Goal: Task Accomplishment & Management: Manage account settings

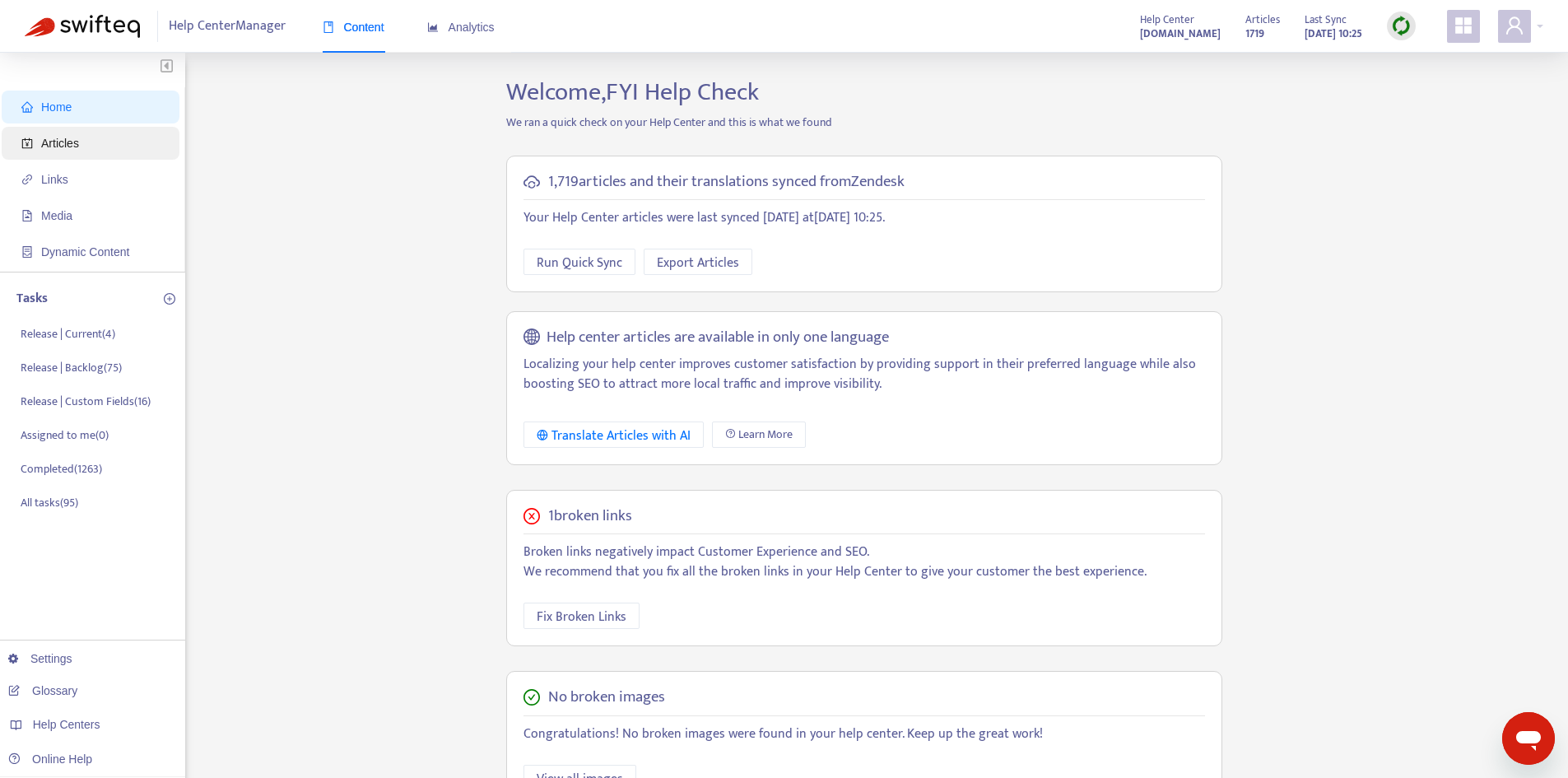
click at [81, 145] on span "Articles" at bounding box center [94, 143] width 145 height 33
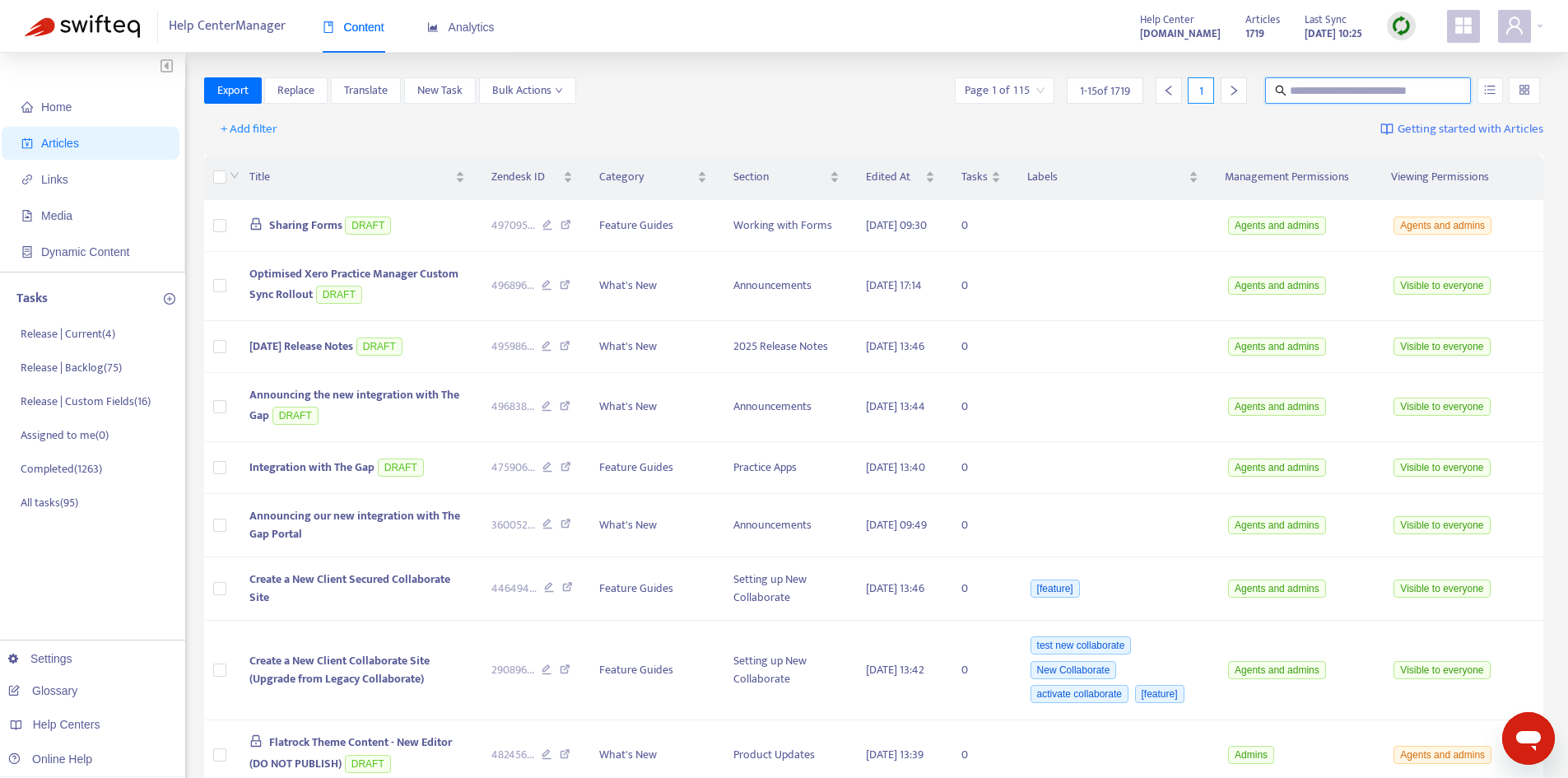
click at [1351, 87] on input "text" at bounding box center [1369, 90] width 158 height 18
click at [1338, 84] on input "text" at bounding box center [1369, 90] width 158 height 18
click at [1361, 96] on input "text" at bounding box center [1369, 90] width 158 height 18
type input "*"
type input "**********"
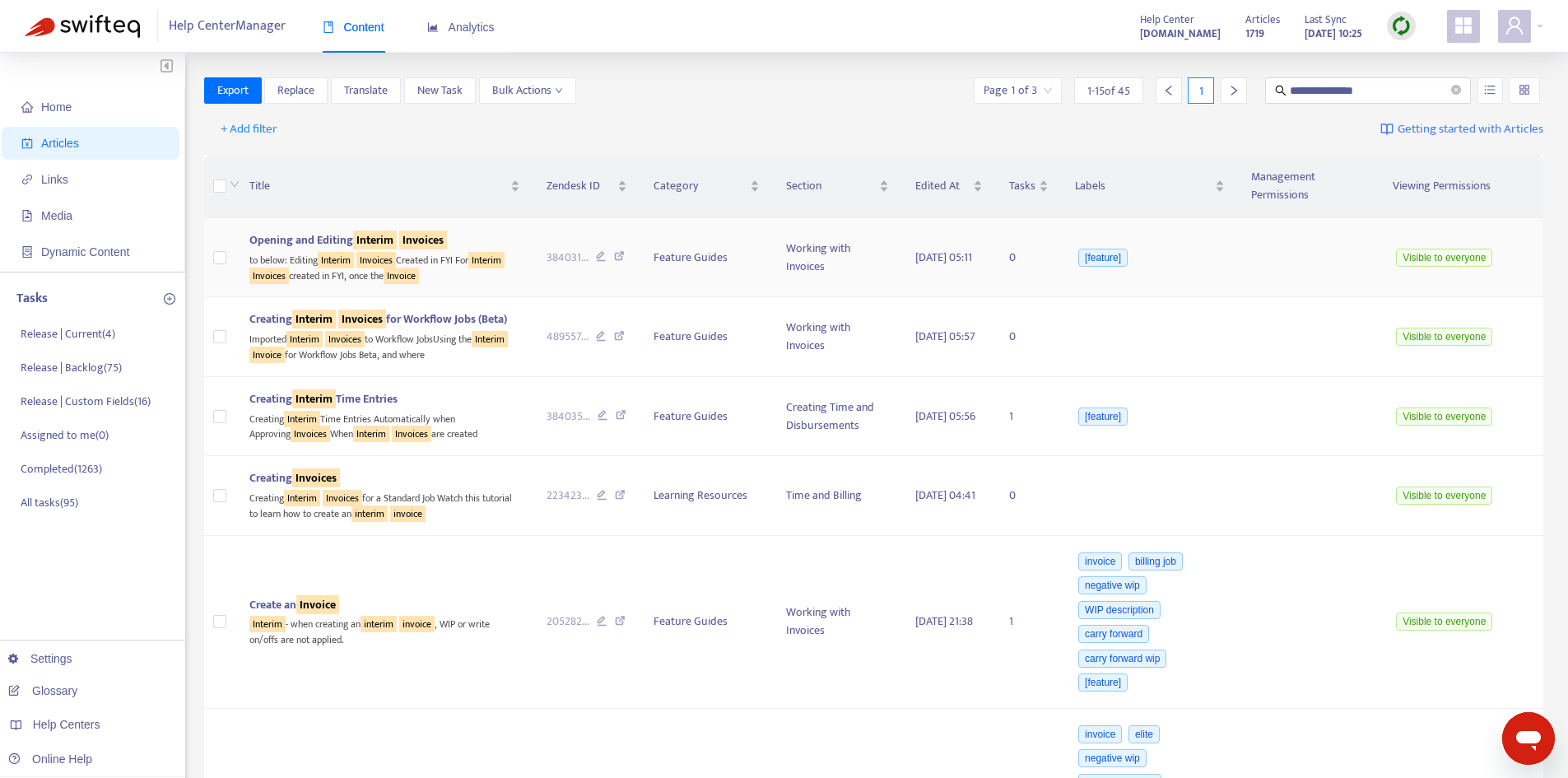
click at [323, 231] on span "Opening and Editing Interim Invoices" at bounding box center [348, 240] width 197 height 19
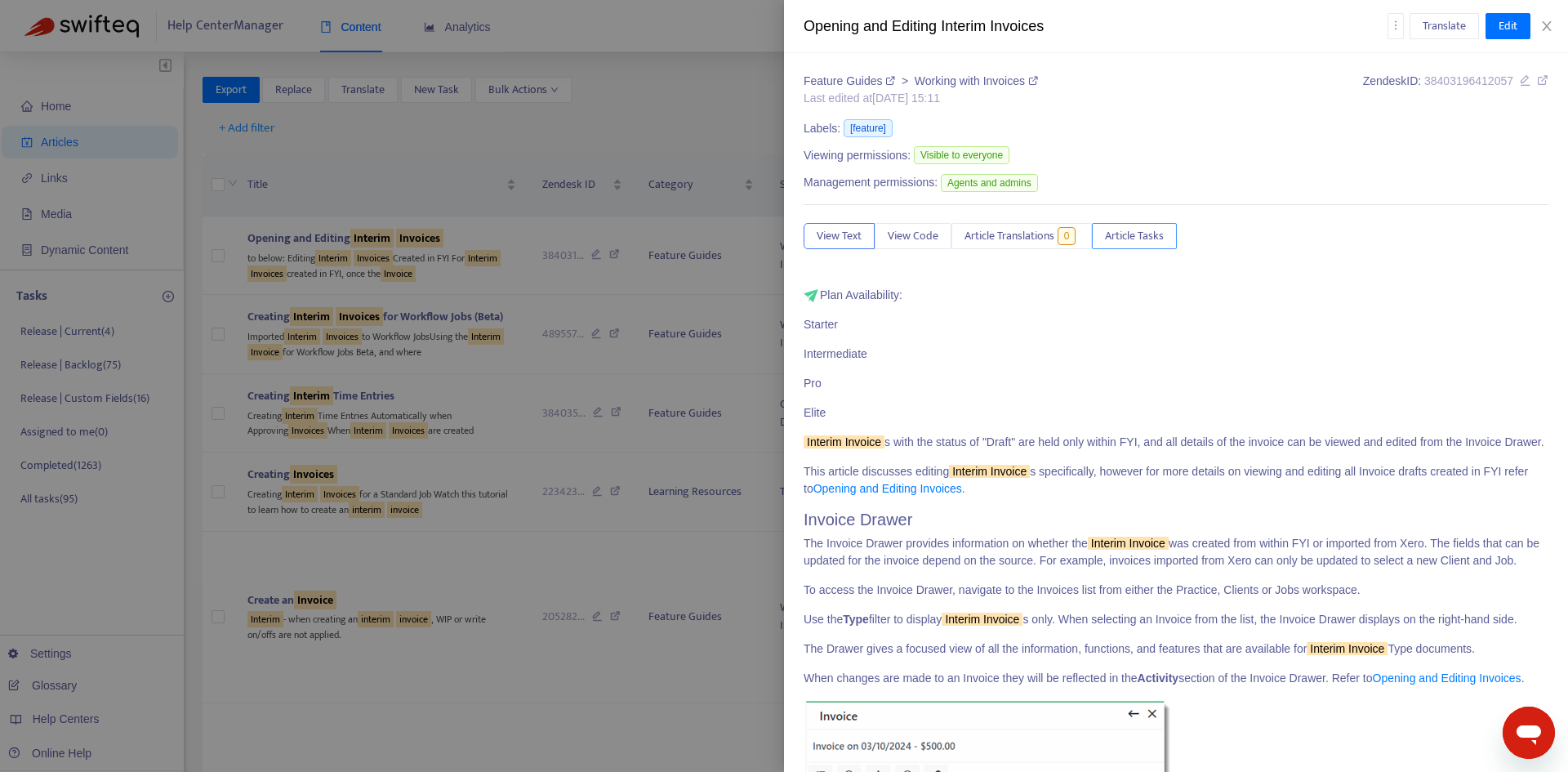
click at [1128, 232] on span "Article Tasks" at bounding box center [1134, 236] width 59 height 18
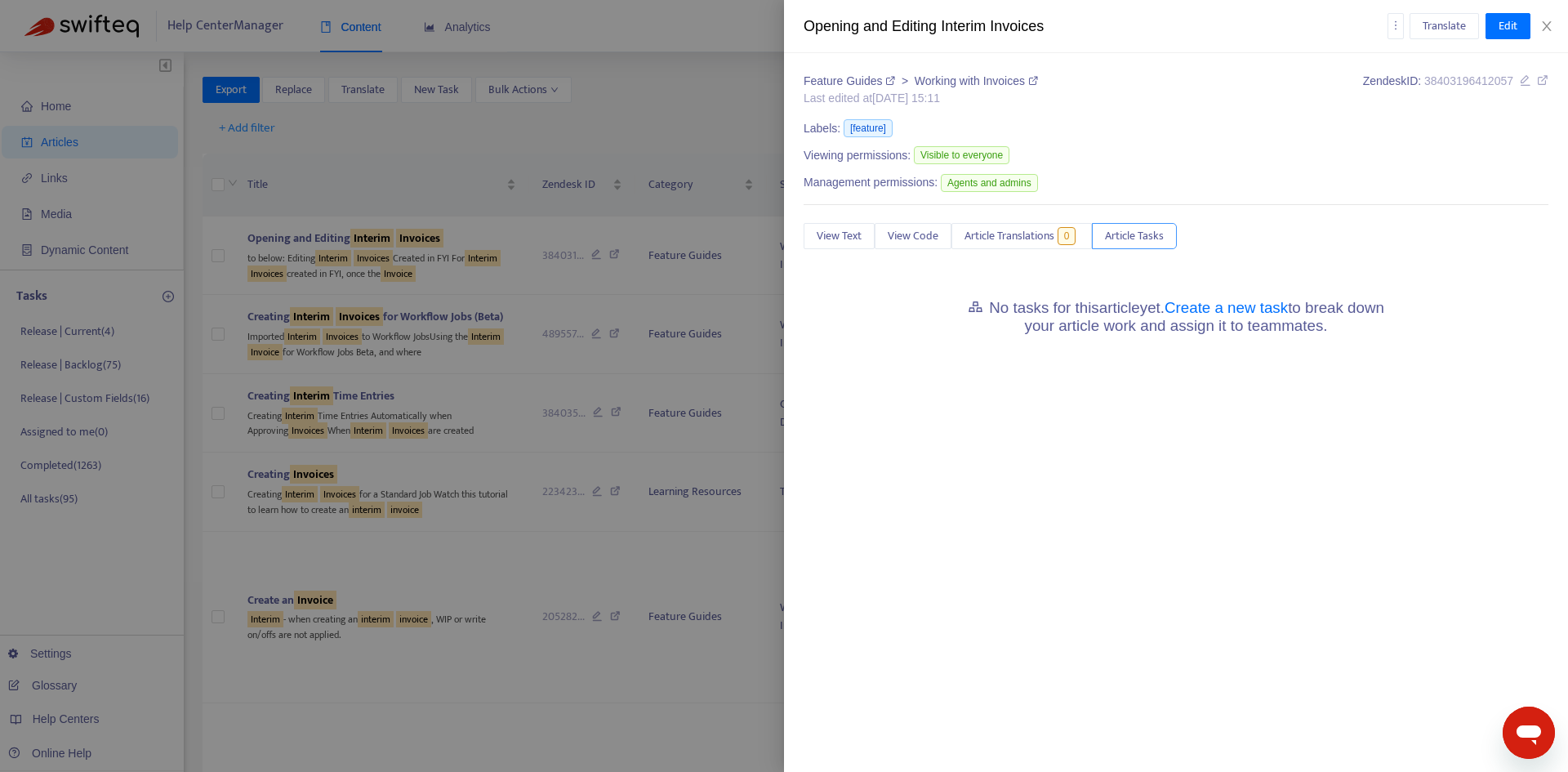
click at [1135, 226] on button "Article Tasks" at bounding box center [1134, 235] width 85 height 26
click at [1240, 312] on link "Create a new task" at bounding box center [1225, 307] width 123 height 17
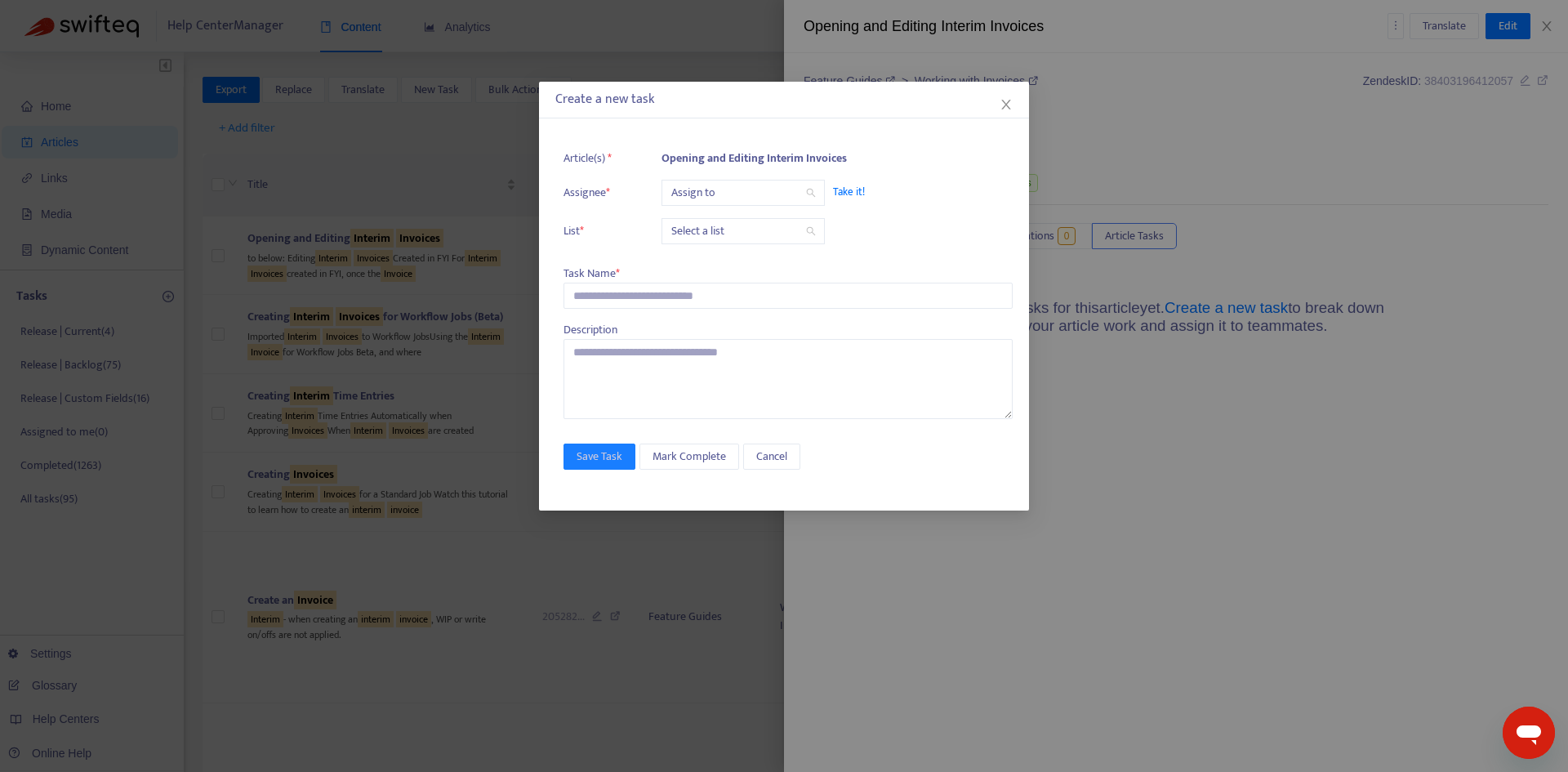
click at [756, 186] on input "search" at bounding box center [743, 192] width 144 height 24
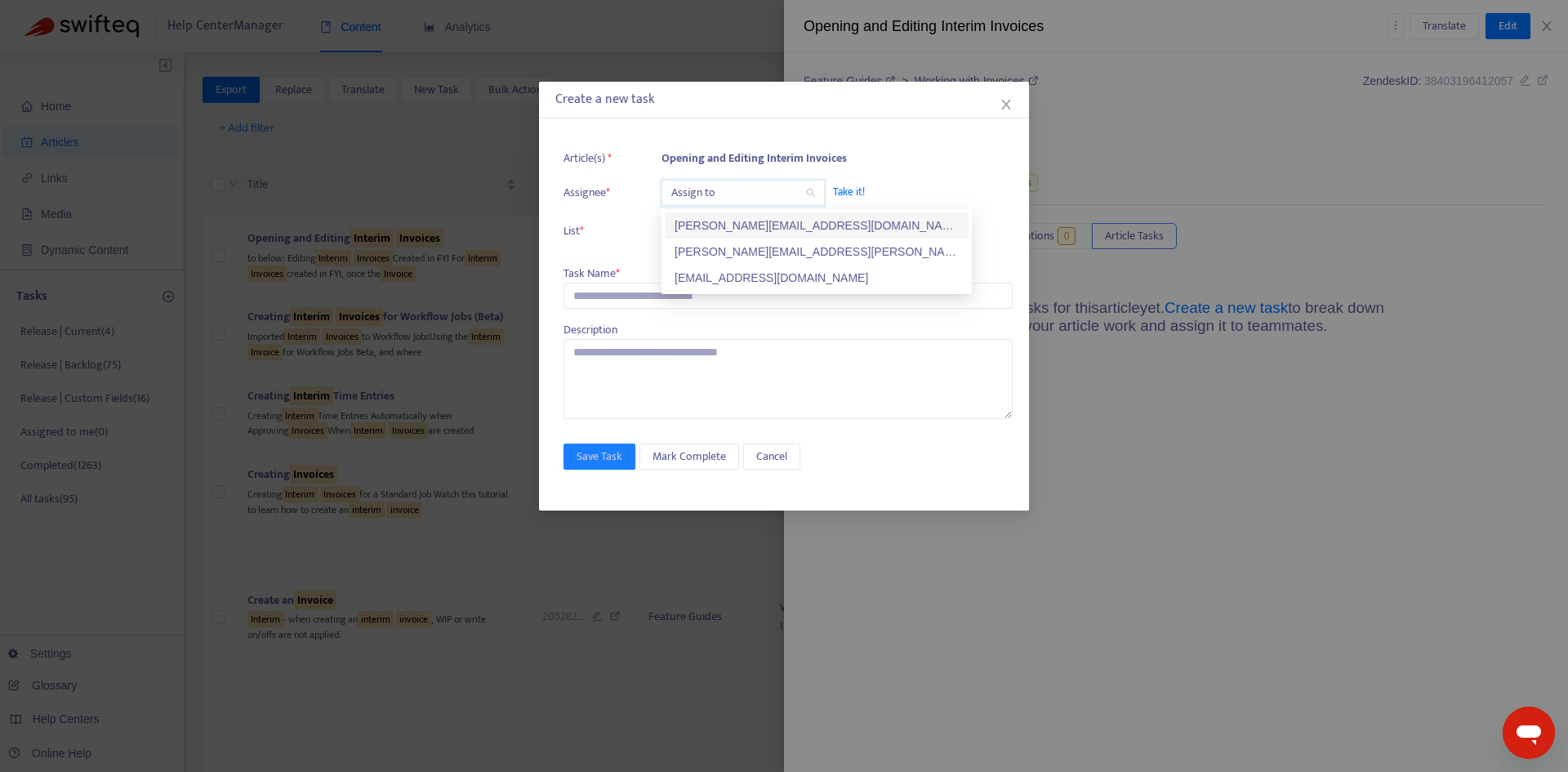
click at [723, 250] on div "[PERSON_NAME][EMAIL_ADDRESS][PERSON_NAME][DOMAIN_NAME]" at bounding box center [816, 251] width 285 height 18
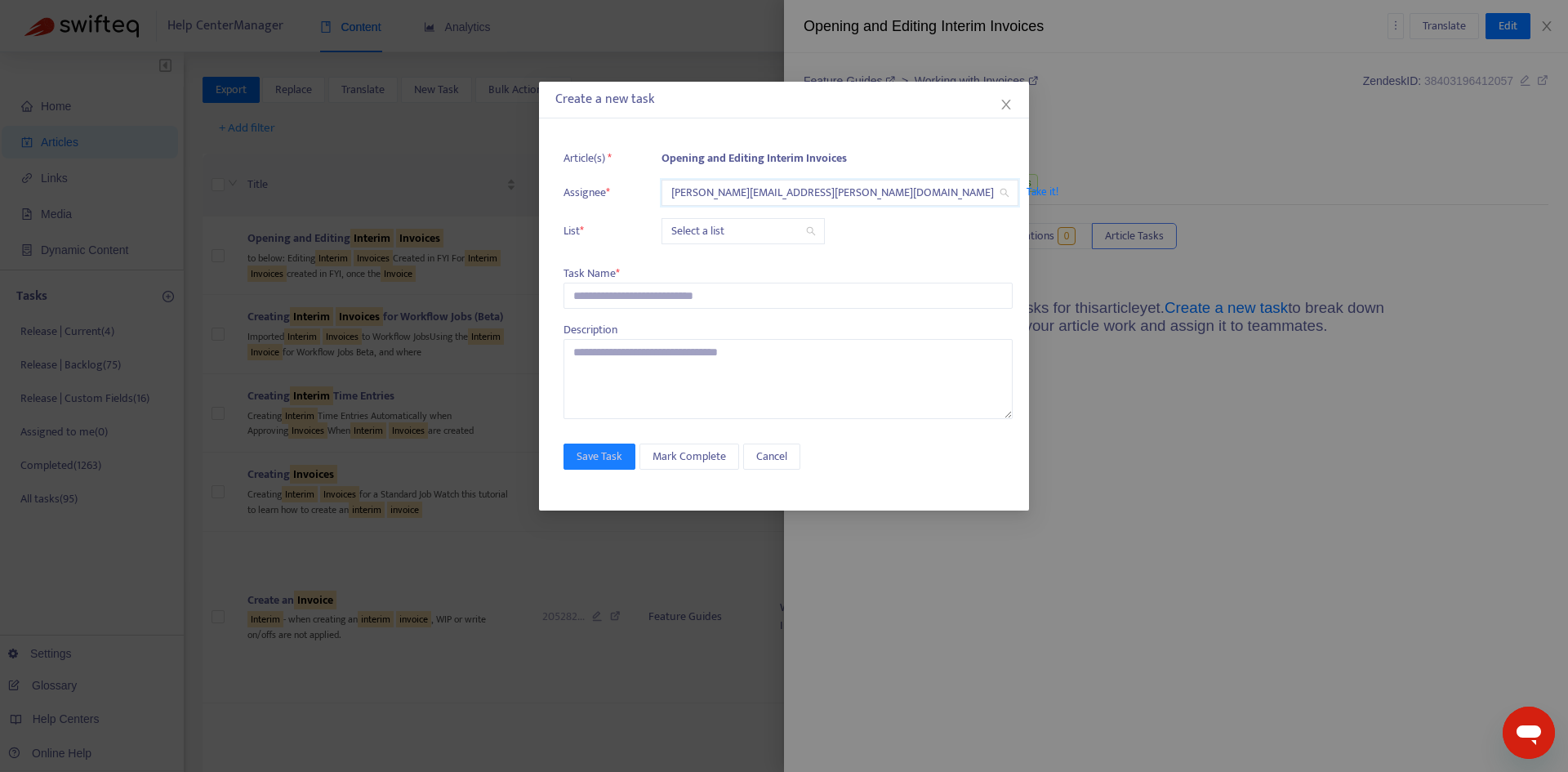
click at [711, 231] on input "search" at bounding box center [743, 231] width 144 height 24
click at [716, 268] on div "Release | Current" at bounding box center [816, 264] width 285 height 18
click at [620, 297] on input "text" at bounding box center [788, 295] width 449 height 26
paste input "**********"
type input "**********"
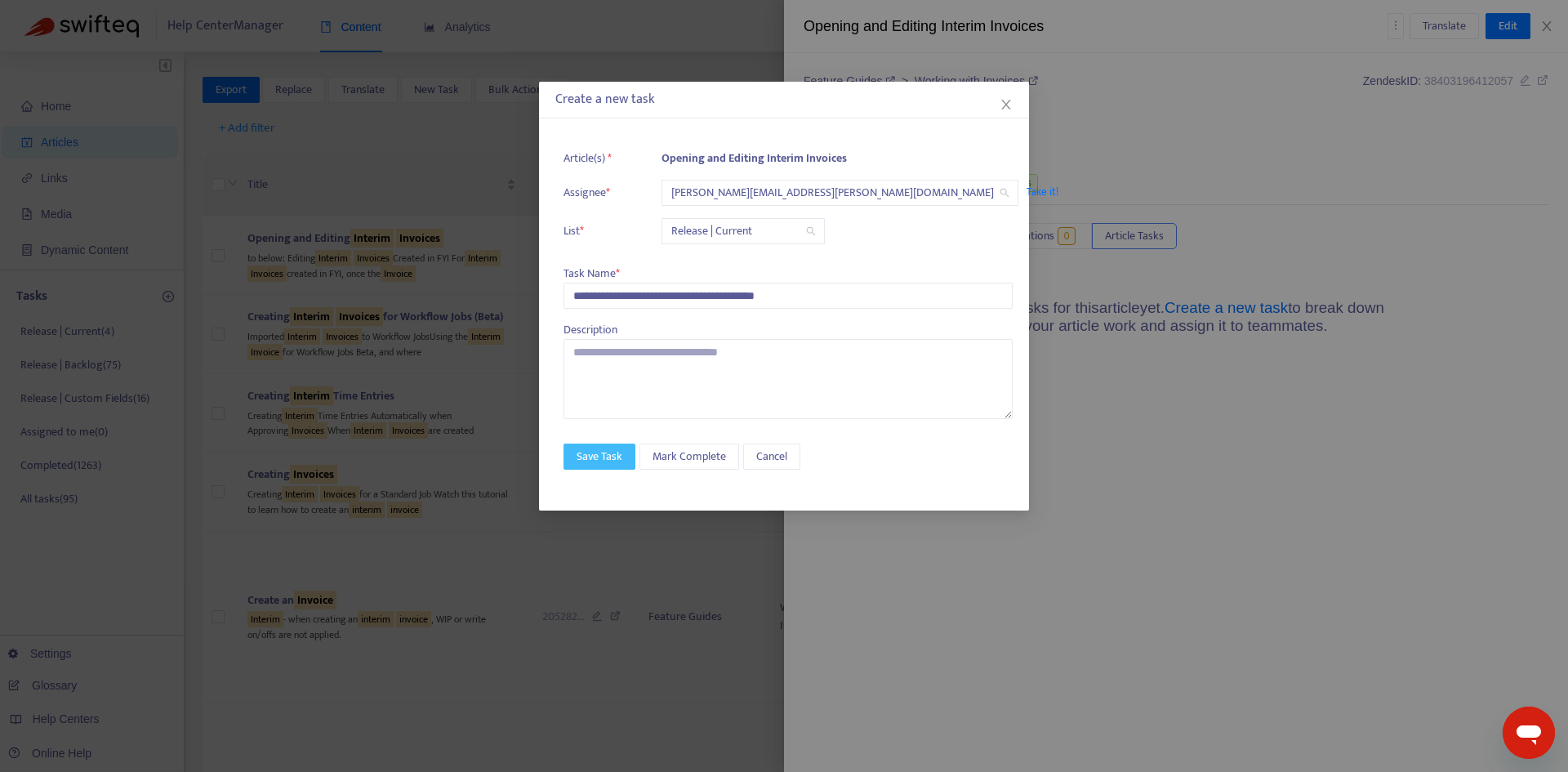
click at [603, 465] on span "Save Task" at bounding box center [599, 457] width 46 height 18
click at [607, 453] on span "Save Task" at bounding box center [599, 457] width 46 height 18
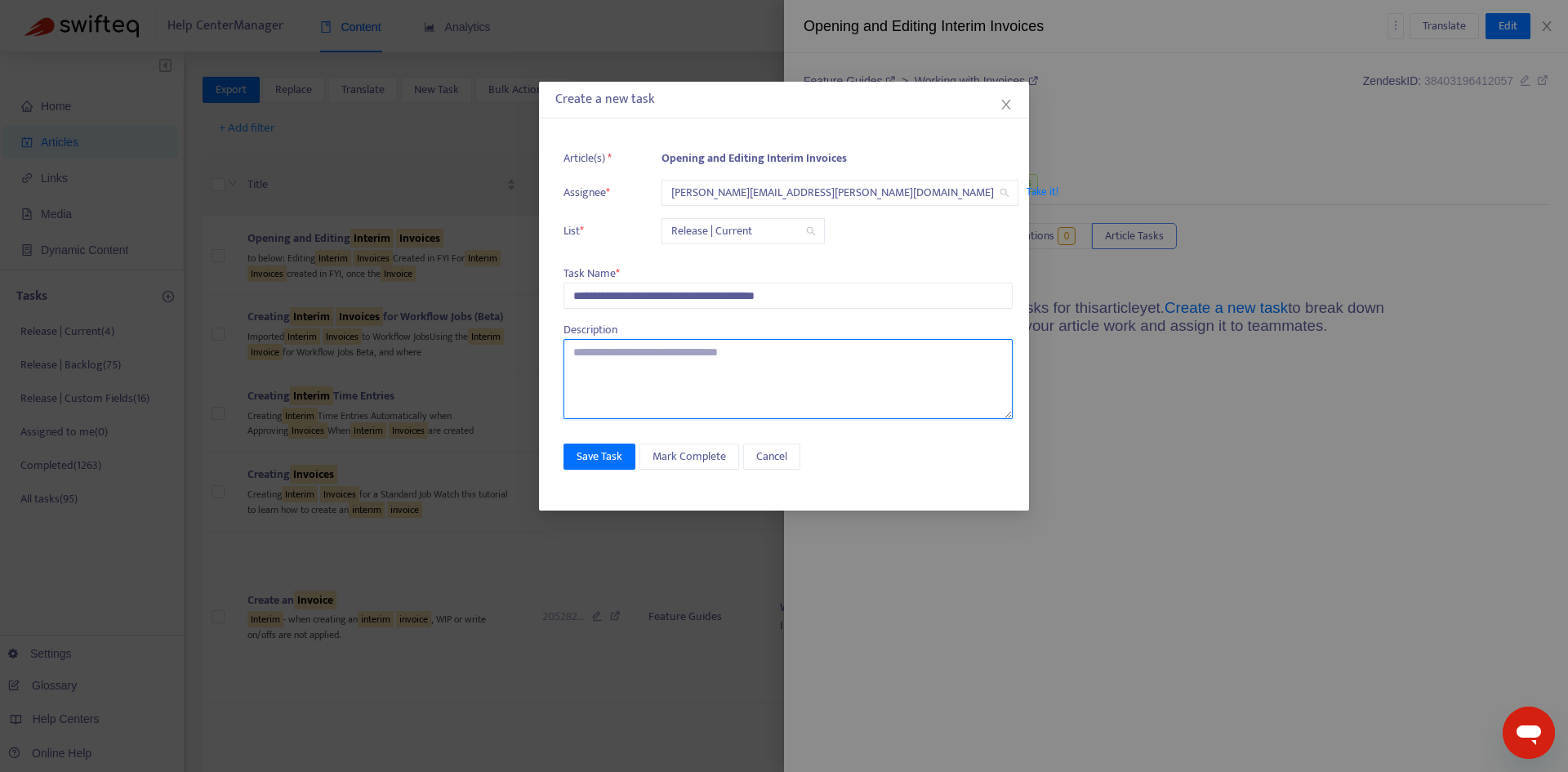
click at [718, 387] on textarea at bounding box center [788, 379] width 449 height 80
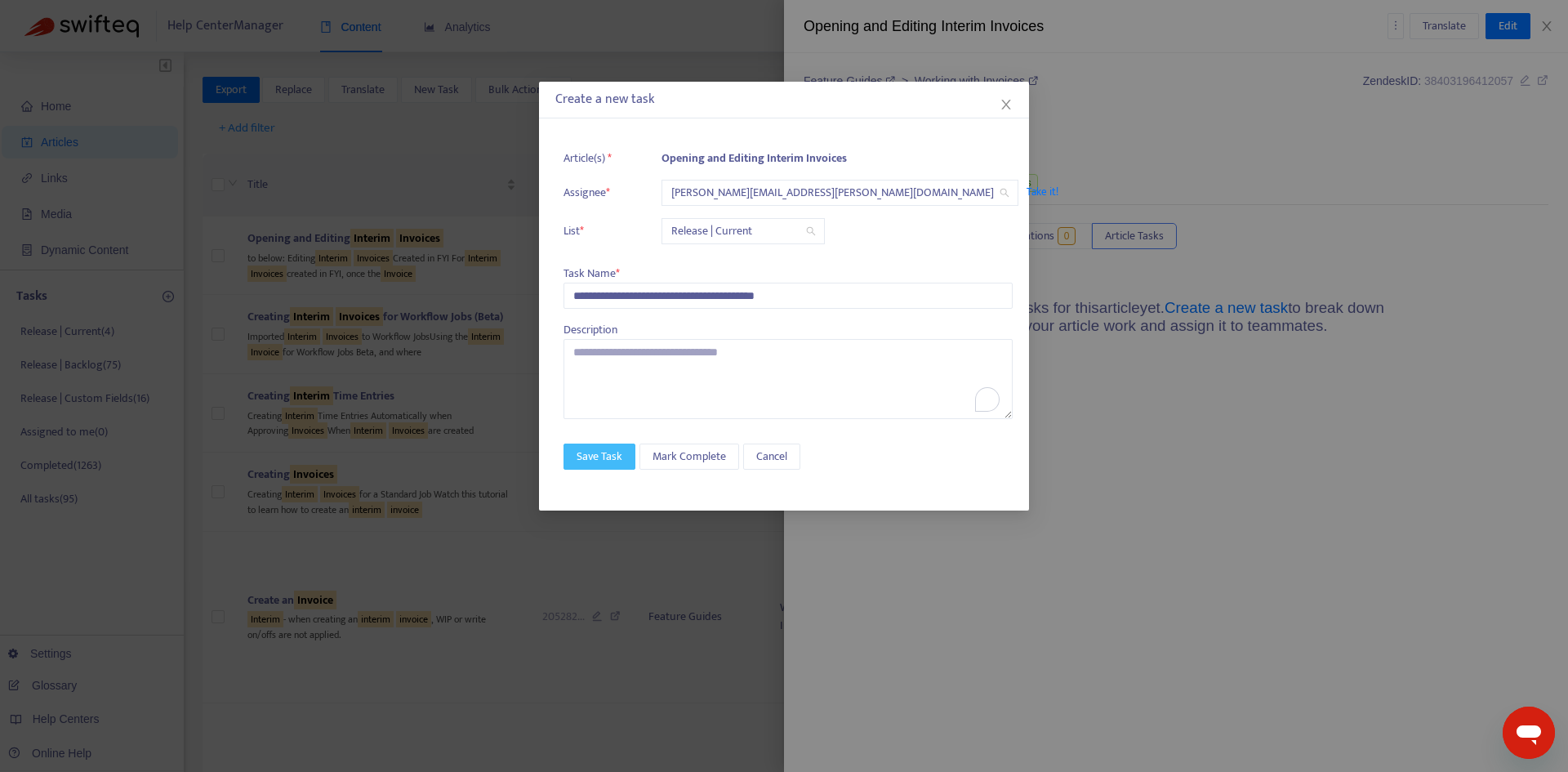
click at [600, 456] on span "Save Task" at bounding box center [599, 457] width 46 height 18
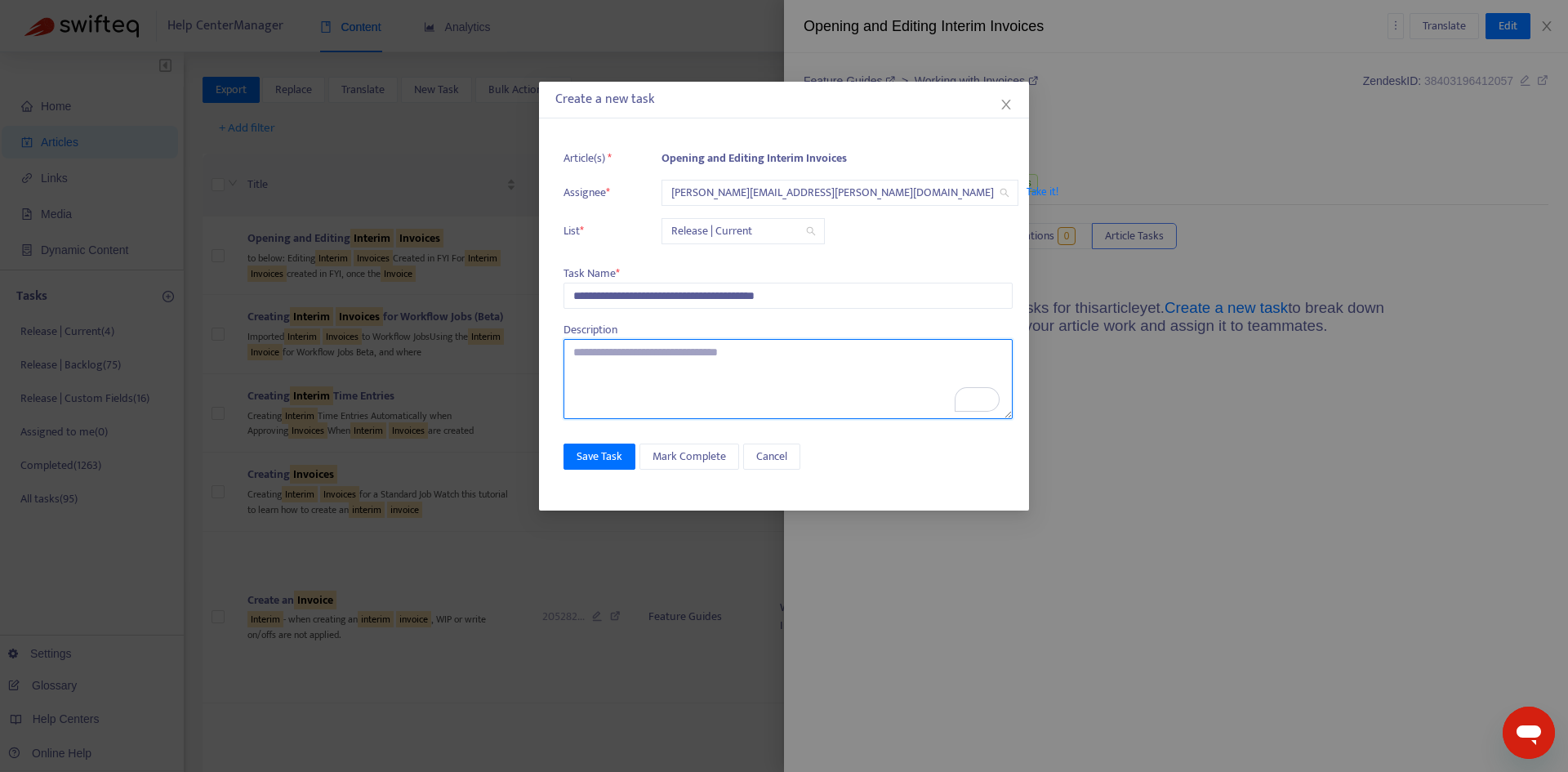
click at [735, 374] on textarea "To enrich screen reader interactions, please activate Accessibility in Grammarl…" at bounding box center [788, 379] width 449 height 80
click at [740, 230] on span "Release | Current" at bounding box center [743, 231] width 144 height 24
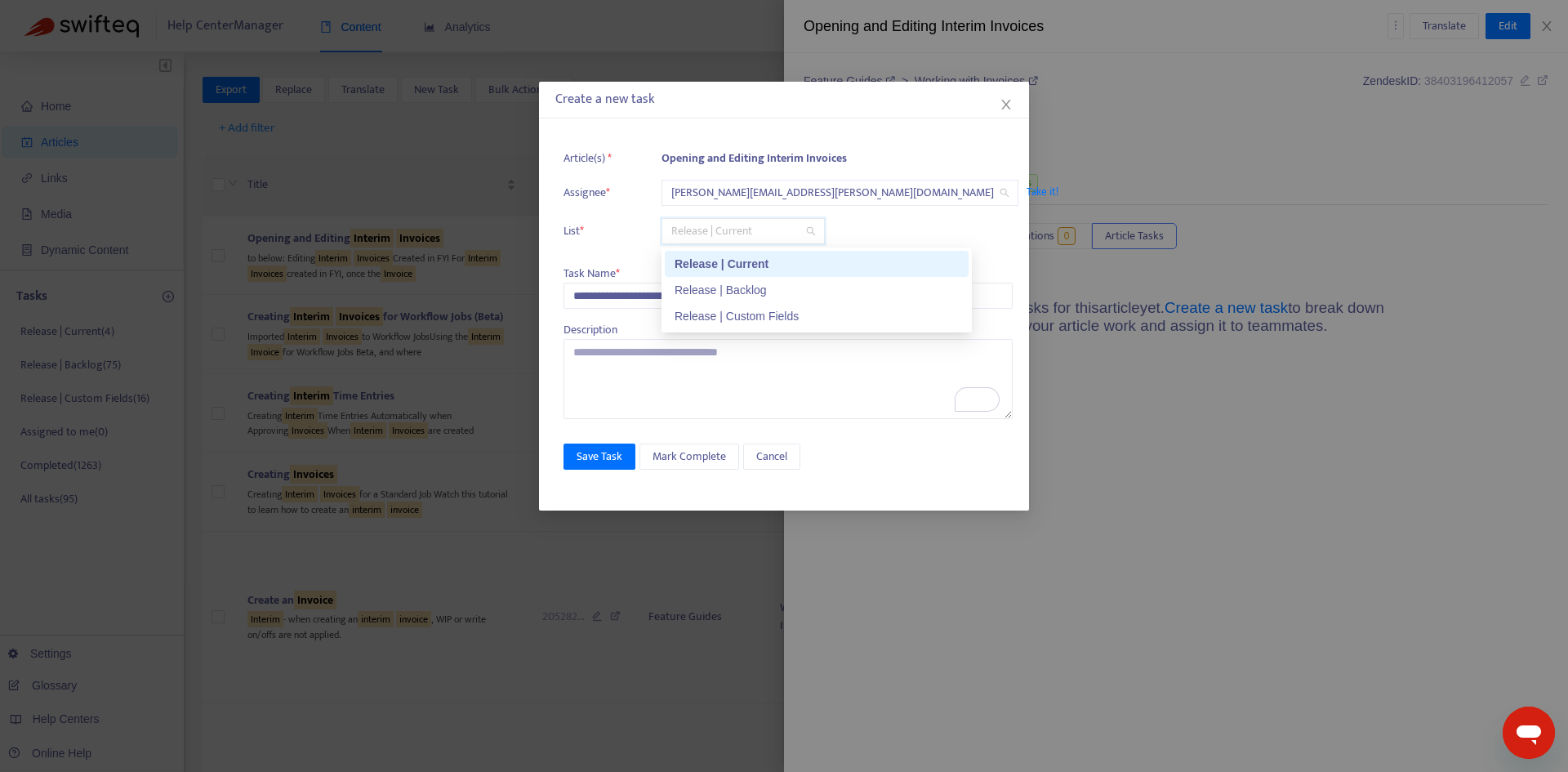
click at [731, 265] on div "Release | Current" at bounding box center [816, 264] width 285 height 18
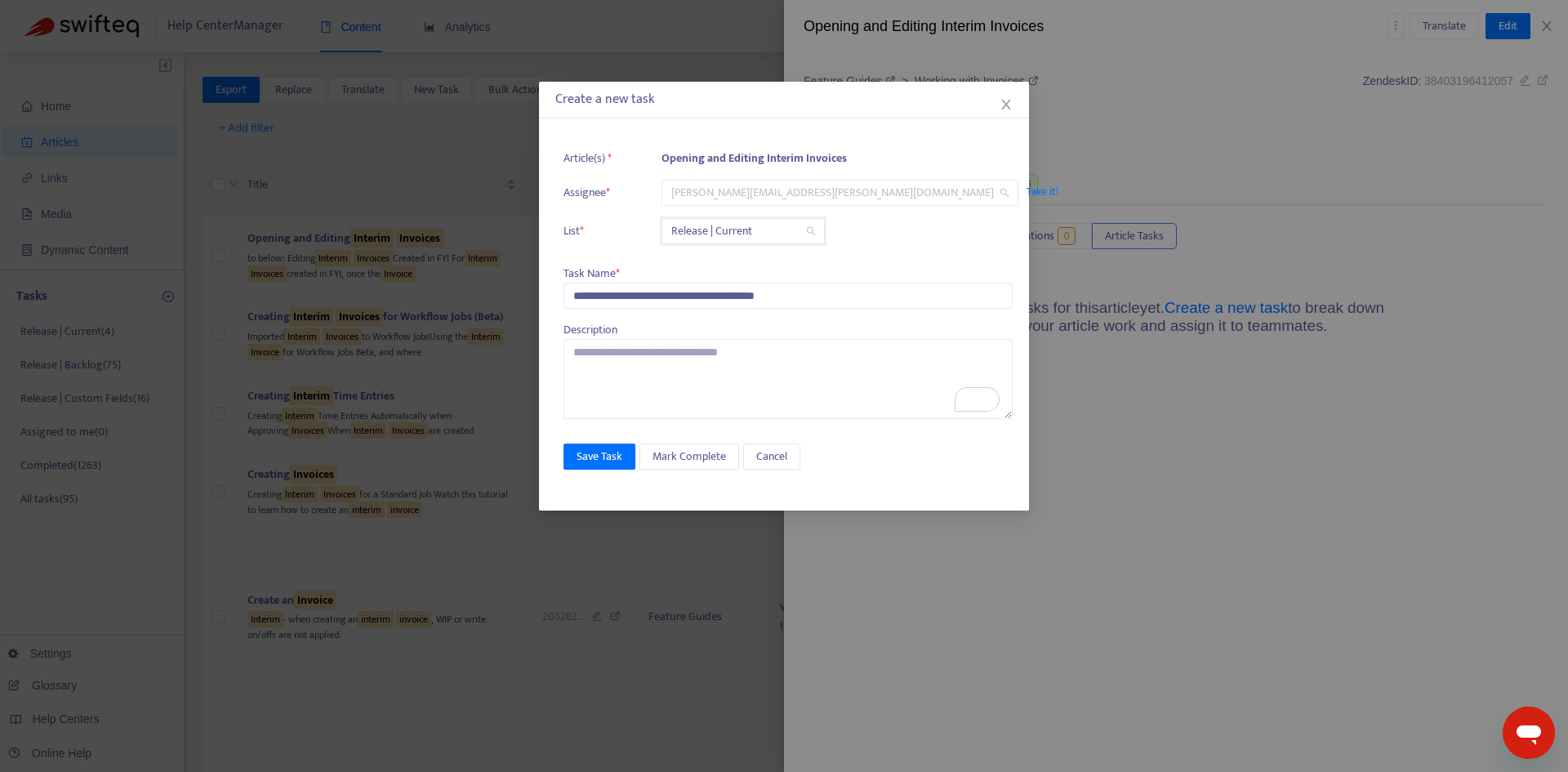
click at [731, 193] on span "[PERSON_NAME][EMAIL_ADDRESS][PERSON_NAME][DOMAIN_NAME]" at bounding box center [840, 192] width 337 height 24
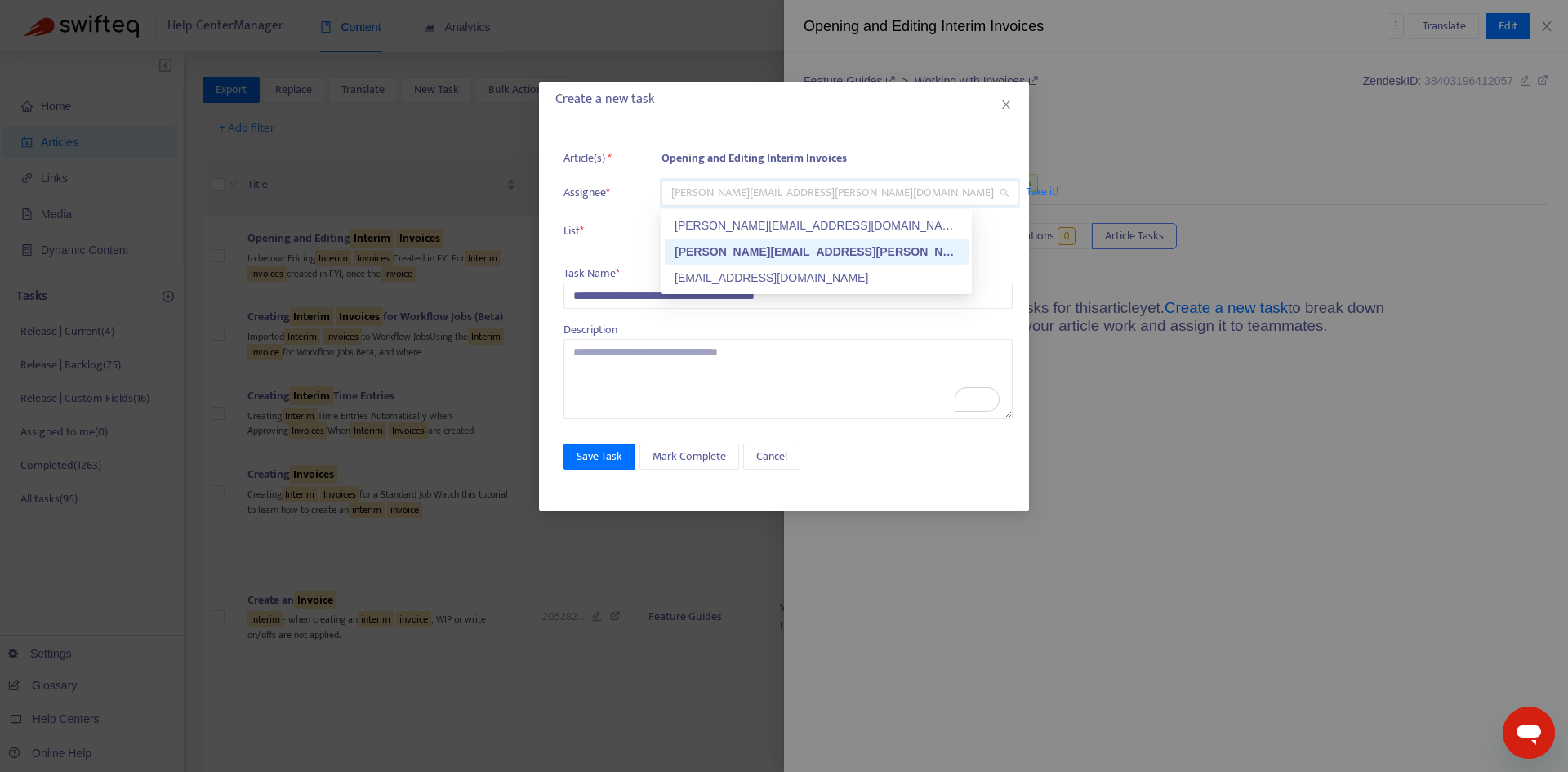
click at [729, 250] on div "[PERSON_NAME][EMAIL_ADDRESS][PERSON_NAME][DOMAIN_NAME]" at bounding box center [816, 251] width 285 height 18
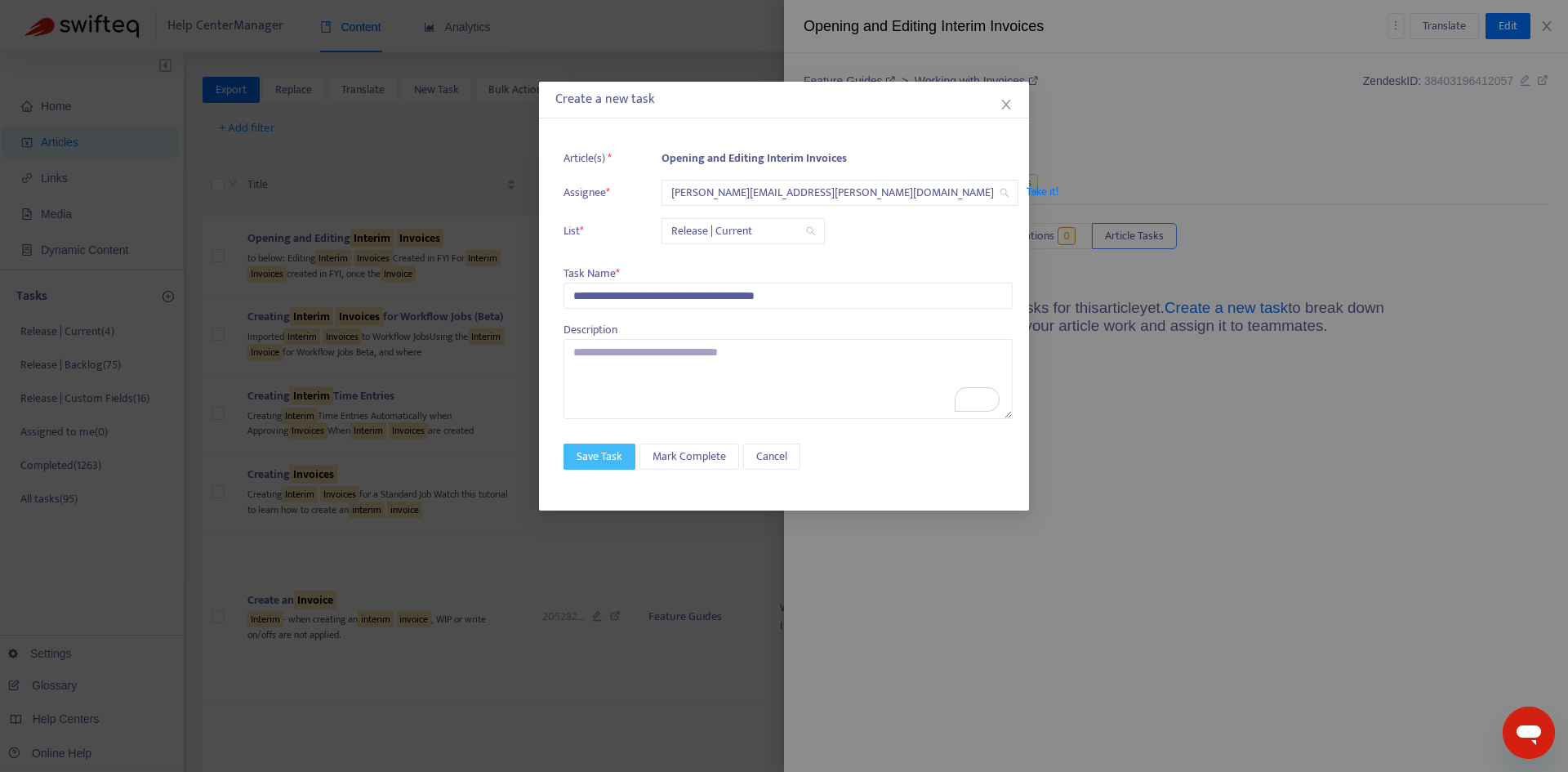
click at [605, 457] on span "Save Task" at bounding box center [599, 457] width 46 height 18
click at [1004, 109] on icon "close" at bounding box center [1006, 104] width 13 height 13
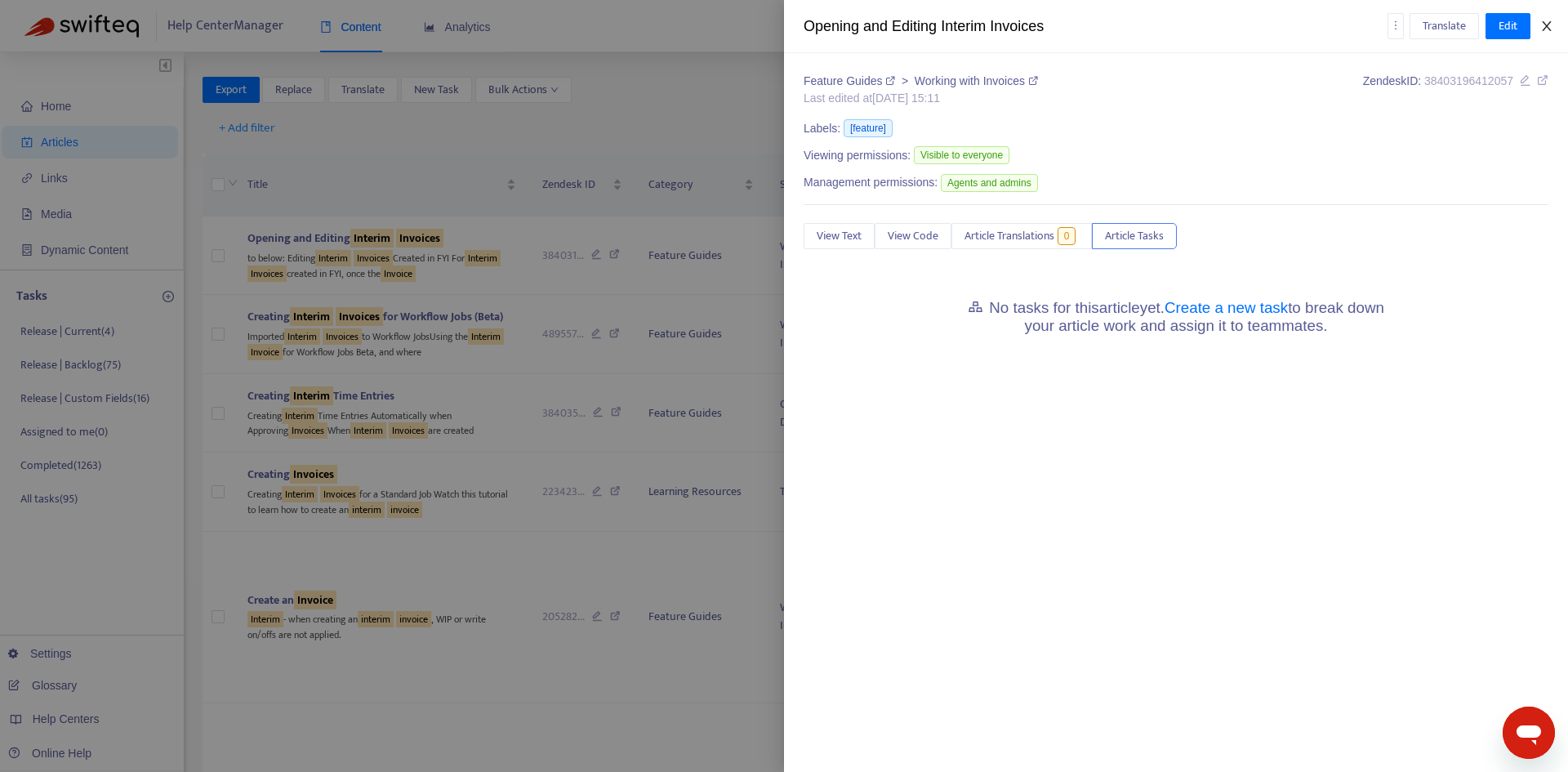
click at [1551, 31] on icon "close" at bounding box center [1546, 26] width 13 height 13
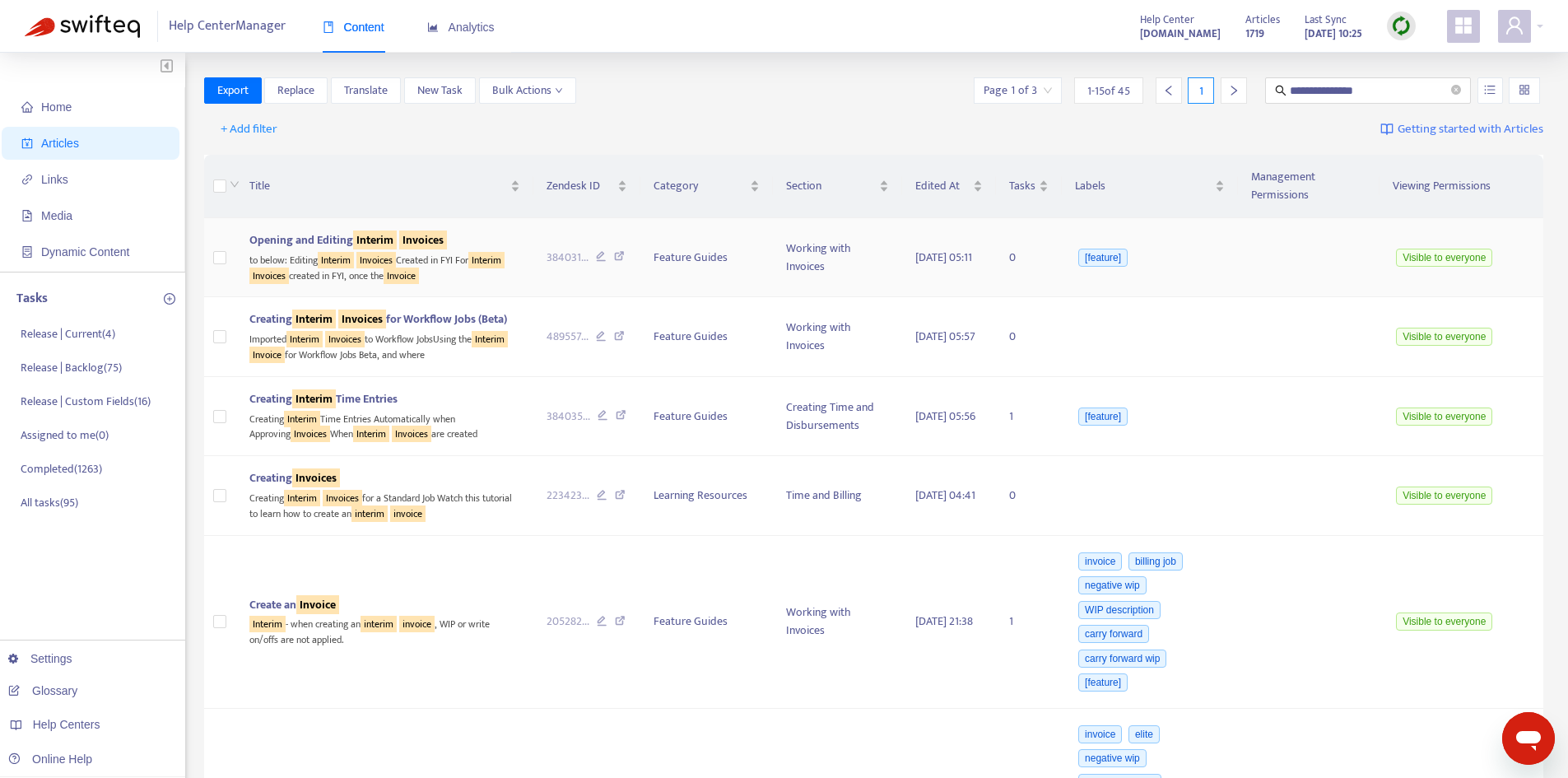
click at [321, 231] on span "Opening and Editing Interim Invoices" at bounding box center [348, 240] width 197 height 19
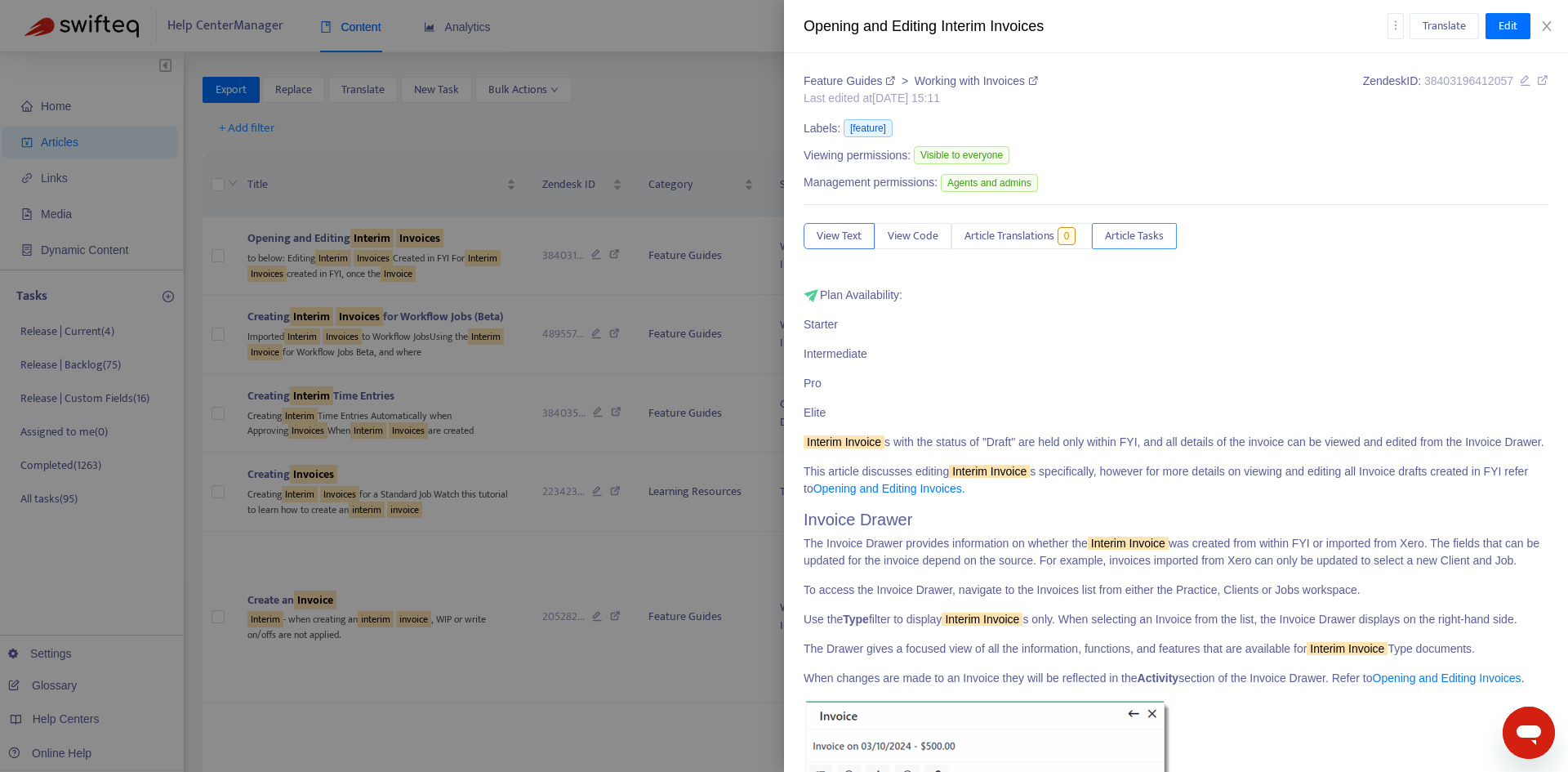
click at [1145, 240] on span "Article Tasks" at bounding box center [1134, 236] width 59 height 18
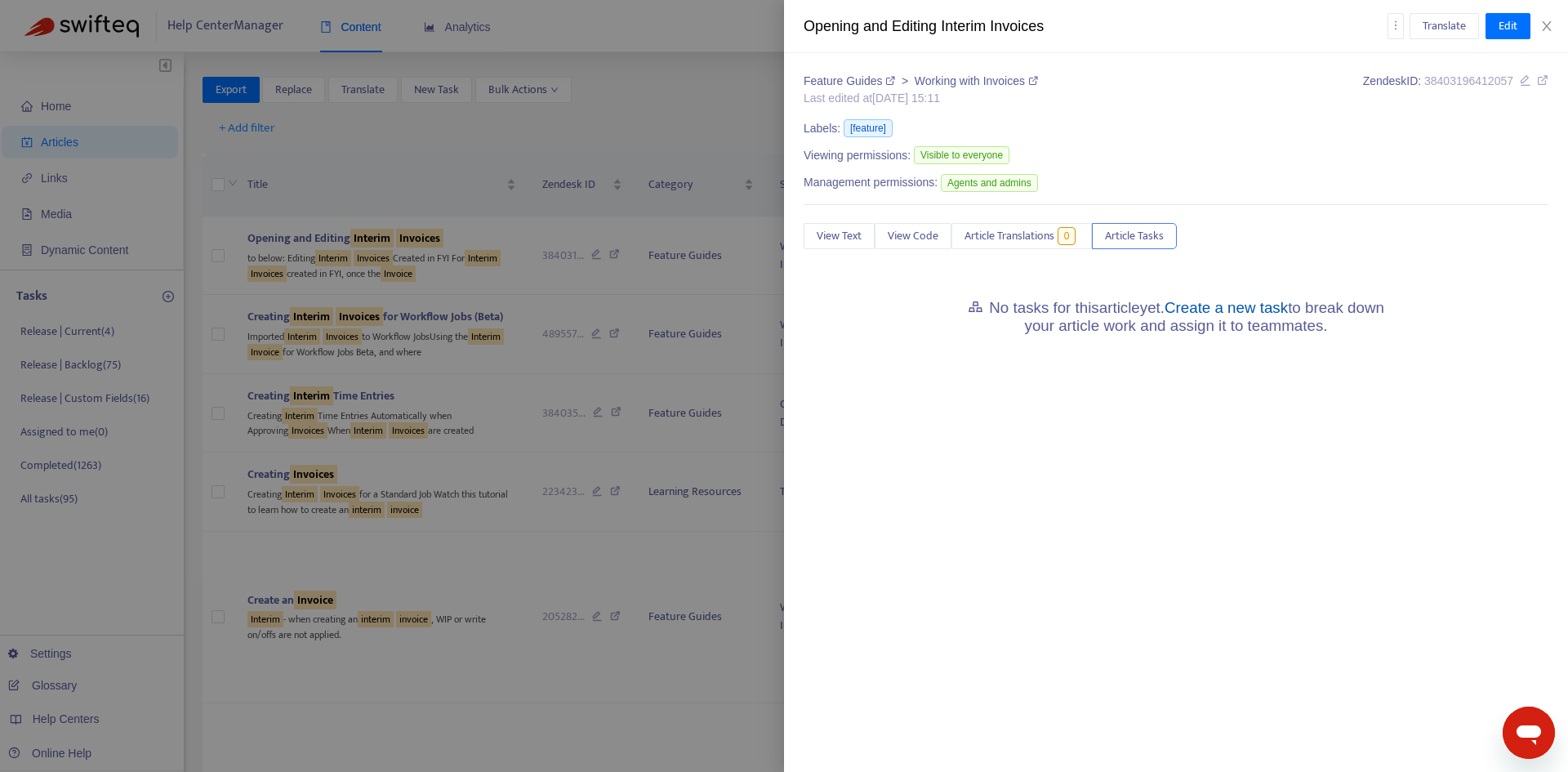
click at [1224, 313] on link "Create a new task" at bounding box center [1225, 307] width 123 height 17
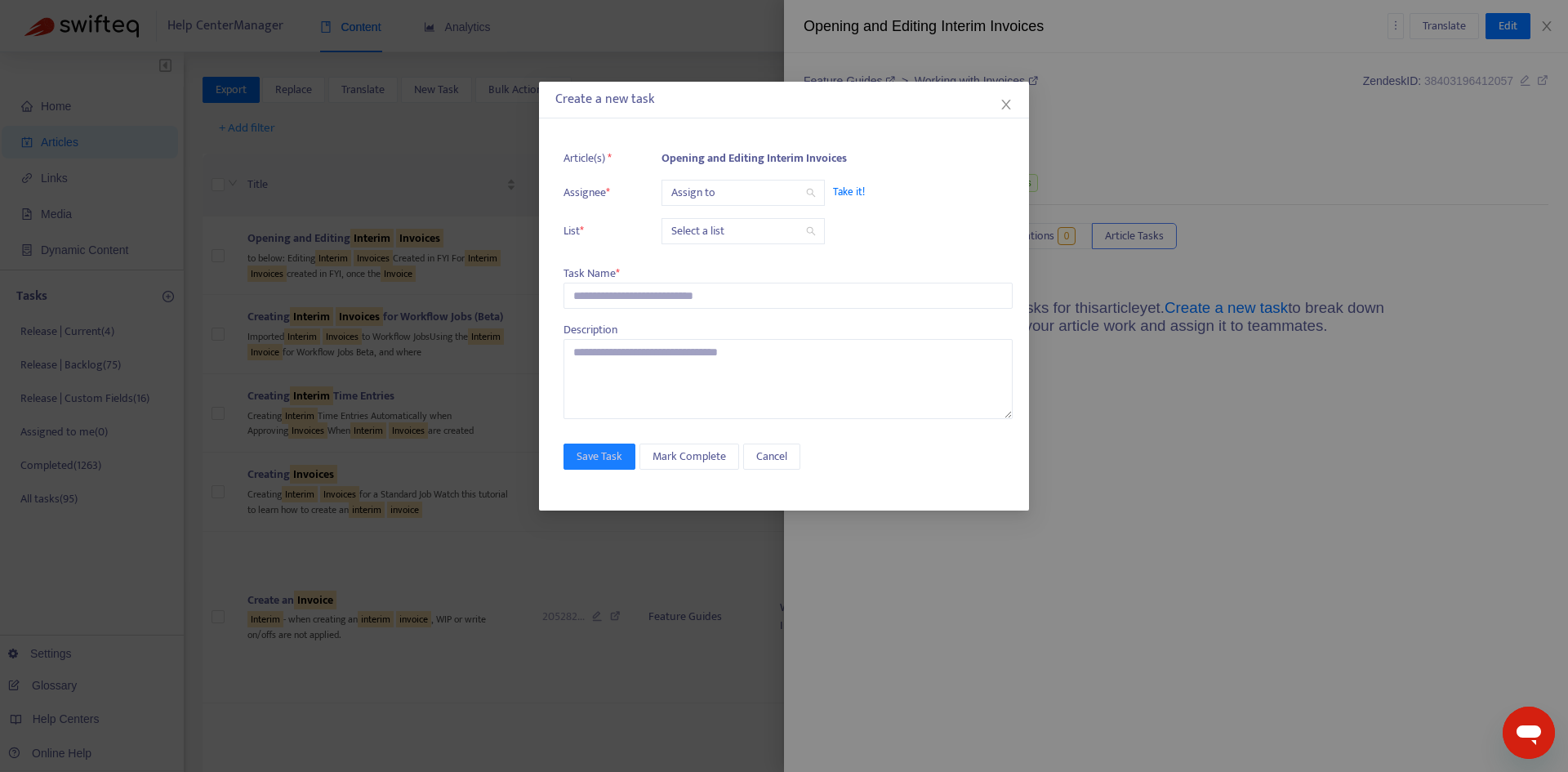
click at [728, 189] on input "search" at bounding box center [743, 192] width 144 height 24
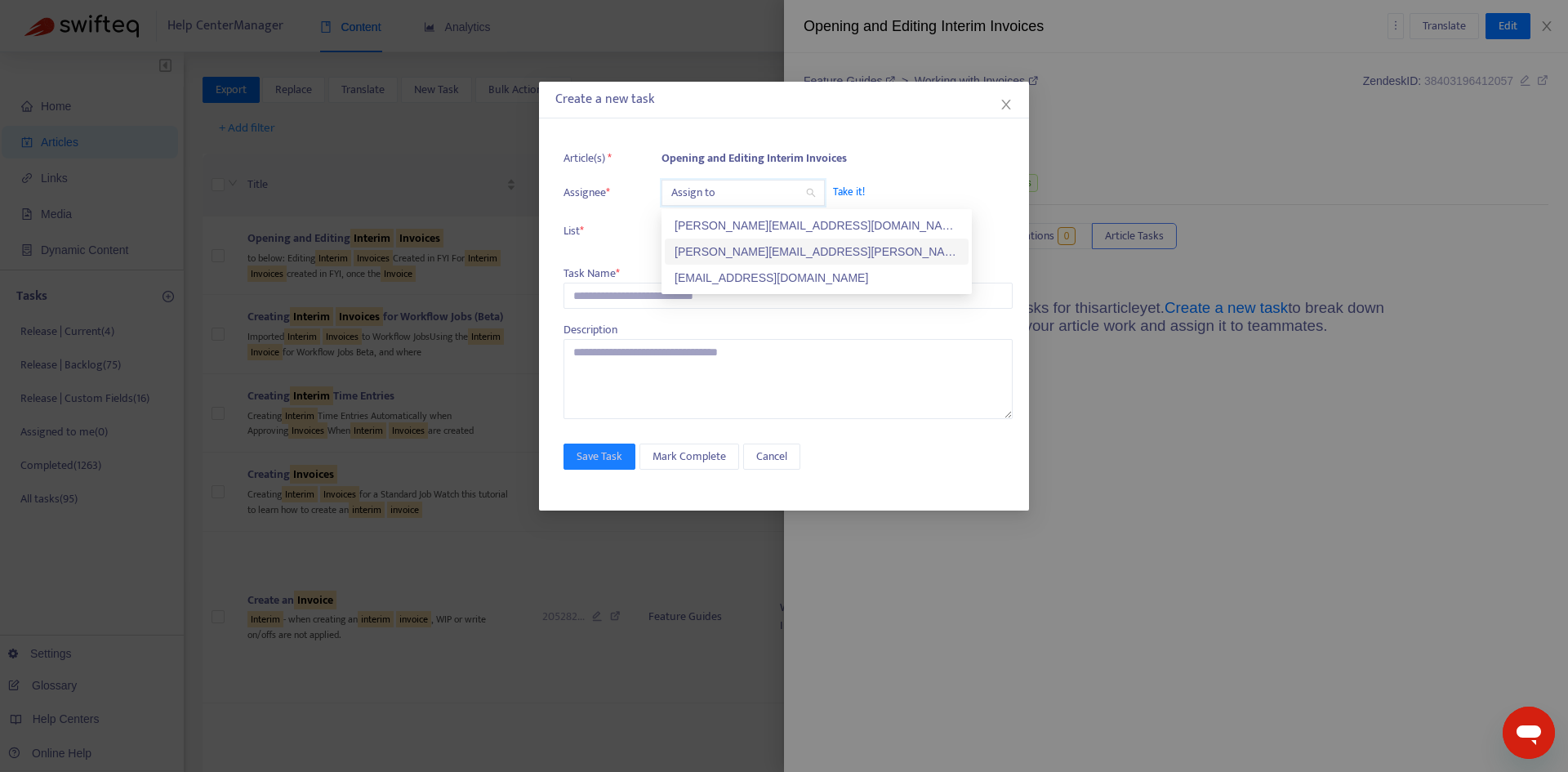
click at [732, 241] on div "[PERSON_NAME][EMAIL_ADDRESS][PERSON_NAME][DOMAIN_NAME]" at bounding box center [817, 251] width 303 height 26
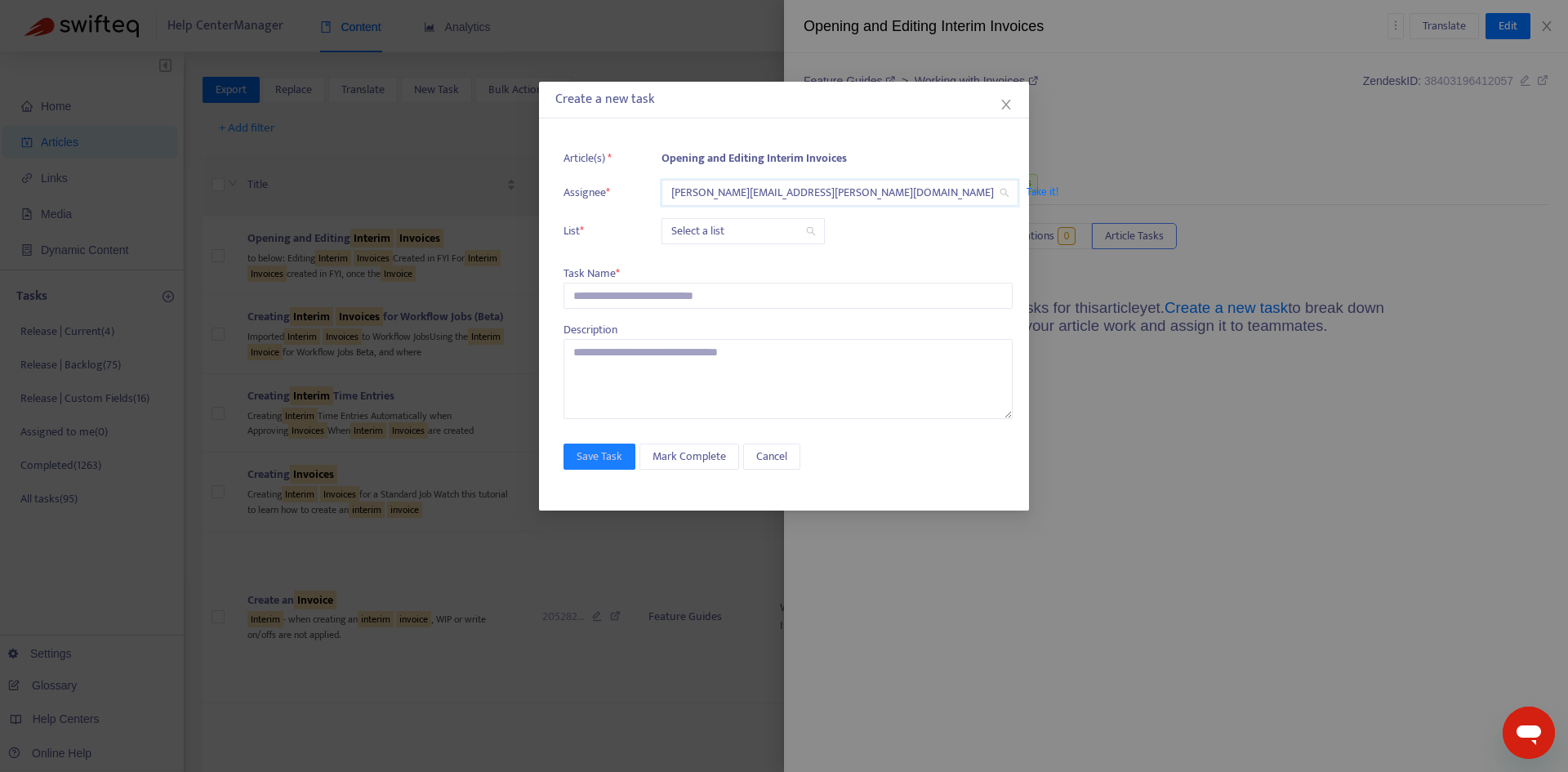
click at [710, 231] on input "search" at bounding box center [743, 231] width 144 height 24
click at [719, 263] on div "Release | Current" at bounding box center [816, 264] width 285 height 18
click at [655, 284] on input "text" at bounding box center [788, 295] width 449 height 26
paste input "**********"
type input "**********"
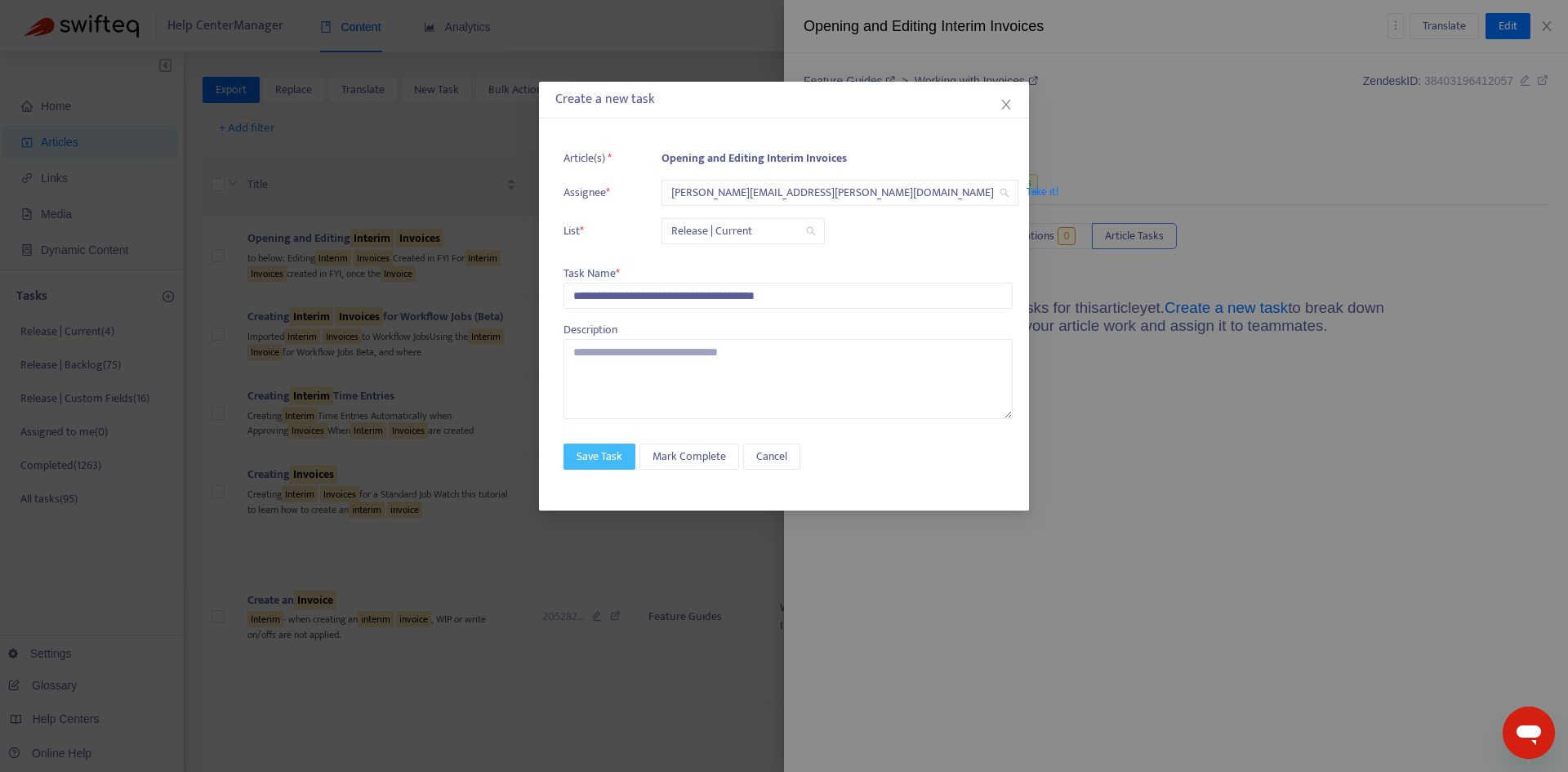
click at [617, 454] on span "Save Task" at bounding box center [599, 457] width 46 height 18
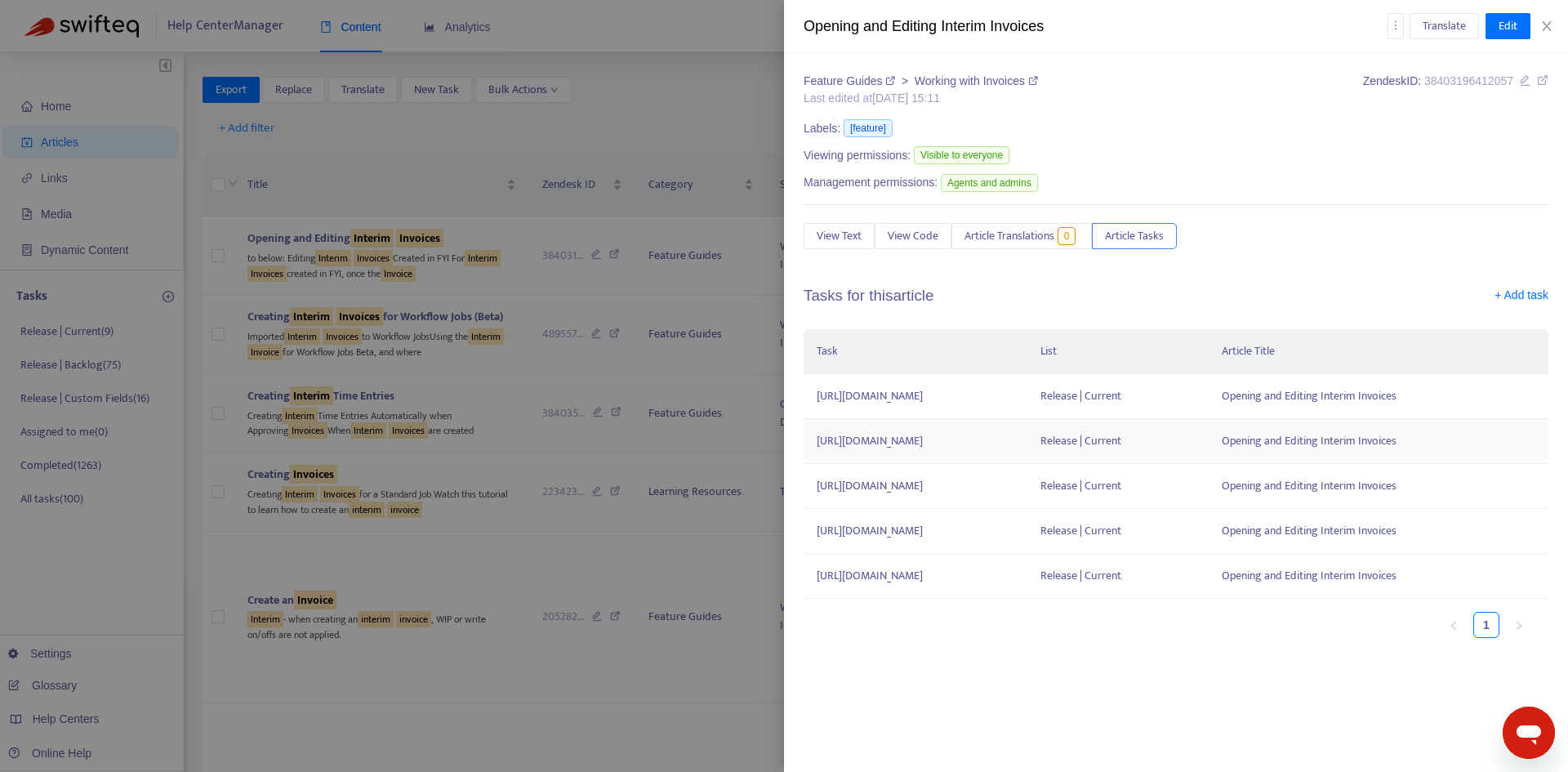
click at [1027, 442] on td "[URL][DOMAIN_NAME]" at bounding box center [915, 442] width 223 height 45
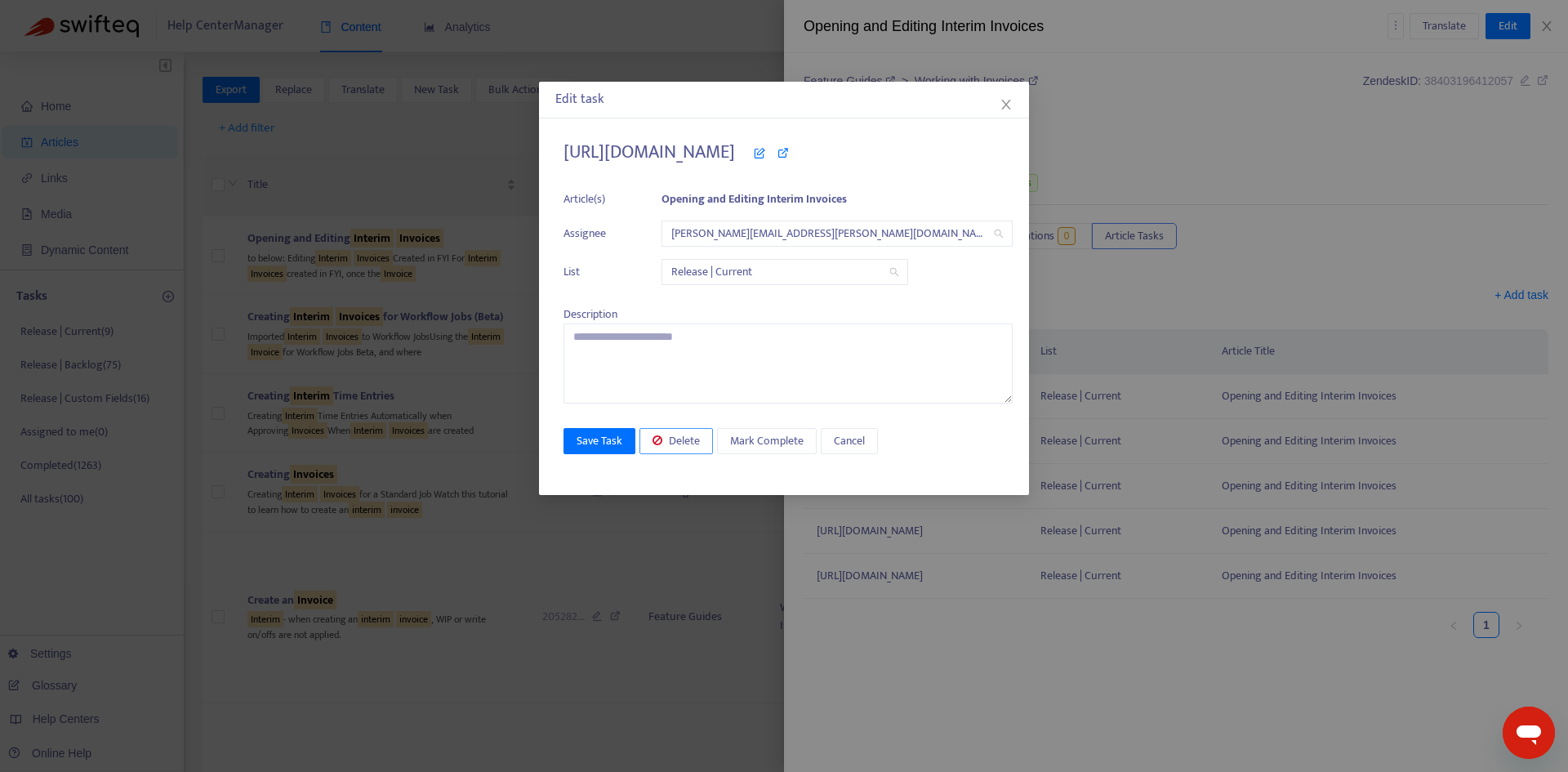
click at [683, 440] on span "Delete" at bounding box center [684, 441] width 31 height 18
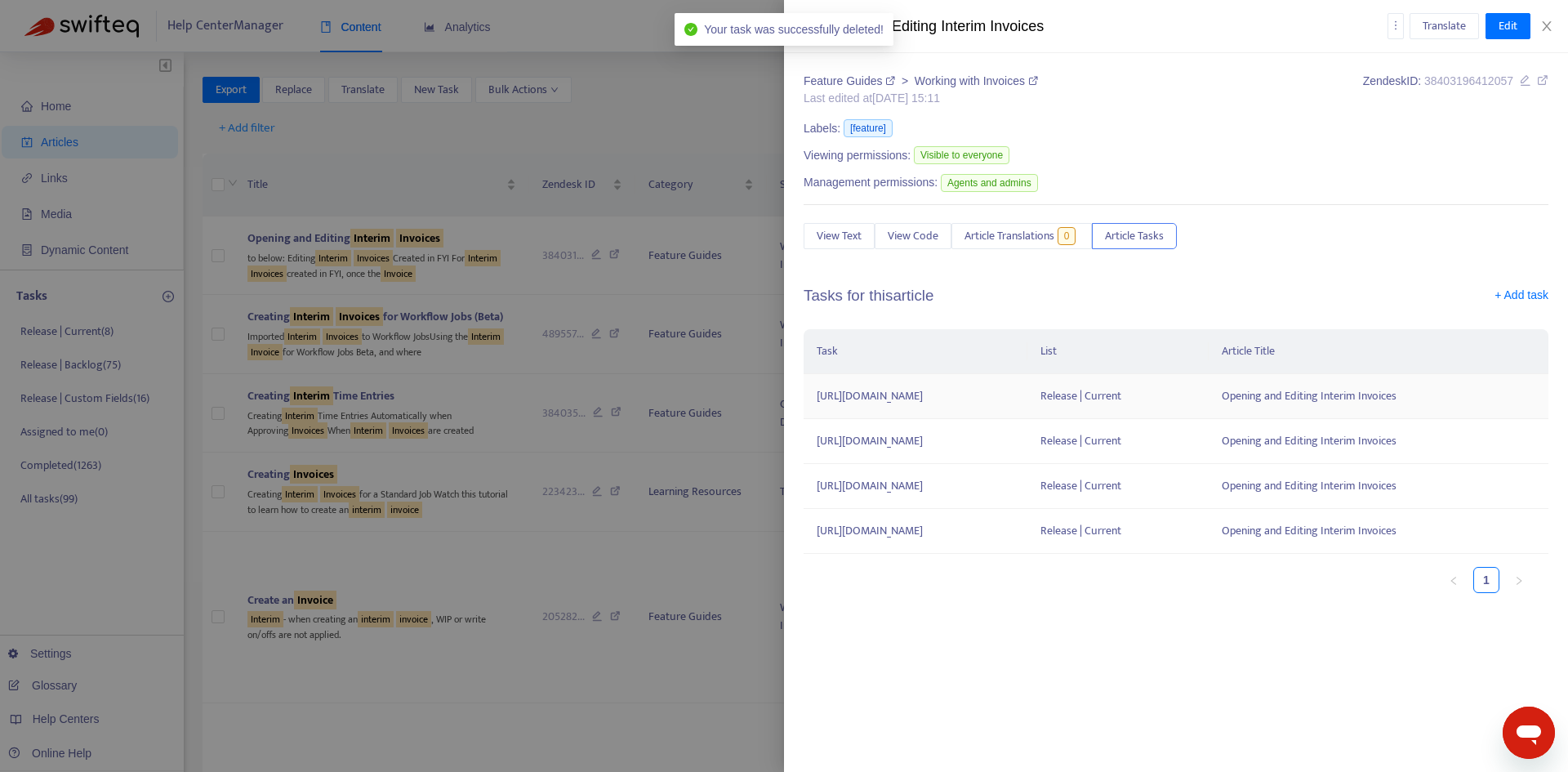
click at [1027, 403] on td "[URL][DOMAIN_NAME]" at bounding box center [915, 397] width 223 height 45
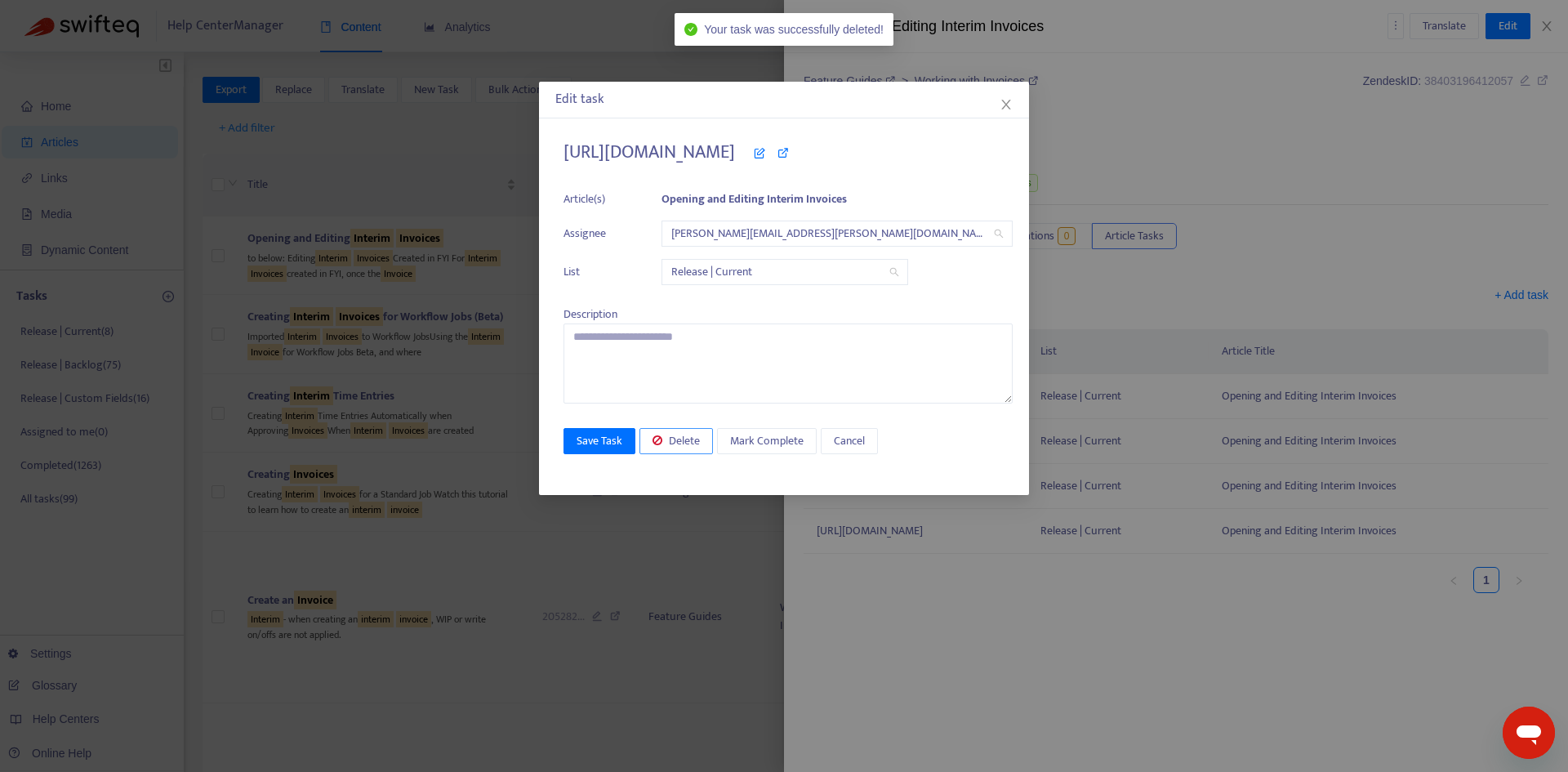
click at [704, 445] on button "Delete" at bounding box center [676, 441] width 74 height 26
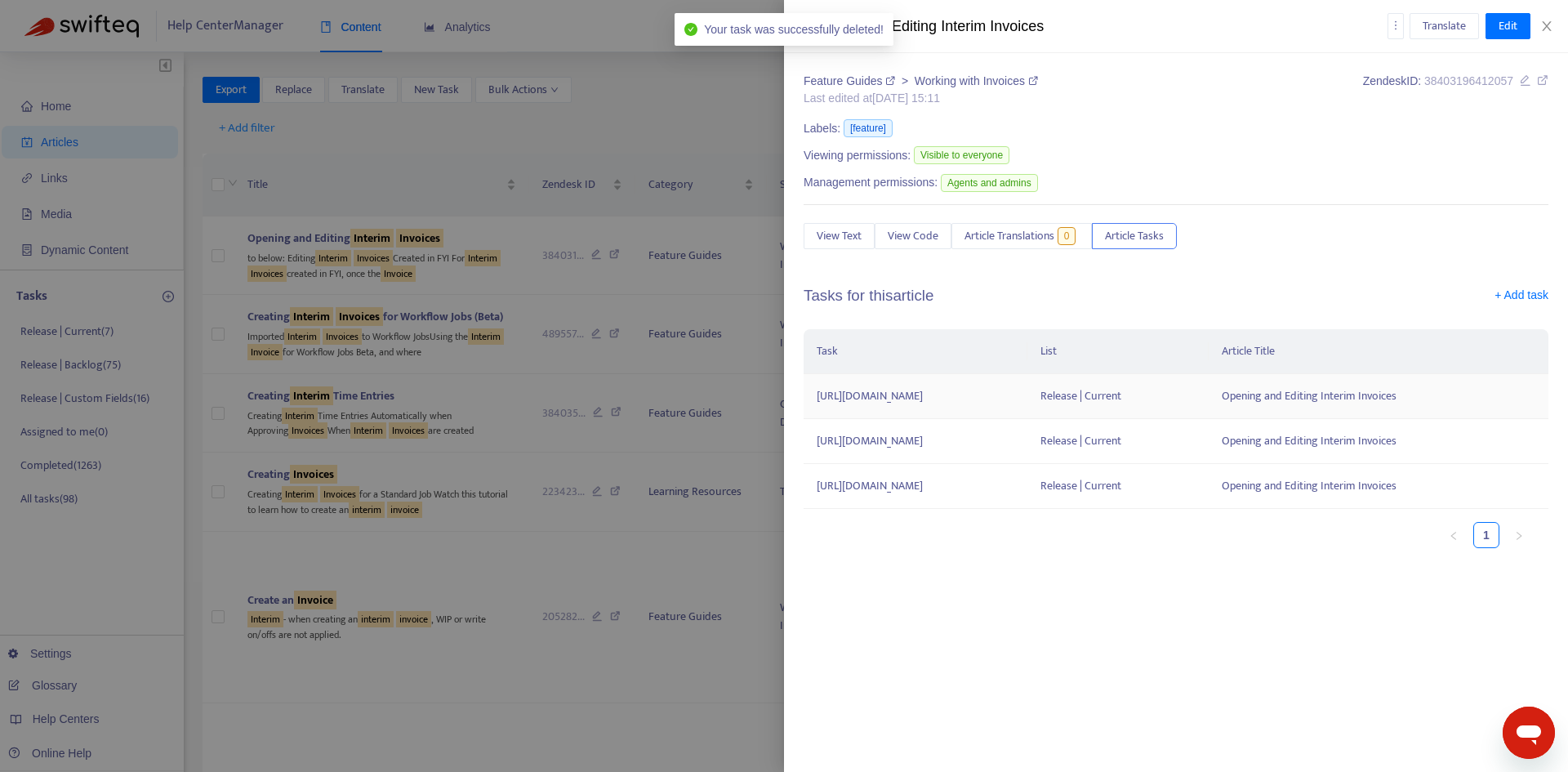
click at [1027, 403] on td "[URL][DOMAIN_NAME]" at bounding box center [915, 397] width 223 height 45
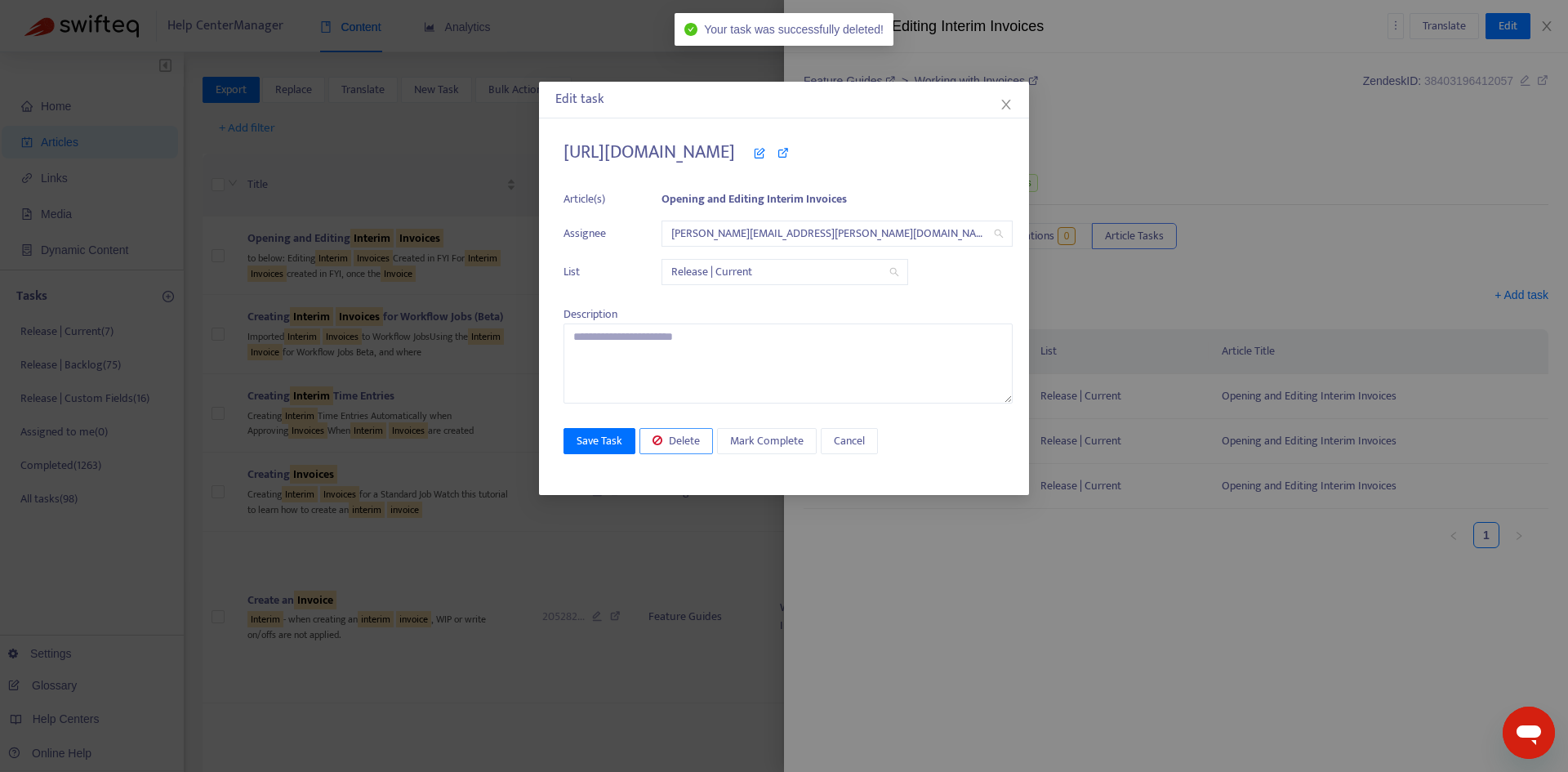
click at [692, 441] on span "Delete" at bounding box center [684, 441] width 31 height 18
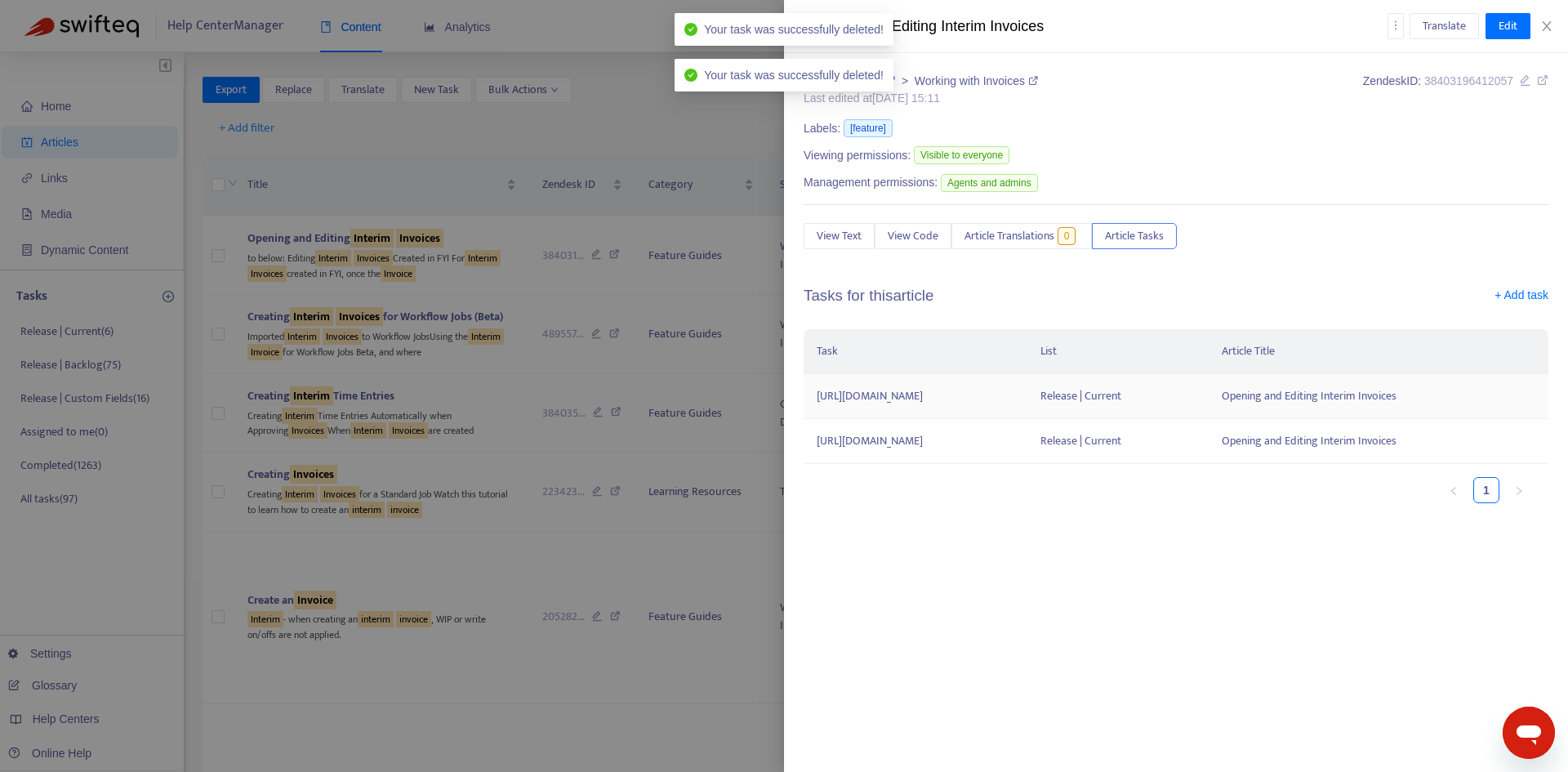
click at [1027, 403] on td "[URL][DOMAIN_NAME]" at bounding box center [915, 397] width 223 height 45
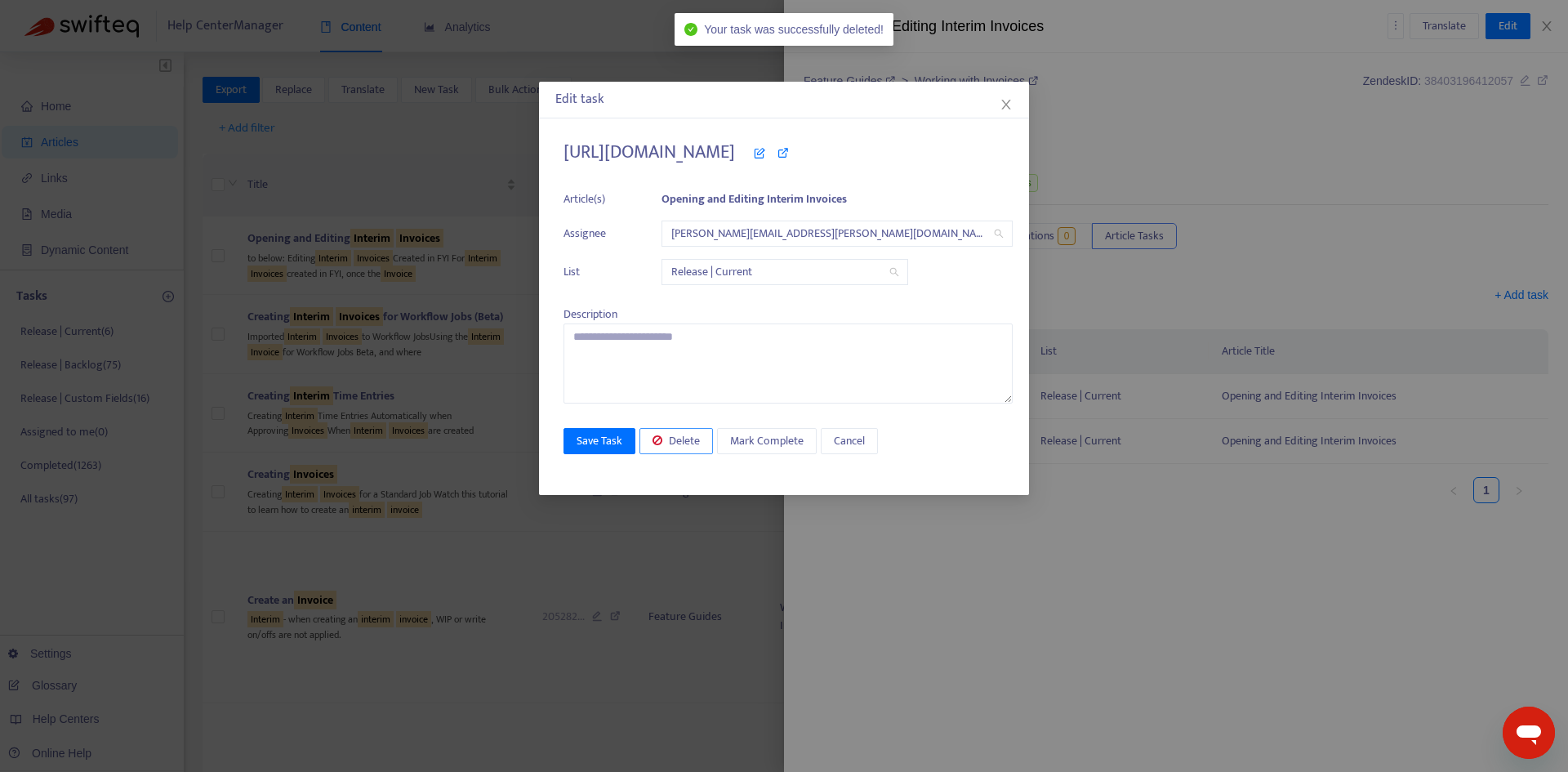
click at [692, 438] on span "Delete" at bounding box center [684, 441] width 31 height 18
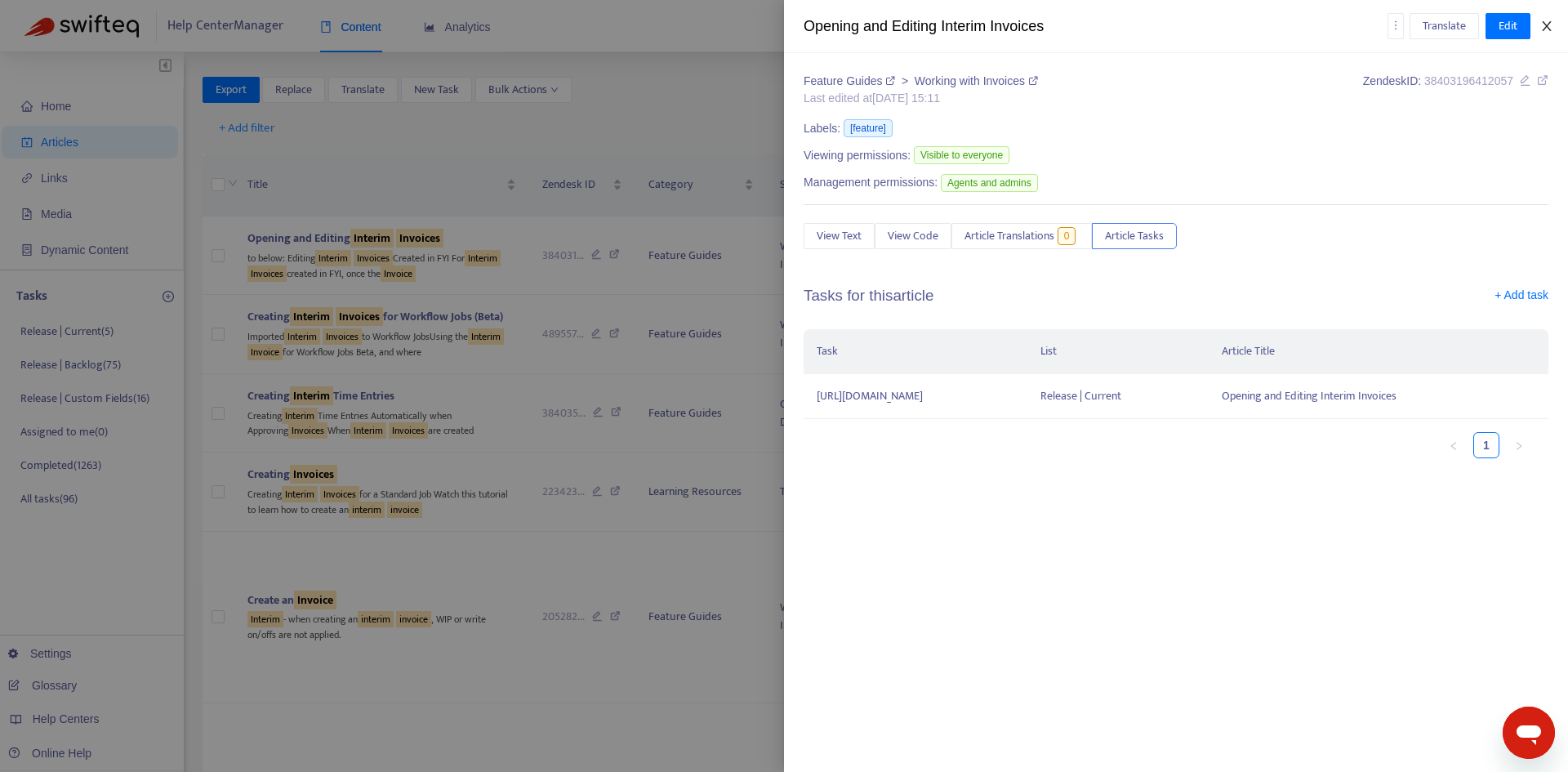
click at [1553, 29] on button "Close" at bounding box center [1546, 26] width 22 height 15
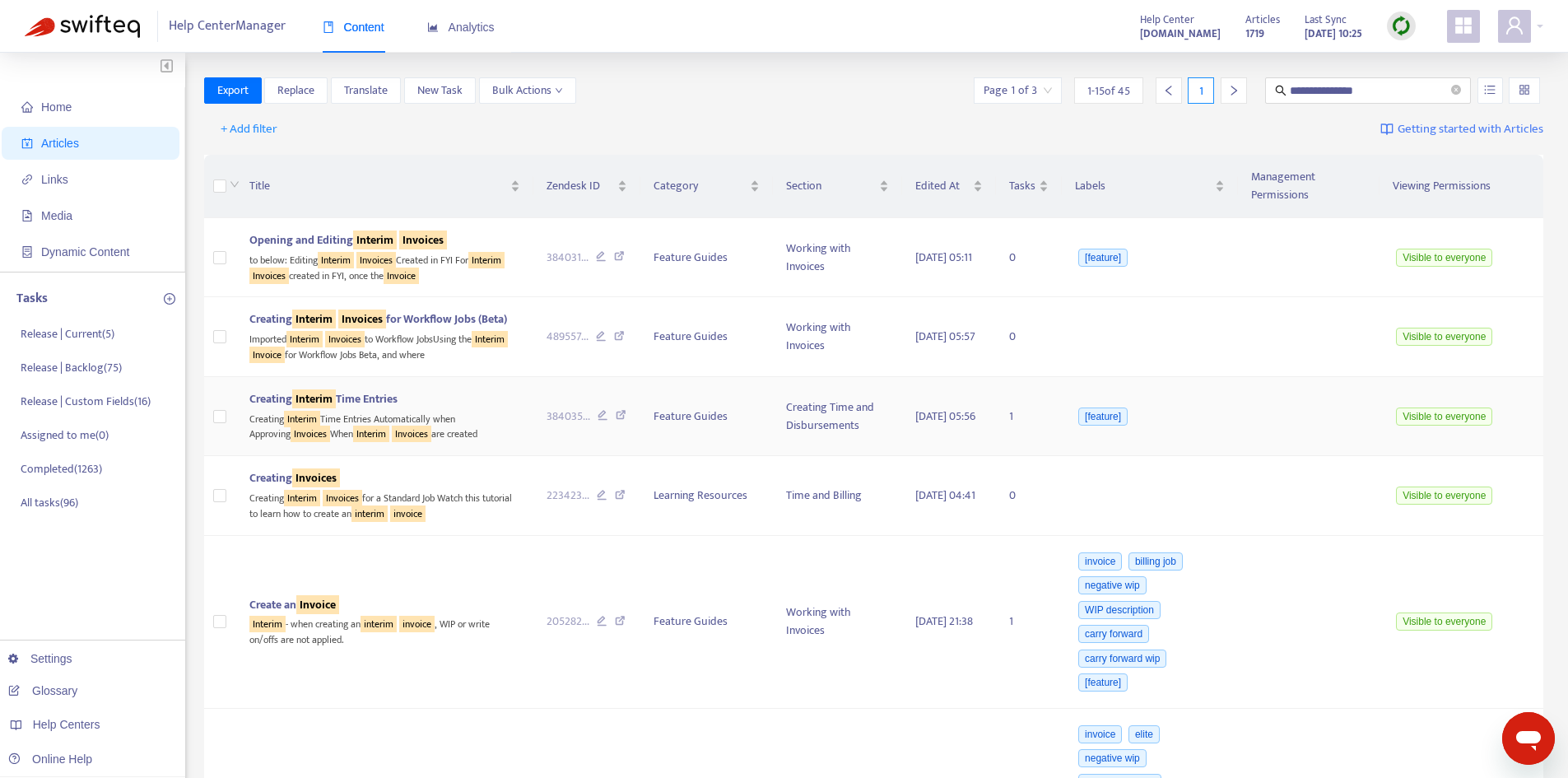
click at [396, 396] on span "Creating Interim Time Entries" at bounding box center [324, 398] width 148 height 19
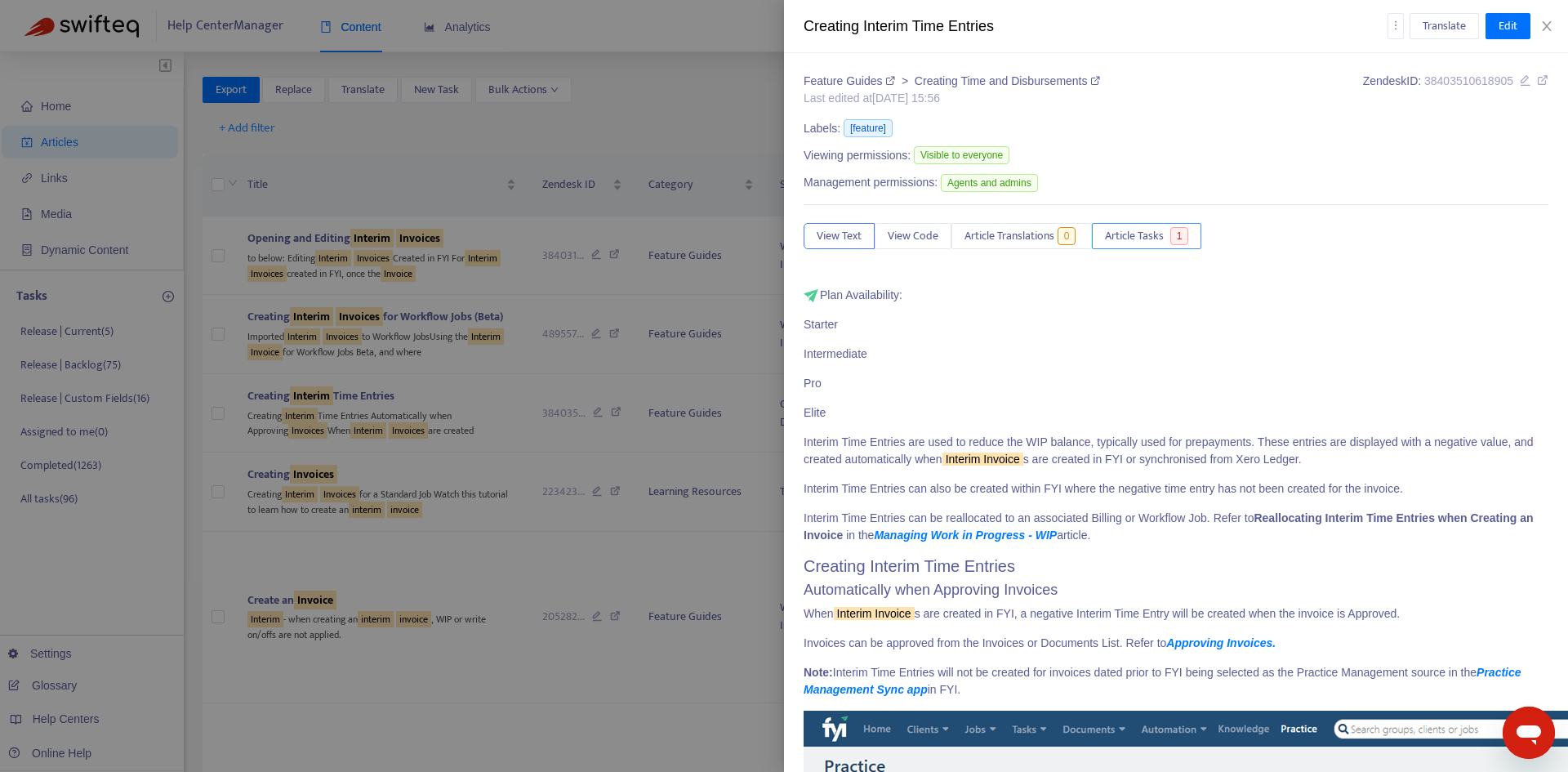
click at [1159, 238] on span "Article Tasks" at bounding box center [1134, 236] width 59 height 18
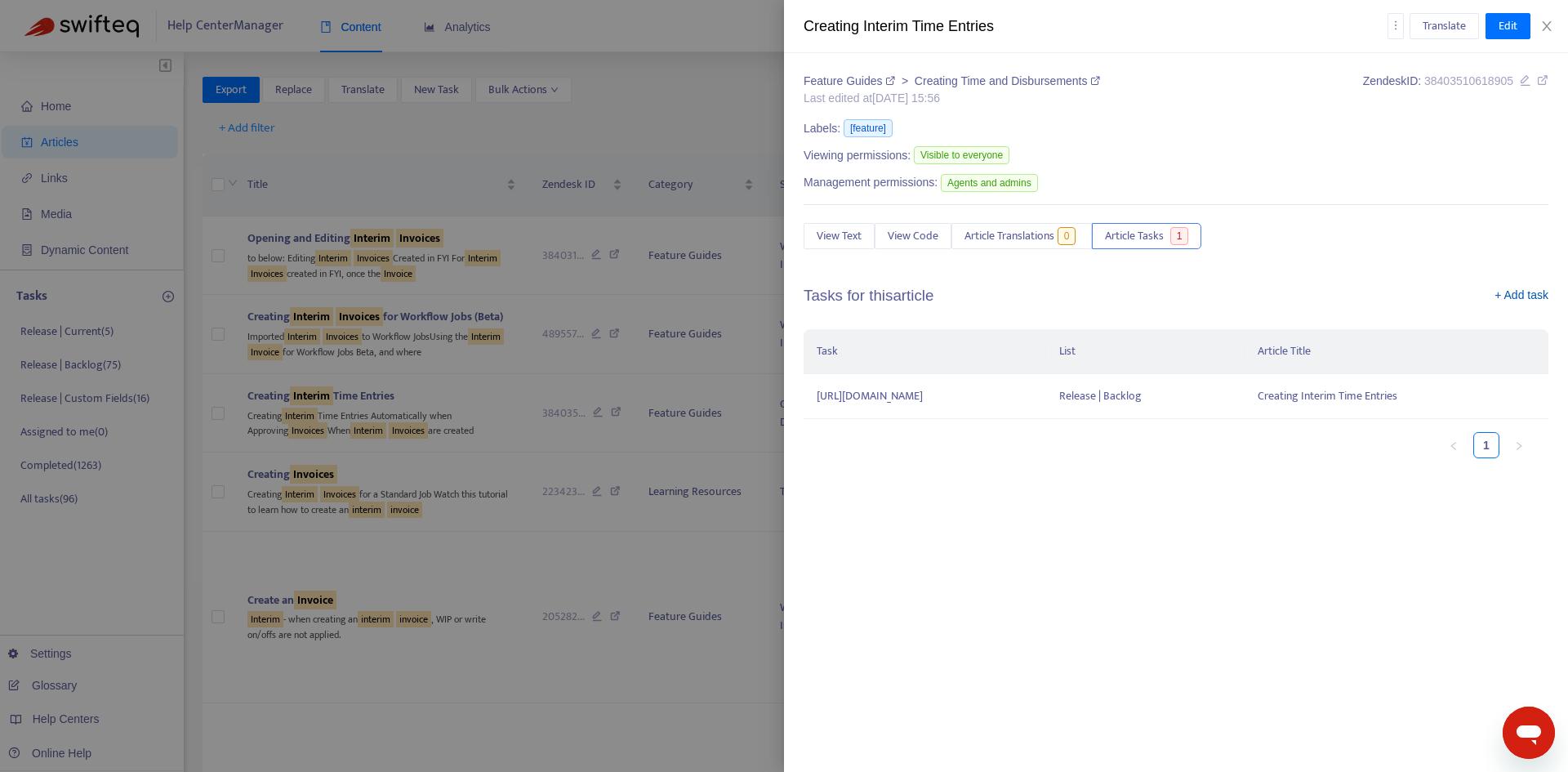
click at [1516, 294] on link "+ Add task" at bounding box center [1521, 298] width 54 height 24
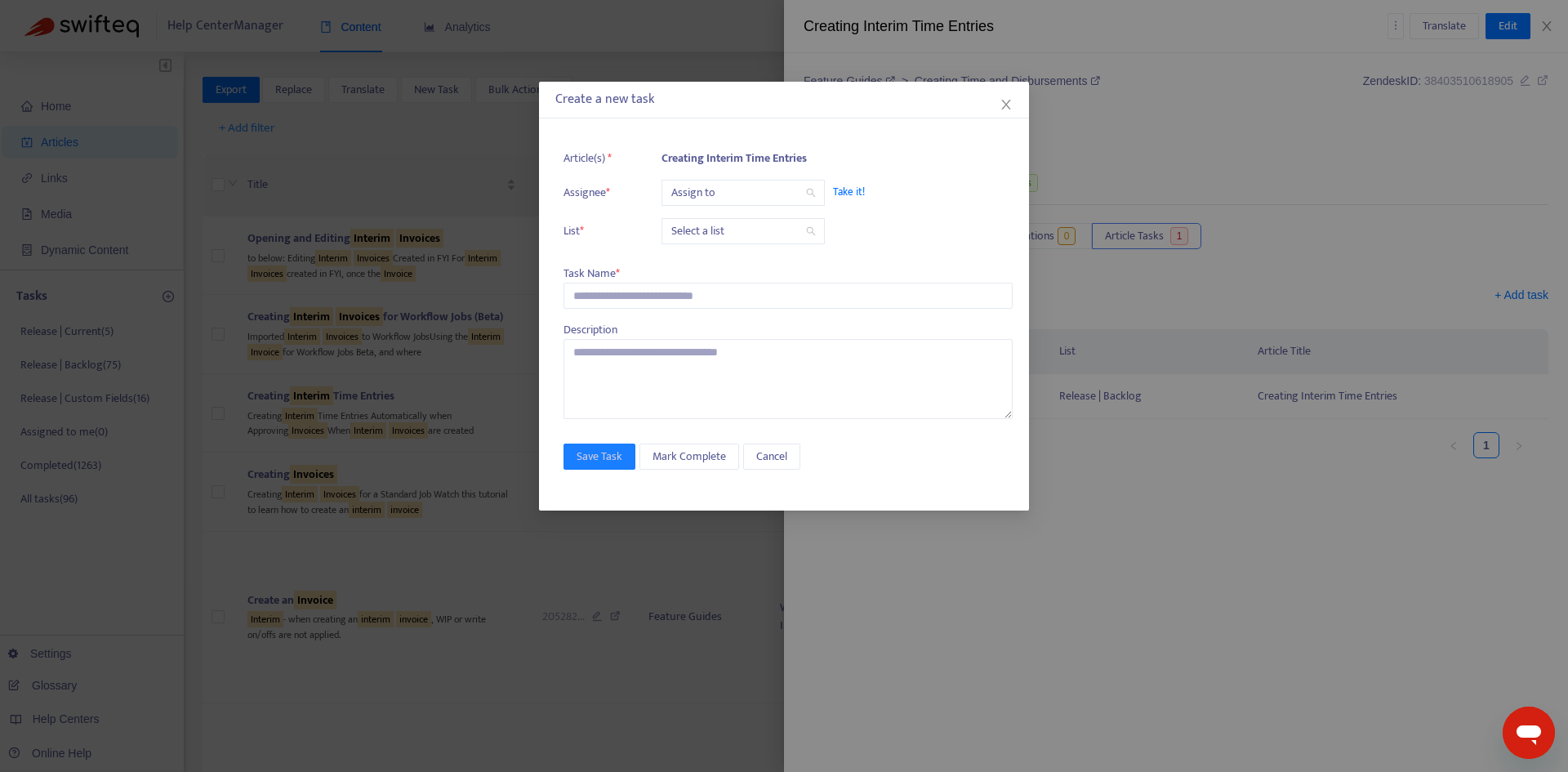
click at [716, 190] on input "search" at bounding box center [743, 192] width 144 height 24
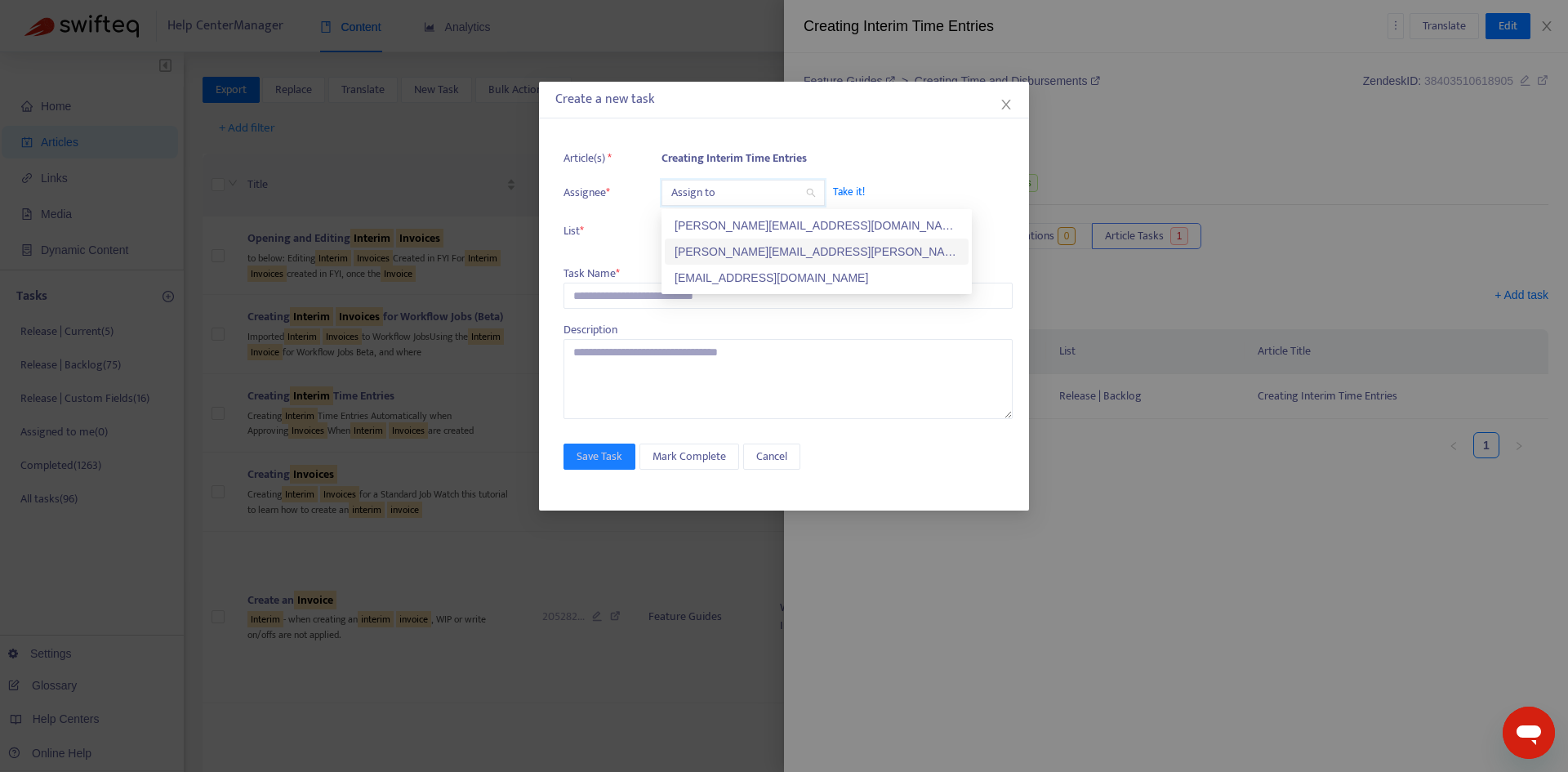
click at [707, 253] on div "[PERSON_NAME][EMAIL_ADDRESS][PERSON_NAME][DOMAIN_NAME]" at bounding box center [816, 251] width 285 height 18
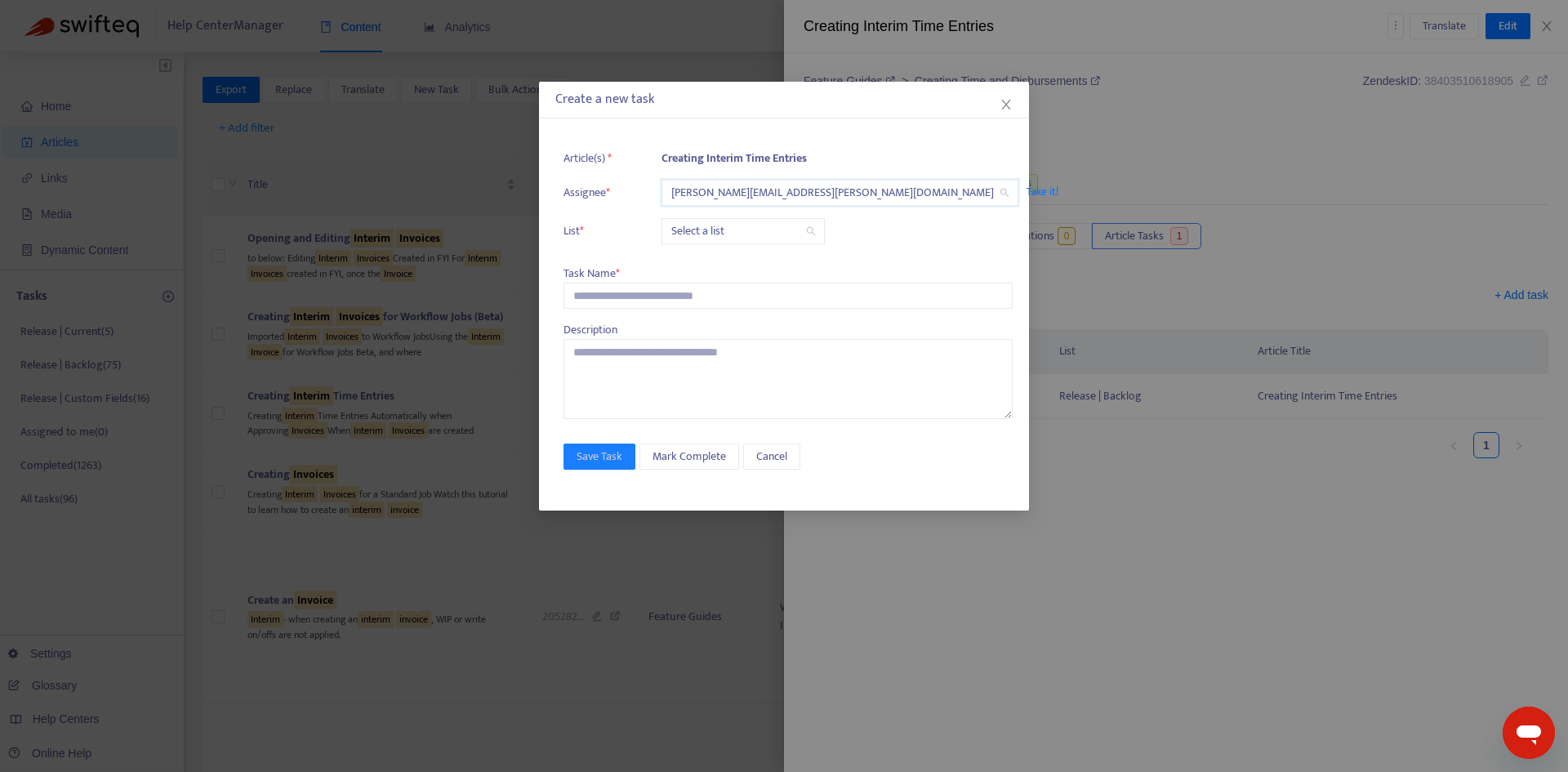
click at [714, 239] on input "search" at bounding box center [743, 231] width 144 height 24
click at [715, 259] on div "Release | Current" at bounding box center [816, 264] width 285 height 18
click at [635, 301] on input "text" at bounding box center [788, 295] width 449 height 26
paste input "**********"
type input "**********"
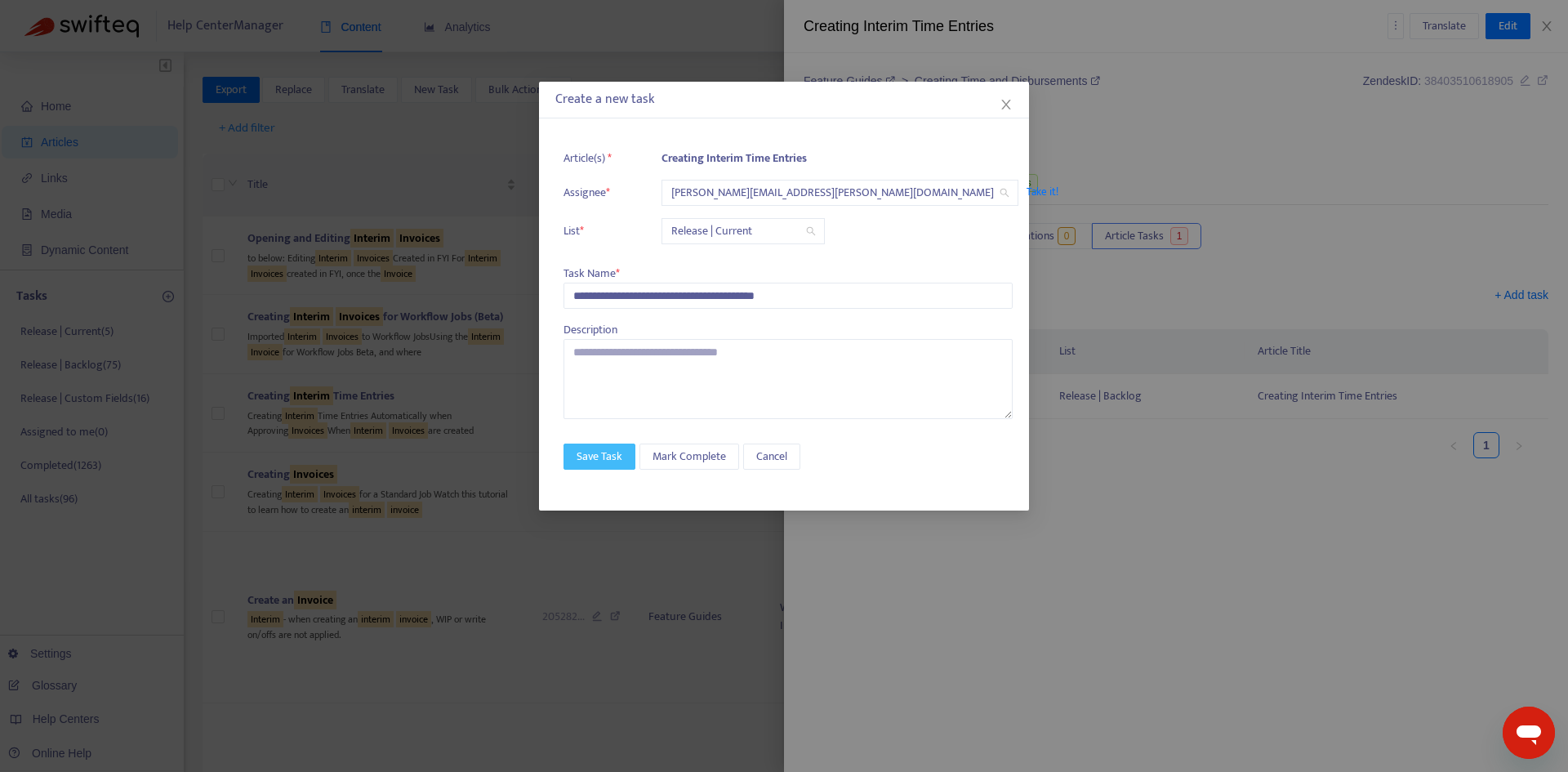
click at [602, 463] on span "Save Task" at bounding box center [599, 457] width 46 height 18
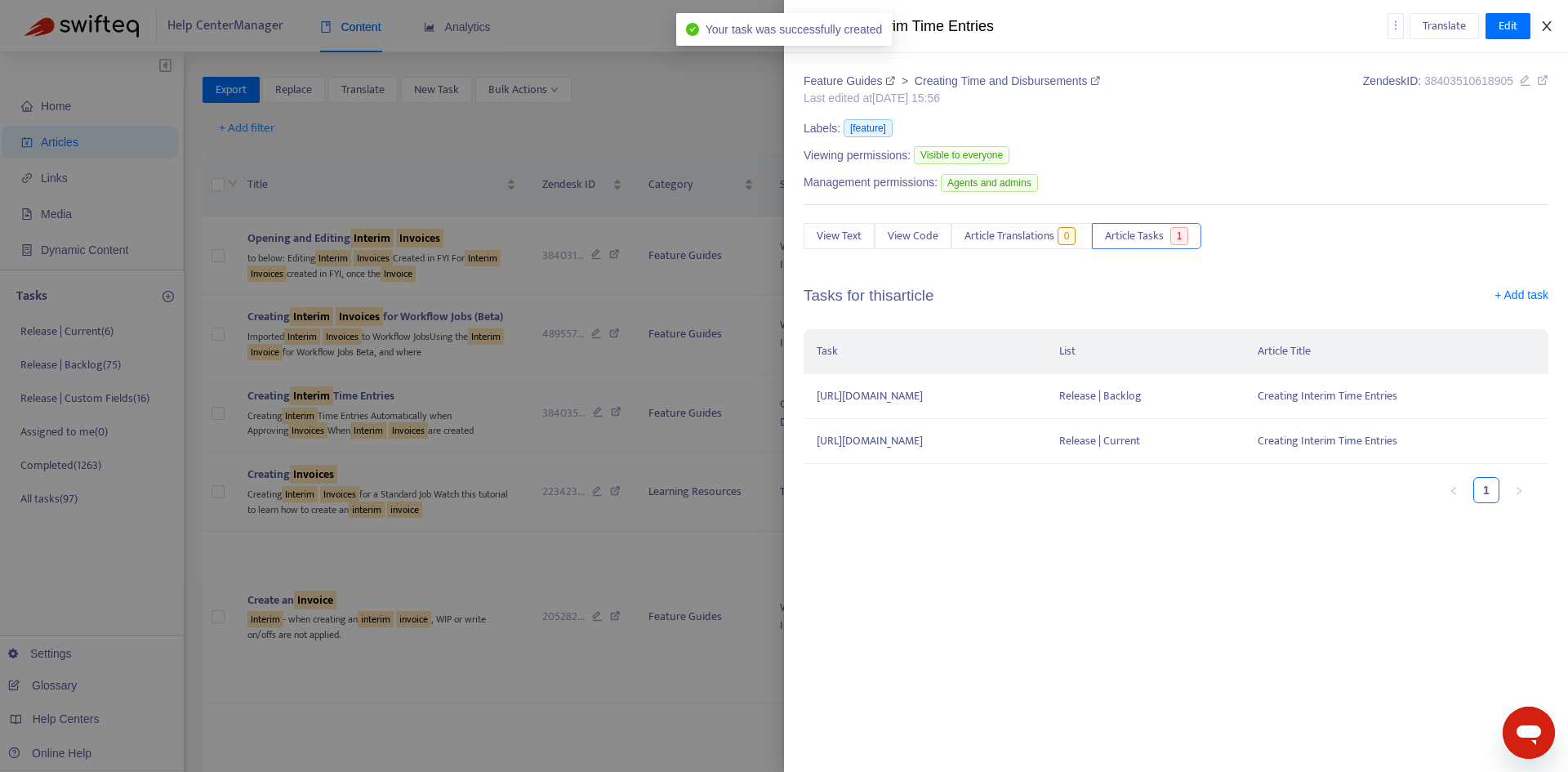
click at [1544, 32] on button "Close" at bounding box center [1546, 26] width 22 height 15
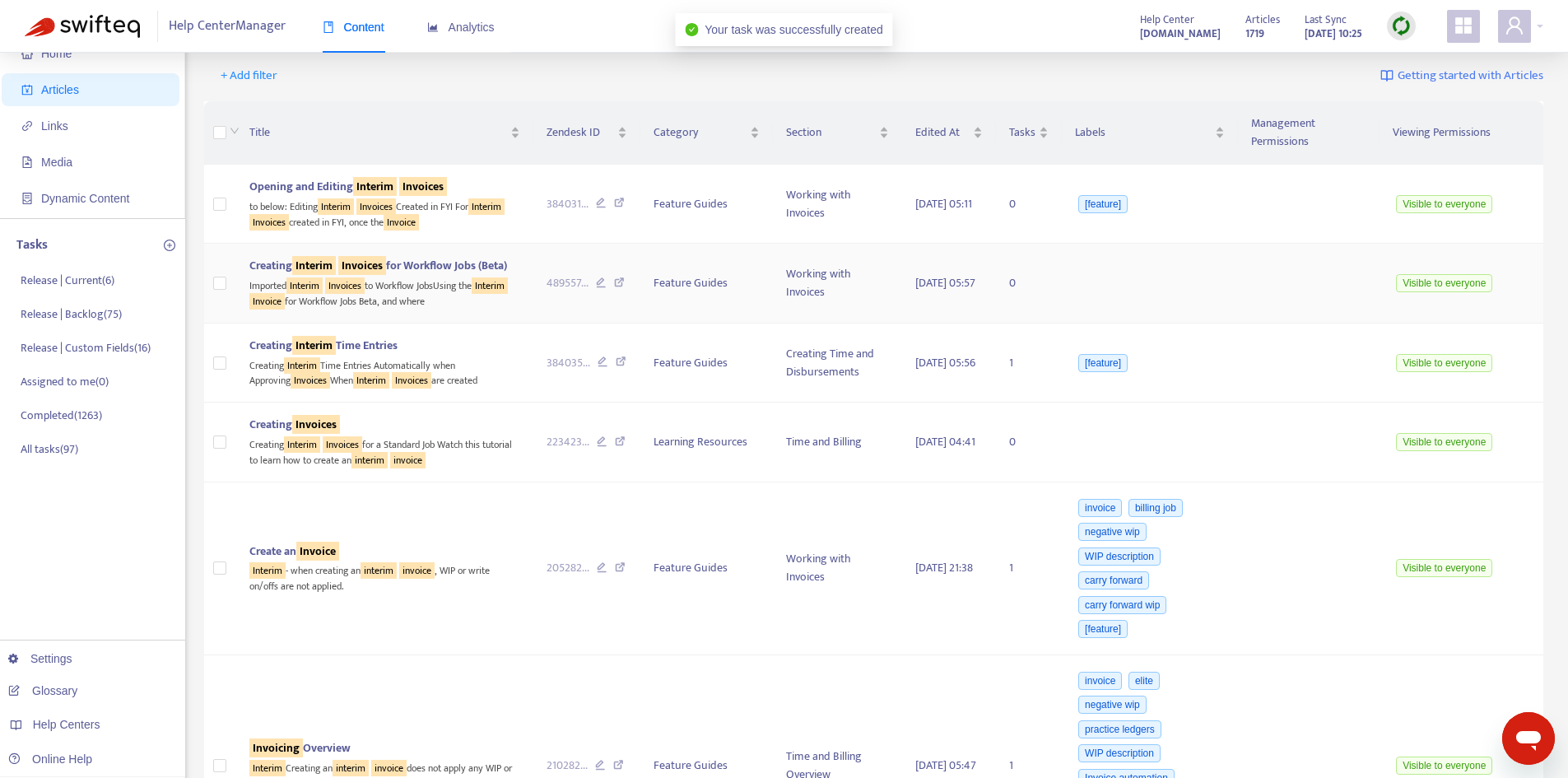
scroll to position [82, 0]
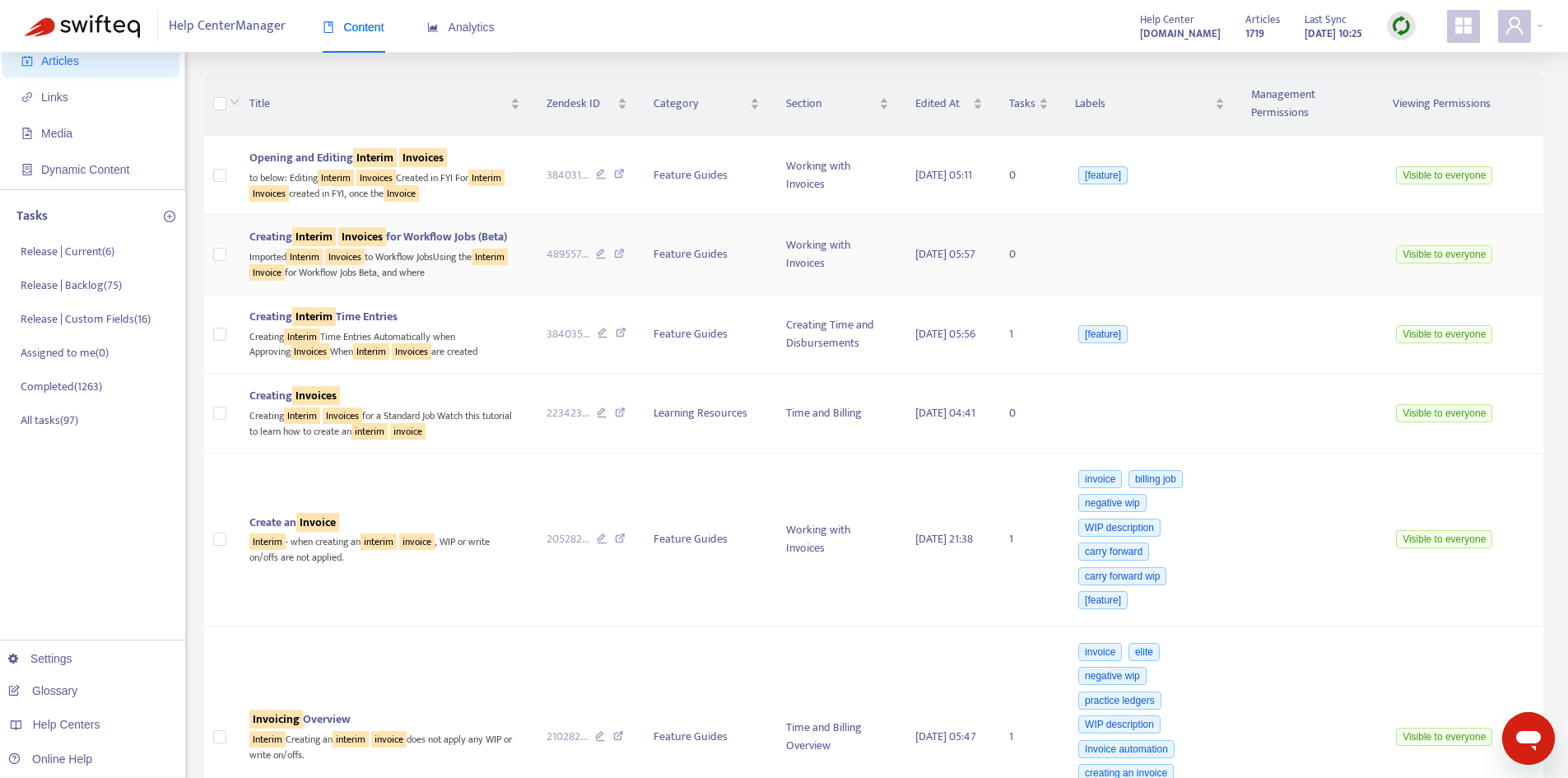
click at [416, 227] on span "Creating Interim Invoices for Workflow Jobs (Beta)" at bounding box center [378, 236] width 258 height 19
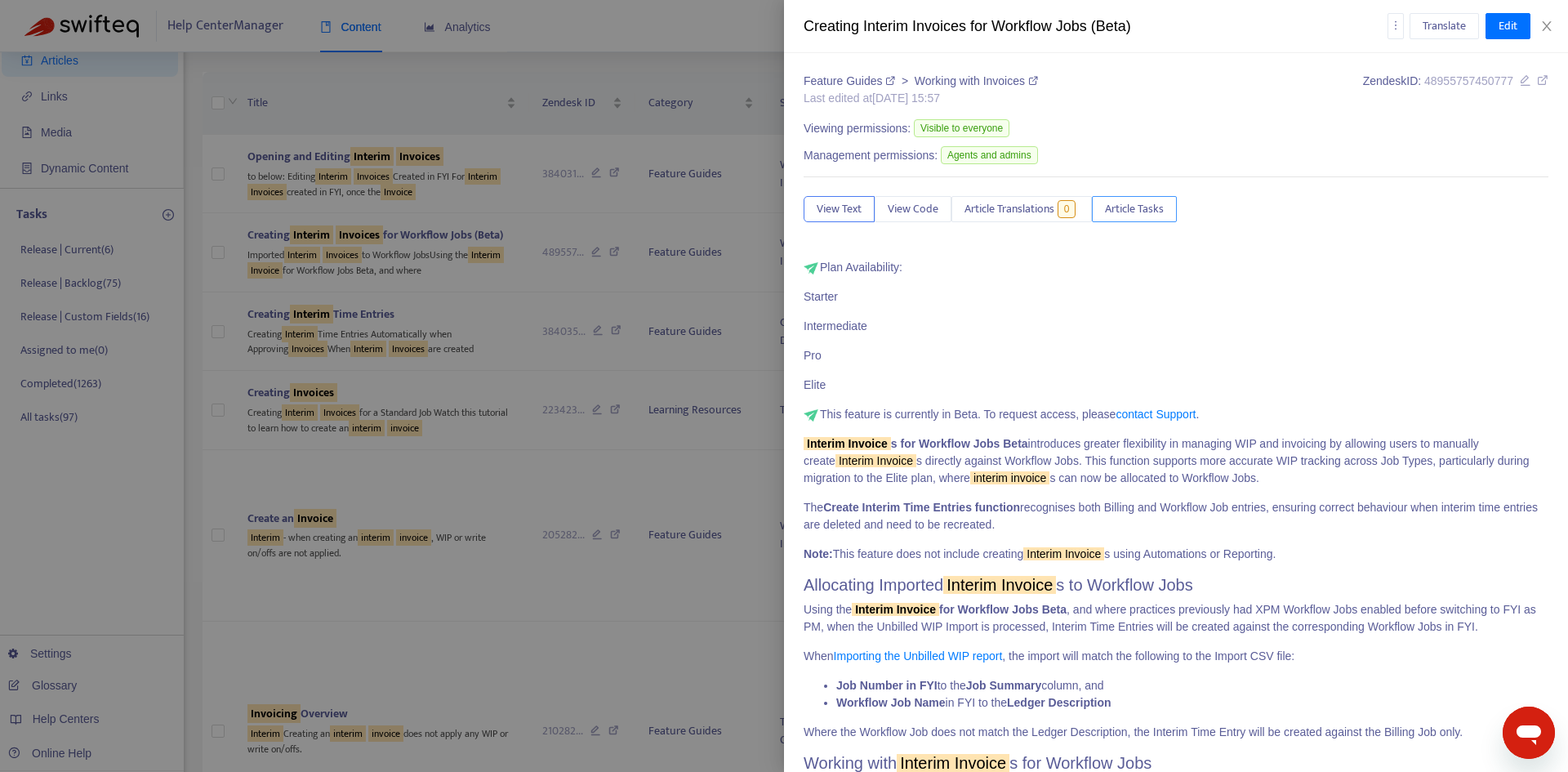
click at [1133, 215] on span "Article Tasks" at bounding box center [1134, 209] width 59 height 18
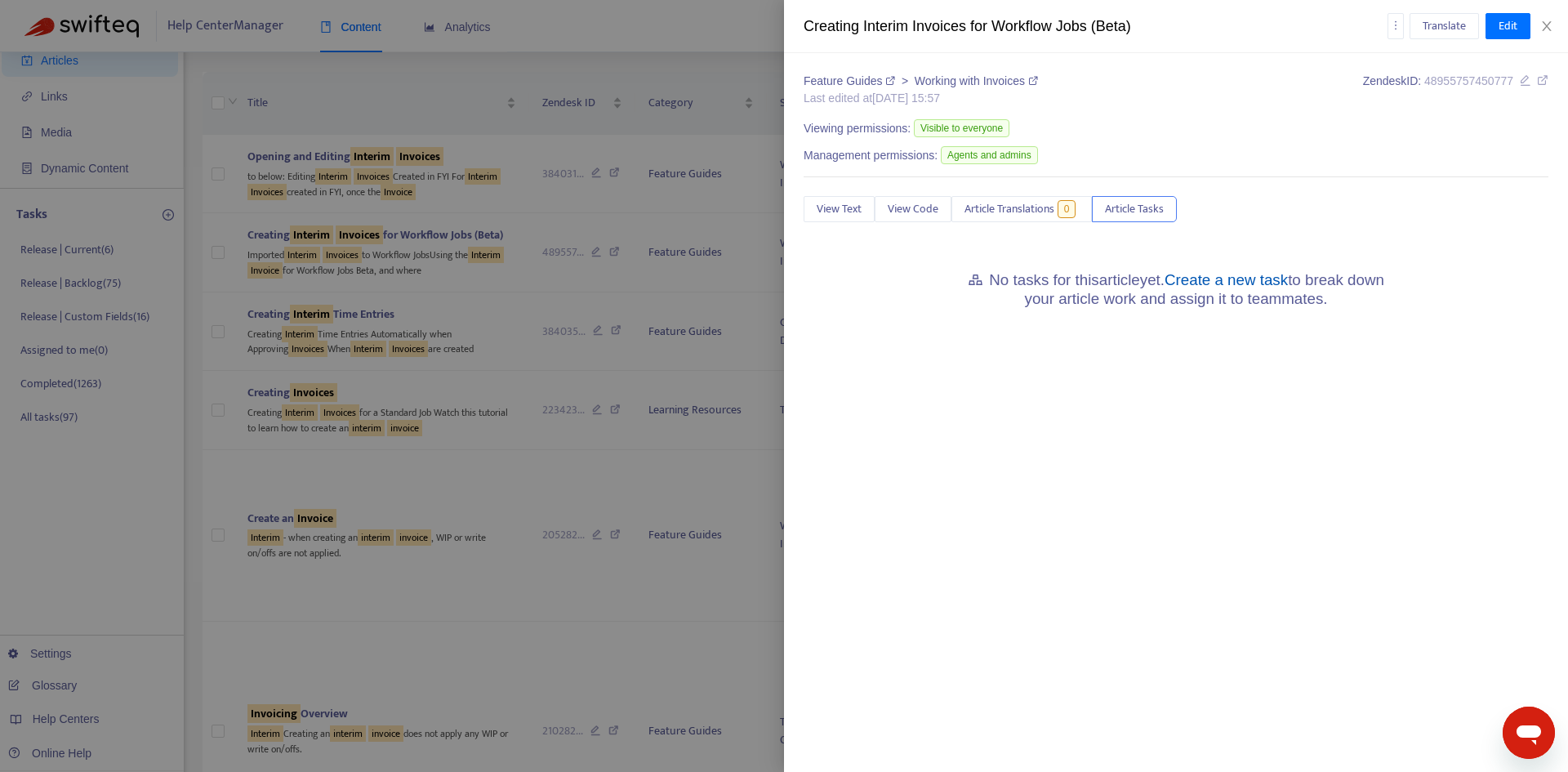
click at [1263, 275] on link "Create a new task" at bounding box center [1225, 279] width 123 height 17
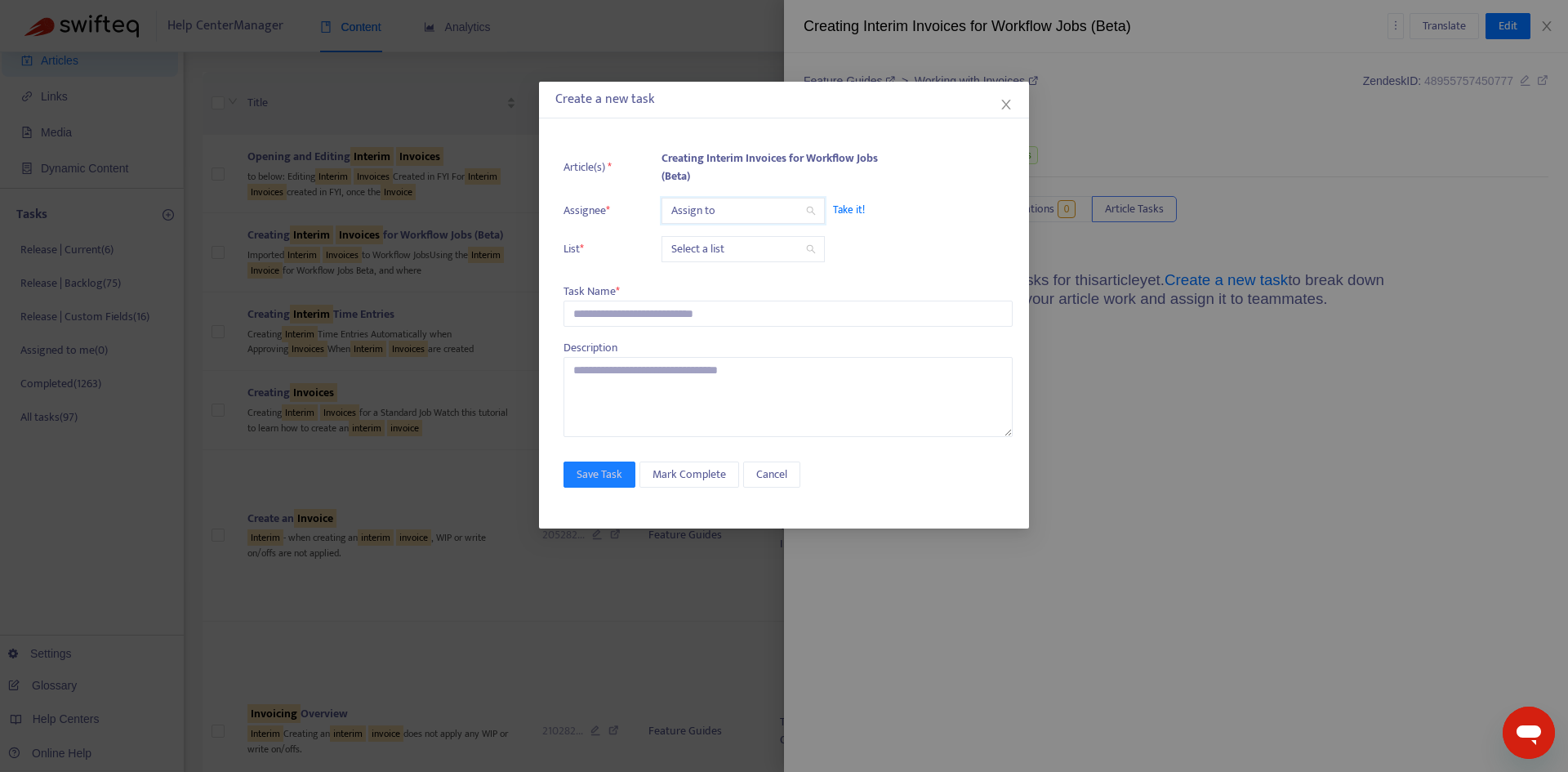
click at [718, 215] on input "search" at bounding box center [743, 210] width 144 height 24
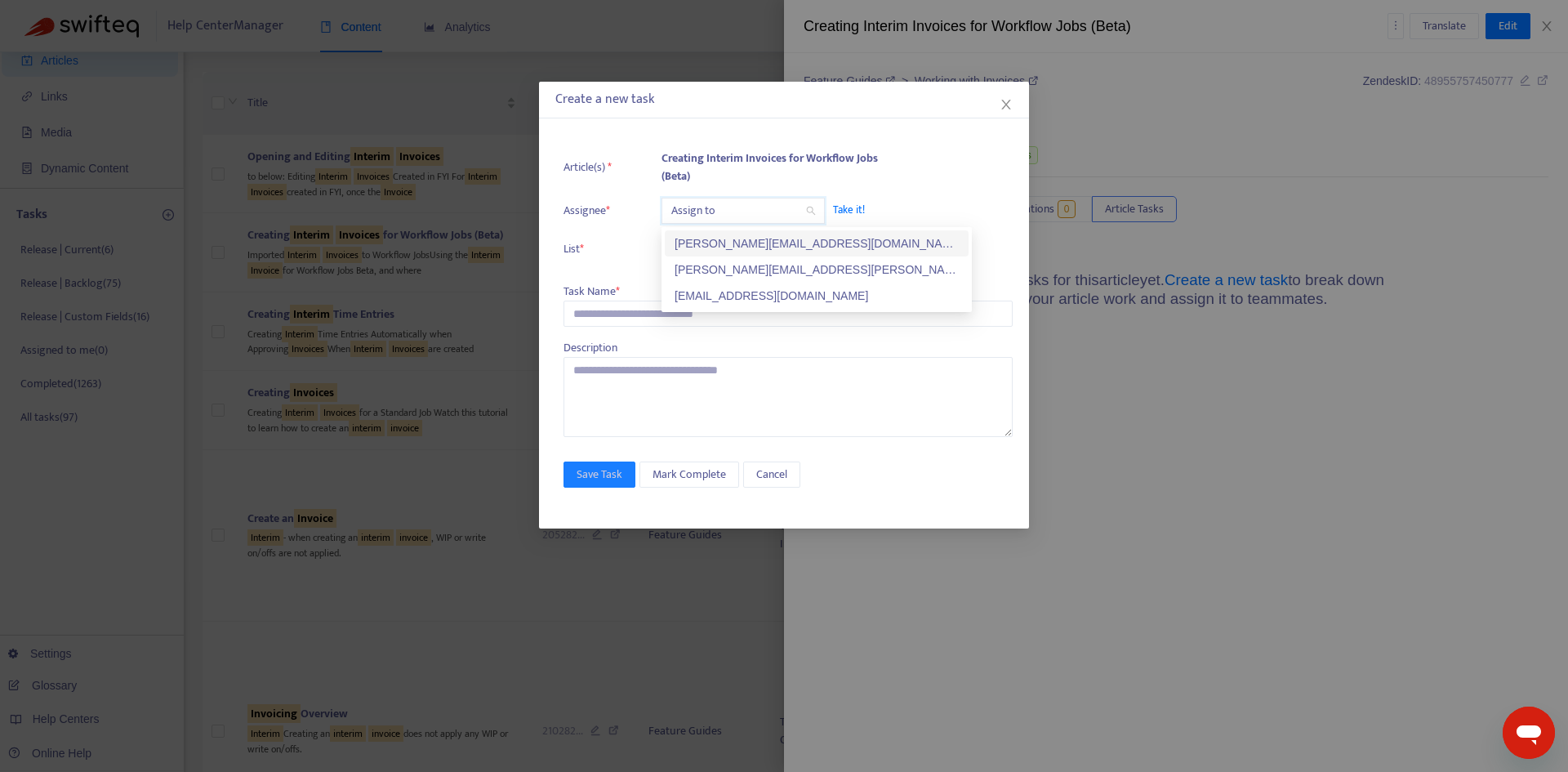
click at [723, 268] on div "[PERSON_NAME][EMAIL_ADDRESS][PERSON_NAME][DOMAIN_NAME]" at bounding box center [816, 269] width 285 height 18
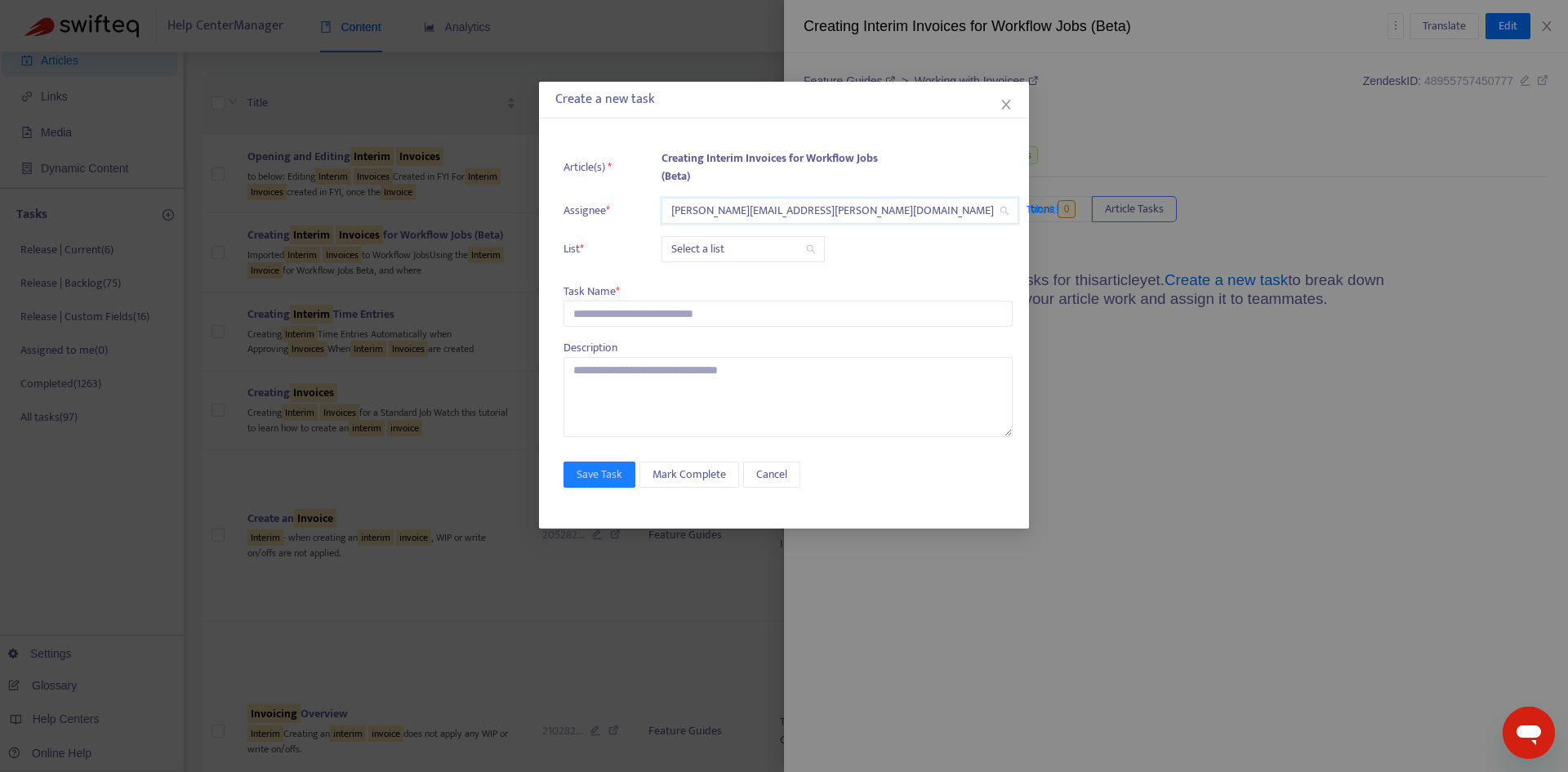
click at [705, 244] on input "search" at bounding box center [743, 249] width 144 height 24
click at [713, 279] on div "Release | Current" at bounding box center [816, 282] width 285 height 18
click at [645, 308] on input "text" at bounding box center [788, 313] width 449 height 26
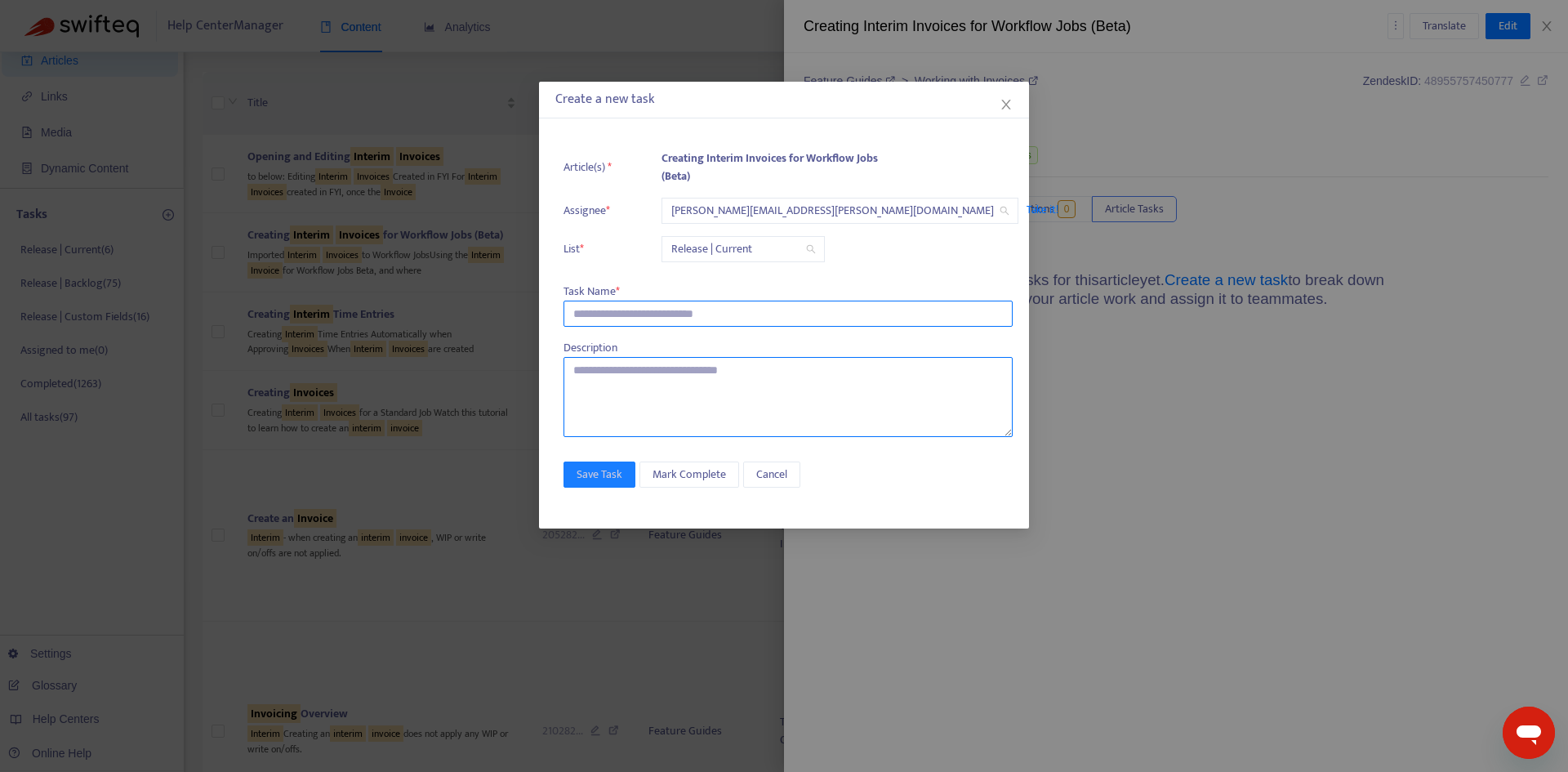
paste input "**********"
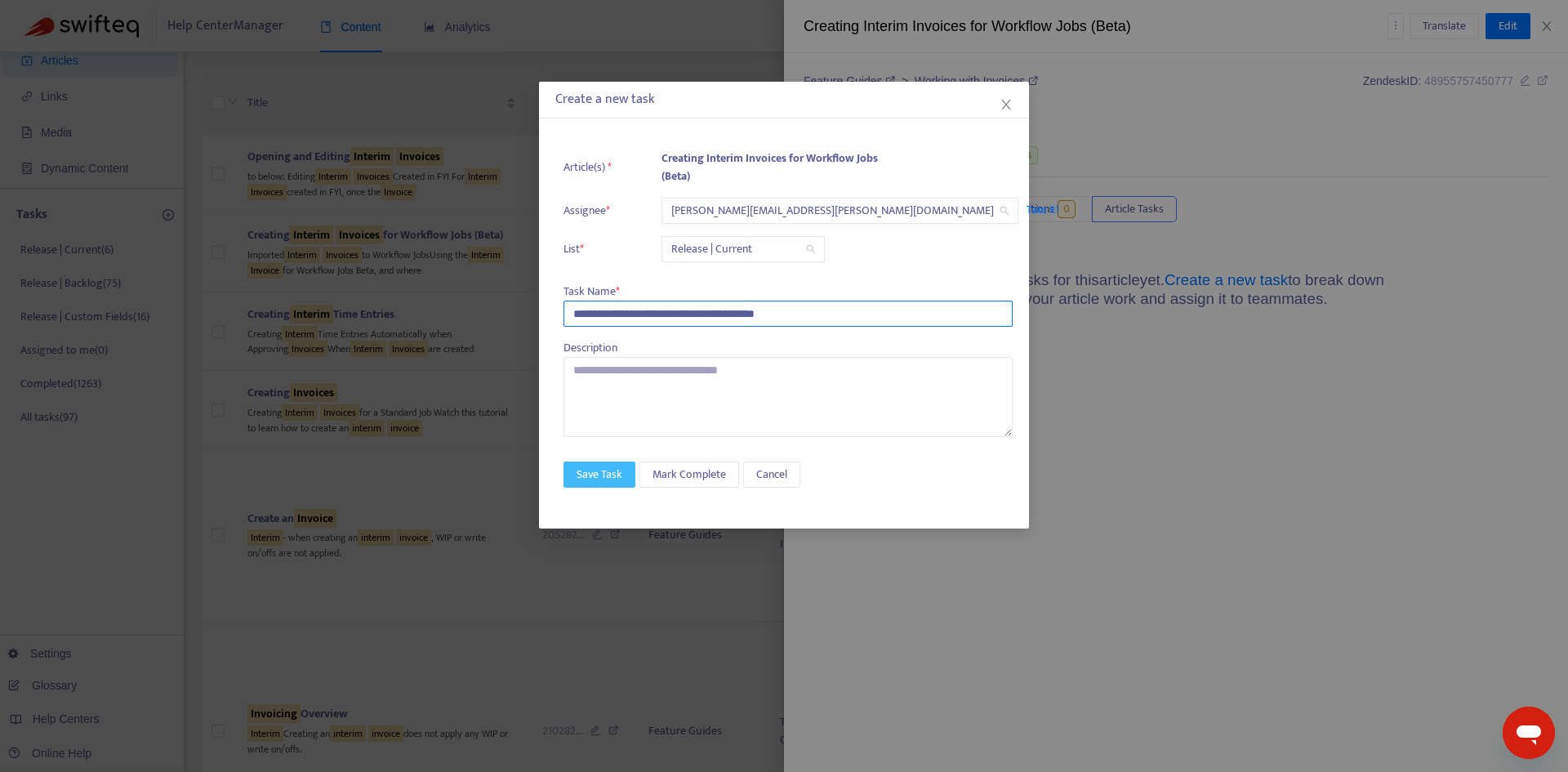
type input "**********"
click at [605, 475] on span "Save Task" at bounding box center [599, 475] width 46 height 18
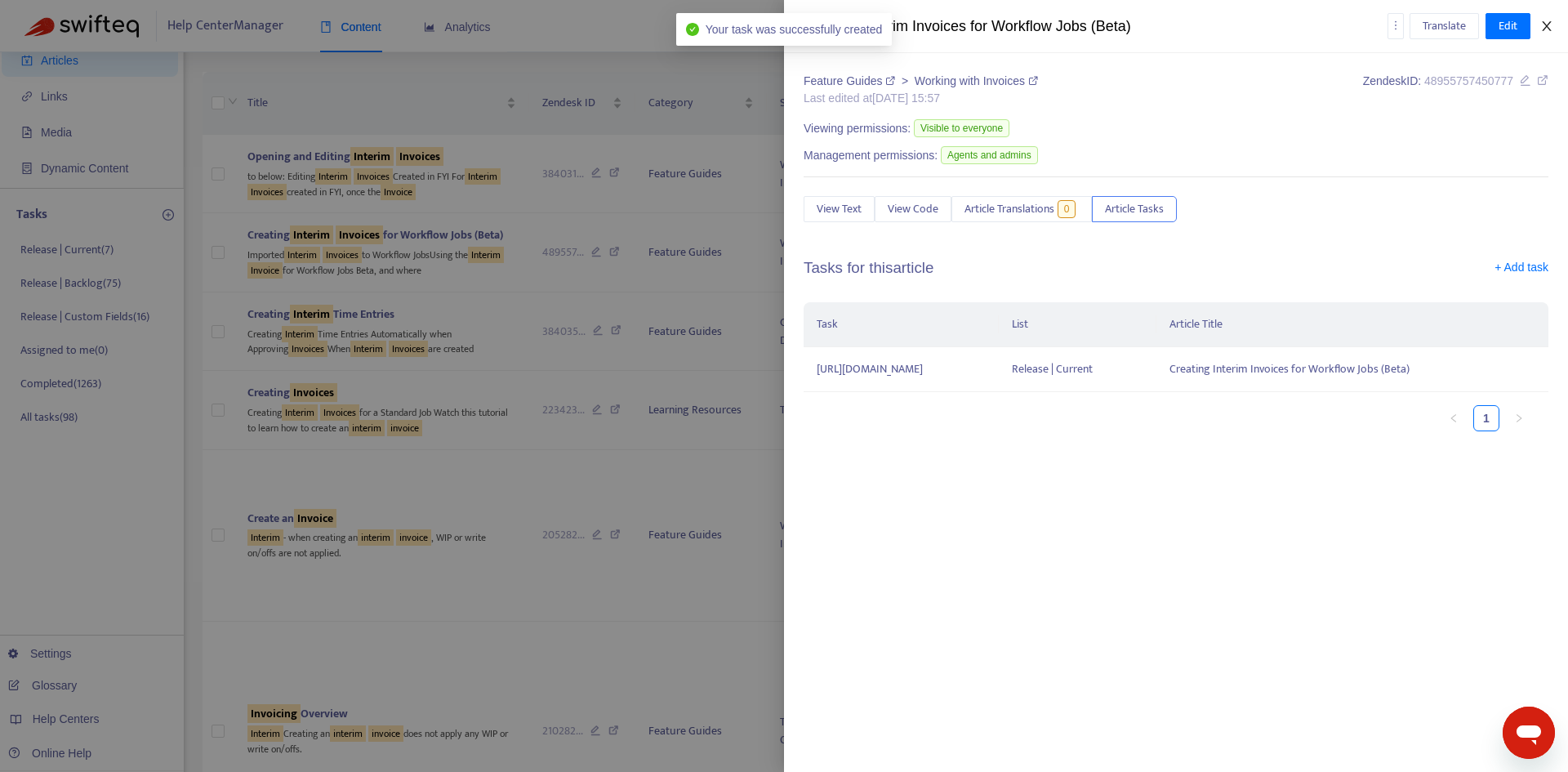
click at [1548, 31] on icon "close" at bounding box center [1546, 26] width 13 height 13
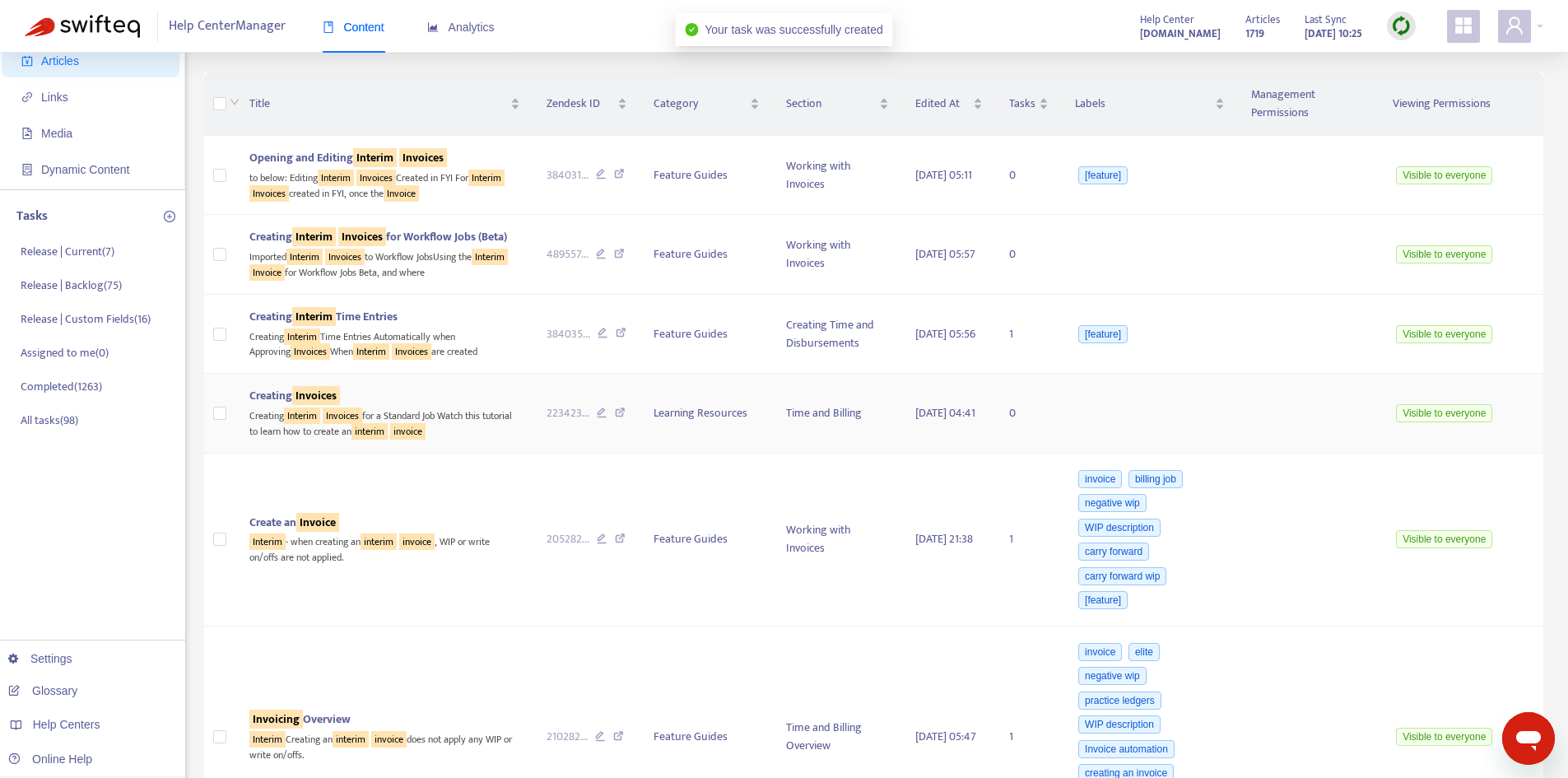
click at [329, 402] on sqkw "Invoices" at bounding box center [316, 395] width 48 height 19
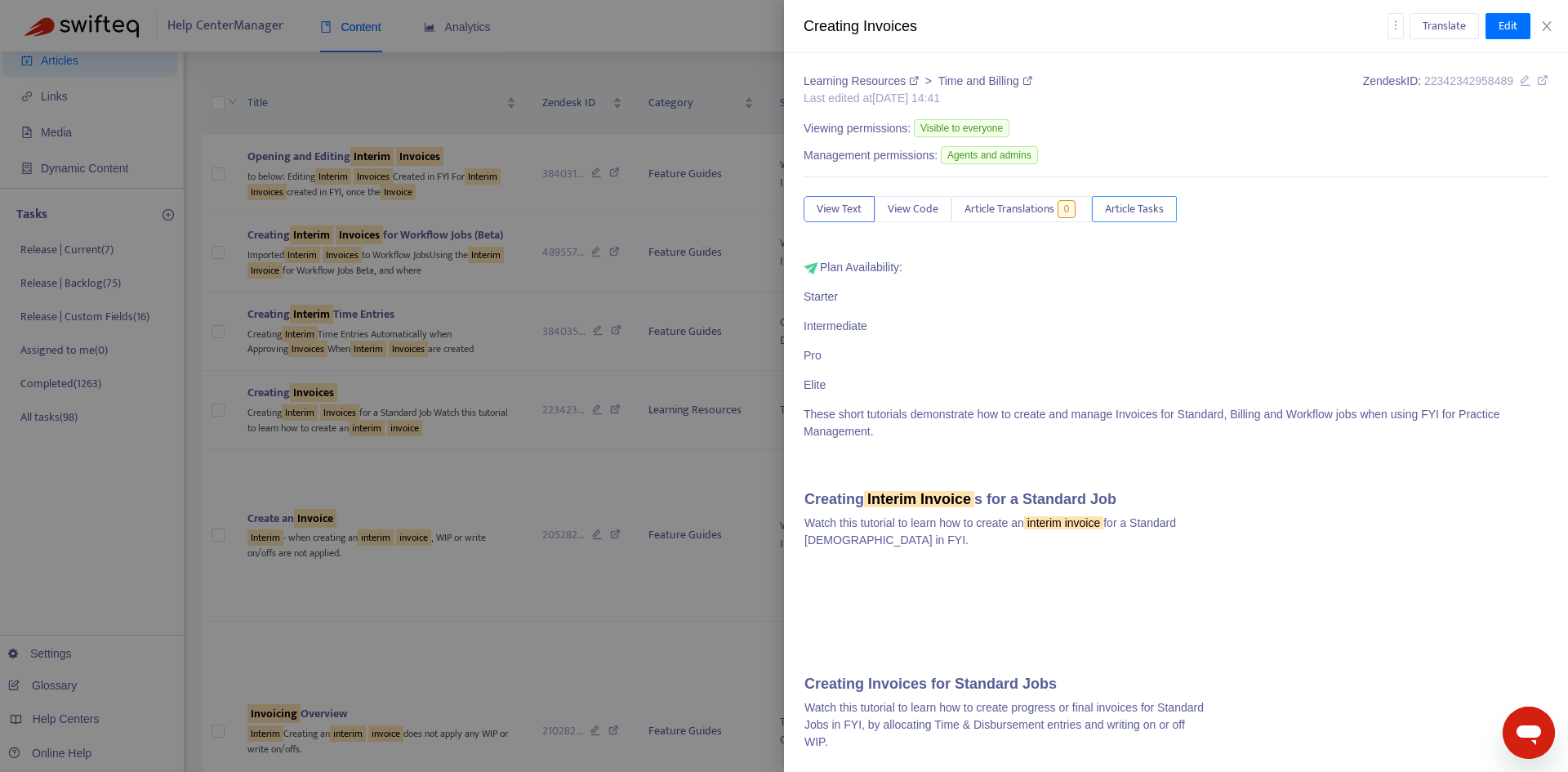
click at [1130, 204] on span "Article Tasks" at bounding box center [1134, 209] width 59 height 18
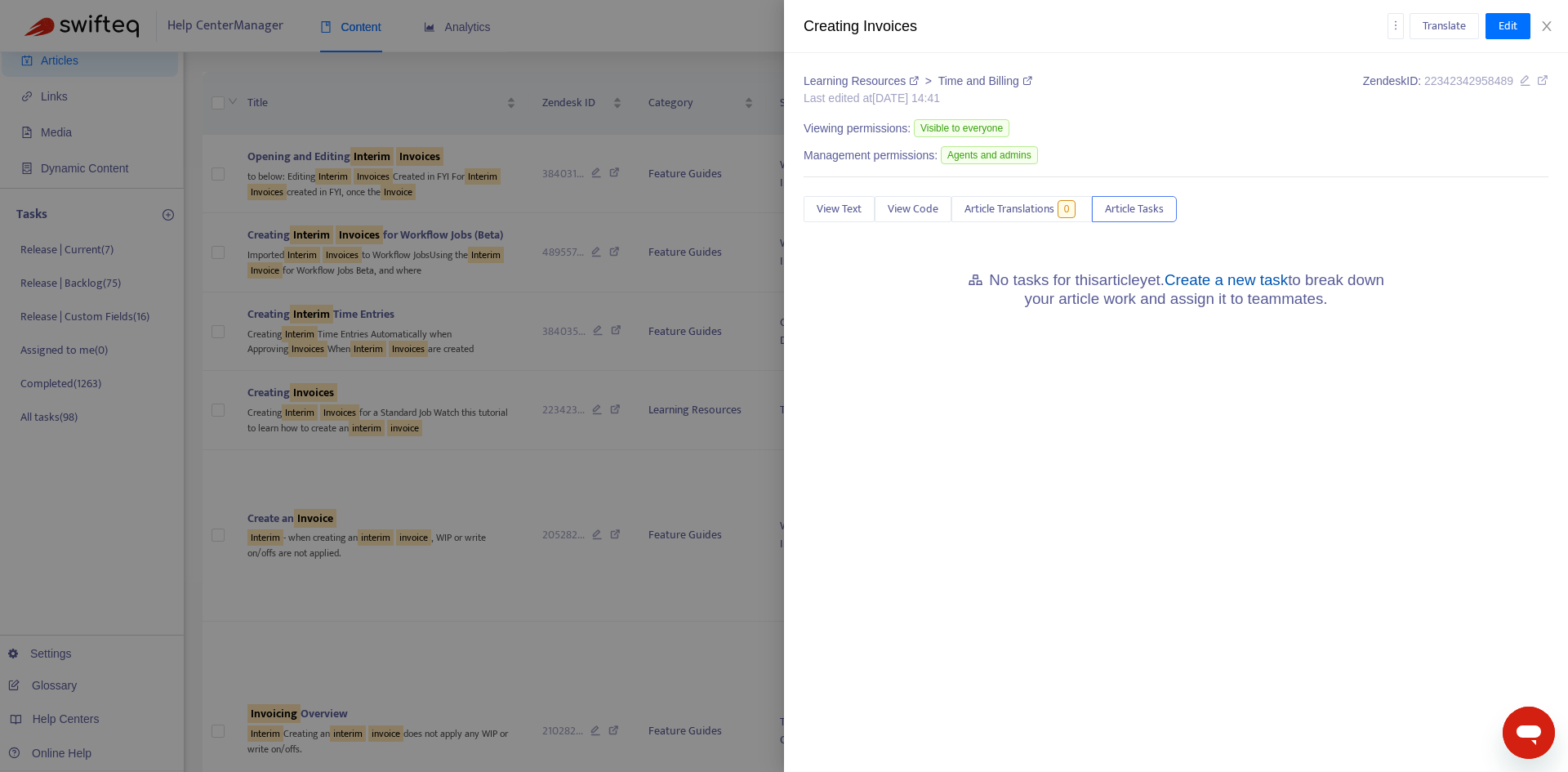
click at [1214, 272] on link "Create a new task" at bounding box center [1225, 279] width 123 height 17
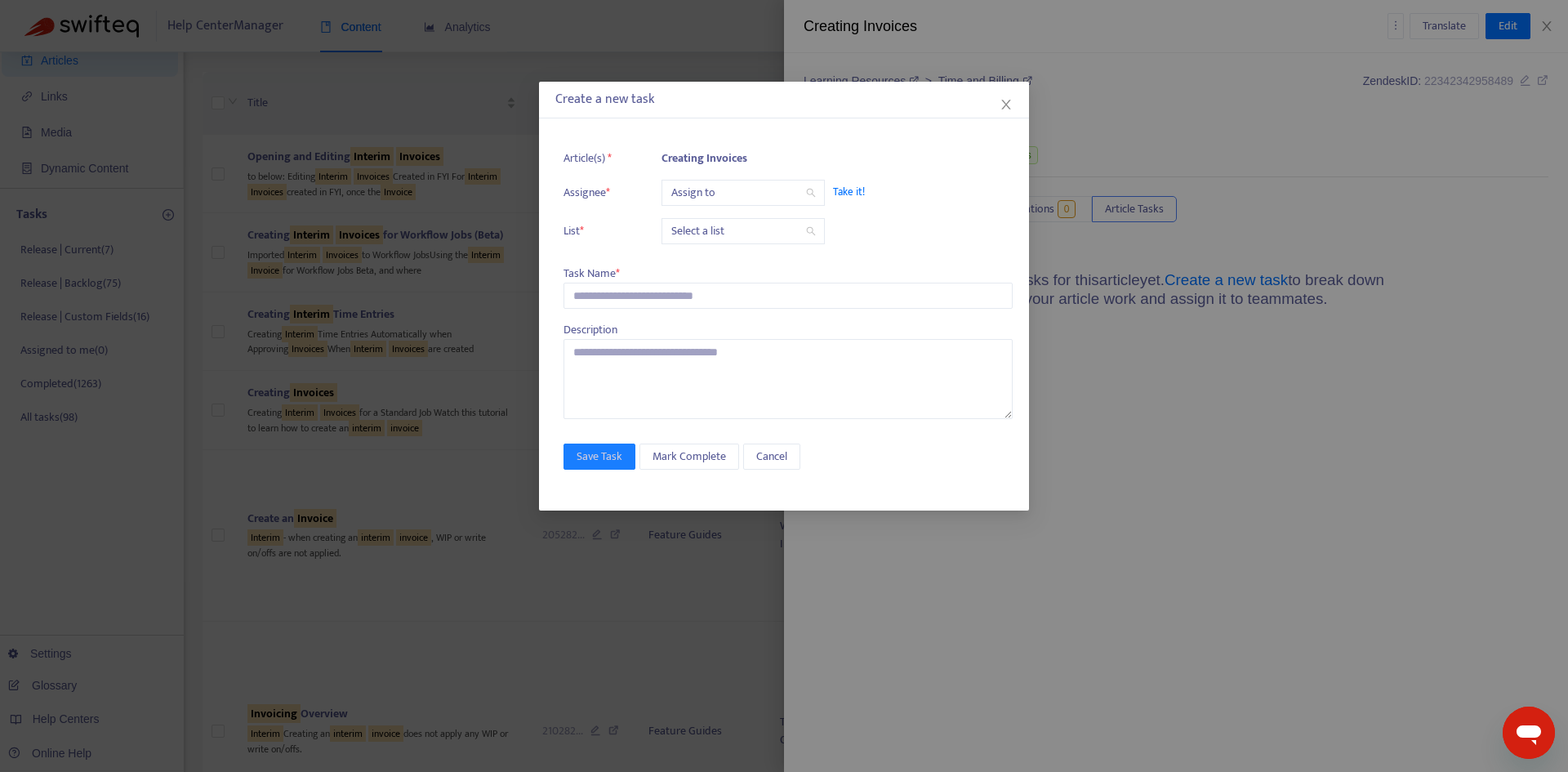
click at [730, 202] on input "search" at bounding box center [743, 192] width 144 height 24
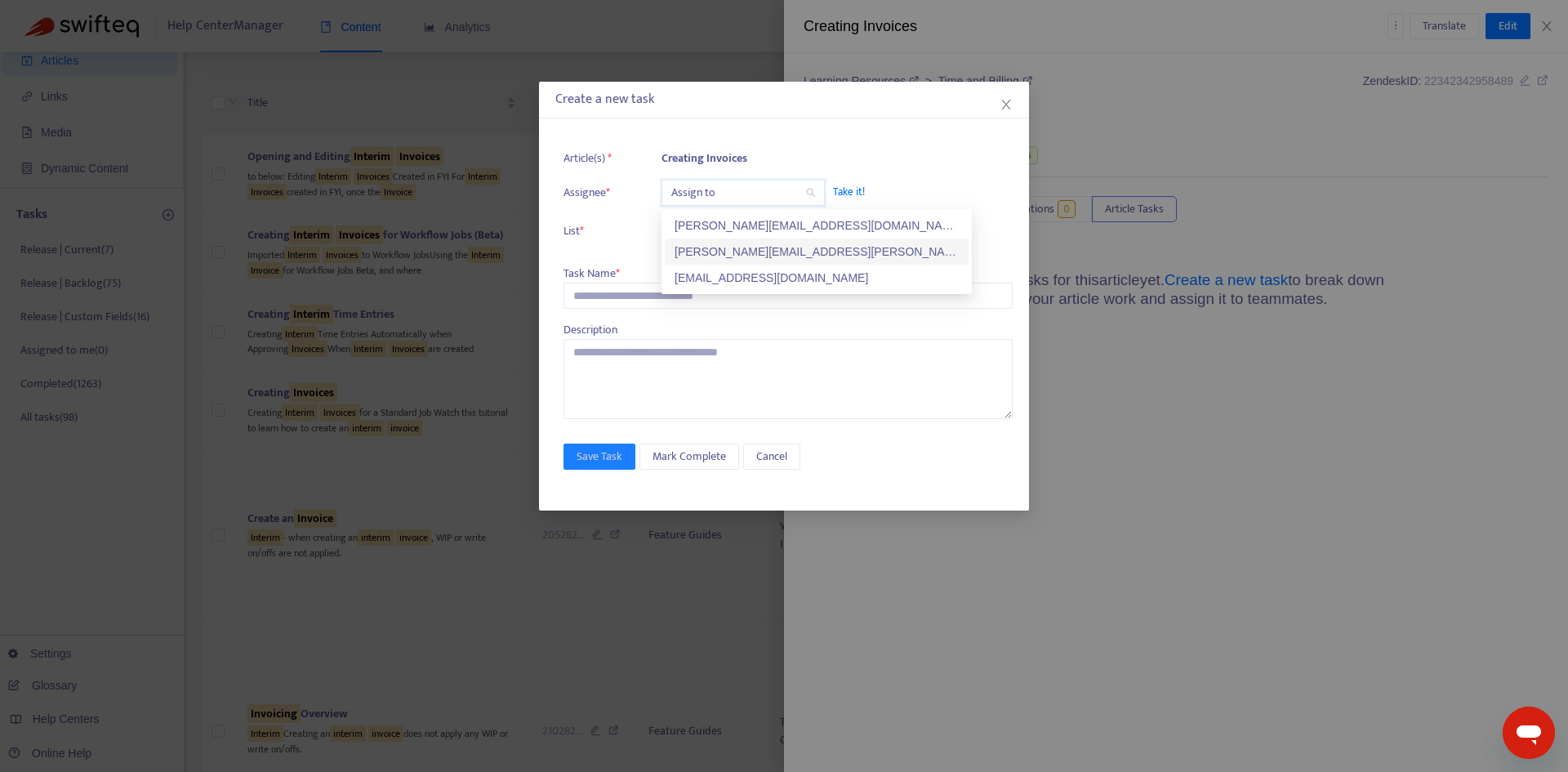
click at [724, 258] on div "[PERSON_NAME][EMAIL_ADDRESS][PERSON_NAME][DOMAIN_NAME]" at bounding box center [816, 251] width 285 height 18
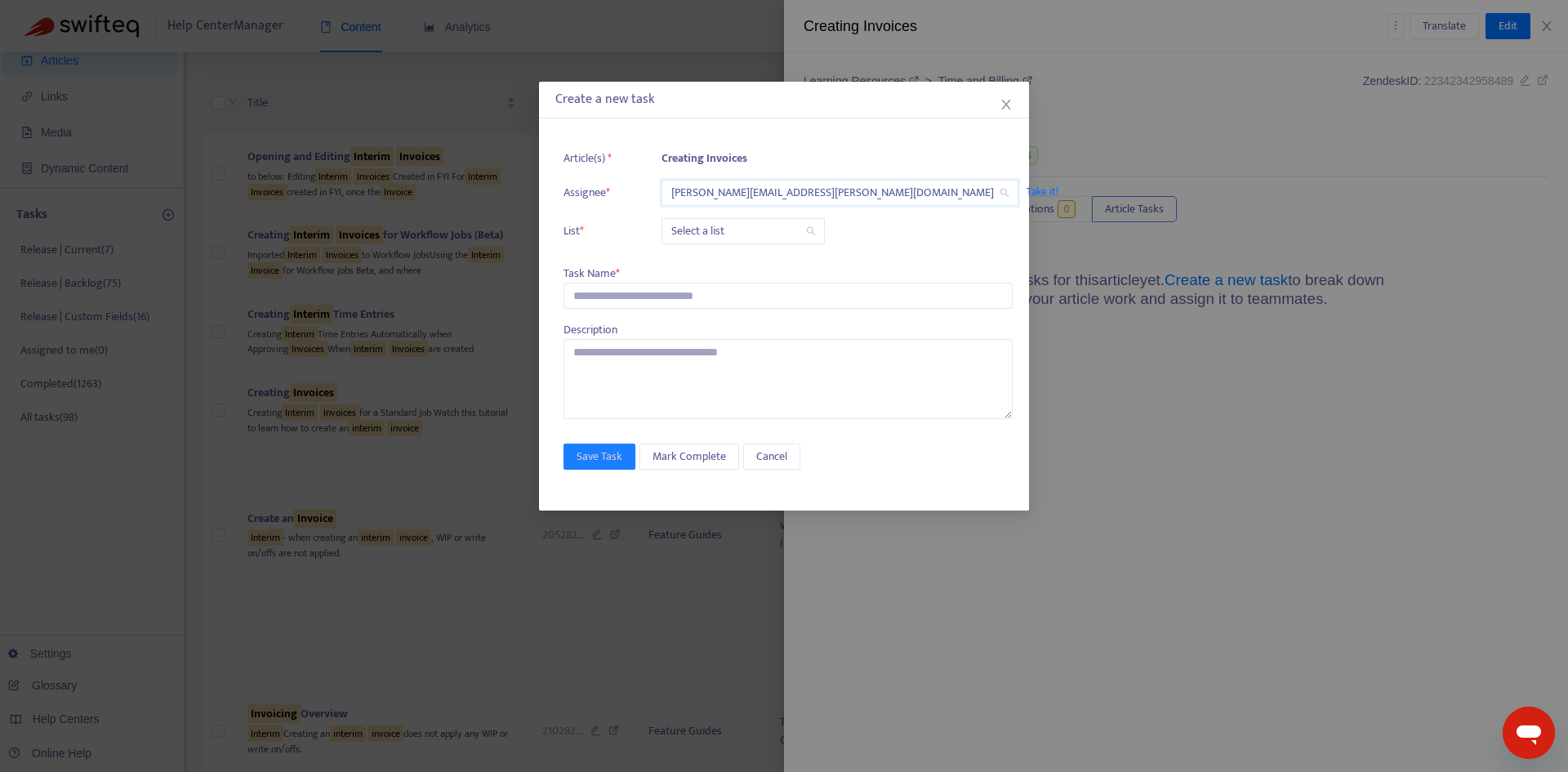
click at [715, 233] on input "search" at bounding box center [743, 231] width 144 height 24
click at [726, 266] on div "Release | Current" at bounding box center [816, 264] width 285 height 18
click at [640, 297] on input "text" at bounding box center [788, 295] width 449 height 26
paste input "**********"
type input "**********"
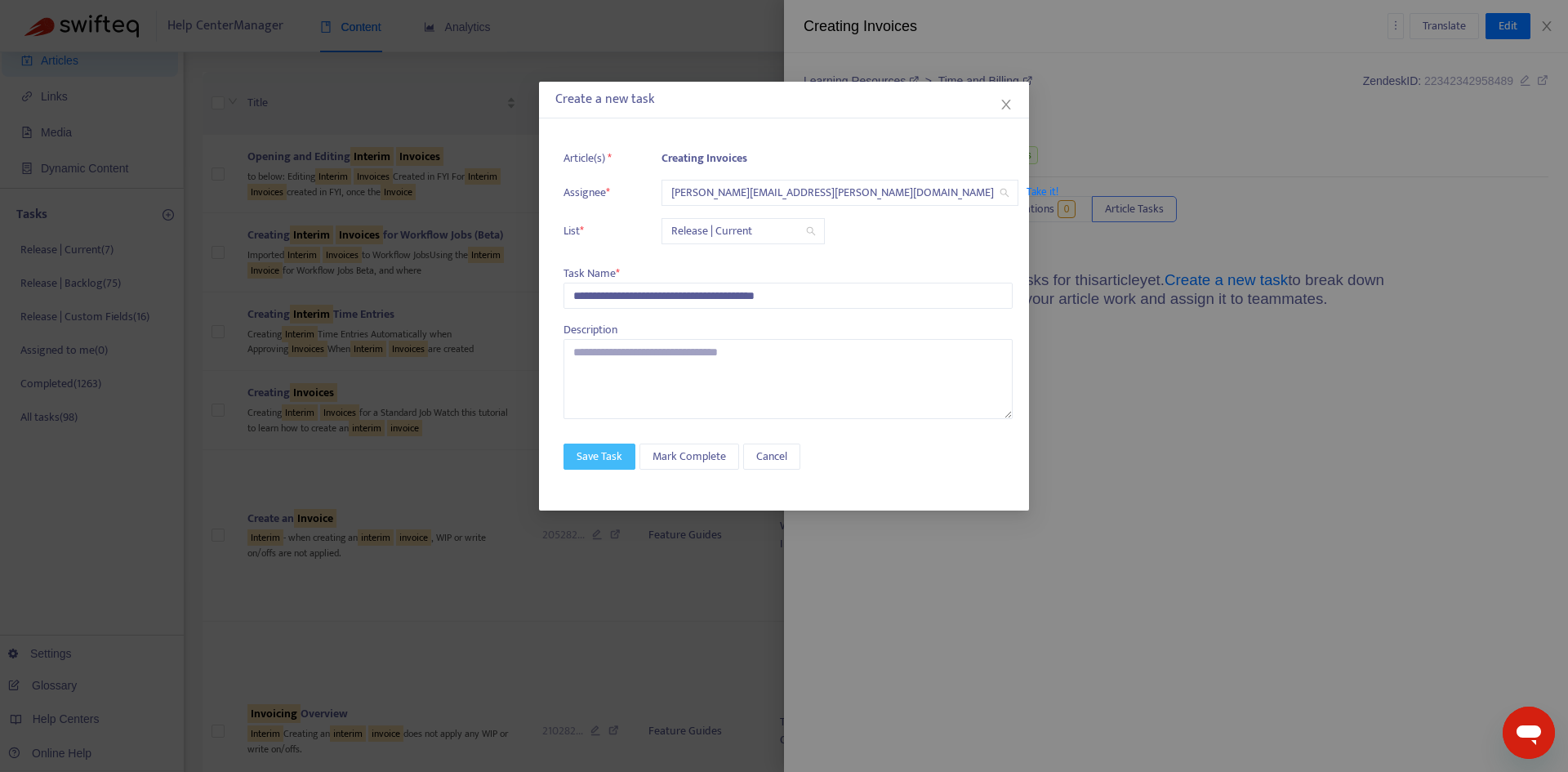
click at [601, 462] on span "Save Task" at bounding box center [599, 457] width 46 height 18
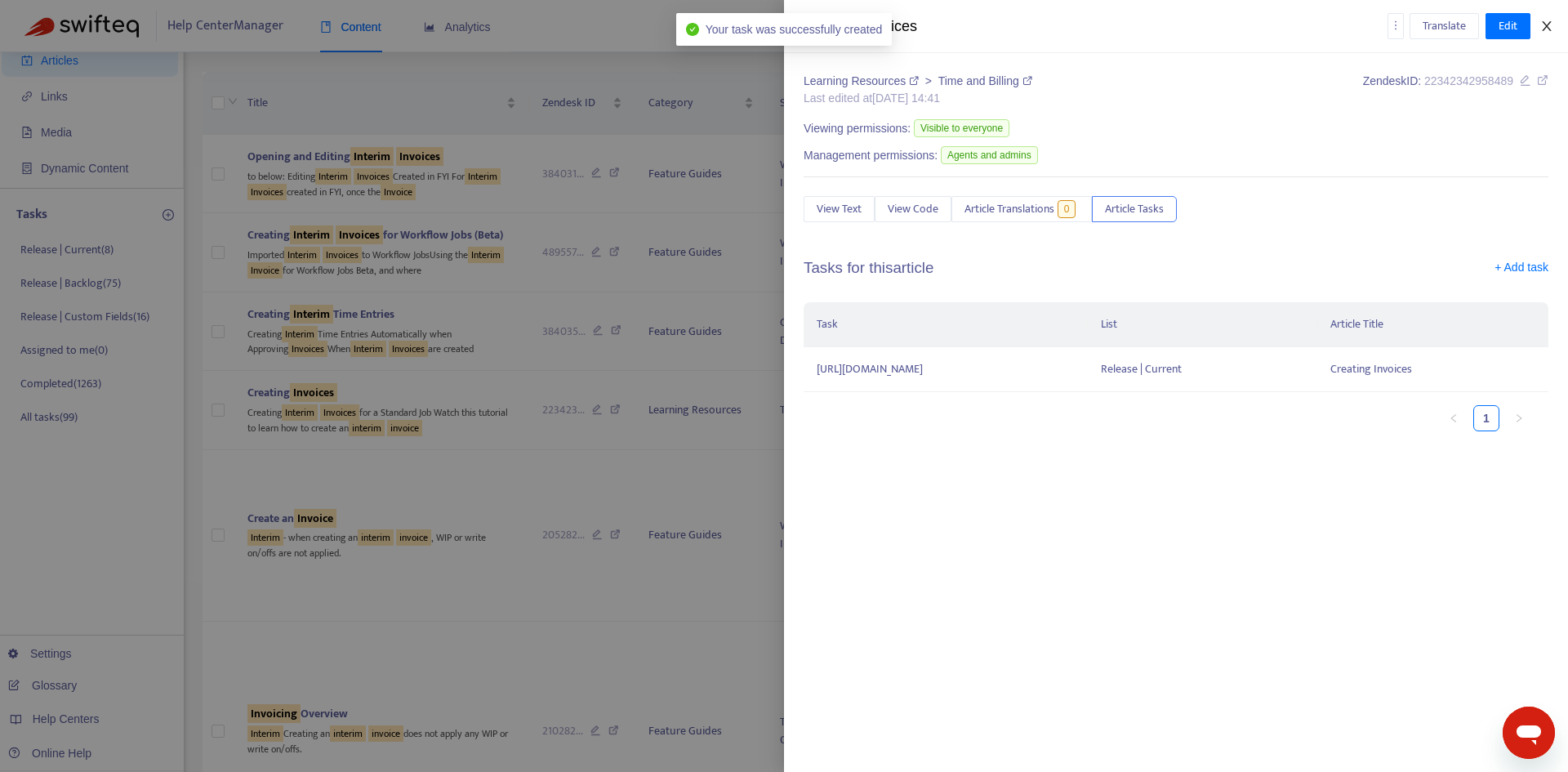
click at [1549, 27] on icon "close" at bounding box center [1546, 26] width 13 height 13
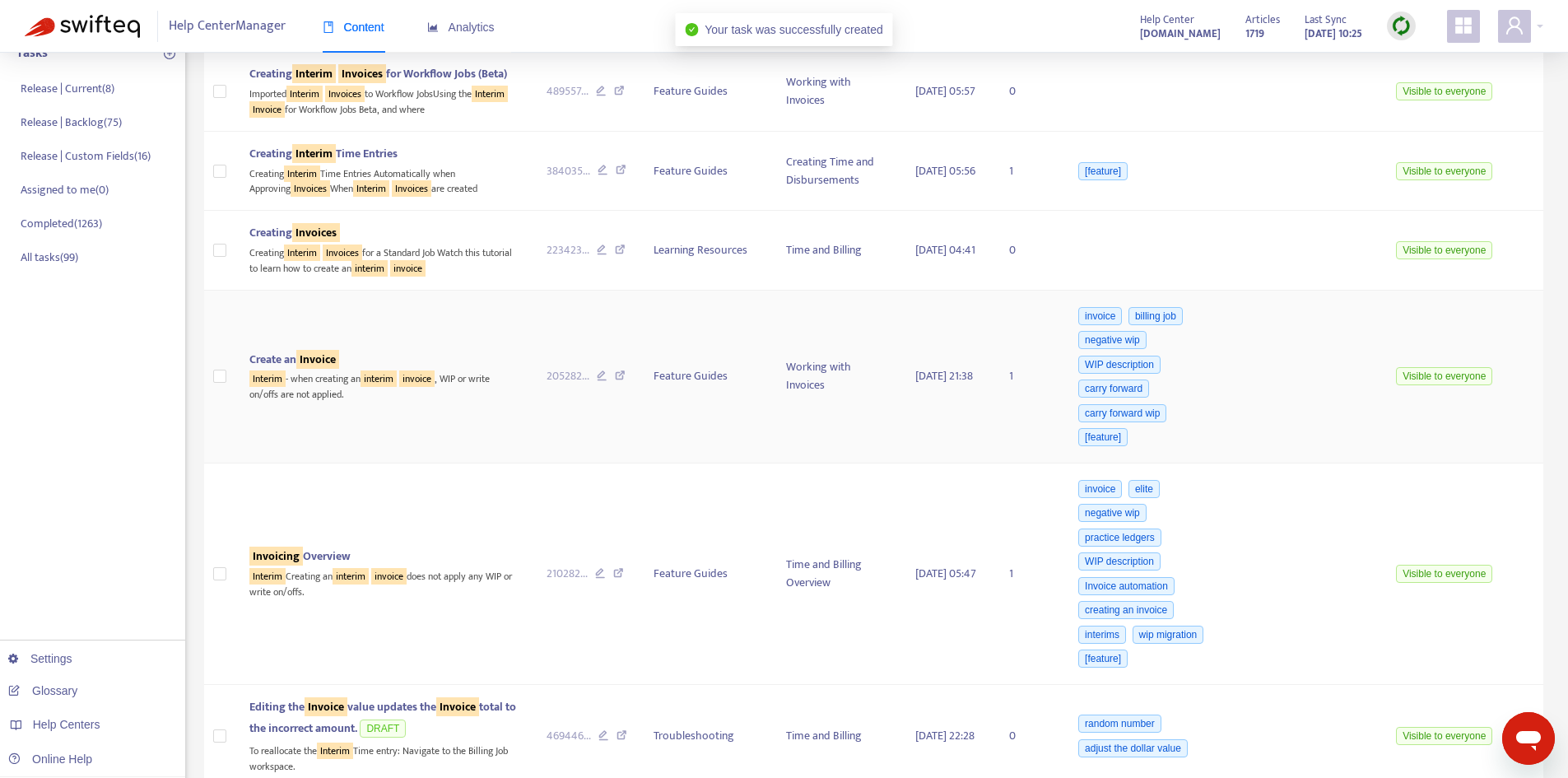
scroll to position [247, 0]
click at [297, 359] on span "Create an Invoice" at bounding box center [294, 357] width 90 height 19
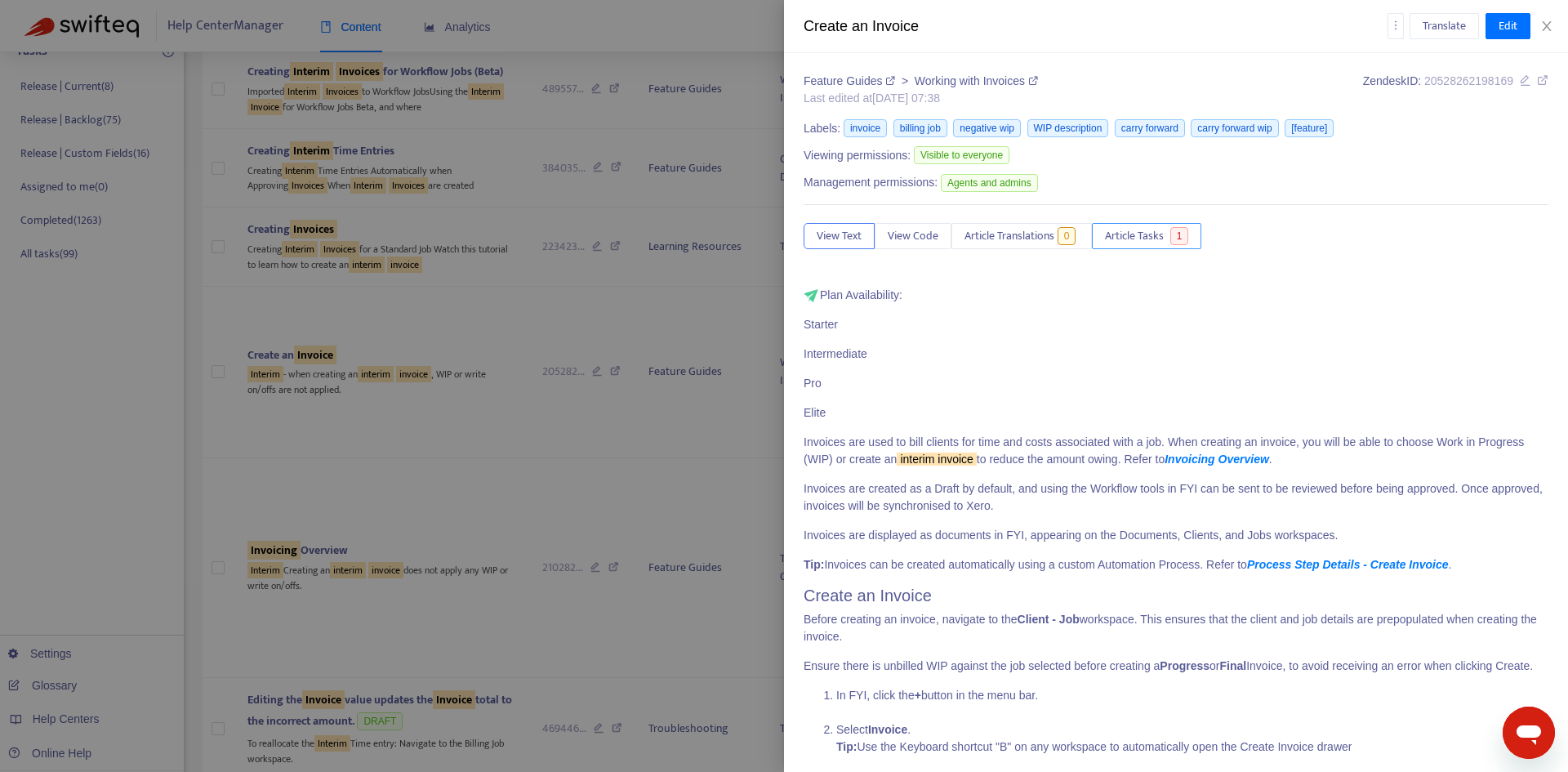
click at [1181, 244] on span "1" at bounding box center [1179, 236] width 19 height 18
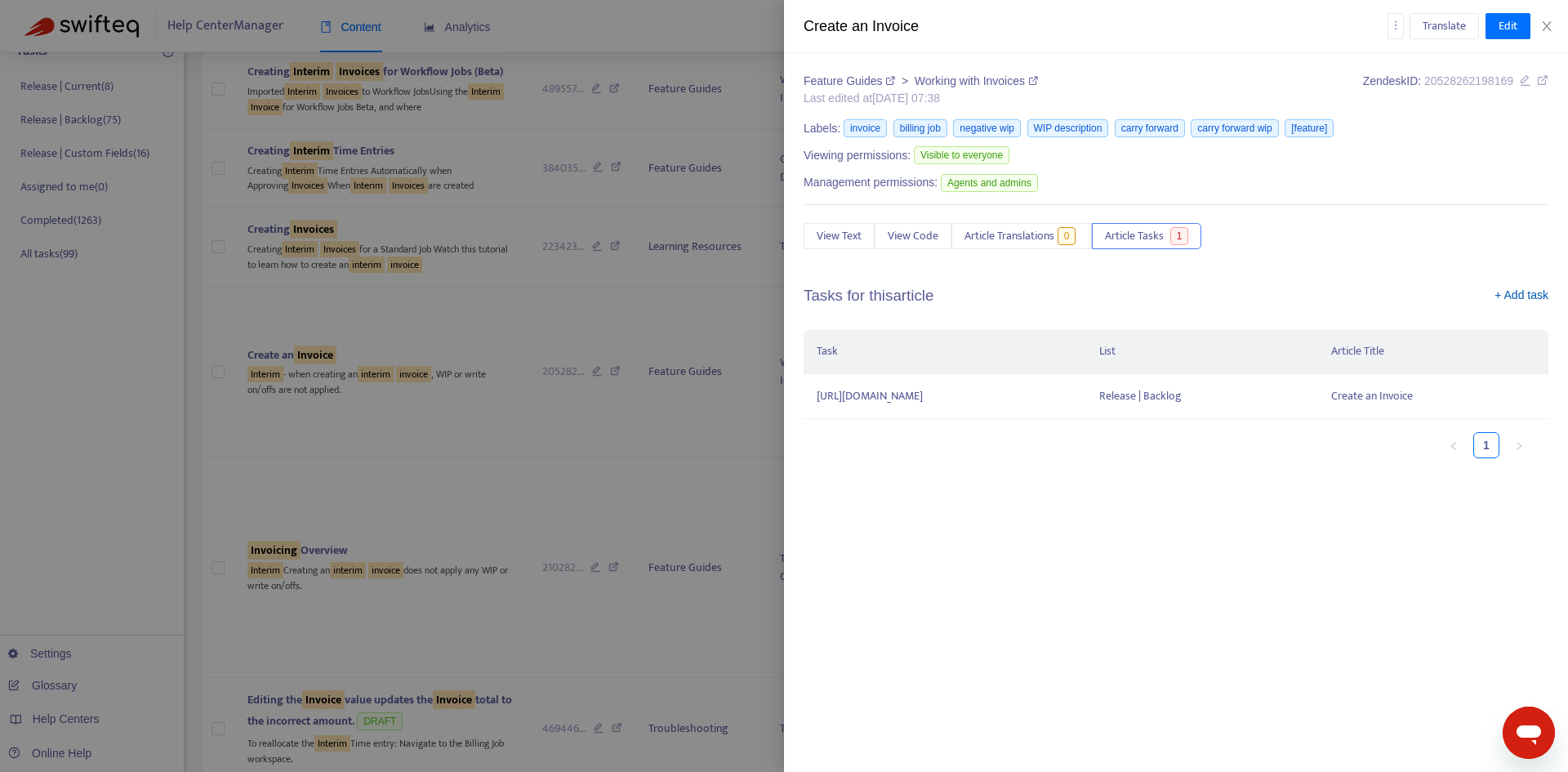
click at [1526, 294] on link "+ Add task" at bounding box center [1521, 298] width 54 height 24
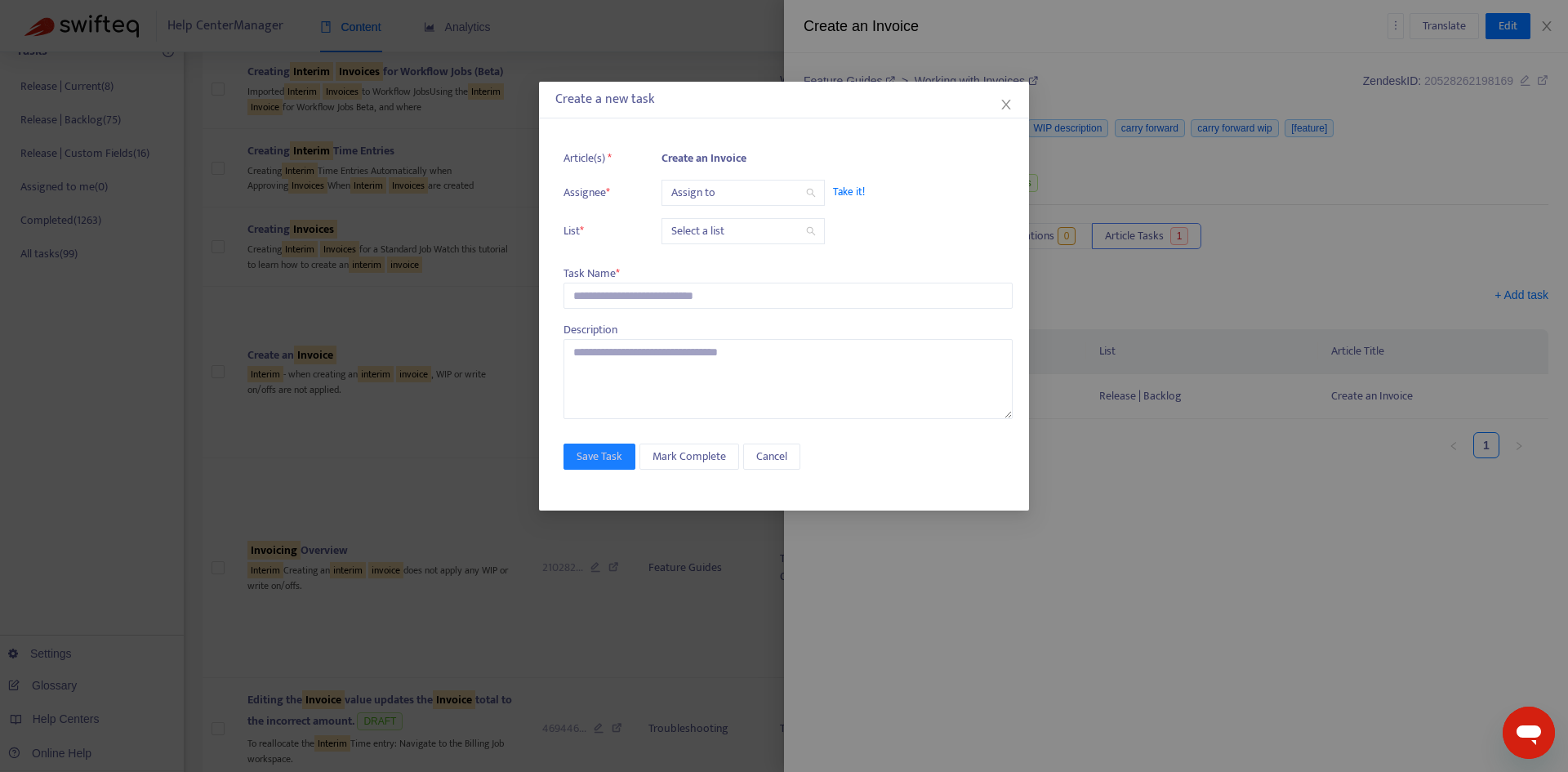
click at [709, 197] on input "search" at bounding box center [743, 192] width 144 height 24
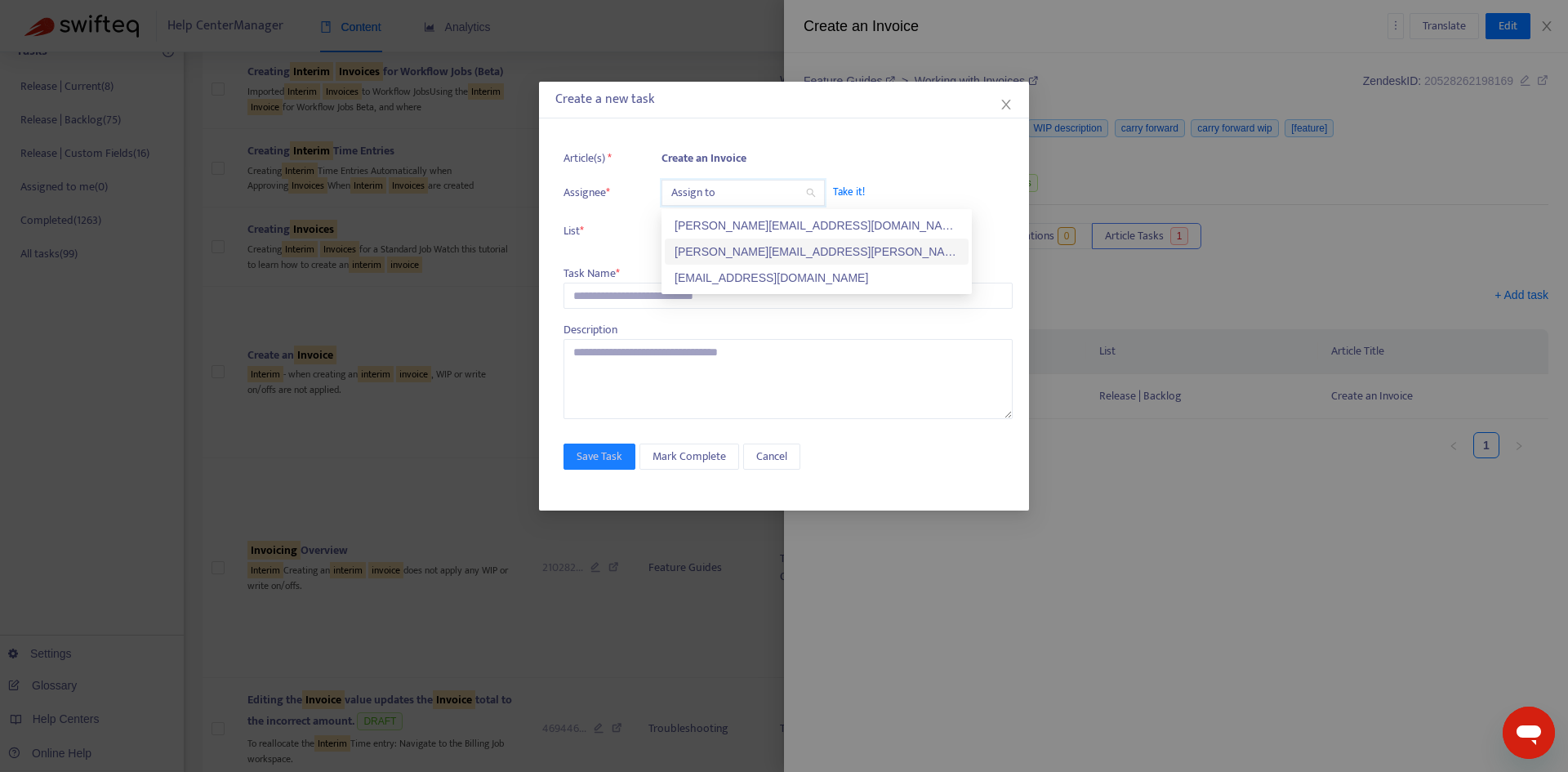
click at [742, 253] on div "[PERSON_NAME][EMAIL_ADDRESS][PERSON_NAME][DOMAIN_NAME]" at bounding box center [816, 251] width 285 height 18
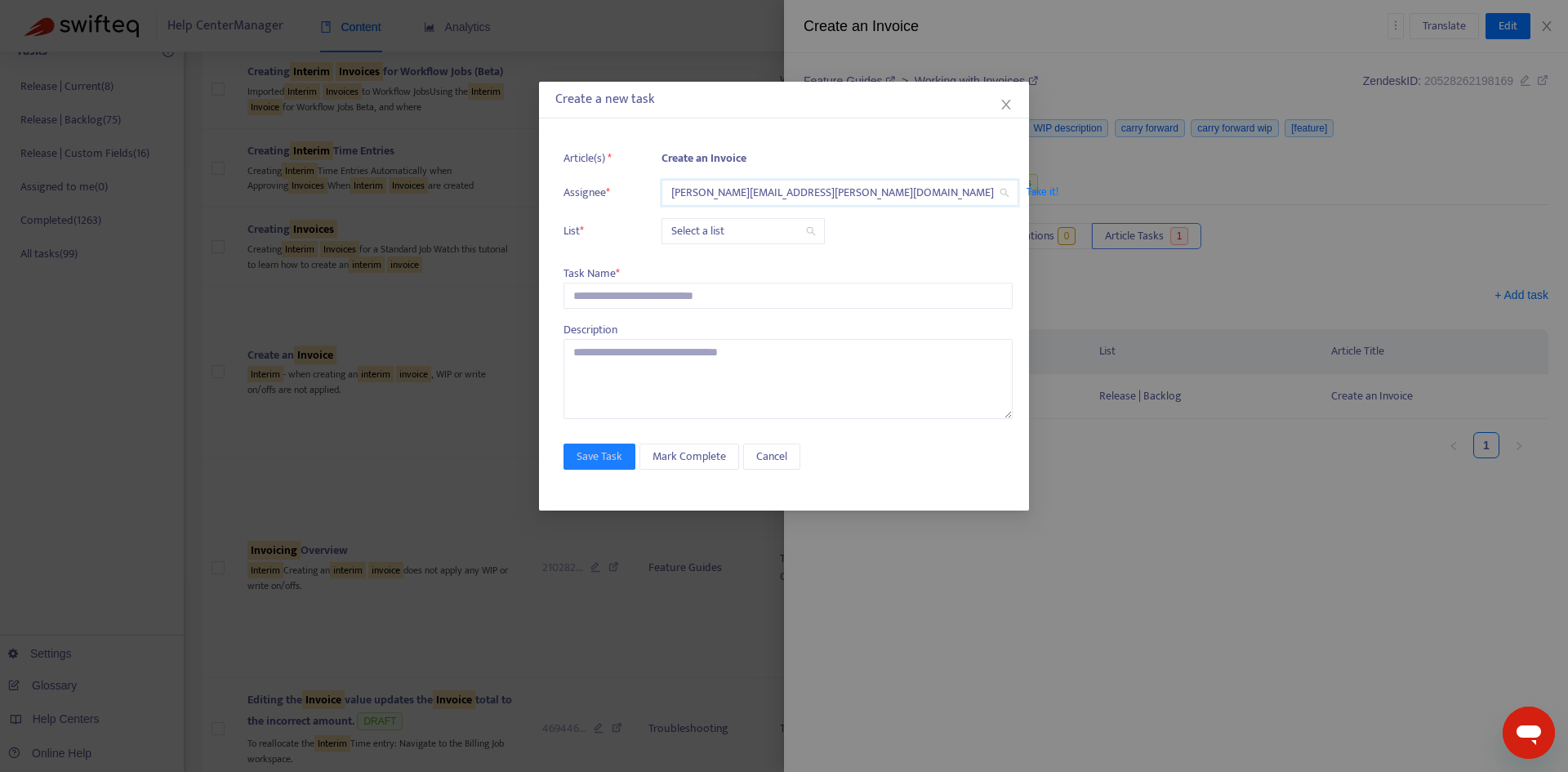
click at [701, 229] on input "search" at bounding box center [743, 231] width 144 height 24
drag, startPoint x: 702, startPoint y: 262, endPoint x: 665, endPoint y: 284, distance: 43.0
click at [703, 262] on div "Release | Current" at bounding box center [816, 264] width 285 height 18
click at [646, 299] on input "text" at bounding box center [788, 295] width 449 height 26
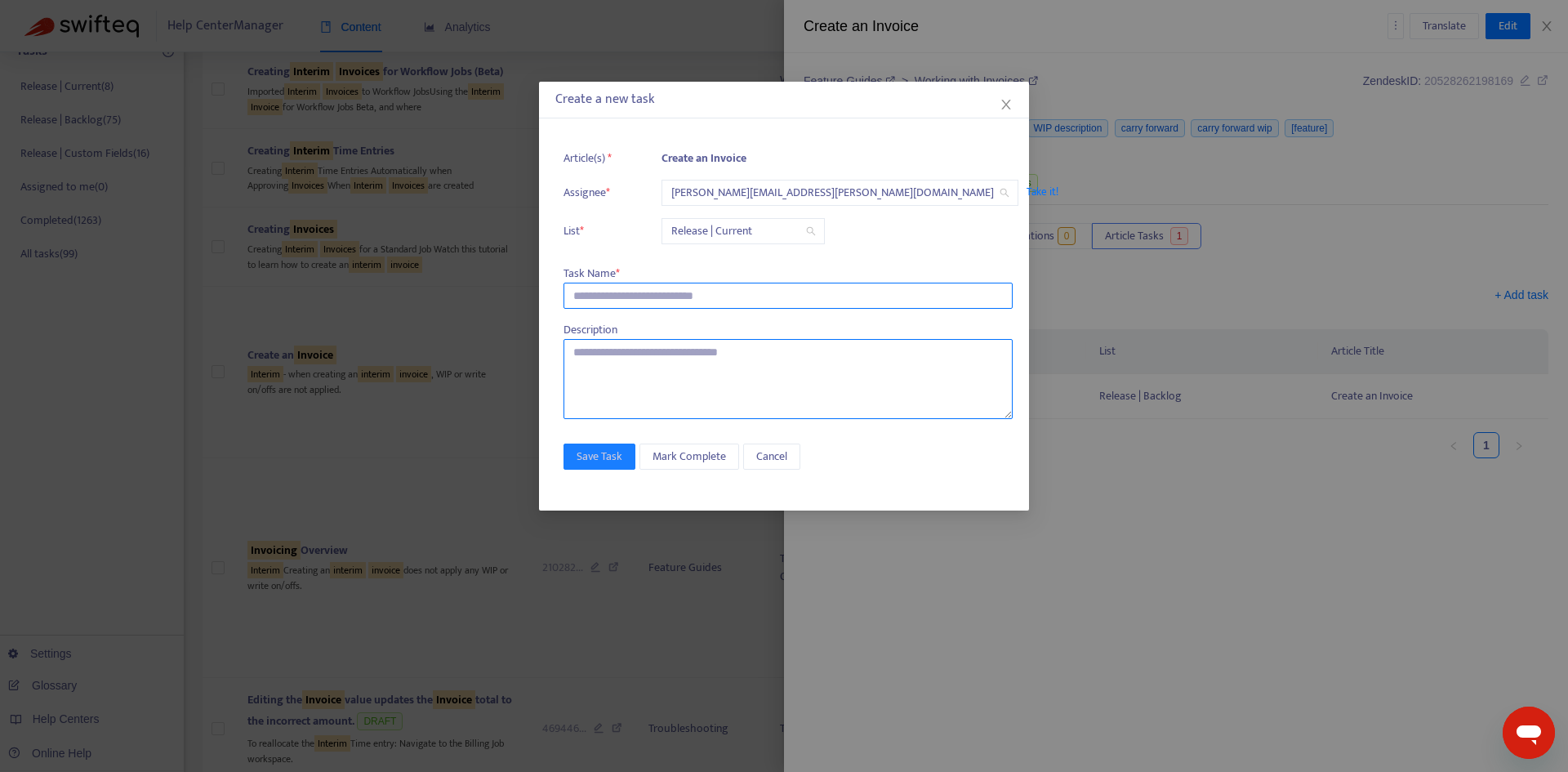
paste input "**********"
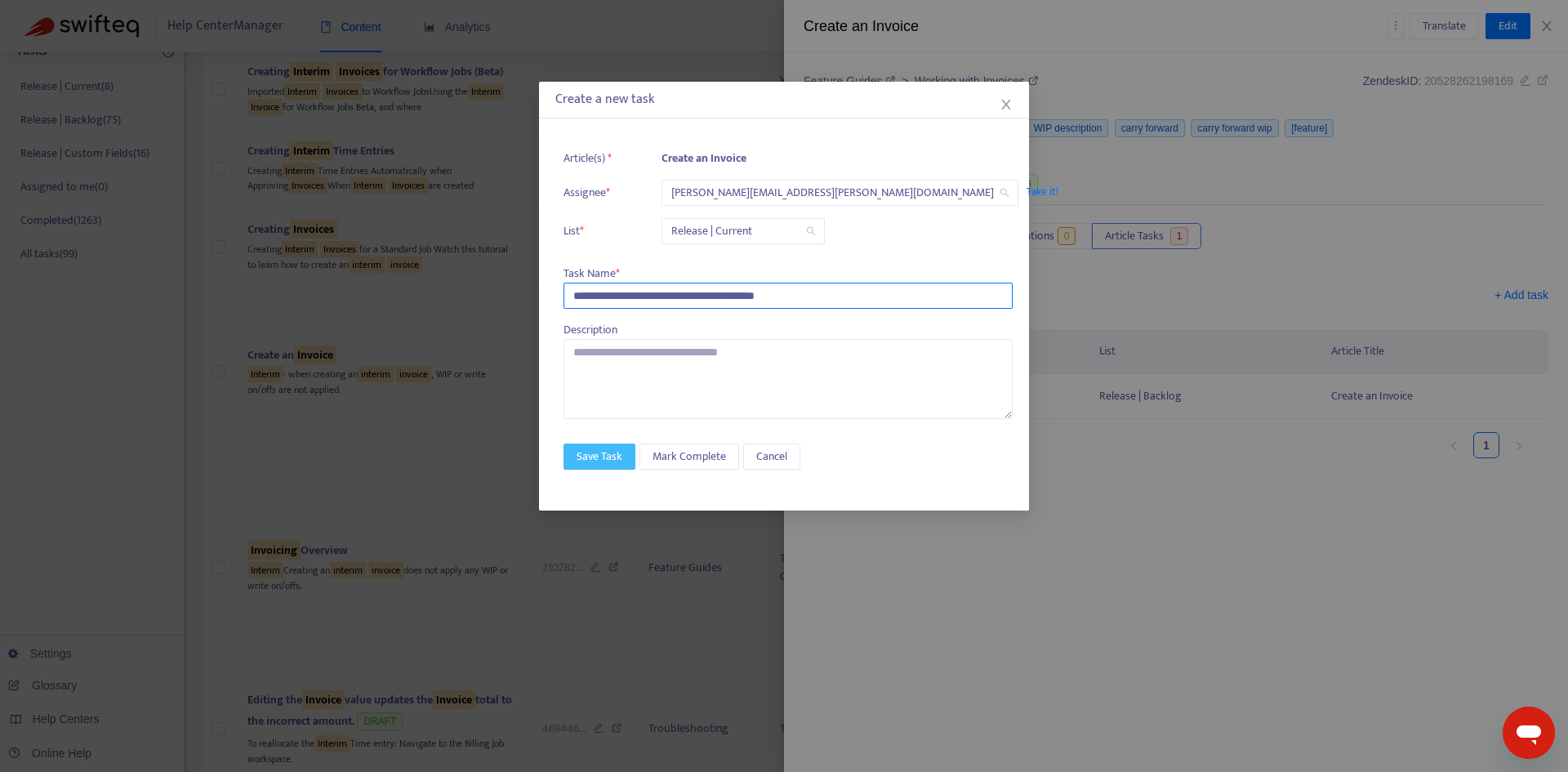
type input "**********"
click at [606, 452] on span "Save Task" at bounding box center [599, 457] width 46 height 18
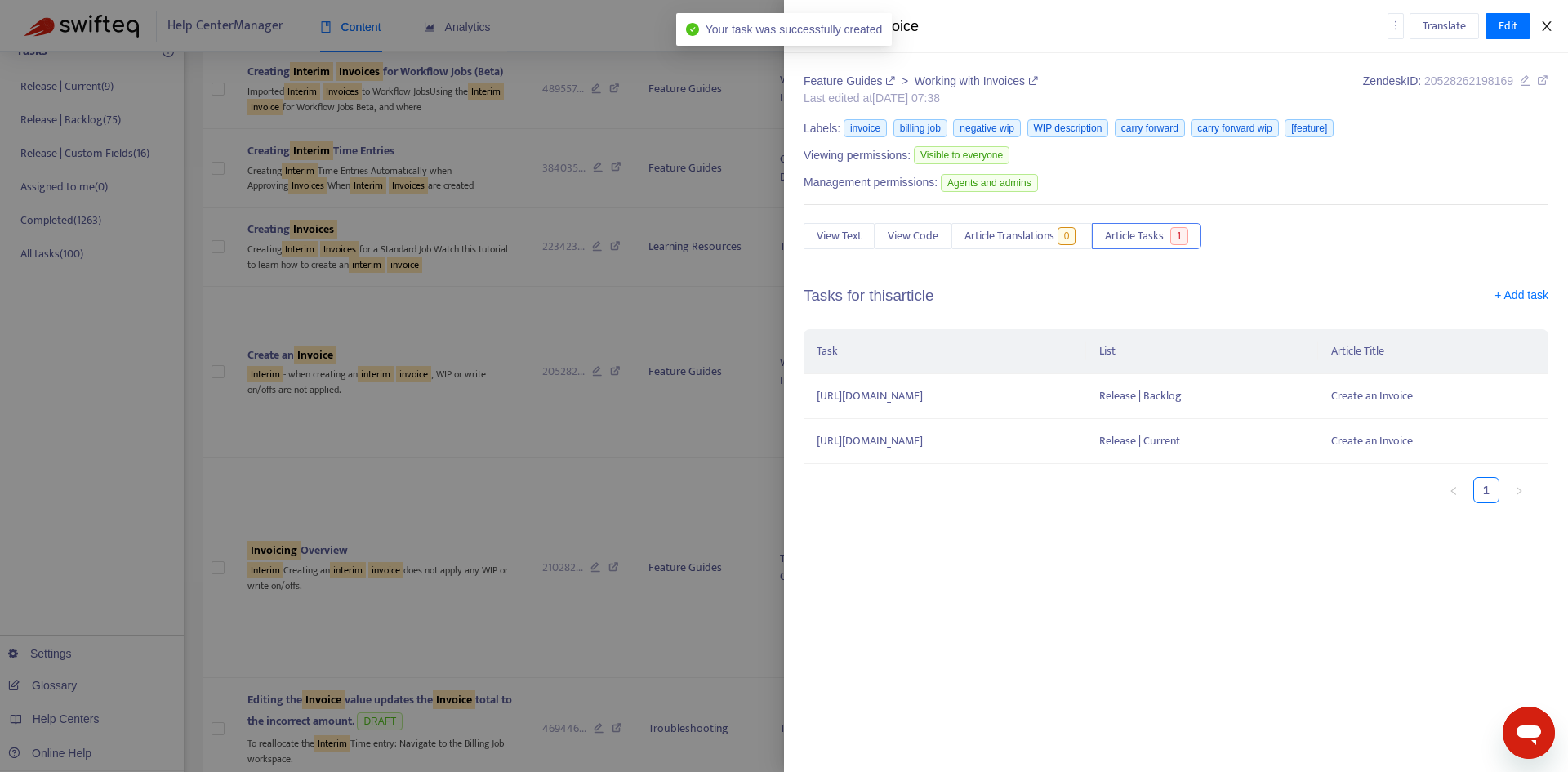
click at [1549, 31] on icon "close" at bounding box center [1546, 26] width 13 height 13
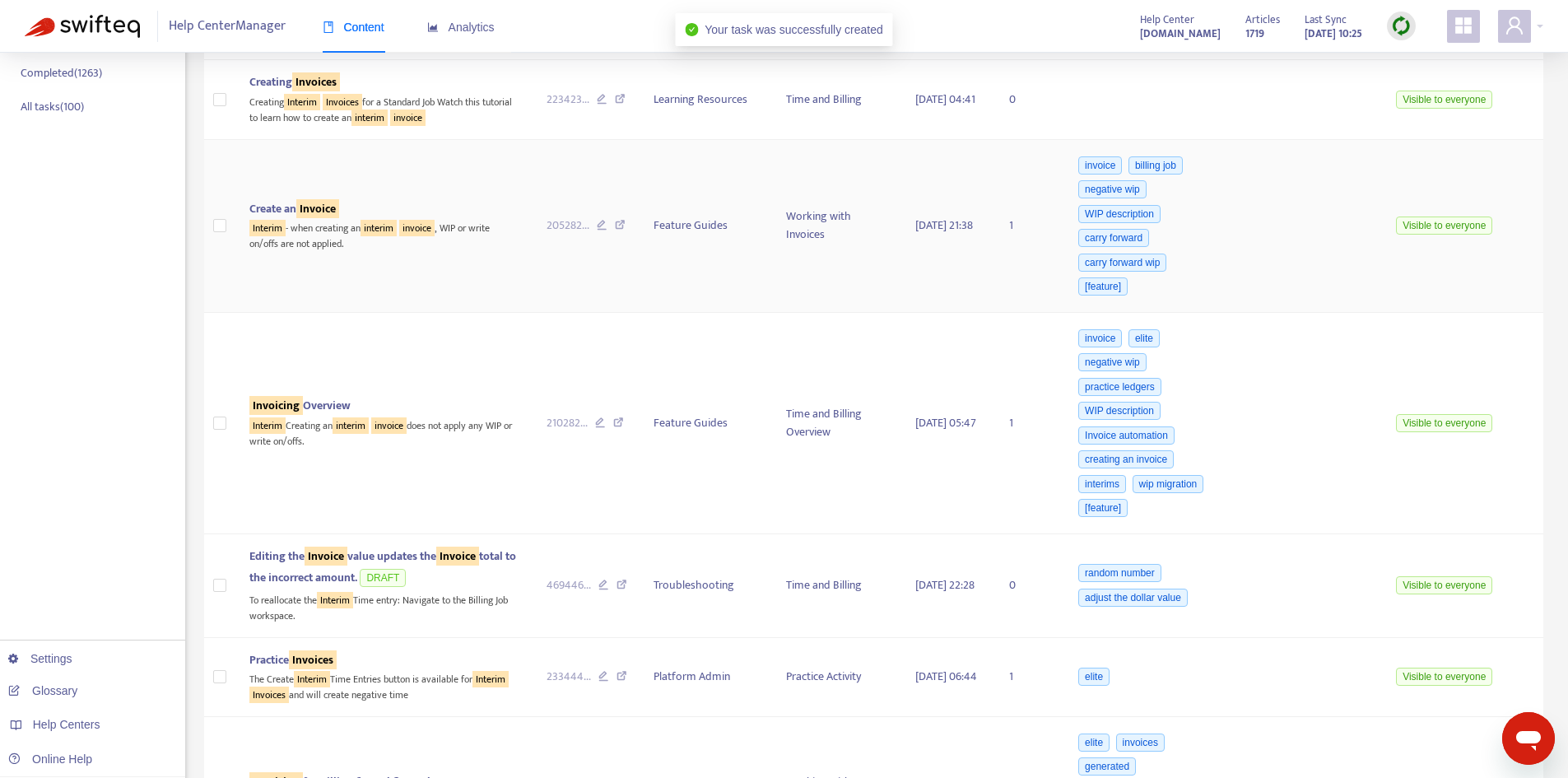
scroll to position [412, 0]
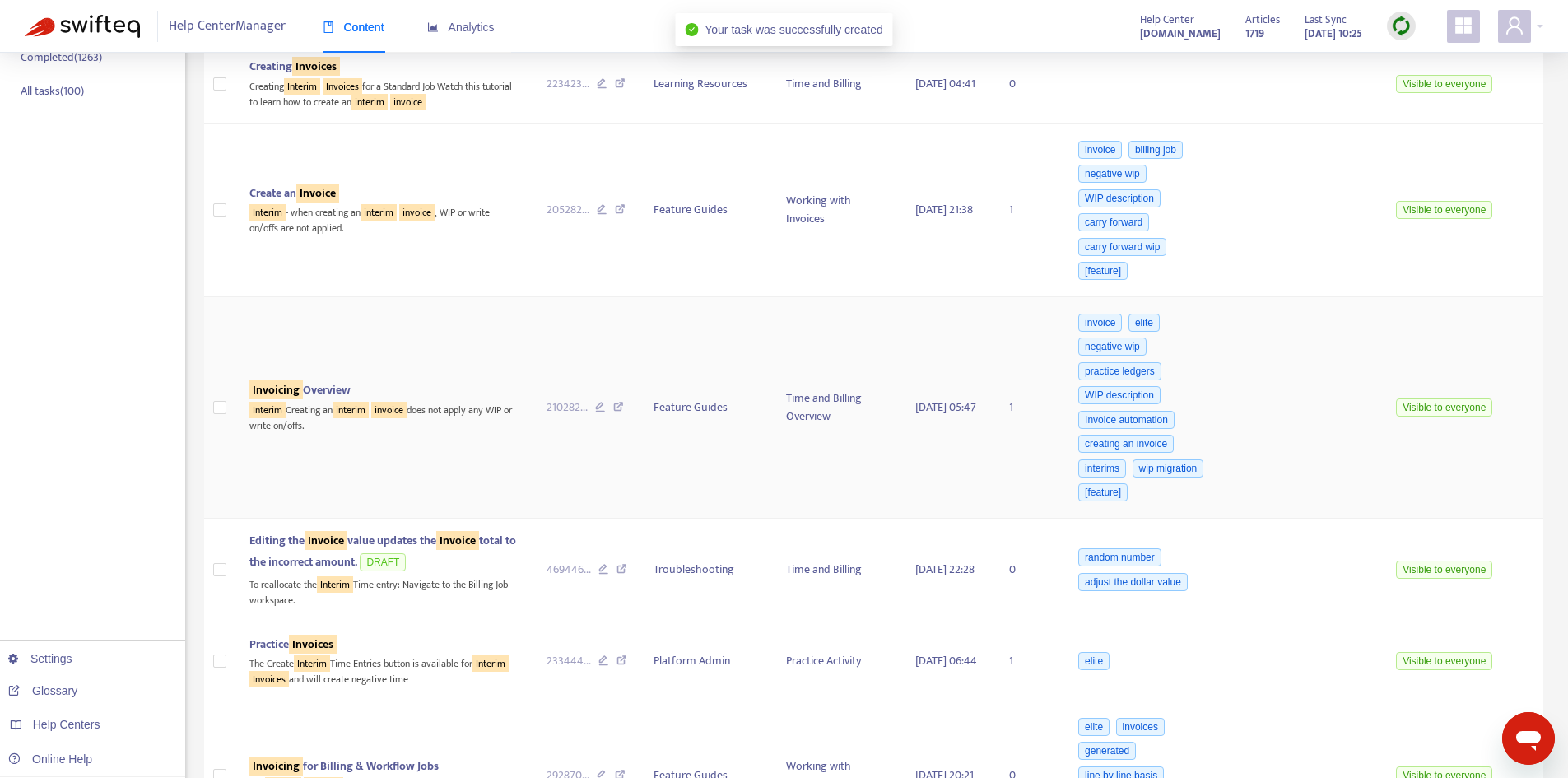
click at [301, 382] on sqkw "Invoicing" at bounding box center [276, 389] width 53 height 19
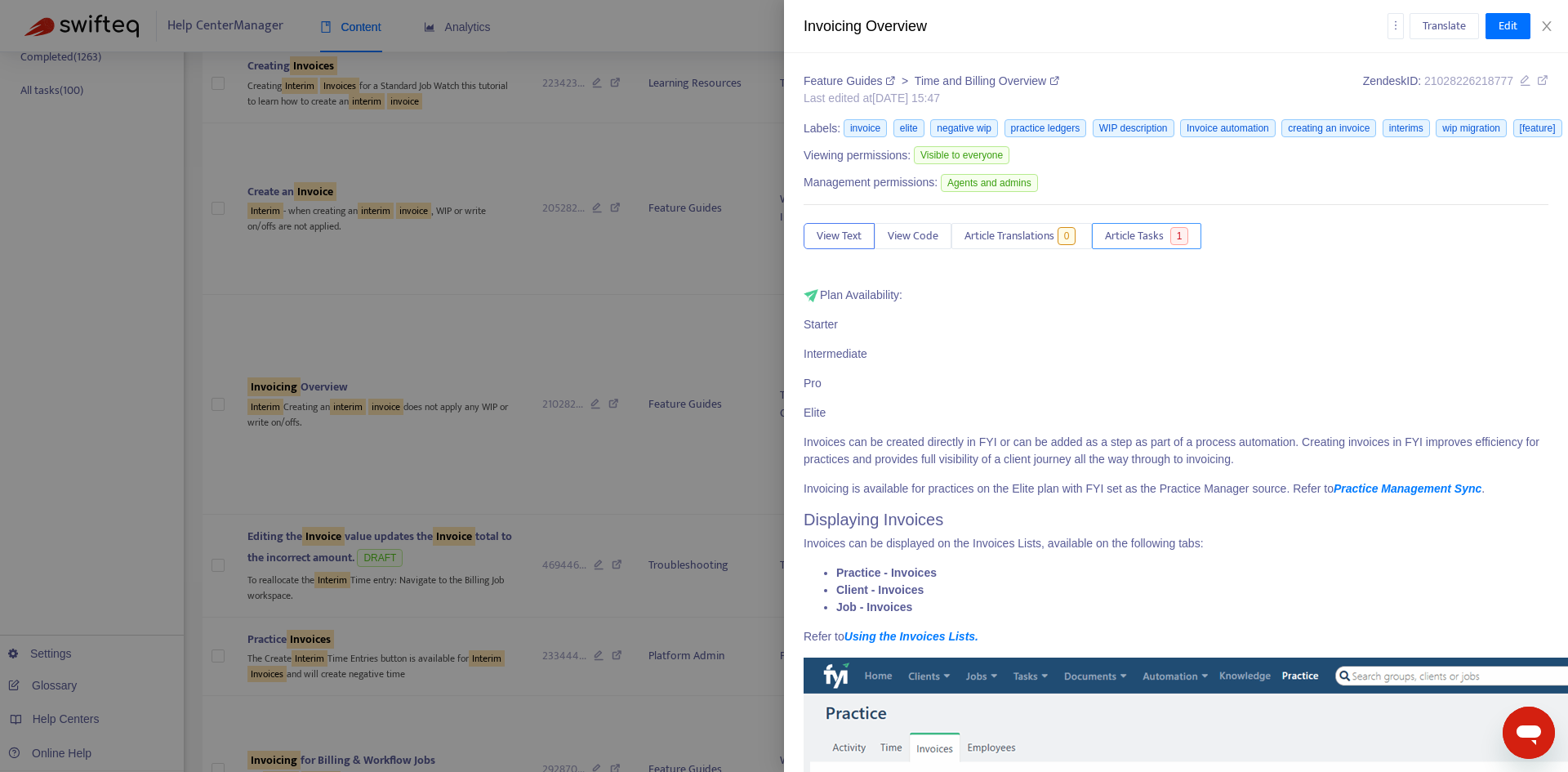
click at [1145, 232] on span "Article Tasks" at bounding box center [1134, 236] width 59 height 18
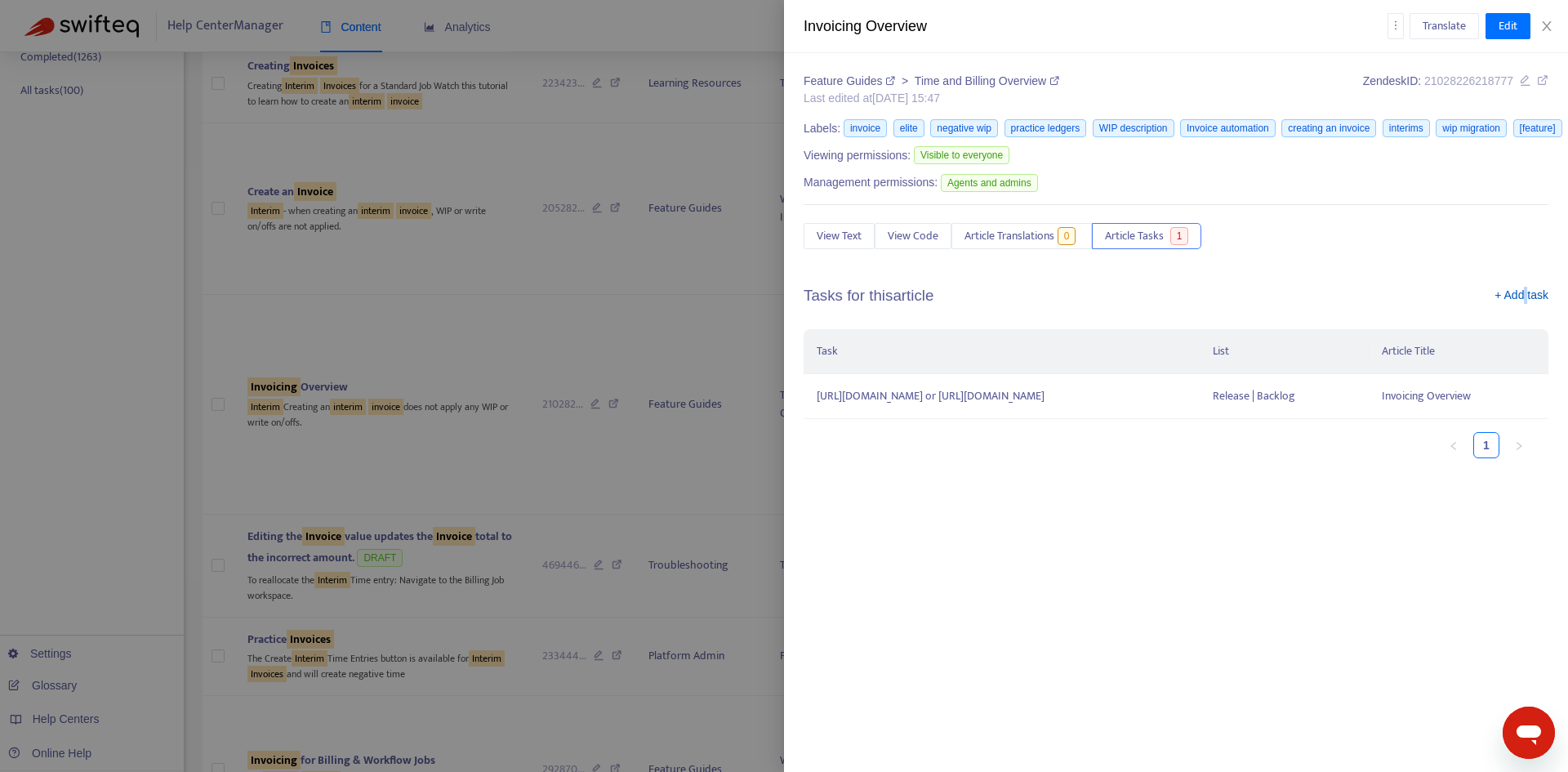
click at [1527, 298] on link "+ Add task" at bounding box center [1521, 298] width 54 height 24
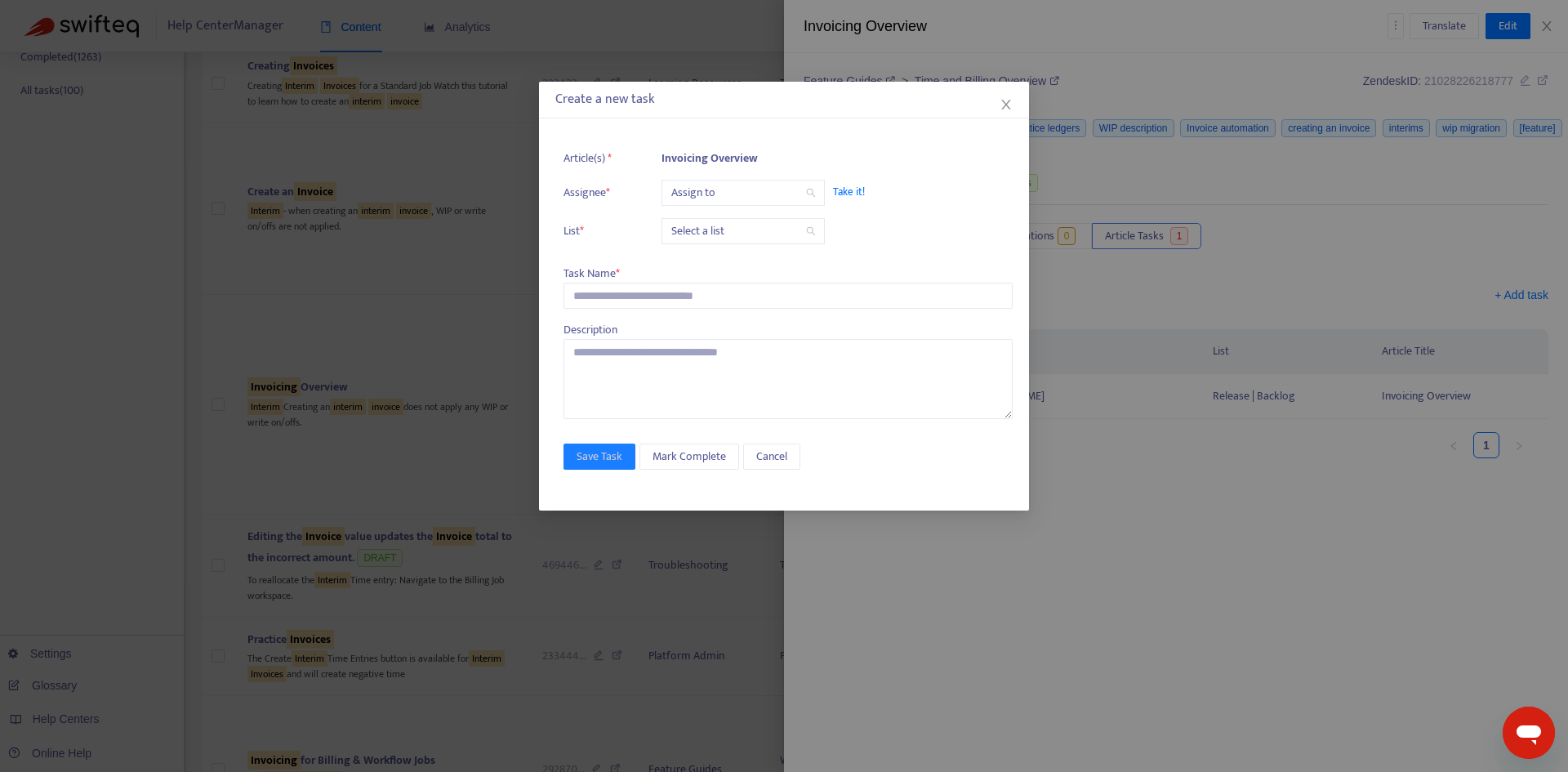
click at [756, 197] on input "search" at bounding box center [743, 192] width 144 height 24
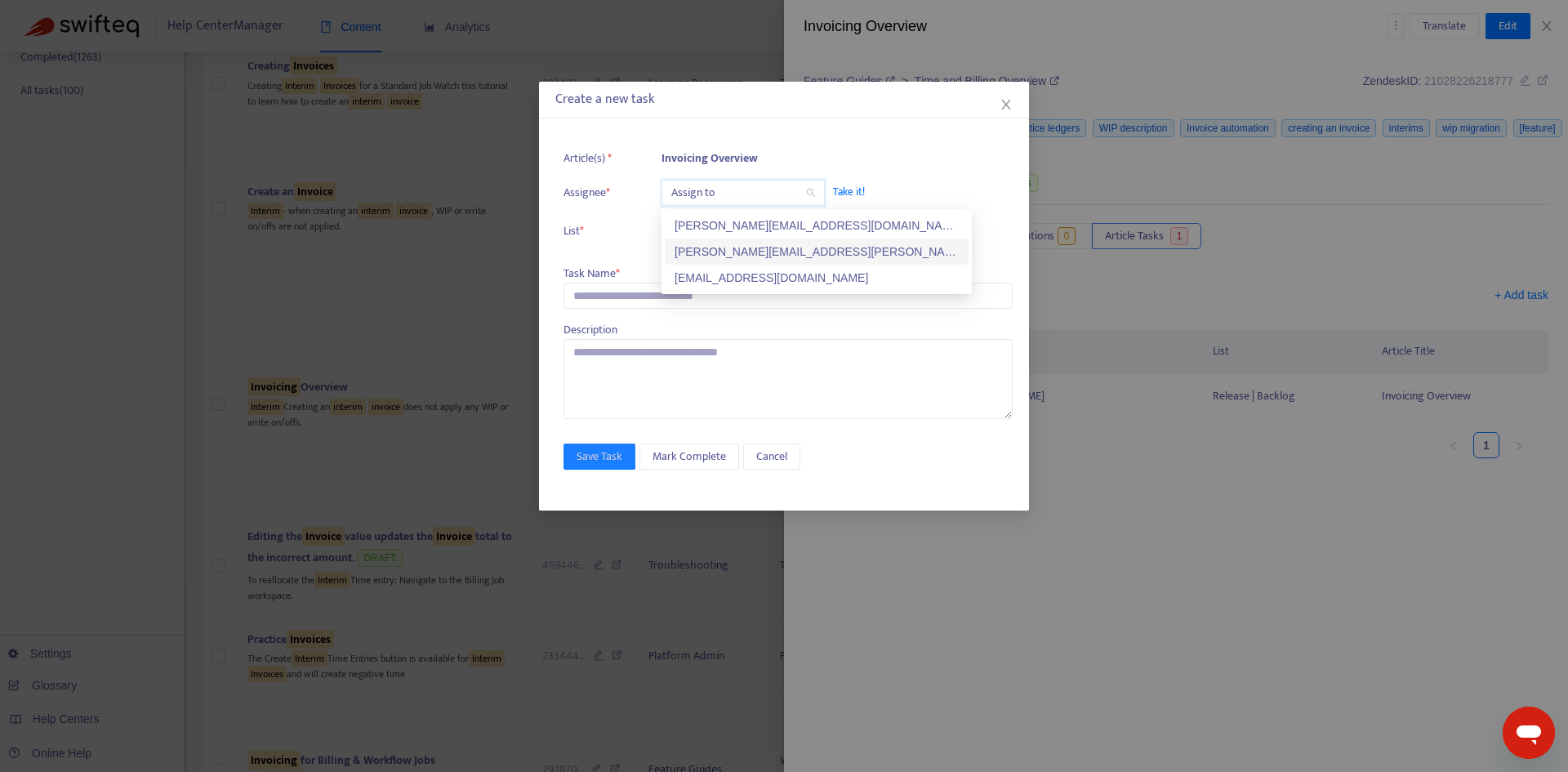
click at [746, 252] on div "[PERSON_NAME][EMAIL_ADDRESS][PERSON_NAME][DOMAIN_NAME]" at bounding box center [816, 251] width 285 height 18
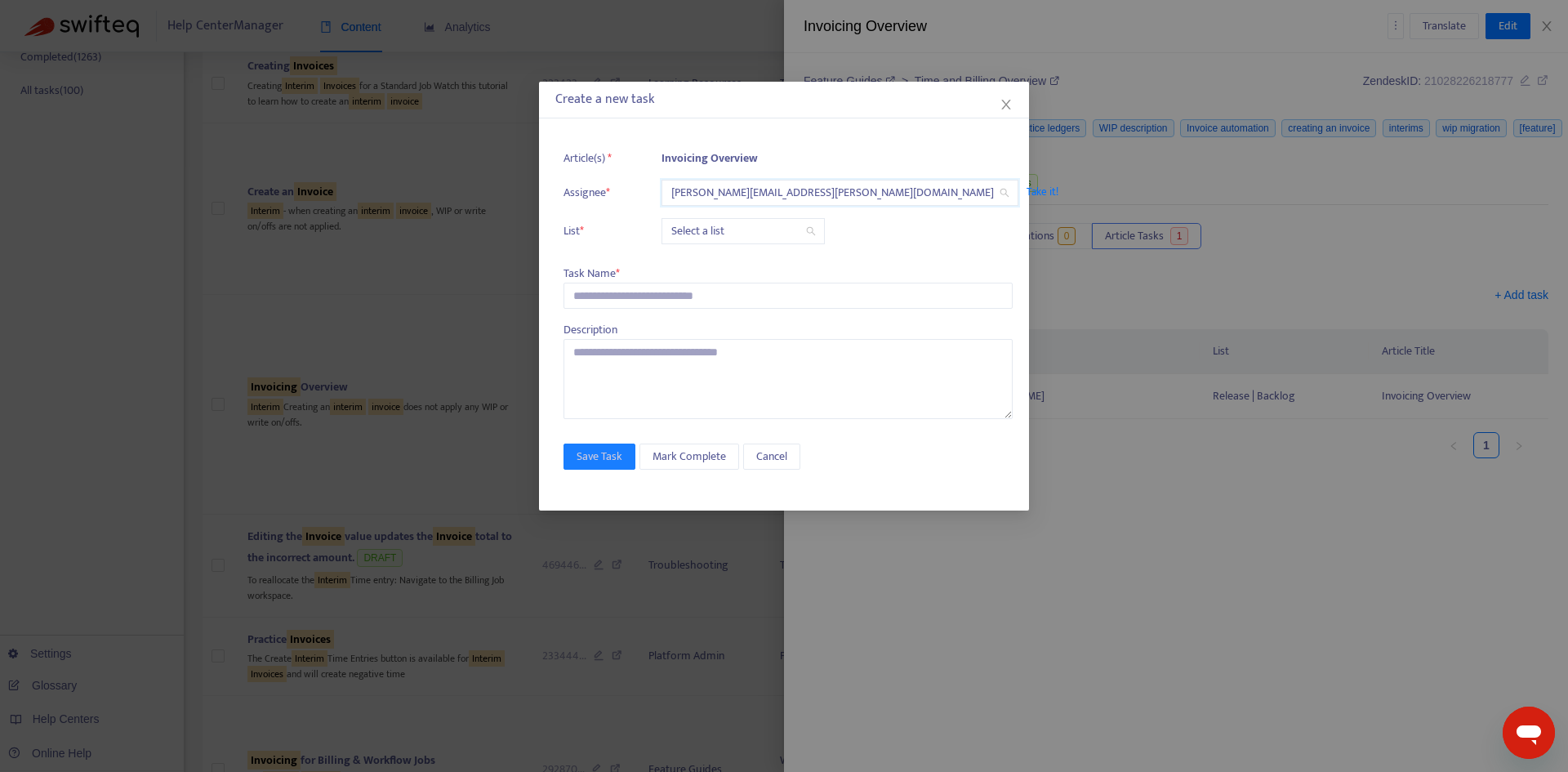
click at [724, 232] on input "search" at bounding box center [743, 231] width 144 height 24
click at [724, 260] on div "Release | Current" at bounding box center [816, 264] width 285 height 18
click at [656, 295] on input "text" at bounding box center [788, 295] width 449 height 26
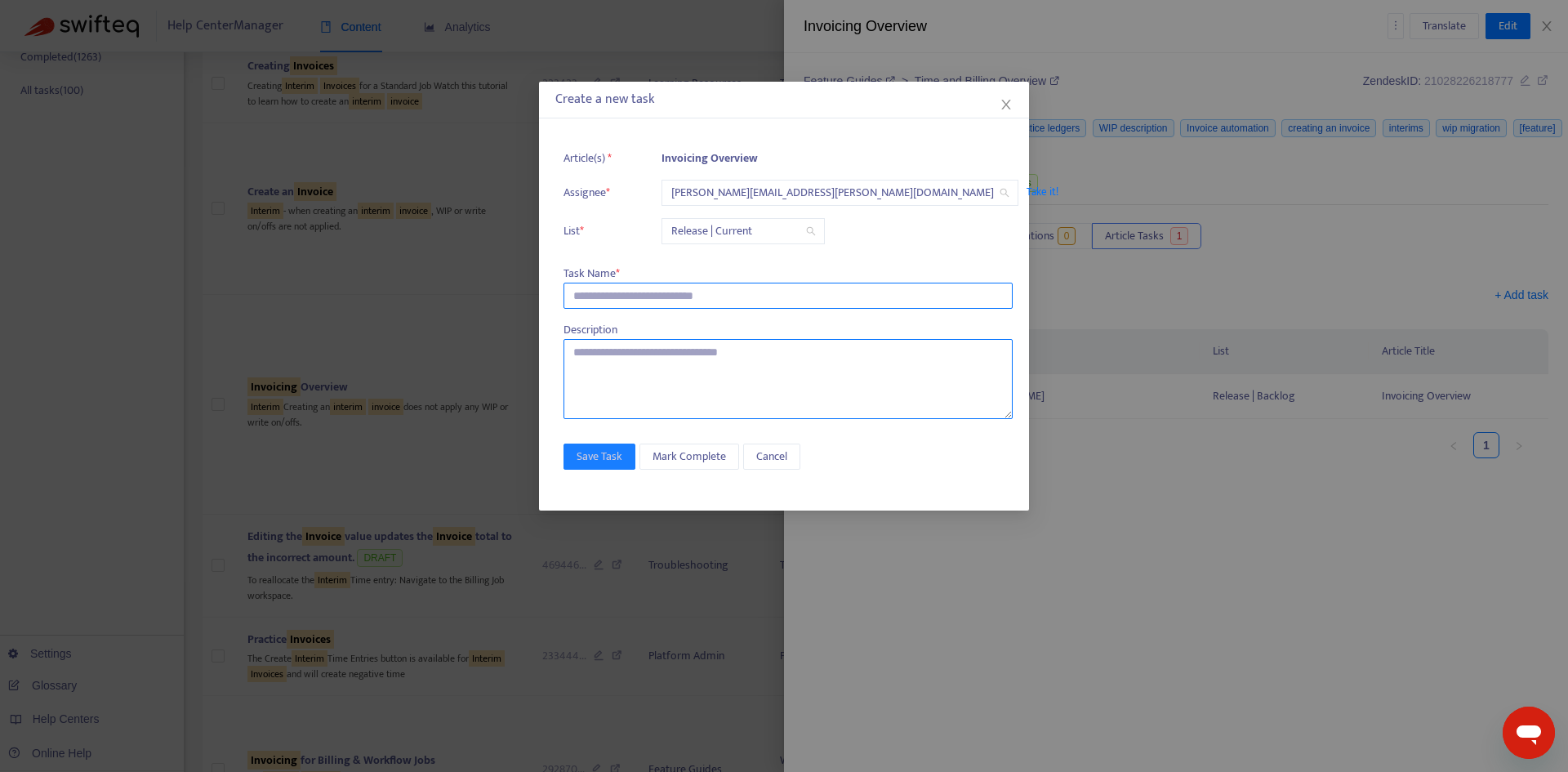
paste input "**********"
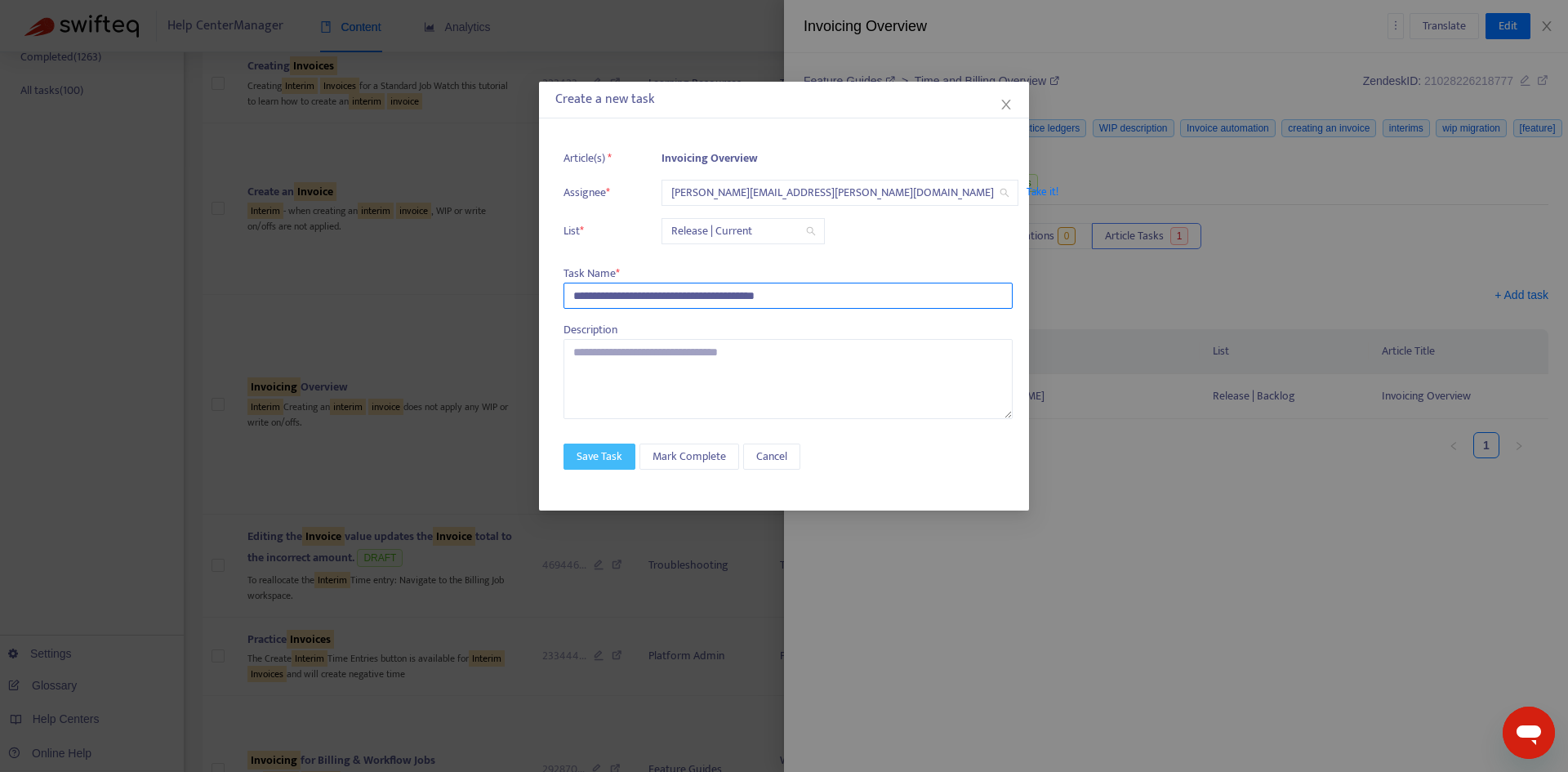
type input "**********"
click at [600, 452] on span "Save Task" at bounding box center [599, 457] width 46 height 18
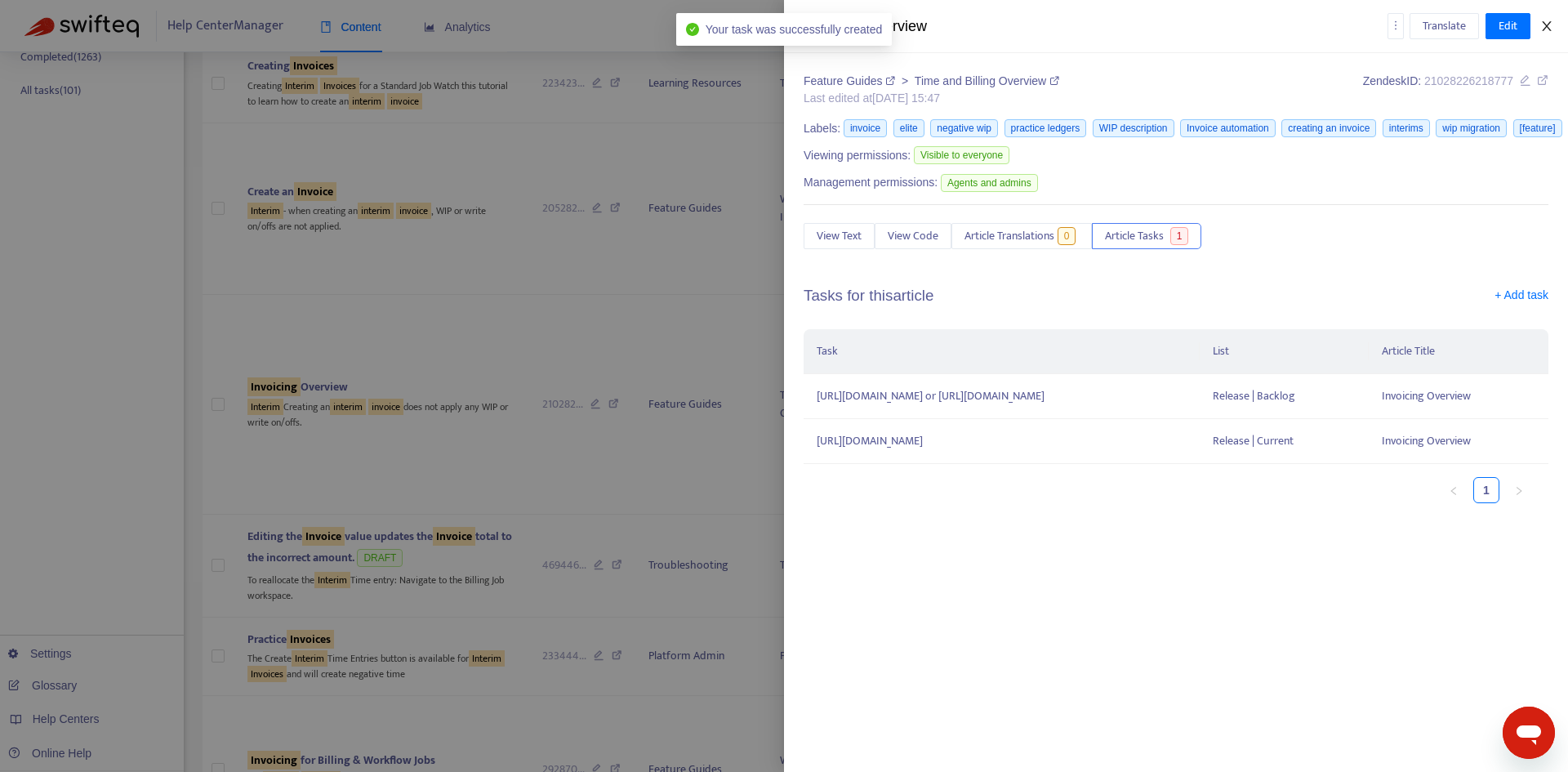
click at [1553, 24] on button "Close" at bounding box center [1546, 26] width 22 height 15
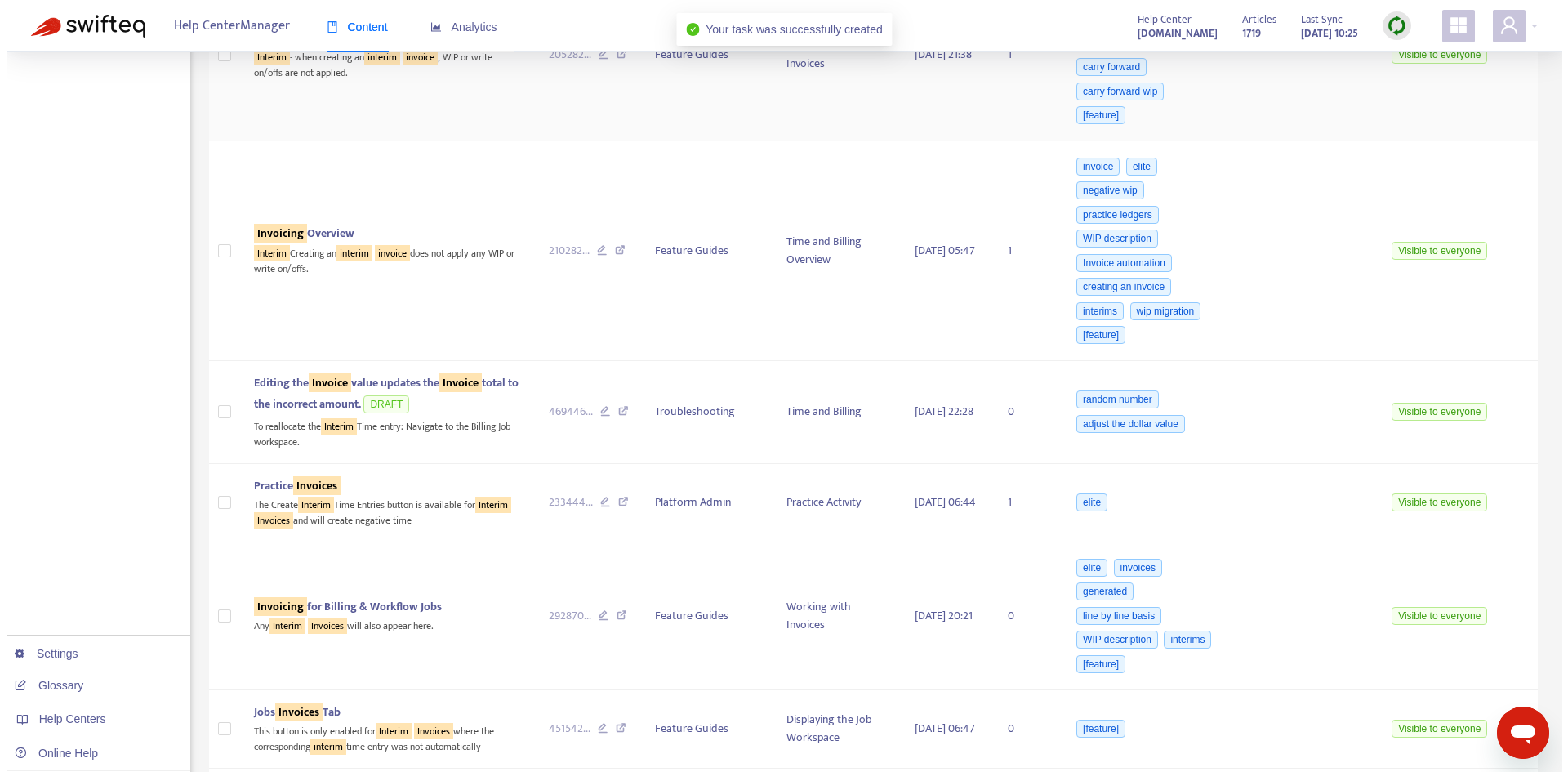
scroll to position [572, 0]
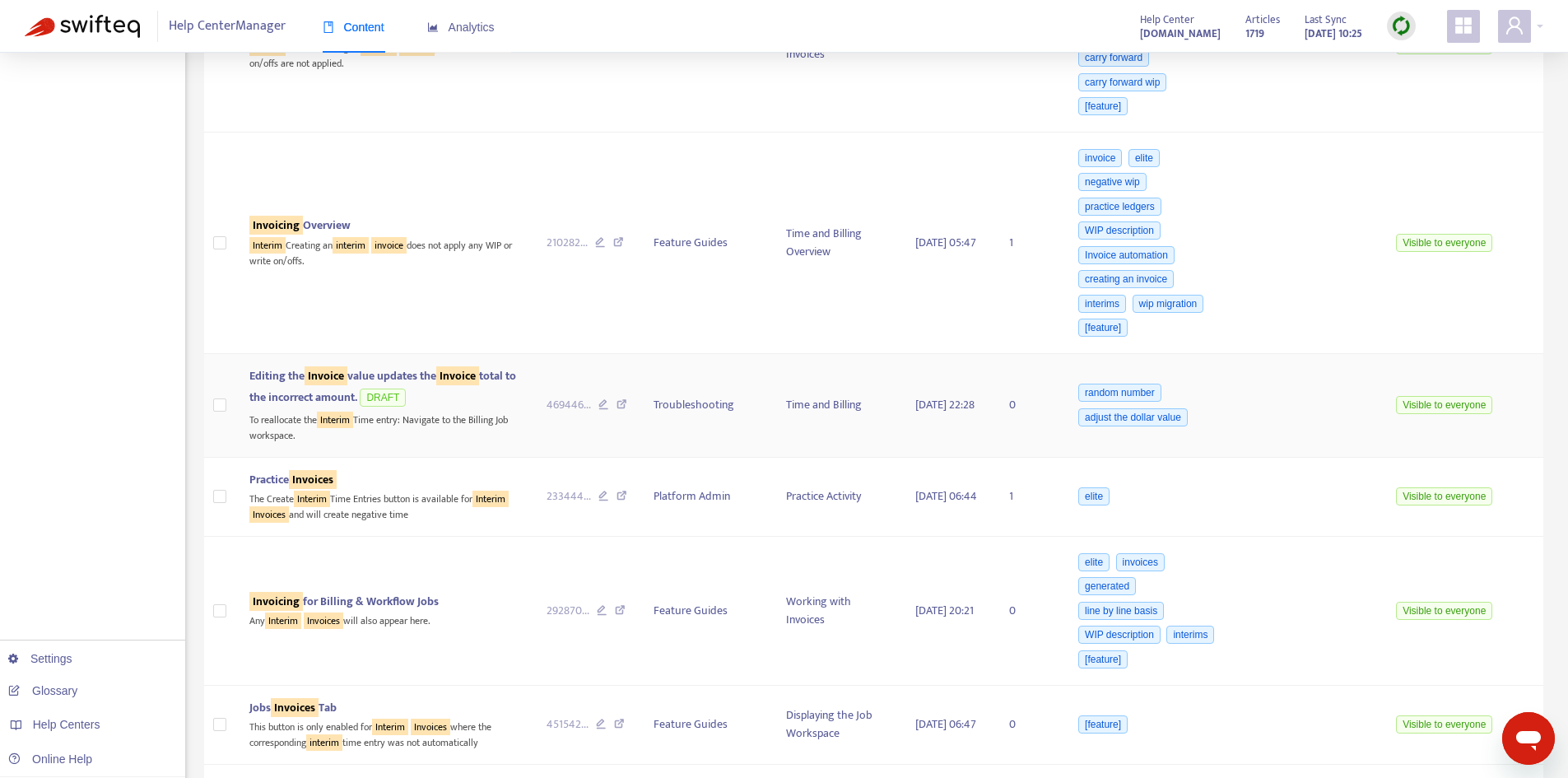
click at [413, 370] on span "Editing the Invoice value updates the Invoice total to the incorrect amount." at bounding box center [383, 386] width 267 height 41
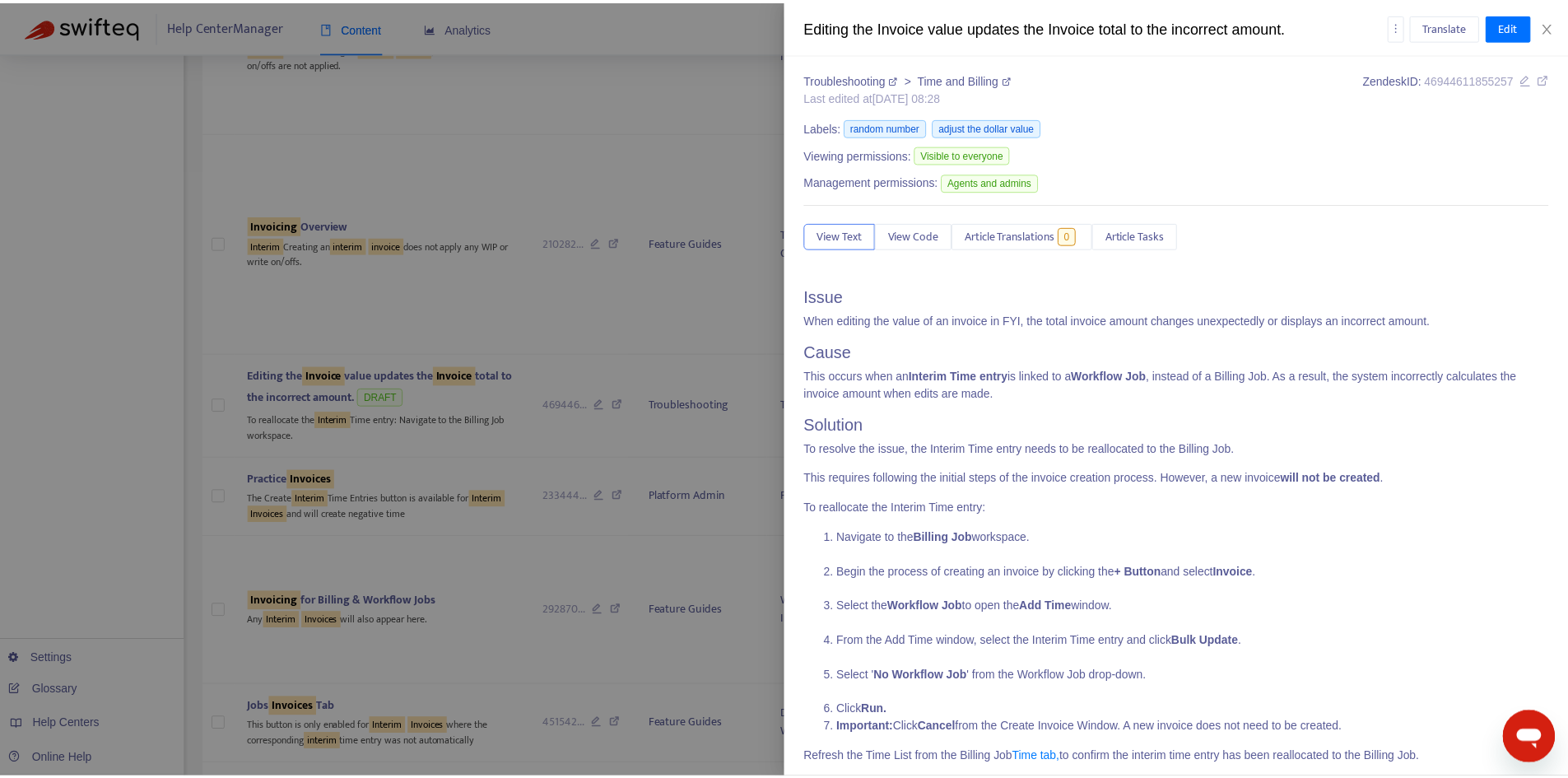
scroll to position [0, 0]
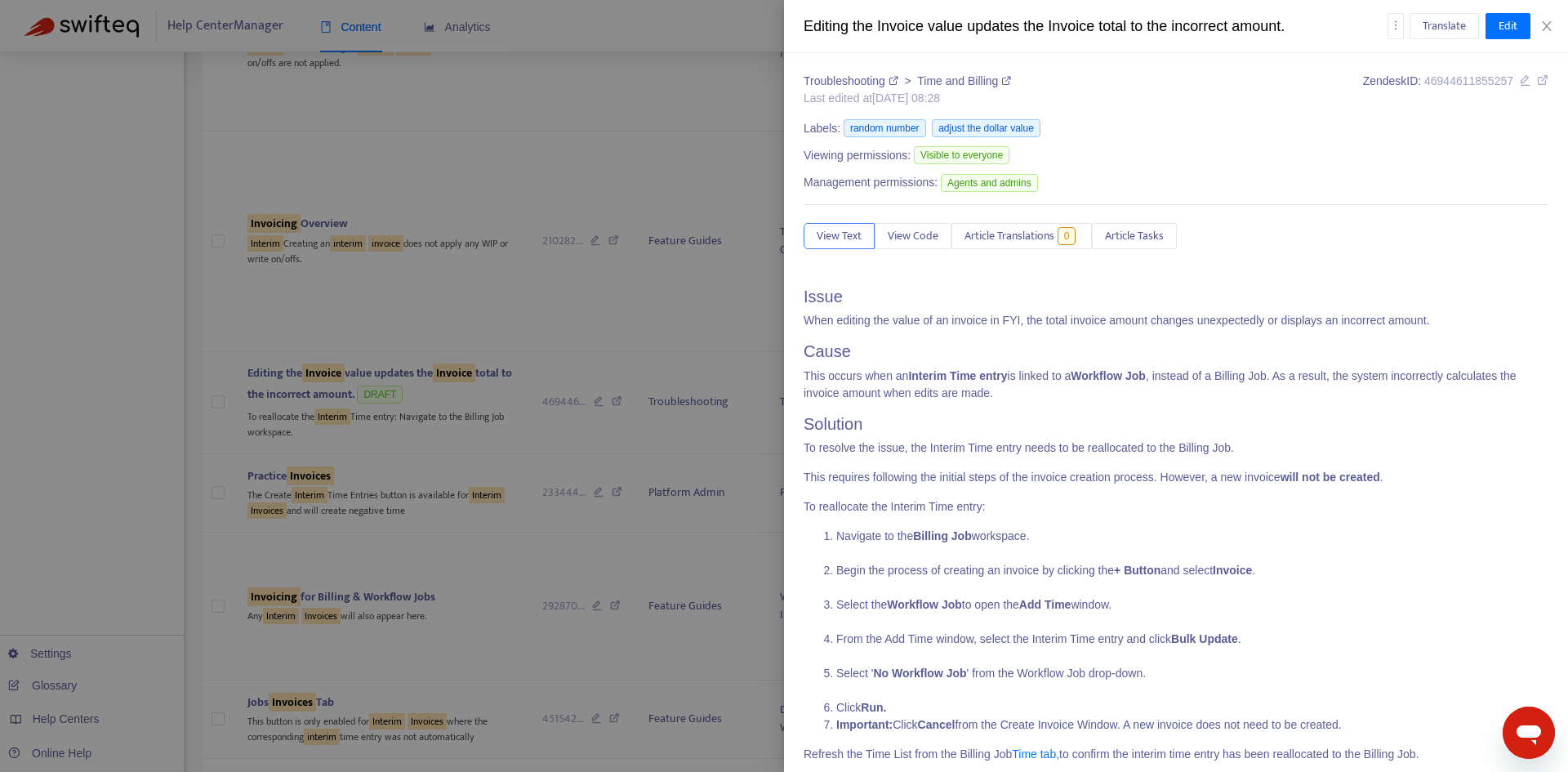
click at [1005, 82] on icon at bounding box center [1005, 81] width 10 height 10
click at [1537, 80] on icon at bounding box center [1542, 80] width 12 height 12
drag, startPoint x: 1551, startPoint y: 27, endPoint x: 1511, endPoint y: 40, distance: 42.1
click at [1551, 27] on icon "close" at bounding box center [1546, 26] width 13 height 13
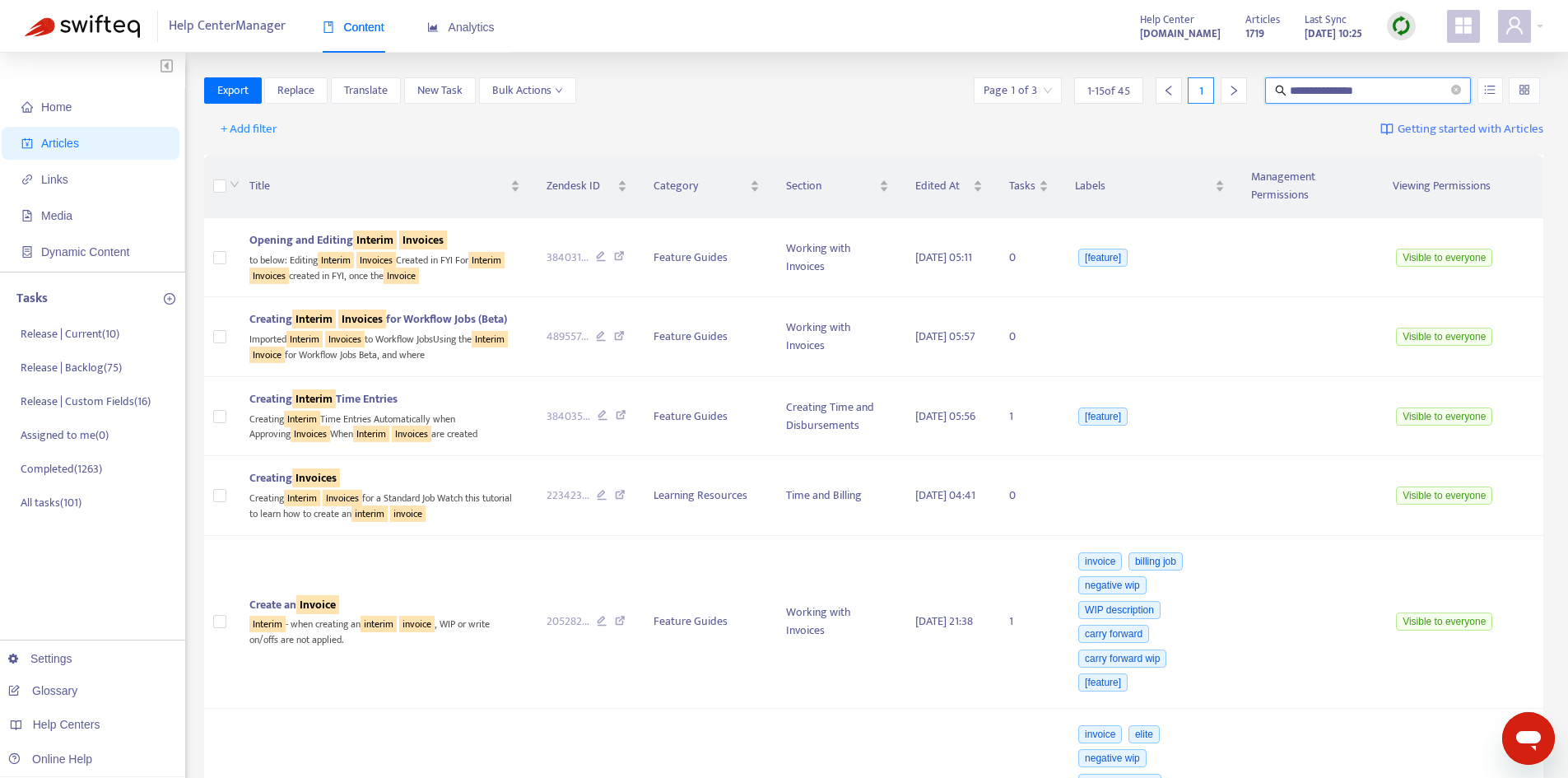
drag, startPoint x: 1399, startPoint y: 90, endPoint x: 1209, endPoint y: 88, distance: 190.0
click at [1209, 88] on div "**********" at bounding box center [1257, 90] width 573 height 26
drag, startPoint x: 1323, startPoint y: 81, endPoint x: 1295, endPoint y: 82, distance: 28.0
click at [1283, 83] on span "******" at bounding box center [1367, 90] width 205 height 26
drag, startPoint x: 1291, startPoint y: 87, endPoint x: 1369, endPoint y: 90, distance: 78.1
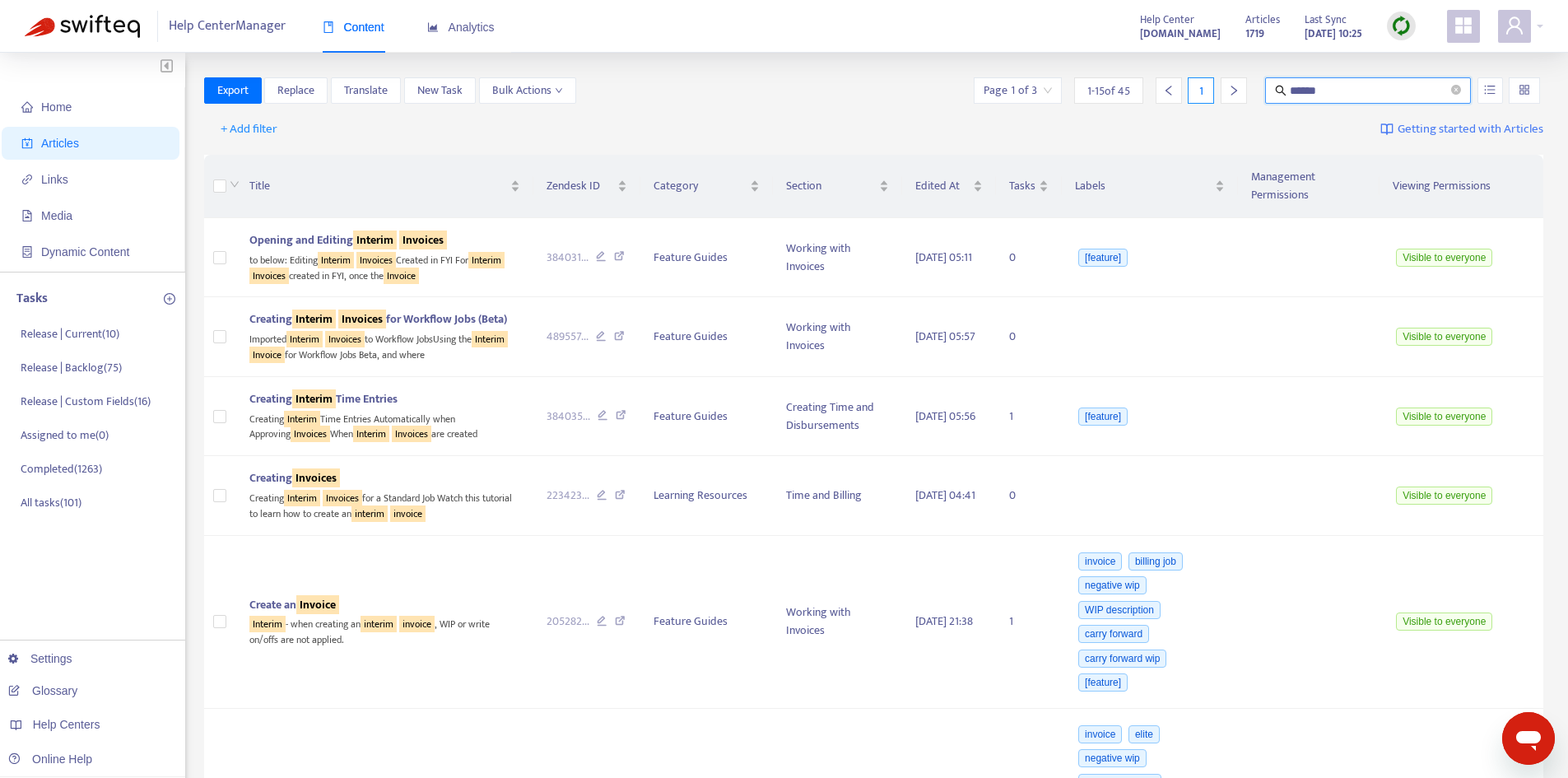
click at [1369, 90] on input "******" at bounding box center [1369, 90] width 158 height 18
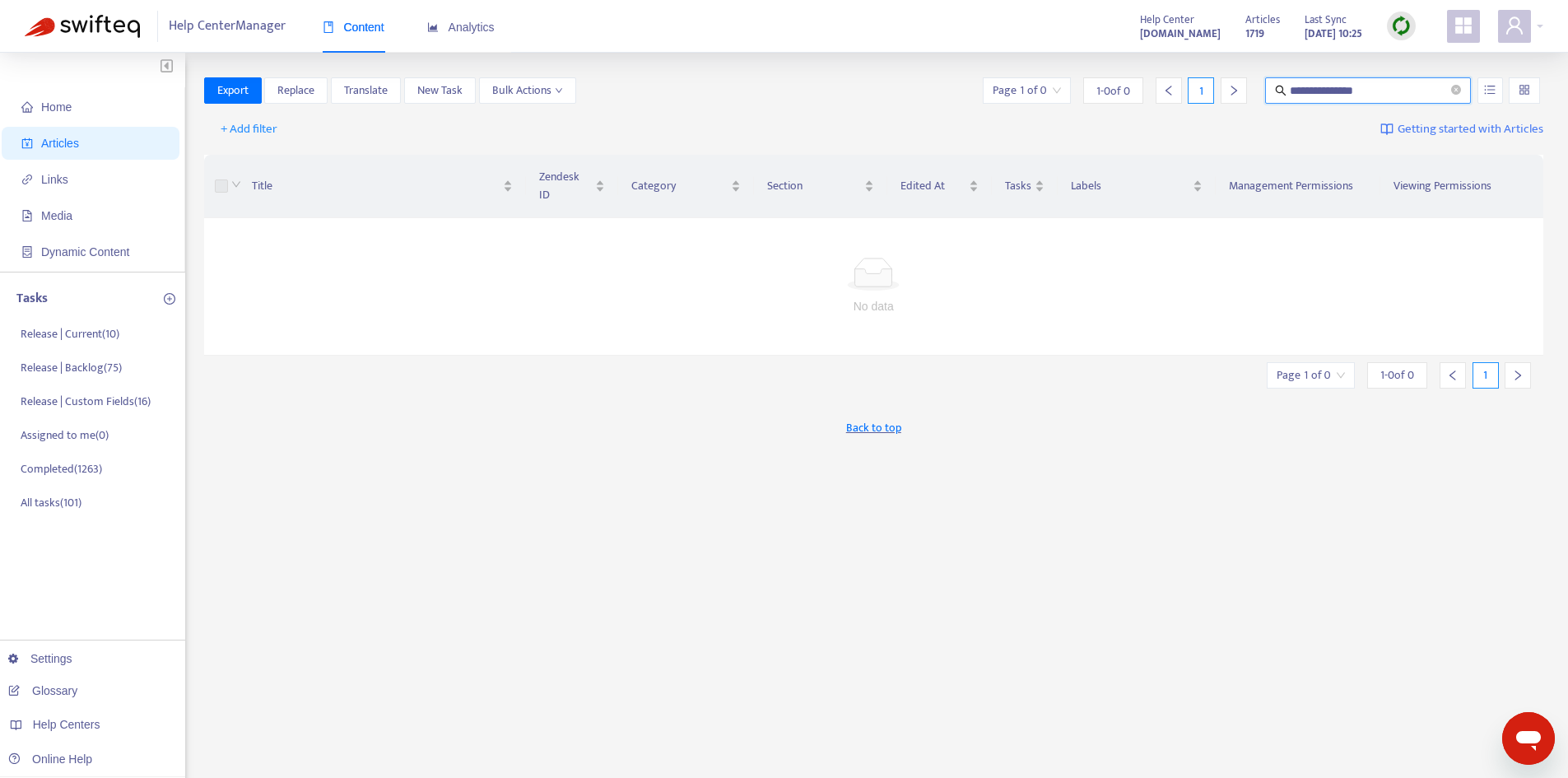
drag, startPoint x: 1333, startPoint y: 87, endPoint x: 1183, endPoint y: 105, distance: 151.1
click at [1187, 105] on div "**********" at bounding box center [874, 94] width 1340 height 33
type input "*******"
click at [1482, 96] on button "button" at bounding box center [1490, 90] width 25 height 26
click at [1383, 91] on input "*******" at bounding box center [1369, 90] width 158 height 18
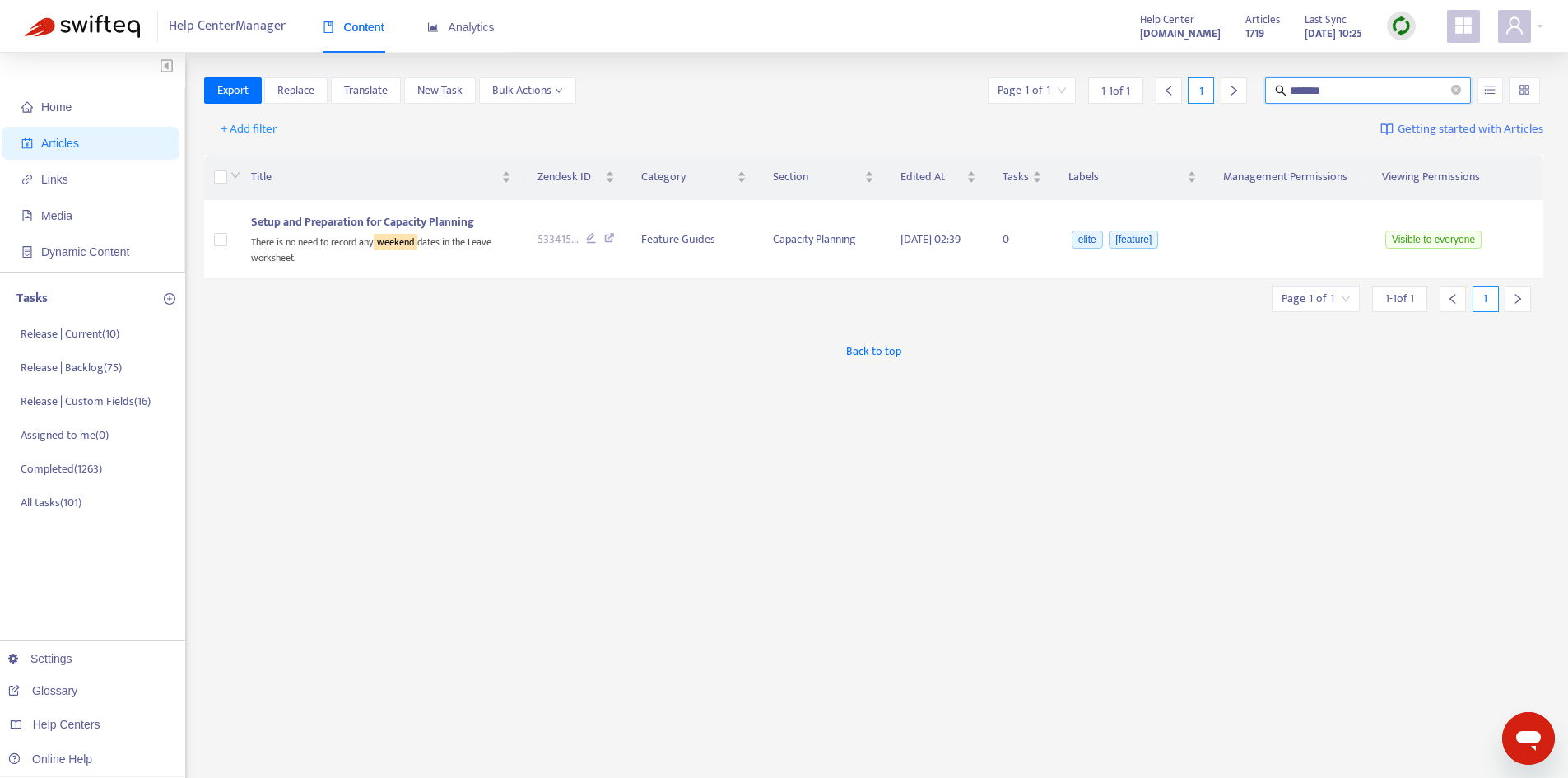
drag, startPoint x: 1307, startPoint y: 87, endPoint x: 1193, endPoint y: 95, distance: 114.3
click at [1193, 94] on div "Page 1 of 1 1 - 1 of 1 1 *******" at bounding box center [1264, 90] width 559 height 26
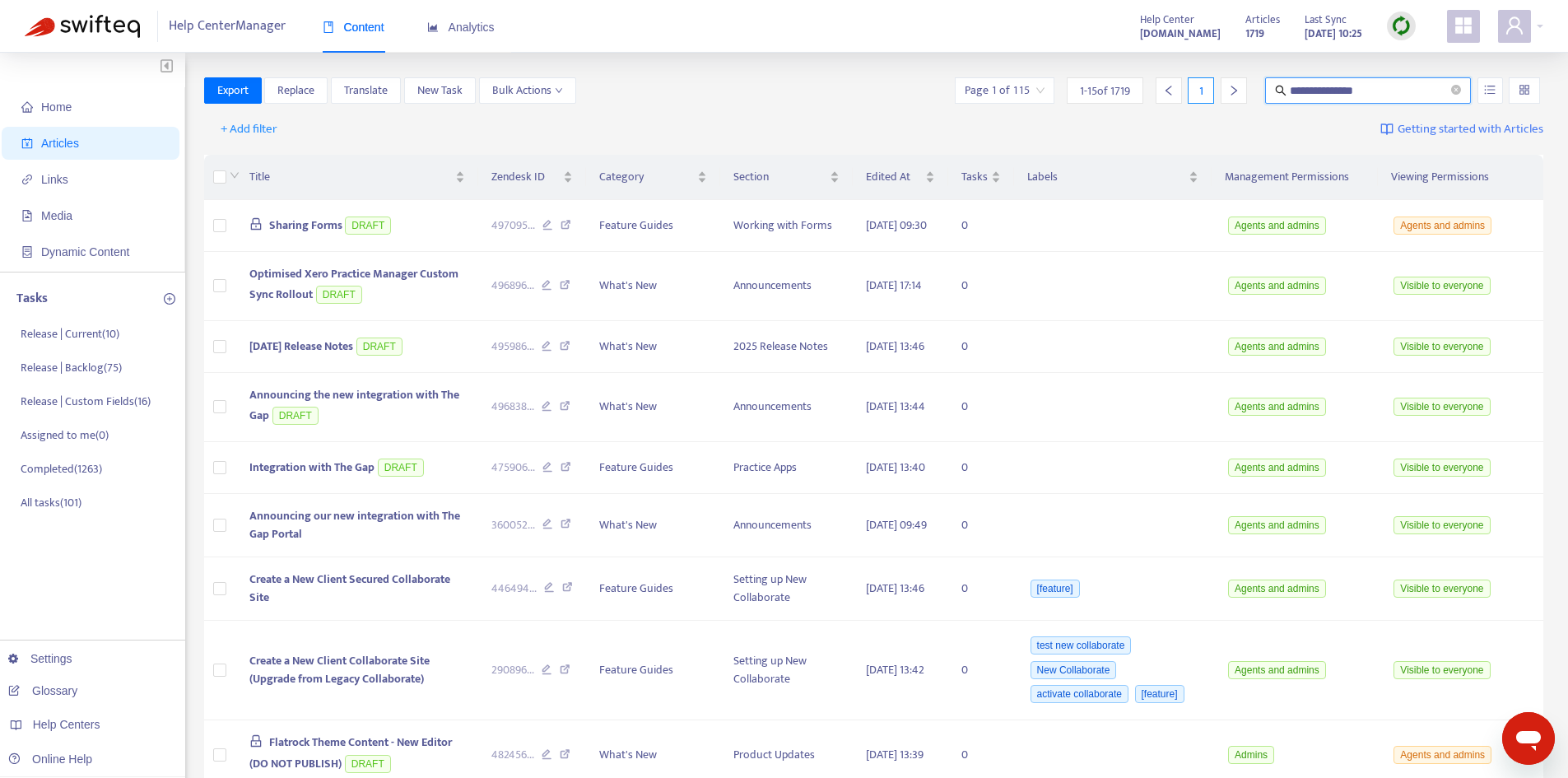
type input "**********"
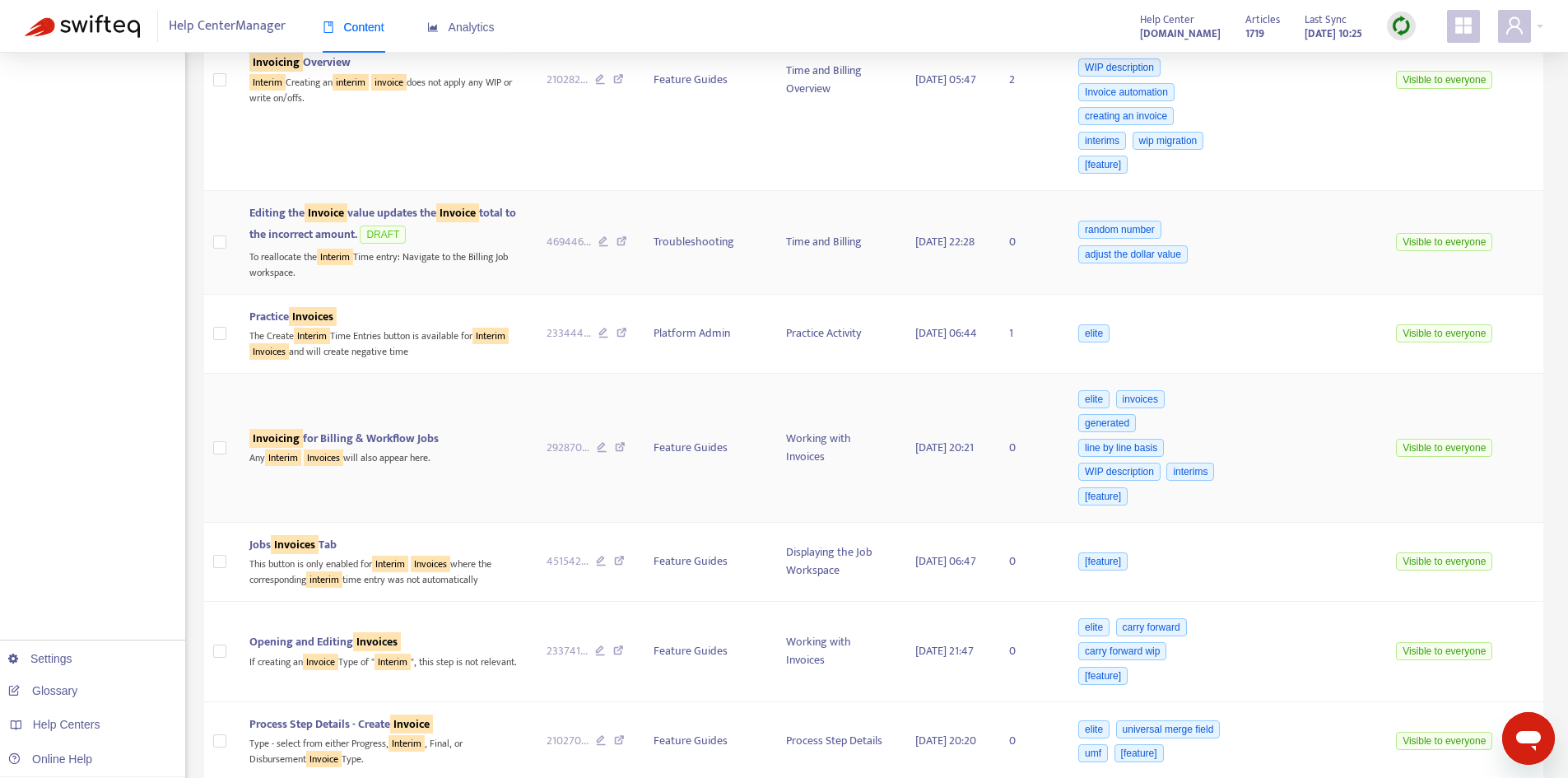
scroll to position [741, 0]
click at [358, 441] on span "Invoicing for Billing & Workflow Jobs" at bounding box center [344, 436] width 189 height 19
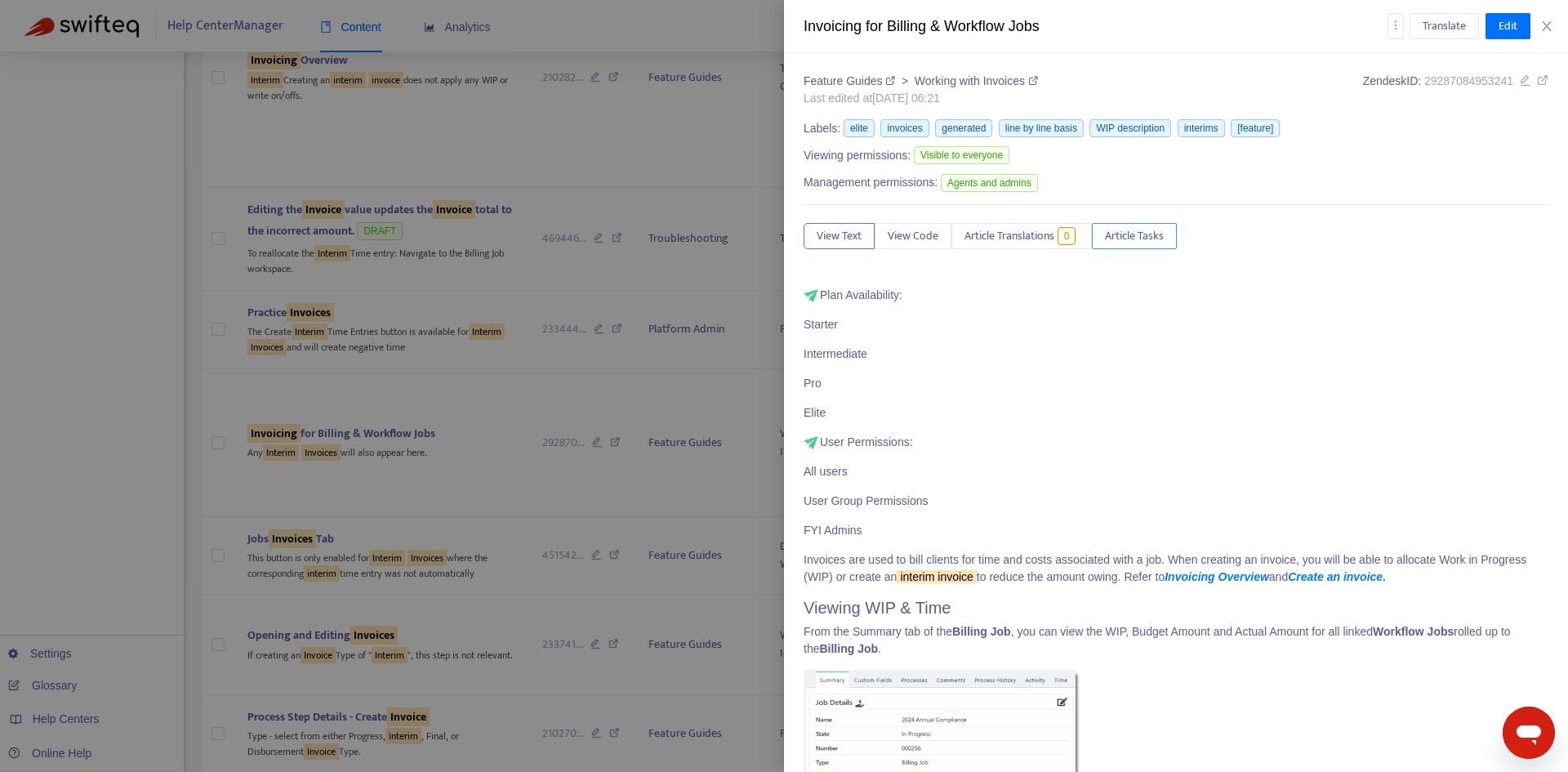
click at [1136, 242] on span "Article Tasks" at bounding box center [1134, 236] width 59 height 18
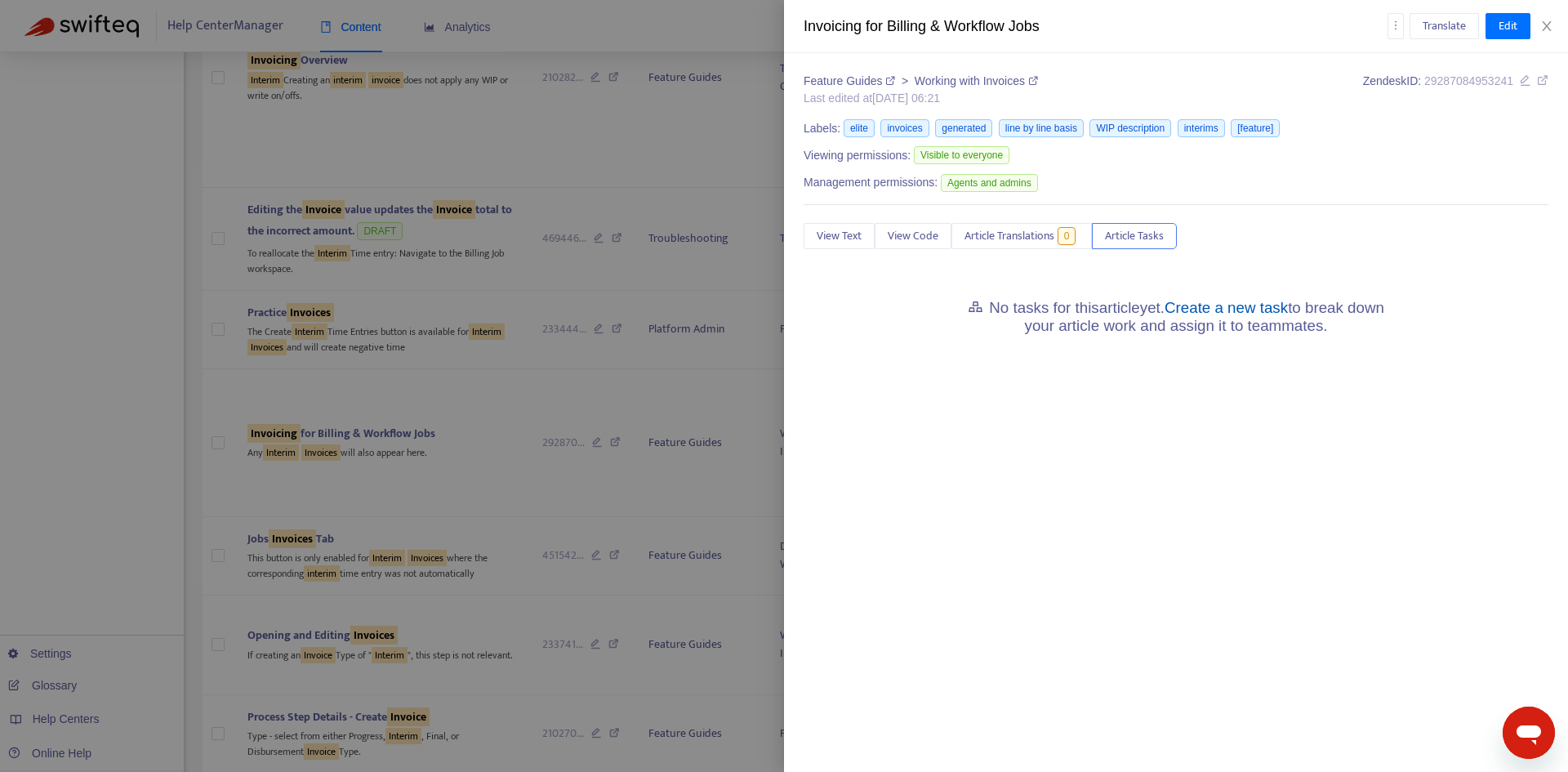
click at [1219, 311] on link "Create a new task" at bounding box center [1225, 307] width 123 height 17
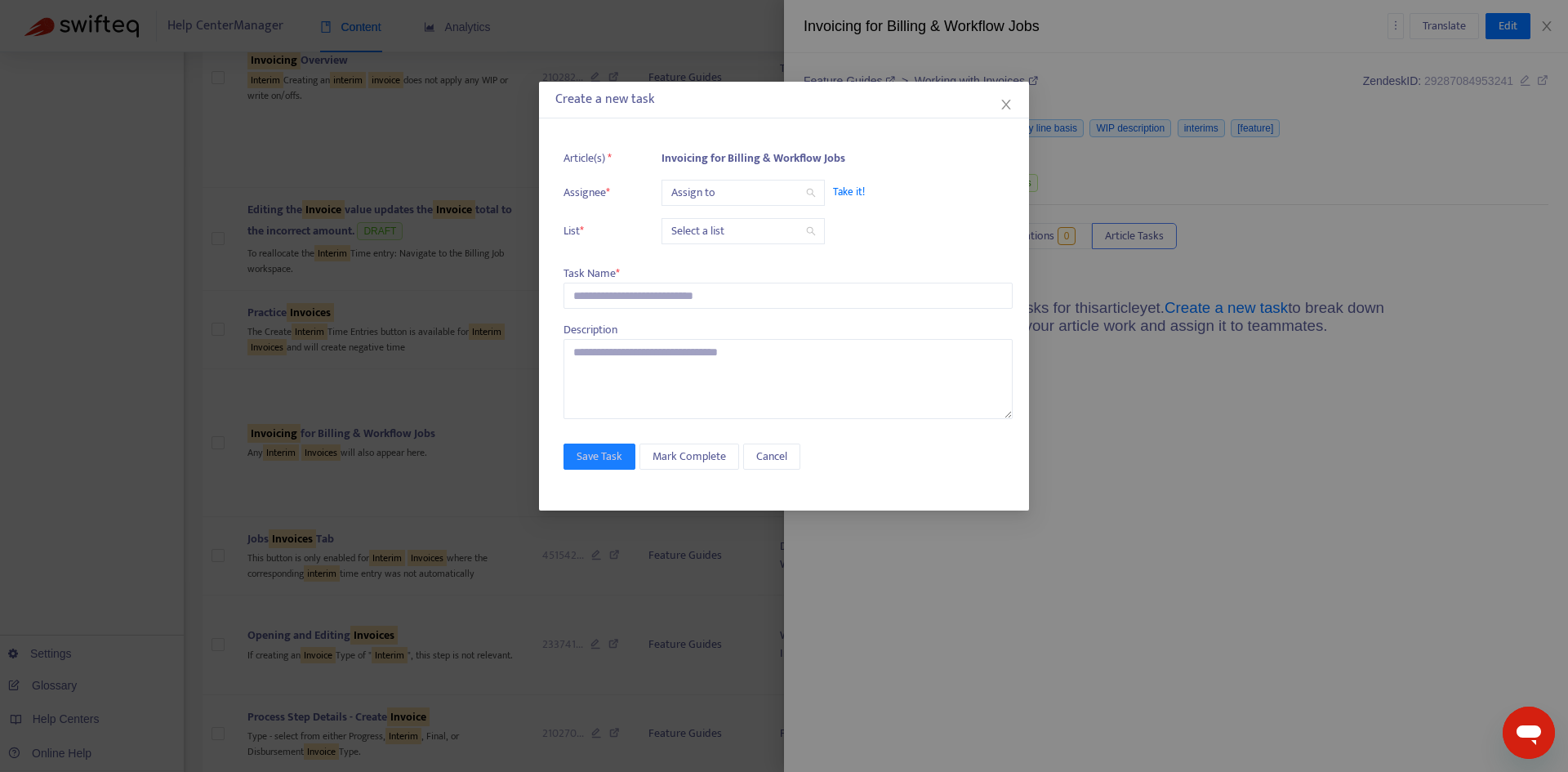
drag, startPoint x: 660, startPoint y: 187, endPoint x: 671, endPoint y: 186, distance: 11.0
click at [661, 186] on li "Assignee * Assign to Take it!" at bounding box center [788, 192] width 449 height 26
click at [718, 195] on input "search" at bounding box center [743, 192] width 144 height 24
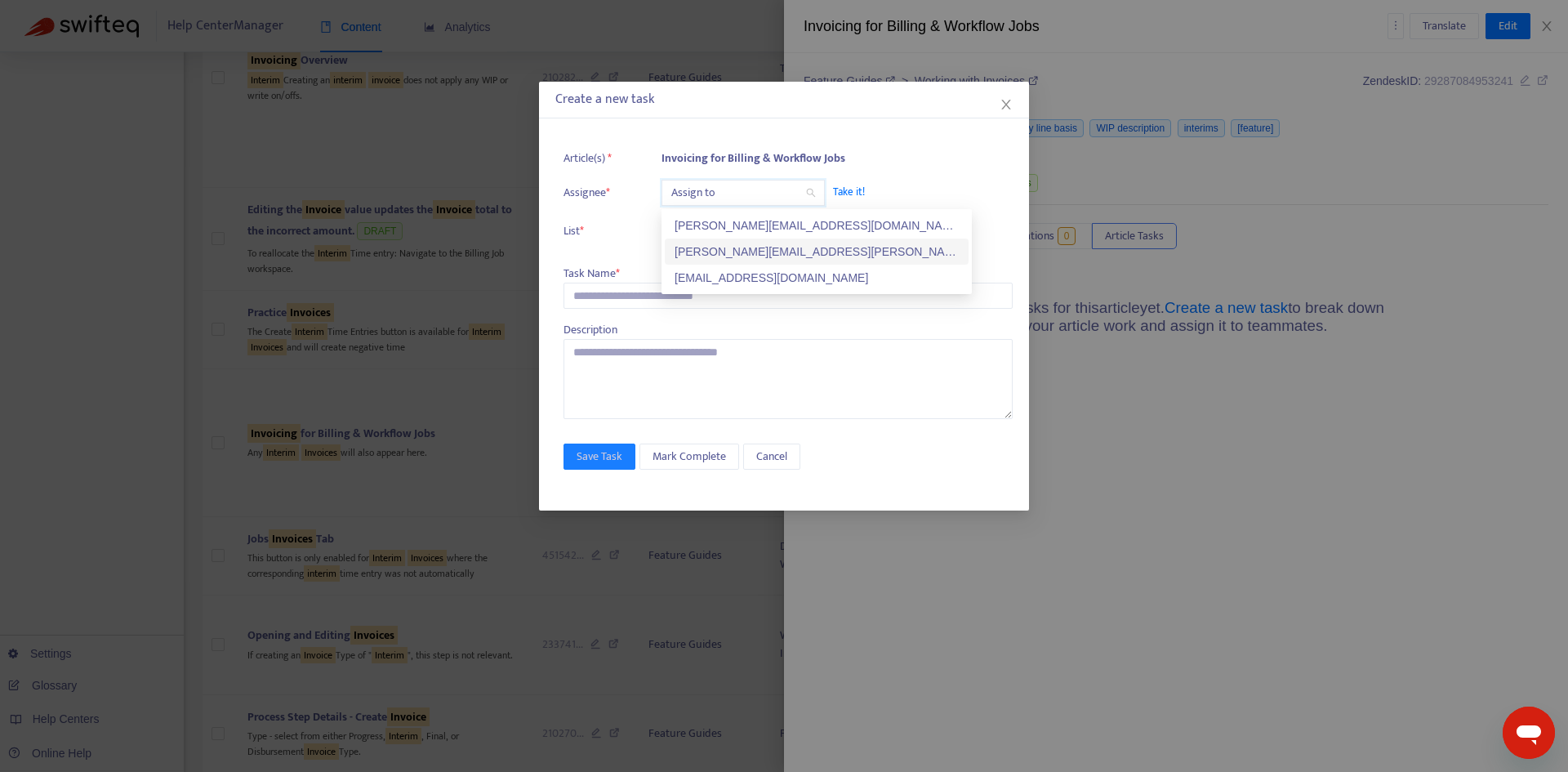
click at [722, 248] on div "[PERSON_NAME][EMAIL_ADDRESS][PERSON_NAME][DOMAIN_NAME]" at bounding box center [816, 251] width 285 height 18
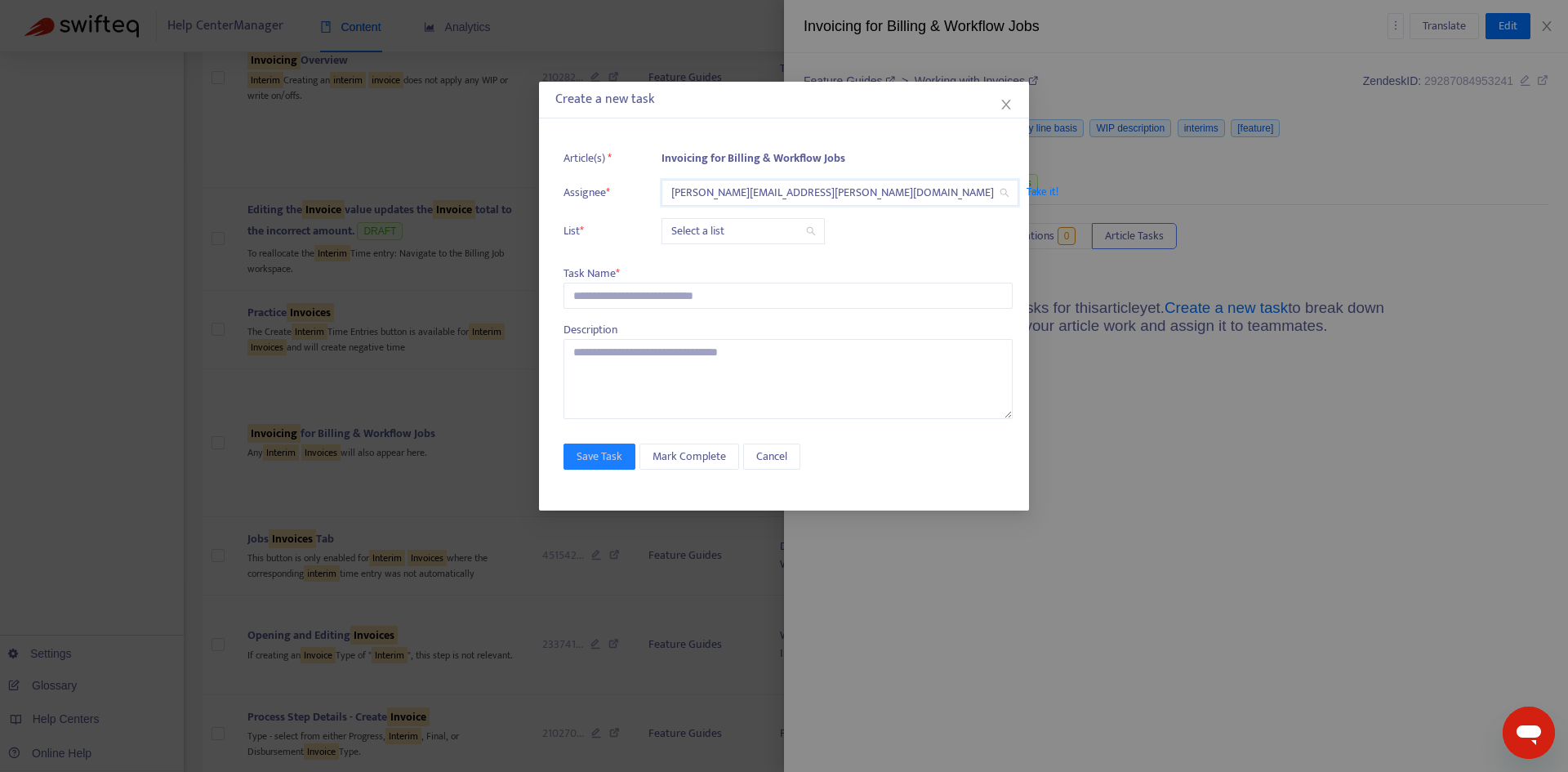
click at [708, 224] on input "search" at bounding box center [743, 231] width 144 height 24
click at [725, 265] on div "Release | Current" at bounding box center [816, 264] width 285 height 18
click at [681, 297] on input "text" at bounding box center [788, 295] width 449 height 26
paste input "**********"
type input "**********"
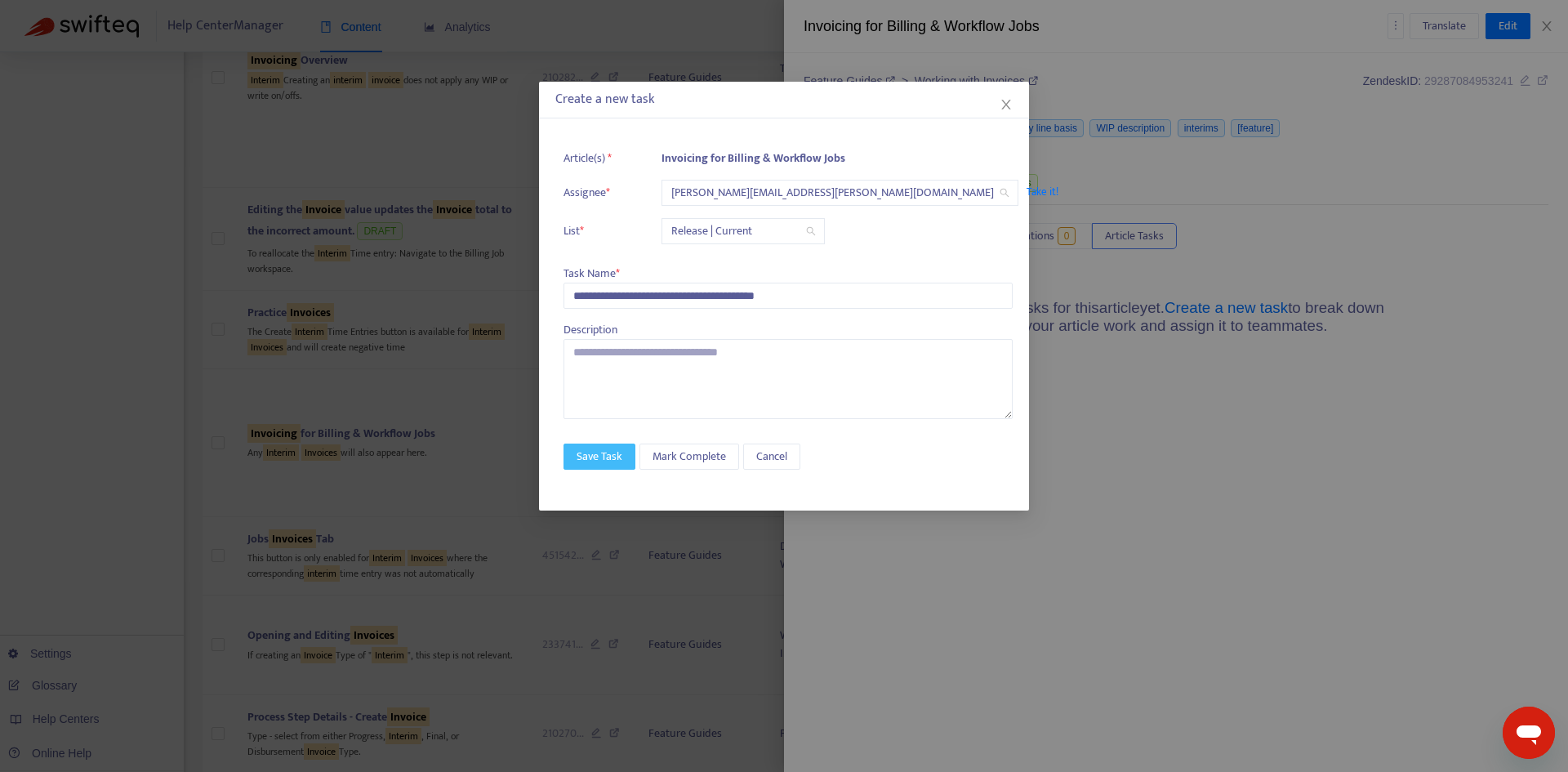
click at [620, 458] on span "Save Task" at bounding box center [599, 457] width 46 height 18
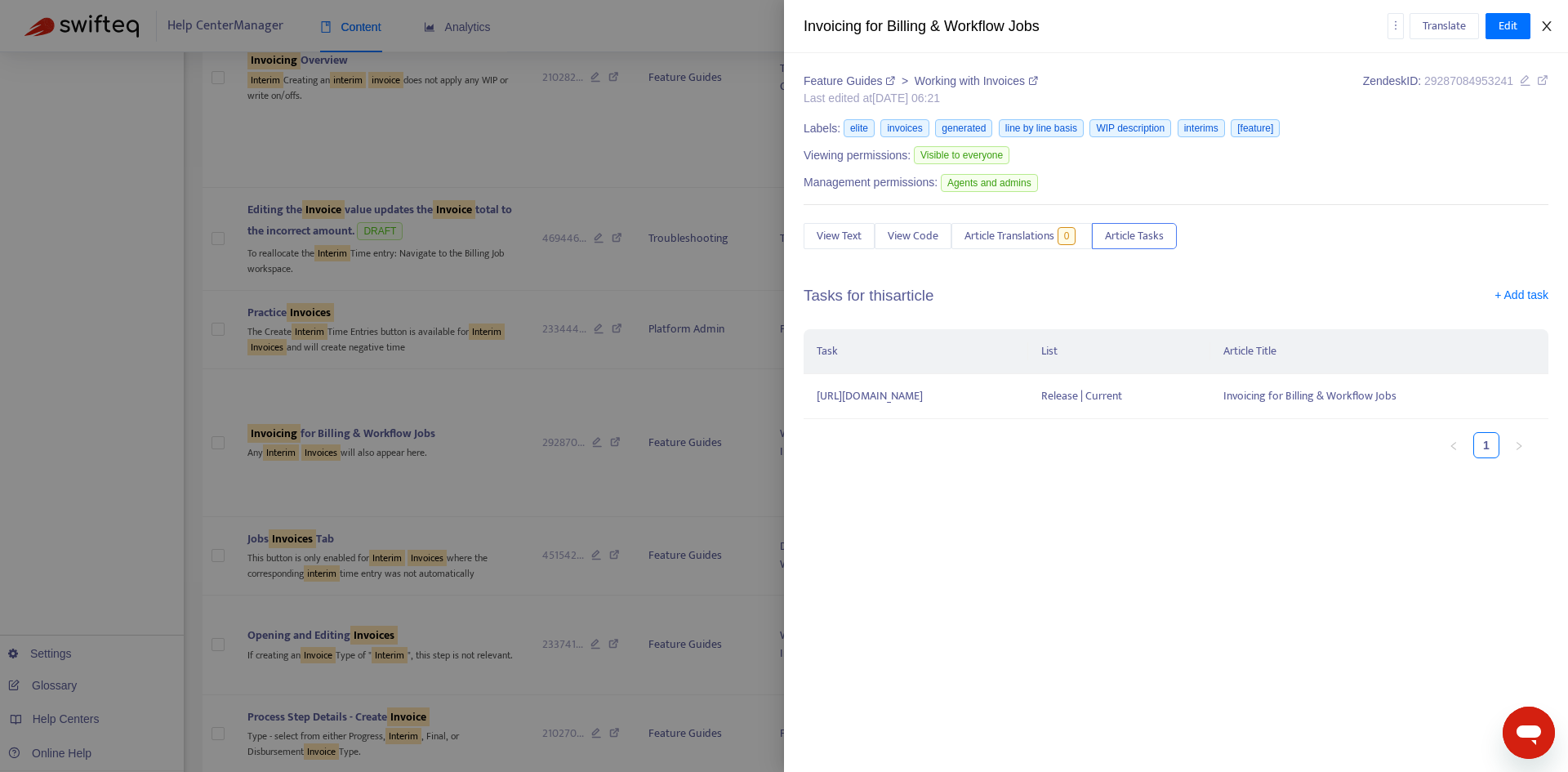
click at [1549, 29] on icon "close" at bounding box center [1546, 26] width 9 height 10
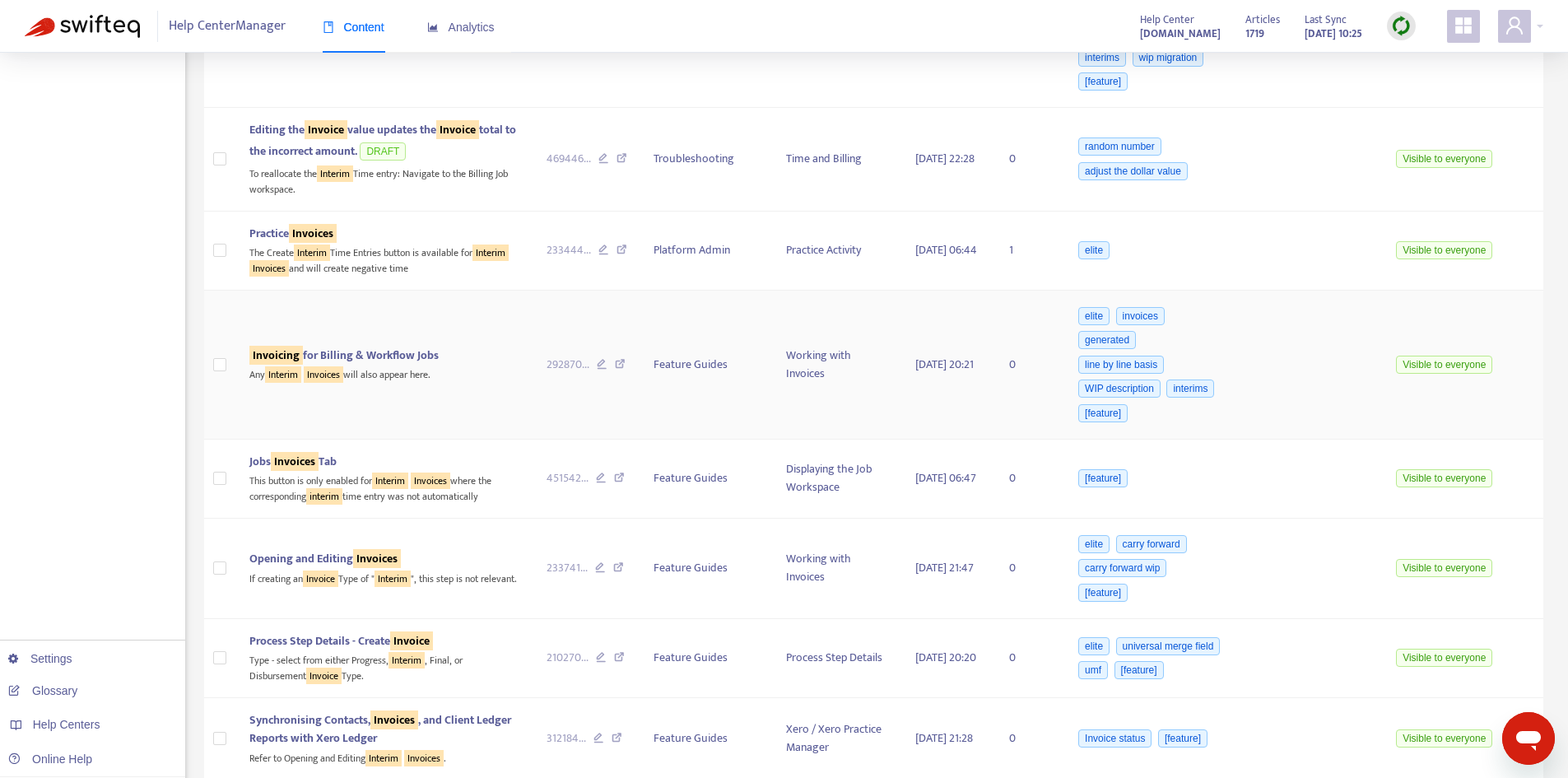
scroll to position [823, 0]
click at [313, 470] on sqkw "Invoices" at bounding box center [294, 460] width 48 height 19
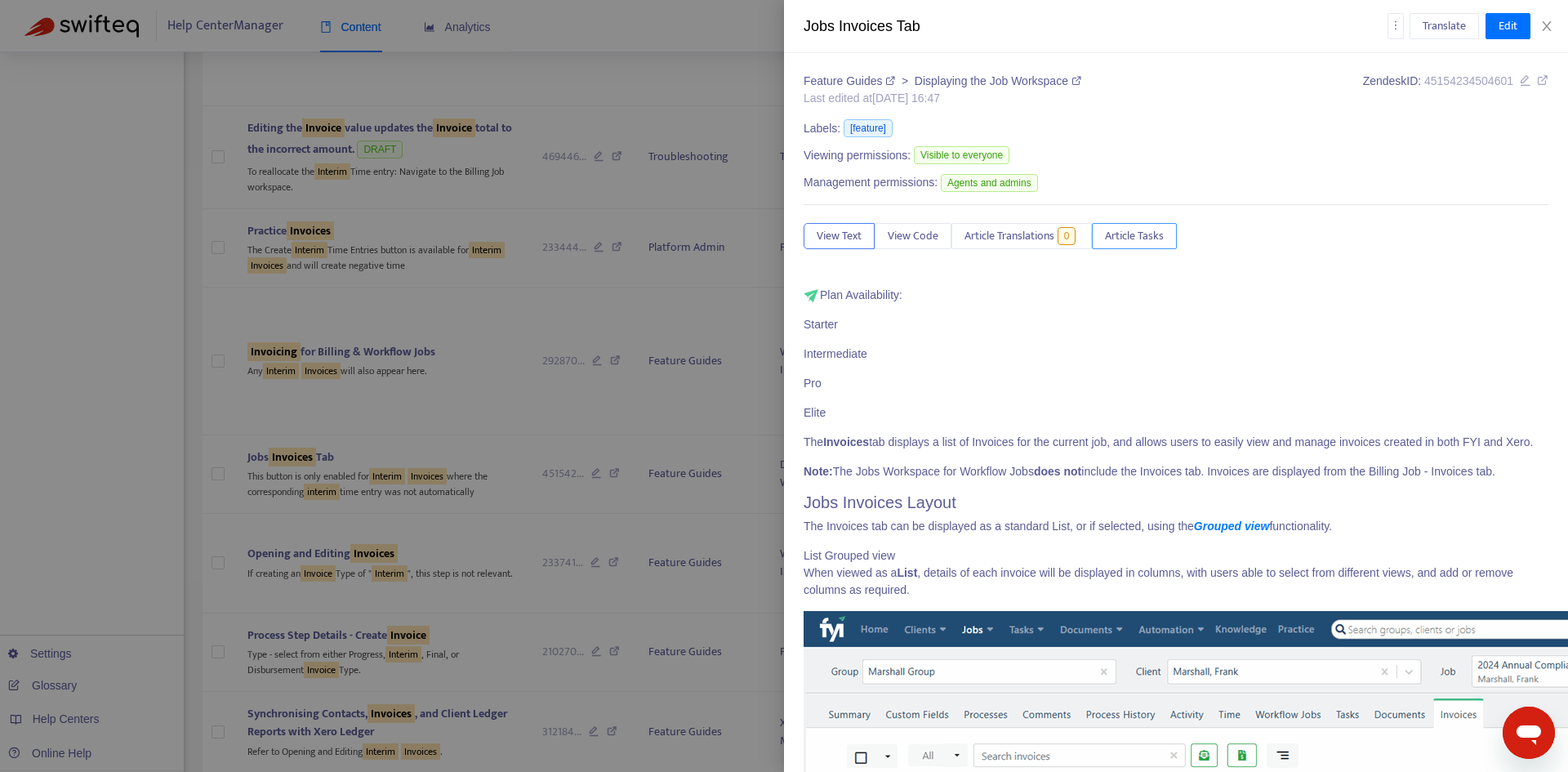
click at [1153, 233] on span "Article Tasks" at bounding box center [1134, 236] width 59 height 18
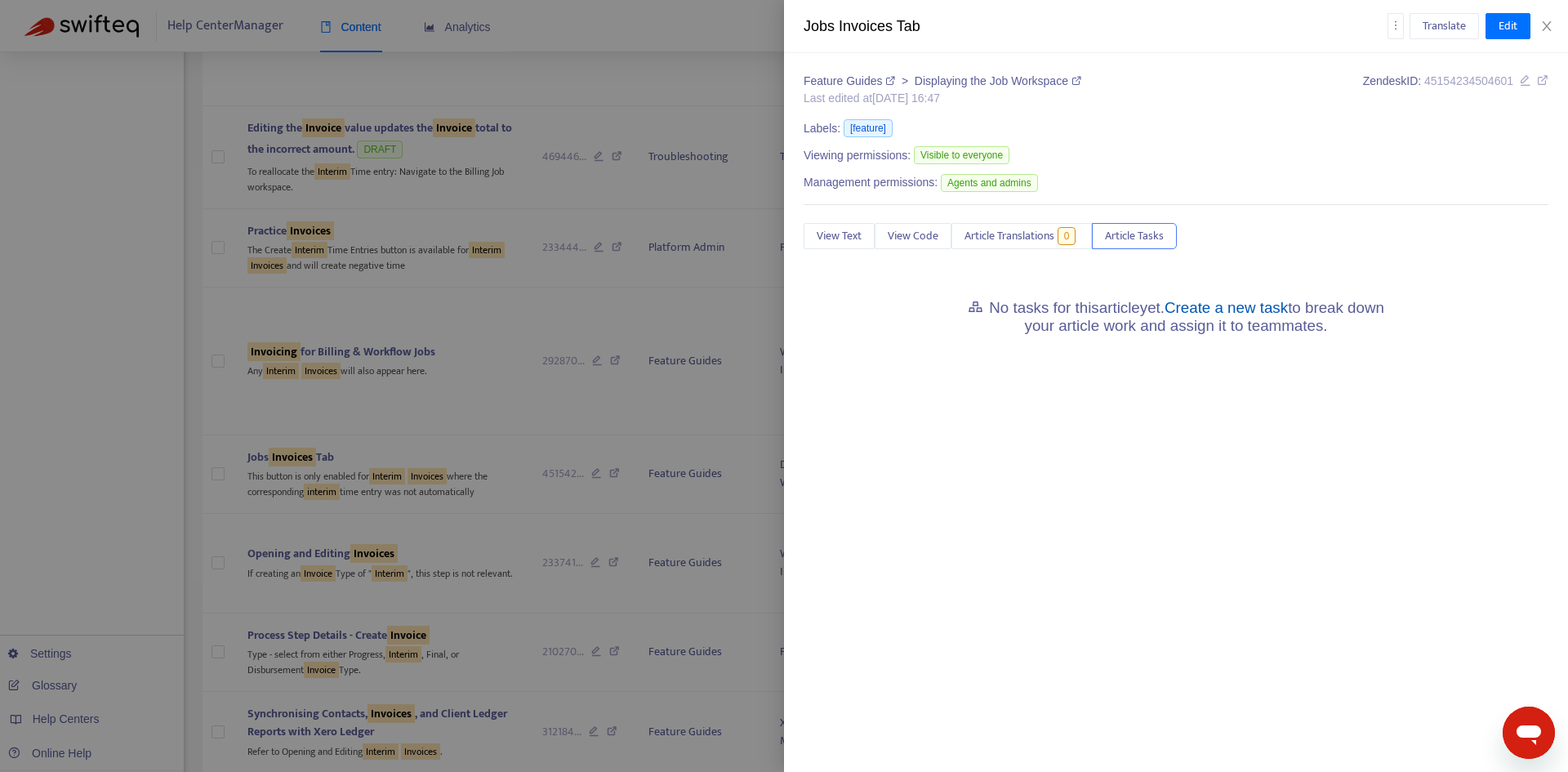
click at [1235, 309] on link "Create a new task" at bounding box center [1225, 307] width 123 height 17
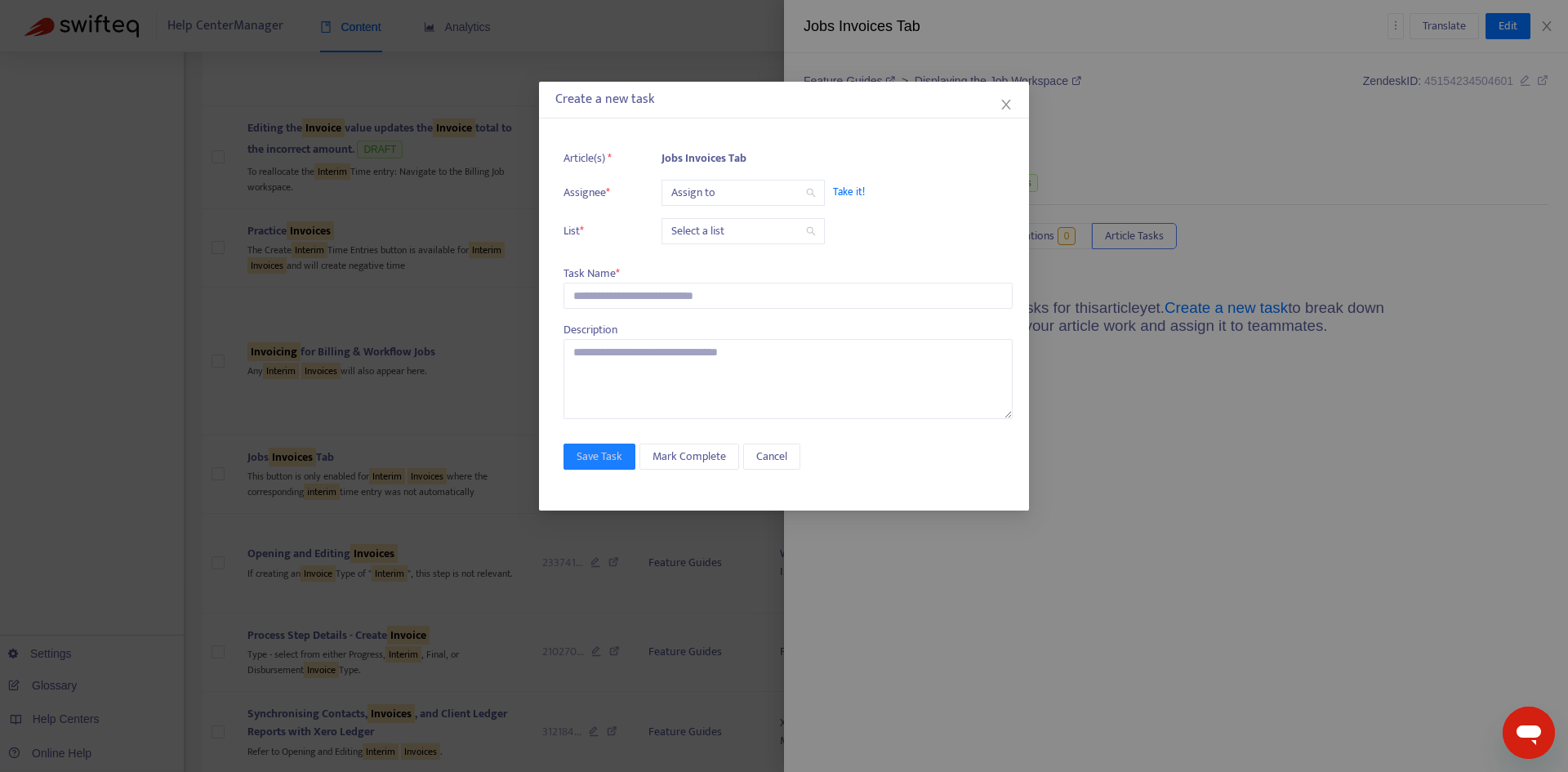
click at [730, 180] on input "search" at bounding box center [743, 192] width 144 height 24
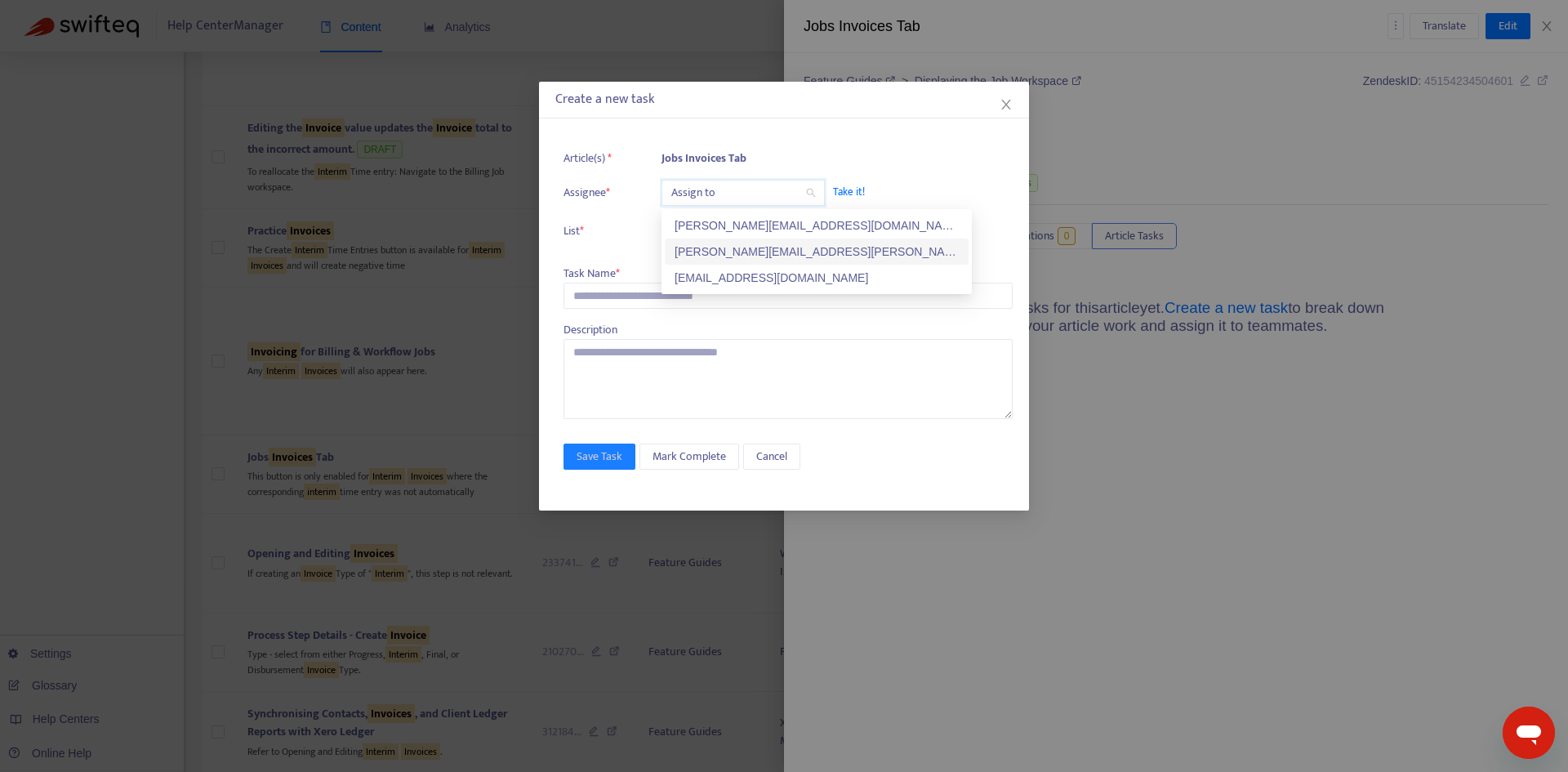
click at [733, 251] on div "[PERSON_NAME][EMAIL_ADDRESS][PERSON_NAME][DOMAIN_NAME]" at bounding box center [816, 251] width 285 height 18
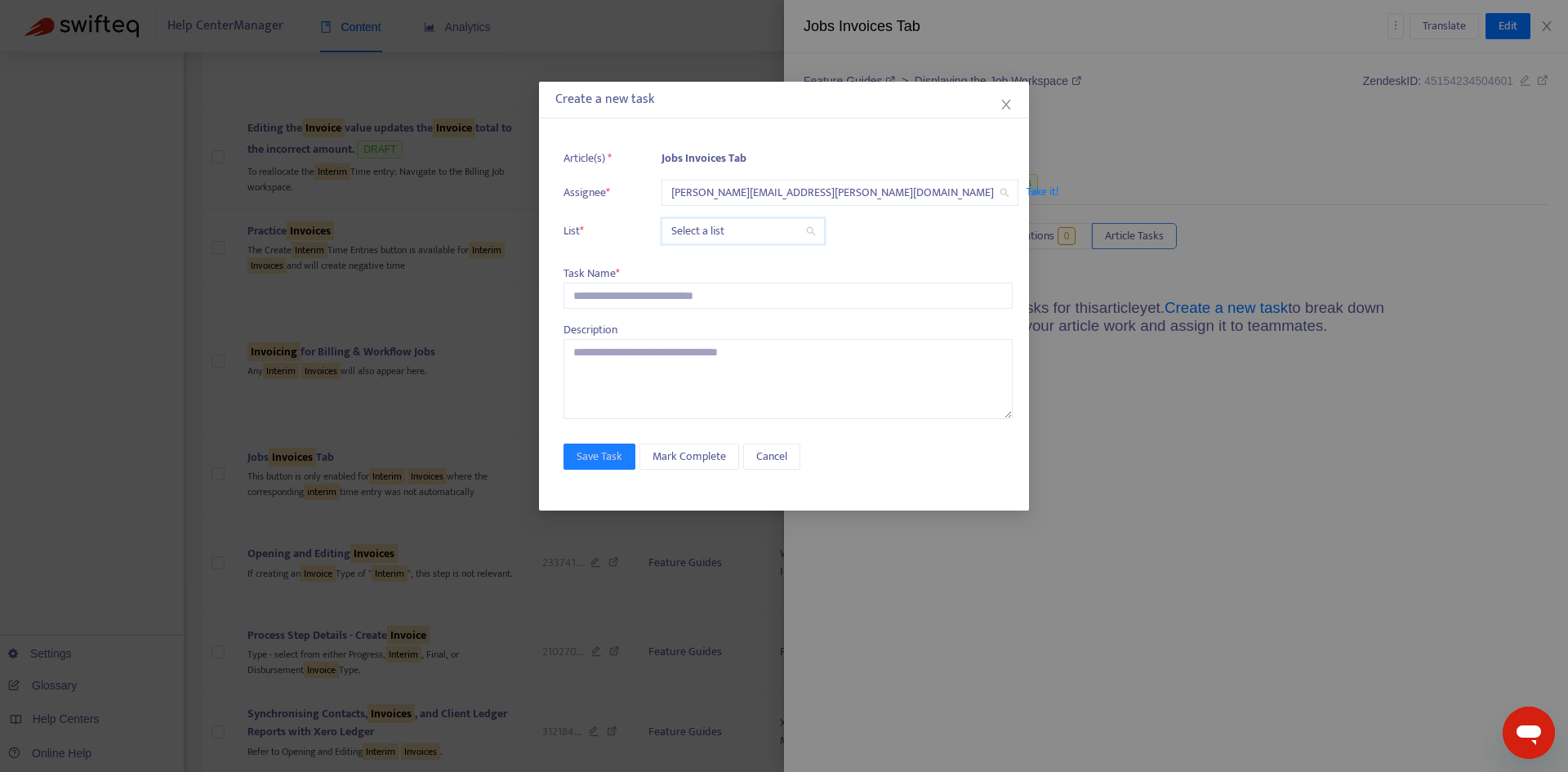
click at [727, 233] on input "search" at bounding box center [743, 231] width 144 height 24
click at [738, 260] on div "Release | Current" at bounding box center [816, 264] width 285 height 18
click at [661, 292] on input "text" at bounding box center [788, 295] width 449 height 26
paste input "**********"
type input "**********"
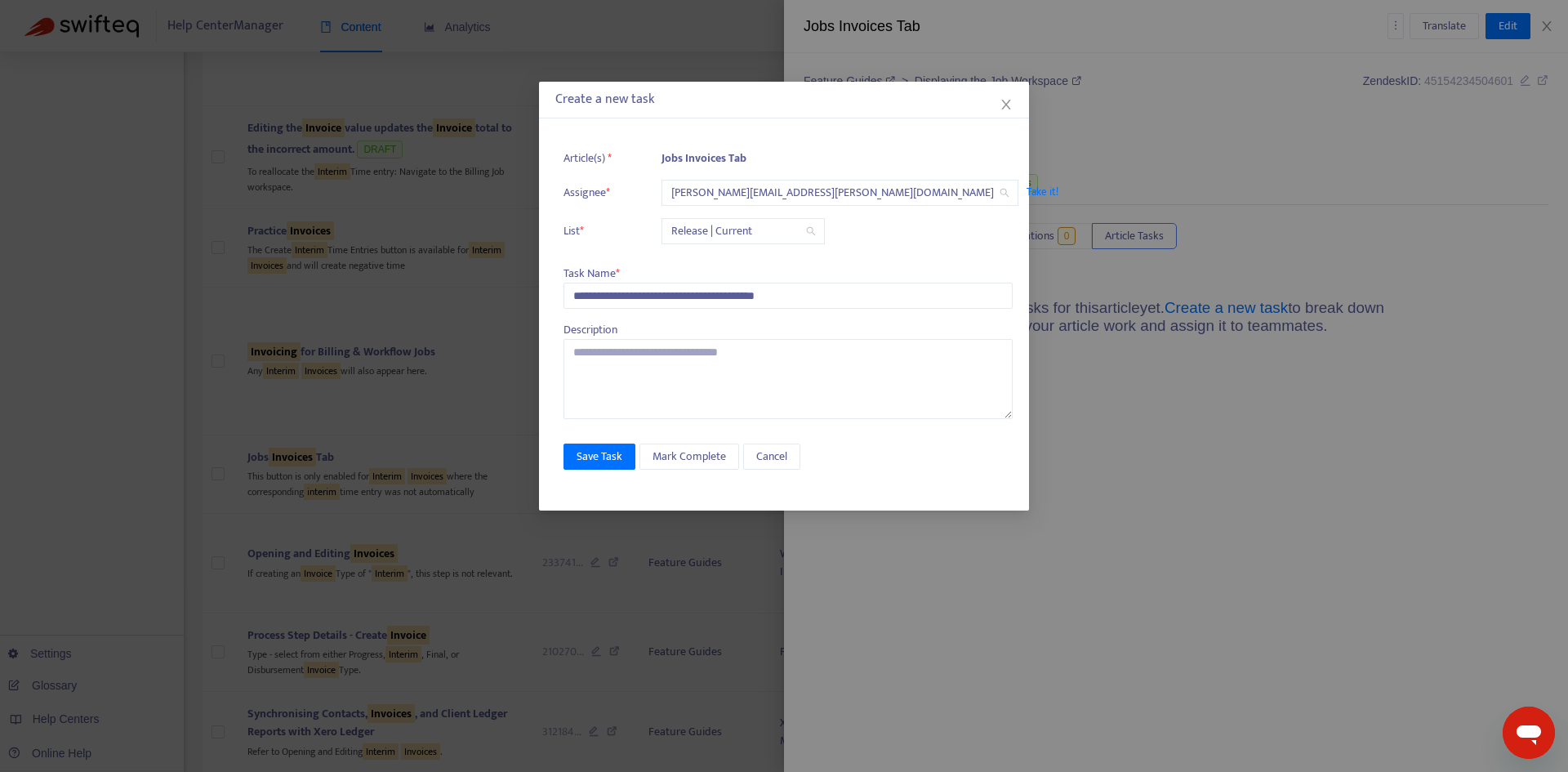
click at [601, 469] on div "**********" at bounding box center [784, 317] width 490 height 385
click at [617, 456] on span "Save Task" at bounding box center [599, 457] width 46 height 18
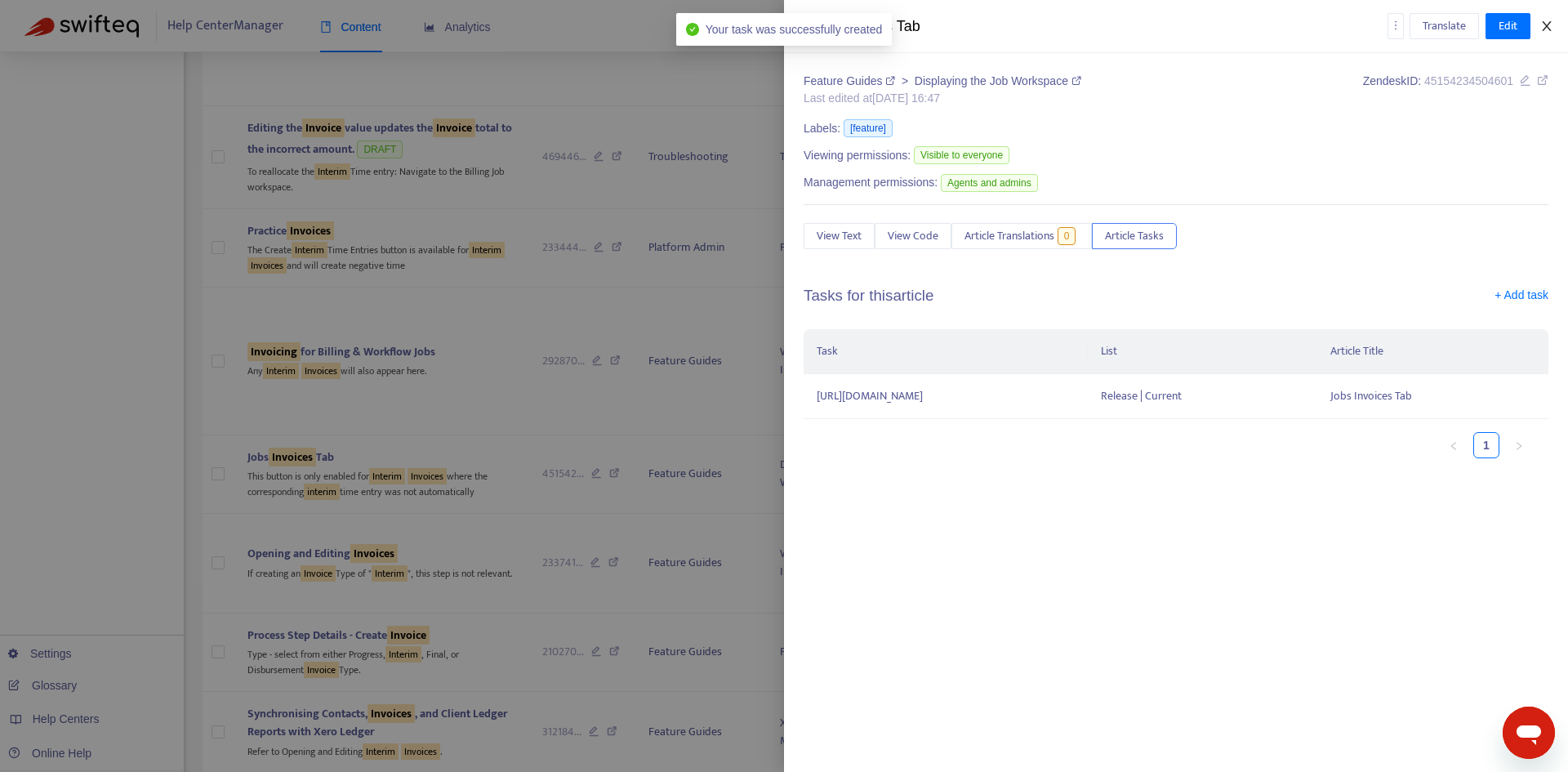
click at [1543, 26] on icon "close" at bounding box center [1546, 26] width 13 height 13
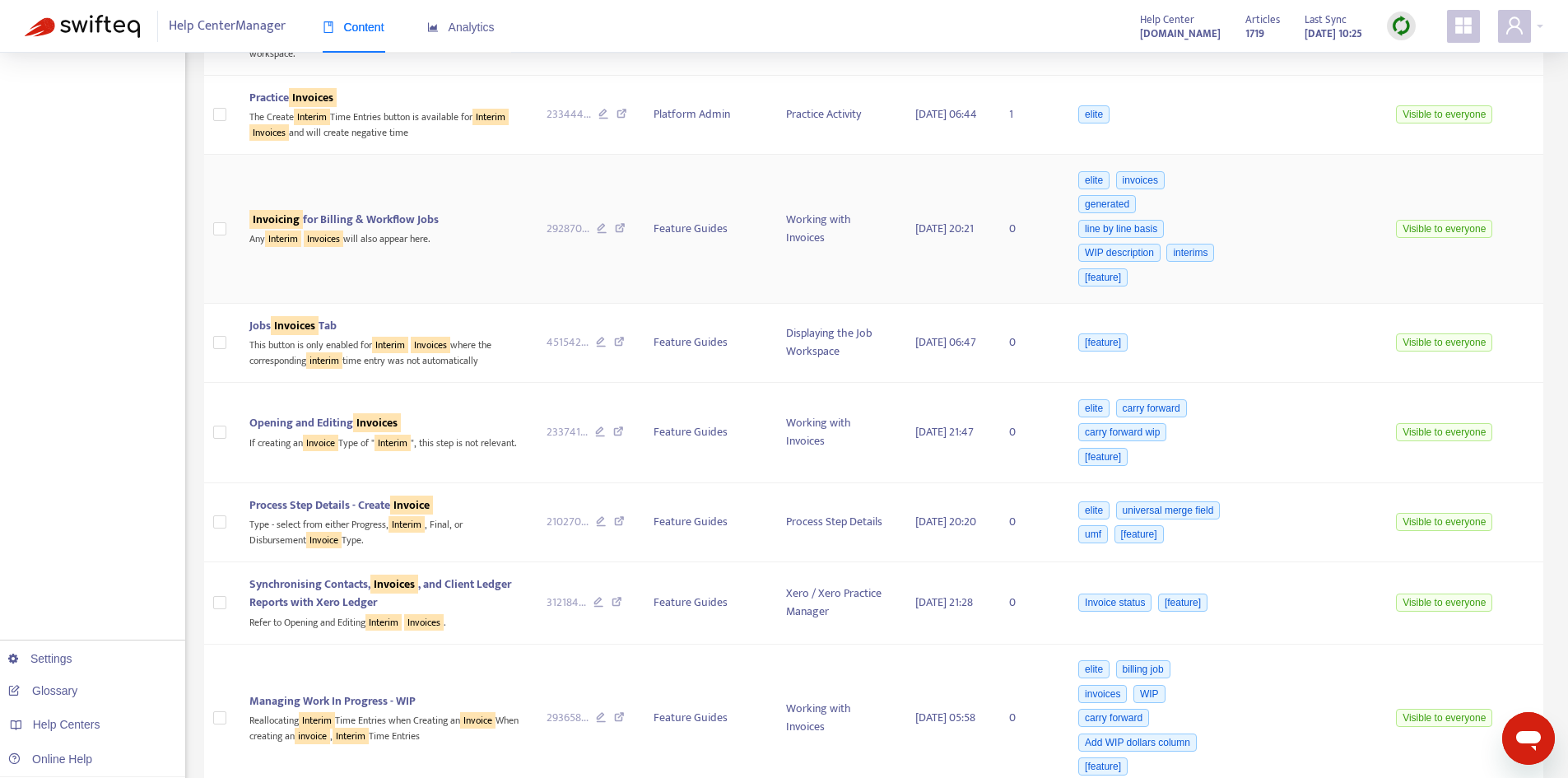
scroll to position [988, 0]
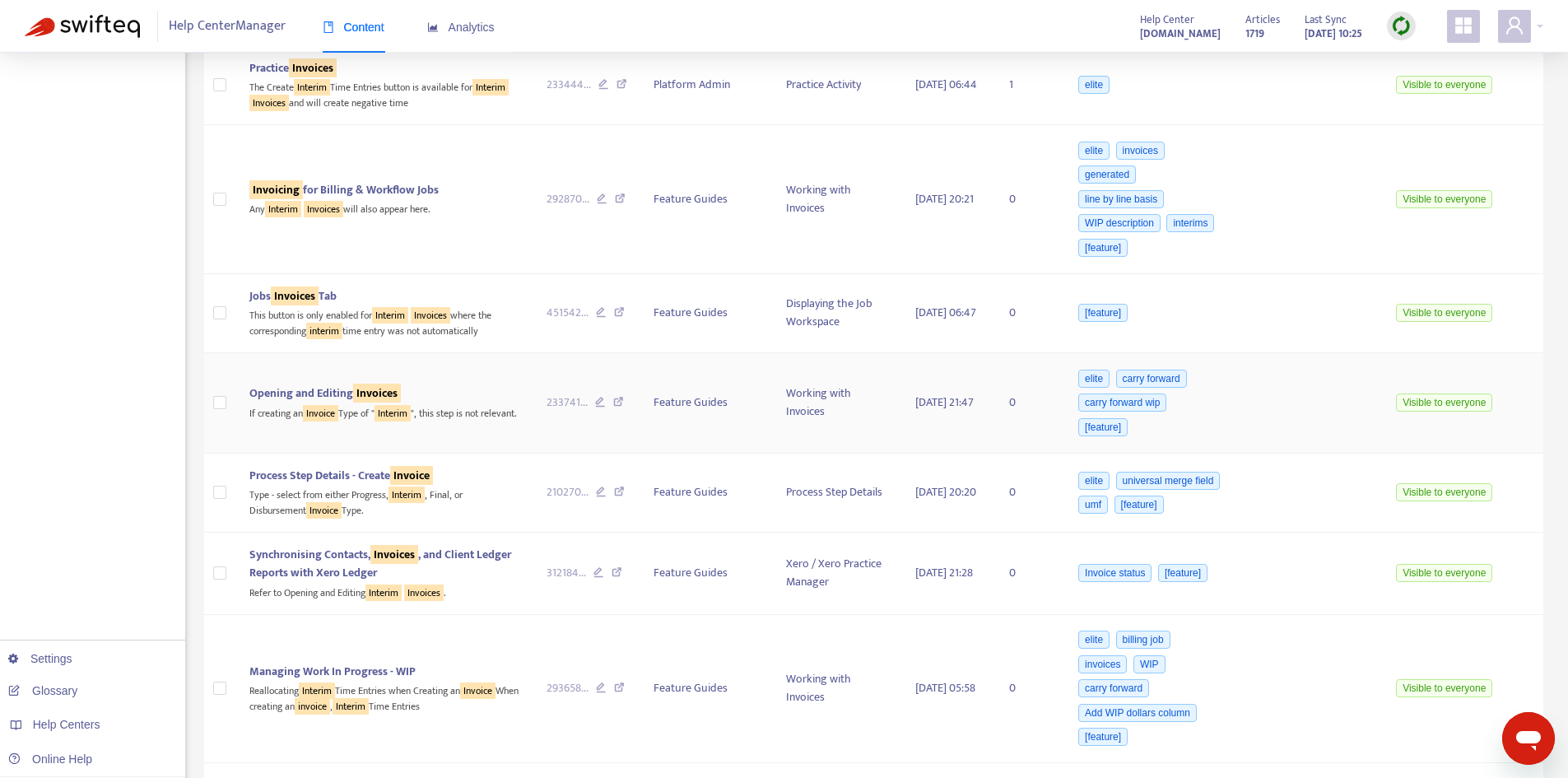
click at [286, 395] on span "Opening and Editing Invoices" at bounding box center [325, 393] width 151 height 19
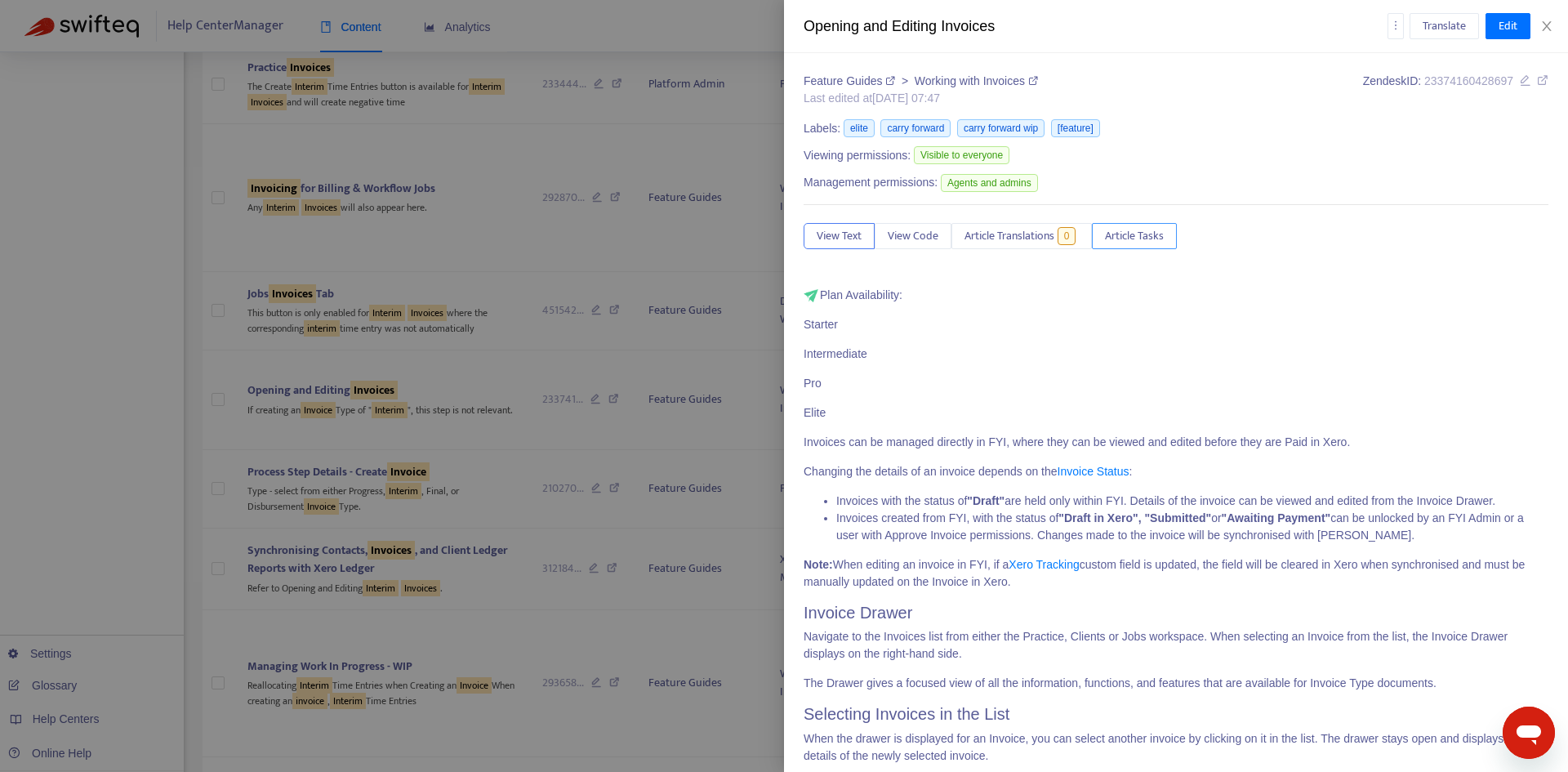
click at [1134, 240] on span "Article Tasks" at bounding box center [1134, 236] width 59 height 18
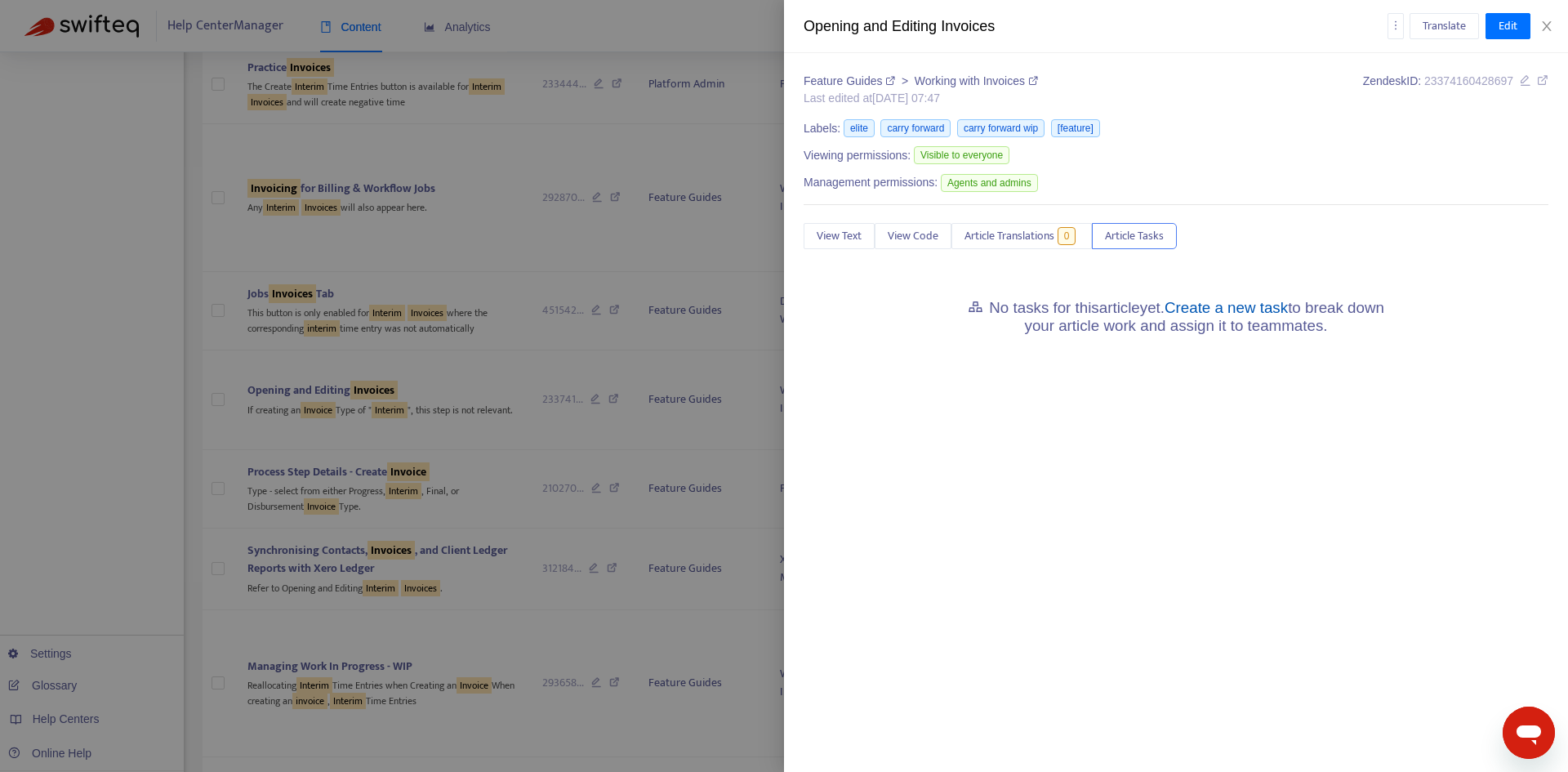
click at [1263, 303] on link "Create a new task" at bounding box center [1225, 307] width 123 height 17
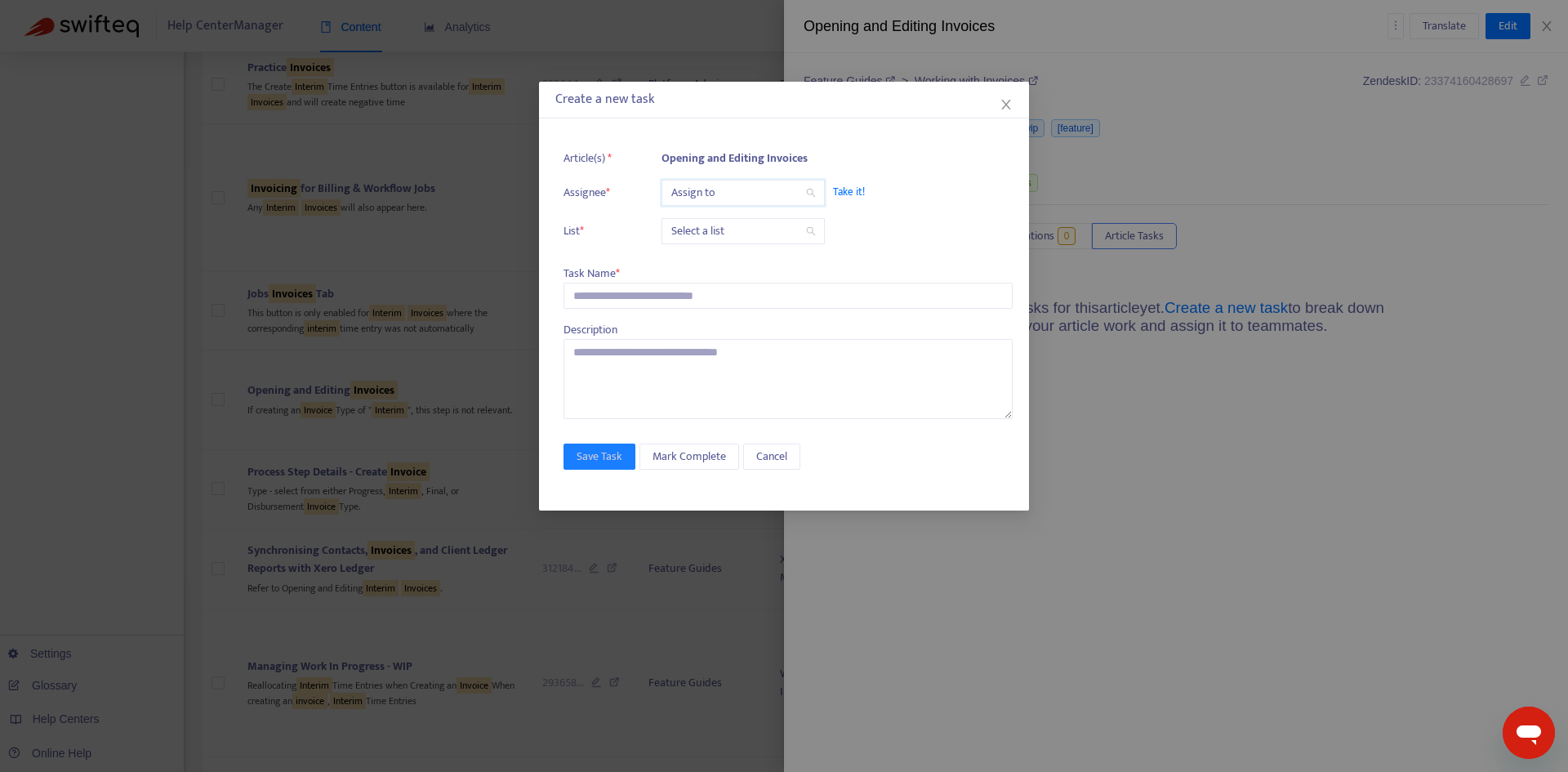
click at [729, 197] on input "search" at bounding box center [743, 192] width 144 height 24
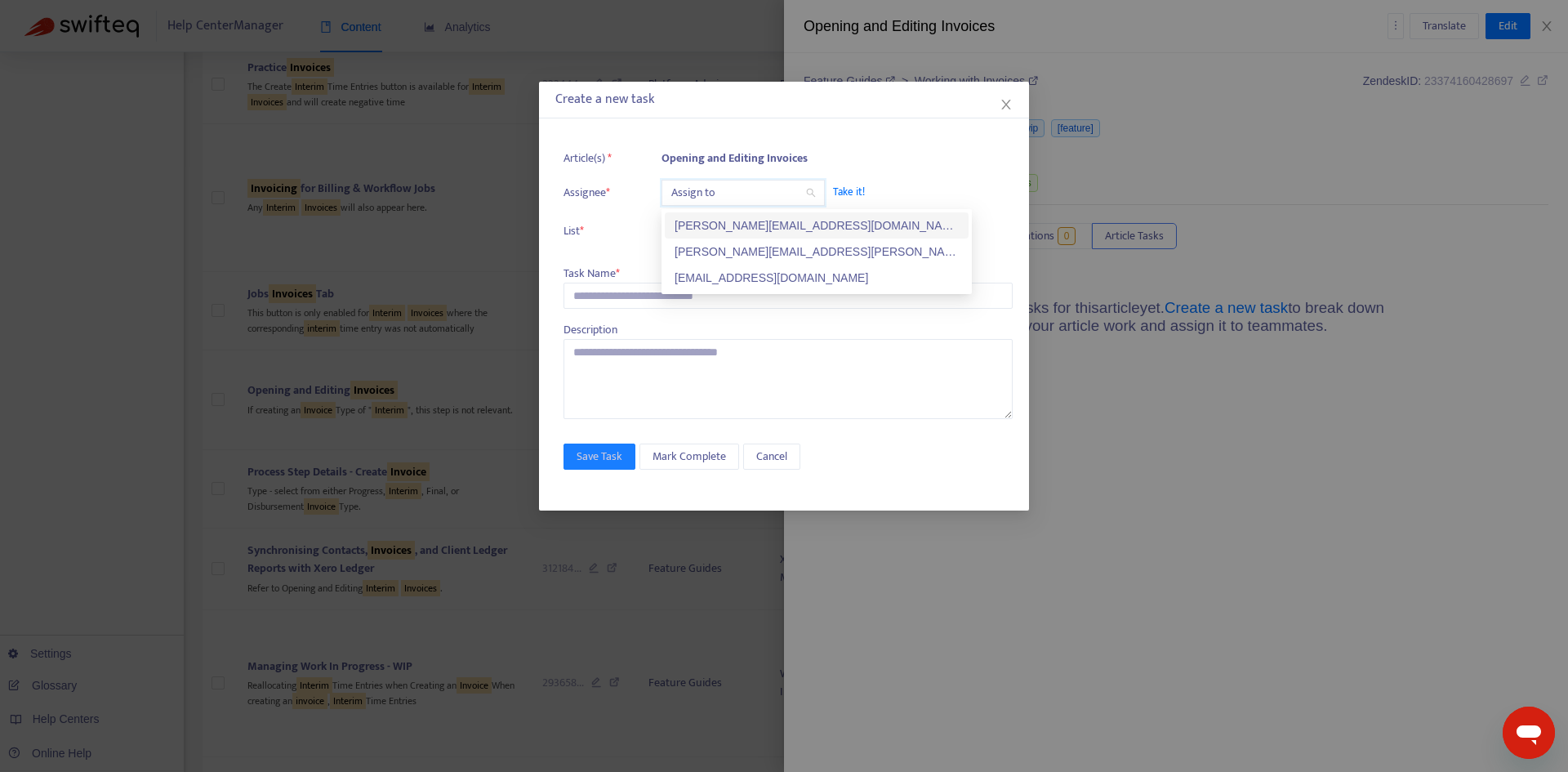
click at [728, 245] on div "[PERSON_NAME][EMAIL_ADDRESS][PERSON_NAME][DOMAIN_NAME]" at bounding box center [816, 251] width 285 height 18
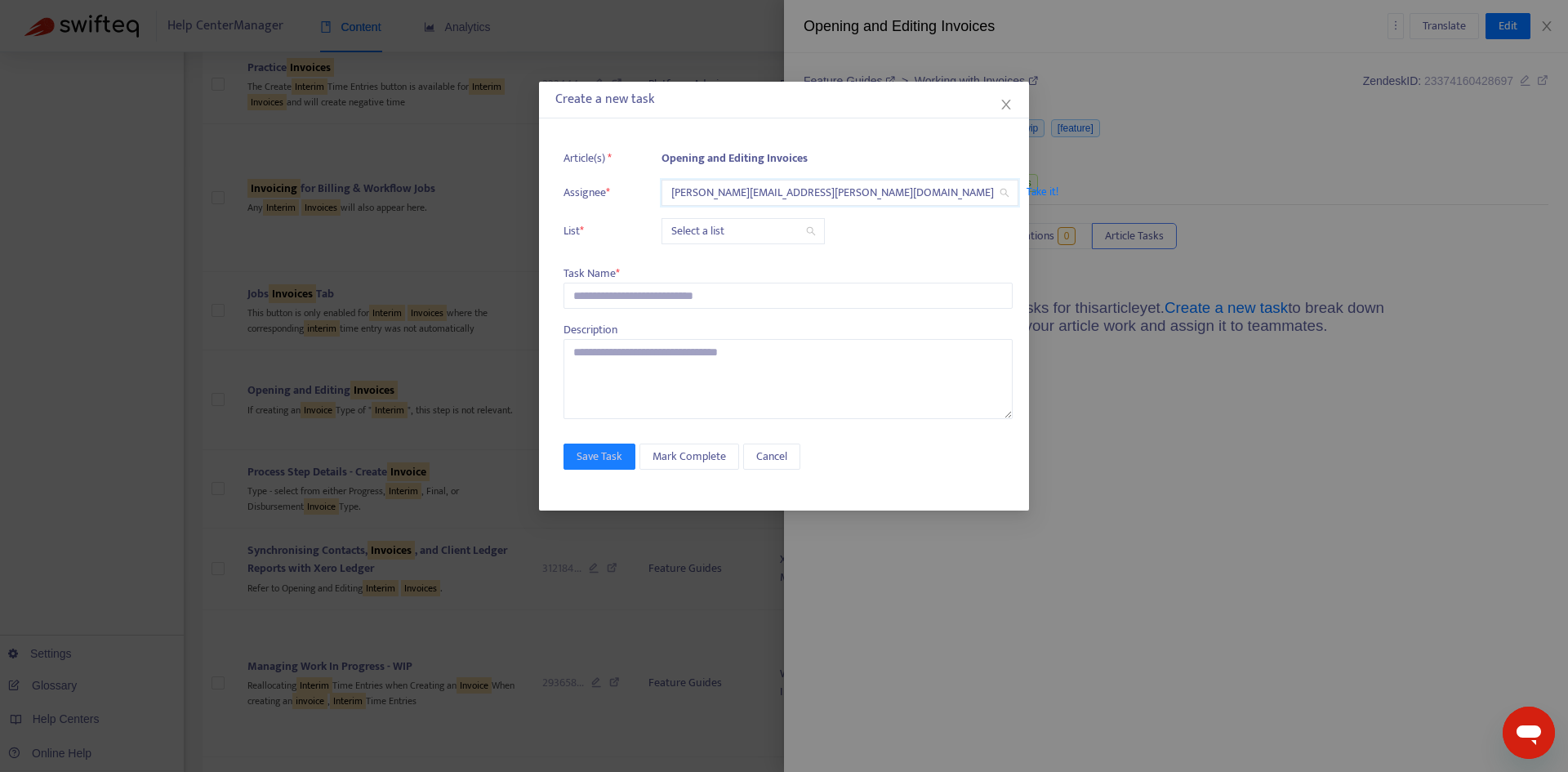
click at [705, 241] on input "search" at bounding box center [743, 231] width 144 height 24
click at [711, 261] on div "Release | Current" at bounding box center [816, 264] width 285 height 18
click at [606, 300] on input "text" at bounding box center [788, 295] width 449 height 26
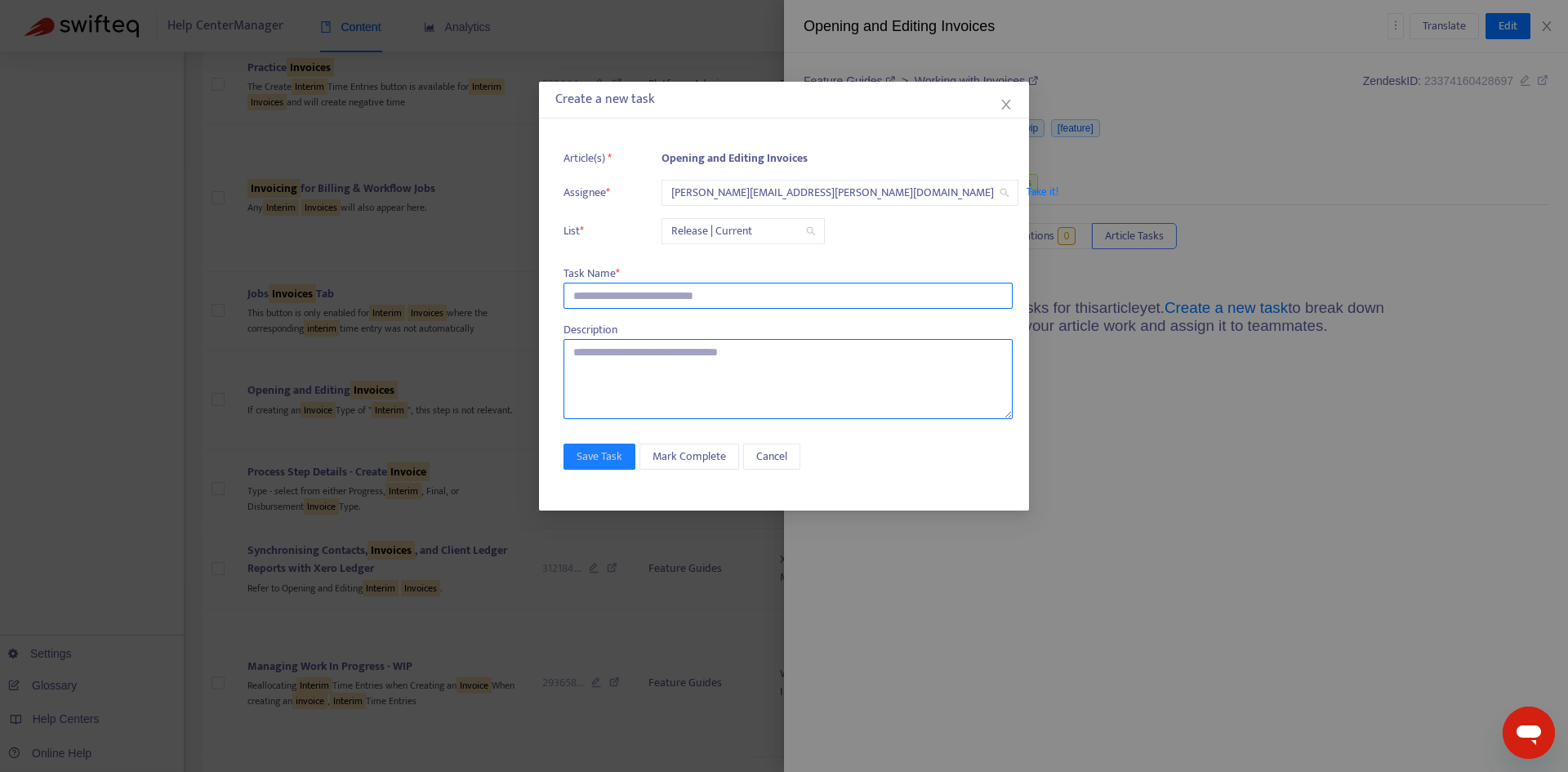
paste input "**********"
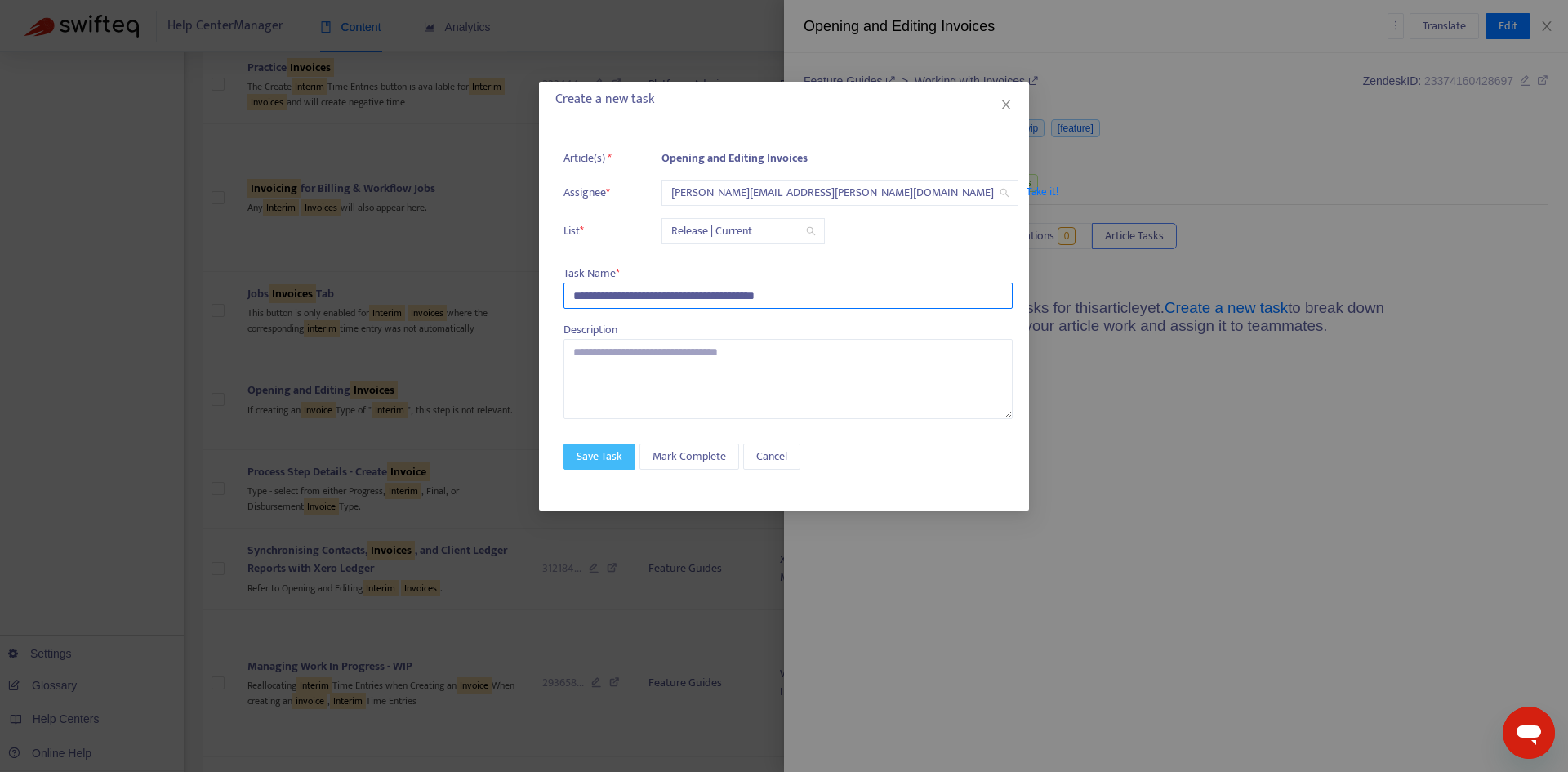
type input "**********"
click at [605, 445] on button "Save Task" at bounding box center [600, 456] width 72 height 26
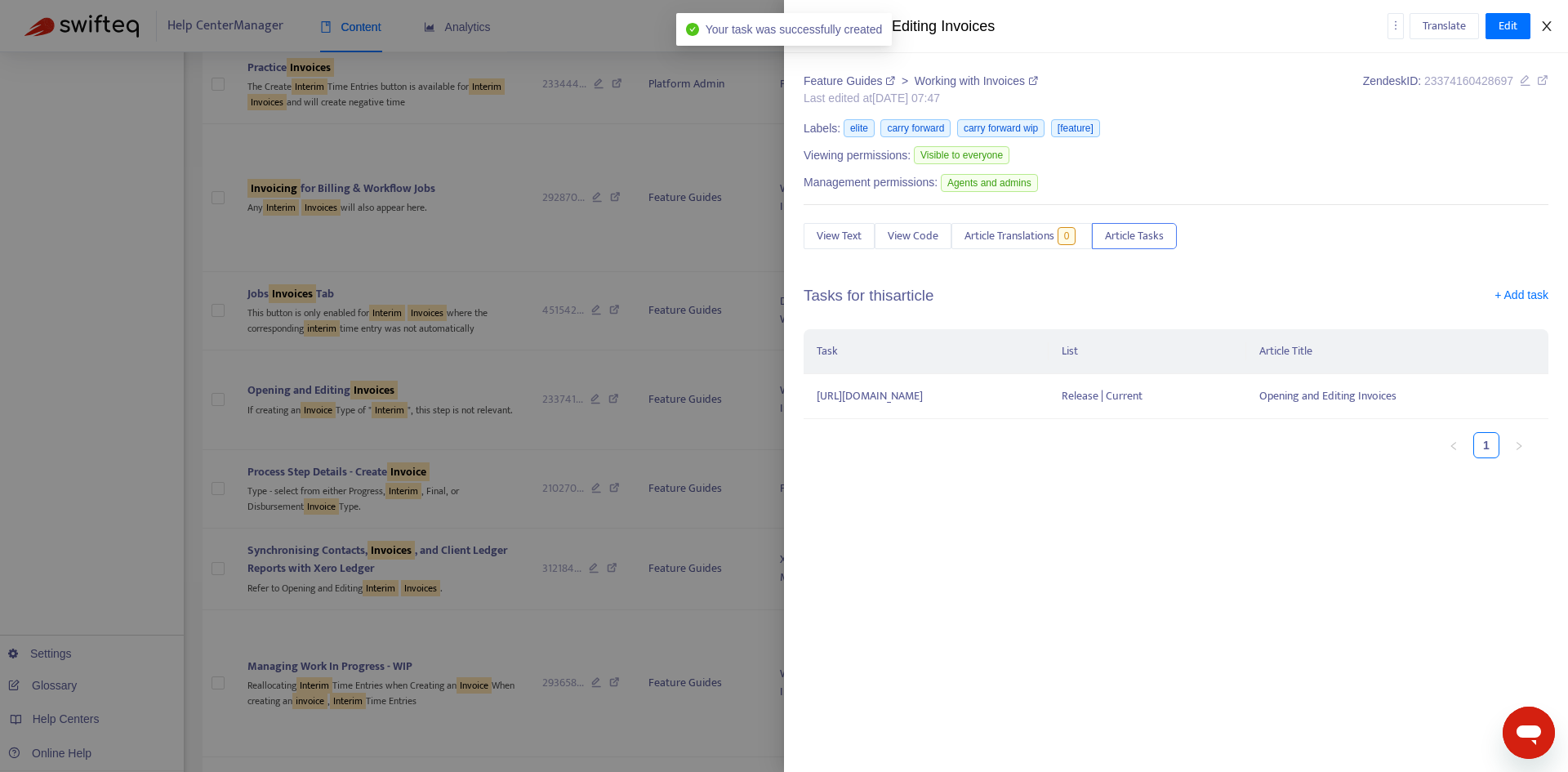
click at [1549, 22] on icon "close" at bounding box center [1546, 26] width 13 height 13
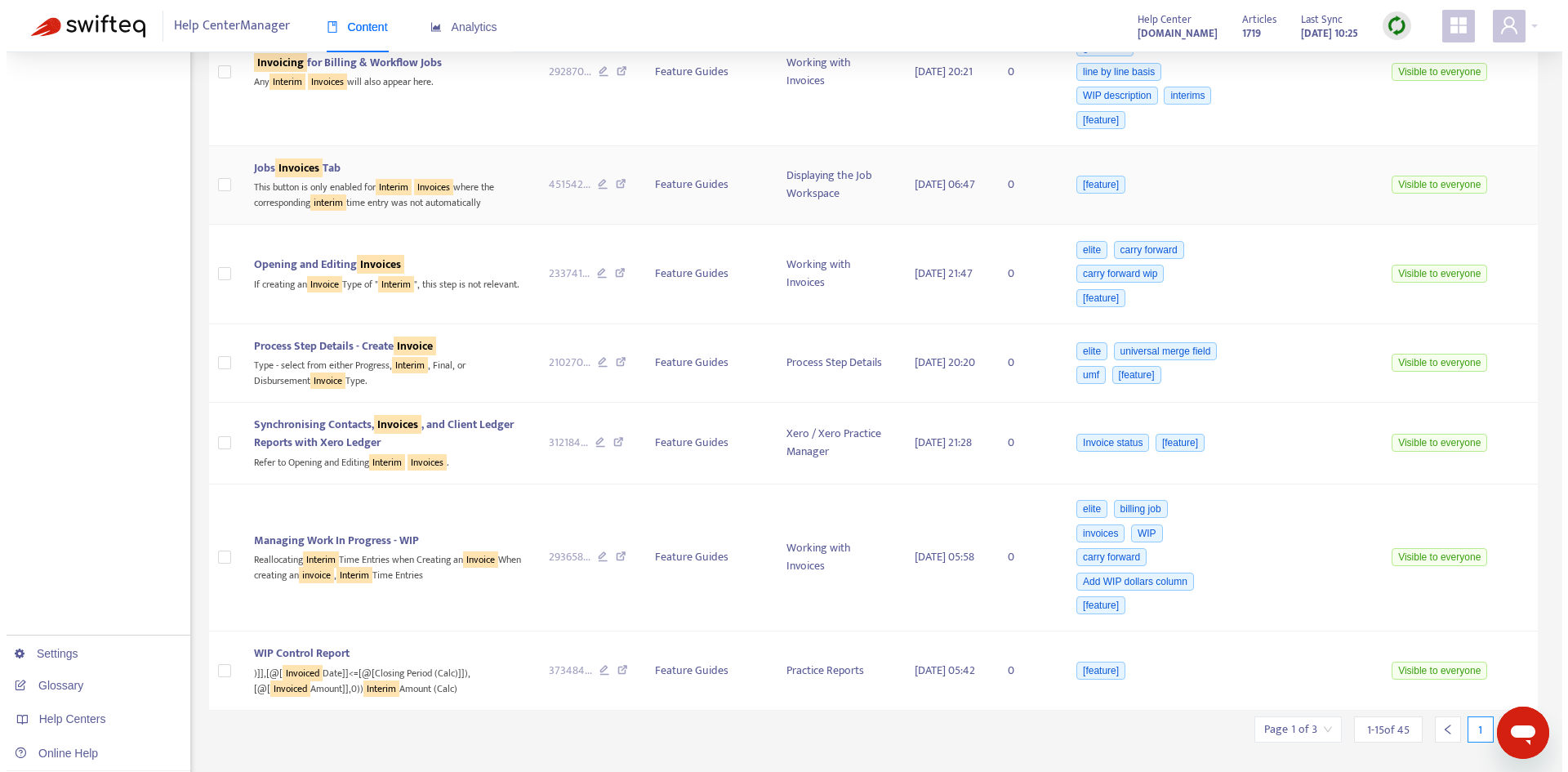
scroll to position [1140, 0]
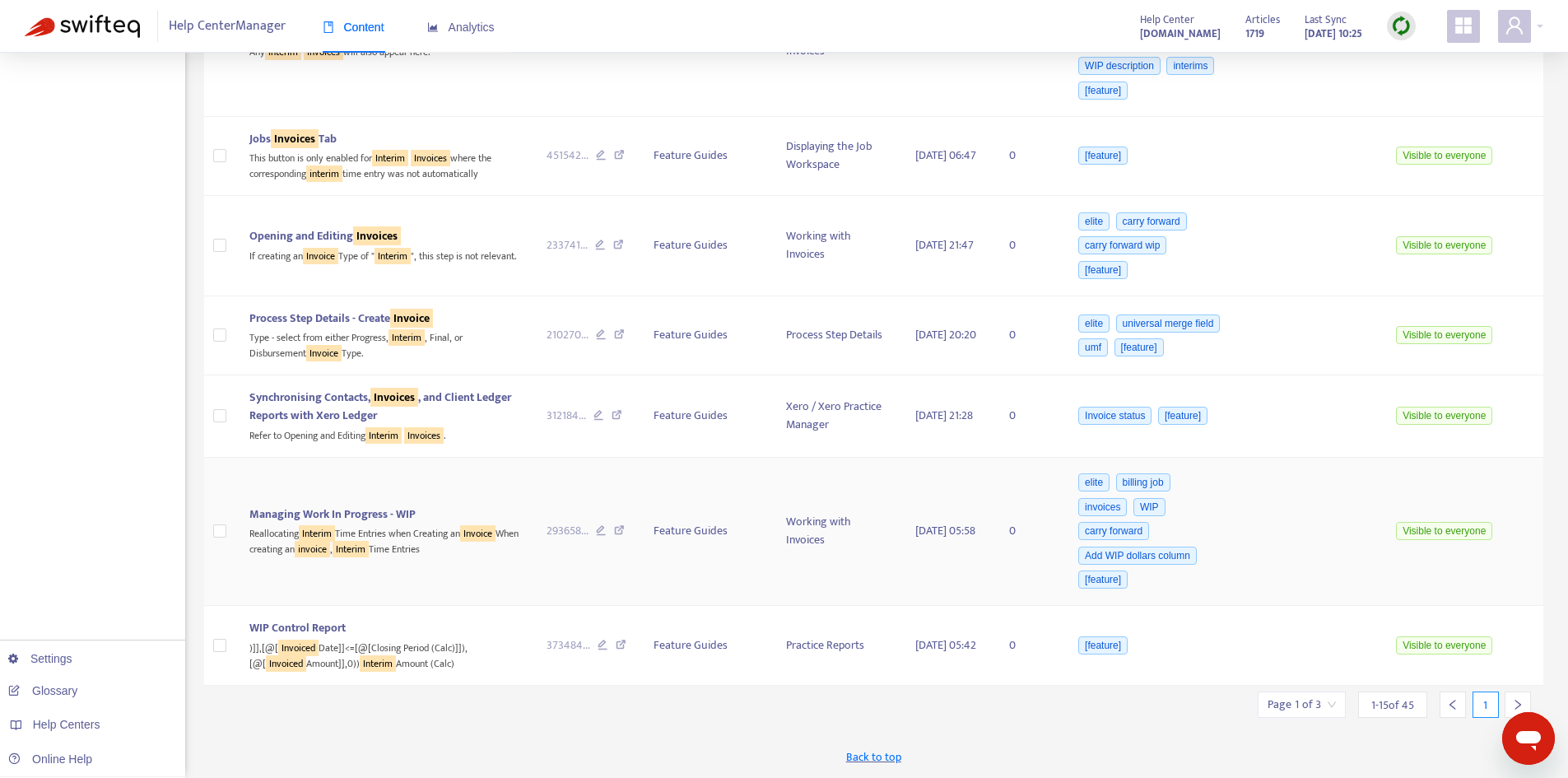
click at [389, 505] on span "Managing Work In Progress - WIP" at bounding box center [333, 514] width 166 height 19
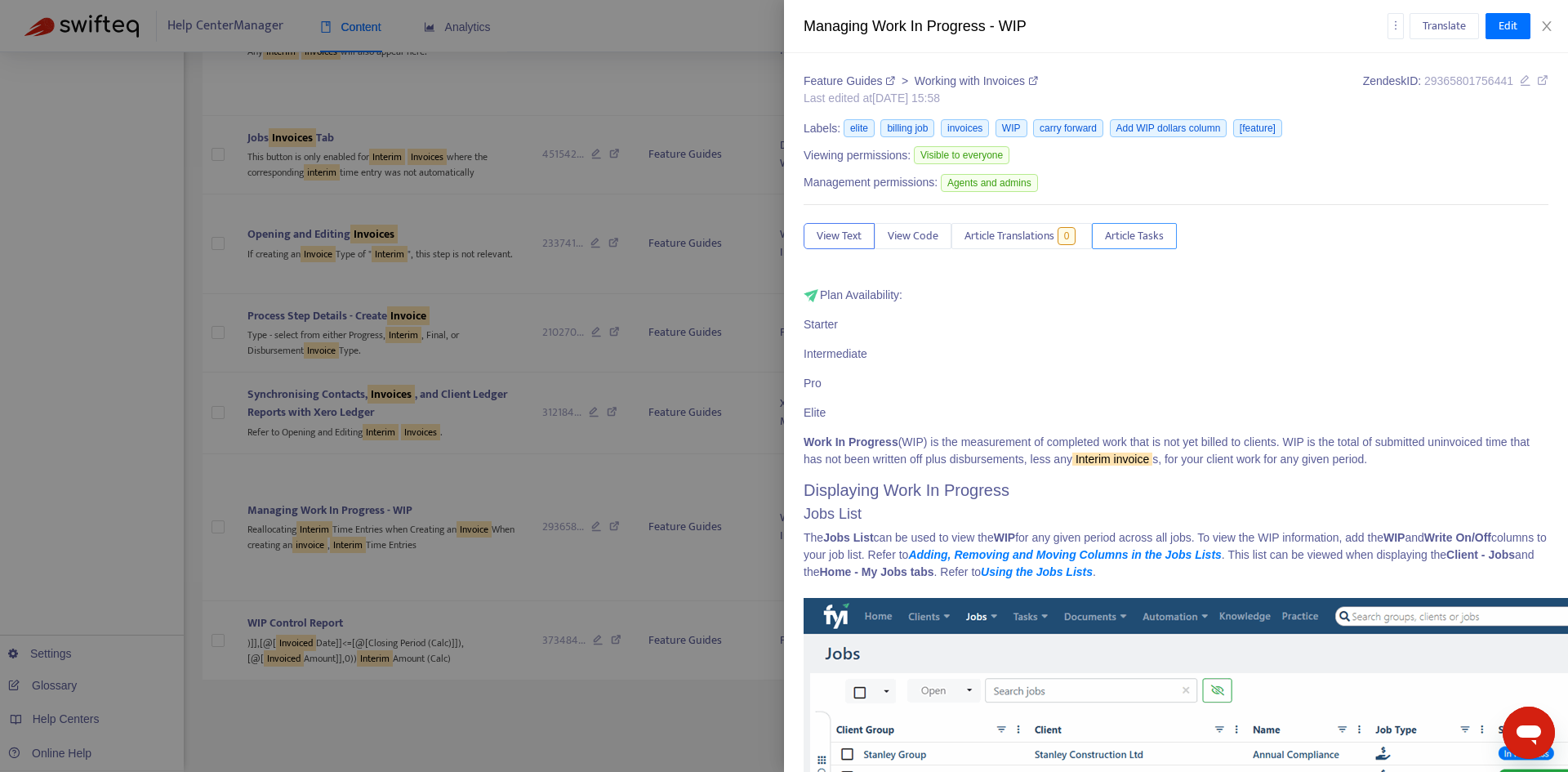
click at [1137, 232] on span "Article Tasks" at bounding box center [1134, 236] width 59 height 18
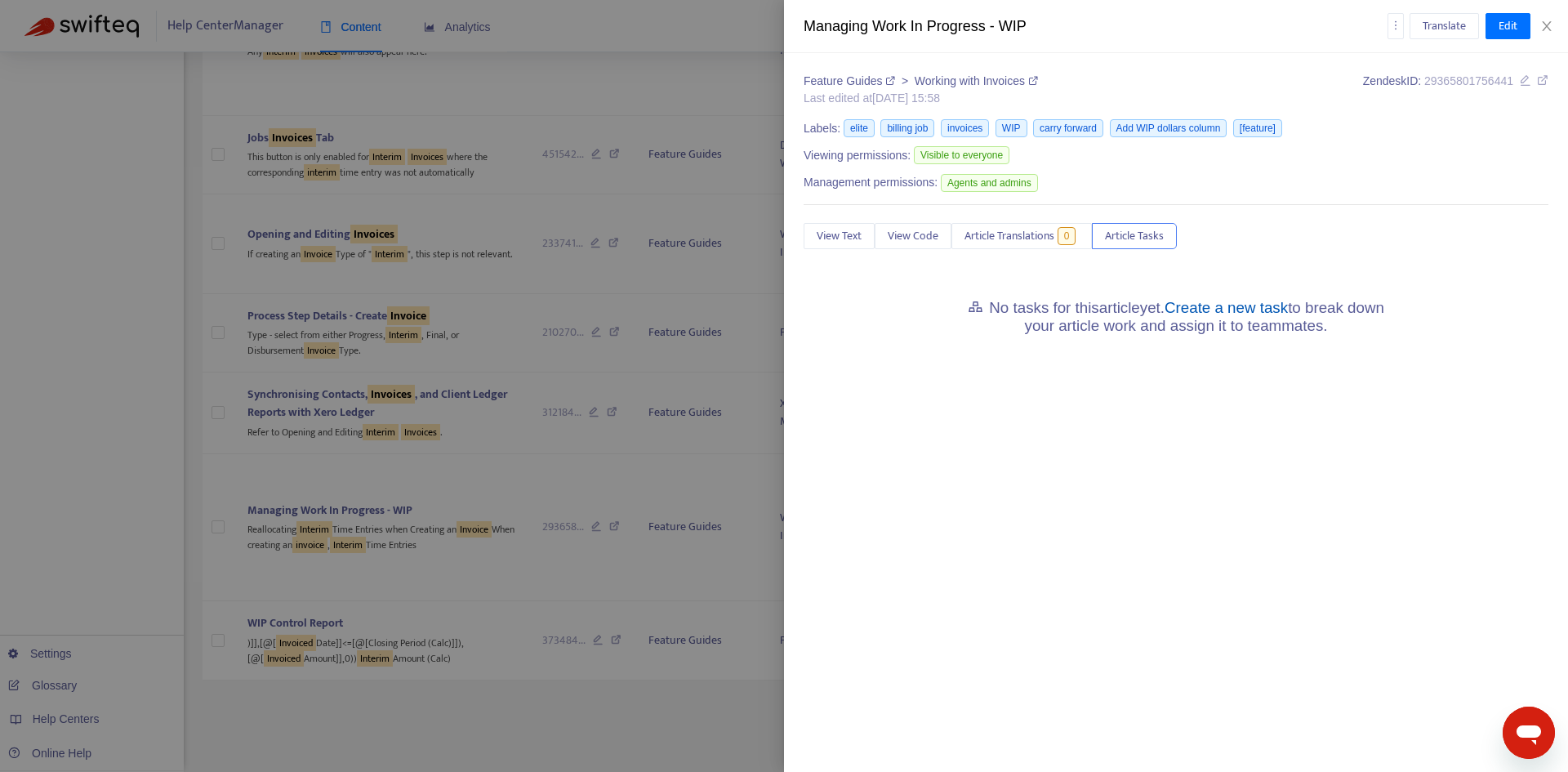
click at [1228, 310] on link "Create a new task" at bounding box center [1225, 307] width 123 height 17
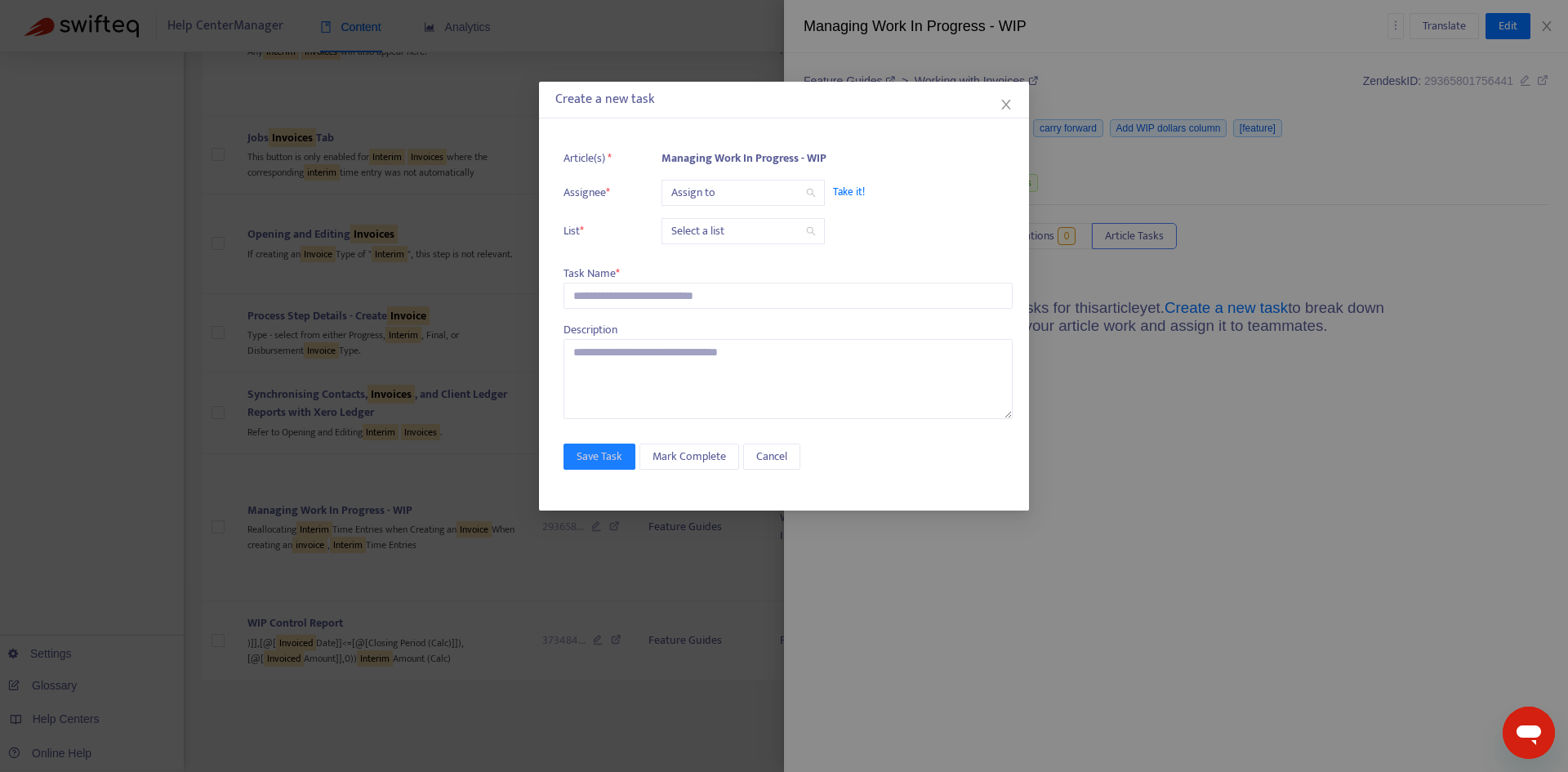
click at [723, 194] on input "search" at bounding box center [743, 192] width 144 height 24
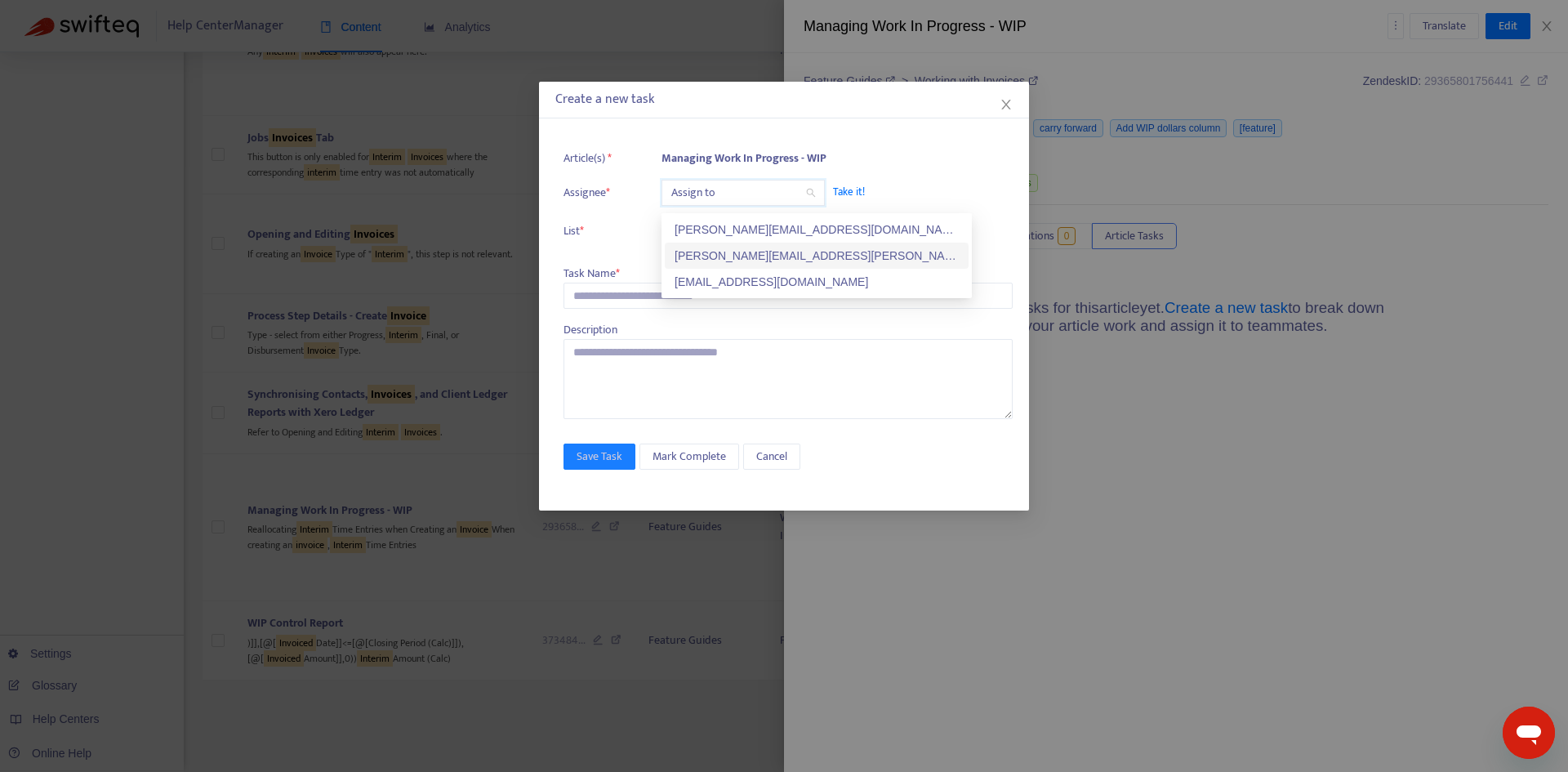
click at [720, 255] on div "[PERSON_NAME][EMAIL_ADDRESS][PERSON_NAME][DOMAIN_NAME]" at bounding box center [816, 256] width 285 height 18
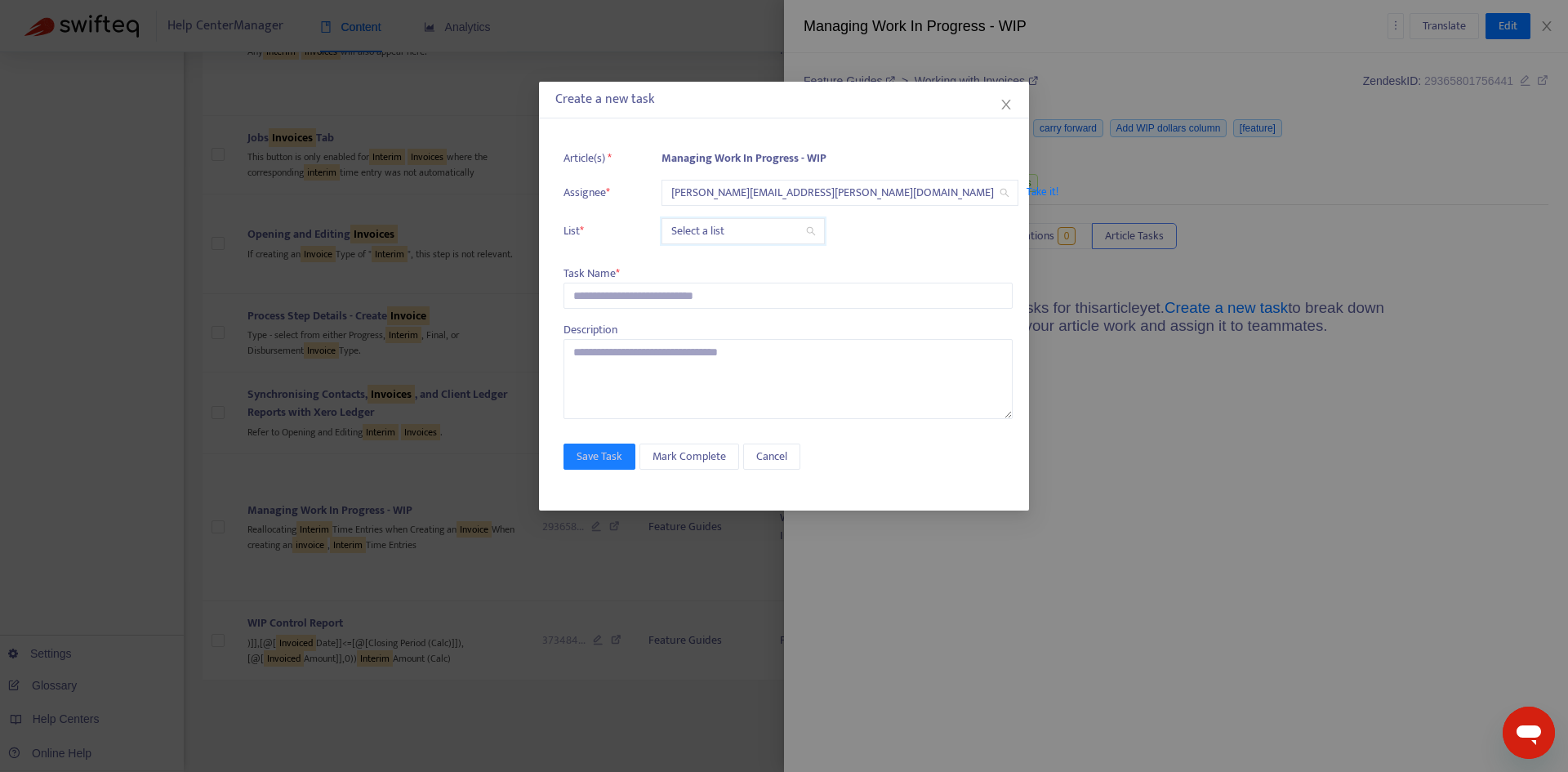
click at [709, 229] on input "search" at bounding box center [743, 231] width 144 height 24
drag, startPoint x: 704, startPoint y: 261, endPoint x: 688, endPoint y: 273, distance: 20.0
click at [705, 261] on div "Release | Current" at bounding box center [816, 268] width 285 height 18
click at [638, 302] on input "text" at bounding box center [788, 295] width 449 height 26
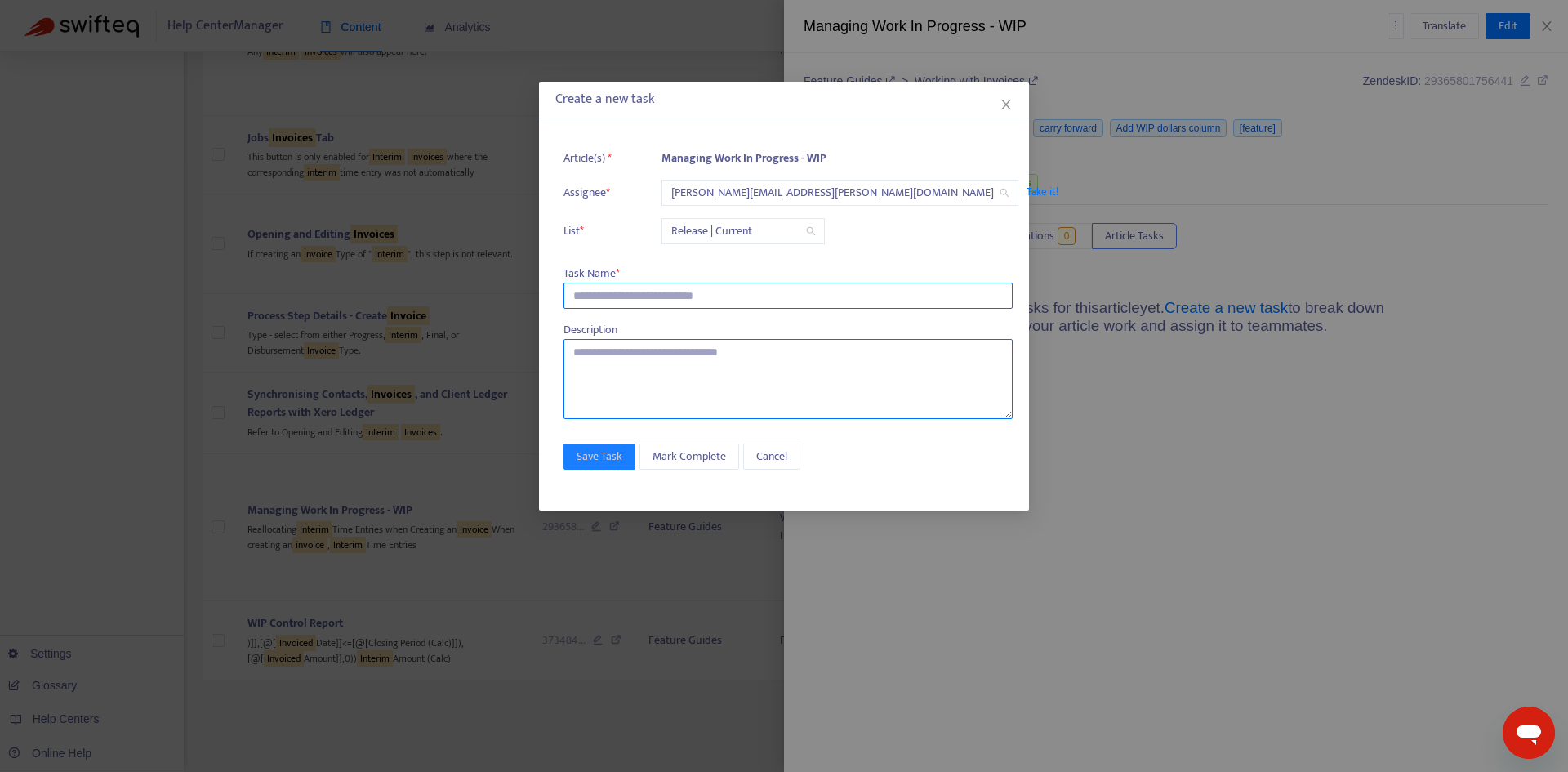
paste input "**********"
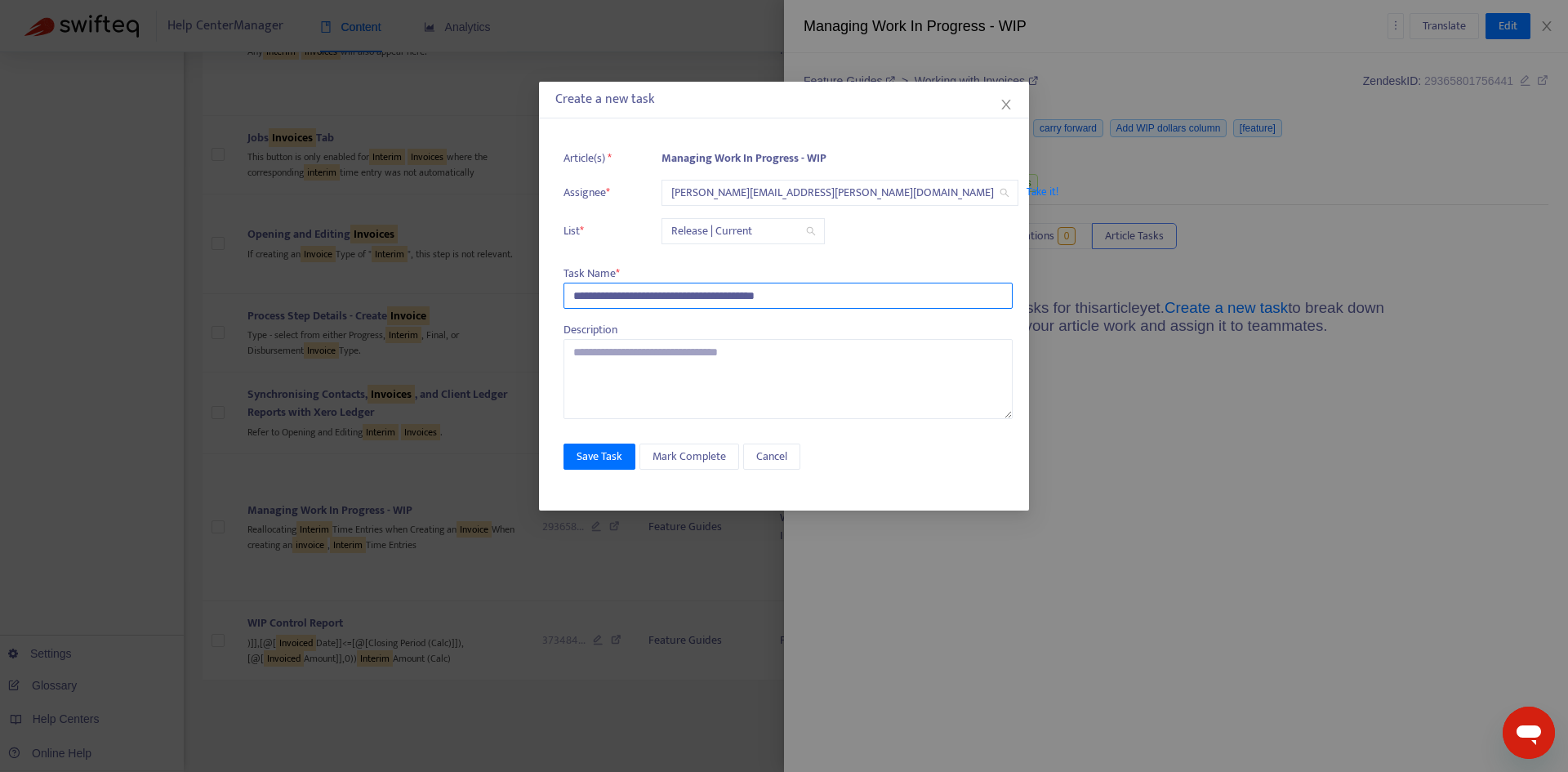
type input "**********"
click at [586, 482] on div "**********" at bounding box center [784, 317] width 490 height 385
click at [600, 452] on span "Save Task" at bounding box center [599, 457] width 46 height 18
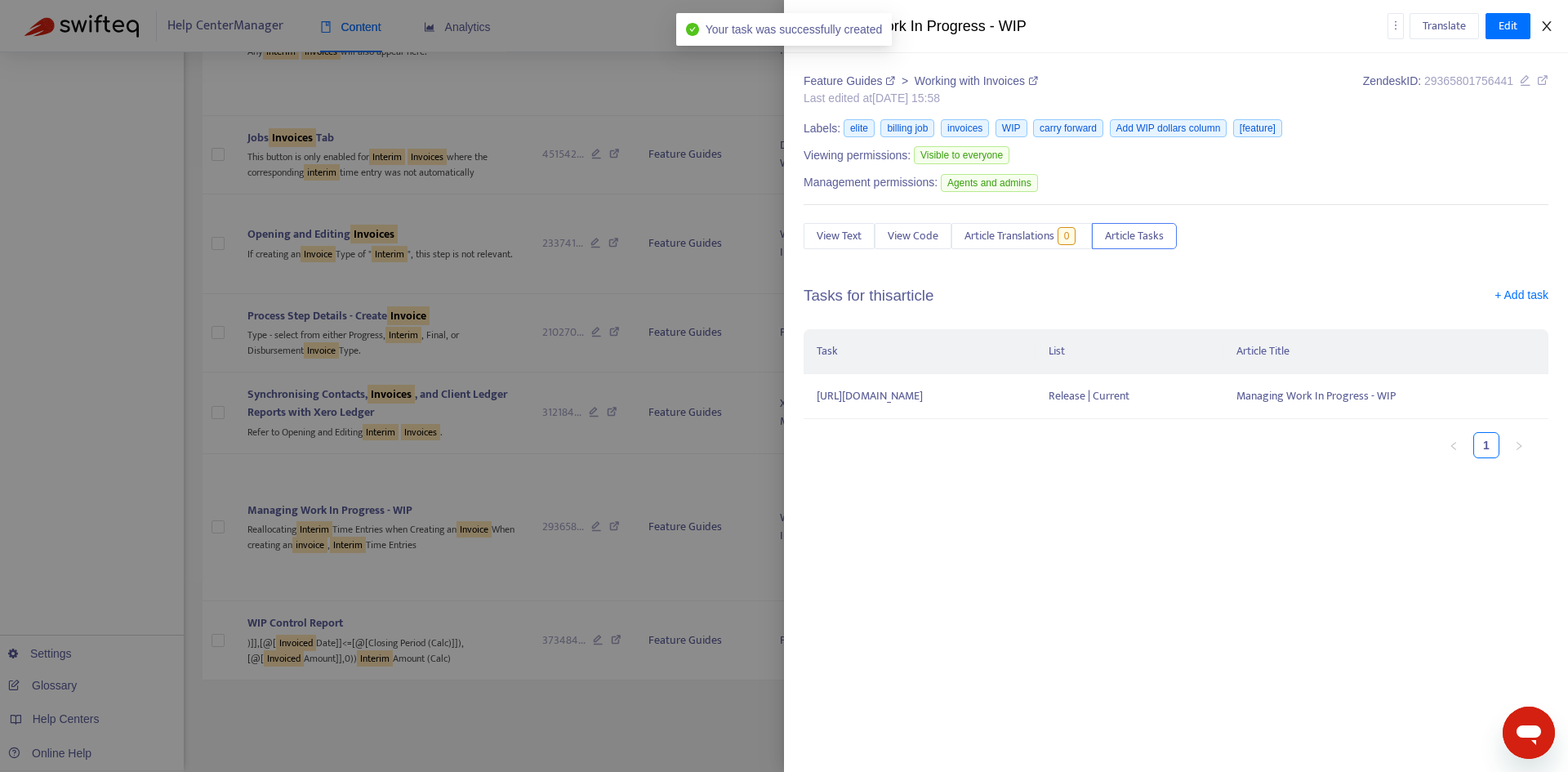
click at [1549, 22] on icon "close" at bounding box center [1546, 26] width 13 height 13
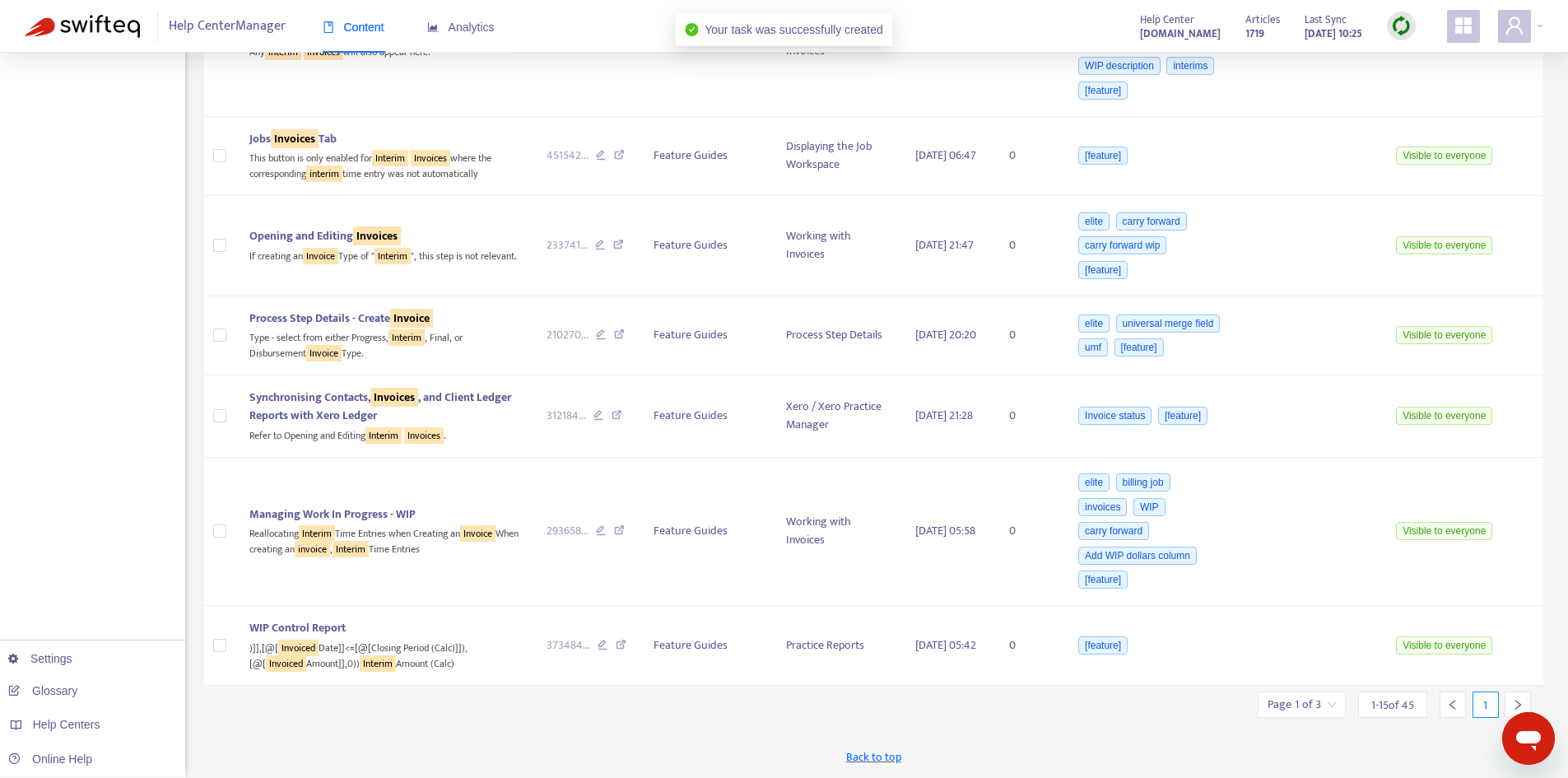
click at [1332, 702] on input "search" at bounding box center [1302, 704] width 69 height 24
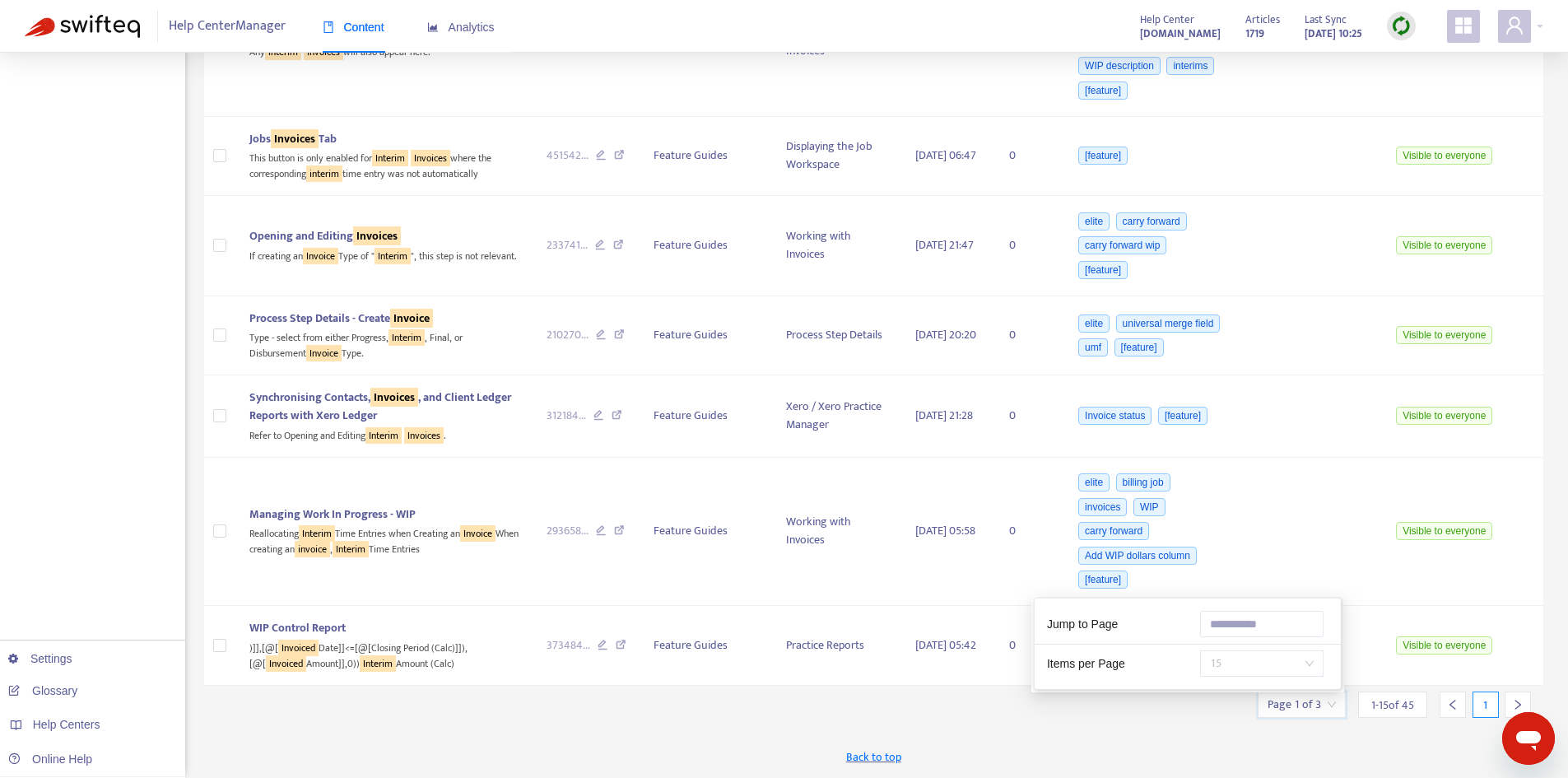
click at [1297, 662] on span "15" at bounding box center [1261, 663] width 104 height 24
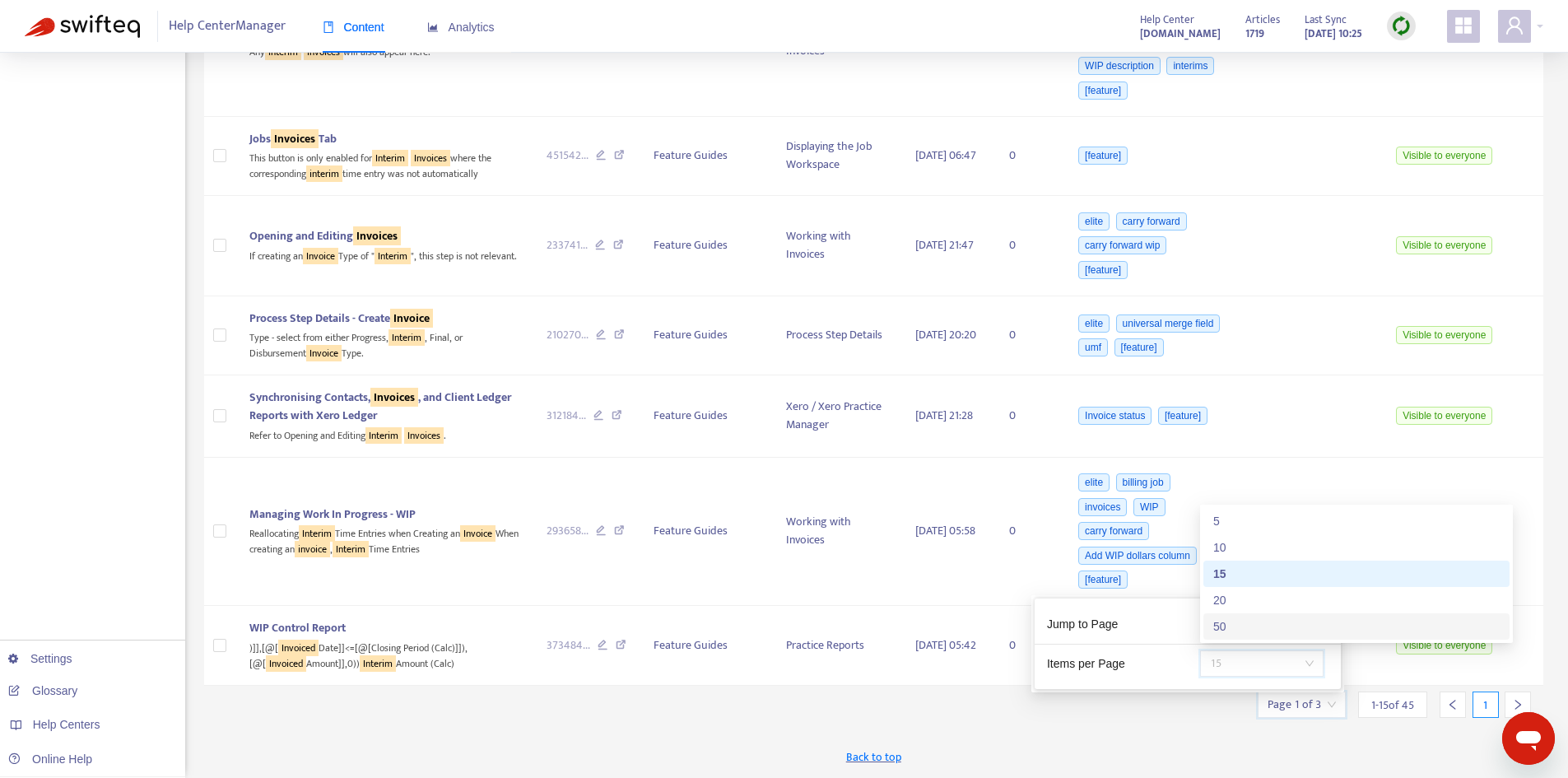
click at [1235, 628] on div "50" at bounding box center [1356, 626] width 287 height 18
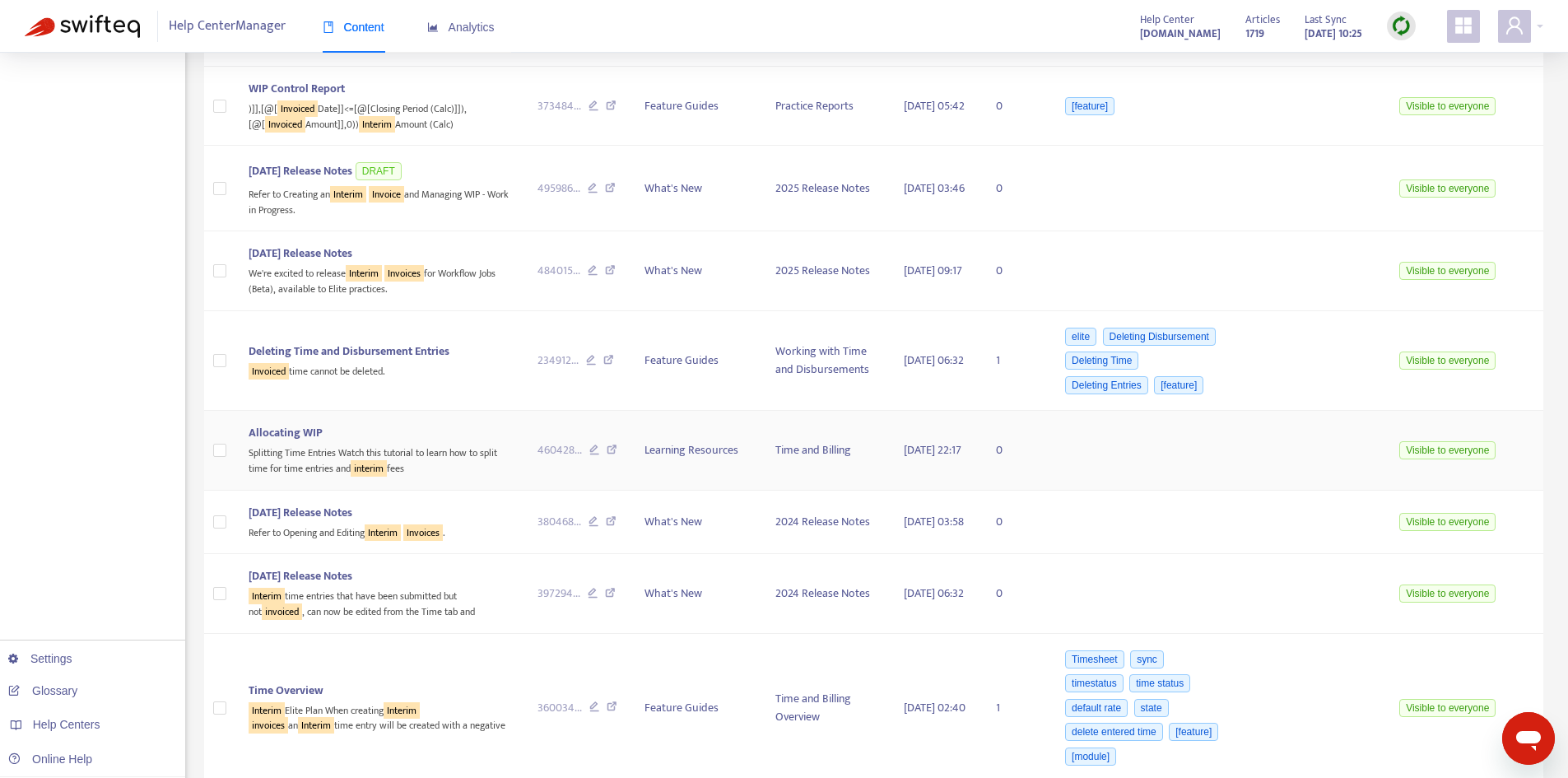
scroll to position [1561, 0]
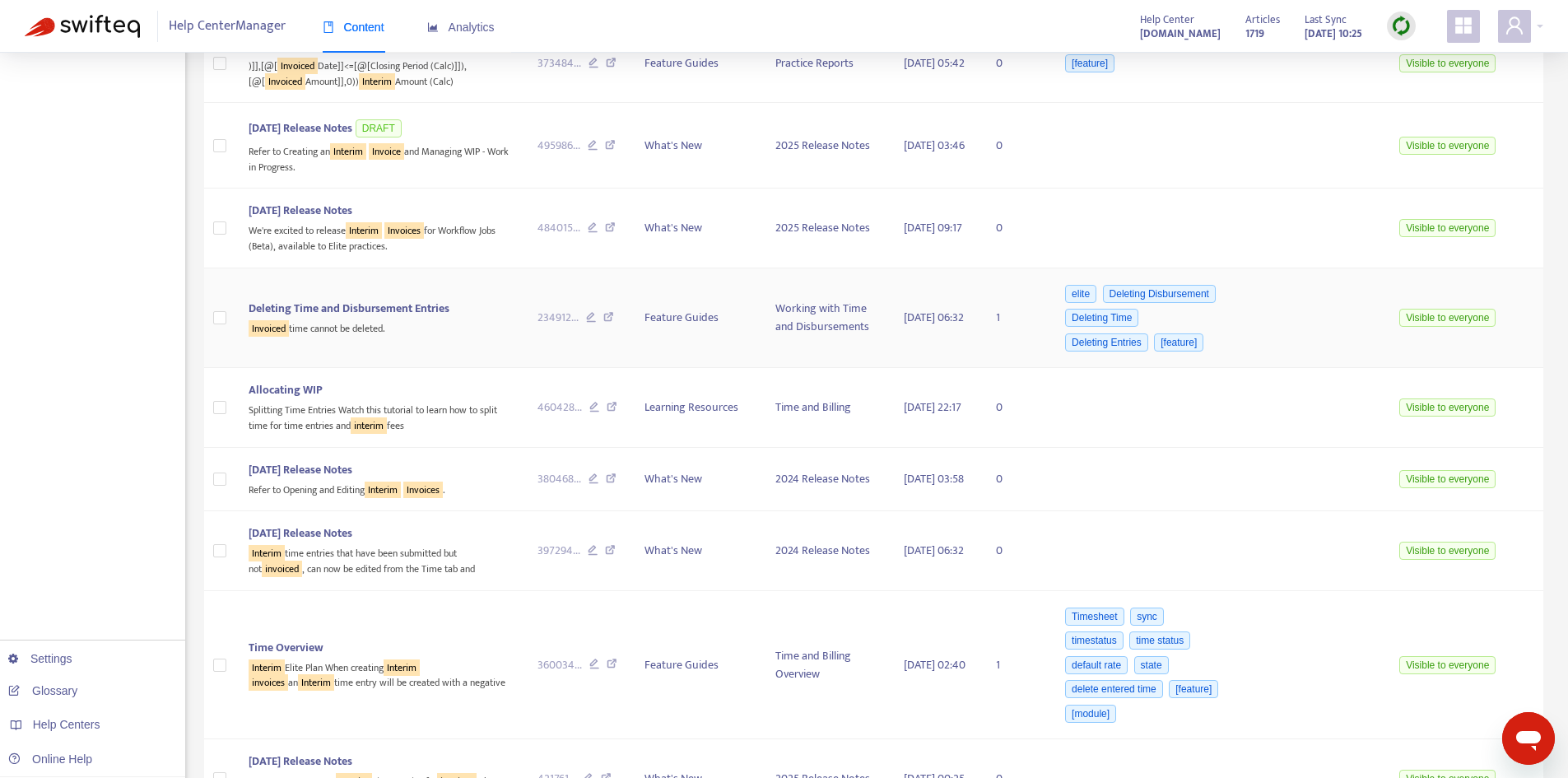
click at [388, 318] on span "Deleting Time and Disbursement Entries" at bounding box center [349, 308] width 201 height 19
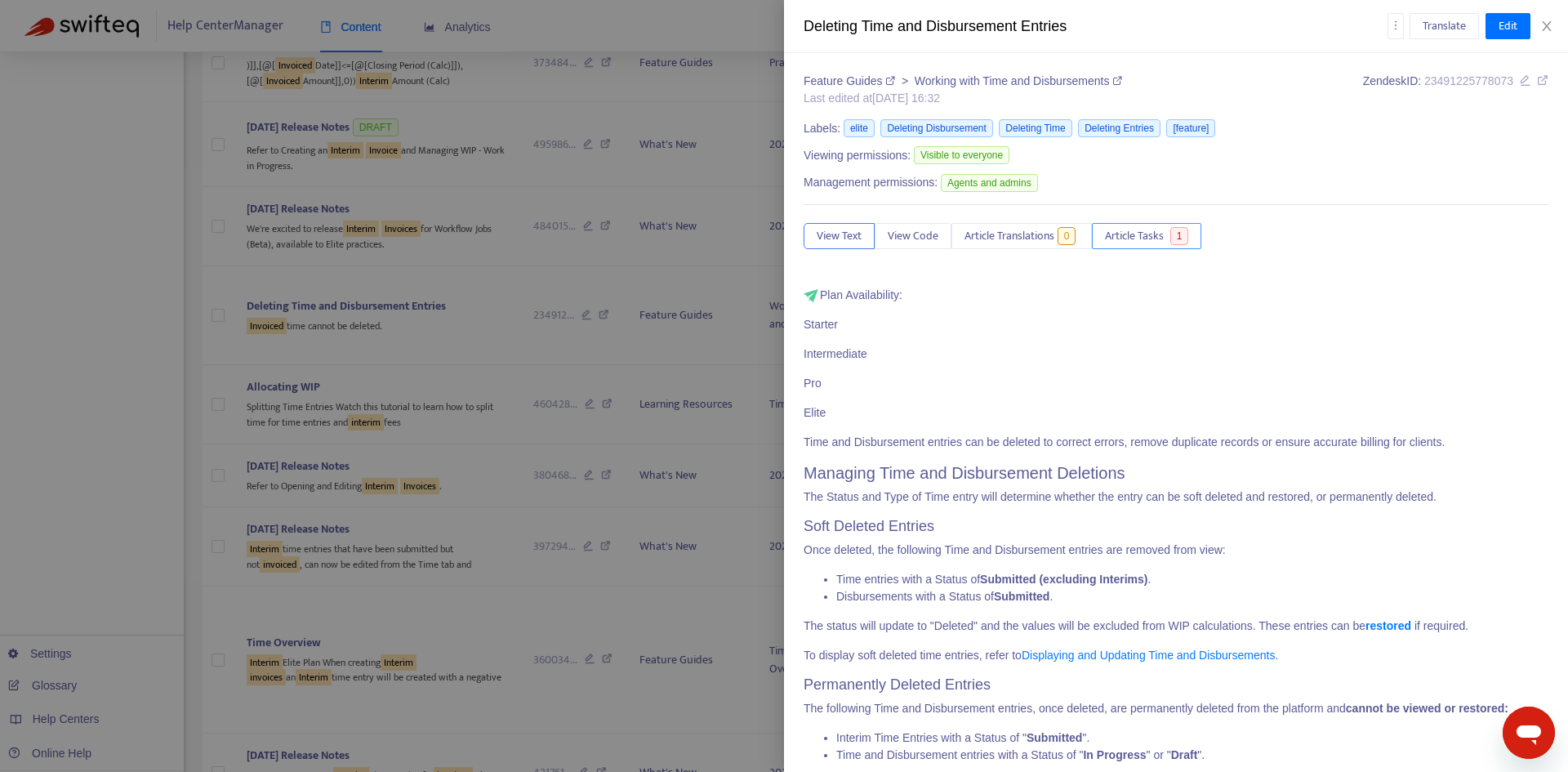
click at [1170, 241] on button "Article Tasks 1" at bounding box center [1146, 235] width 109 height 26
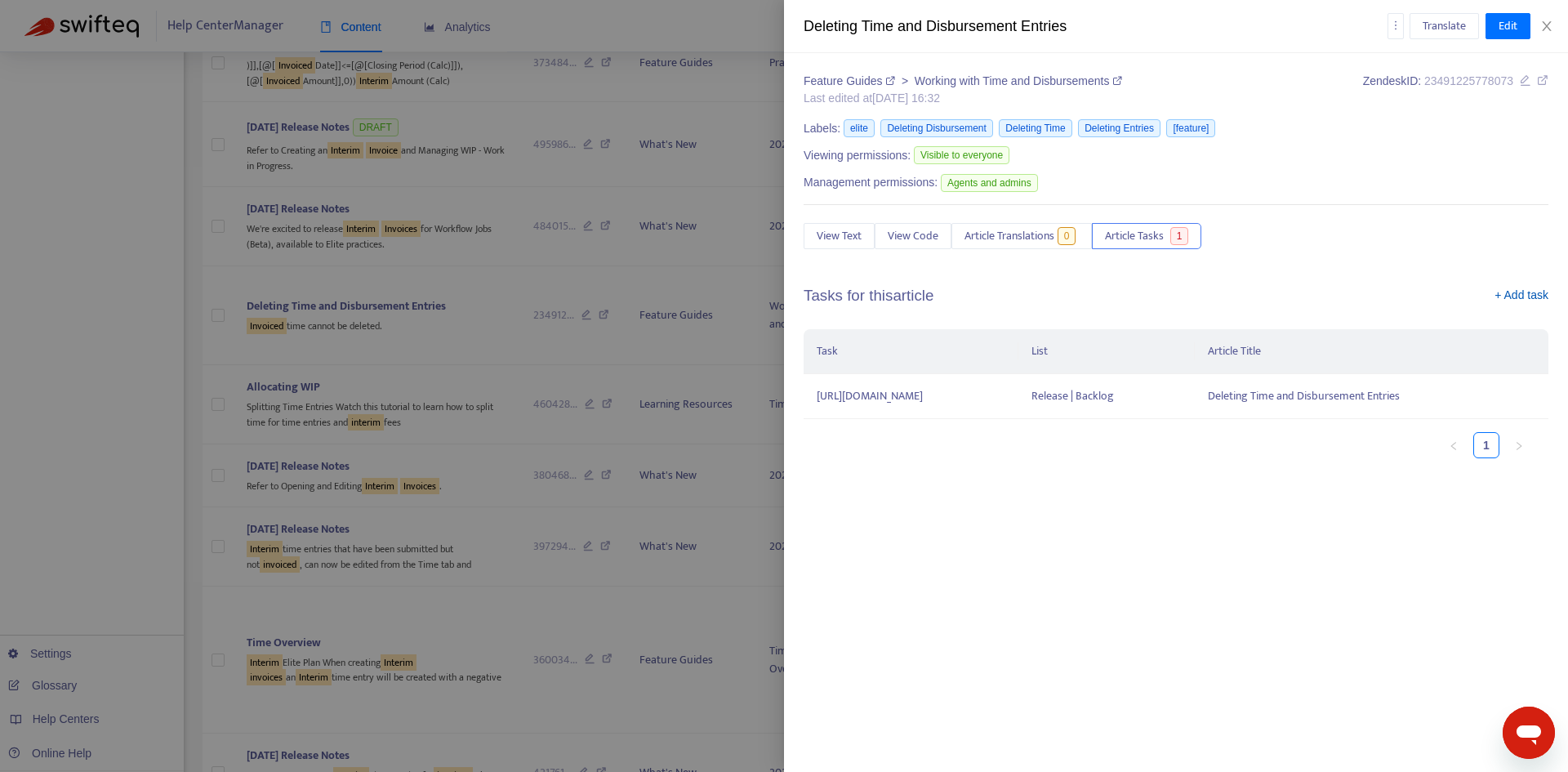
click at [1534, 297] on link "+ Add task" at bounding box center [1521, 298] width 54 height 24
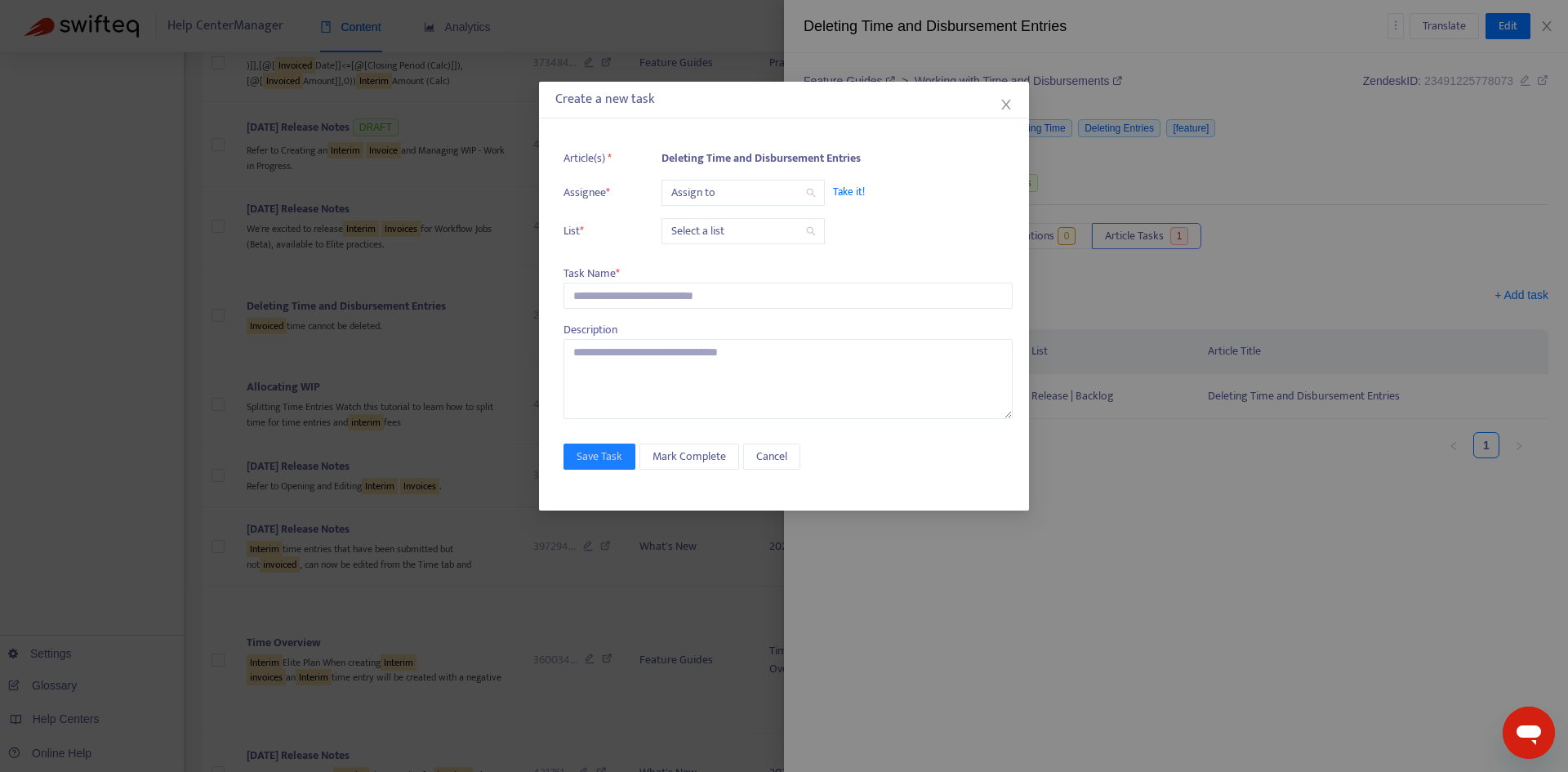
click at [742, 195] on input "search" at bounding box center [743, 192] width 144 height 24
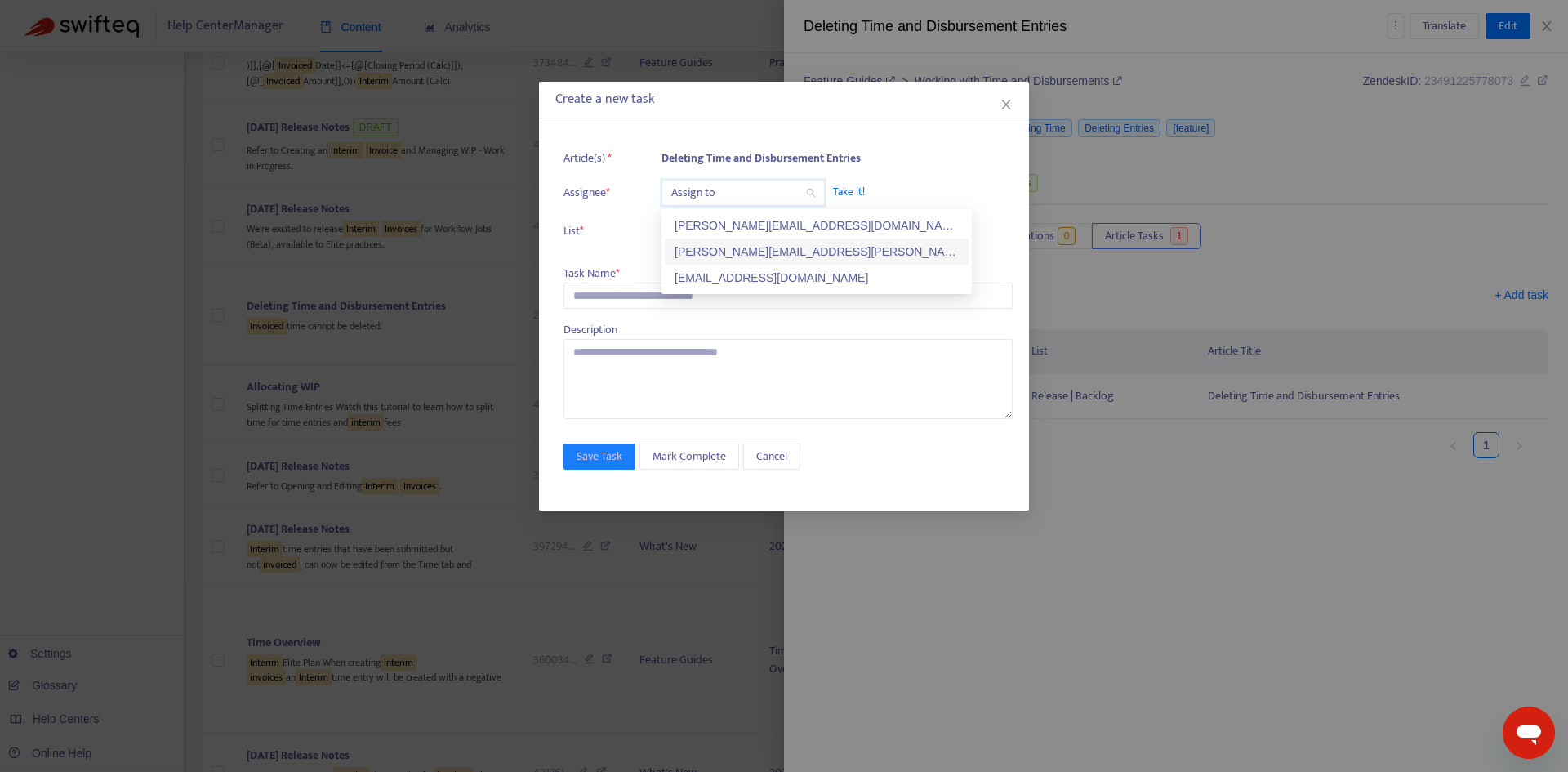
click at [725, 243] on div "[PERSON_NAME][EMAIL_ADDRESS][PERSON_NAME][DOMAIN_NAME]" at bounding box center [816, 251] width 285 height 18
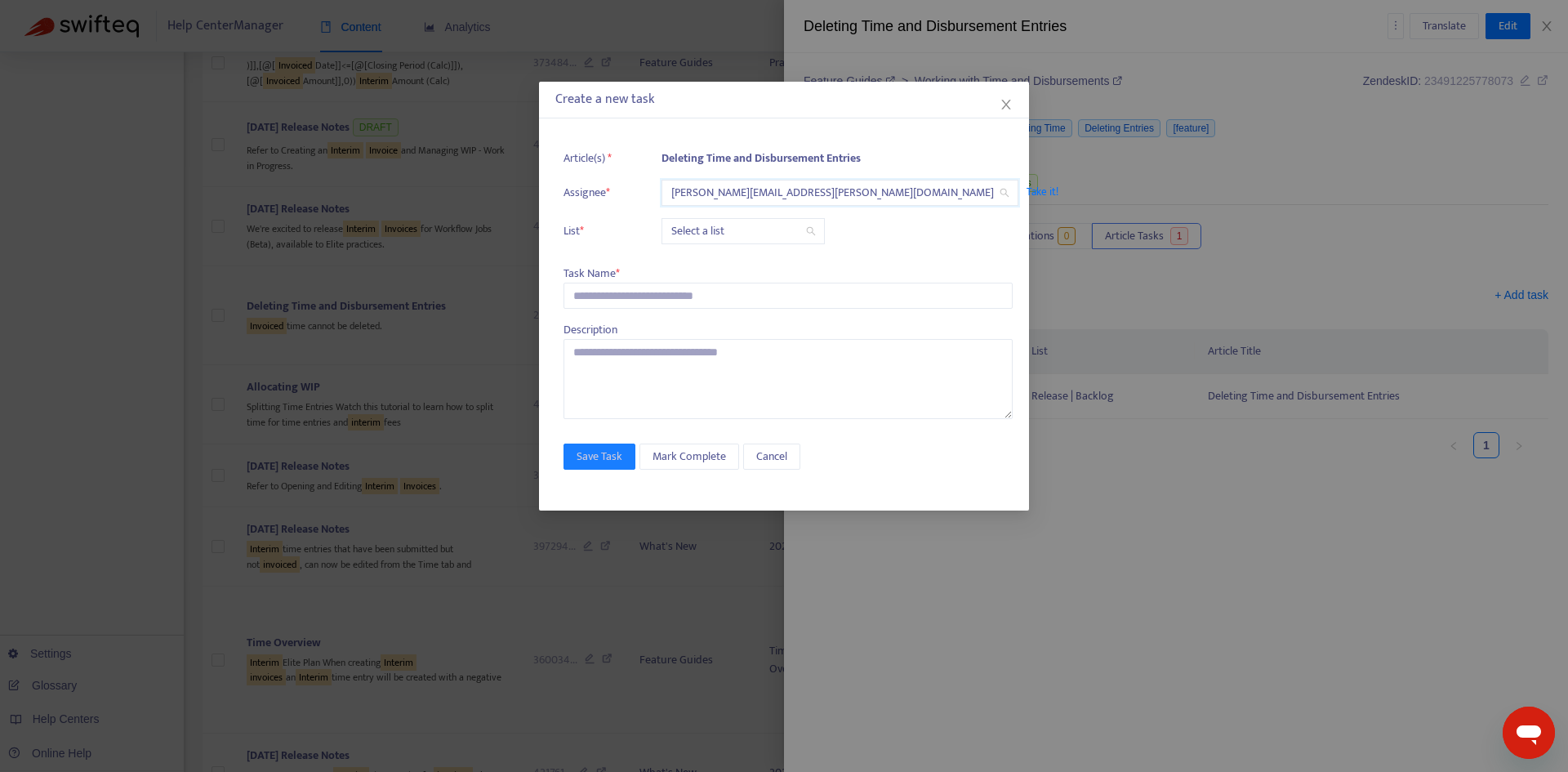
click at [715, 229] on input "search" at bounding box center [743, 231] width 144 height 24
click at [714, 258] on div "Release | Current" at bounding box center [816, 264] width 285 height 18
click at [642, 285] on input "text" at bounding box center [788, 295] width 449 height 26
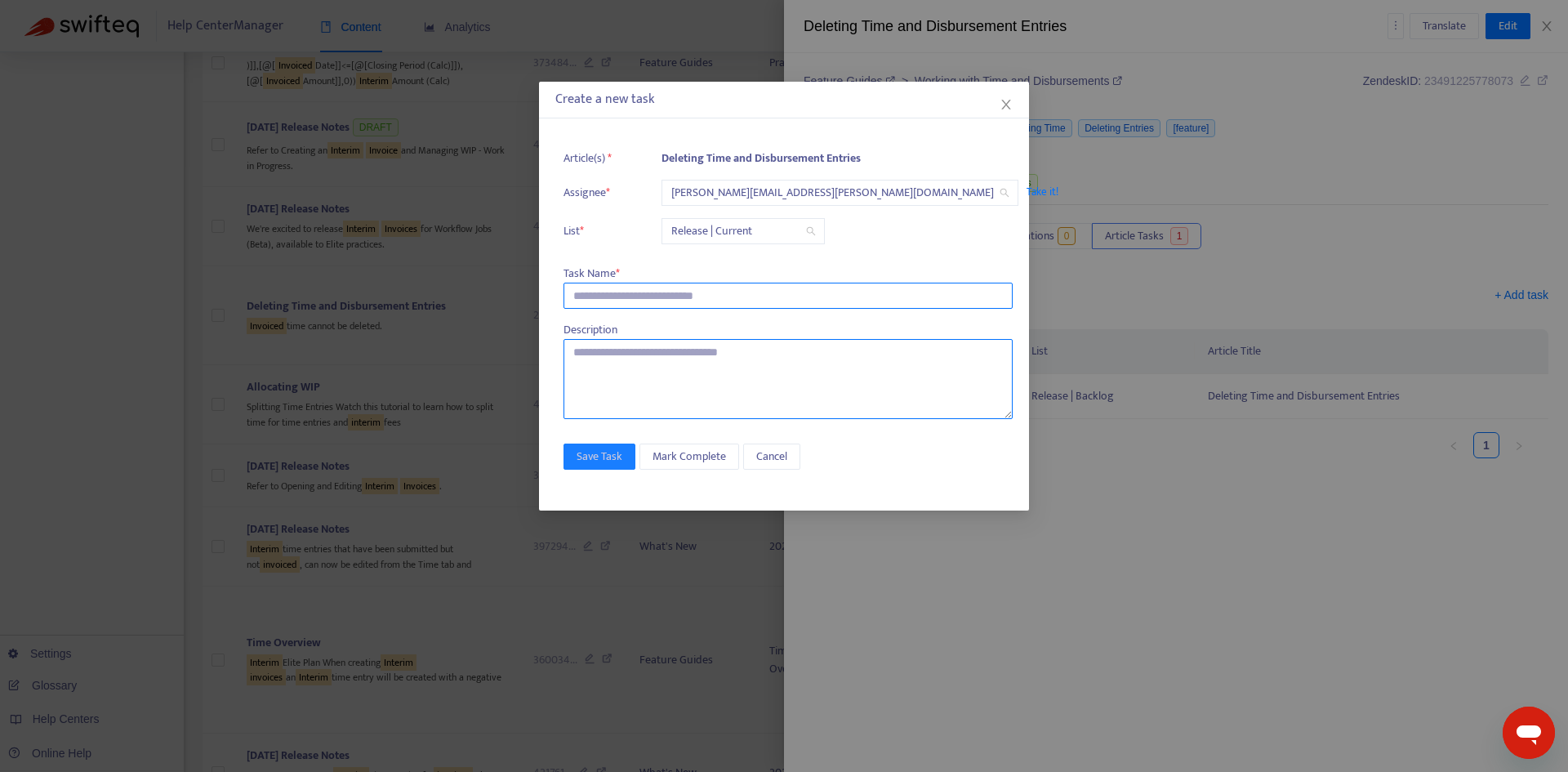
paste input "**********"
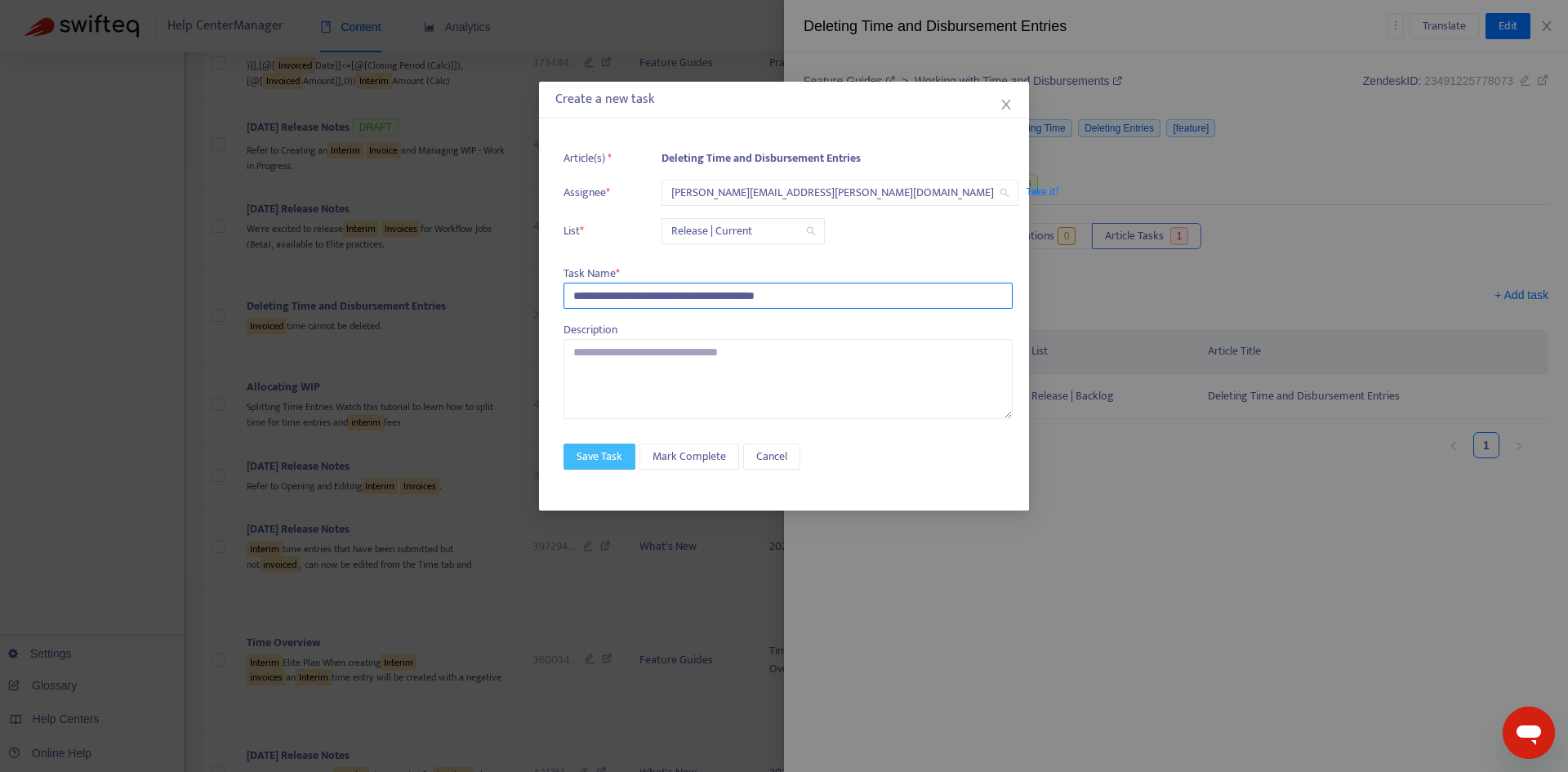
type input "**********"
click at [602, 462] on span "Save Task" at bounding box center [599, 457] width 46 height 18
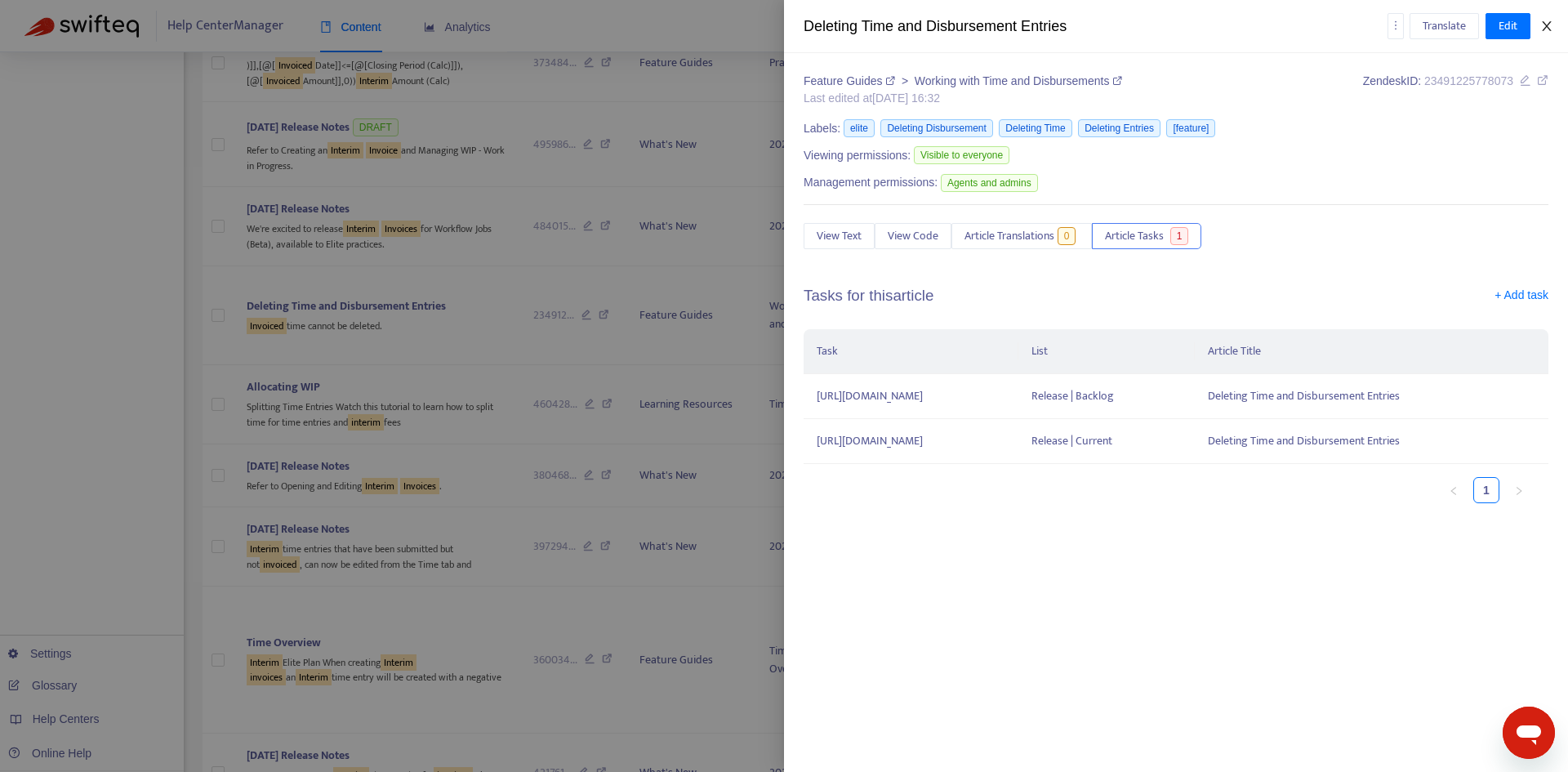
click at [1541, 30] on icon "close" at bounding box center [1546, 26] width 13 height 13
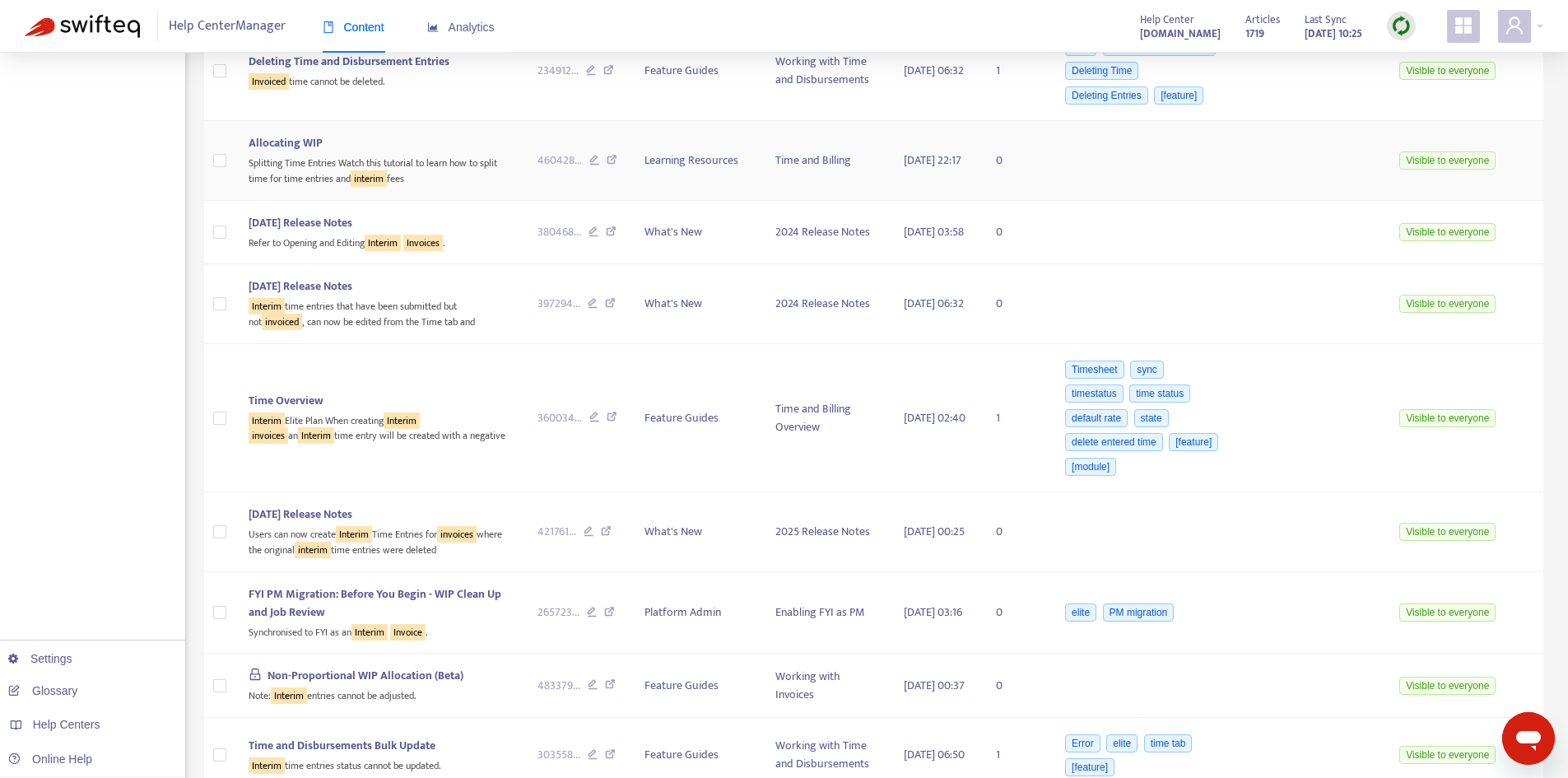
scroll to position [1890, 0]
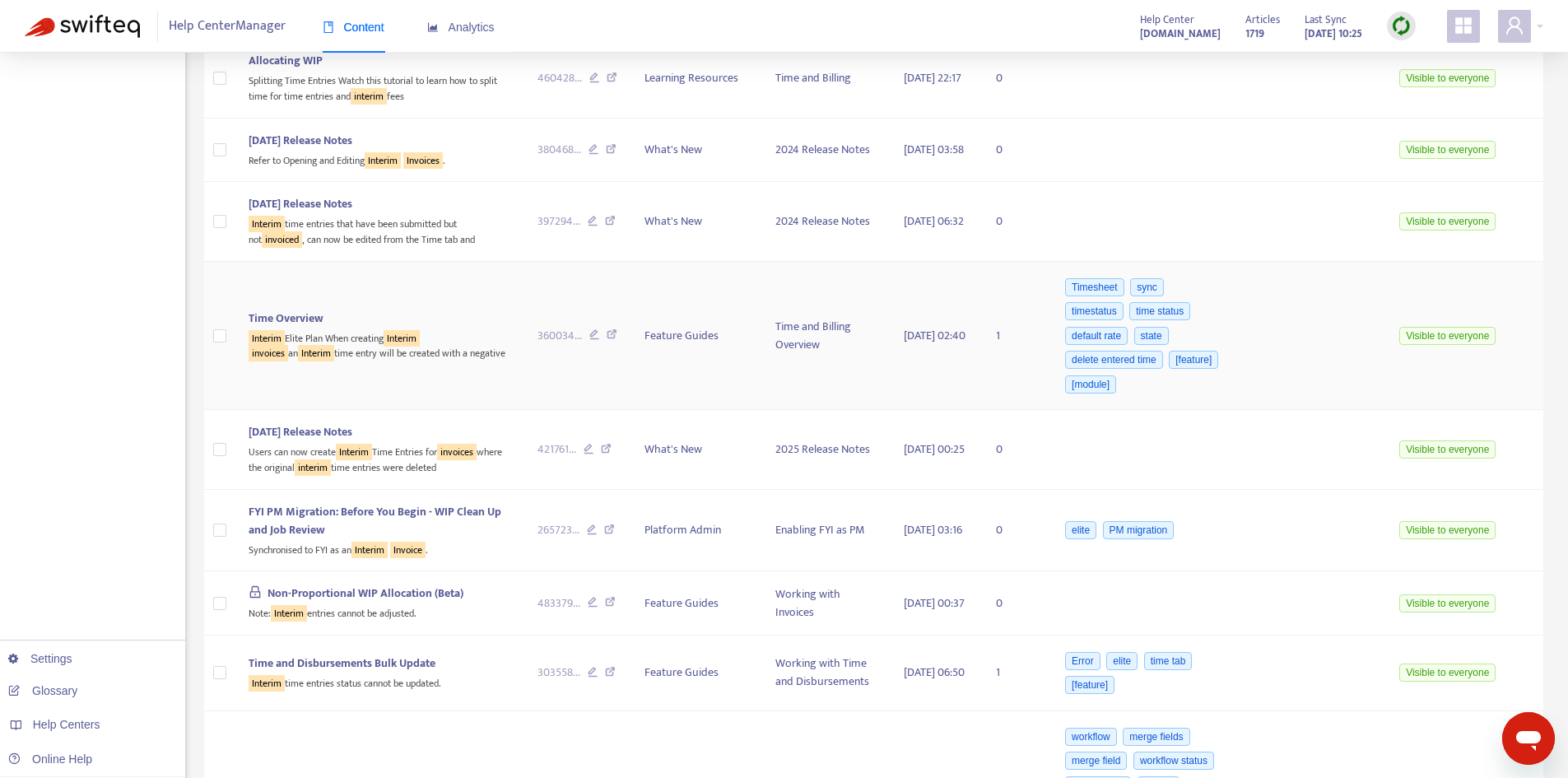
click at [341, 361] on div "Interim Elite Plan When creating Interim invoices an Interim time entry will be…" at bounding box center [380, 344] width 262 height 33
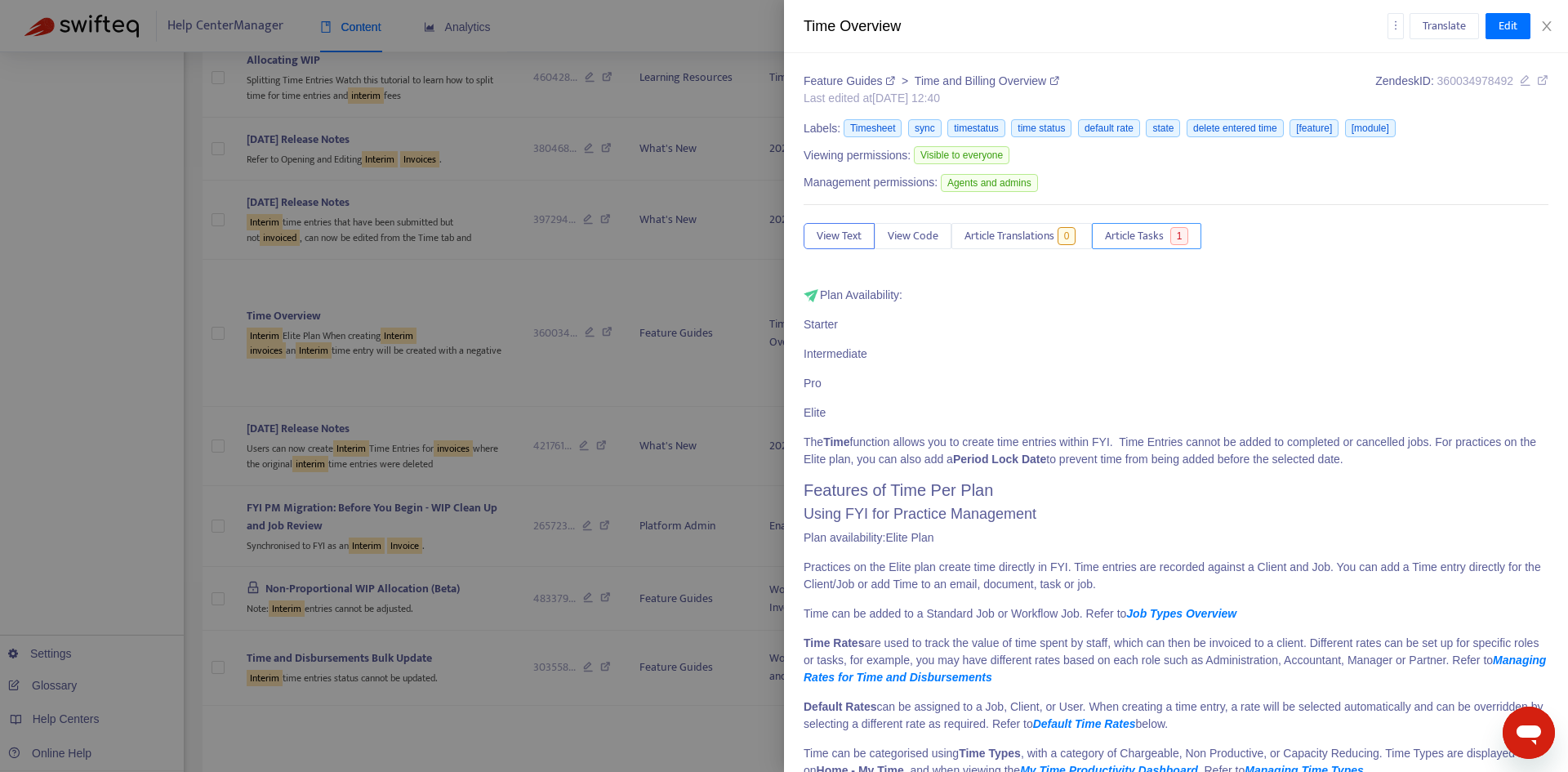
click at [1151, 240] on span "Article Tasks" at bounding box center [1134, 236] width 59 height 18
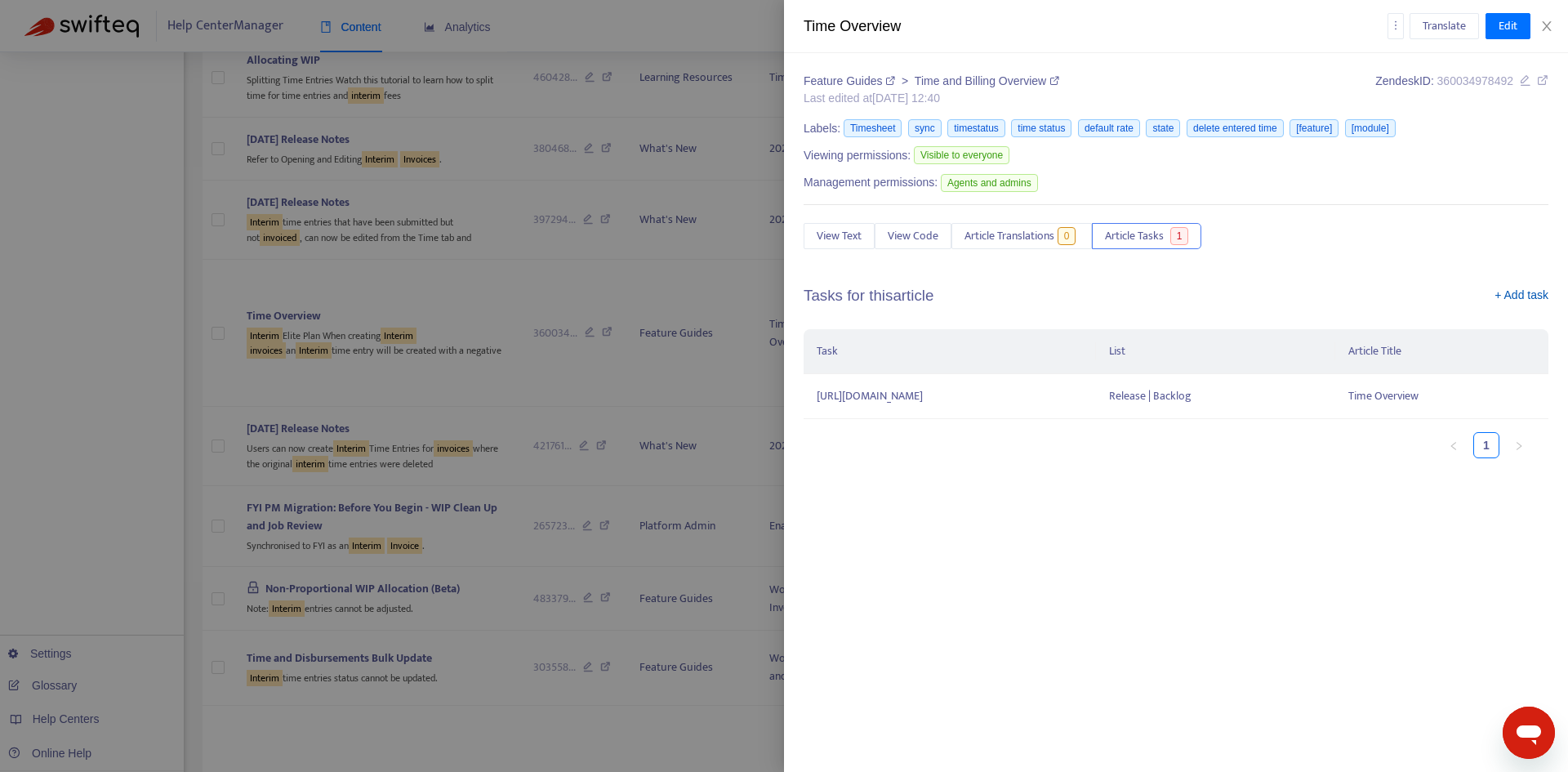
click at [1511, 296] on link "+ Add task" at bounding box center [1521, 298] width 54 height 24
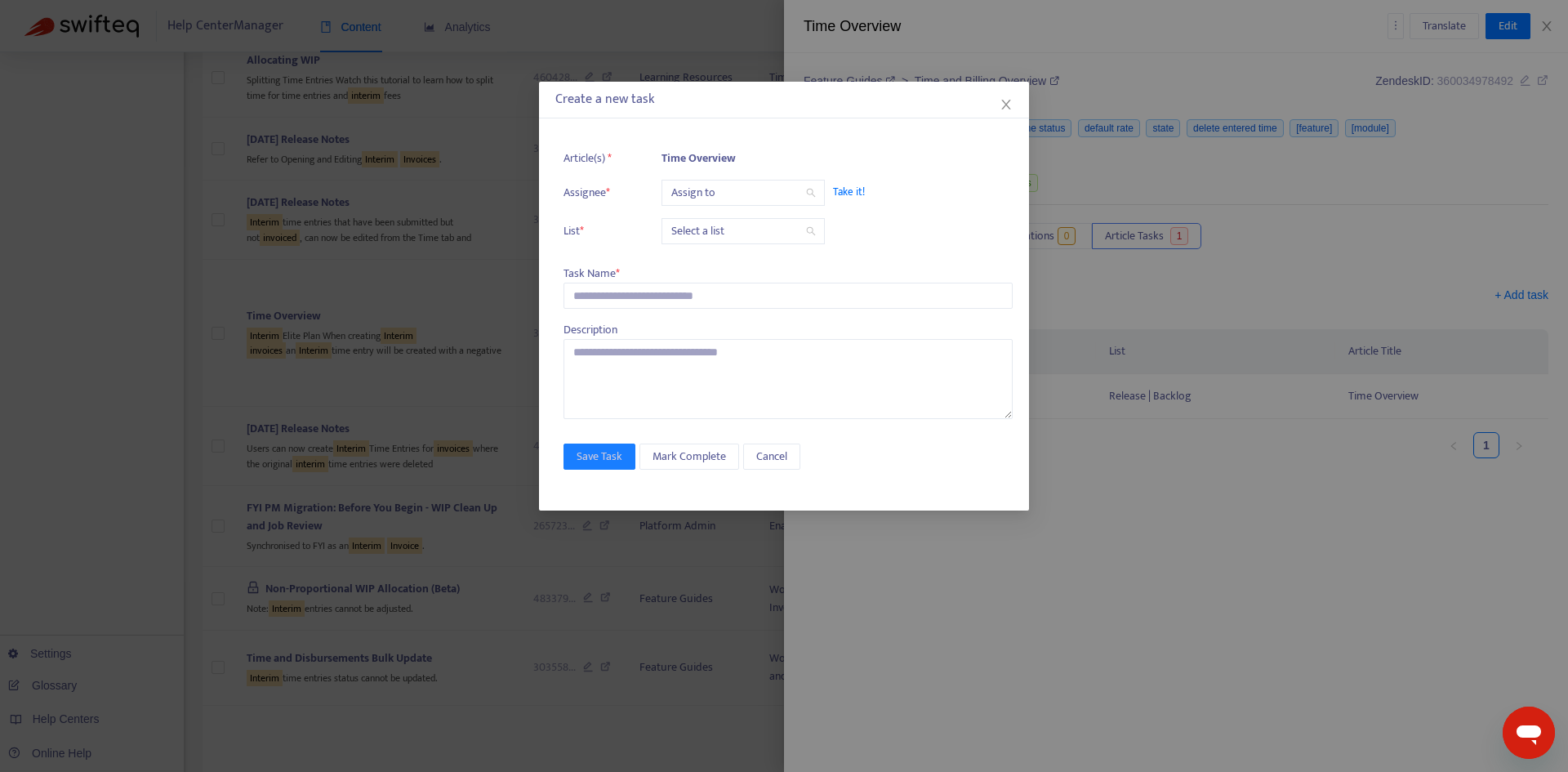
click at [701, 201] on input "search" at bounding box center [743, 192] width 144 height 24
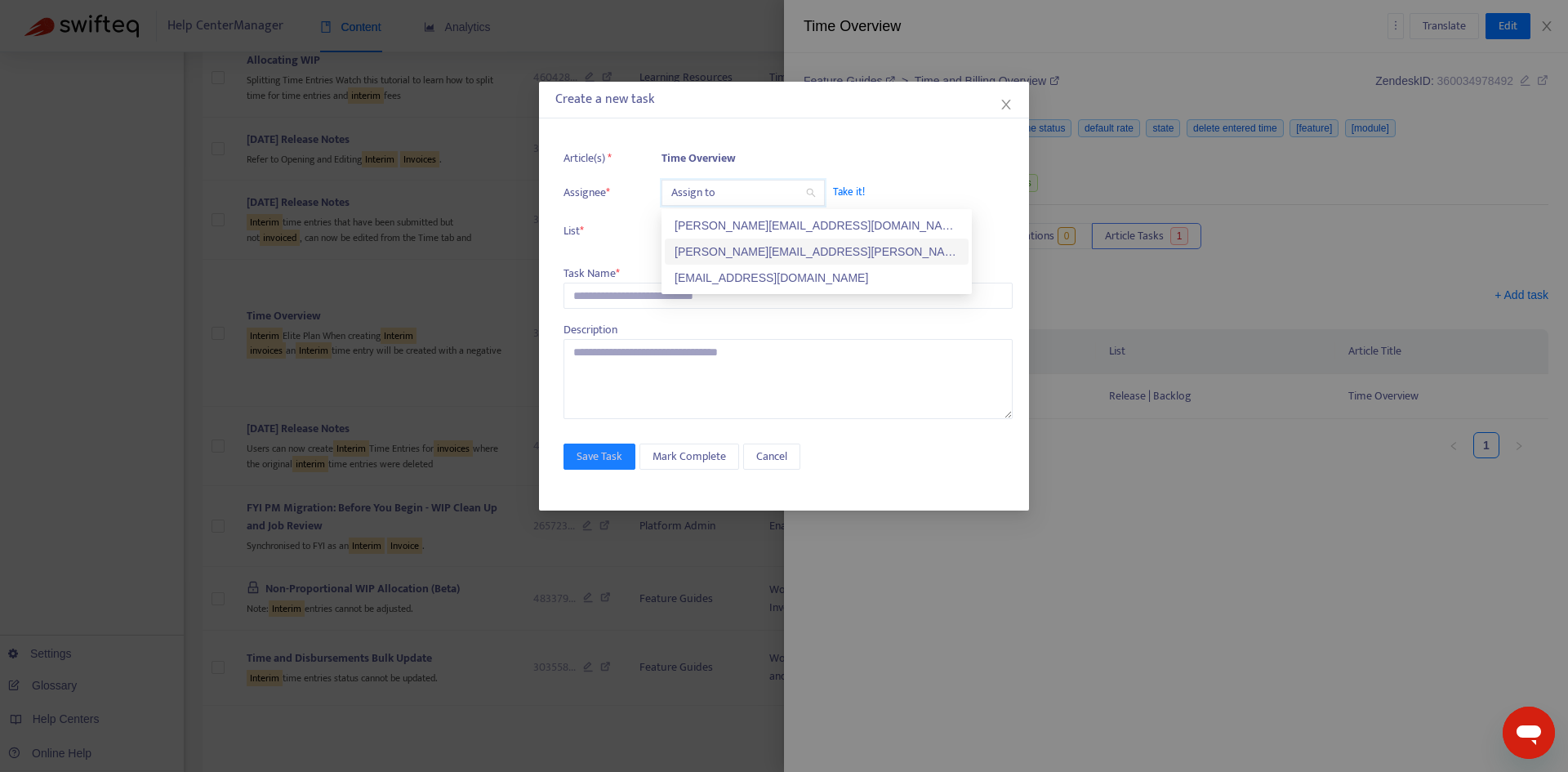
click at [732, 244] on div "[PERSON_NAME][EMAIL_ADDRESS][PERSON_NAME][DOMAIN_NAME]" at bounding box center [816, 251] width 285 height 18
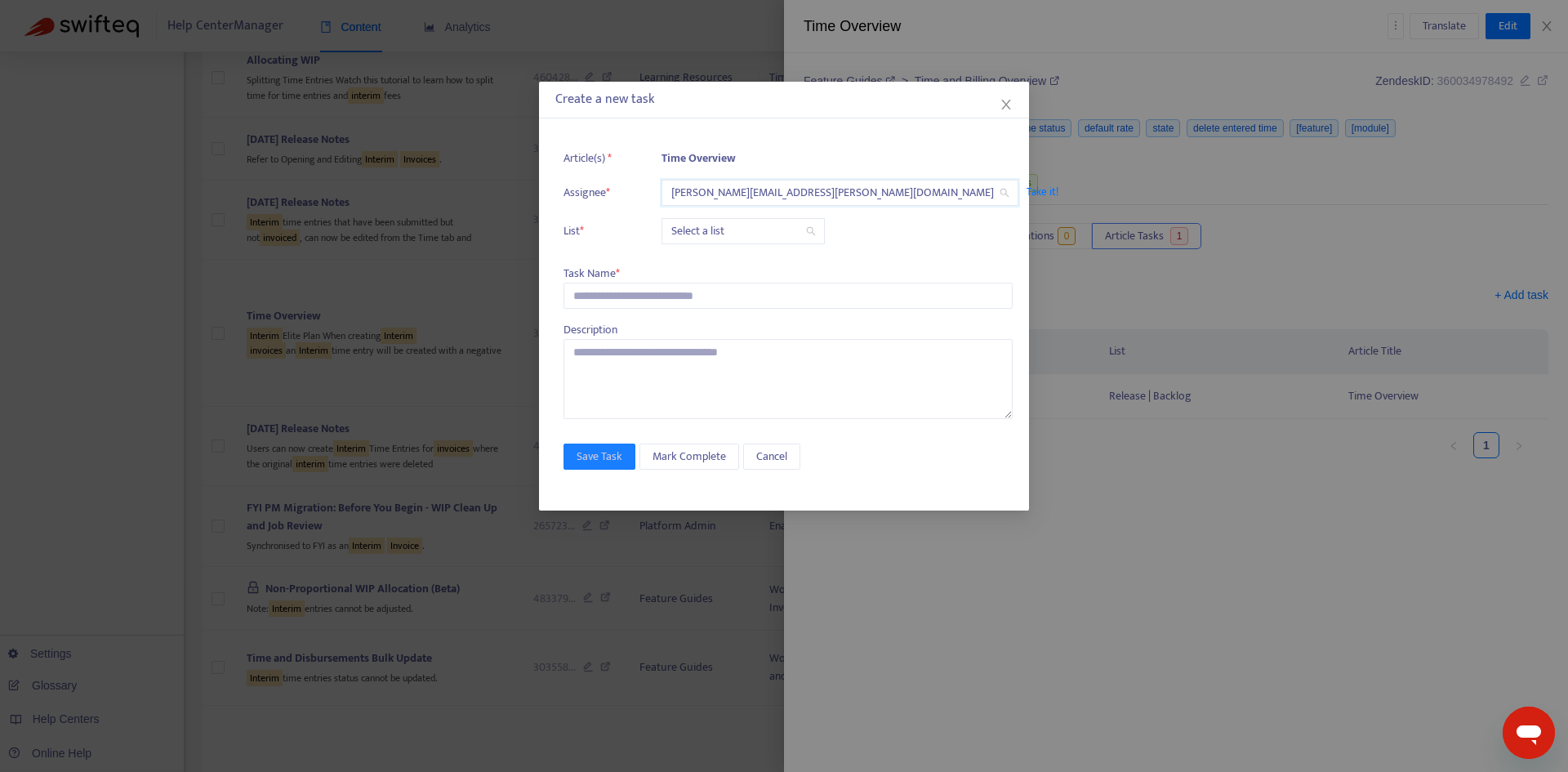
click at [703, 228] on input "search" at bounding box center [743, 231] width 144 height 24
click at [705, 265] on div "Release | Current" at bounding box center [816, 264] width 285 height 18
click at [637, 298] on input "text" at bounding box center [788, 295] width 449 height 26
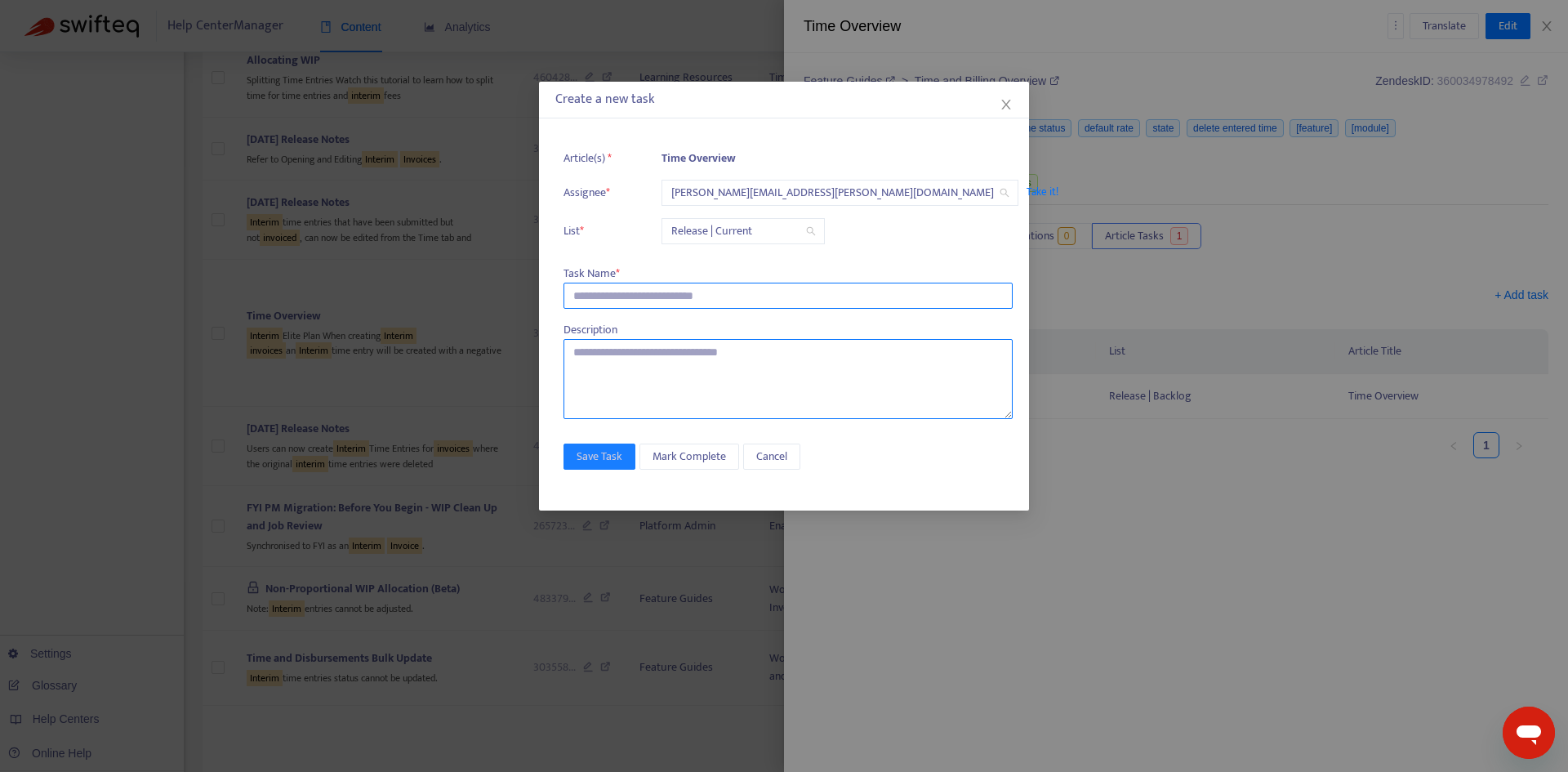
paste input "**********"
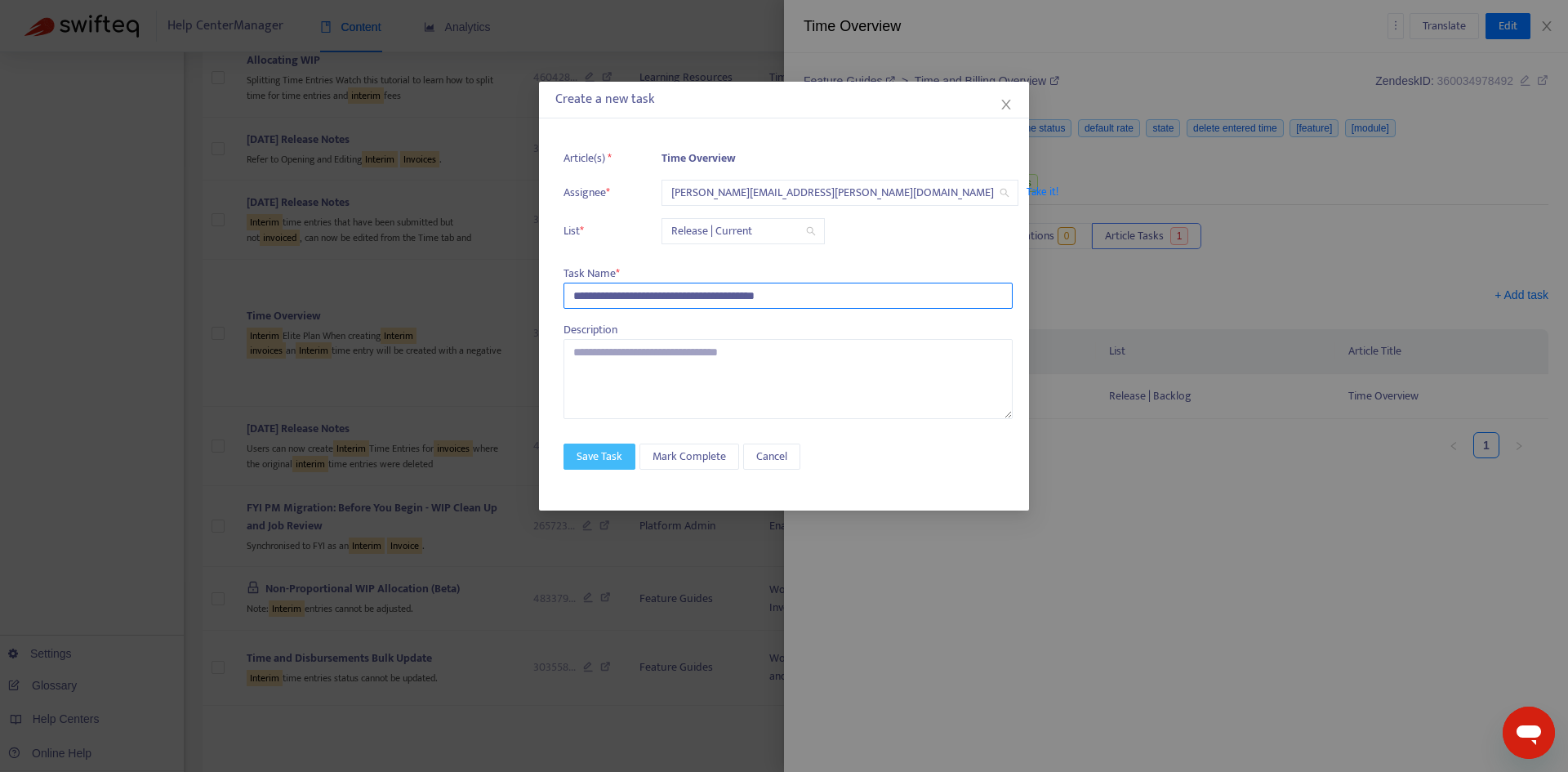
type input "**********"
click at [600, 457] on span "Save Task" at bounding box center [599, 457] width 46 height 18
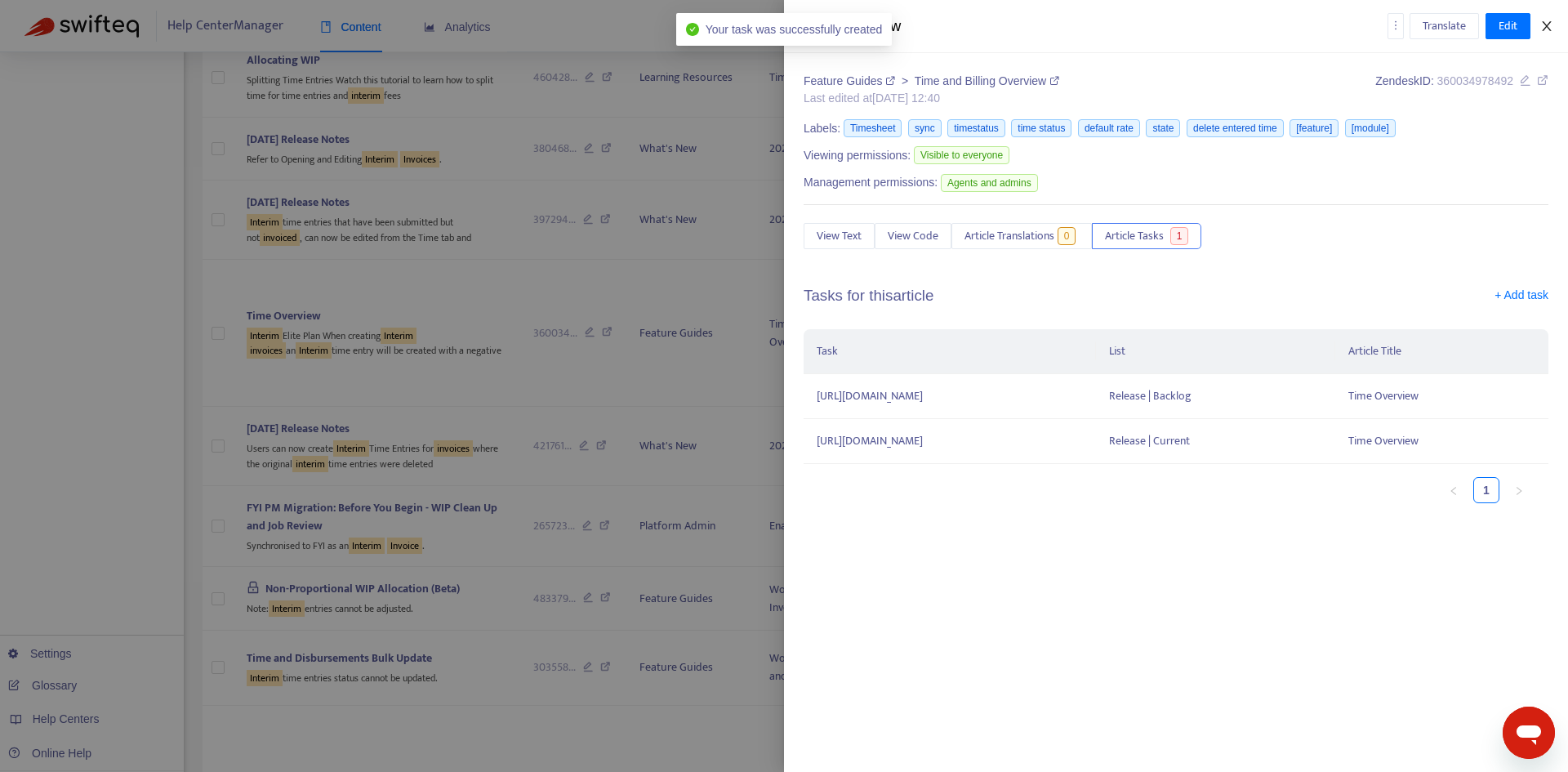
click at [1546, 30] on icon "close" at bounding box center [1546, 26] width 13 height 13
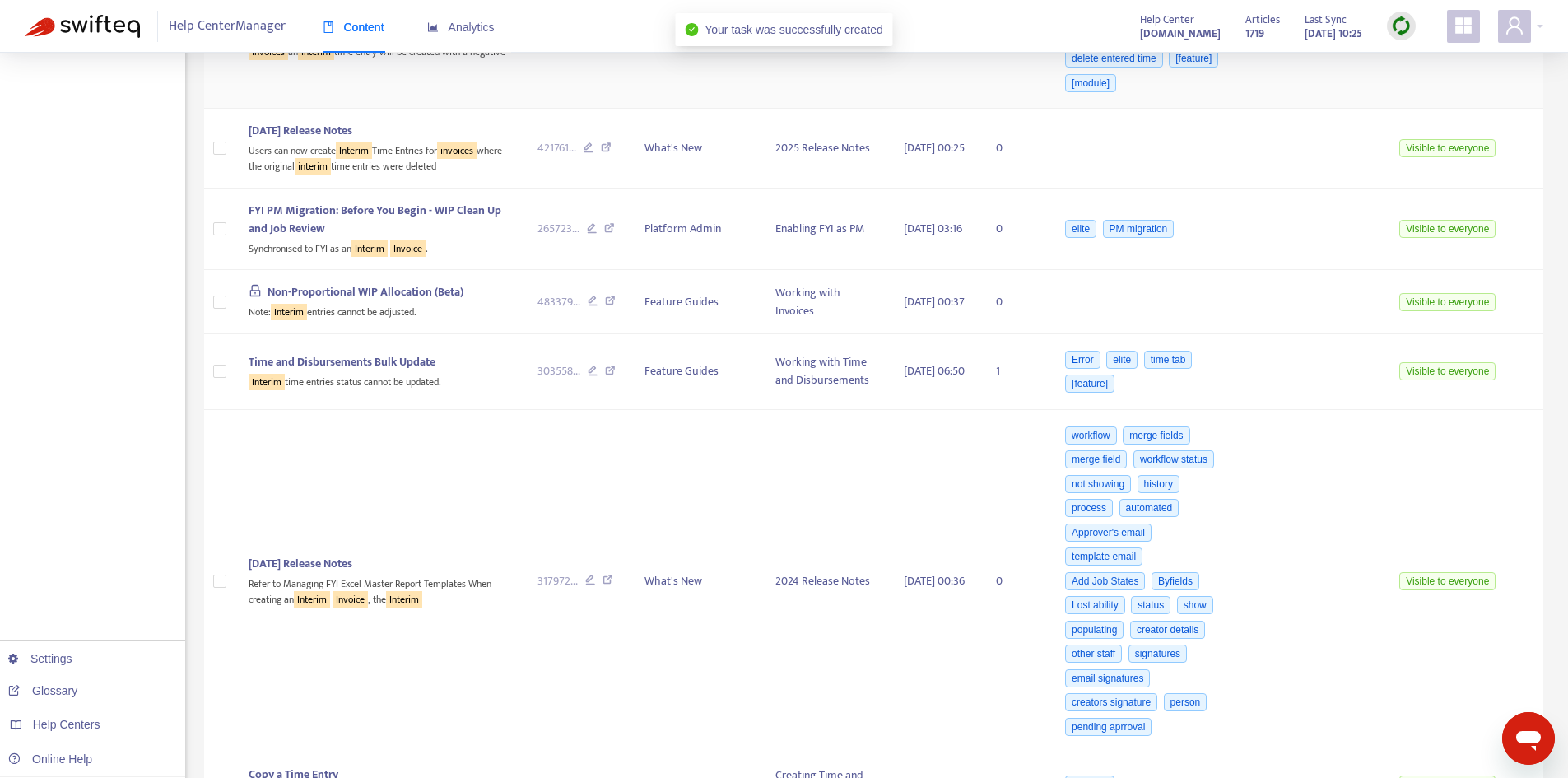
scroll to position [2219, 0]
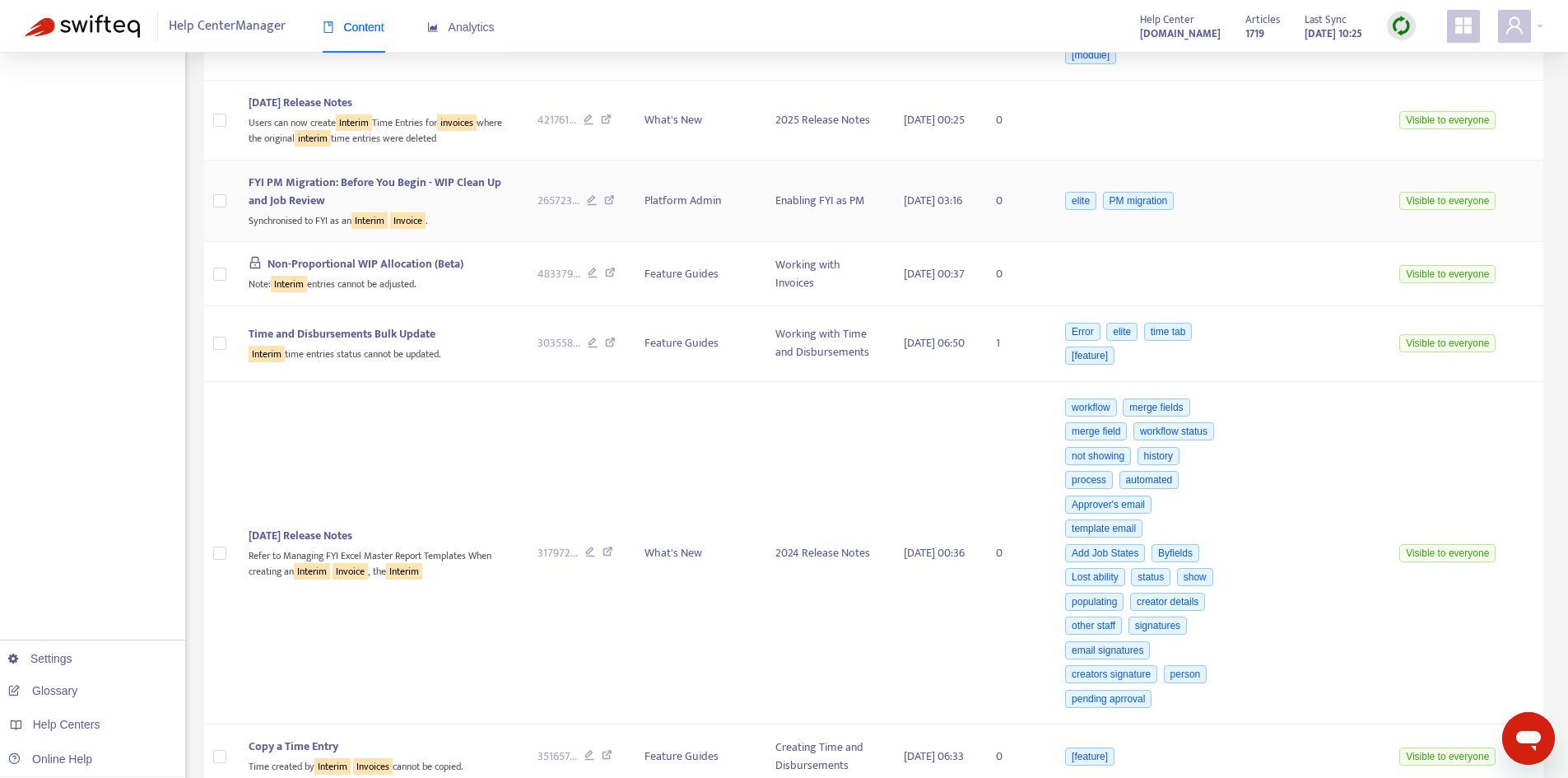
click at [341, 210] on span "FYI PM Migration: Before You Begin - WIP Clean Up and Job Review" at bounding box center [375, 191] width 252 height 37
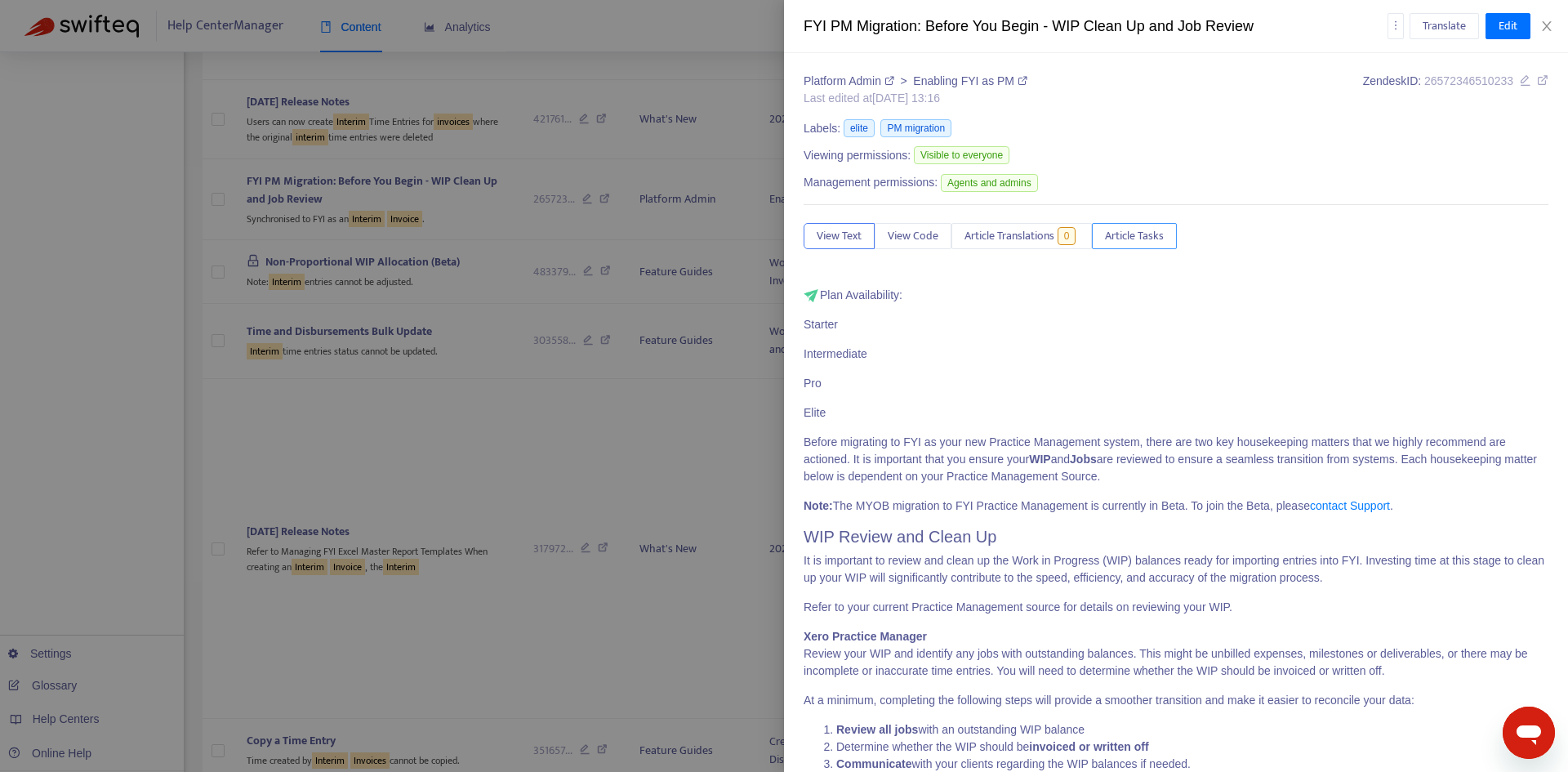
click at [1150, 228] on span "Article Tasks" at bounding box center [1134, 236] width 59 height 18
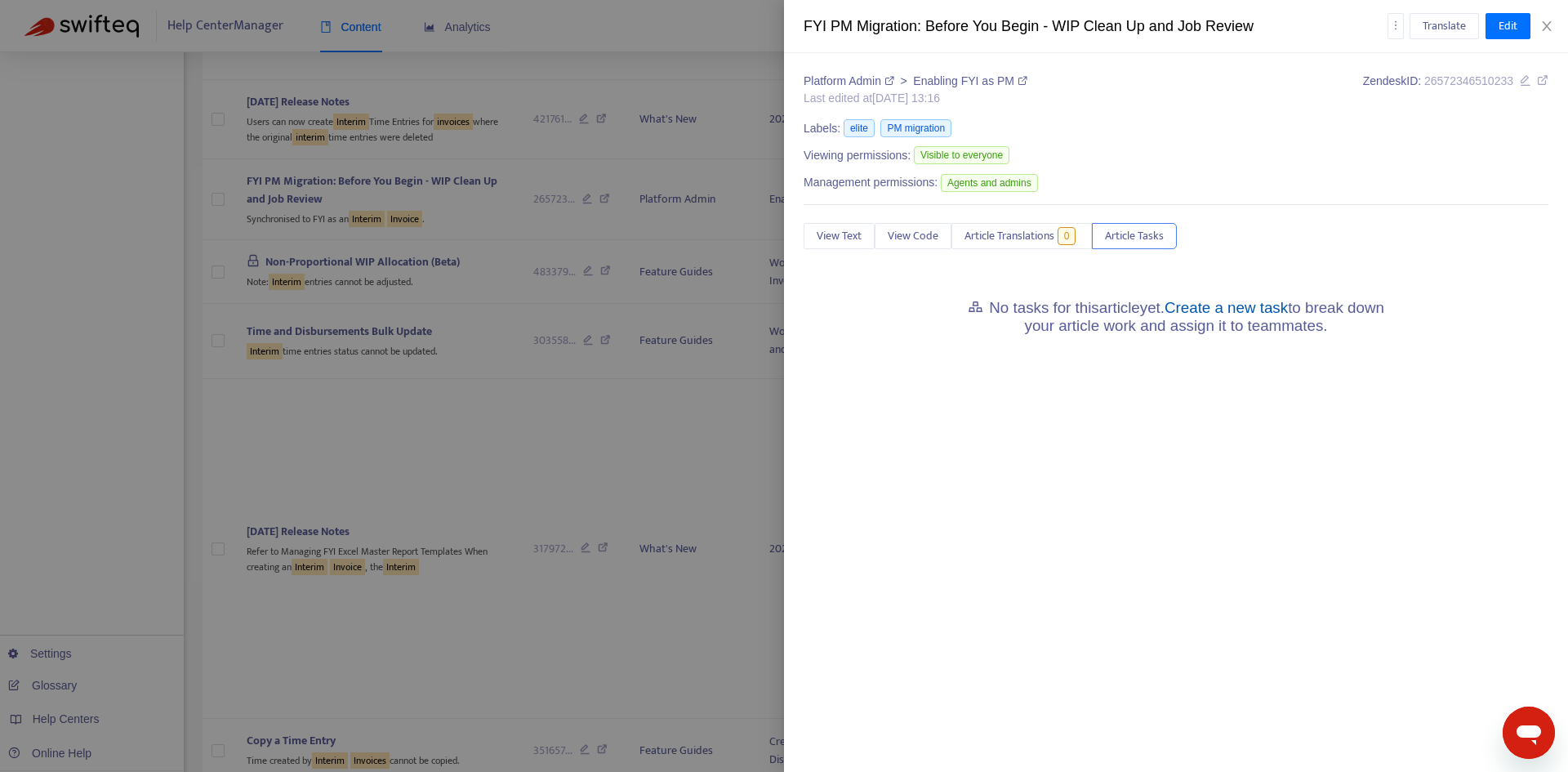
click at [1212, 312] on link "Create a new task" at bounding box center [1225, 307] width 123 height 17
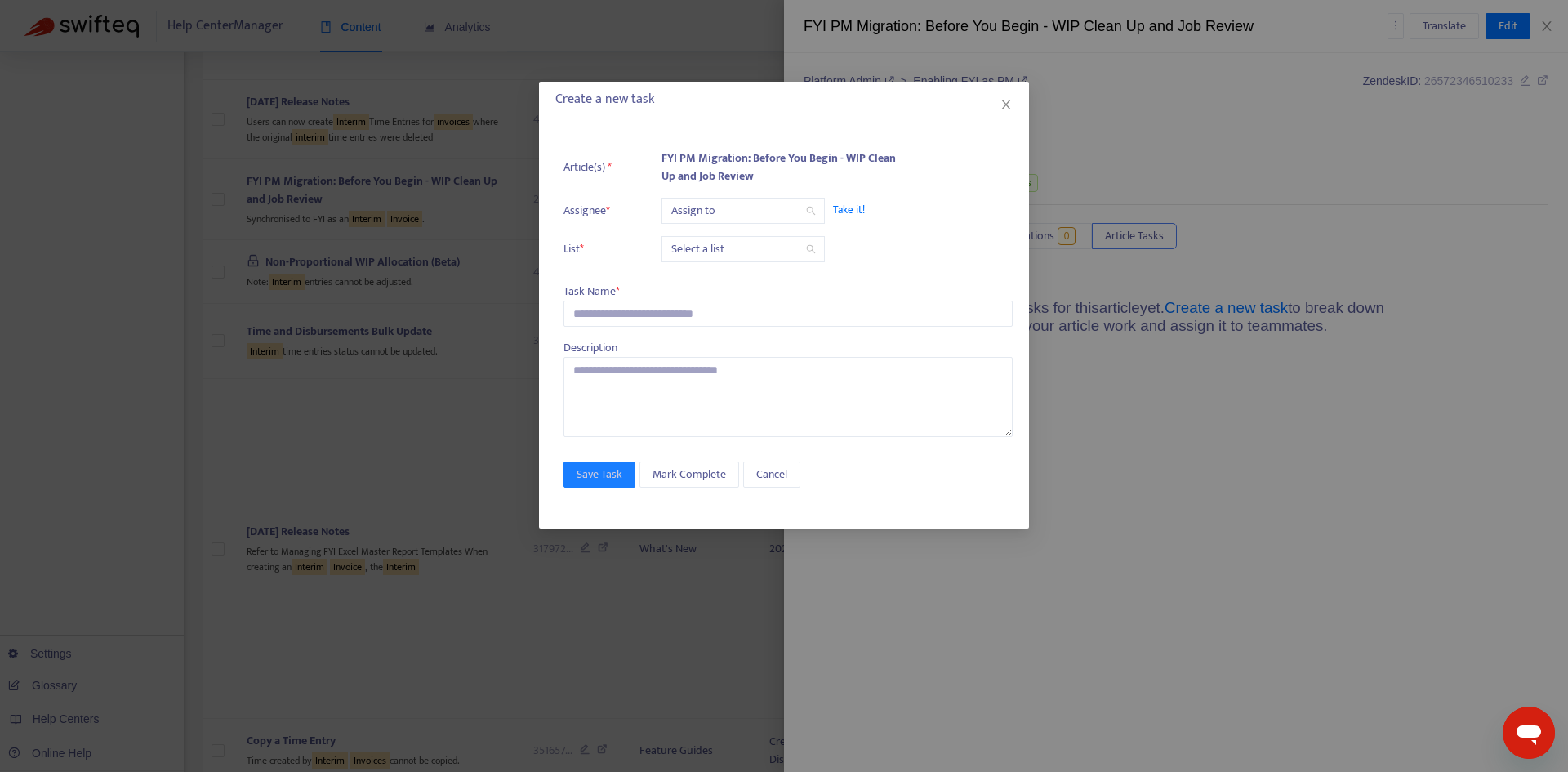
click at [712, 208] on input "search" at bounding box center [743, 210] width 144 height 24
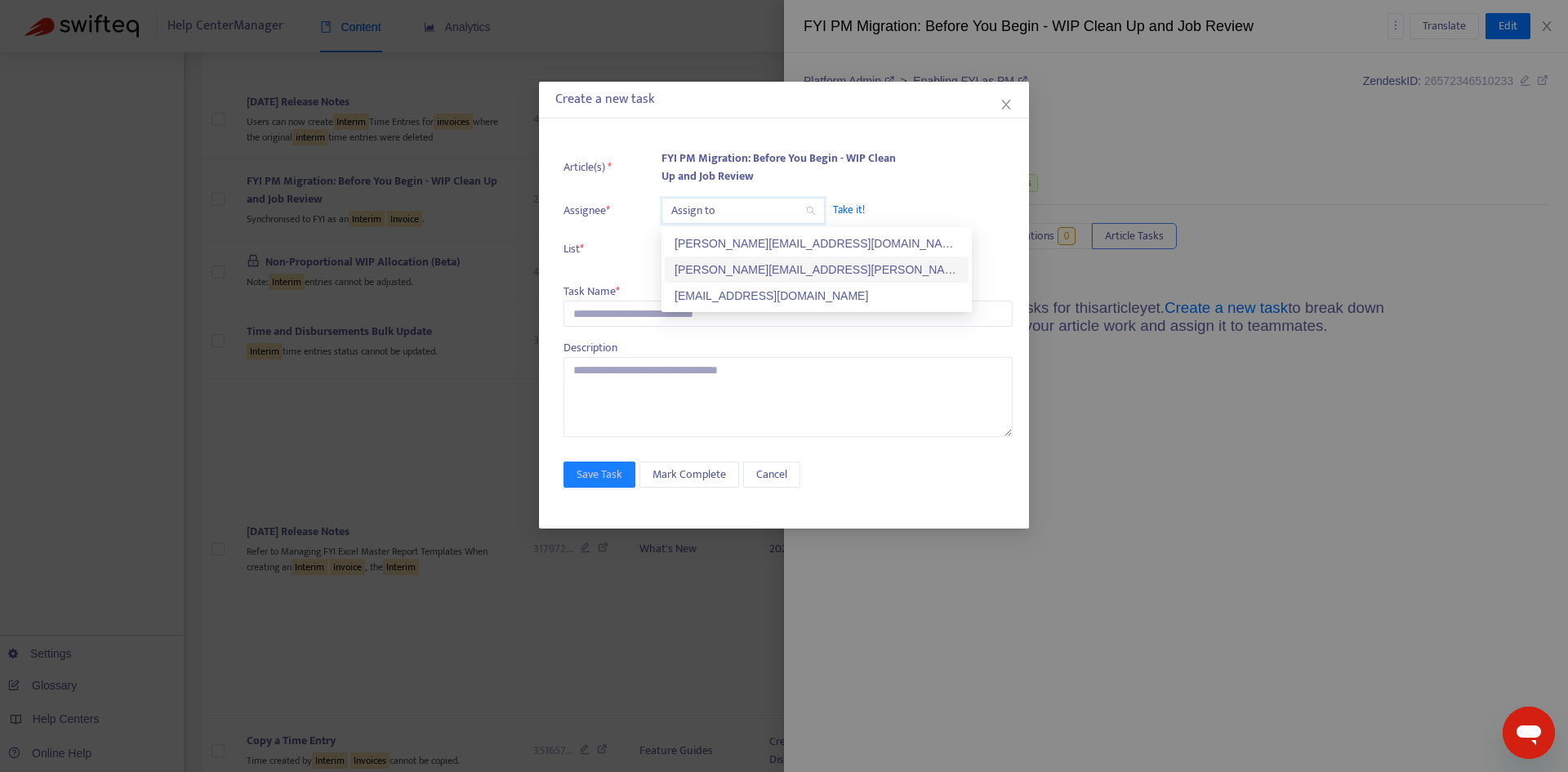
click at [716, 265] on div "[PERSON_NAME][EMAIL_ADDRESS][PERSON_NAME][DOMAIN_NAME]" at bounding box center [816, 269] width 285 height 18
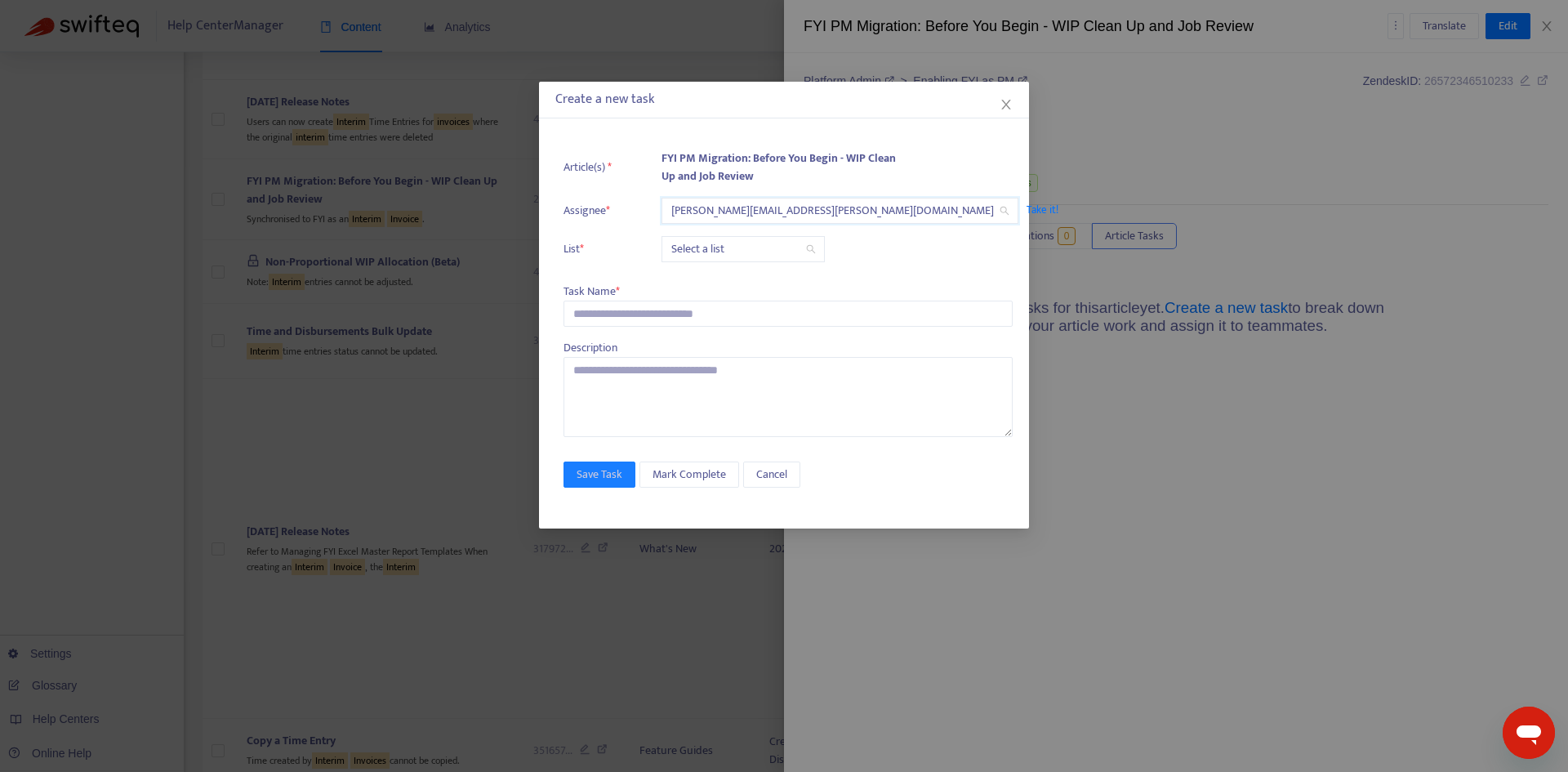
click at [696, 255] on input "search" at bounding box center [743, 249] width 144 height 24
click at [698, 282] on div "Release | Current" at bounding box center [816, 282] width 285 height 18
click at [640, 312] on input "text" at bounding box center [788, 313] width 449 height 26
paste input "**********"
type input "**********"
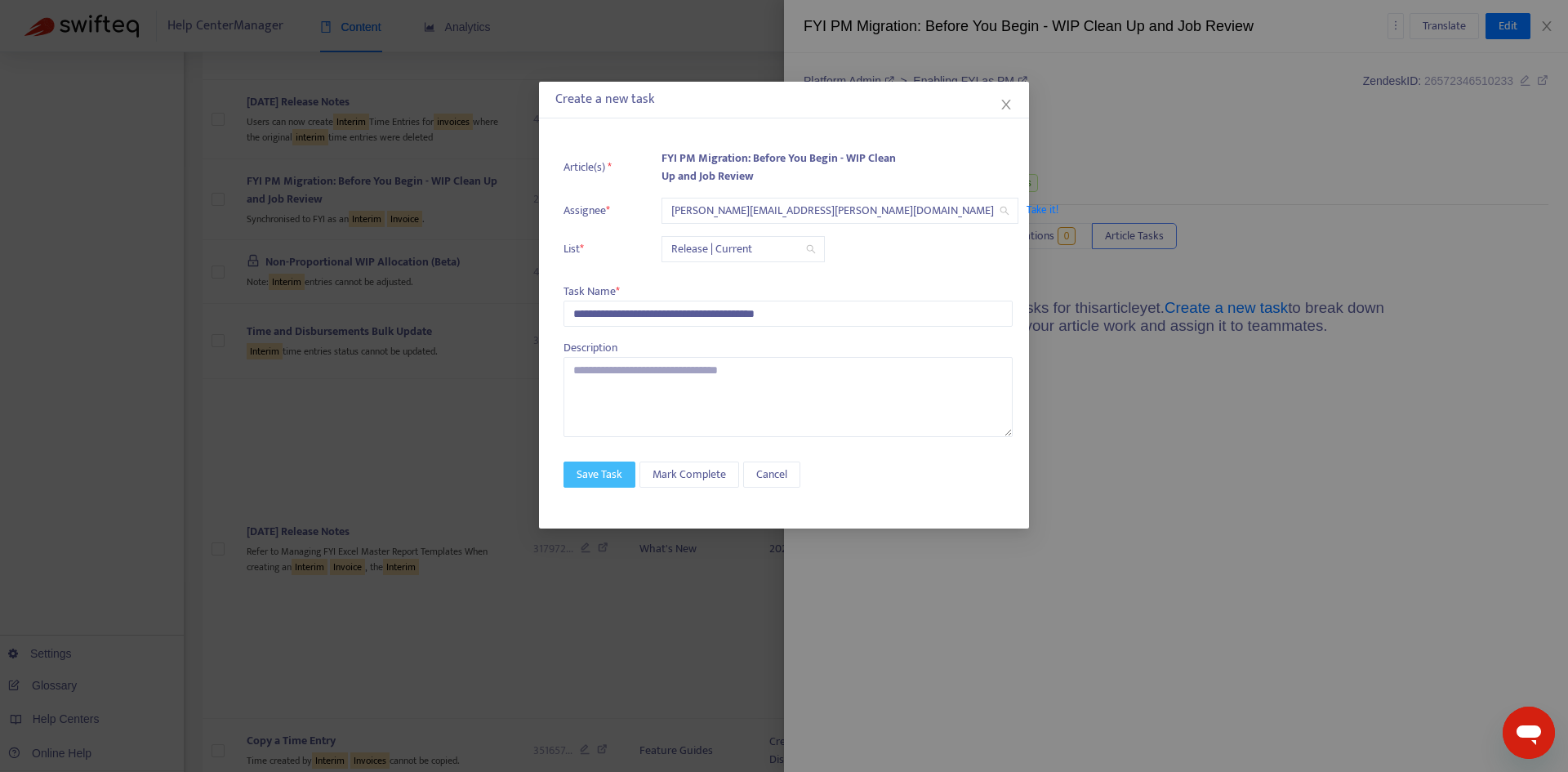
click at [591, 475] on span "Save Task" at bounding box center [599, 475] width 46 height 18
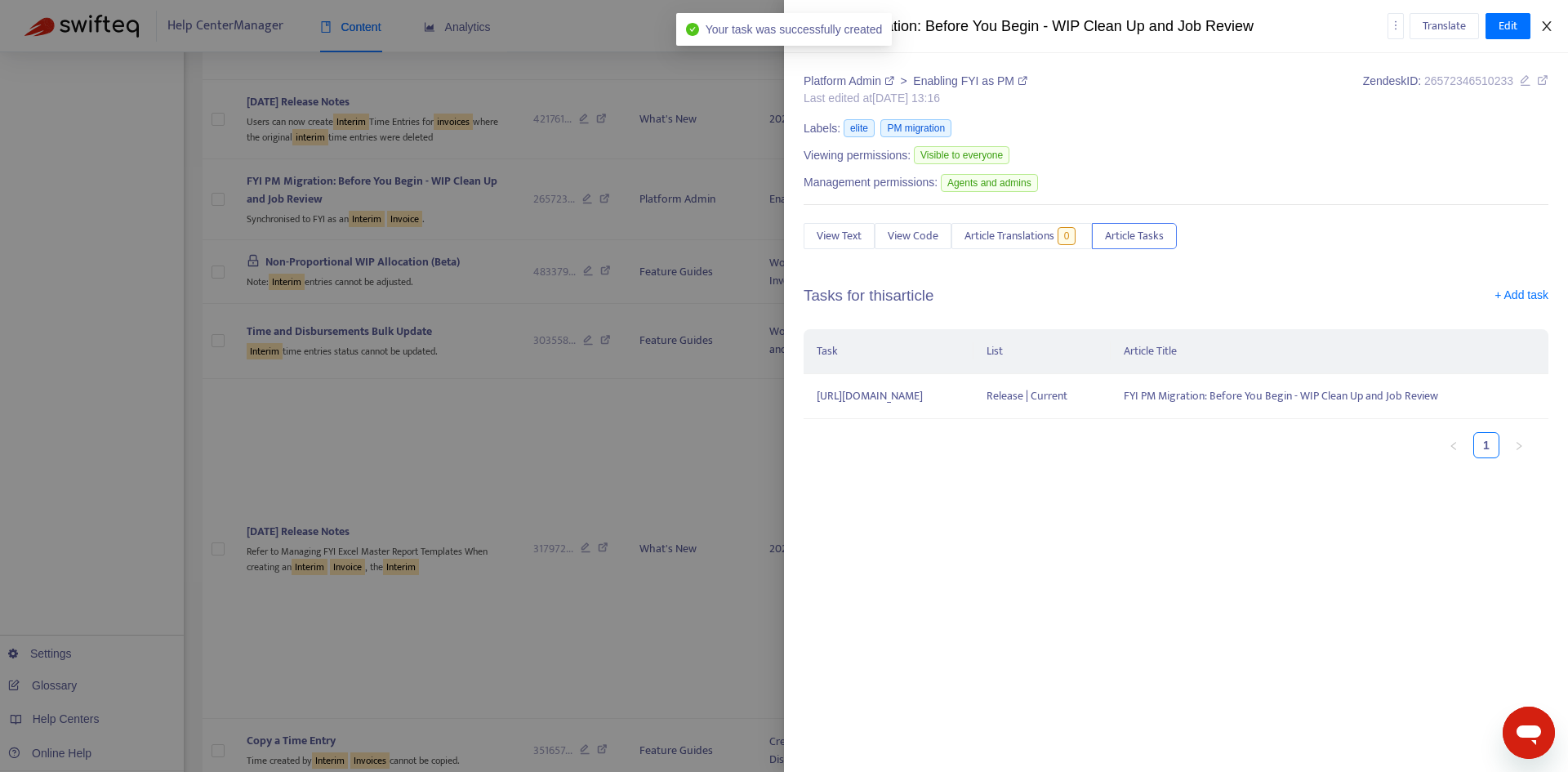
click at [1552, 31] on icon "close" at bounding box center [1546, 26] width 13 height 13
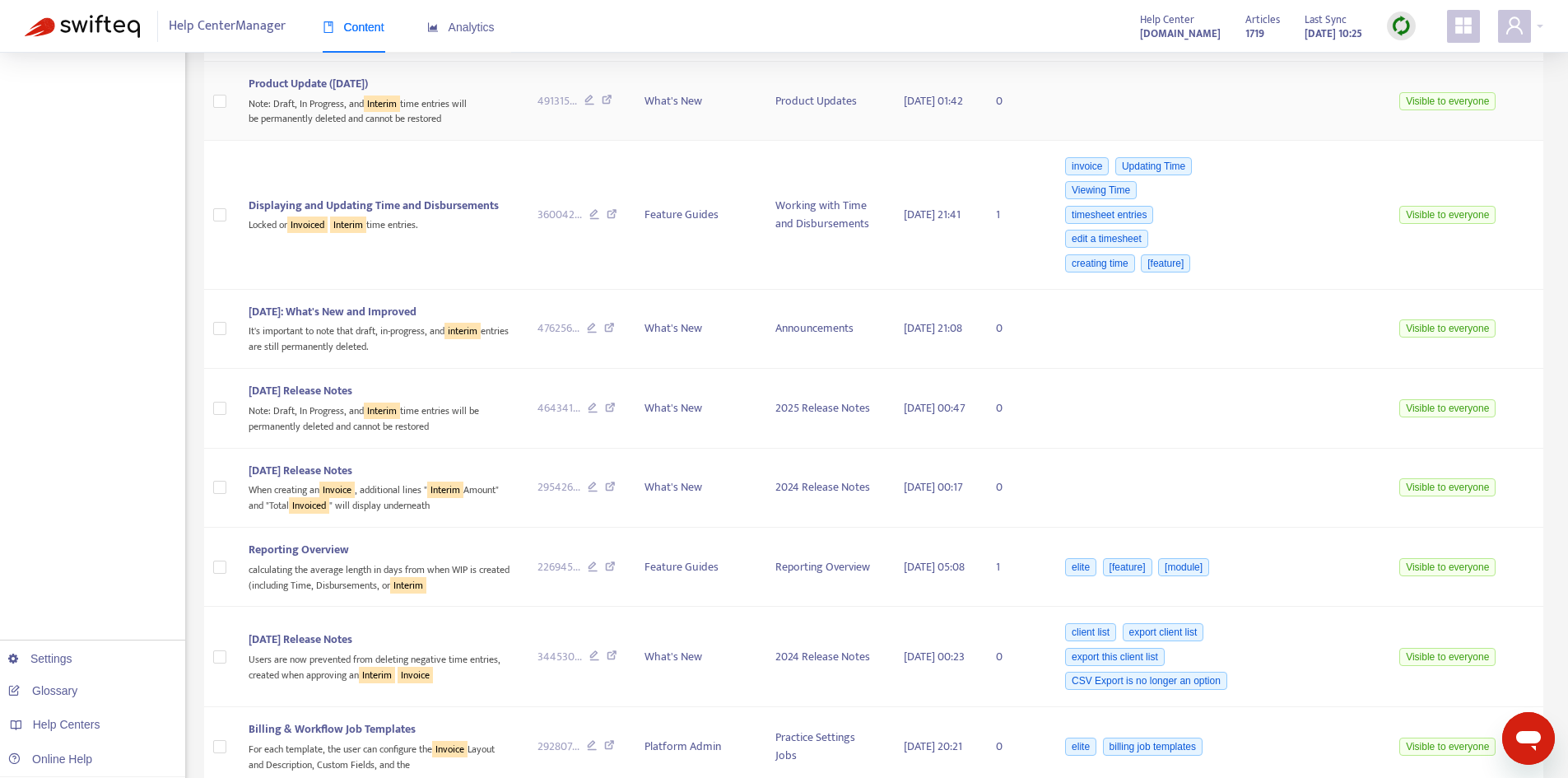
scroll to position [3371, 0]
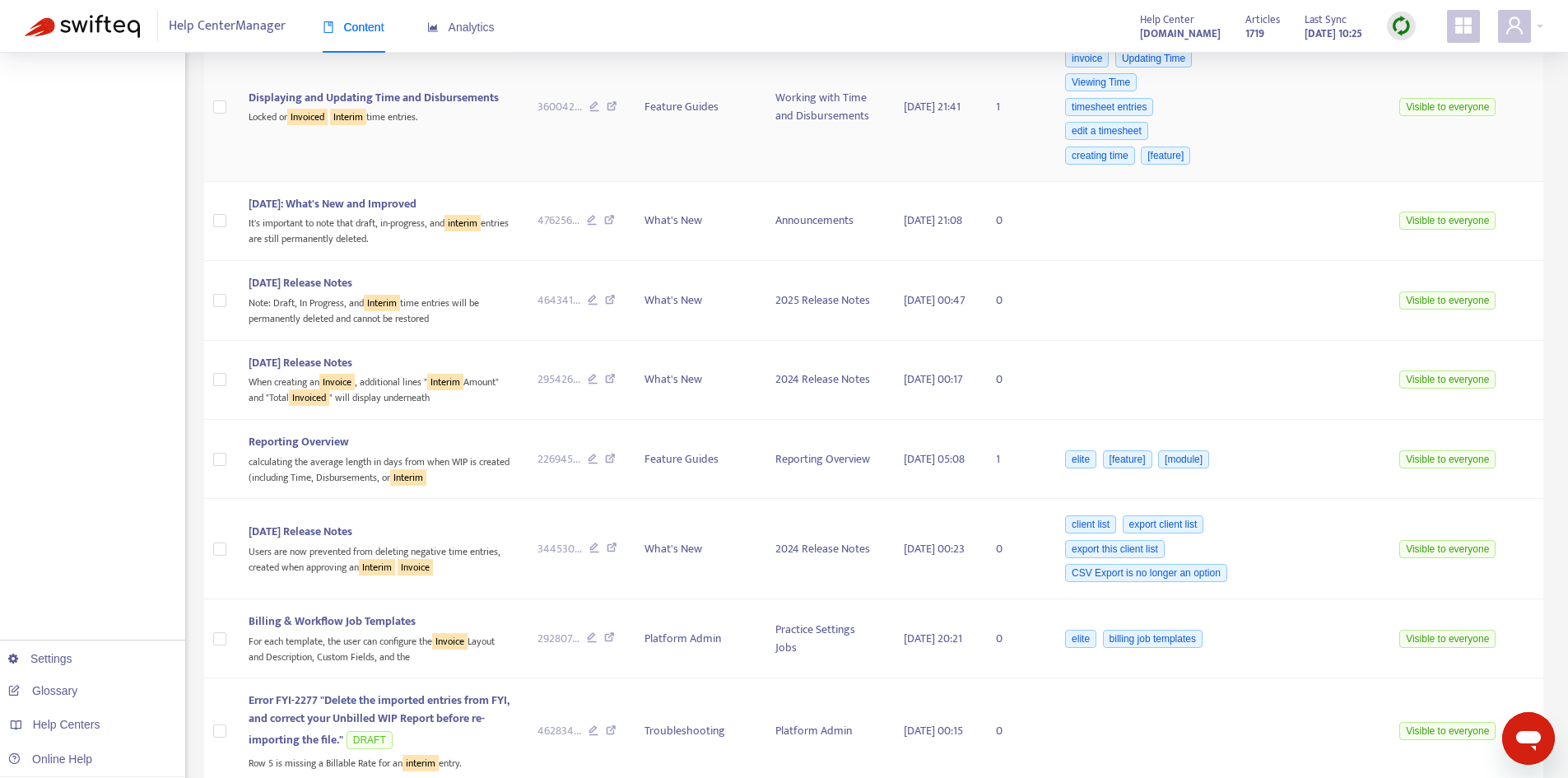
click at [349, 107] on span "Displaying and Updating Time and Disbursements" at bounding box center [374, 97] width 251 height 19
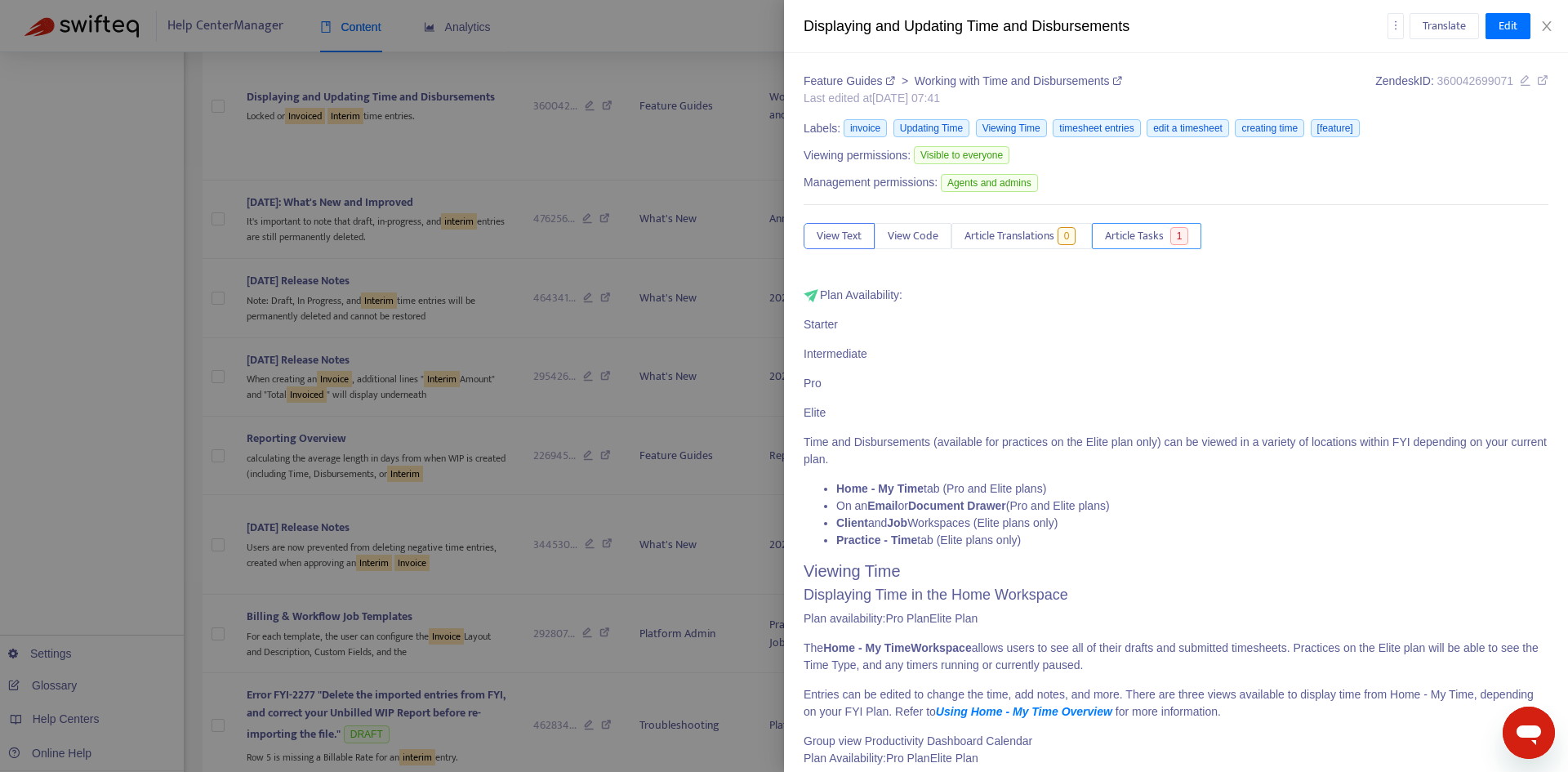
click at [1152, 240] on span "Article Tasks" at bounding box center [1134, 236] width 59 height 18
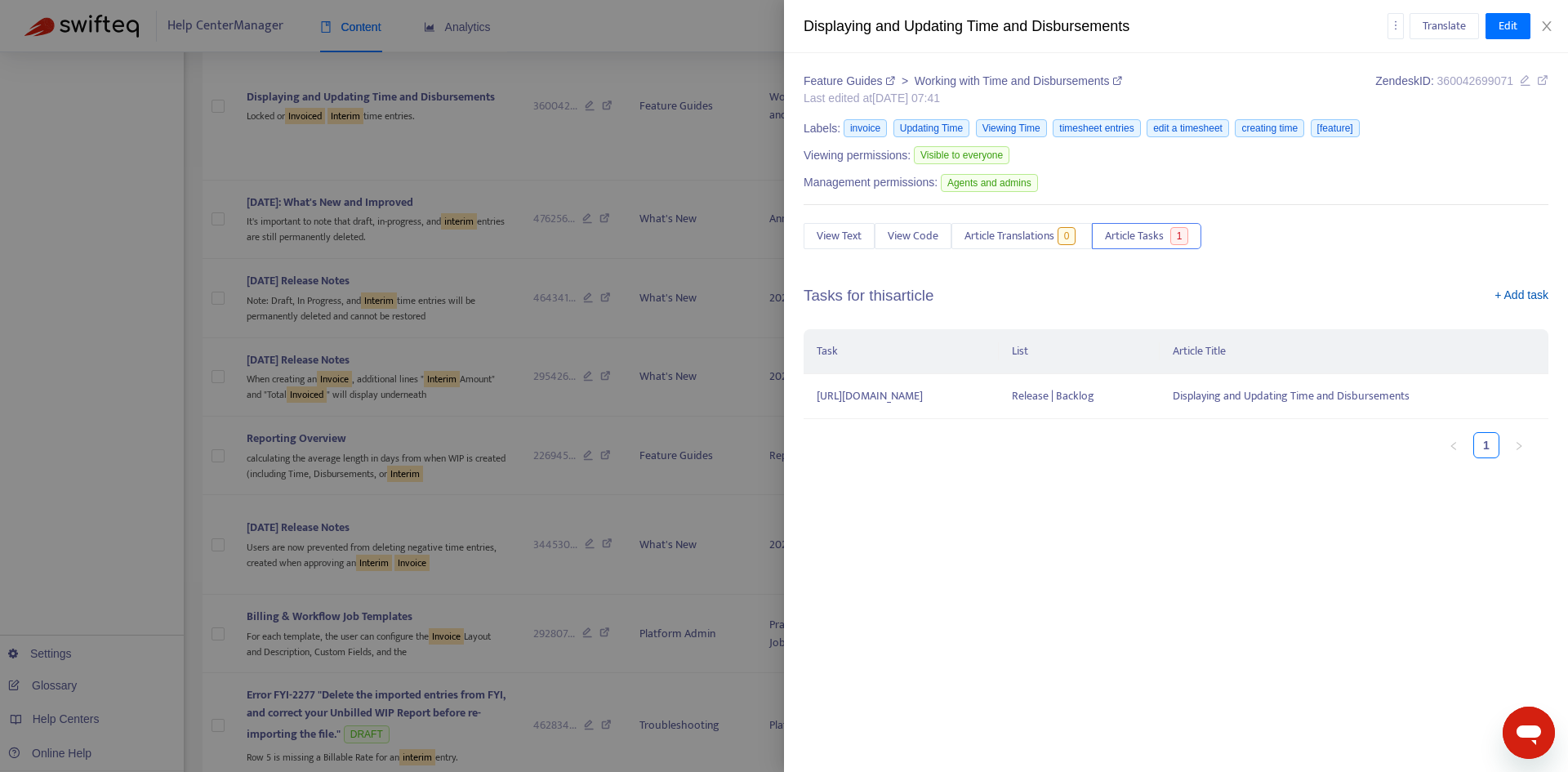
click at [1540, 303] on link "+ Add task" at bounding box center [1521, 298] width 54 height 24
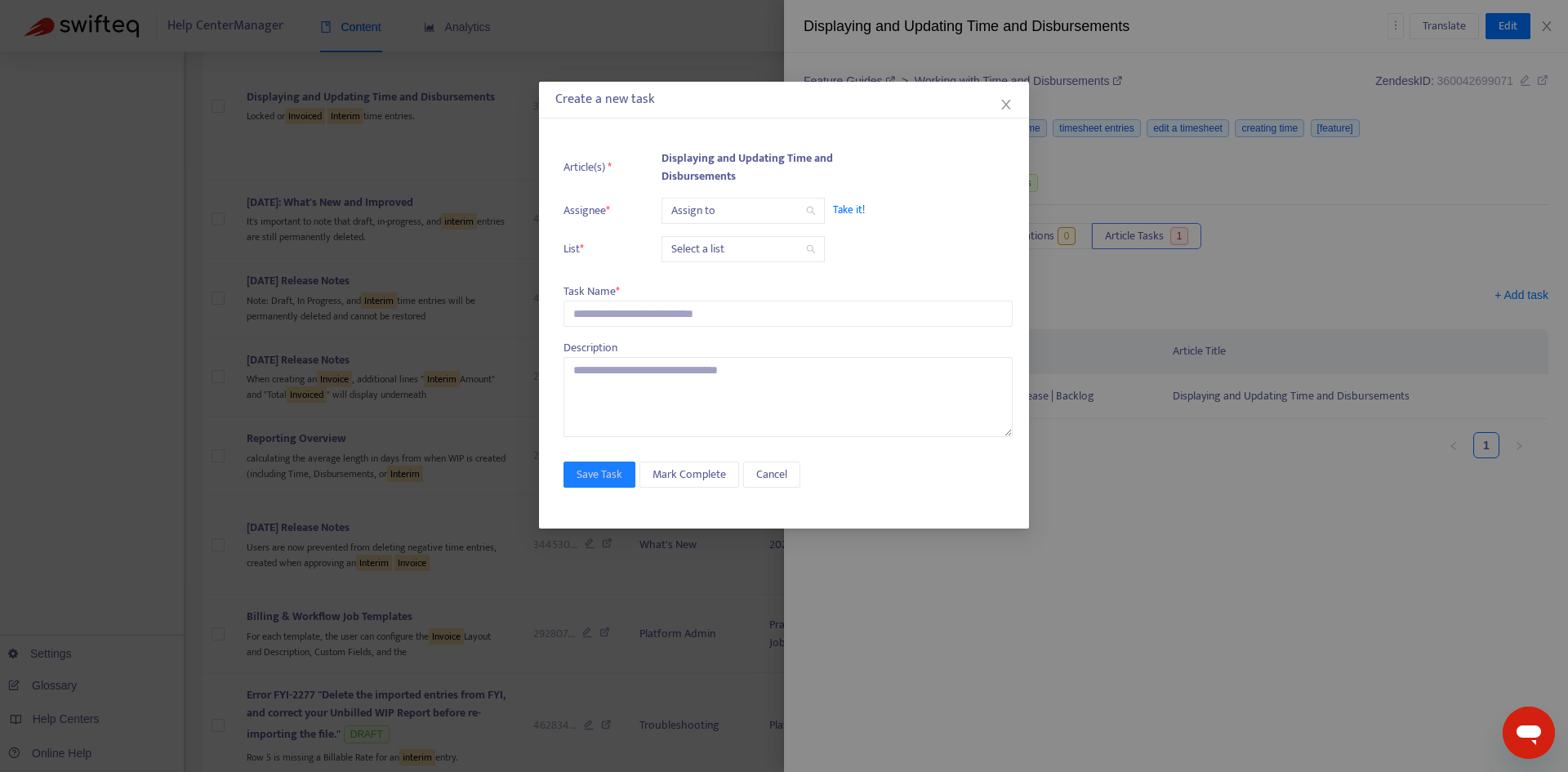
click at [719, 201] on input "search" at bounding box center [743, 210] width 144 height 24
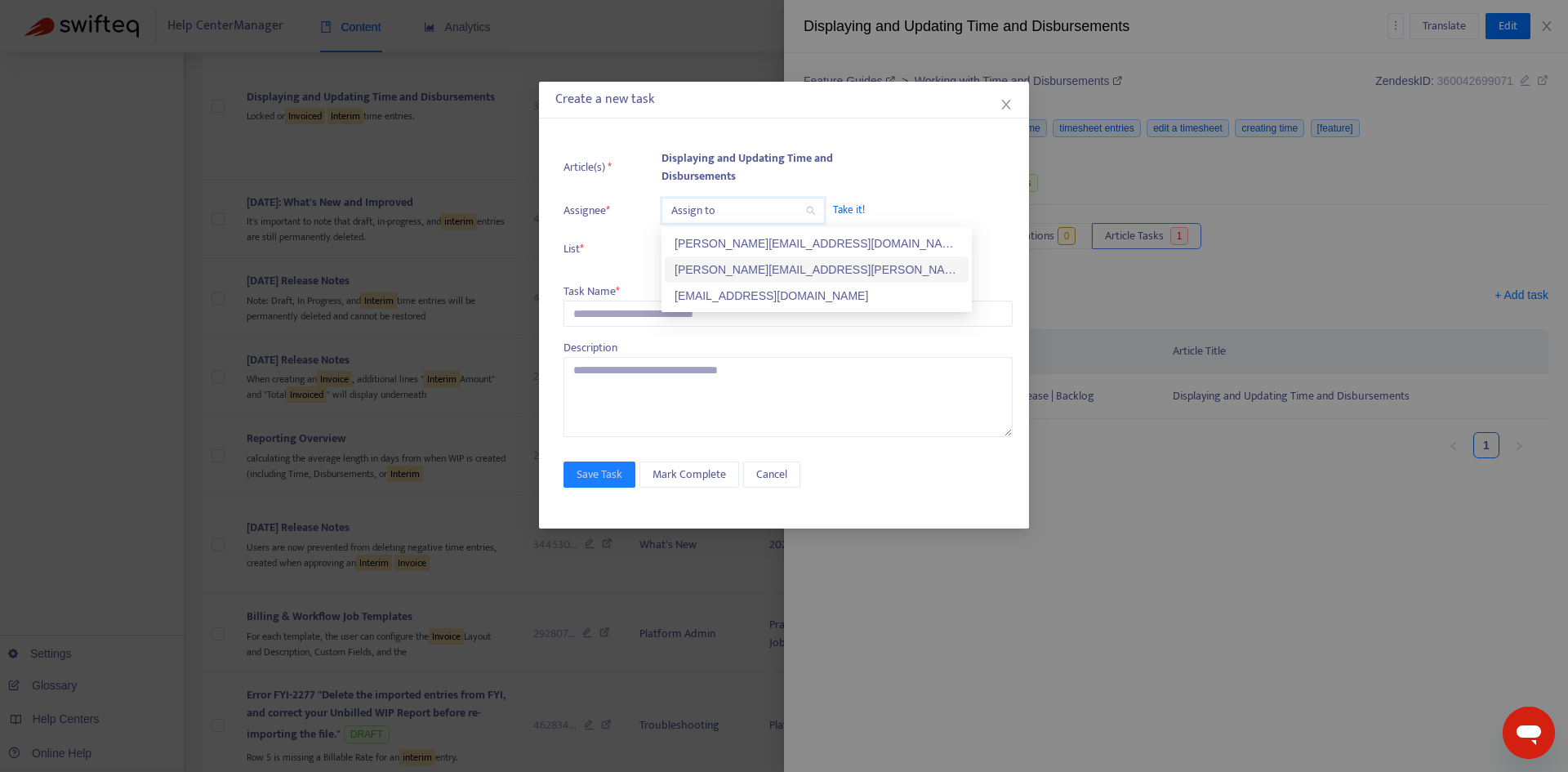
click at [715, 263] on div "[PERSON_NAME][EMAIL_ADDRESS][PERSON_NAME][DOMAIN_NAME]" at bounding box center [816, 269] width 285 height 18
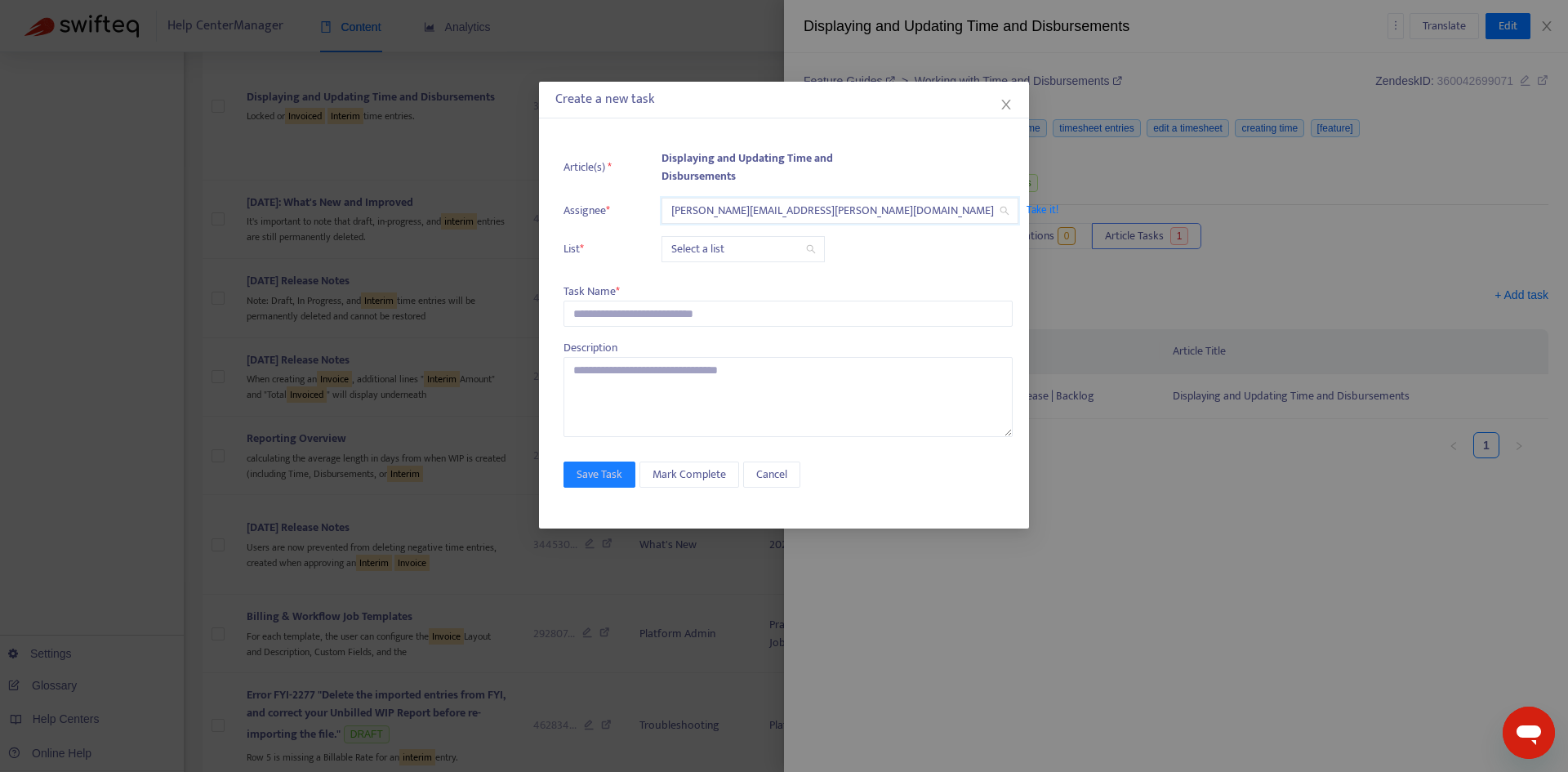
click at [705, 246] on input "search" at bounding box center [743, 249] width 144 height 24
click at [736, 240] on input "search" at bounding box center [743, 249] width 144 height 24
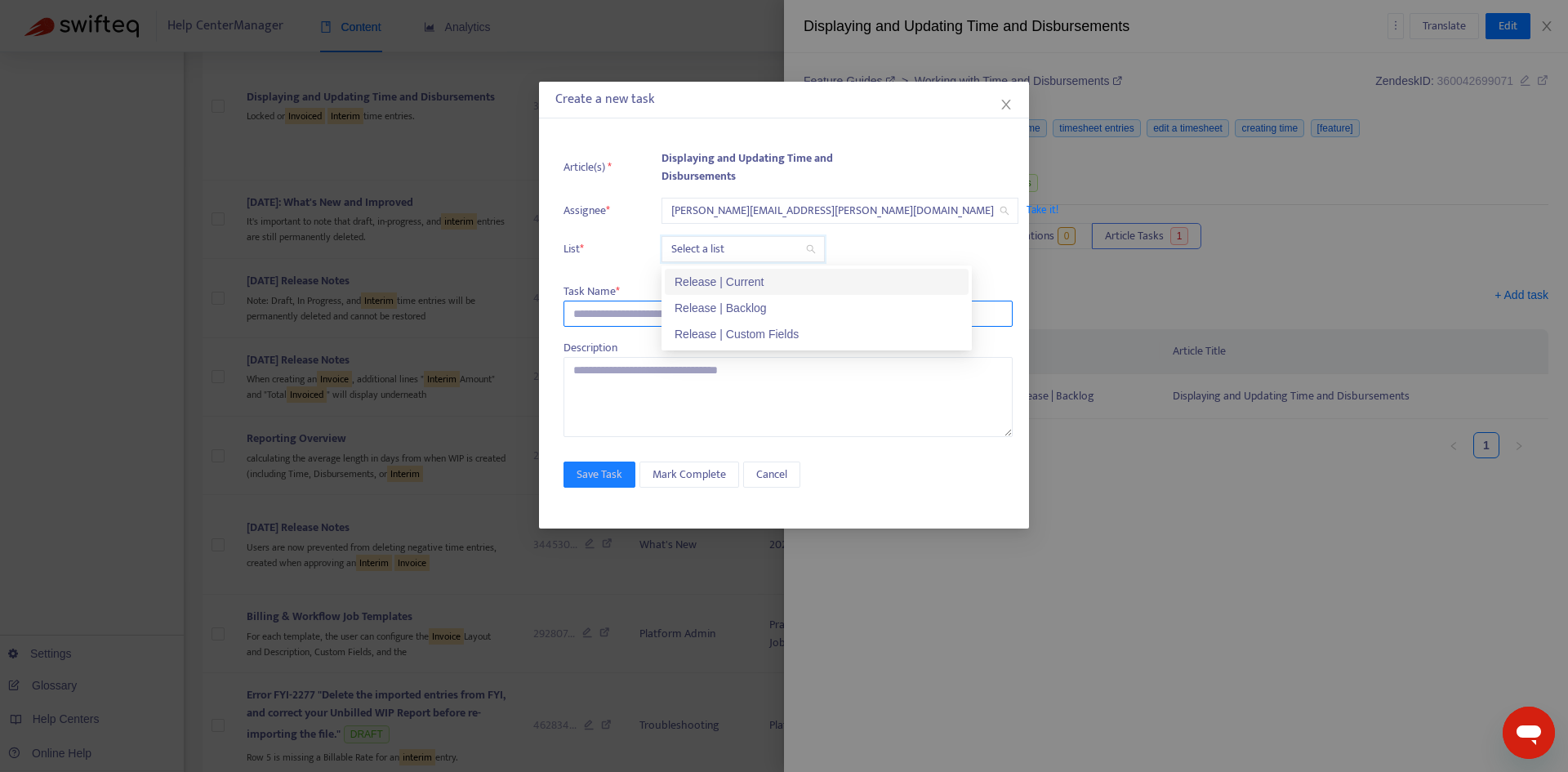
drag, startPoint x: 721, startPoint y: 282, endPoint x: 601, endPoint y: 316, distance: 124.7
click at [710, 284] on div "Release | Current" at bounding box center [816, 282] width 285 height 18
click at [600, 317] on input "text" at bounding box center [788, 313] width 449 height 26
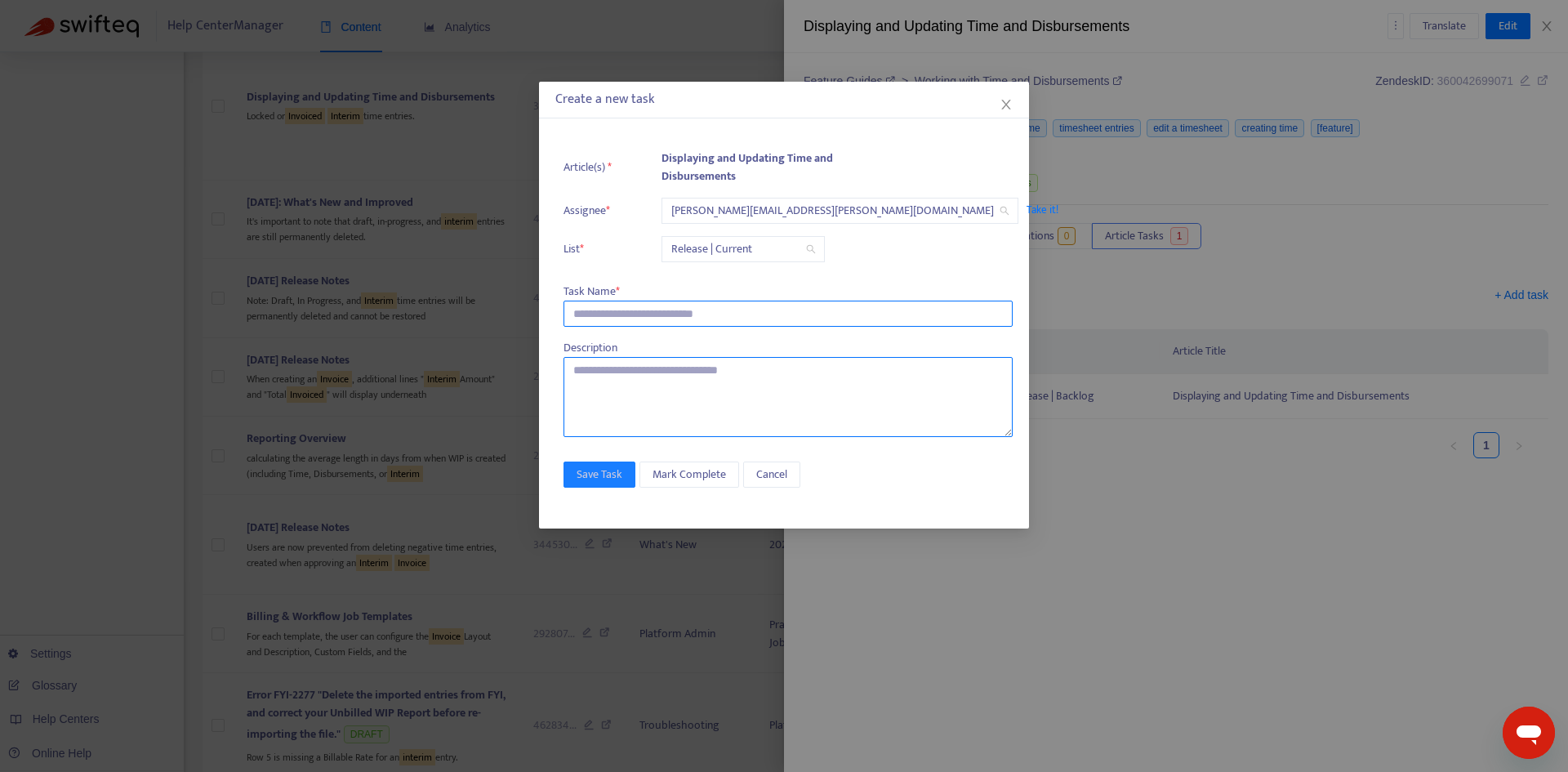
paste input "**********"
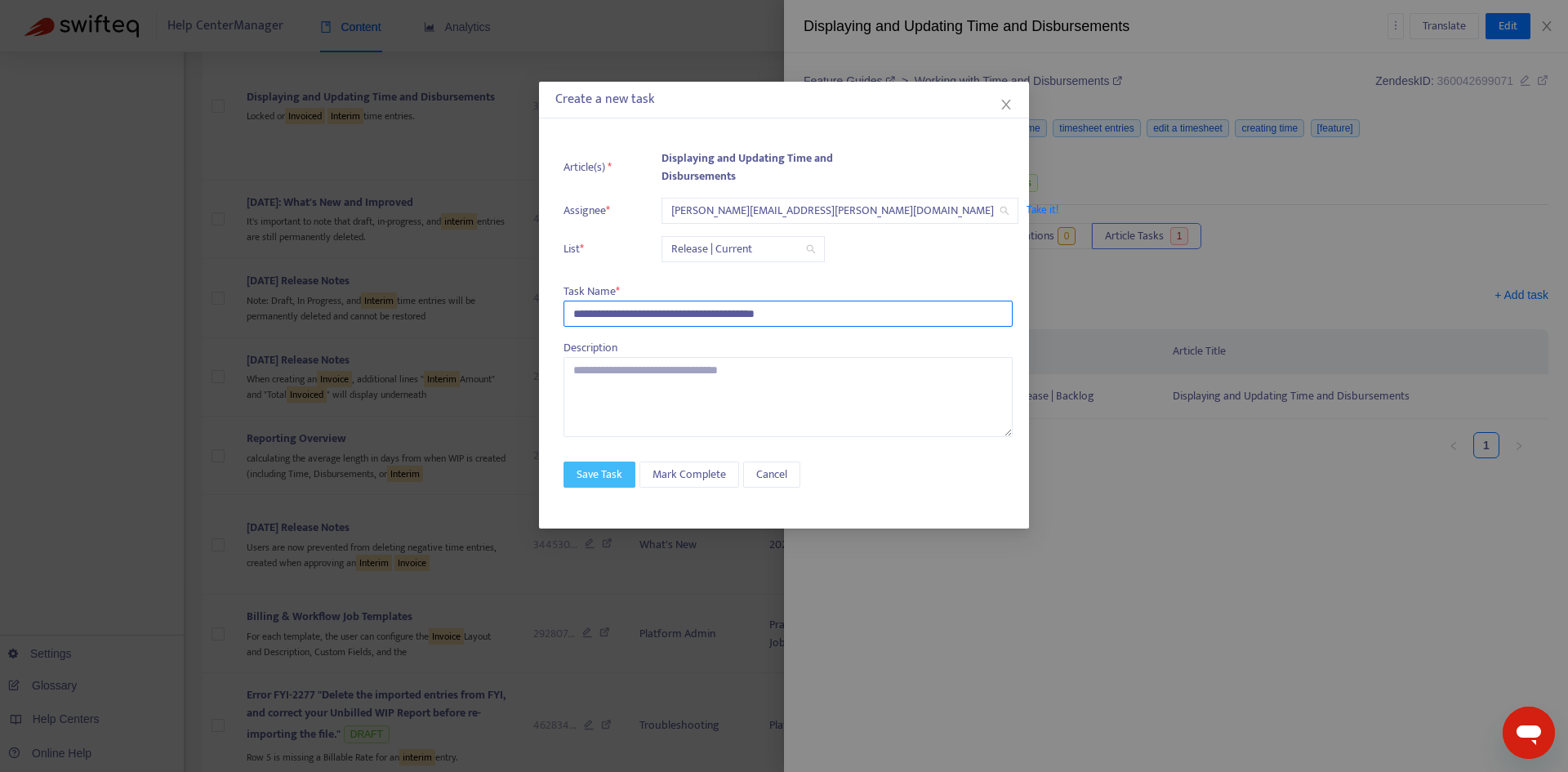
type input "**********"
click at [609, 466] on span "Save Task" at bounding box center [599, 475] width 46 height 18
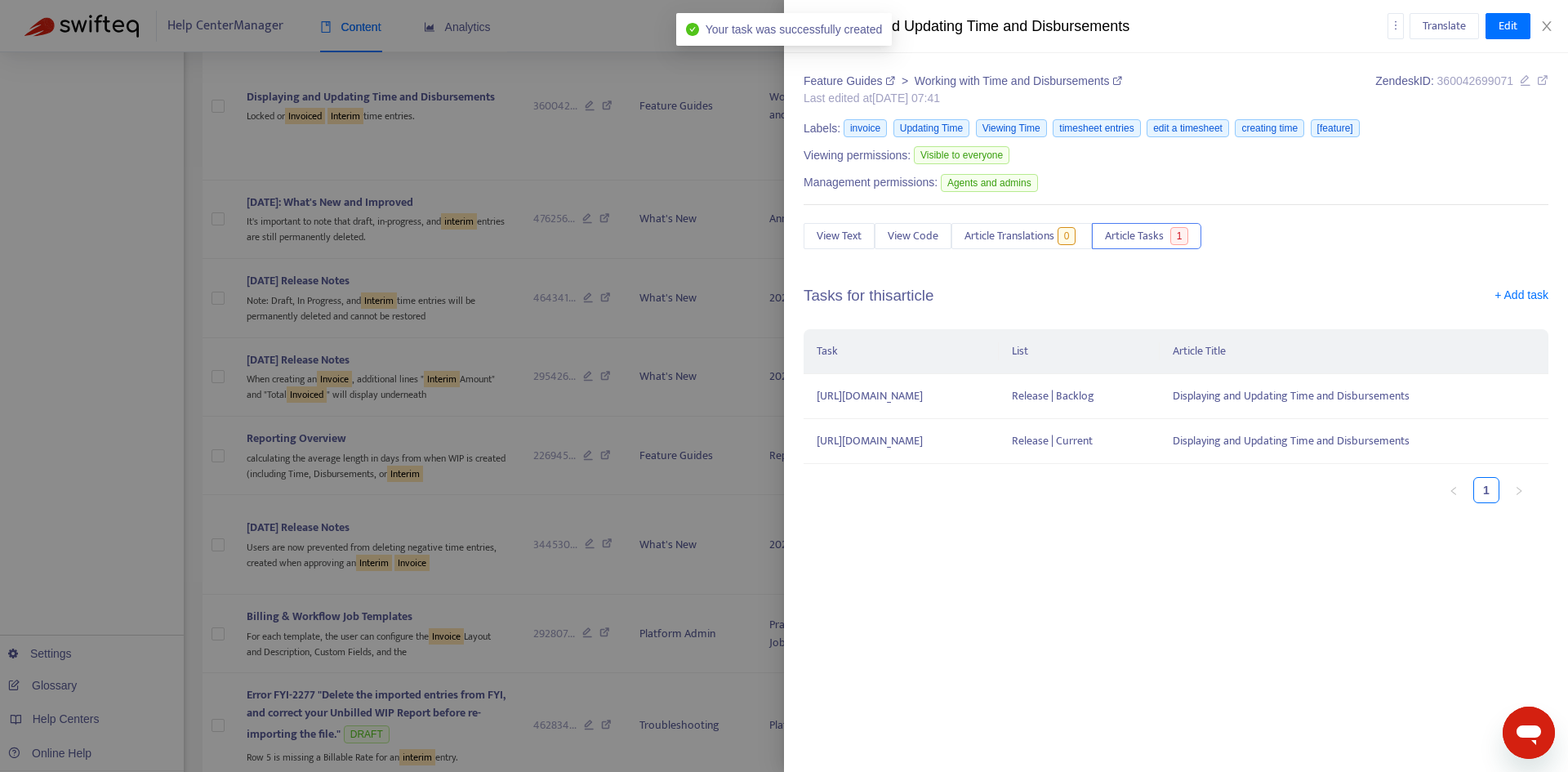
click at [1543, 33] on div "Translate Edit" at bounding box center [1468, 26] width 162 height 26
click at [1545, 18] on div "Translate Edit" at bounding box center [1468, 26] width 162 height 26
click at [1549, 28] on icon "close" at bounding box center [1546, 26] width 13 height 13
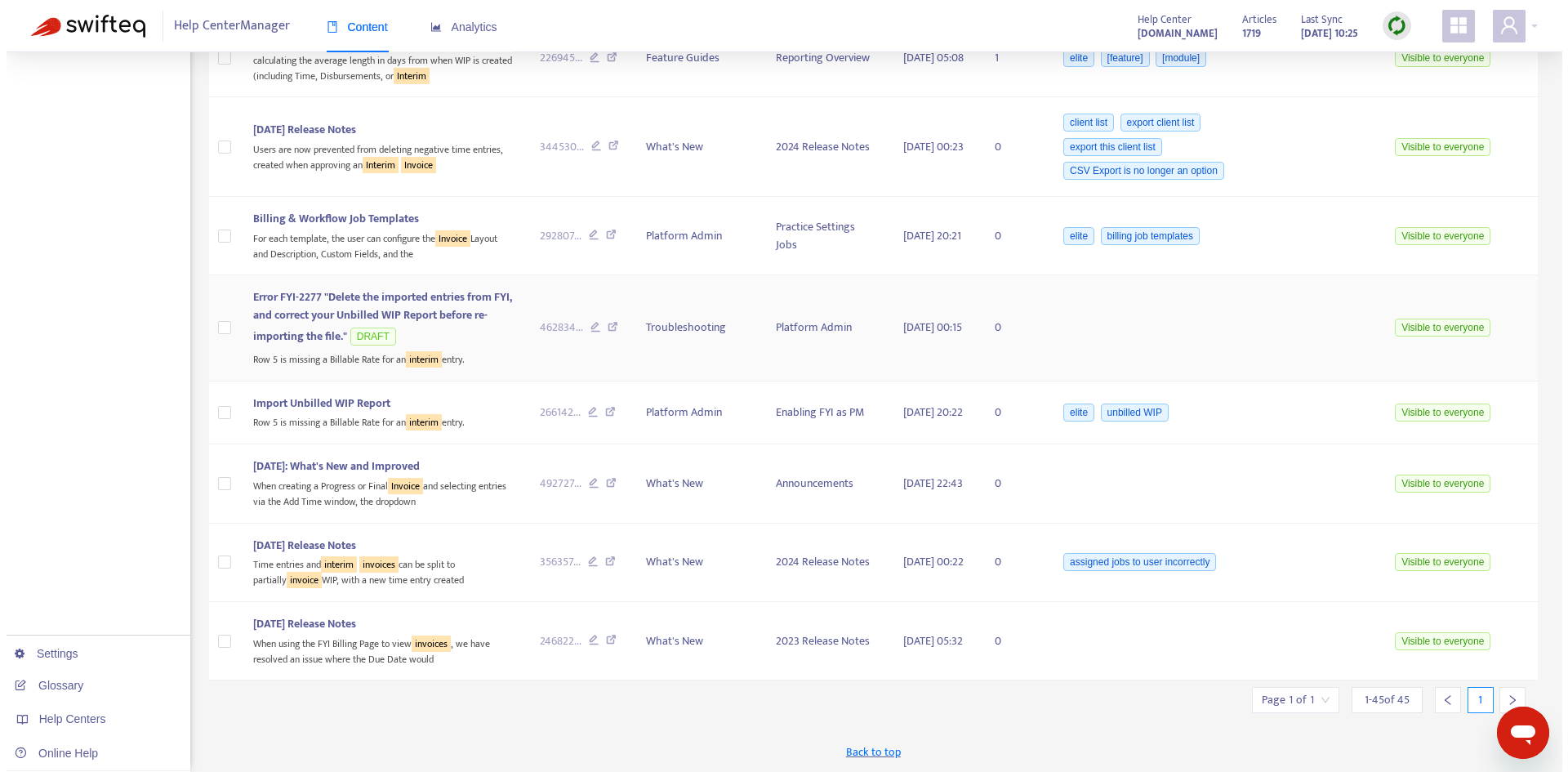
scroll to position [3917, 0]
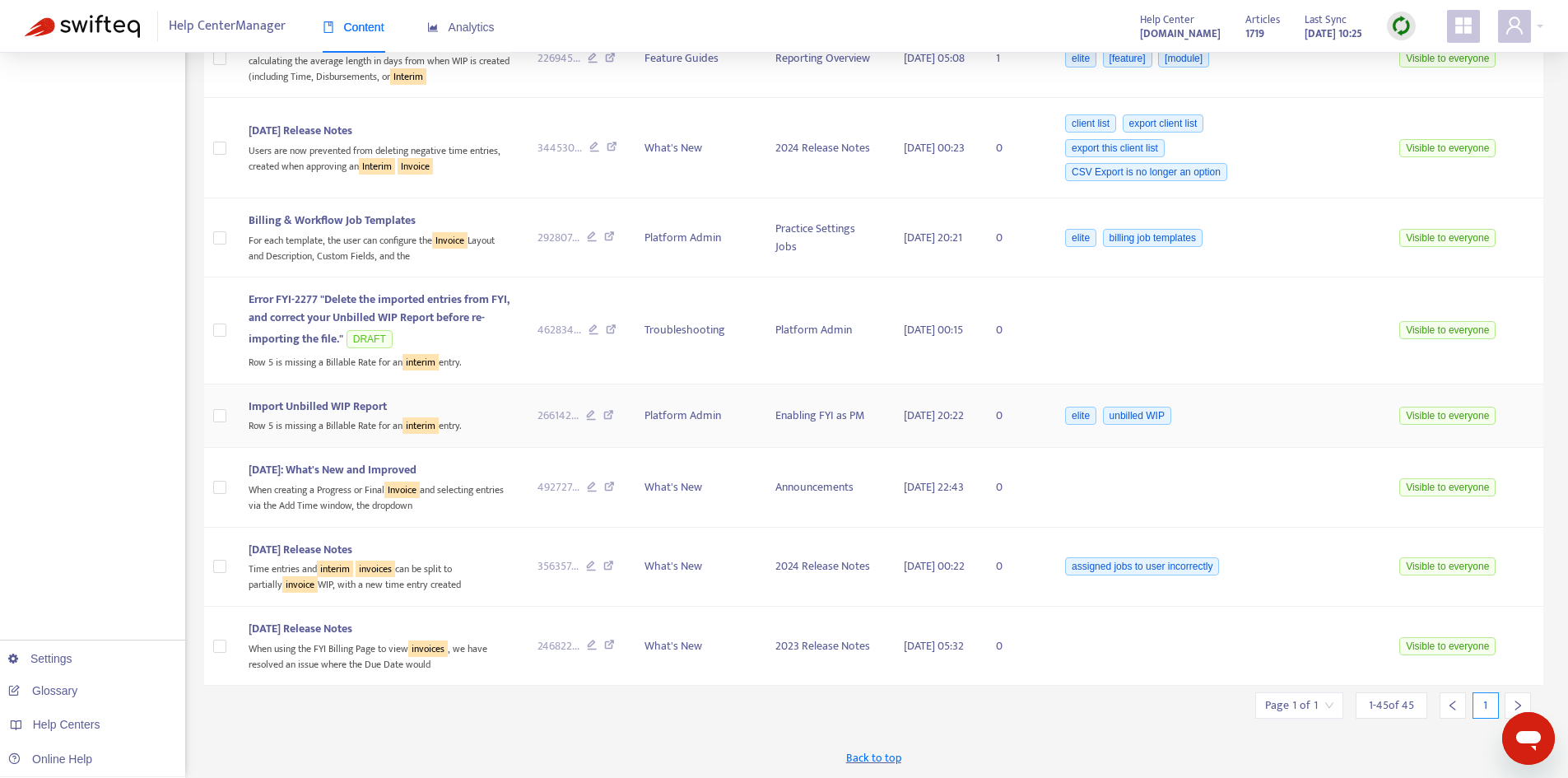
click at [325, 397] on span "Import Unbilled WIP Report" at bounding box center [318, 406] width 138 height 19
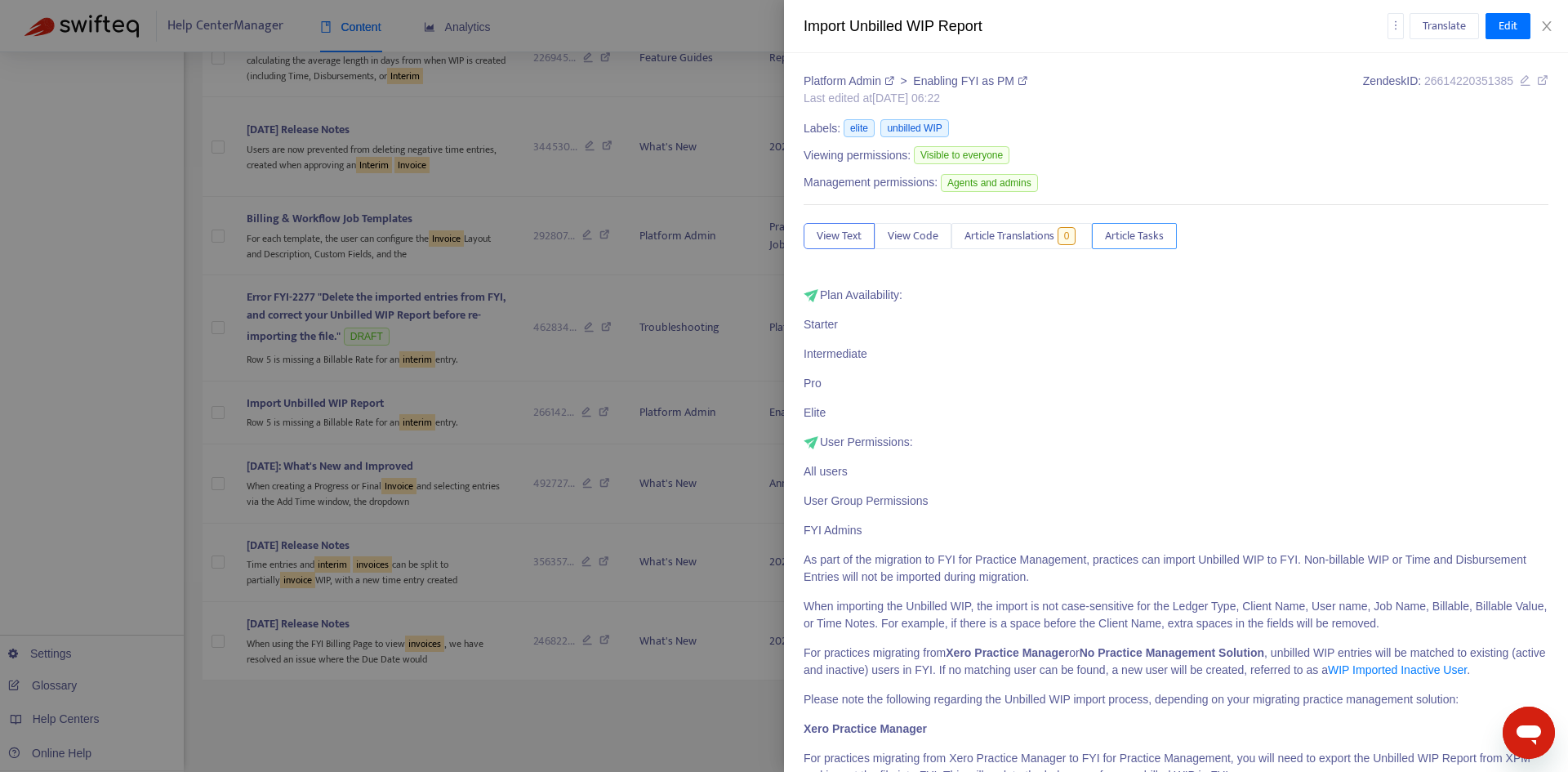
click at [1143, 246] on button "Article Tasks" at bounding box center [1134, 235] width 85 height 26
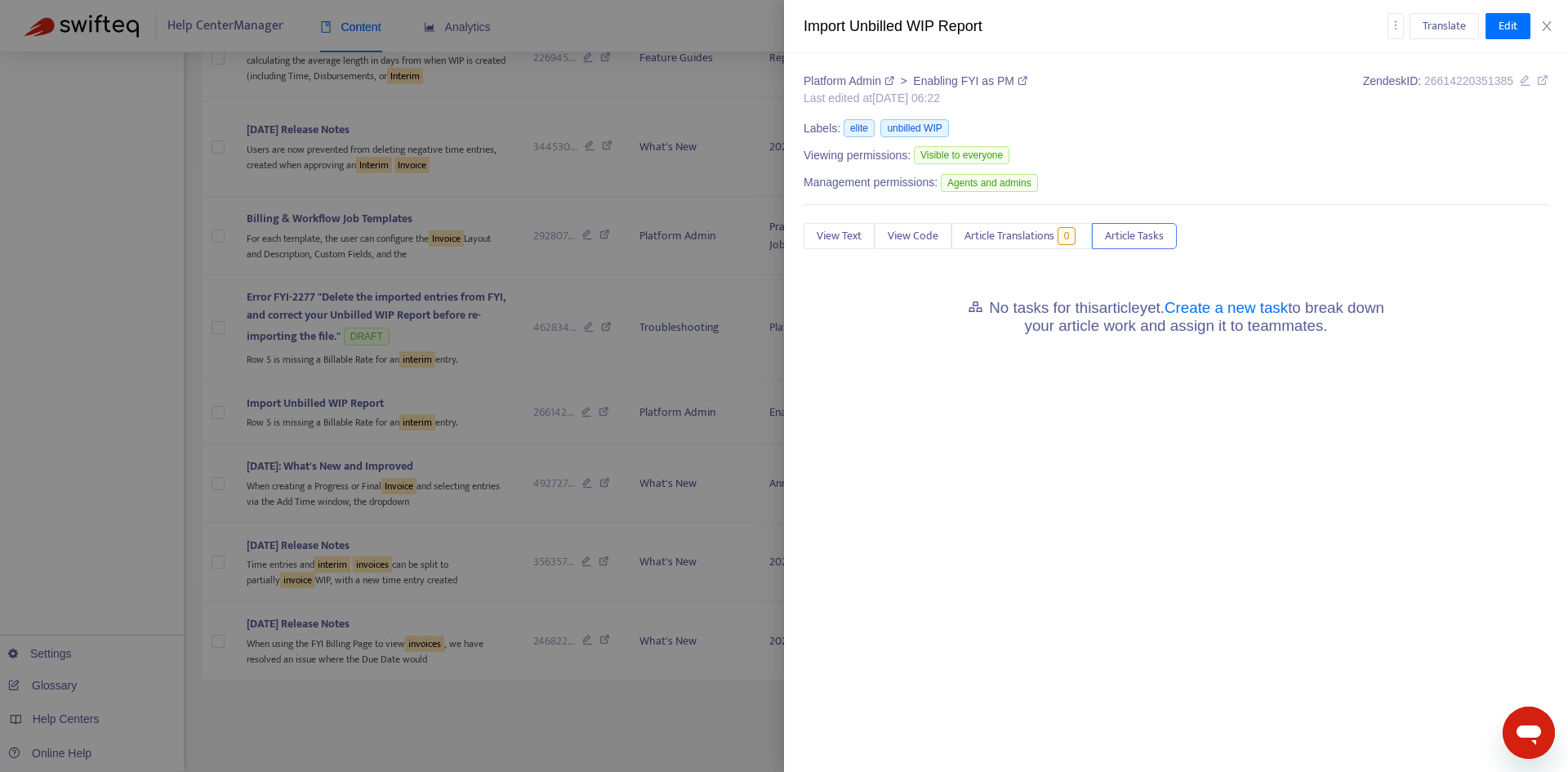
click at [1225, 296] on div "No tasks for this article yet. Create a new task to break down your article wor…" at bounding box center [1176, 314] width 745 height 56
click at [1229, 307] on link "Create a new task" at bounding box center [1225, 307] width 123 height 17
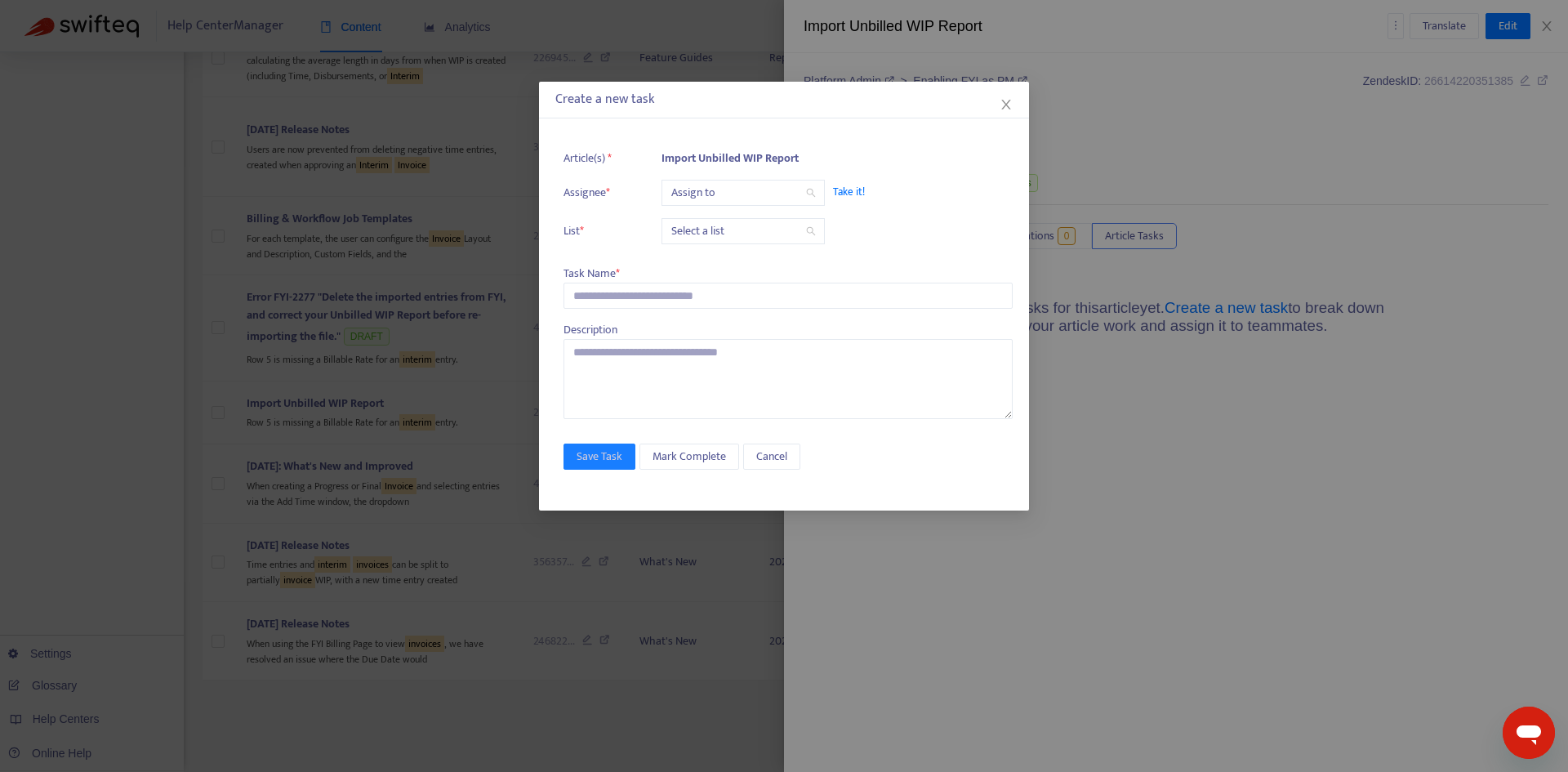
click at [708, 193] on input "search" at bounding box center [743, 192] width 144 height 24
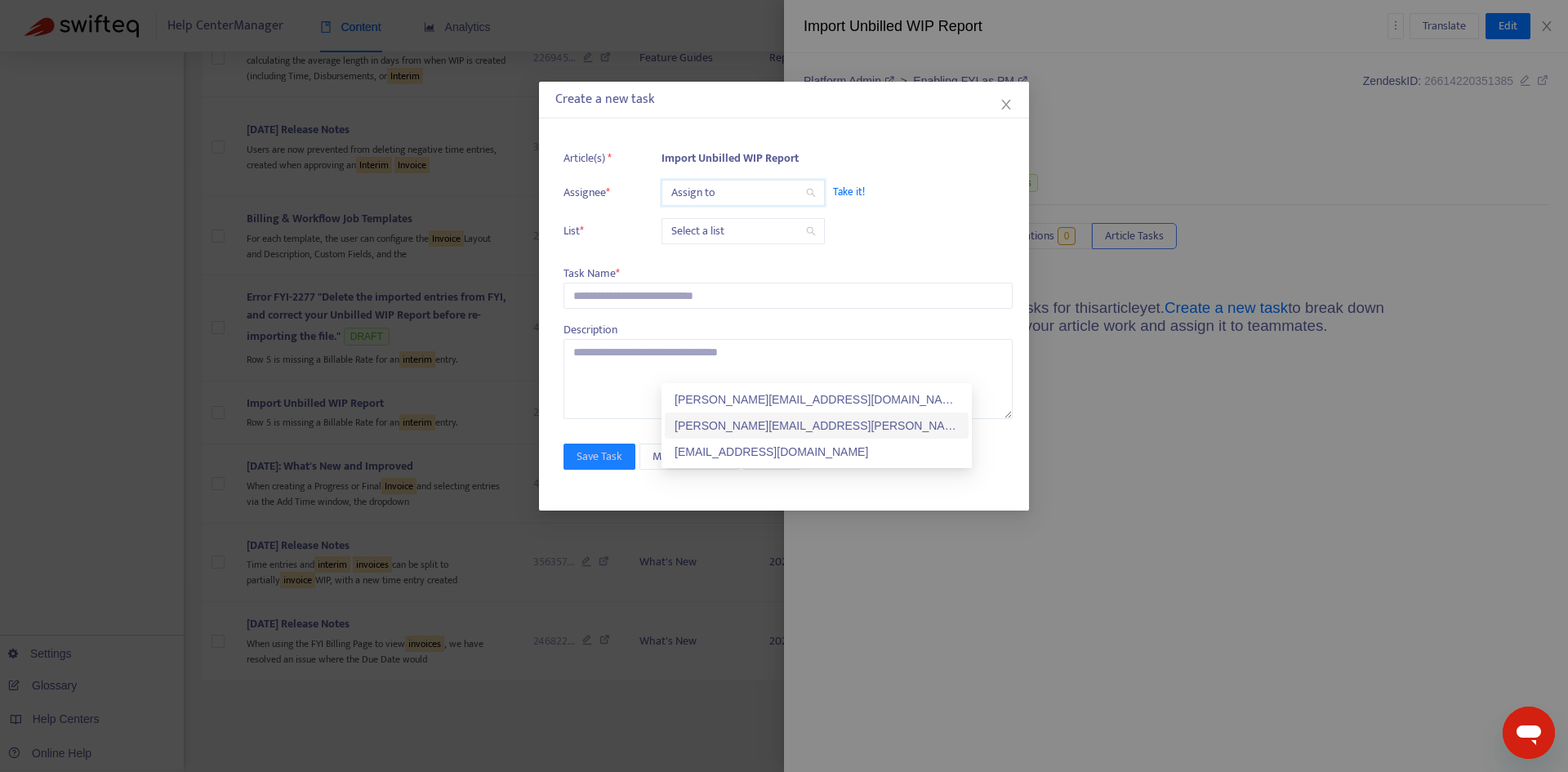
click at [723, 417] on div "[PERSON_NAME][EMAIL_ADDRESS][PERSON_NAME][DOMAIN_NAME]" at bounding box center [816, 425] width 285 height 18
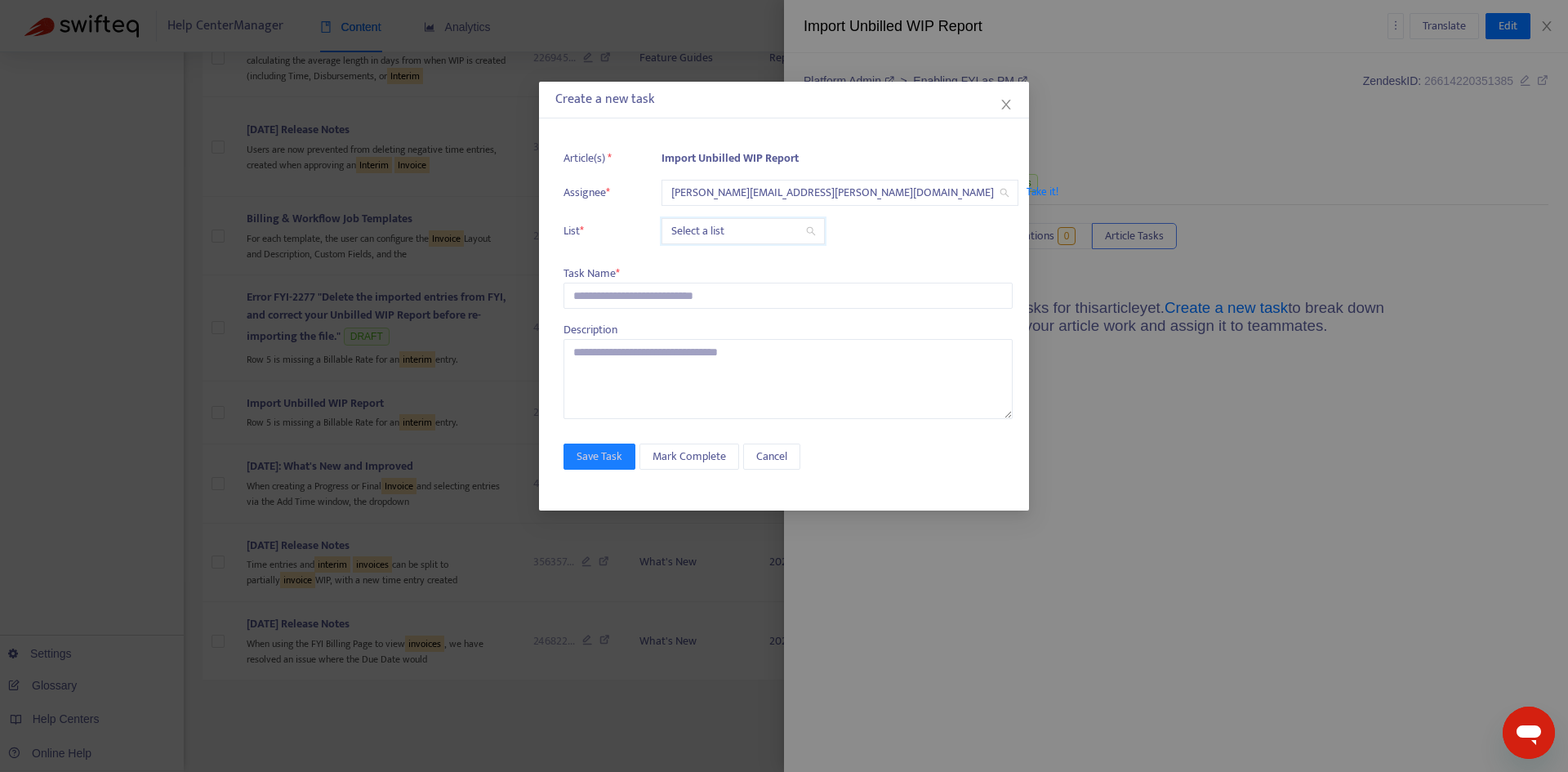
click at [697, 228] on input "search" at bounding box center [743, 231] width 144 height 24
click at [699, 429] on div "Release | Current" at bounding box center [816, 438] width 285 height 18
click at [626, 300] on input "text" at bounding box center [788, 295] width 449 height 26
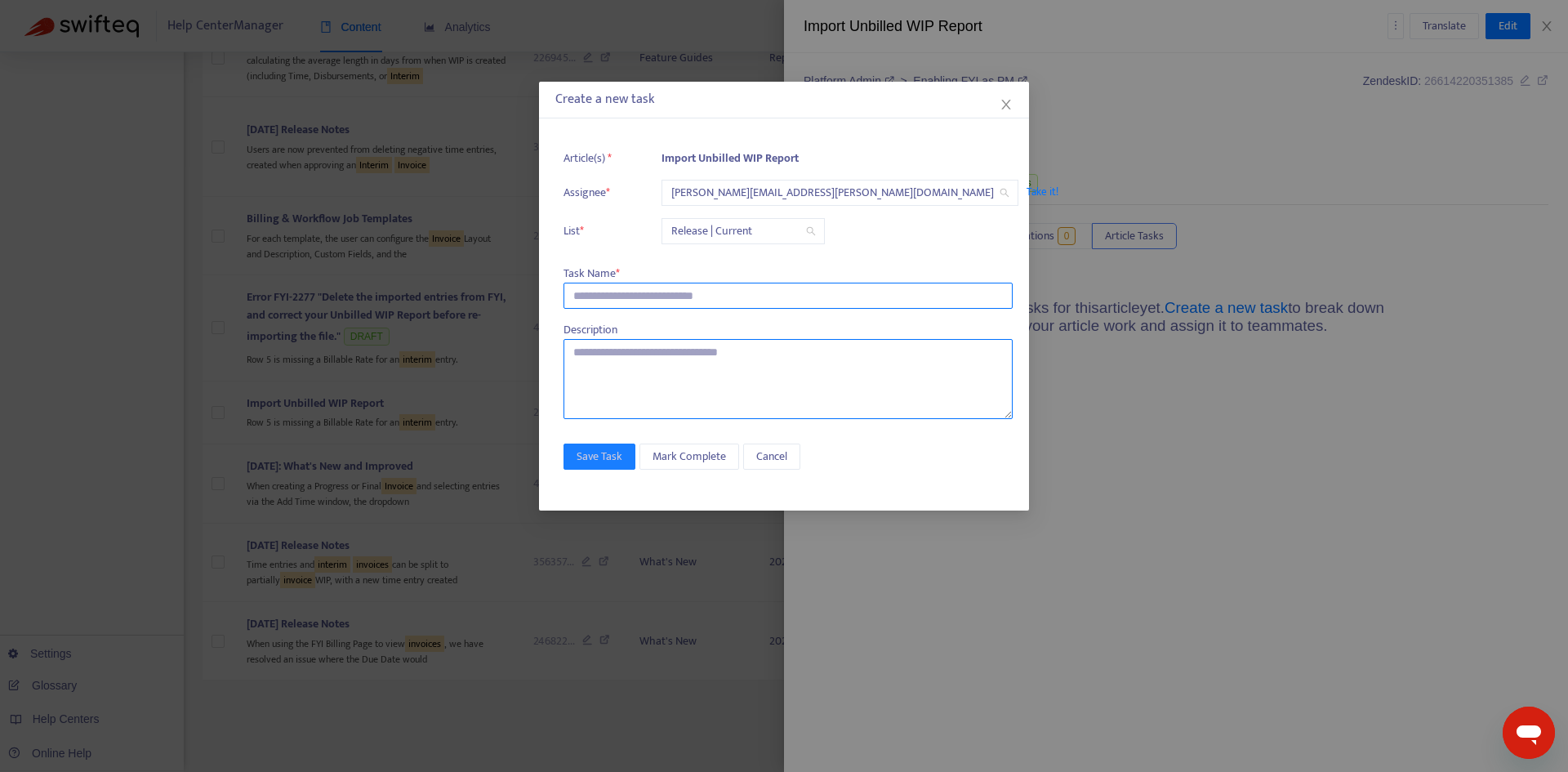
paste input "**********"
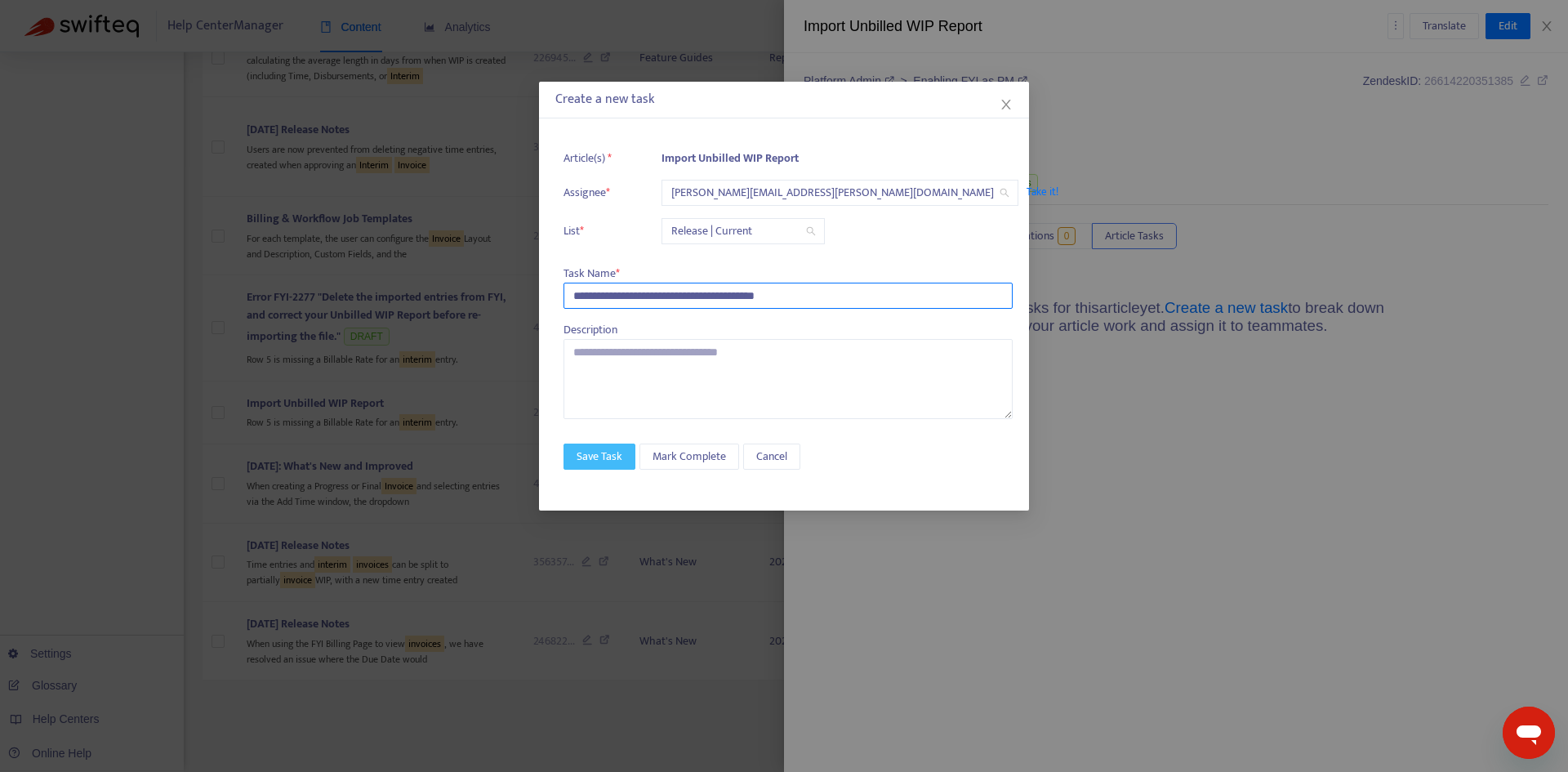
type input "**********"
click at [589, 452] on span "Save Task" at bounding box center [599, 457] width 46 height 18
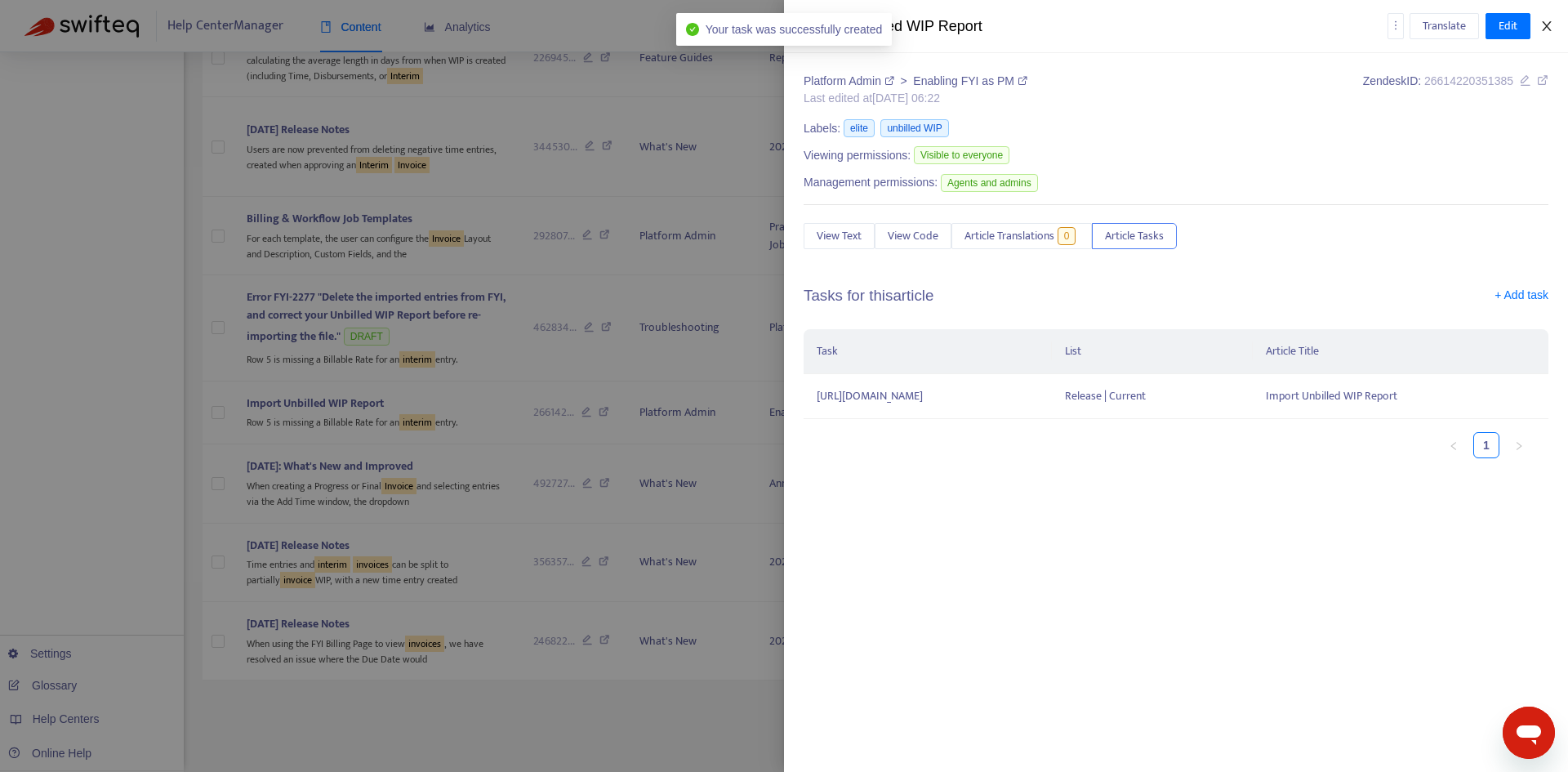
click at [1543, 25] on icon "close" at bounding box center [1546, 26] width 13 height 13
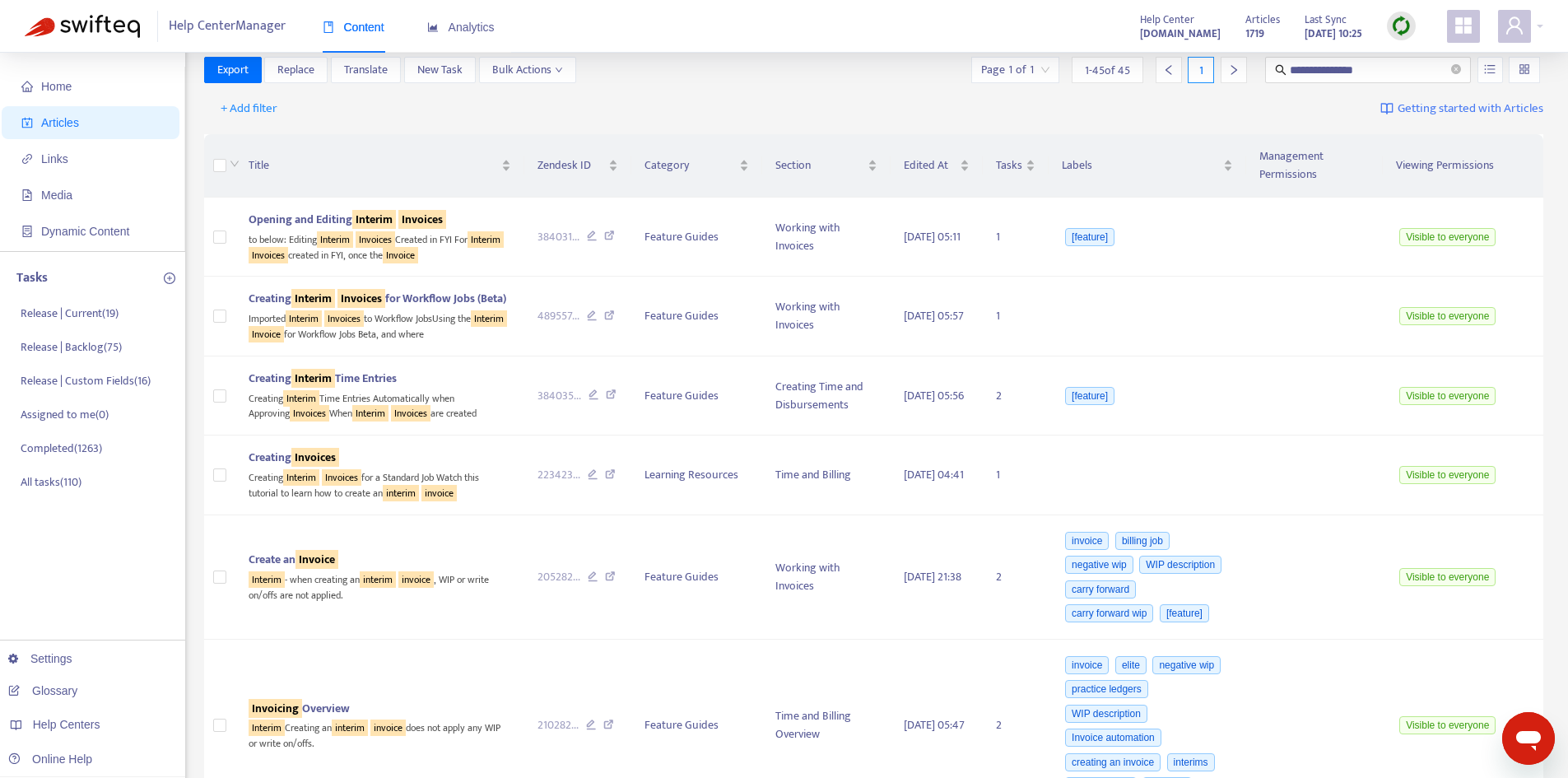
scroll to position [0, 0]
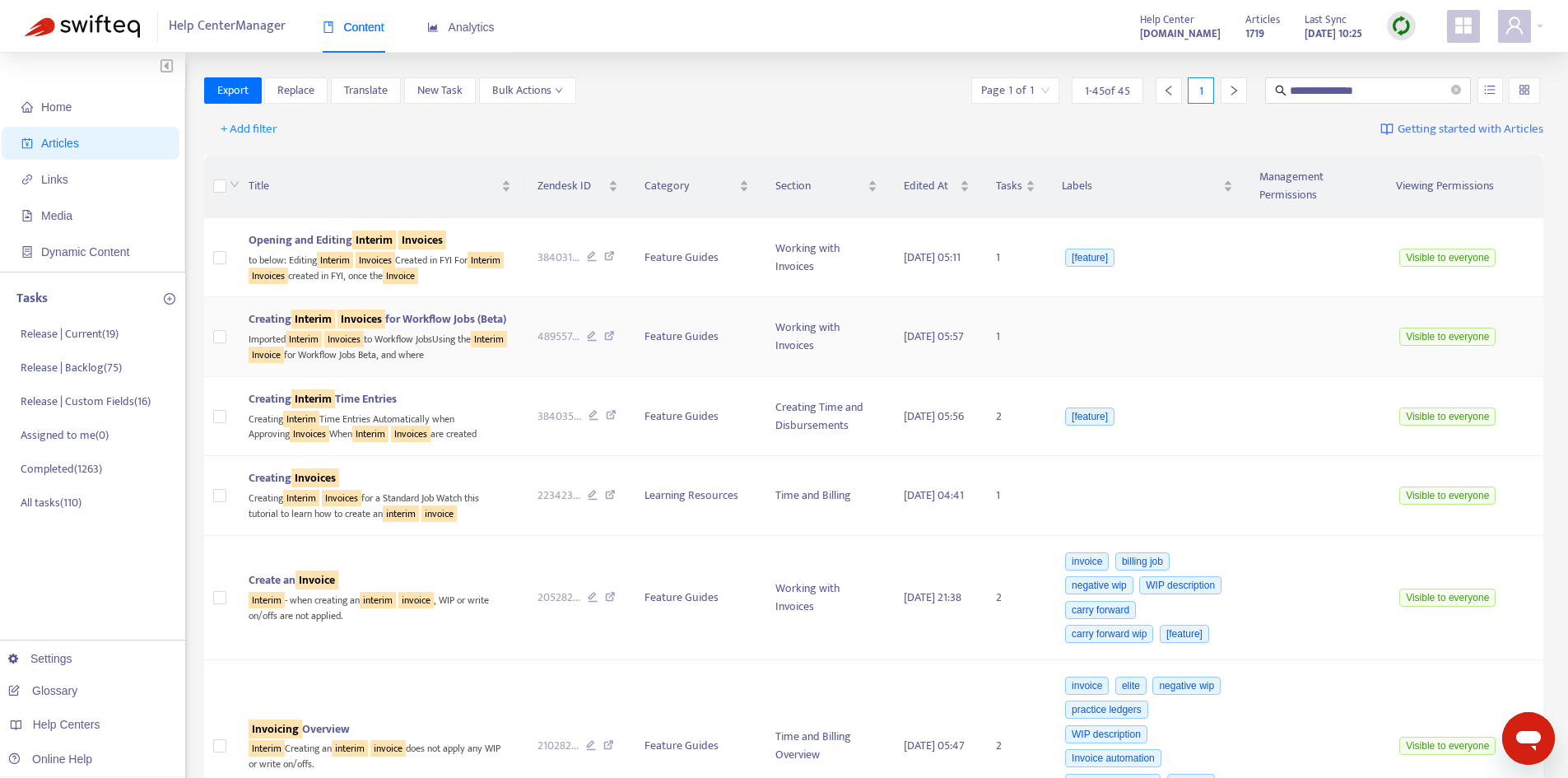
click at [335, 317] on sqkw "Interim" at bounding box center [313, 318] width 43 height 19
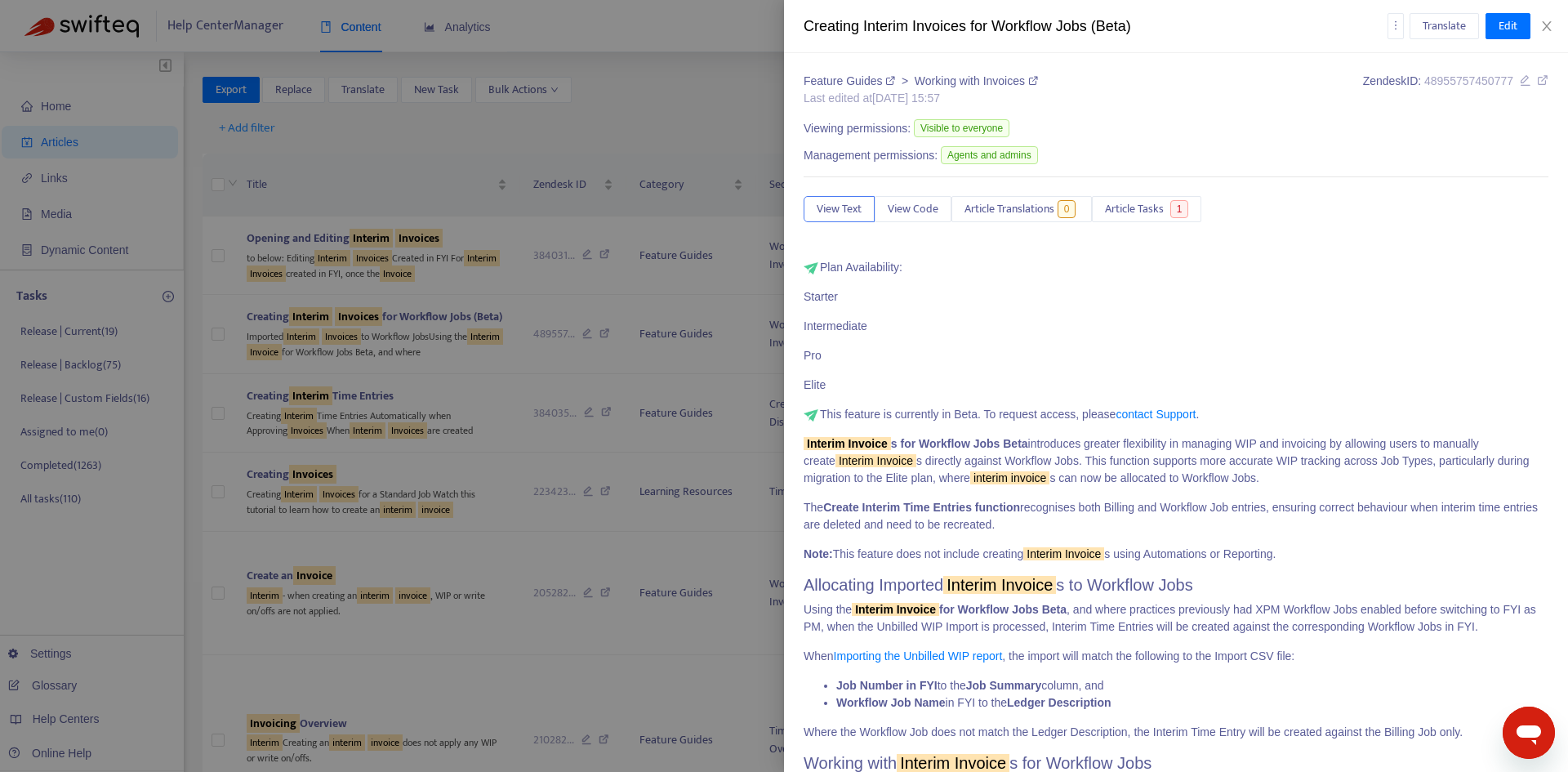
click at [1537, 80] on icon at bounding box center [1542, 80] width 12 height 12
click at [1543, 31] on icon "close" at bounding box center [1546, 26] width 13 height 13
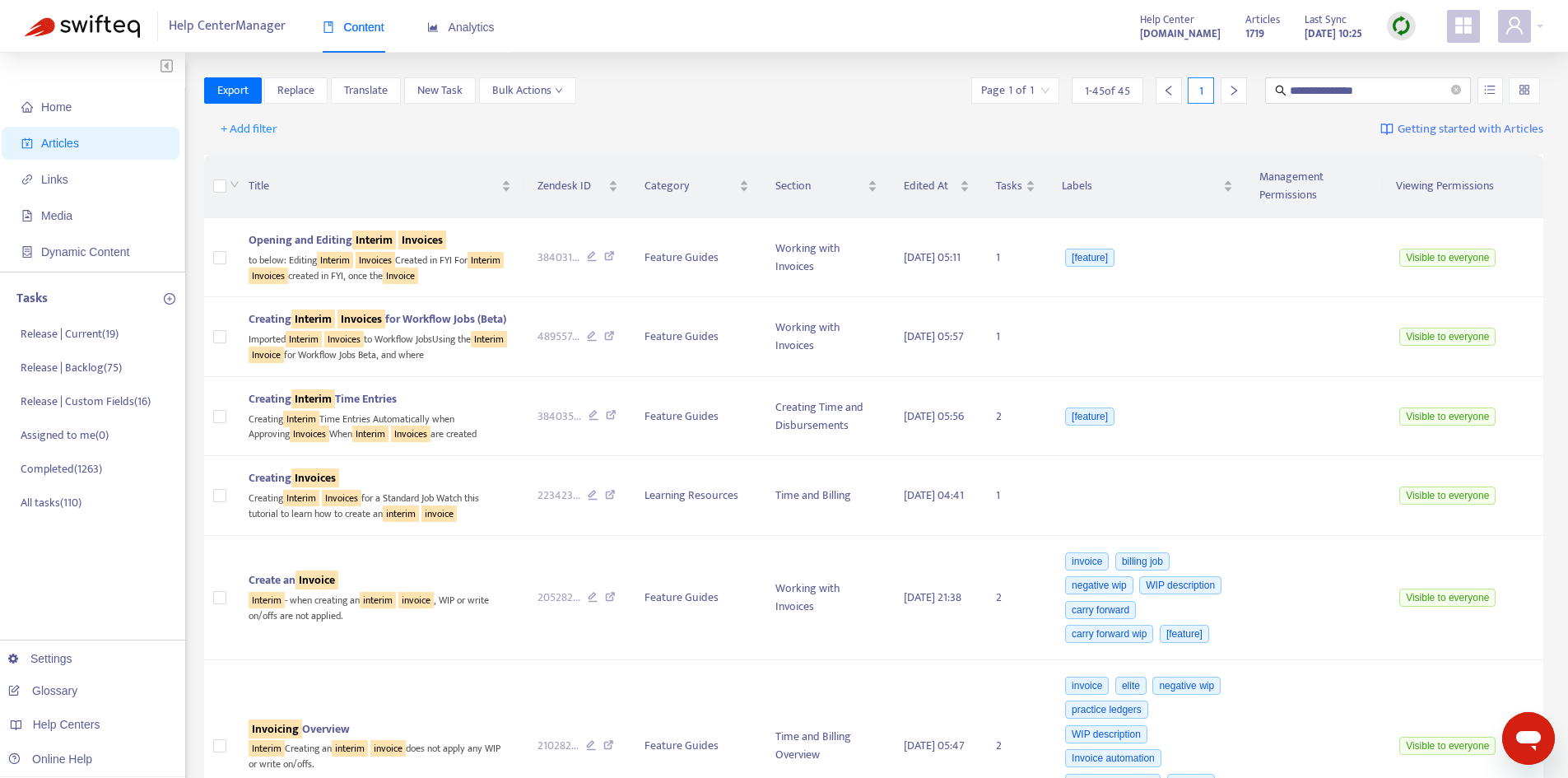
click at [74, 137] on span "Articles" at bounding box center [60, 143] width 38 height 14
drag, startPoint x: 1383, startPoint y: 85, endPoint x: 1259, endPoint y: 87, distance: 124.0
click at [1259, 87] on div "**********" at bounding box center [1256, 90] width 575 height 26
type input "********"
drag, startPoint x: 1345, startPoint y: 92, endPoint x: 1260, endPoint y: 96, distance: 85.1
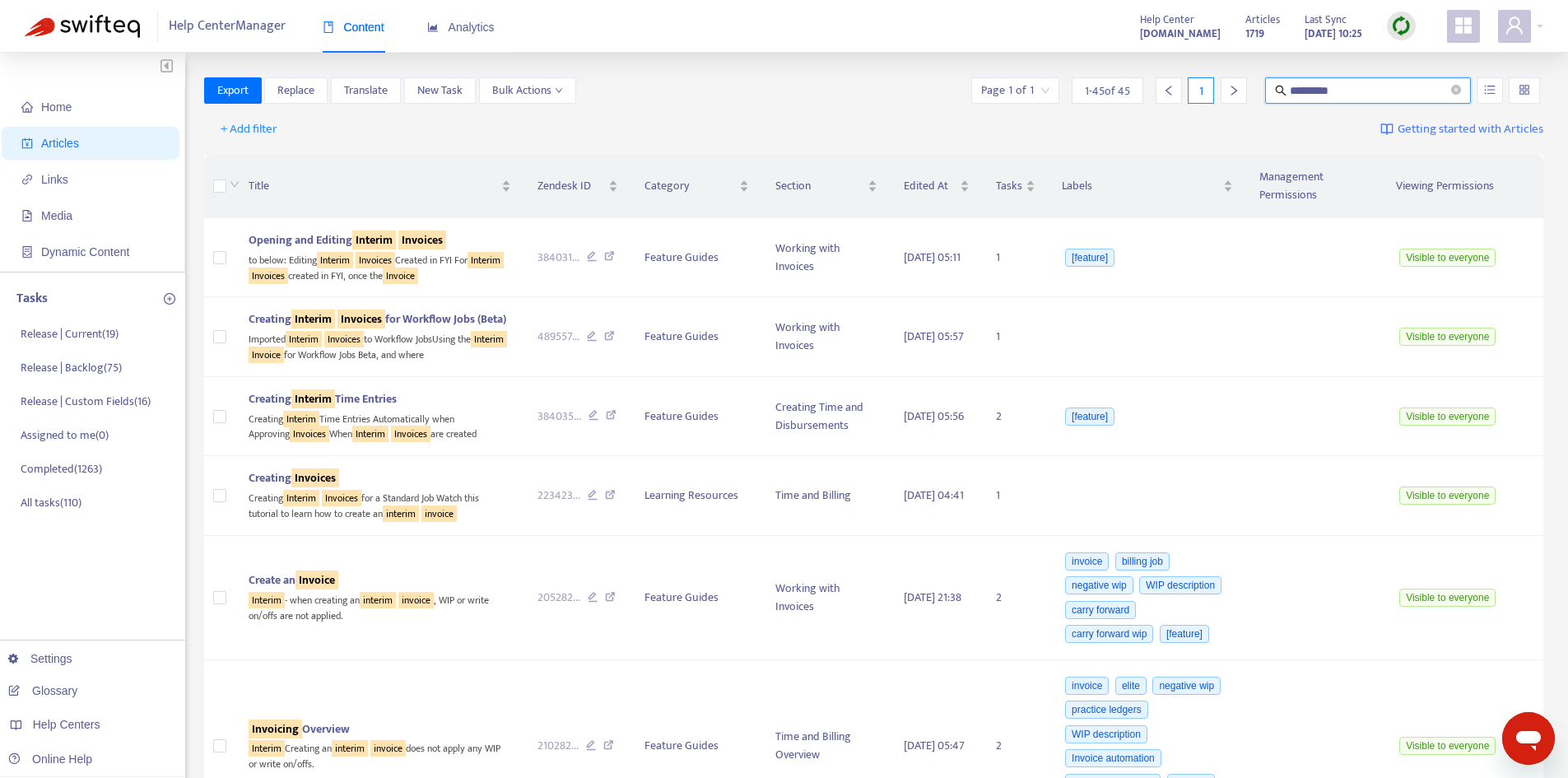
click at [1260, 96] on div "Page 1 of 1 1 - 45 of 45 1 ********" at bounding box center [1256, 90] width 575 height 26
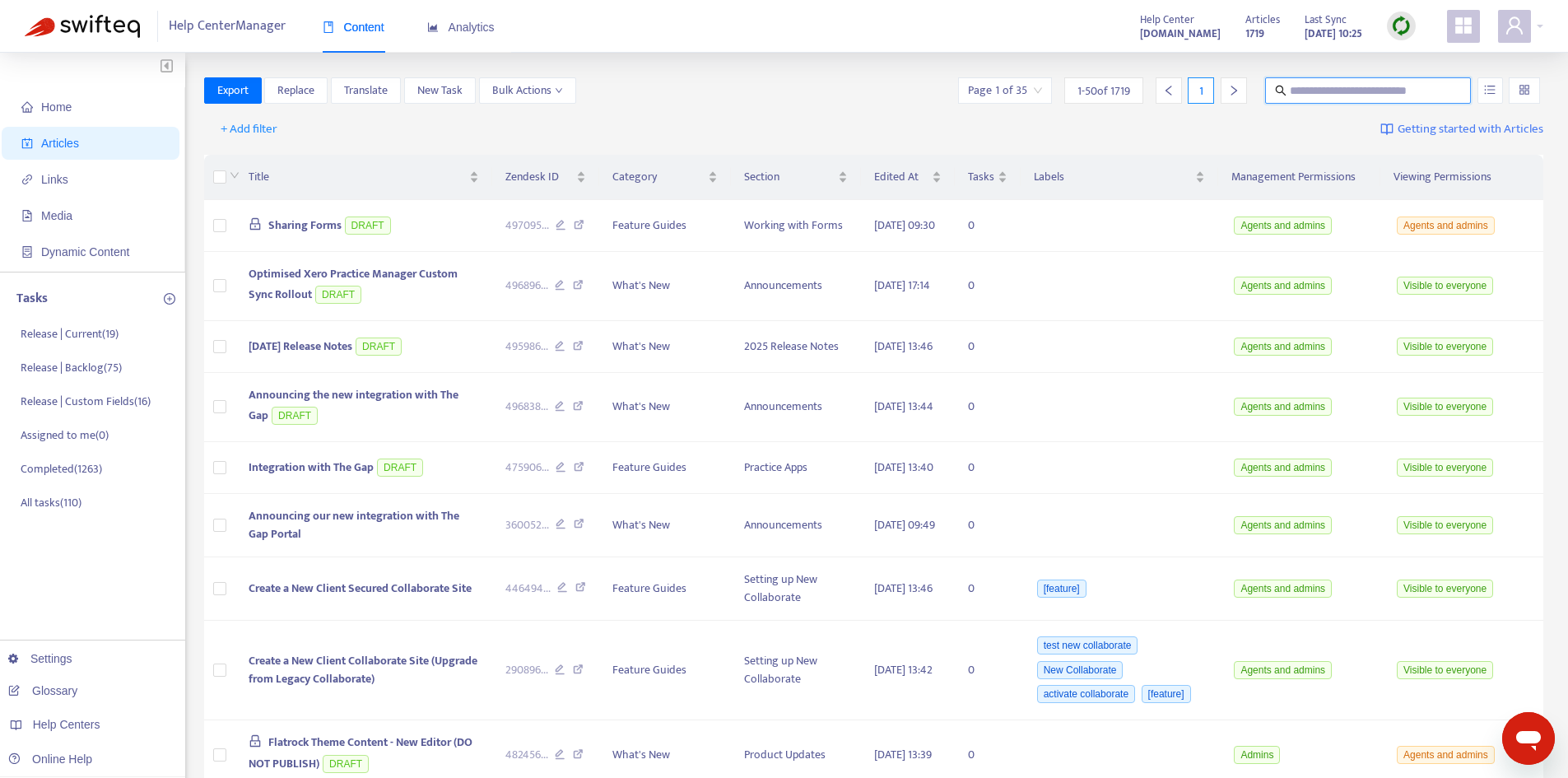
click at [1327, 84] on input "text" at bounding box center [1369, 90] width 158 height 18
paste input "**********"
type input "**********"
click at [1480, 91] on button "button" at bounding box center [1490, 90] width 25 height 26
click at [1431, 174] on span "Search in HTML" at bounding box center [1426, 183] width 87 height 18
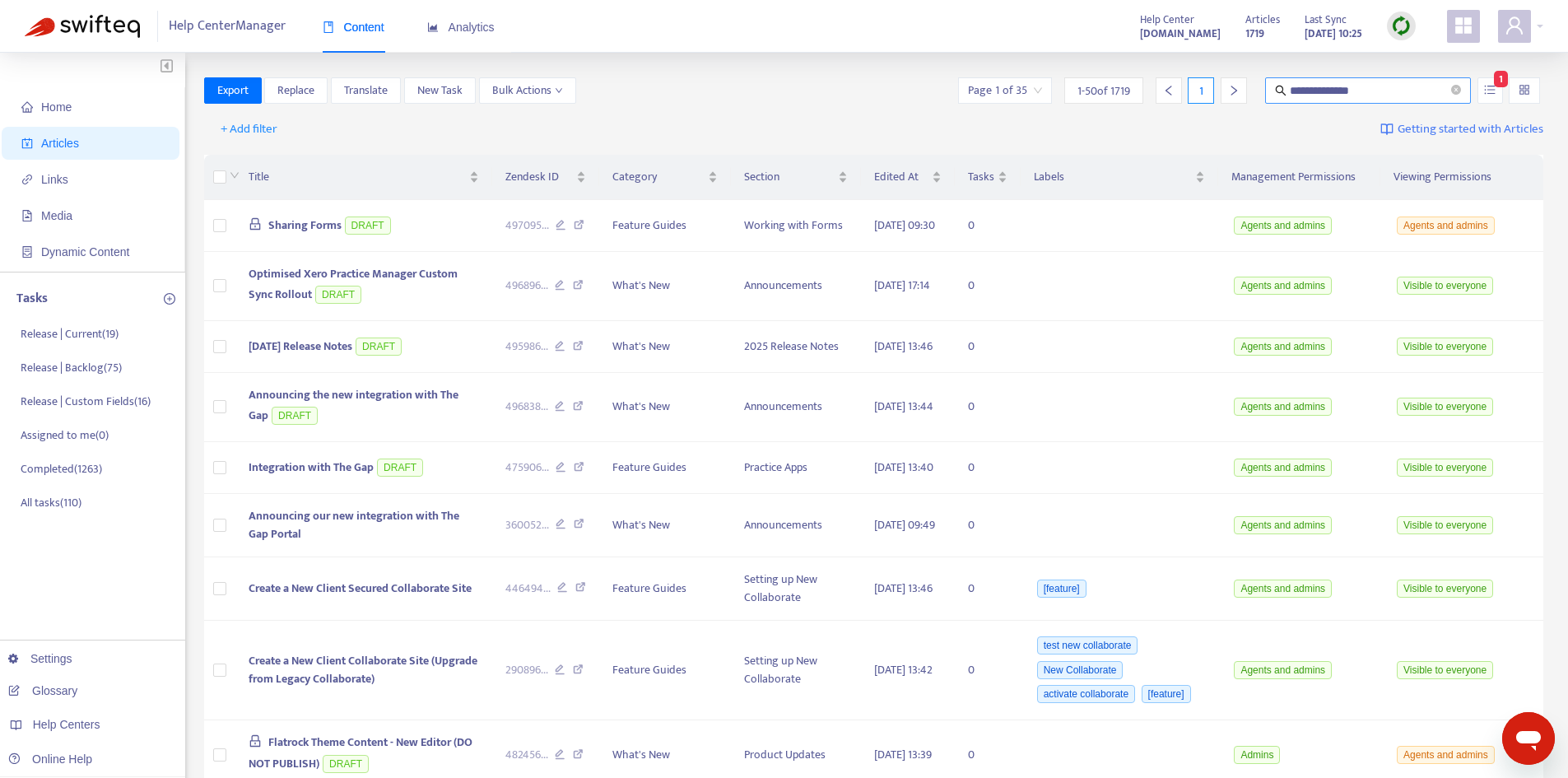
click at [1402, 95] on input "**********" at bounding box center [1369, 90] width 158 height 18
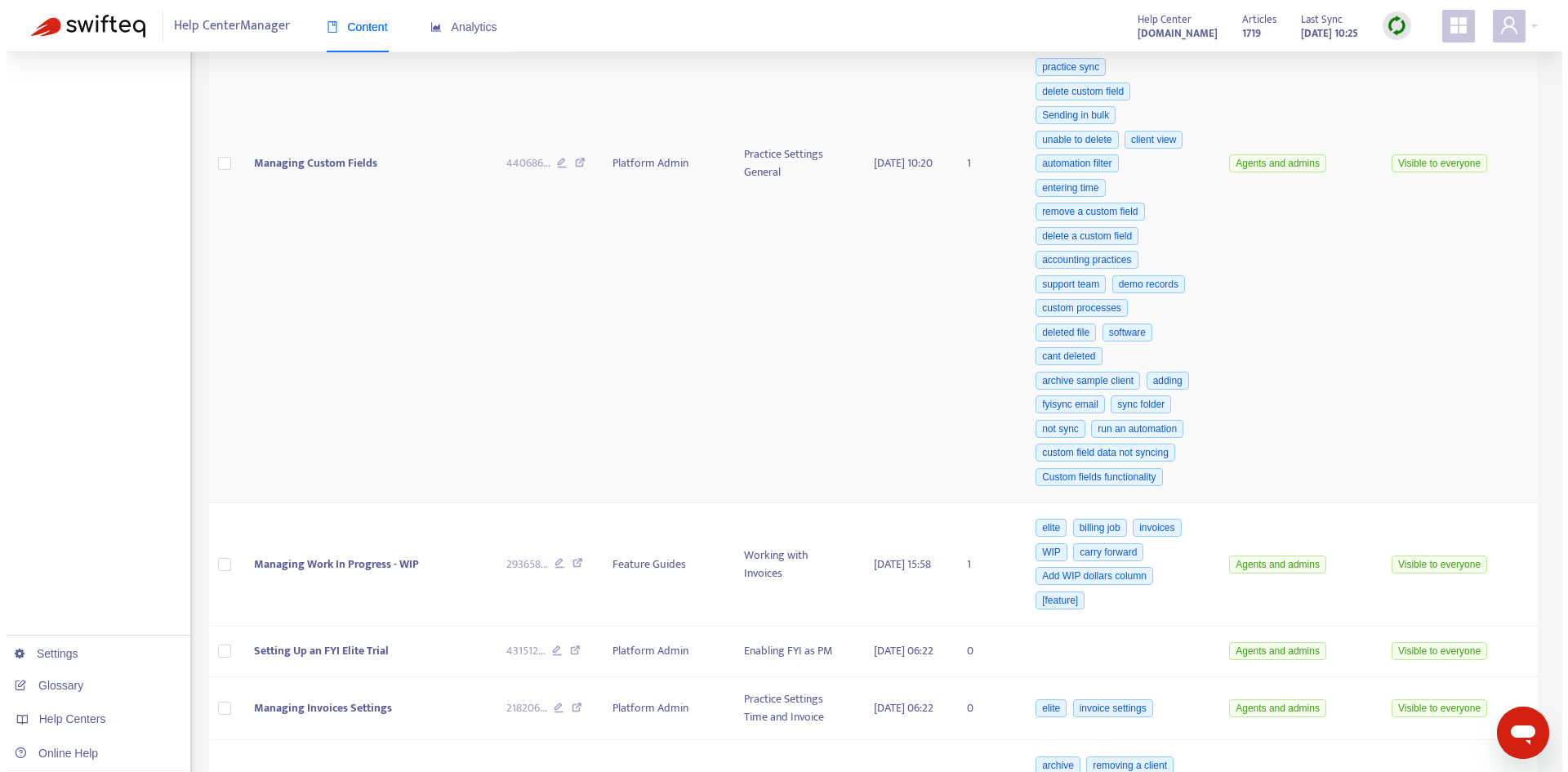
scroll to position [817, 0]
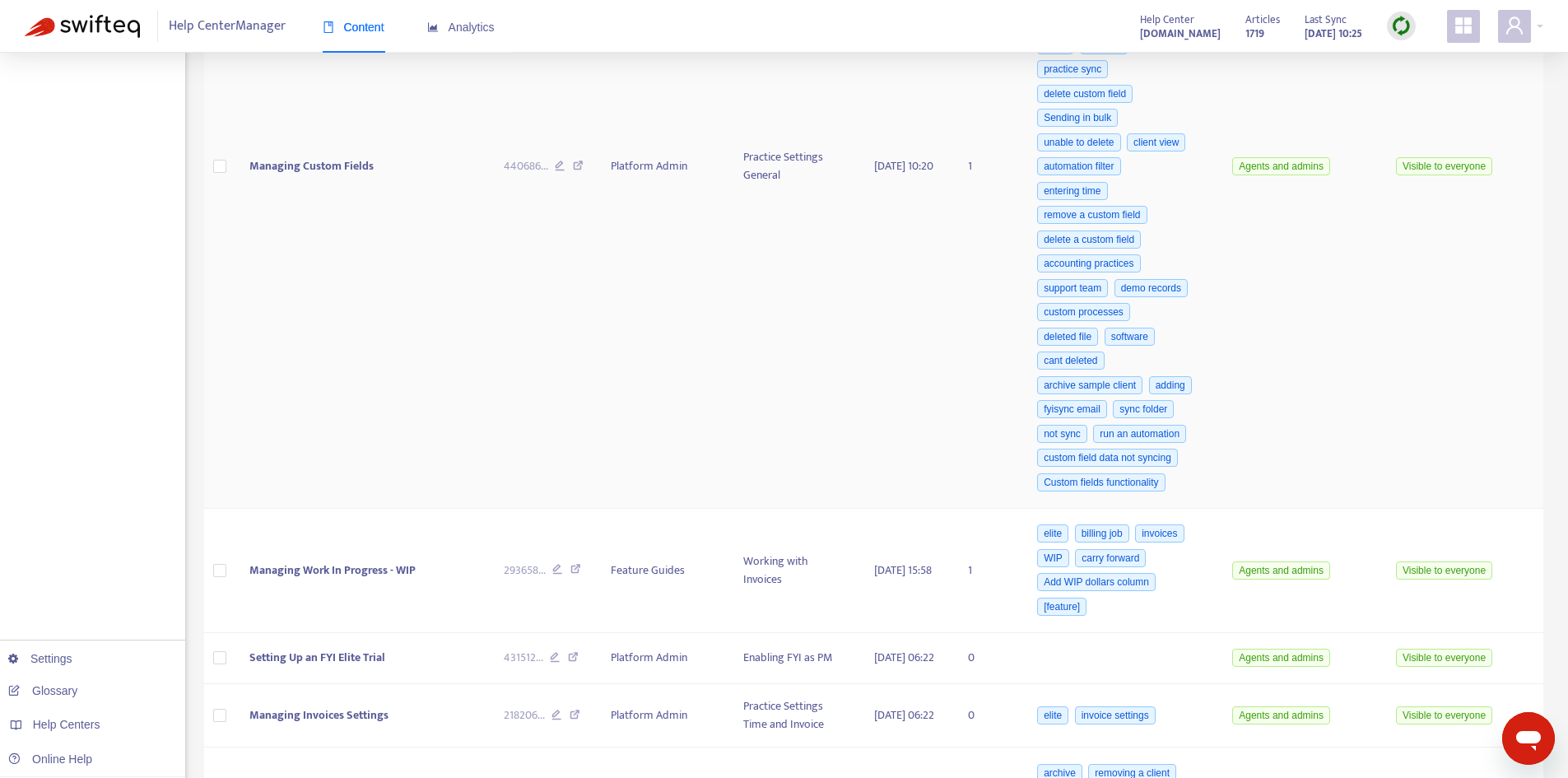
click at [320, 176] on span "Managing Custom Fields" at bounding box center [311, 166] width 124 height 19
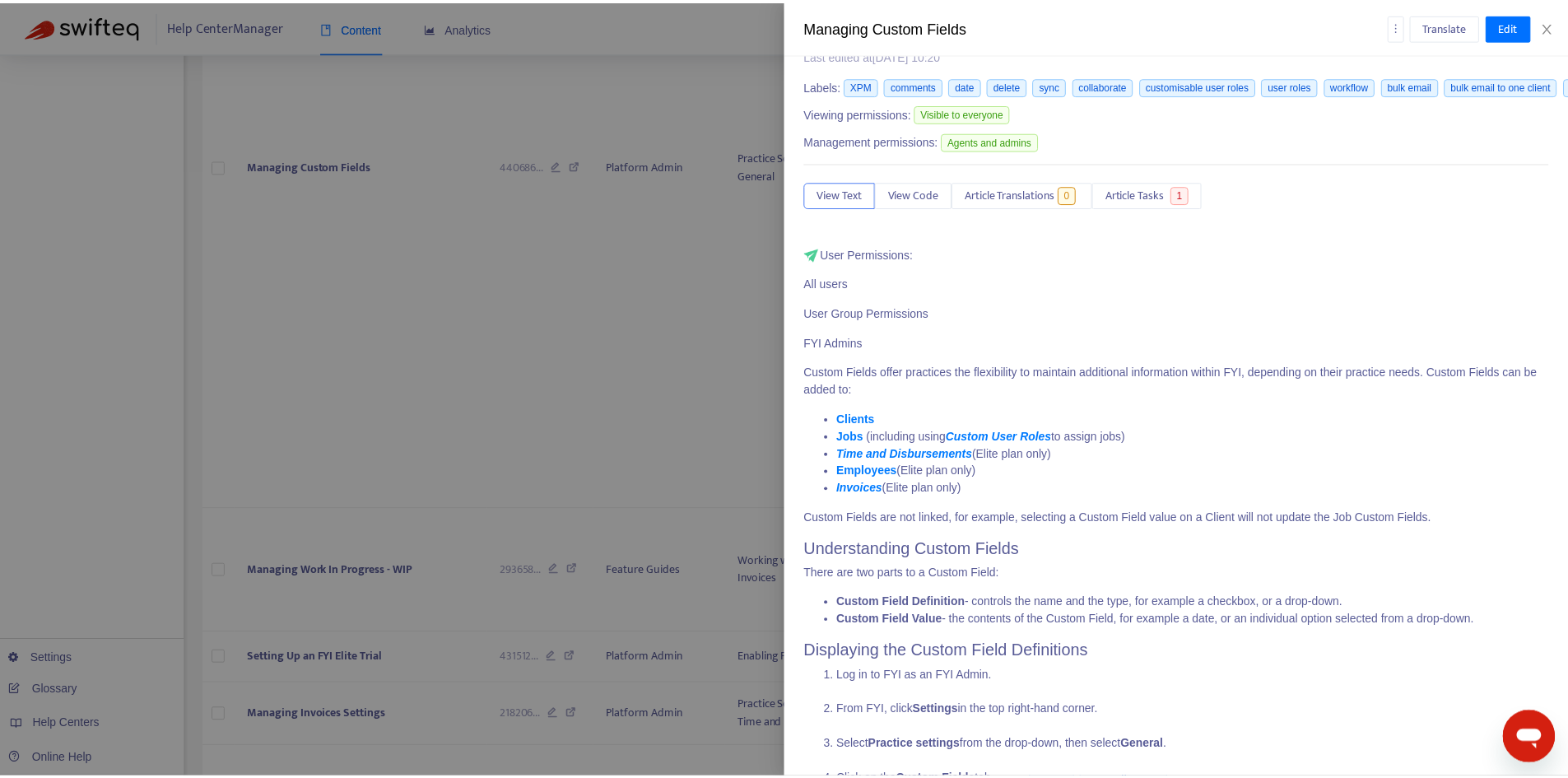
scroll to position [0, 0]
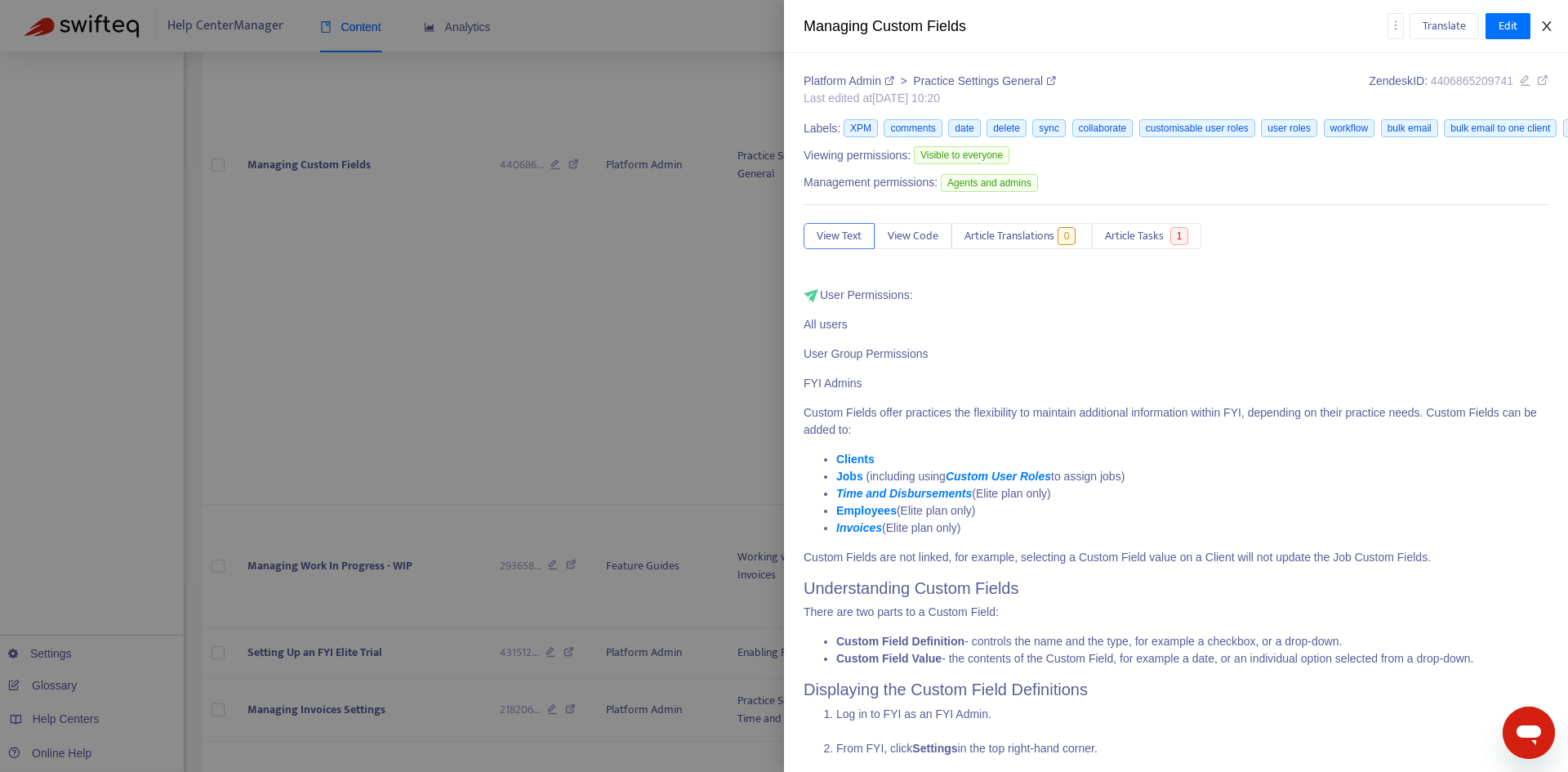
click at [1550, 22] on icon "close" at bounding box center [1546, 26] width 9 height 10
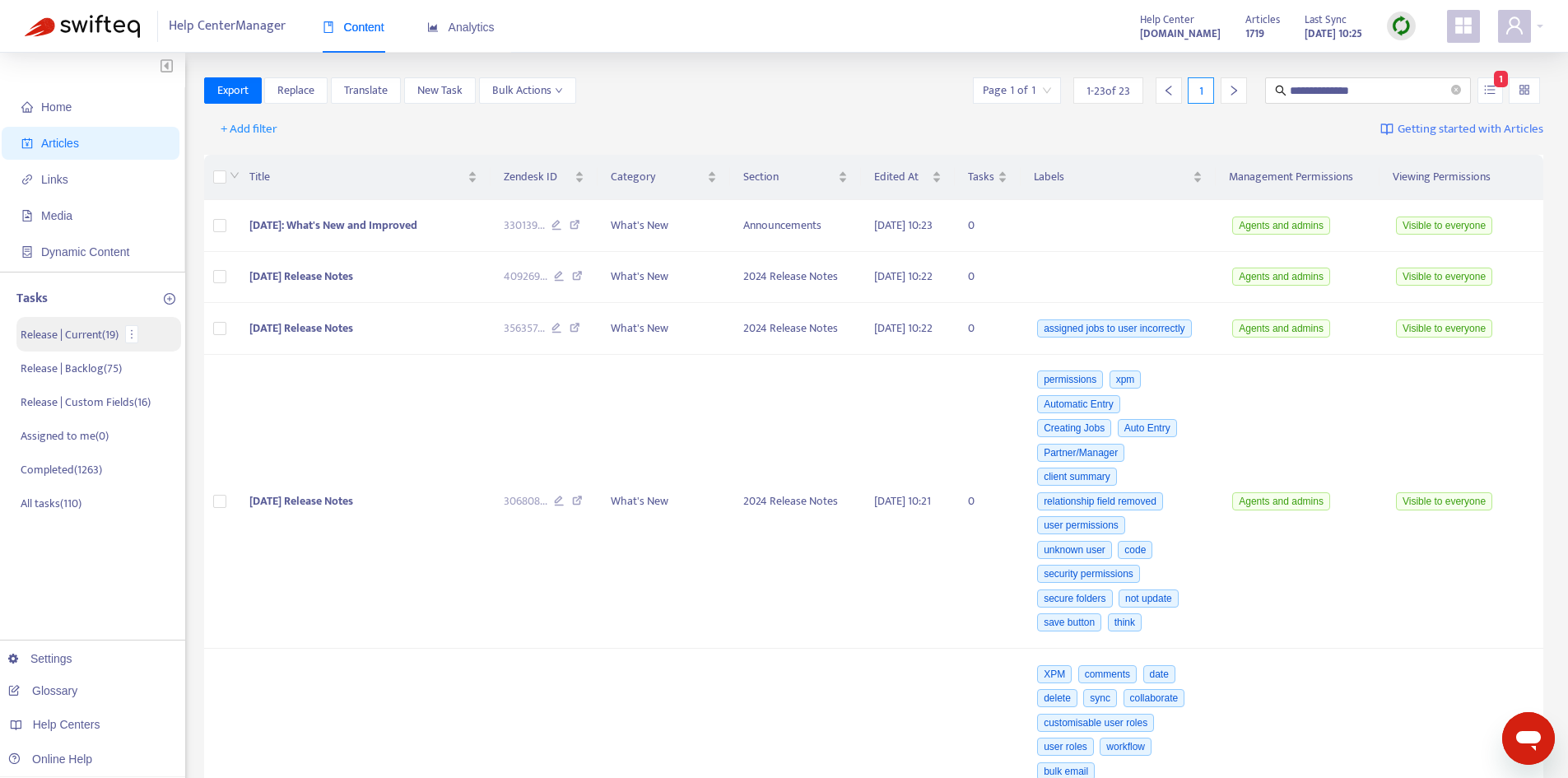
click at [74, 336] on p "Release | Current ( 19 )" at bounding box center [70, 334] width 98 height 17
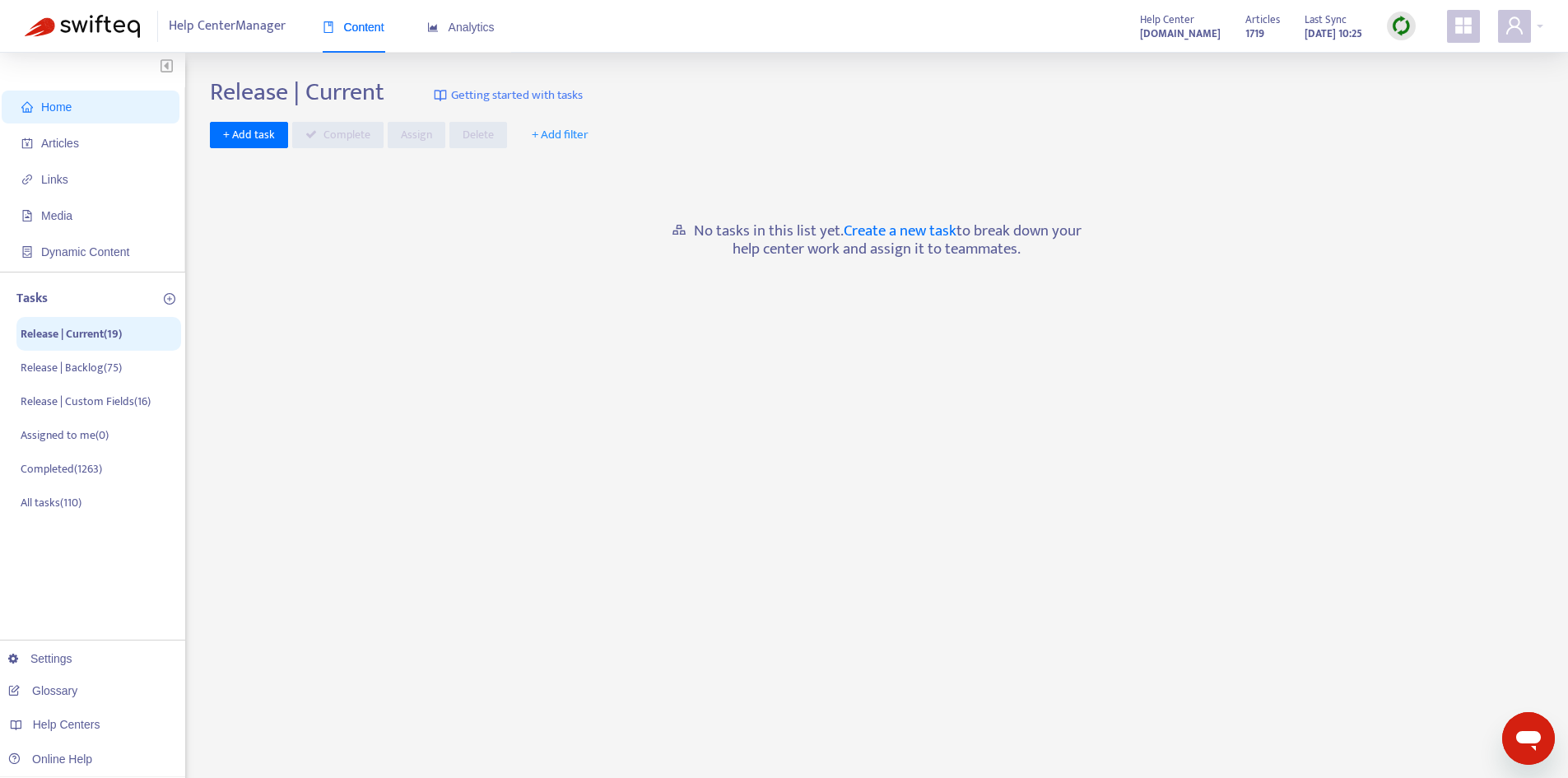
click at [569, 138] on span "+ Add filter" at bounding box center [560, 135] width 57 height 20
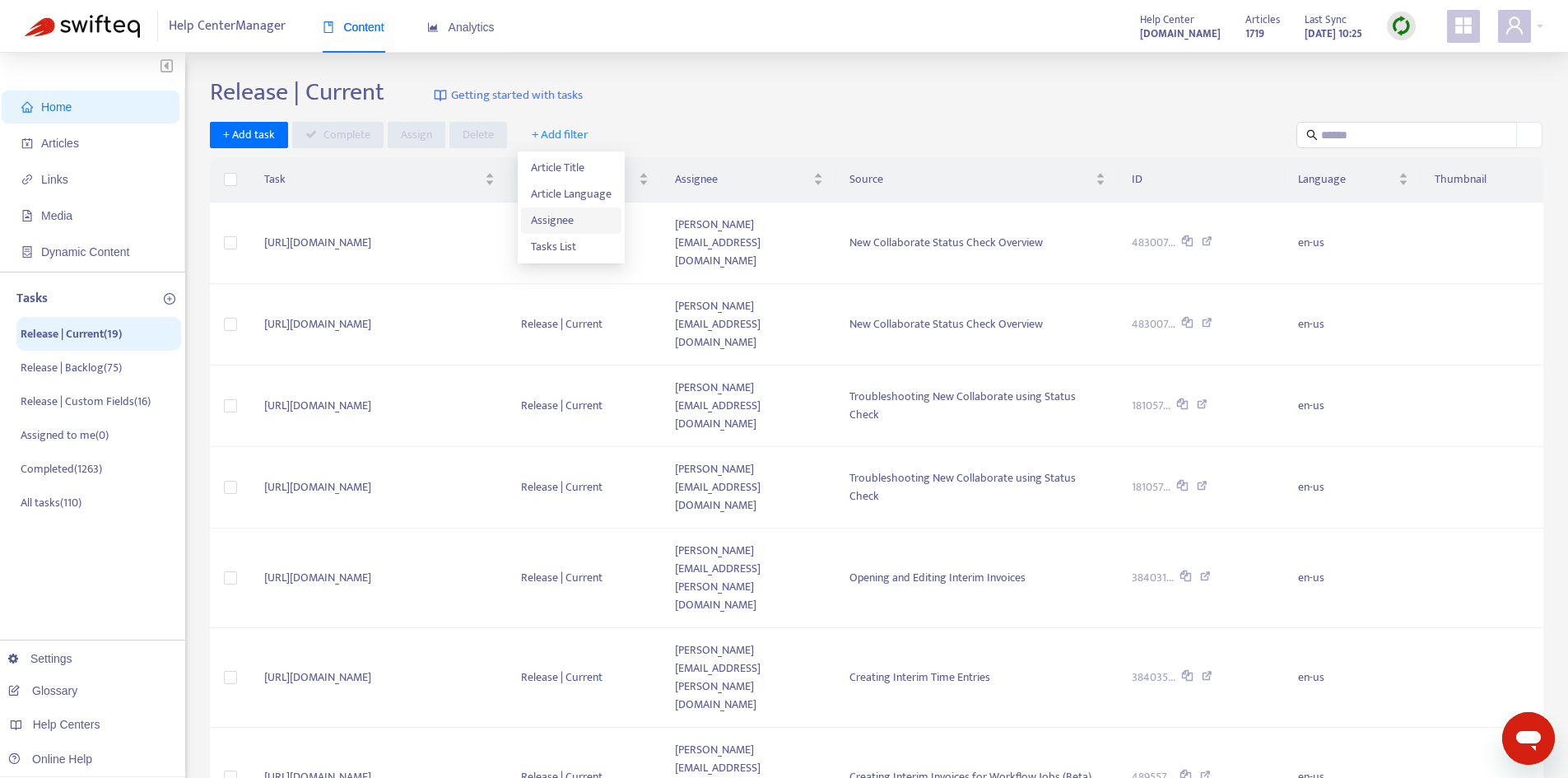
click at [570, 217] on span "Assignee" at bounding box center [571, 221] width 81 height 18
click at [590, 193] on div "[PERSON_NAME][EMAIL_ADDRESS][PERSON_NAME][DOMAIN_NAME]" at bounding box center [666, 194] width 287 height 18
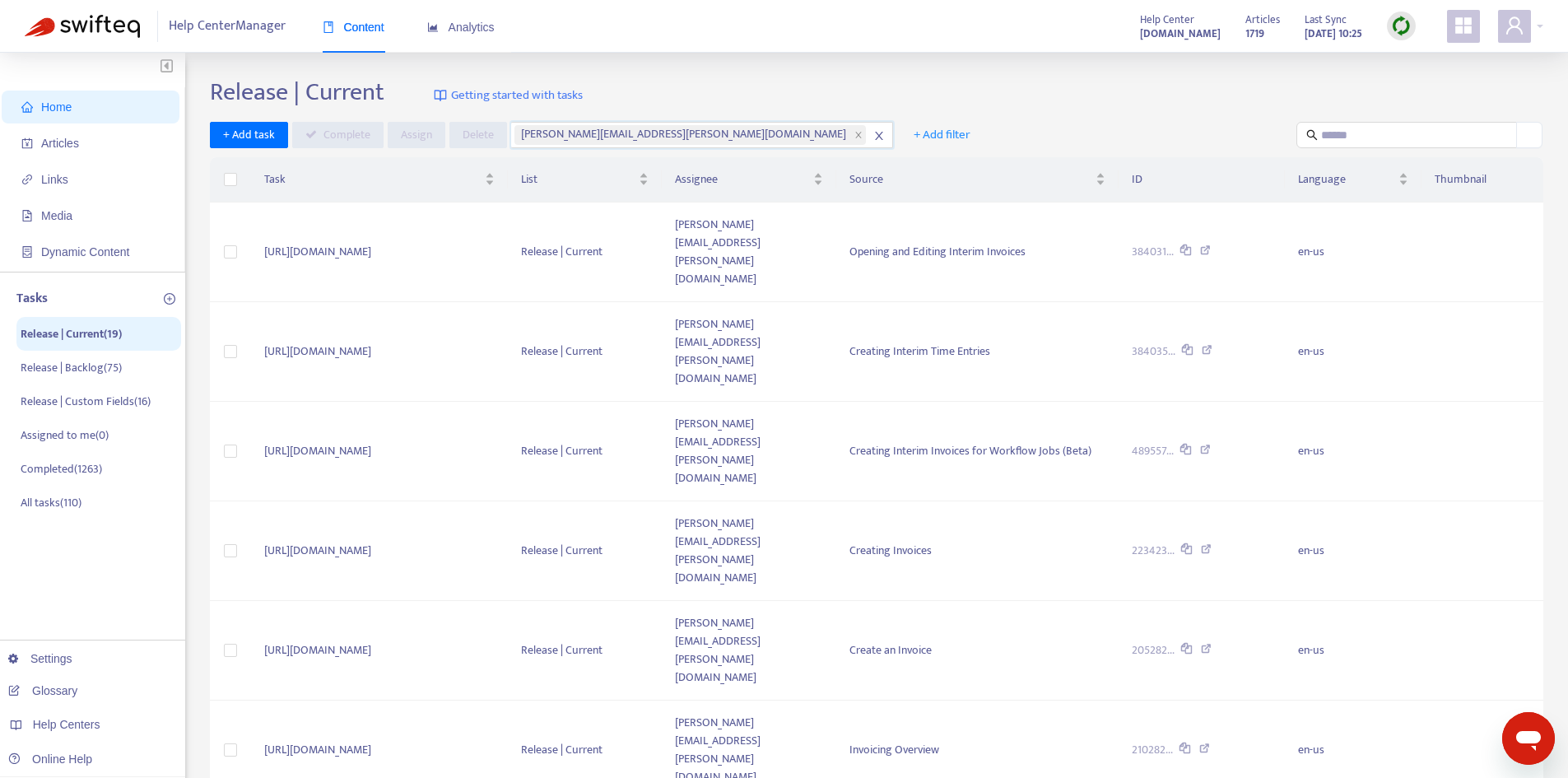
click at [1269, 667] on span "10" at bounding box center [1262, 661] width 104 height 24
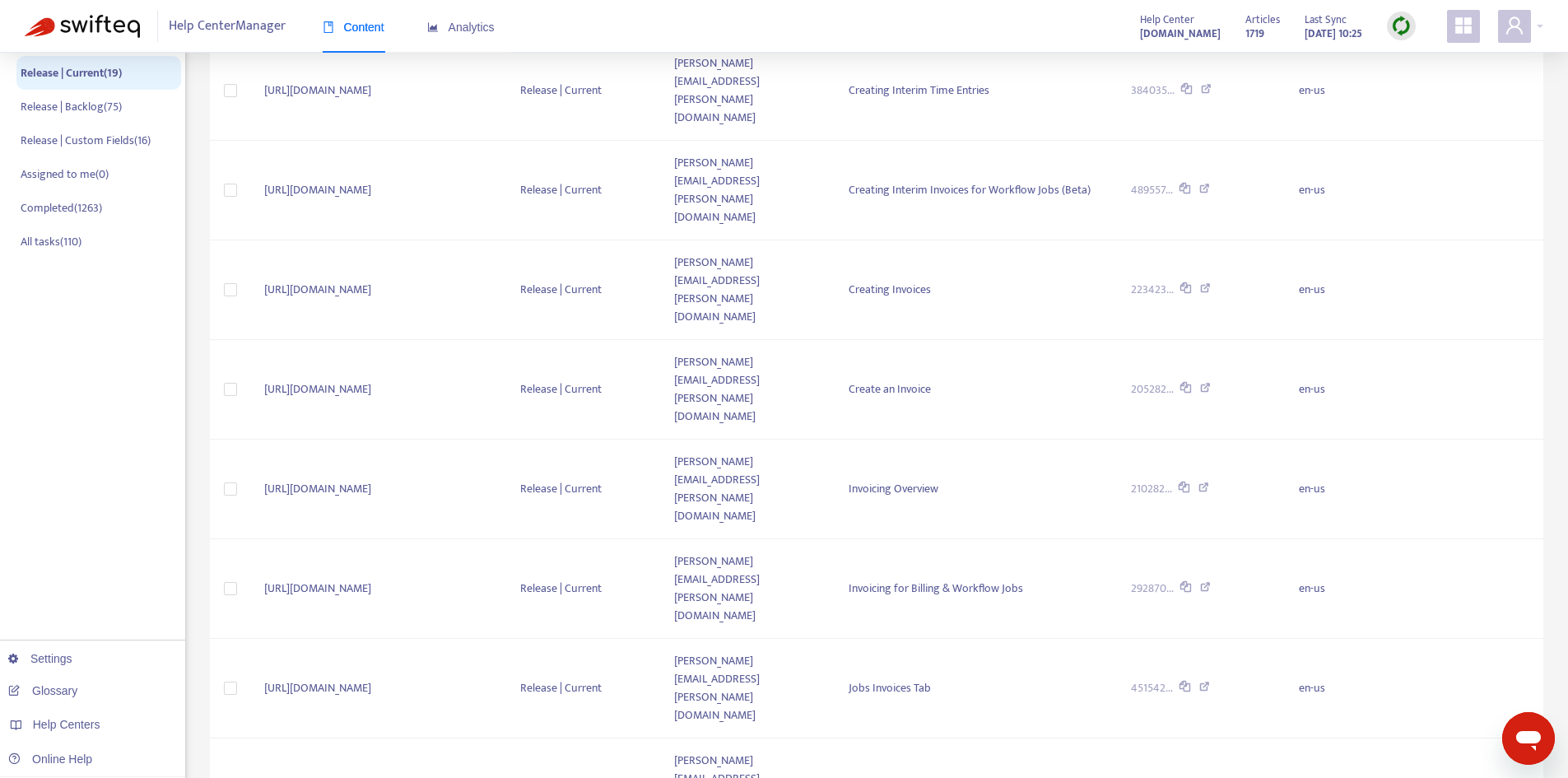
scroll to position [262, 0]
drag, startPoint x: 898, startPoint y: 649, endPoint x: 1034, endPoint y: 641, distance: 136.2
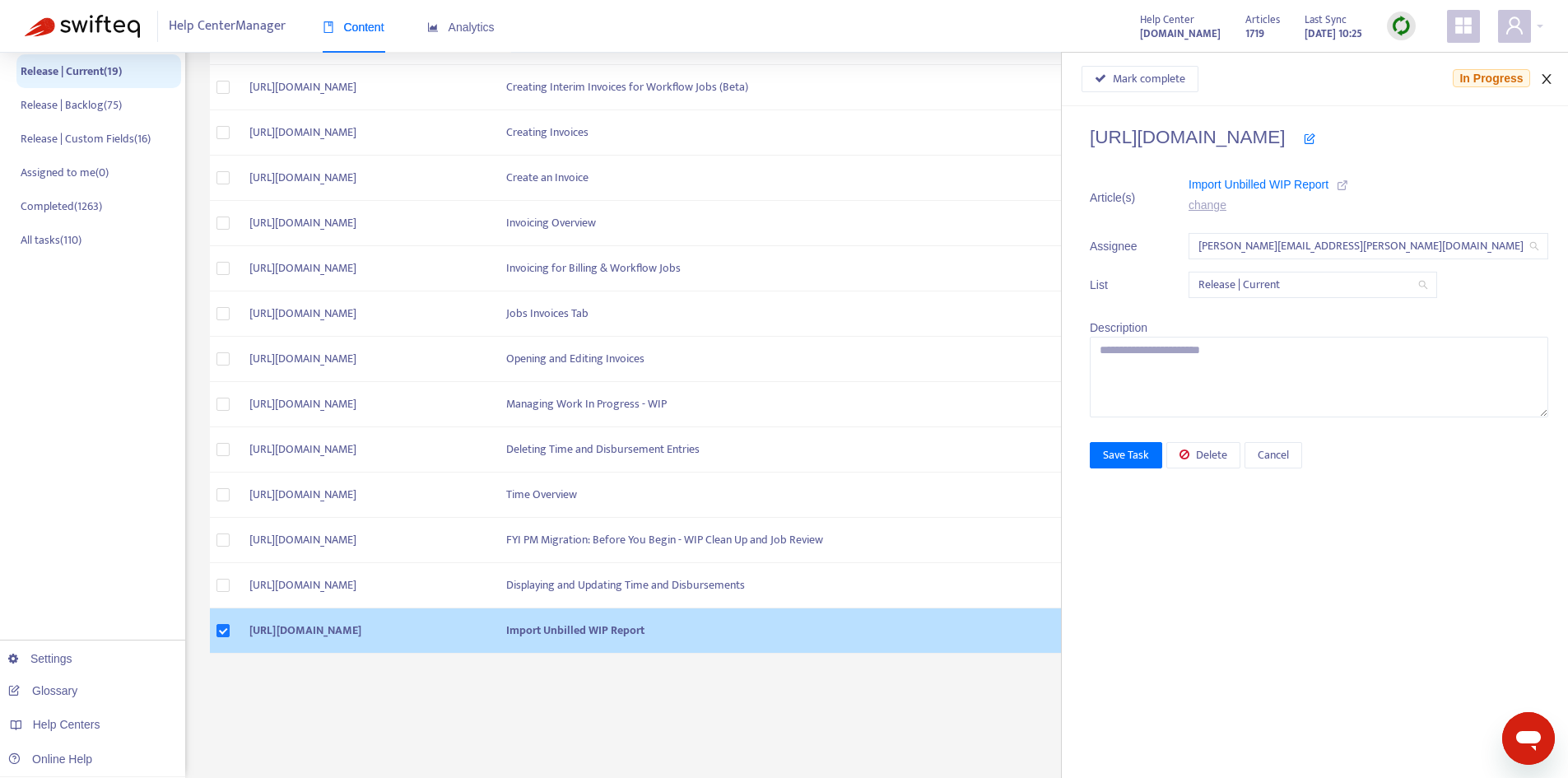
click at [1544, 79] on icon "close" at bounding box center [1546, 79] width 14 height 14
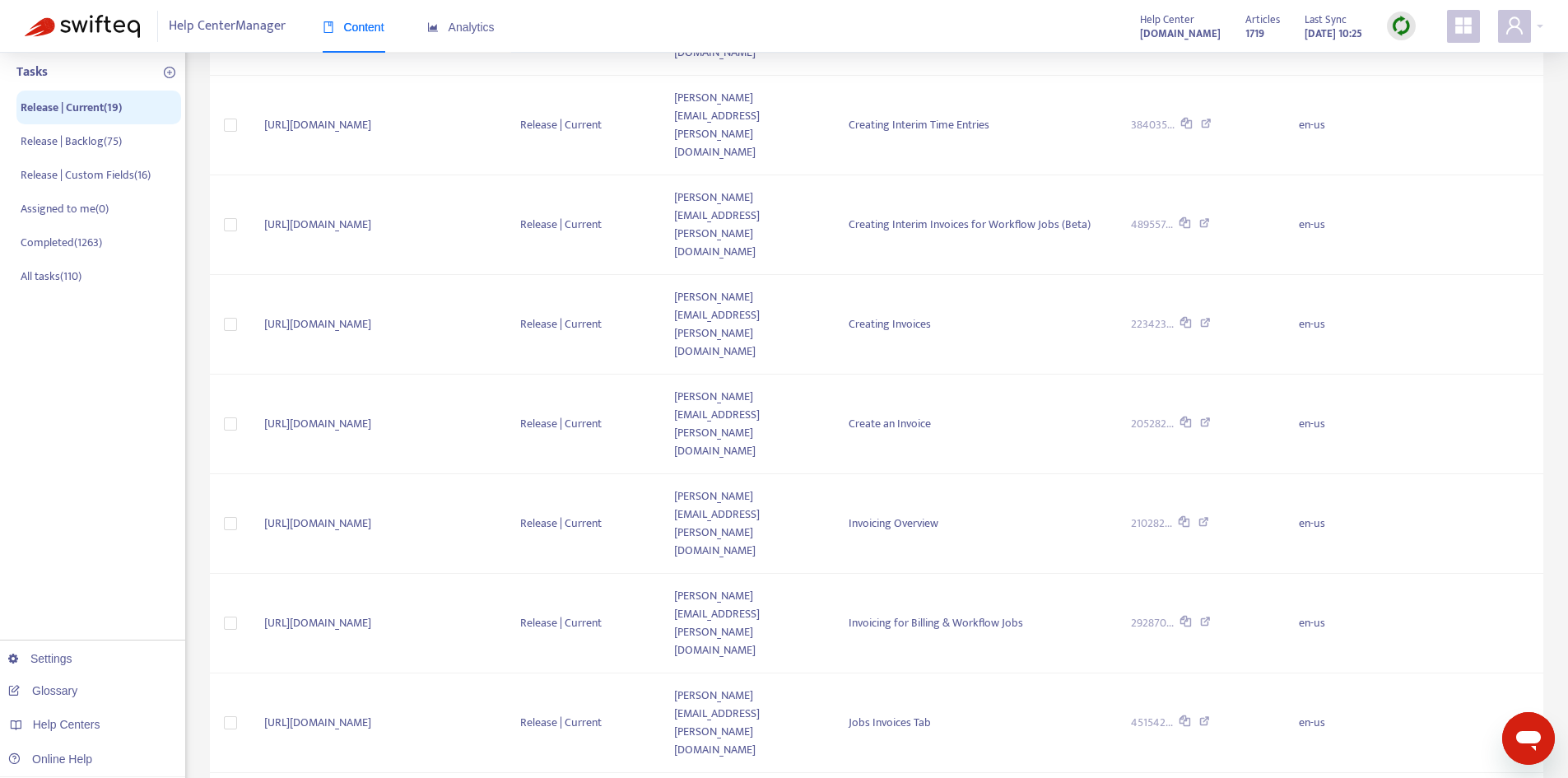
scroll to position [262, 0]
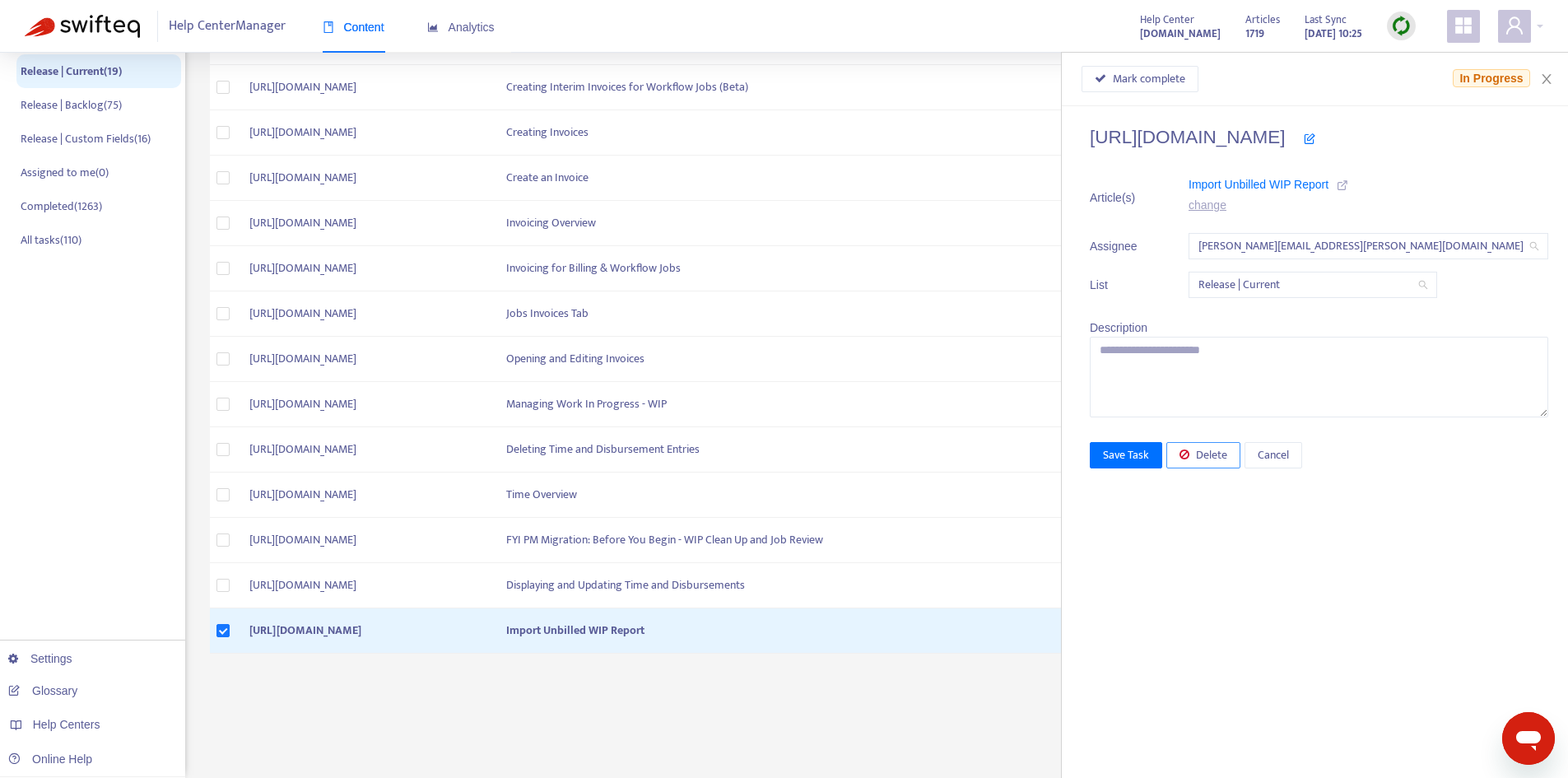
click at [1227, 450] on span "Delete" at bounding box center [1212, 455] width 32 height 18
click at [1289, 451] on span "Cancel" at bounding box center [1273, 455] width 32 height 18
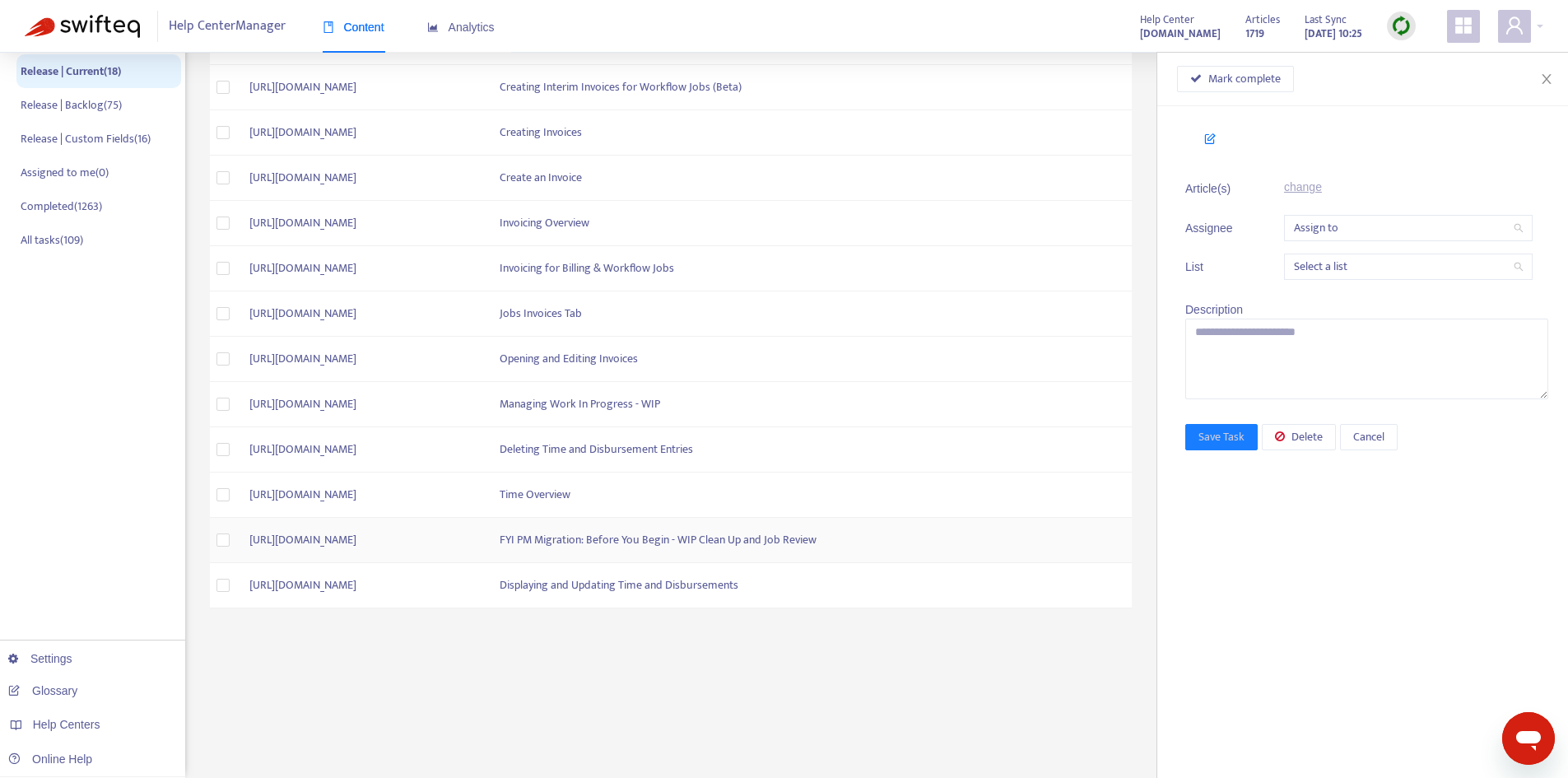
click at [972, 536] on td "FYI PM Migration: Before You Begin - WIP Clean Up and Job Review" at bounding box center [809, 540] width 645 height 45
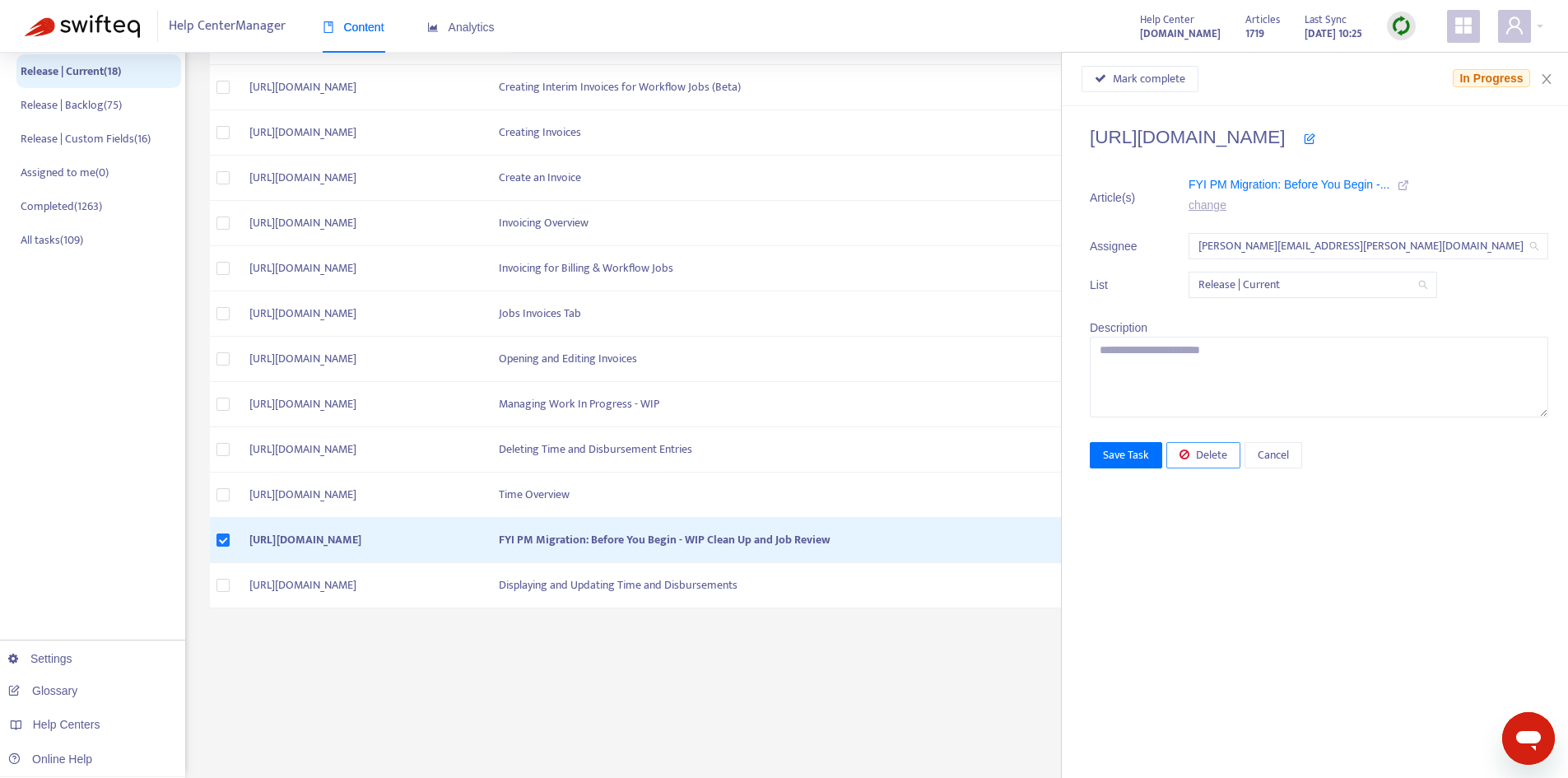
click at [1227, 454] on span "Delete" at bounding box center [1212, 455] width 32 height 18
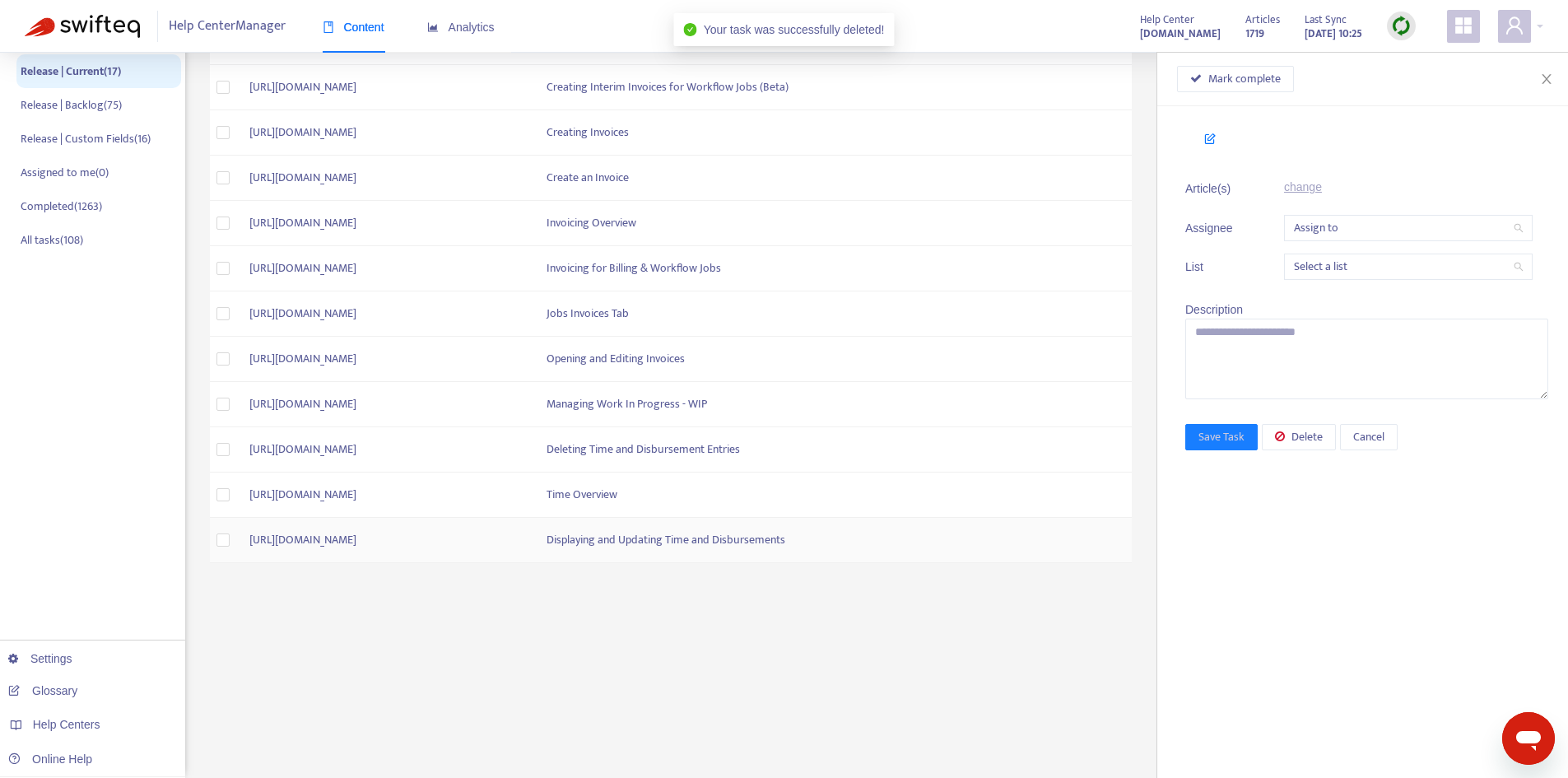
click at [851, 533] on td "Displaying and Updating Time and Disbursements" at bounding box center [832, 540] width 598 height 45
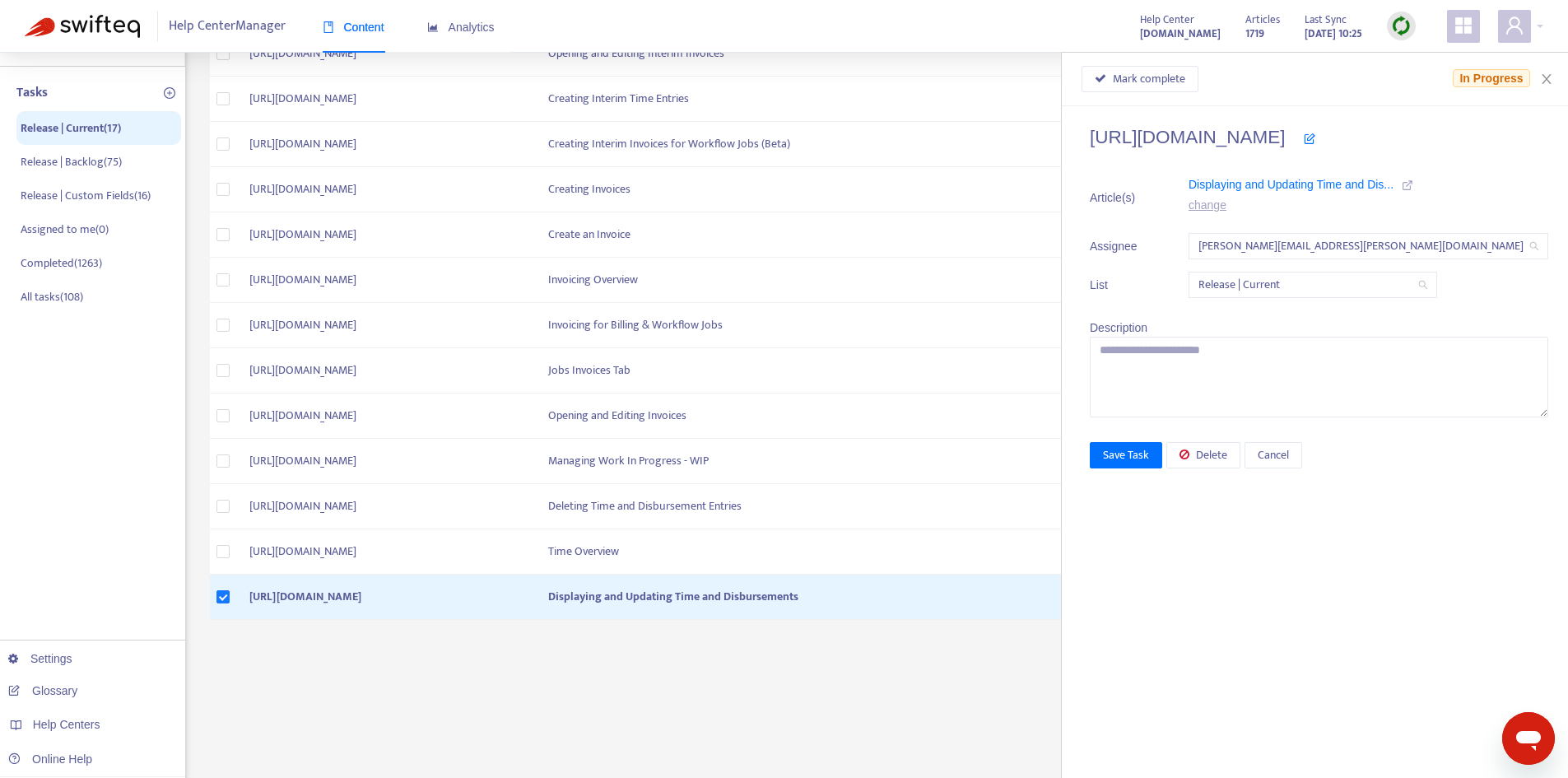
scroll to position [180, 0]
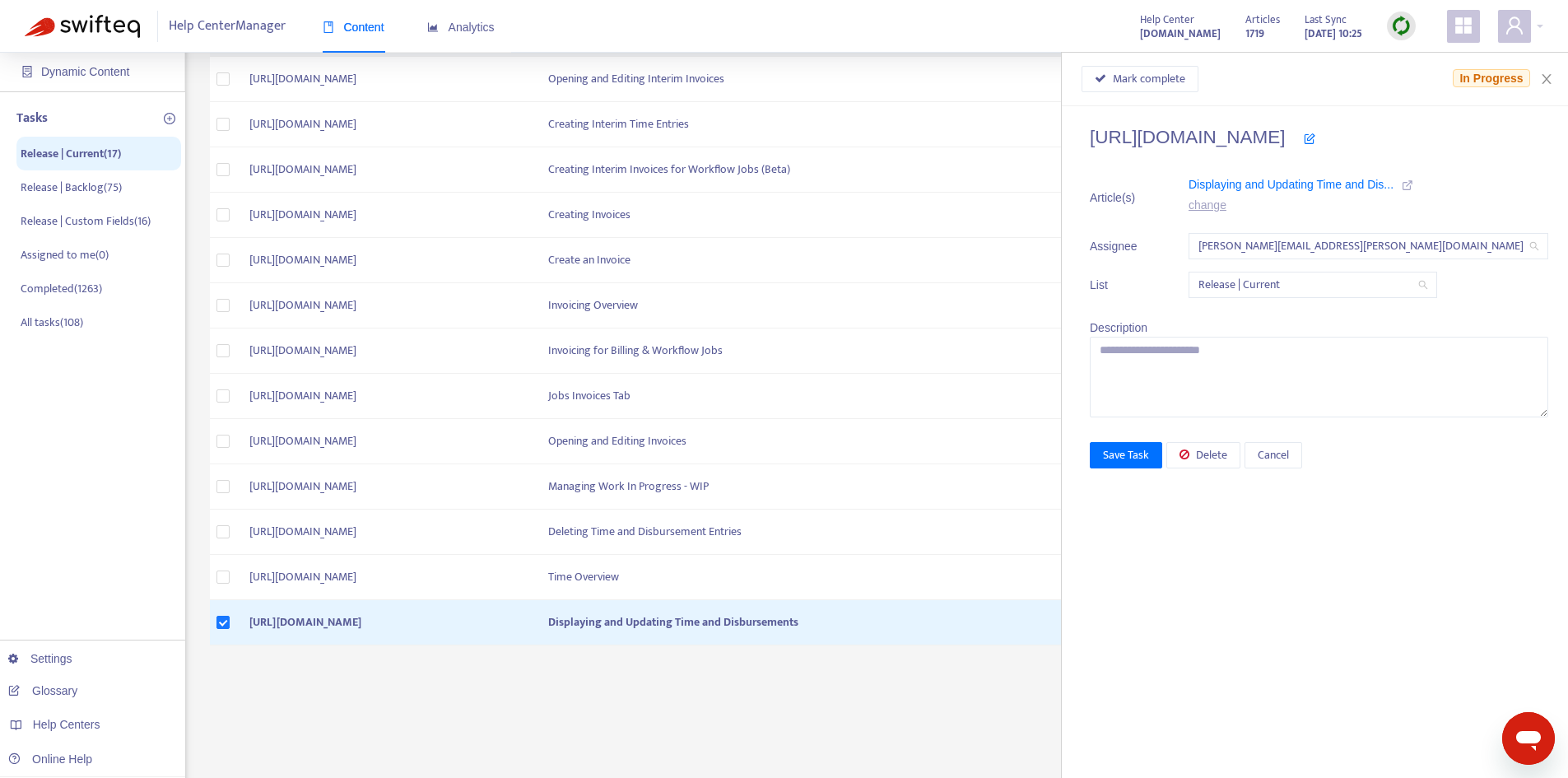
drag, startPoint x: 1137, startPoint y: 133, endPoint x: 1517, endPoint y: 143, distance: 380.1
click at [1517, 143] on h4 "[URL][DOMAIN_NAME]" at bounding box center [1319, 137] width 459 height 23
copy h4 "[URL][DOMAIN_NAME]"
click at [1549, 74] on icon "close" at bounding box center [1546, 79] width 14 height 14
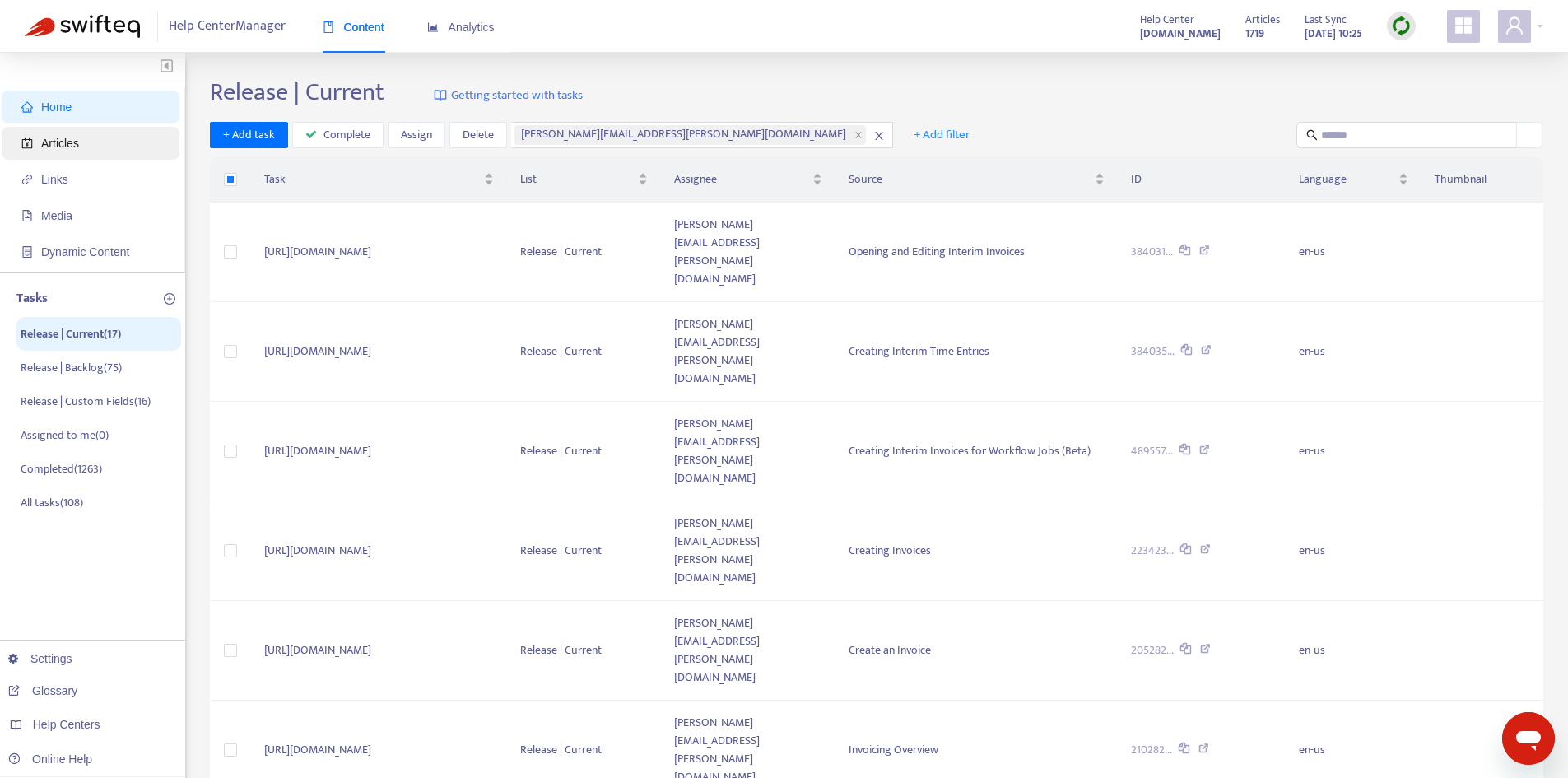
click at [92, 145] on span "Articles" at bounding box center [94, 143] width 145 height 33
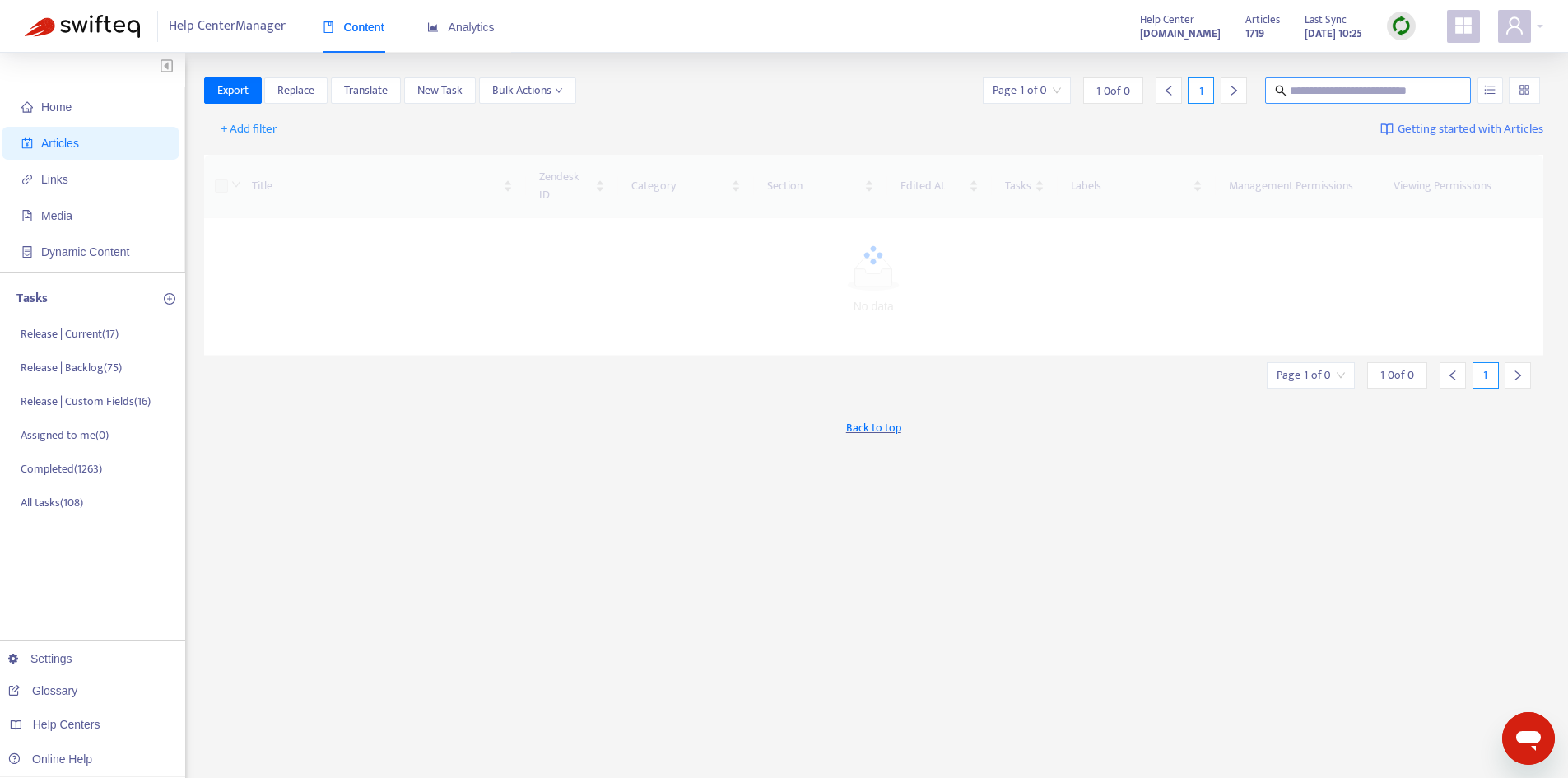
click at [1300, 99] on span at bounding box center [1367, 90] width 205 height 26
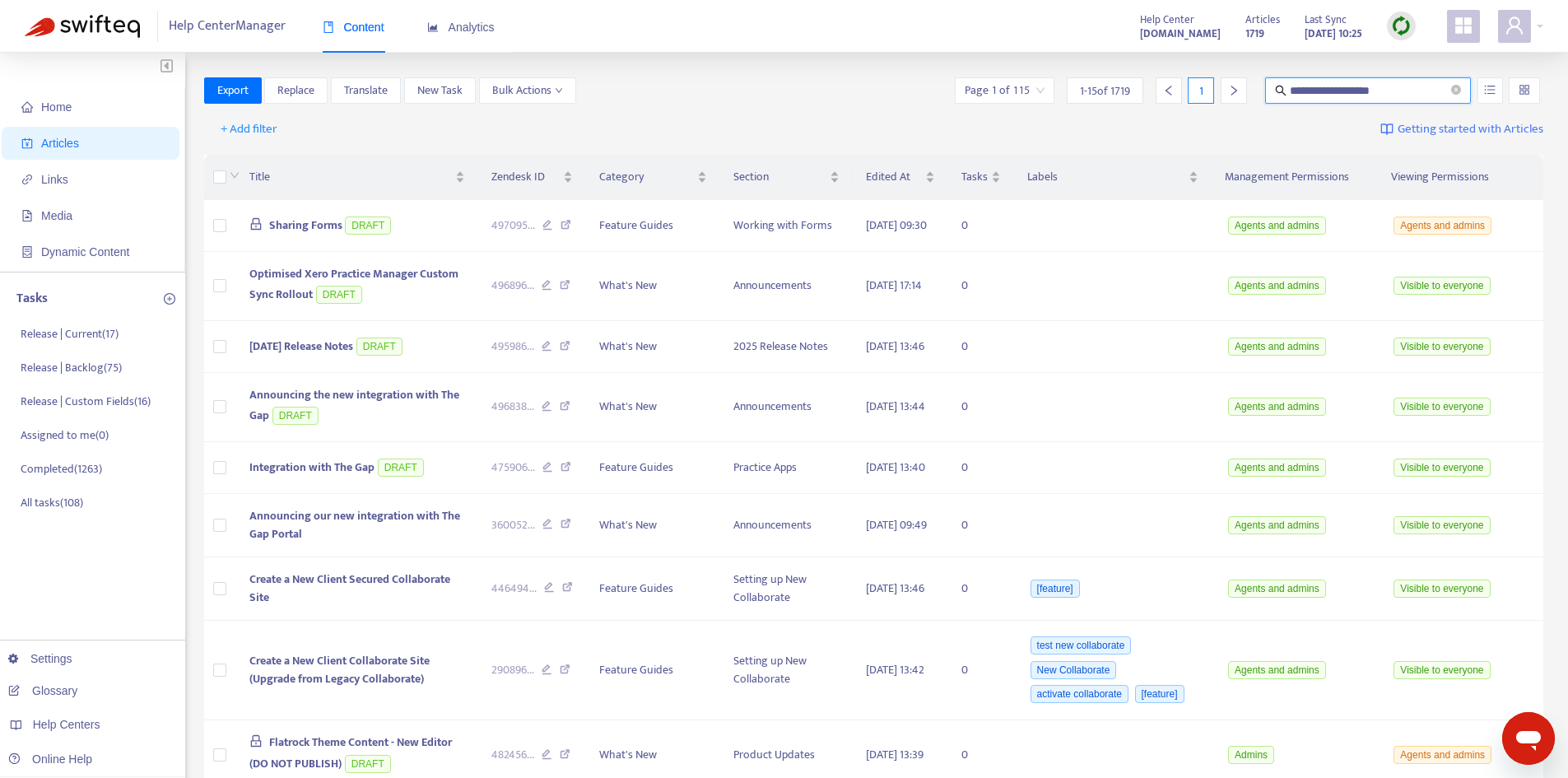
type input "**********"
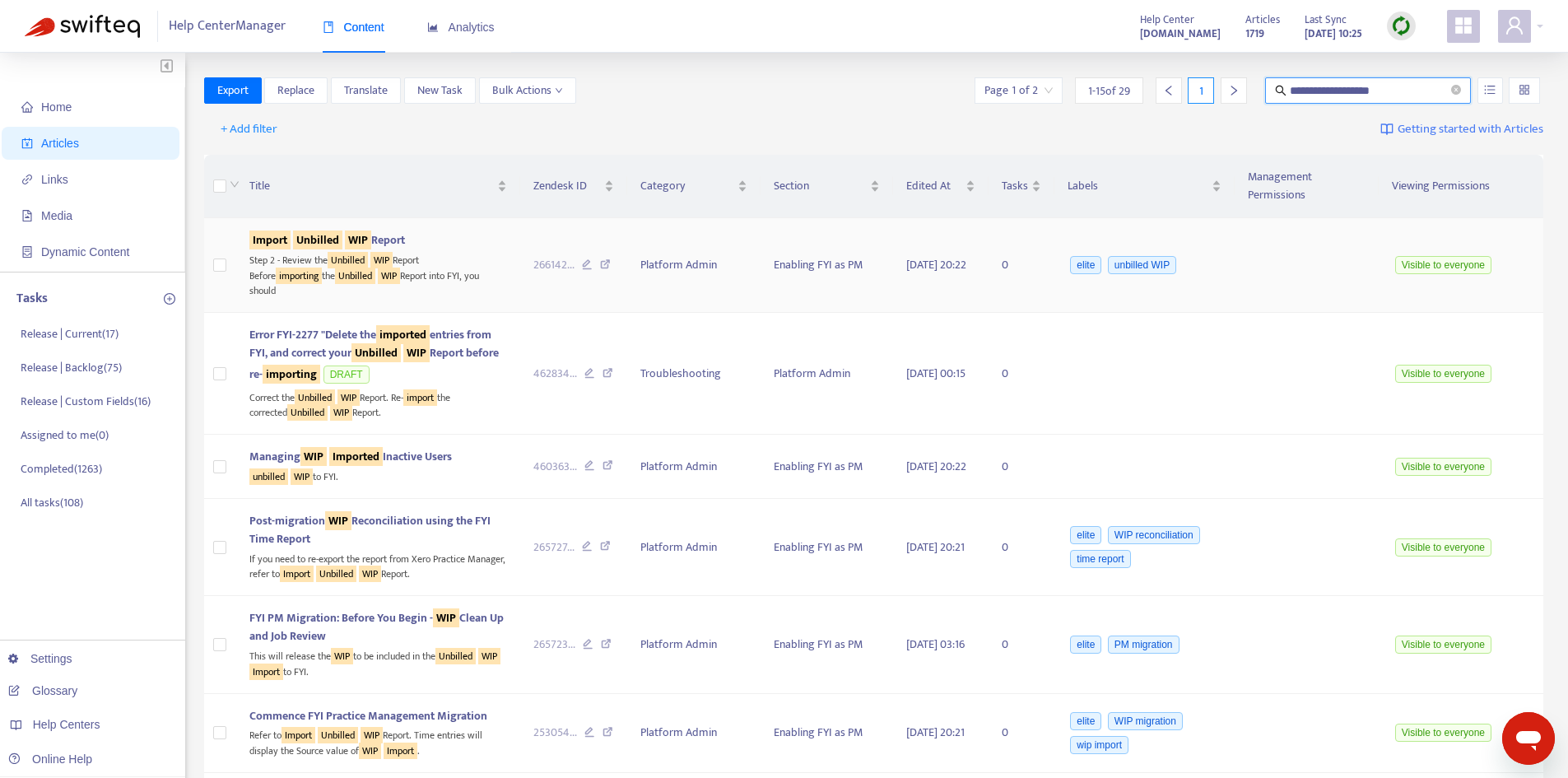
click at [318, 232] on sqkw "Unbilled" at bounding box center [318, 240] width 50 height 19
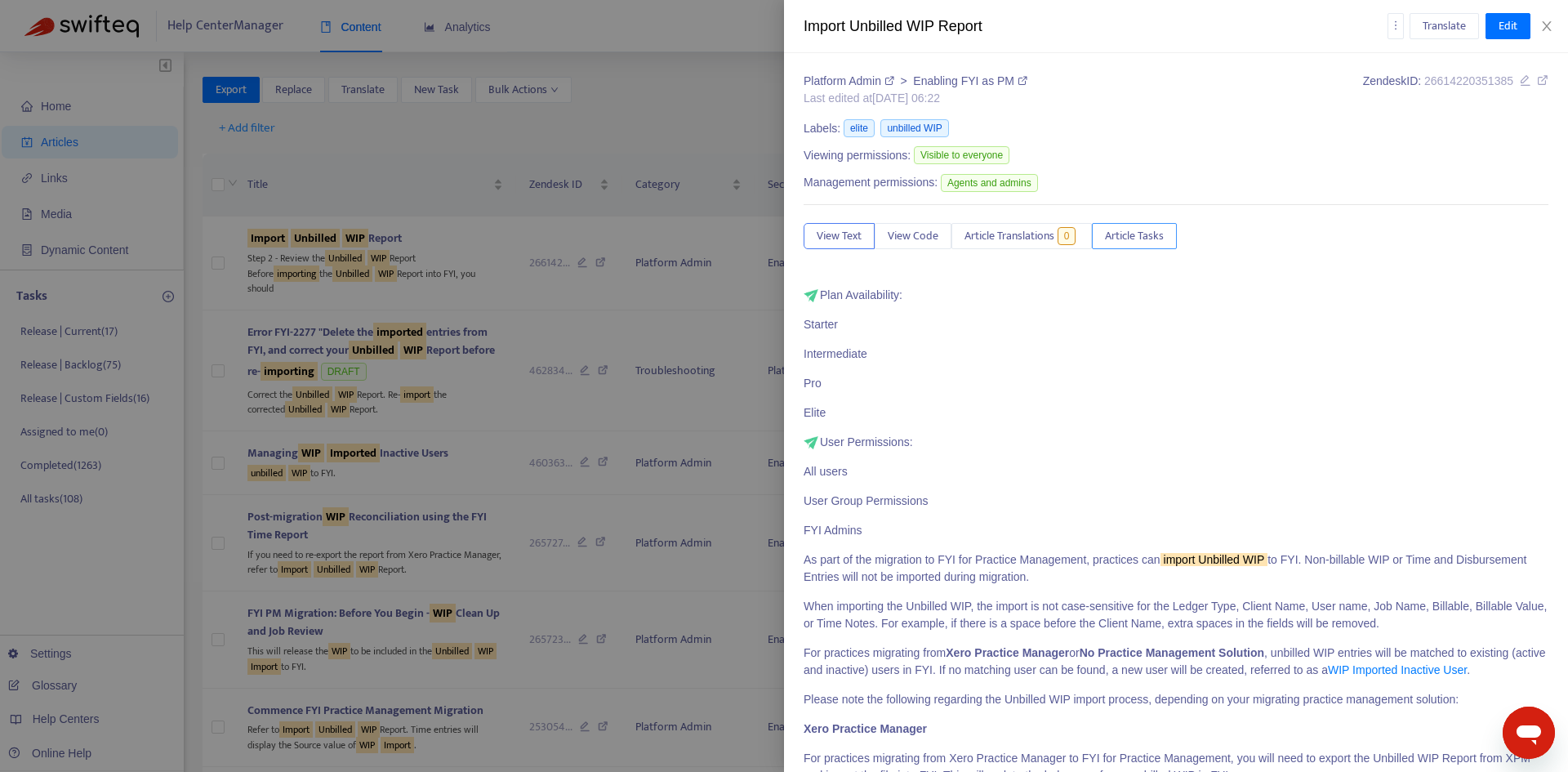
click at [1139, 233] on span "Article Tasks" at bounding box center [1134, 236] width 59 height 18
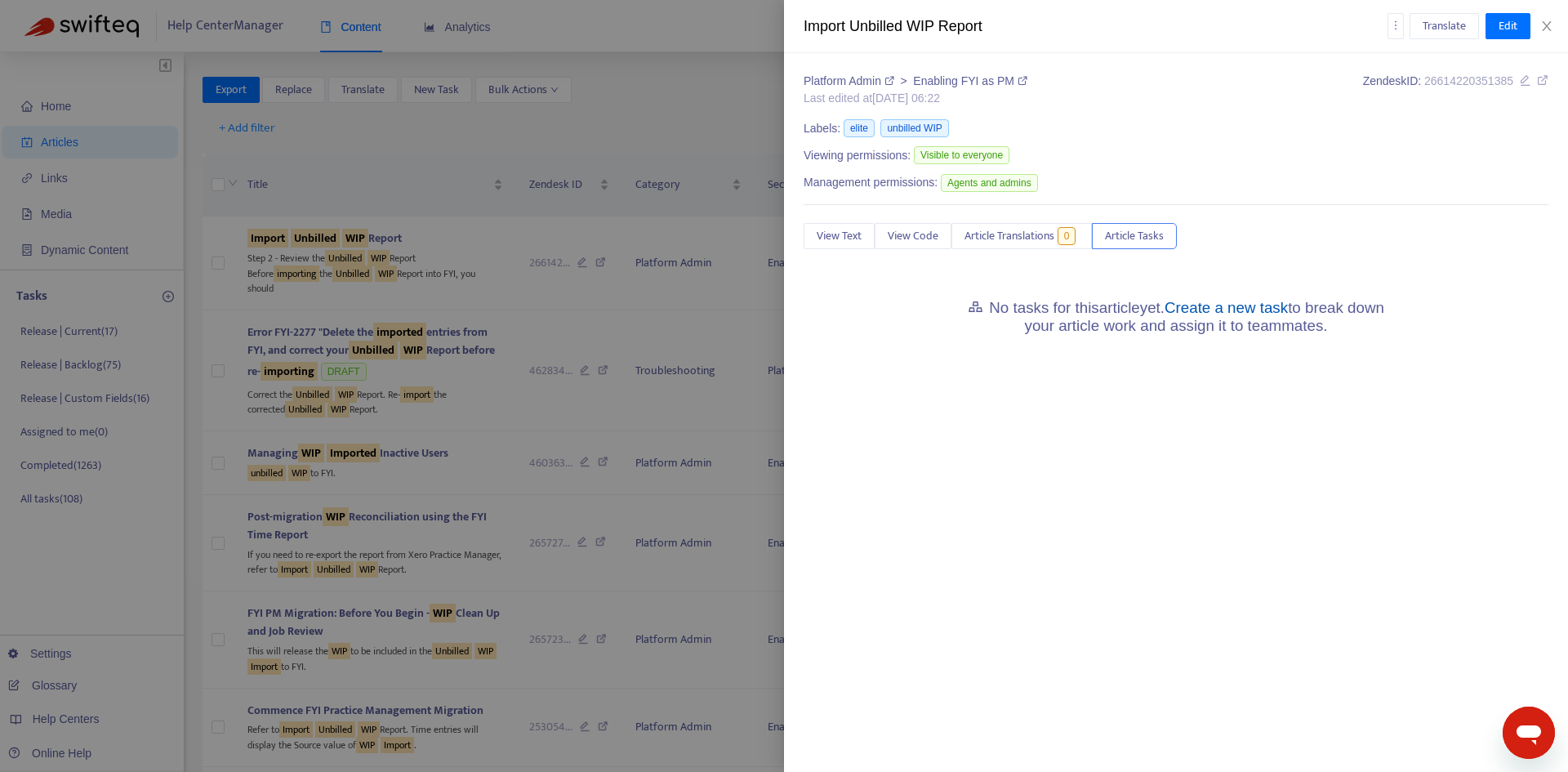
click at [1246, 306] on link "Create a new task" at bounding box center [1225, 307] width 123 height 17
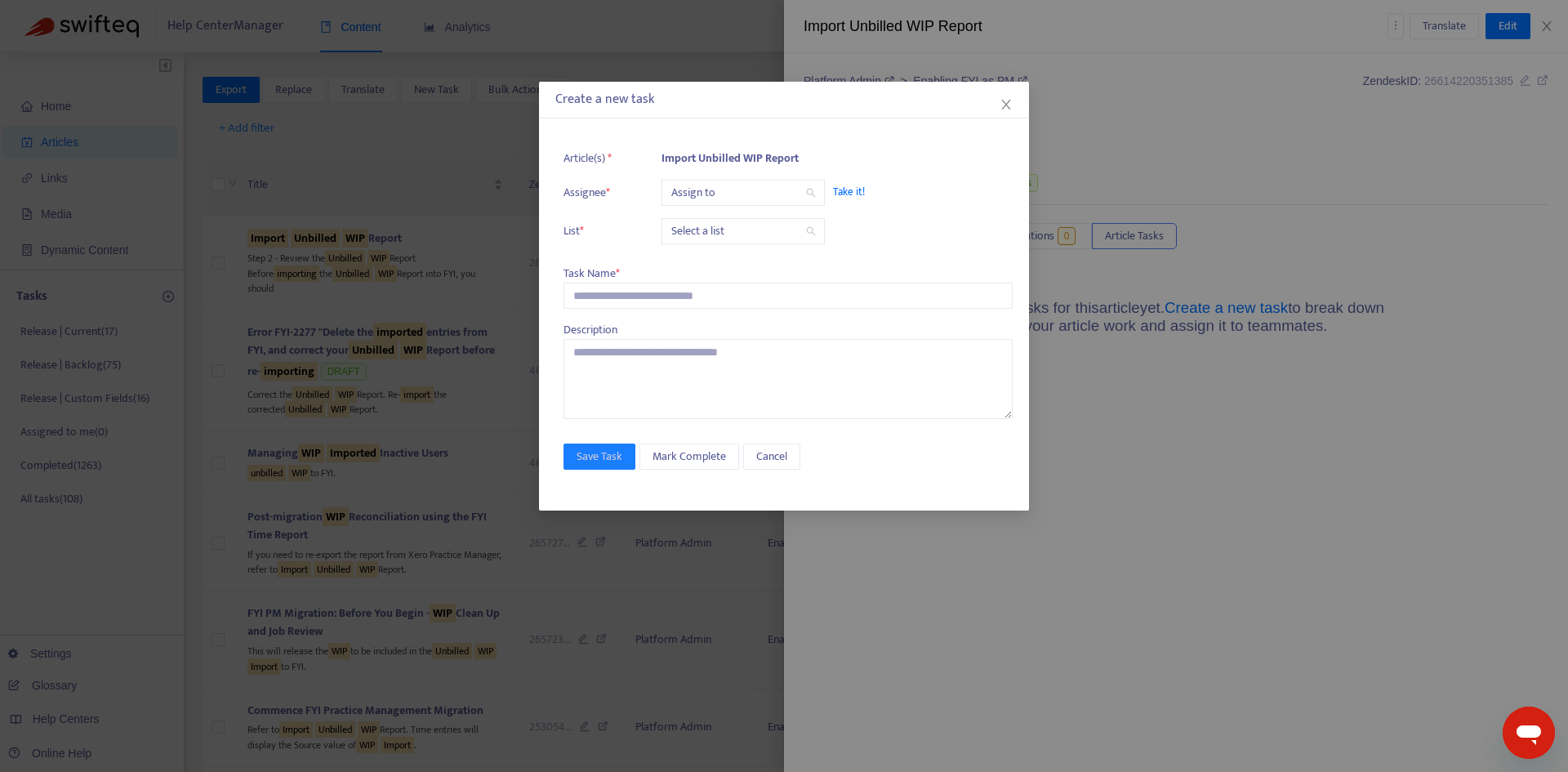
click at [719, 193] on input "search" at bounding box center [743, 192] width 144 height 24
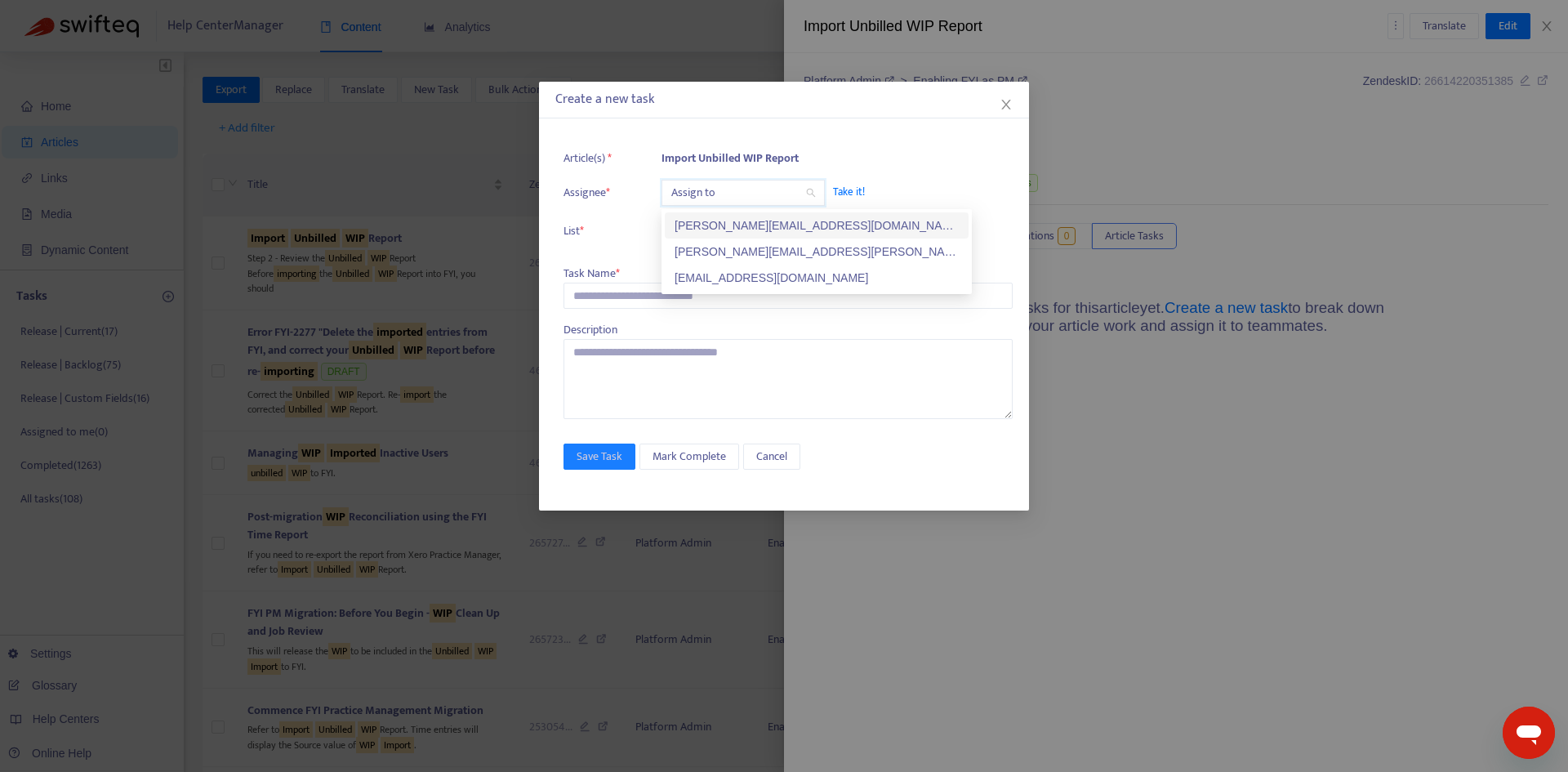
click at [731, 243] on div "[PERSON_NAME][EMAIL_ADDRESS][PERSON_NAME][DOMAIN_NAME]" at bounding box center [816, 251] width 285 height 18
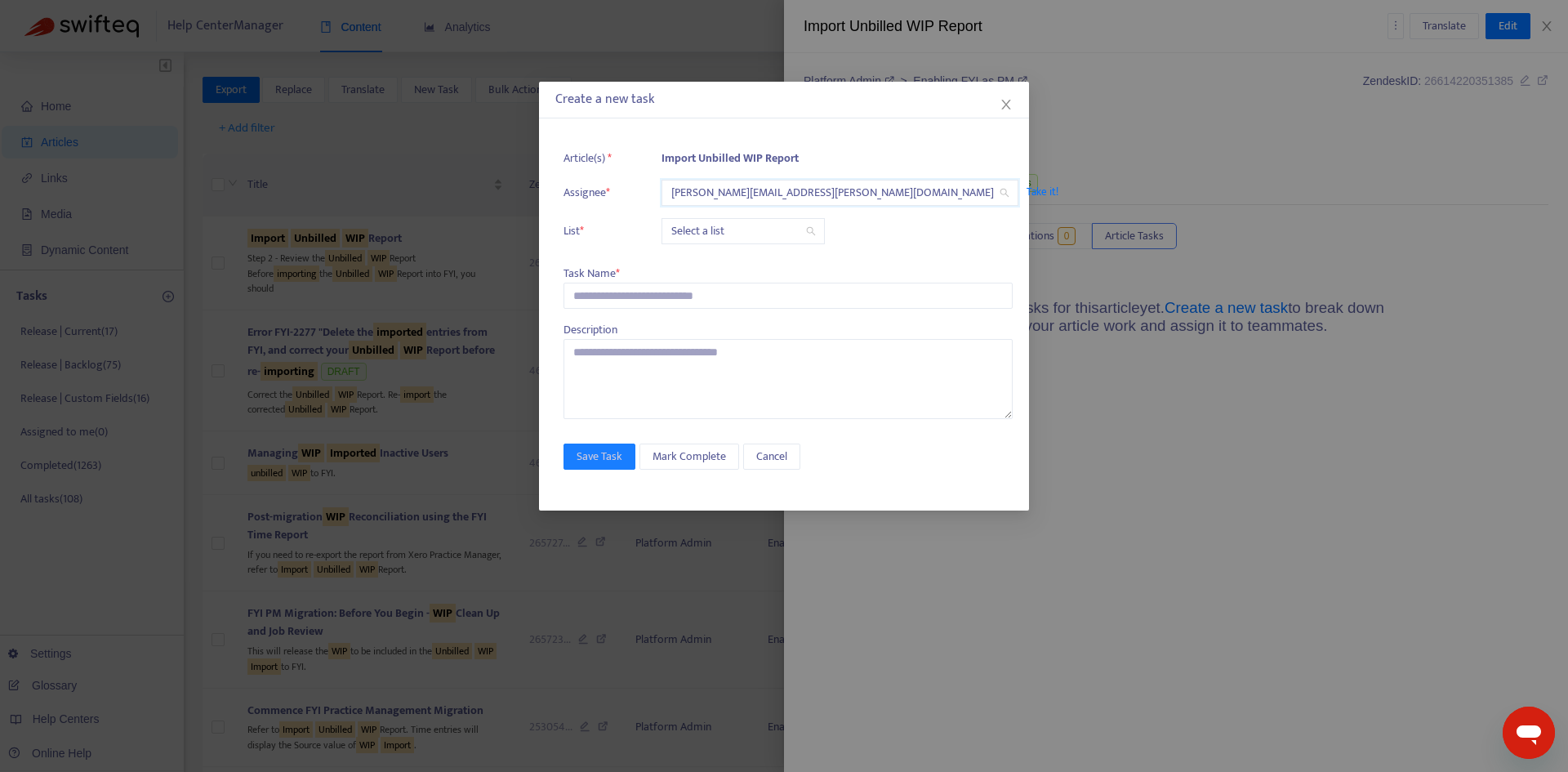
click at [715, 227] on input "search" at bounding box center [743, 231] width 144 height 24
drag, startPoint x: 722, startPoint y: 256, endPoint x: 628, endPoint y: 276, distance: 96.1
click at [721, 256] on div "Release | Current" at bounding box center [816, 264] width 285 height 18
click at [604, 287] on input "text" at bounding box center [788, 295] width 449 height 26
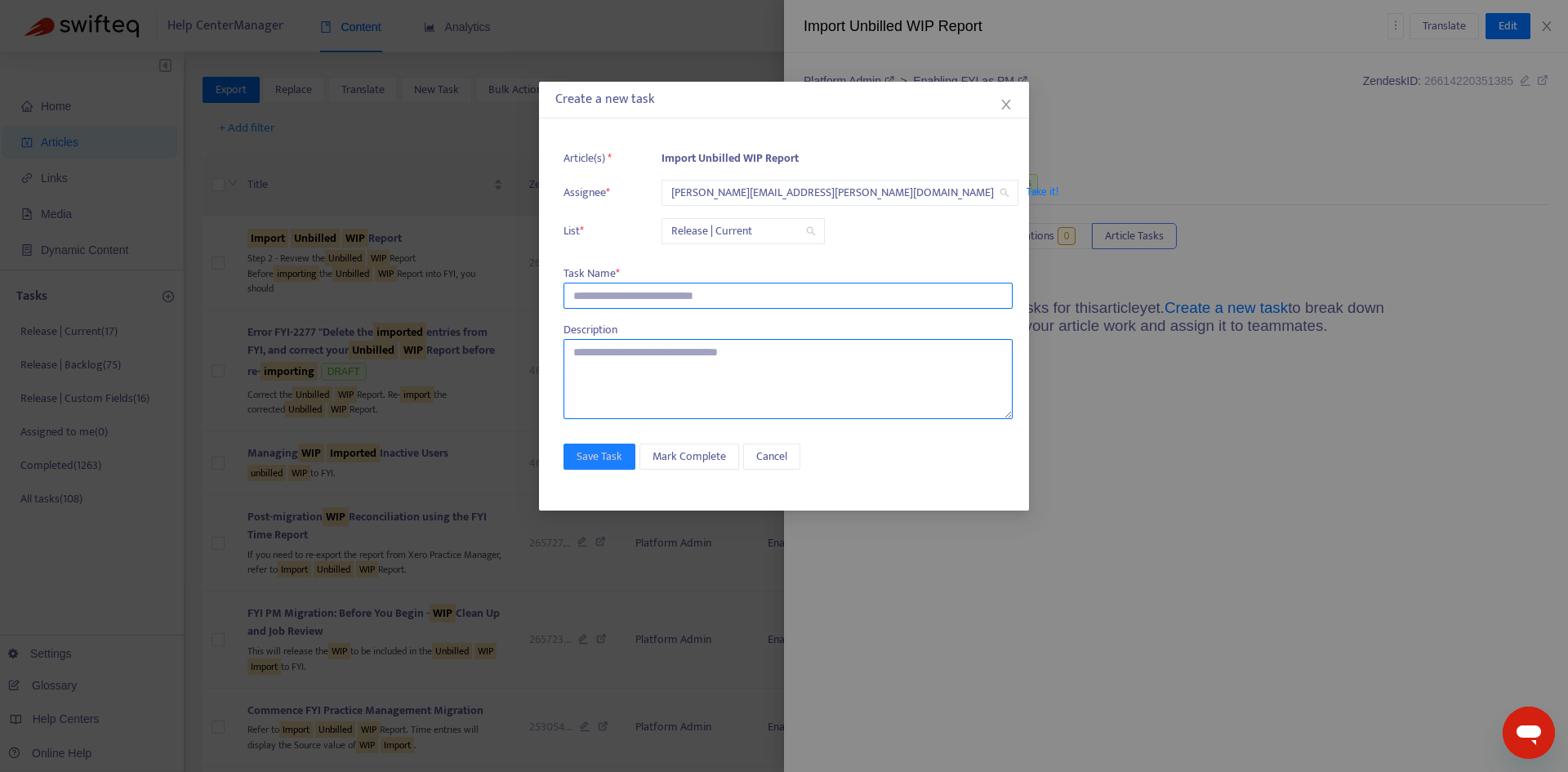
paste input "**********"
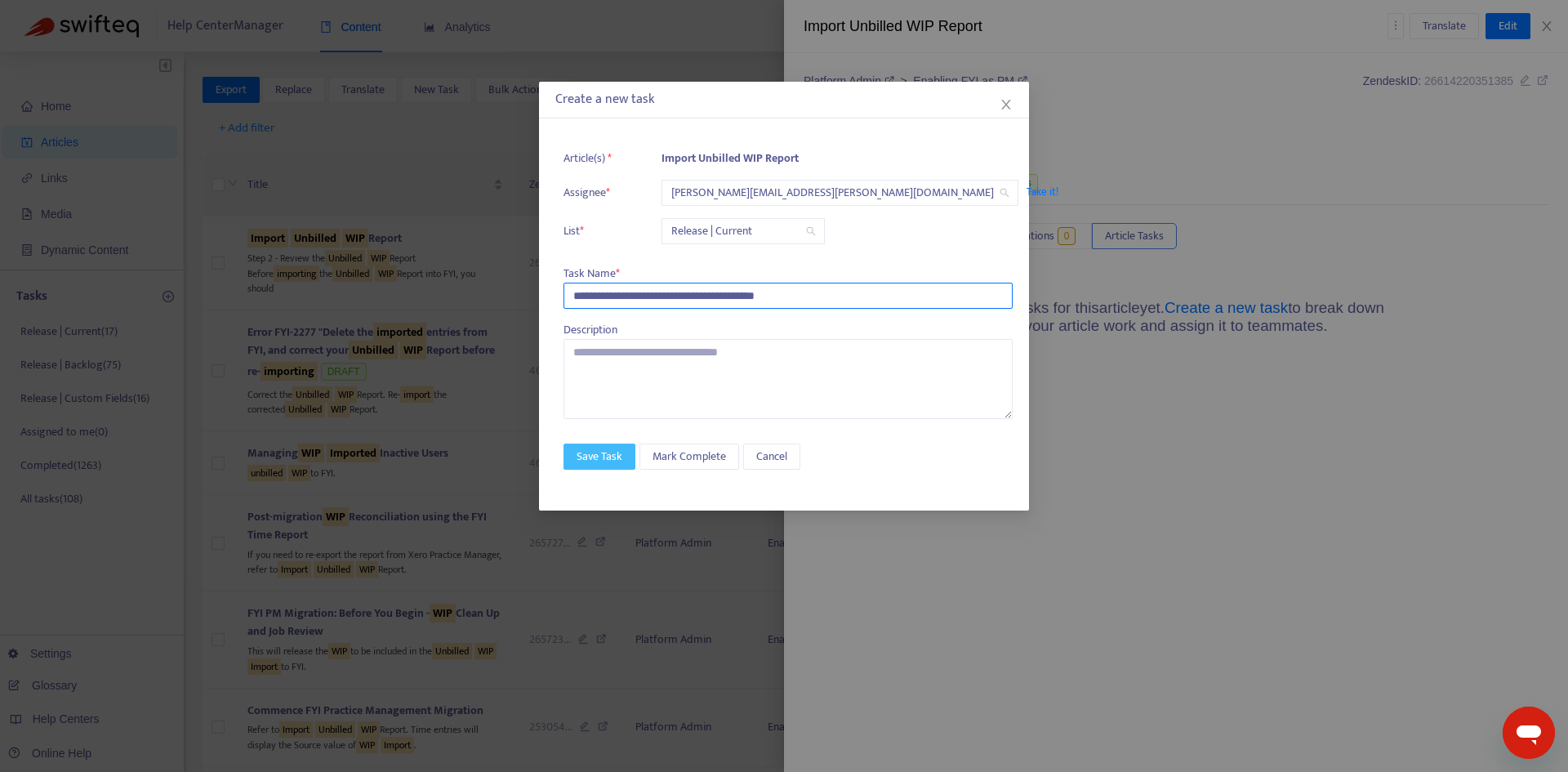
type input "**********"
click at [602, 448] on span "Save Task" at bounding box center [599, 457] width 46 height 18
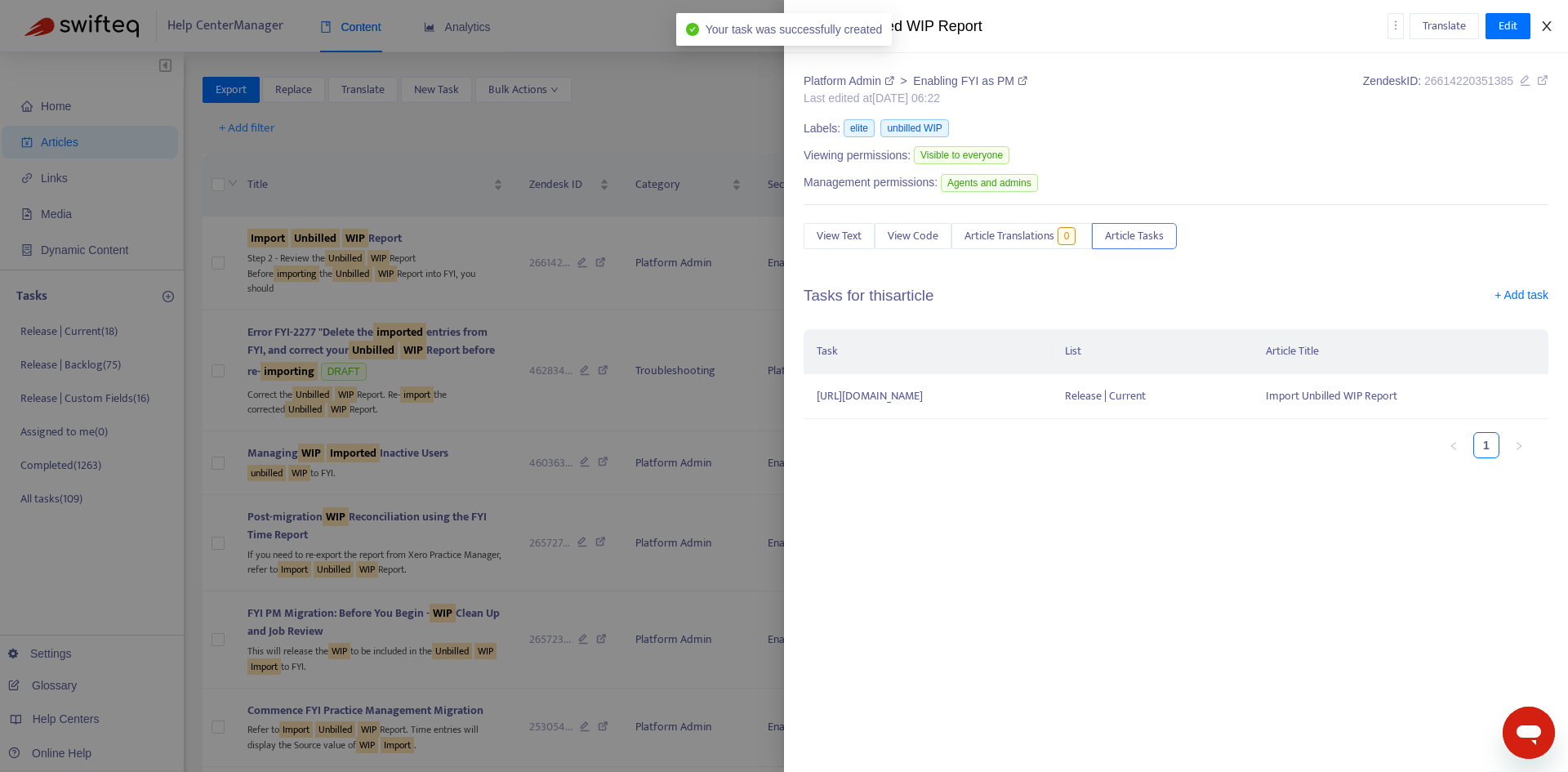
click at [1546, 27] on icon "close" at bounding box center [1546, 26] width 9 height 10
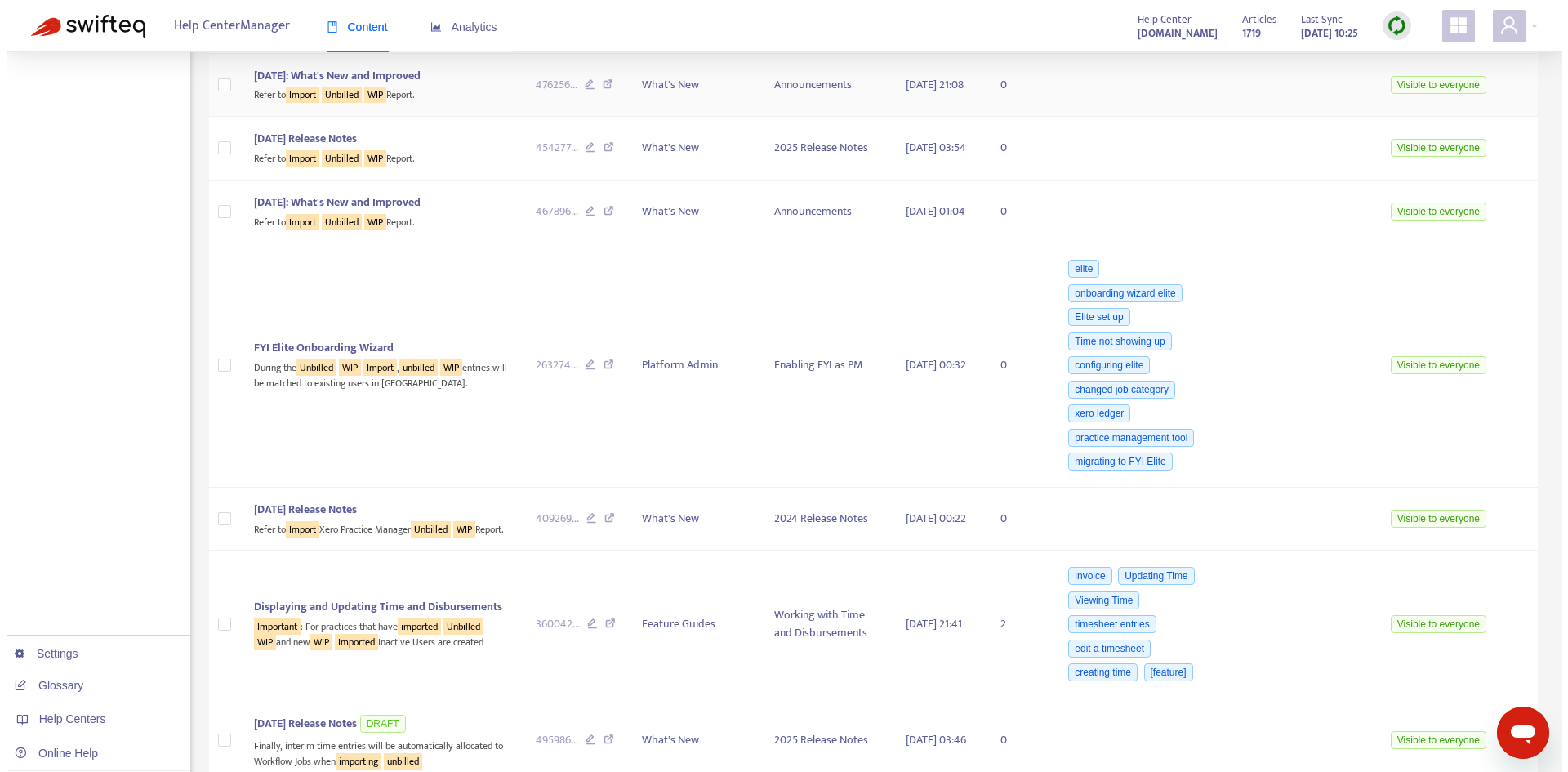
scroll to position [817, 0]
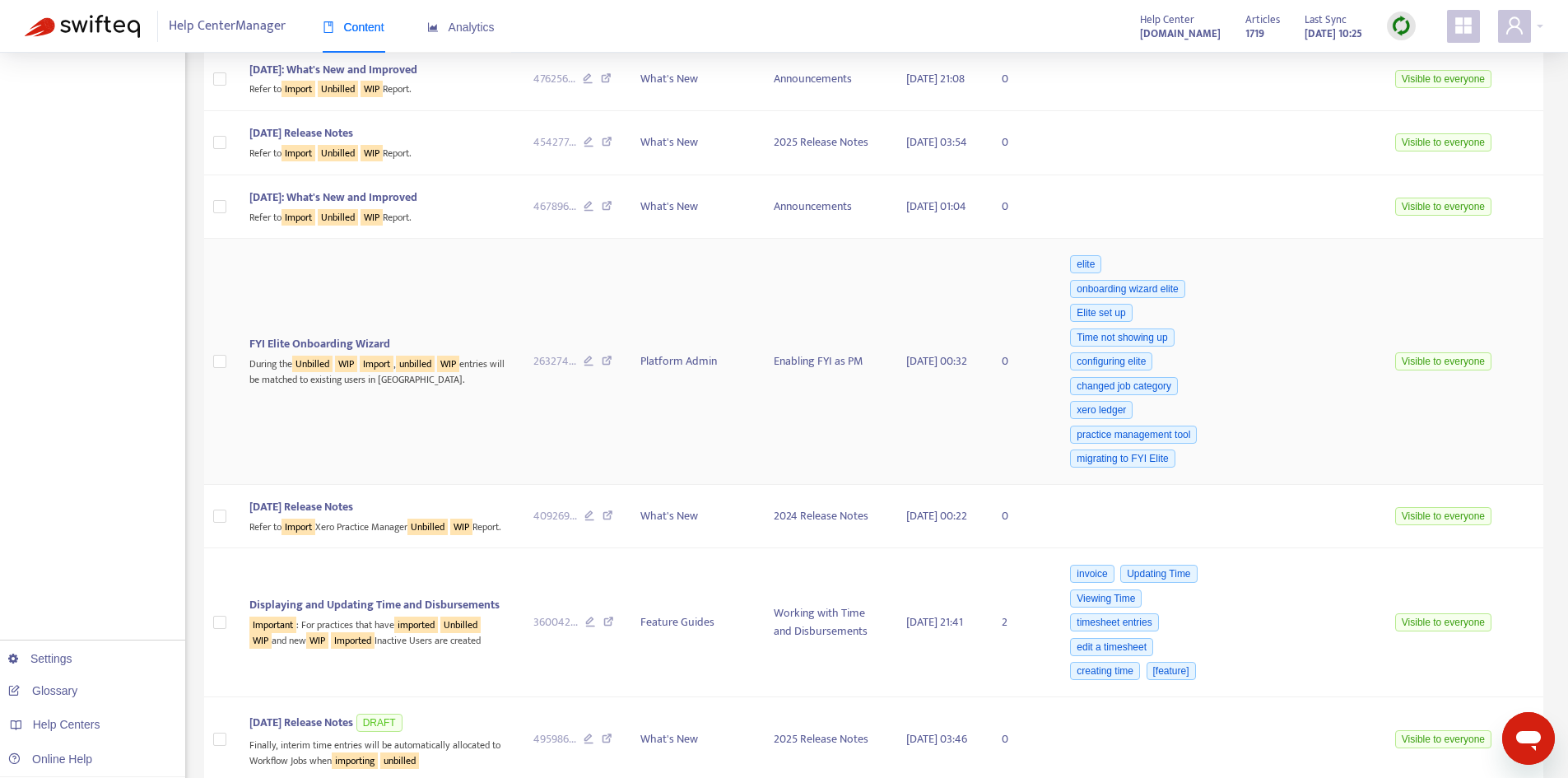
click at [379, 346] on td "FYI Elite Onboarding Wizard During the Unbilled WIP Import , unbilled WIP entri…" at bounding box center [378, 362] width 284 height 246
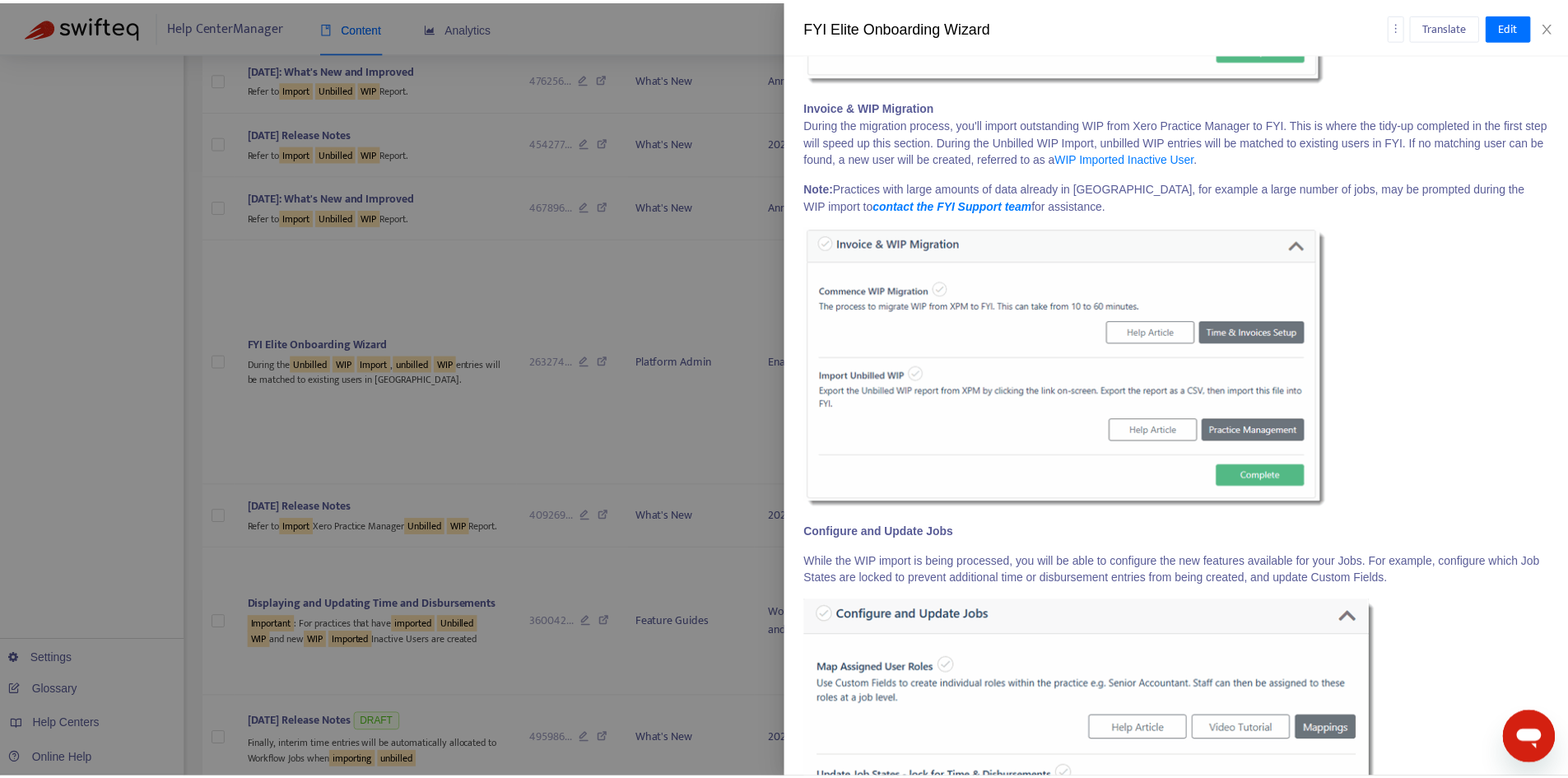
scroll to position [6502, 0]
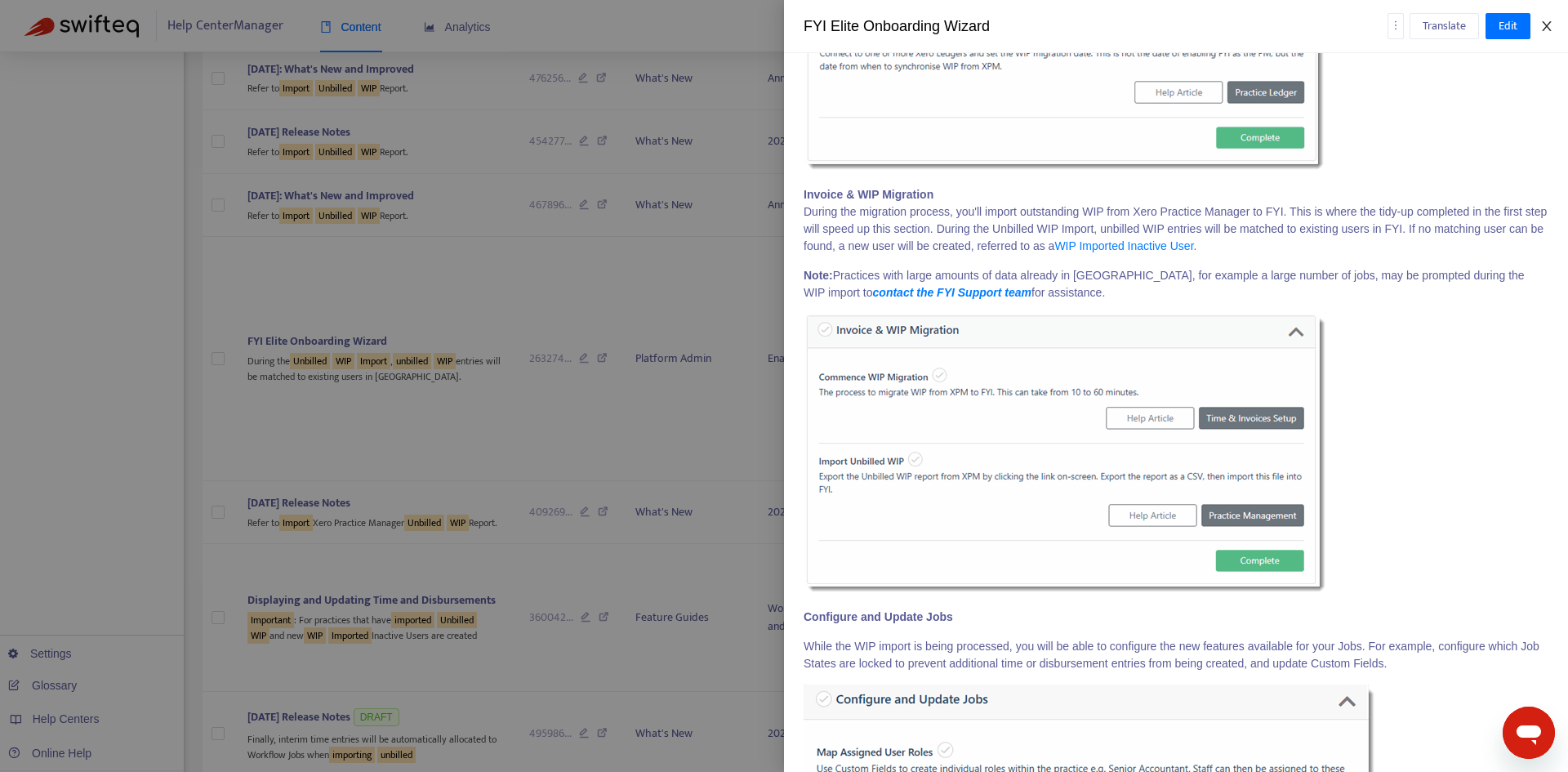
click at [1550, 22] on icon "close" at bounding box center [1546, 26] width 9 height 10
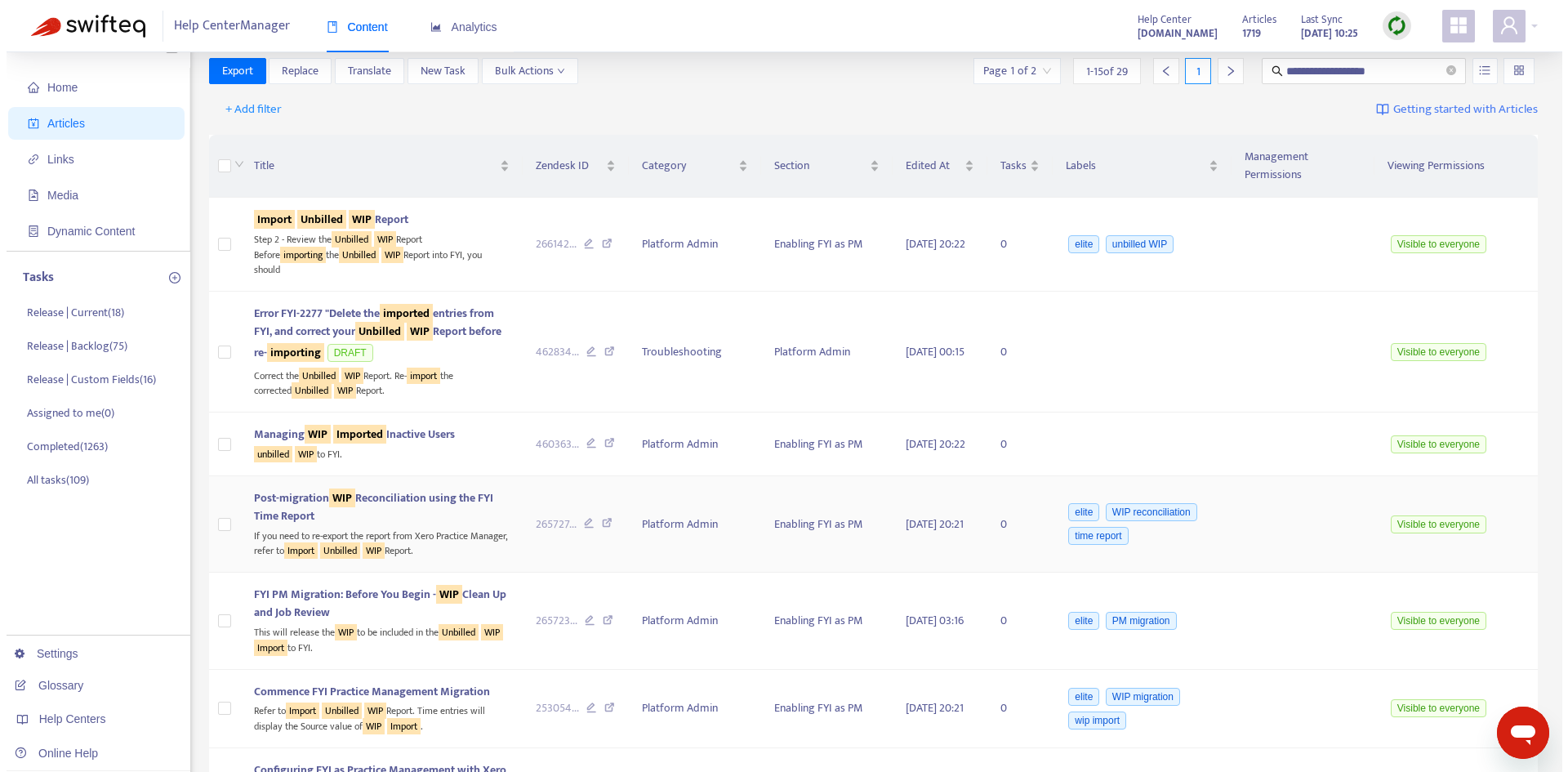
scroll to position [0, 0]
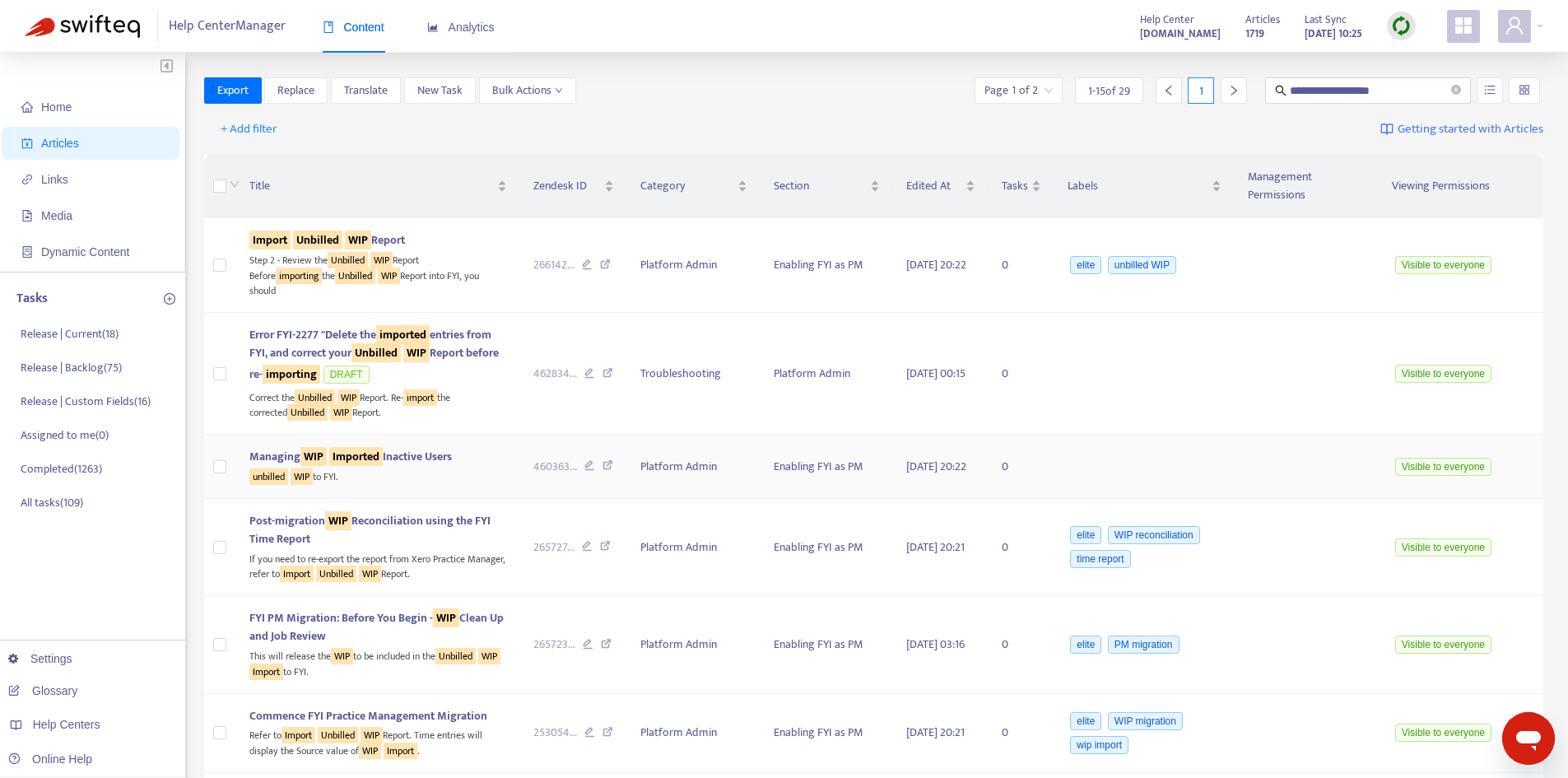
click at [422, 453] on span "Managing WIP Imported Inactive Users" at bounding box center [351, 456] width 203 height 19
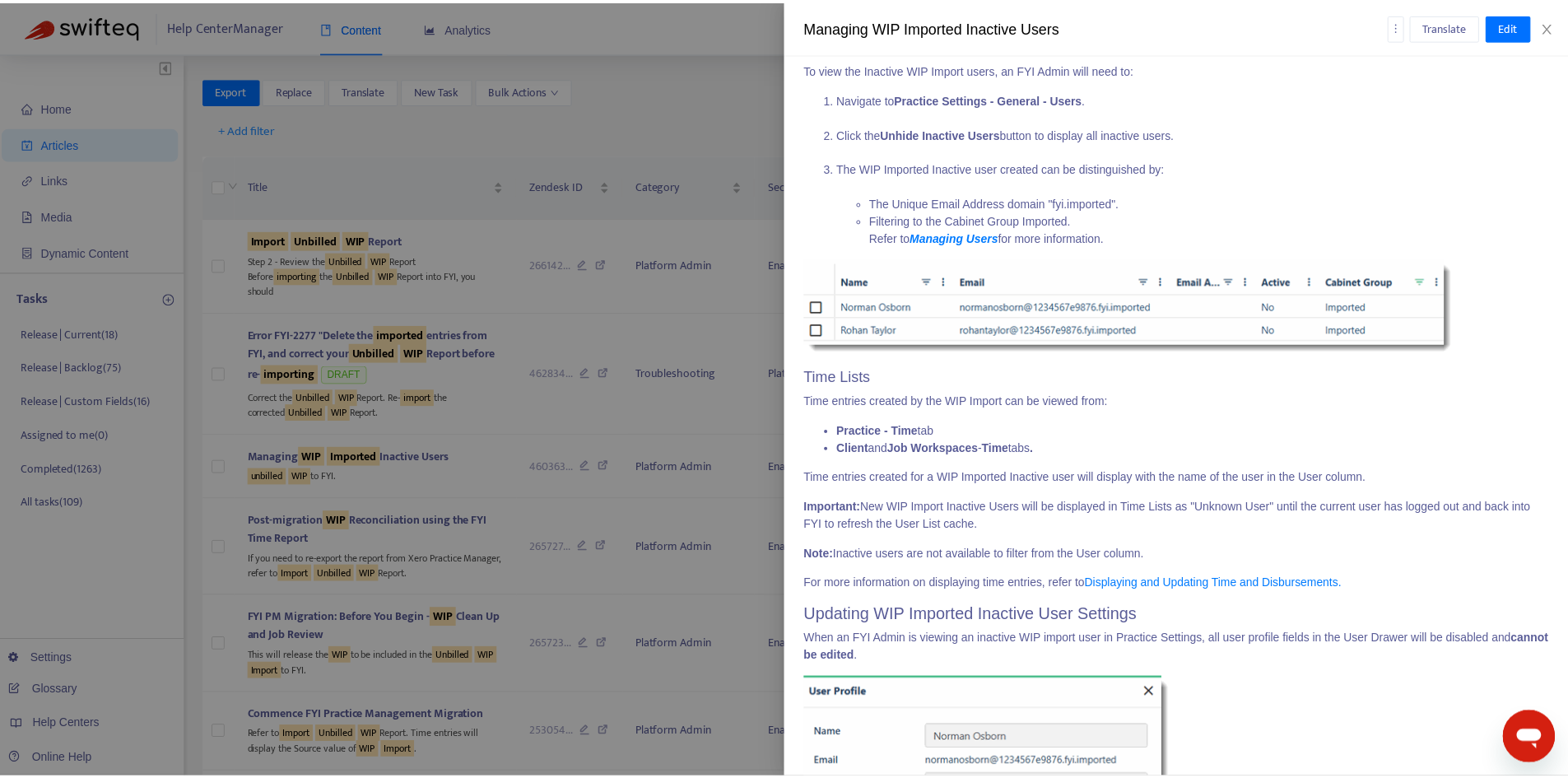
scroll to position [1482, 0]
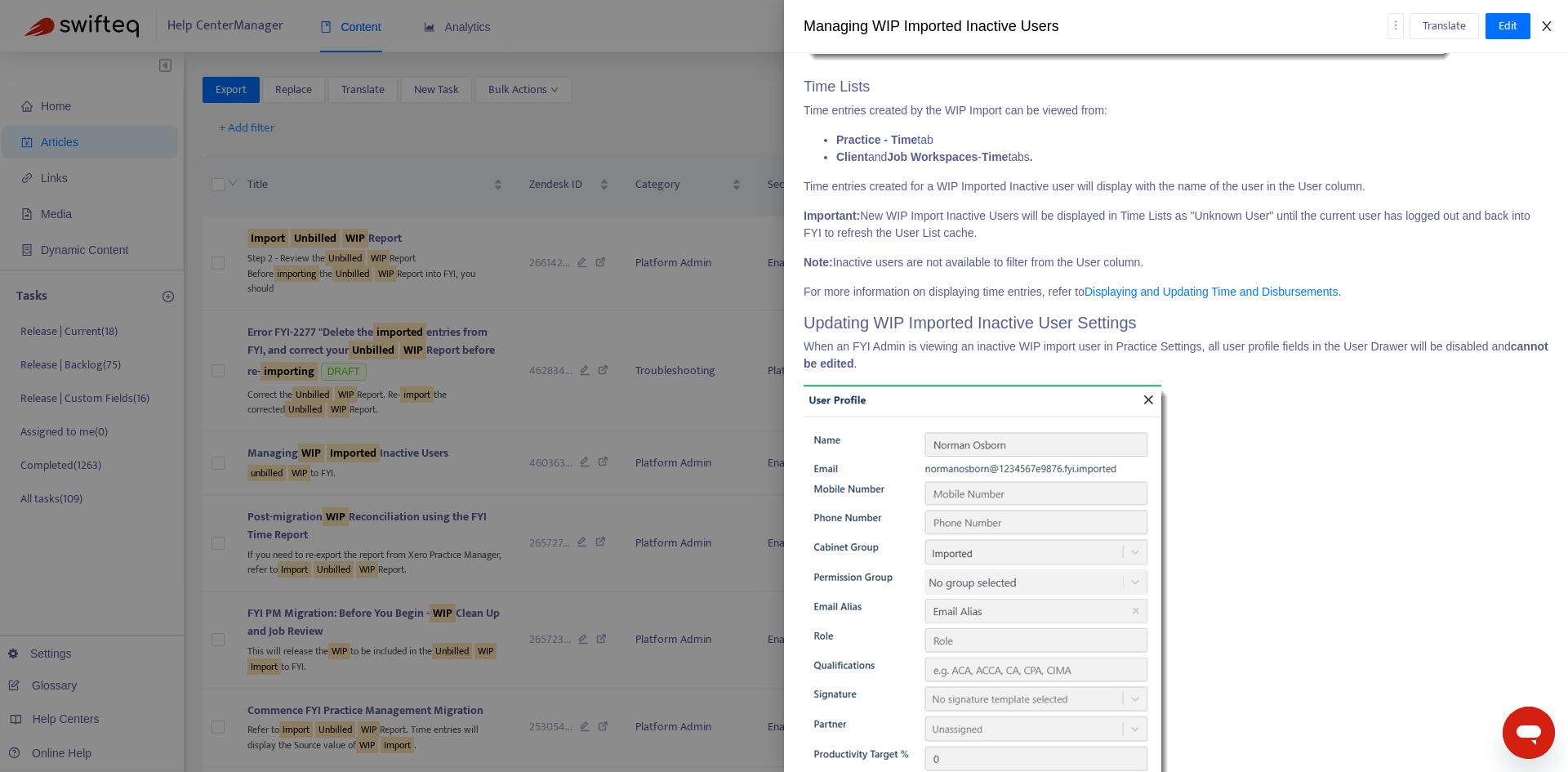
click at [1550, 23] on icon "close" at bounding box center [1546, 26] width 13 height 13
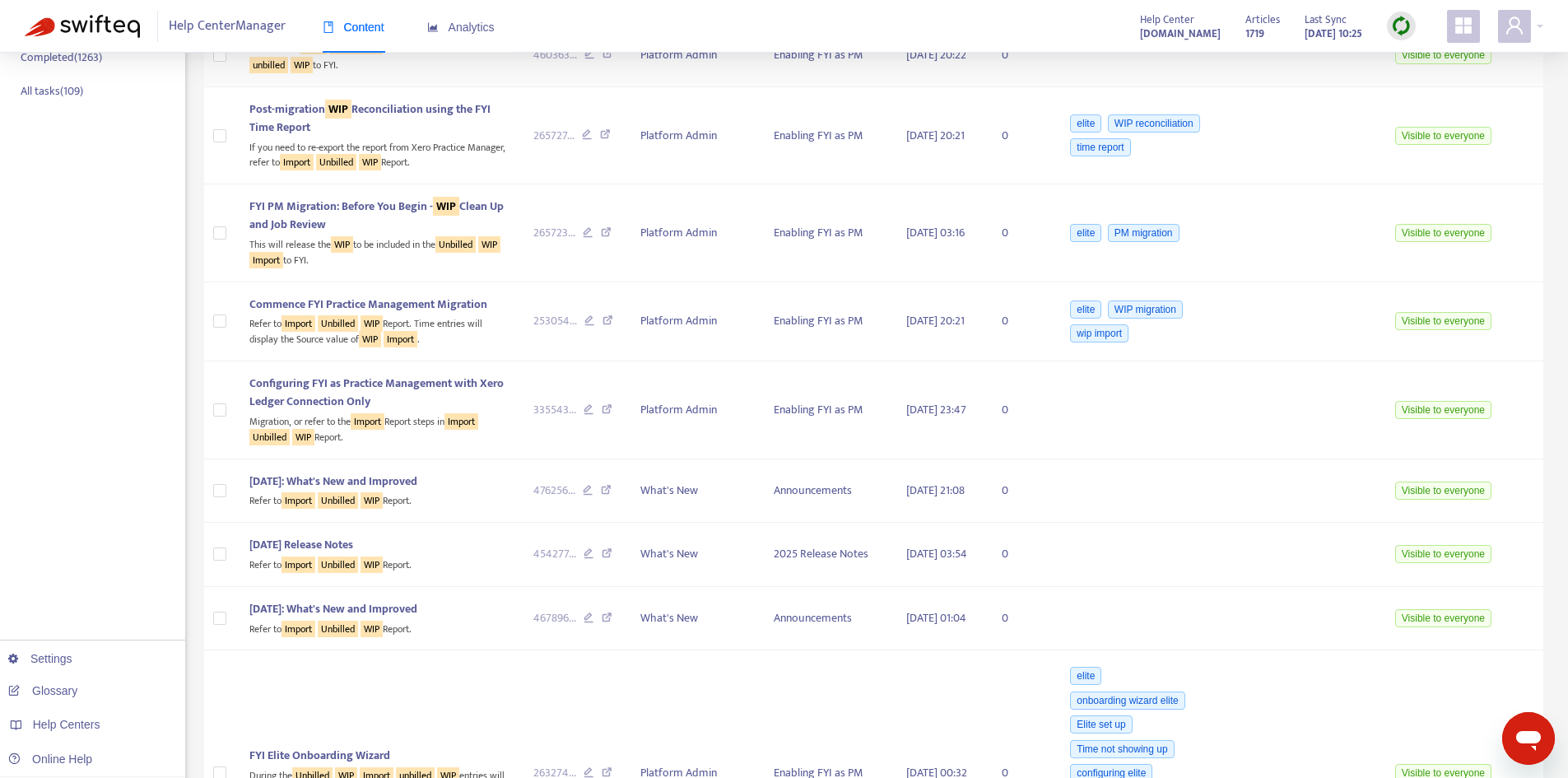
scroll to position [0, 0]
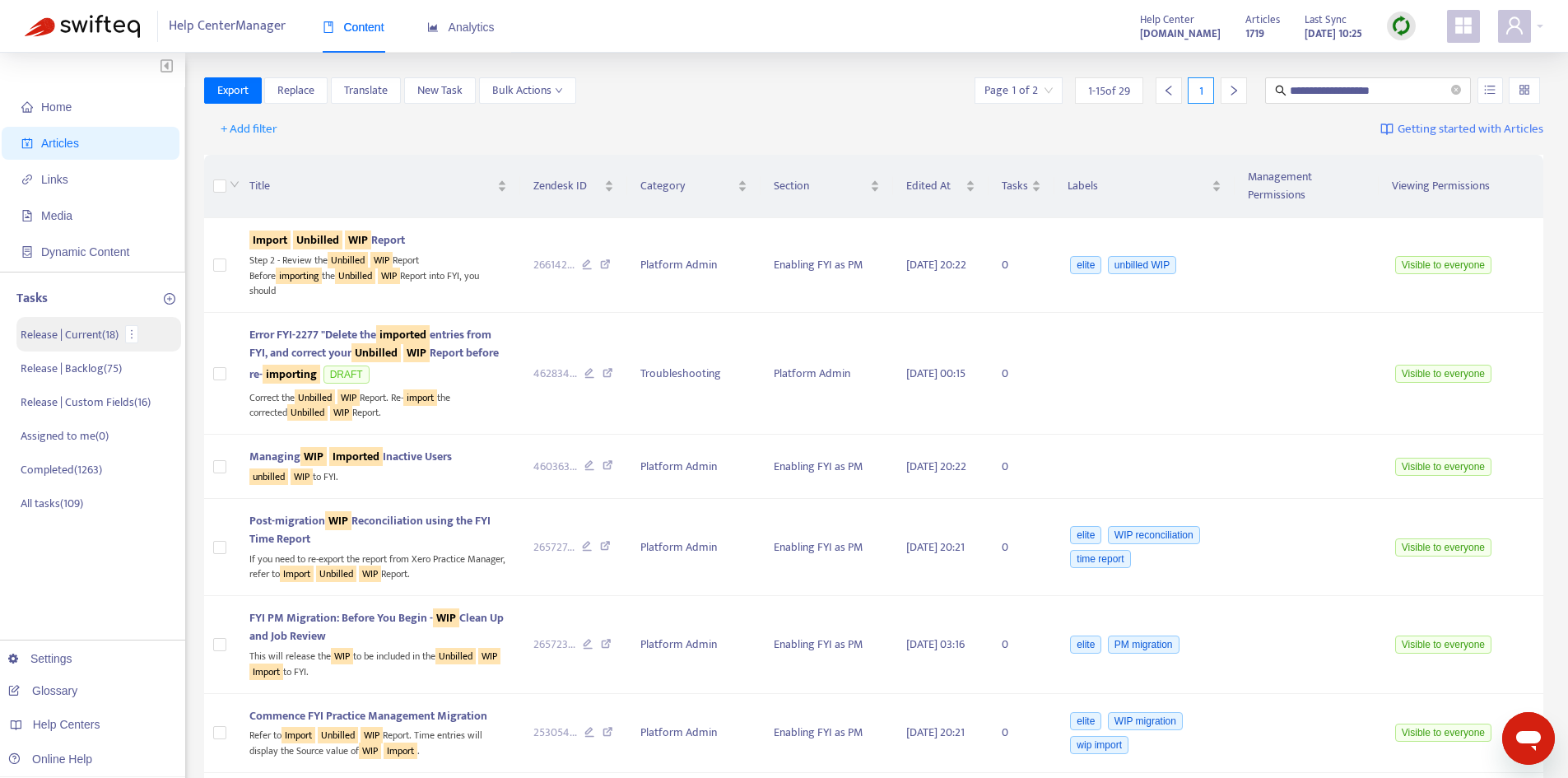
click at [72, 330] on p "Release | Current ( 18 )" at bounding box center [70, 334] width 98 height 17
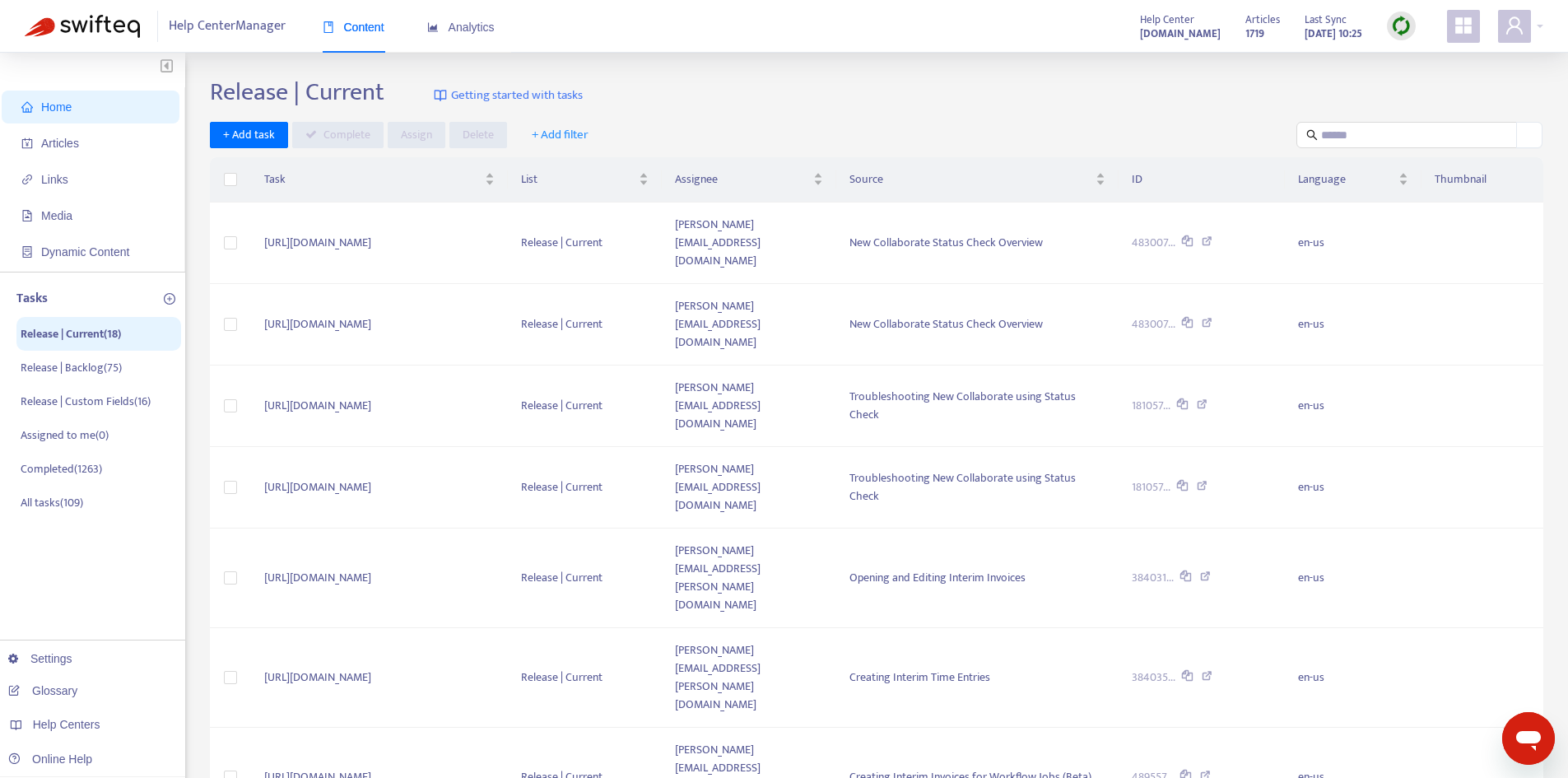
click at [560, 140] on span "+ Add filter" at bounding box center [560, 135] width 57 height 20
click at [566, 220] on span "Assignee" at bounding box center [571, 221] width 81 height 18
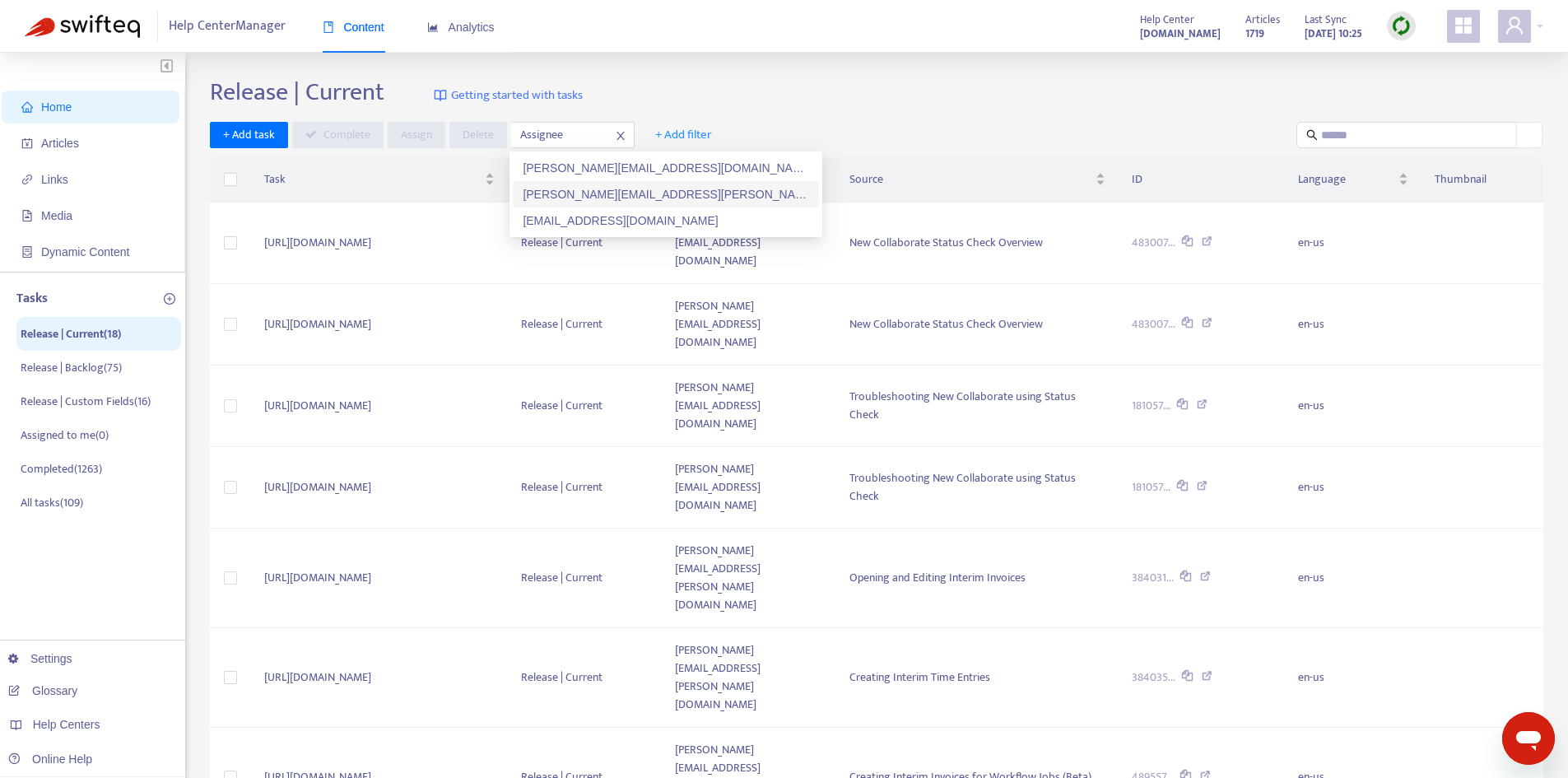
click at [579, 194] on div "[PERSON_NAME][EMAIL_ADDRESS][PERSON_NAME][DOMAIN_NAME]" at bounding box center [666, 194] width 287 height 18
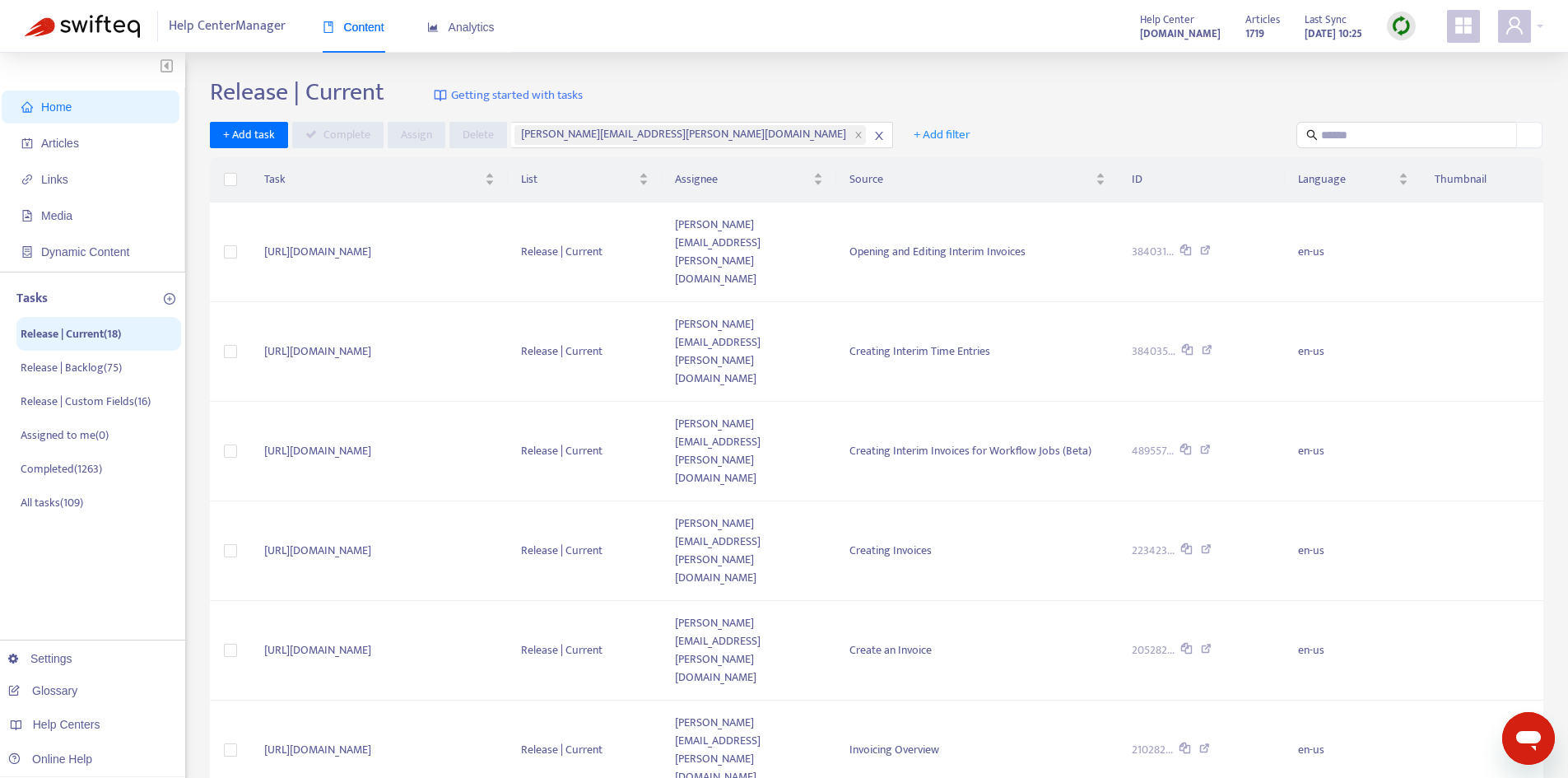
click at [1265, 663] on span "10" at bounding box center [1263, 661] width 104 height 24
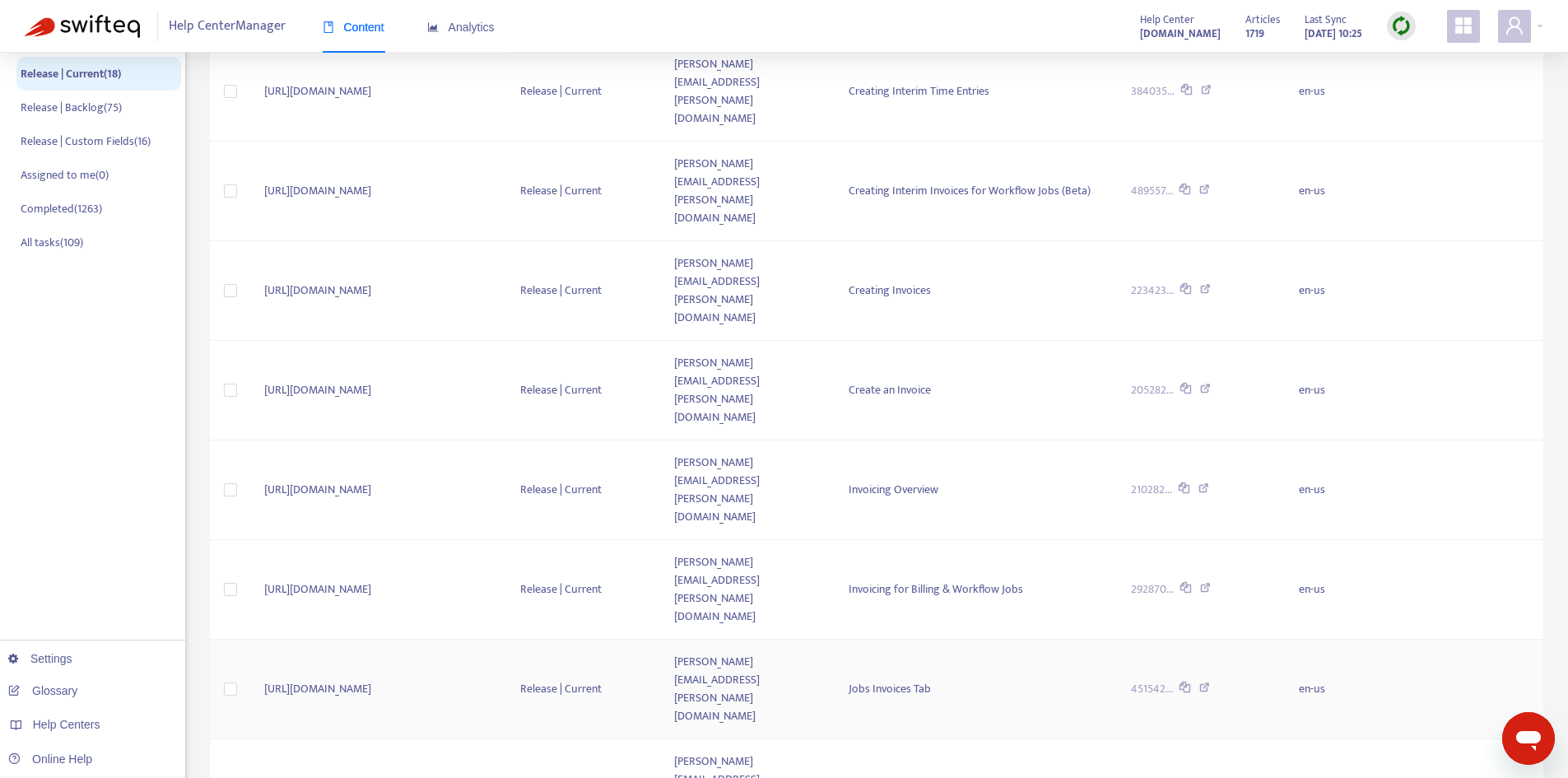
scroll to position [262, 0]
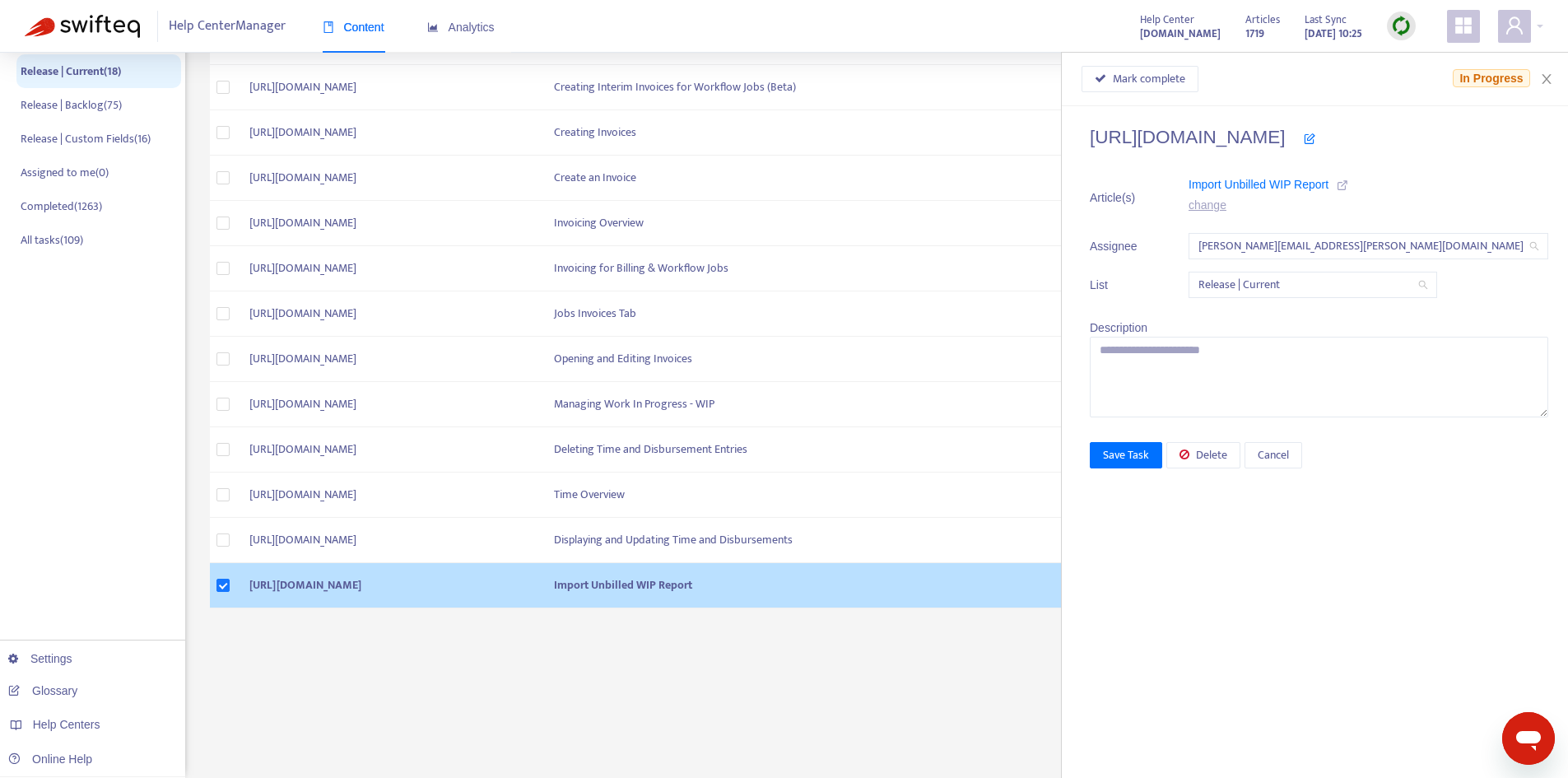
click at [1348, 182] on icon at bounding box center [1342, 185] width 12 height 12
click at [1175, 84] on span "Mark complete" at bounding box center [1149, 79] width 72 height 18
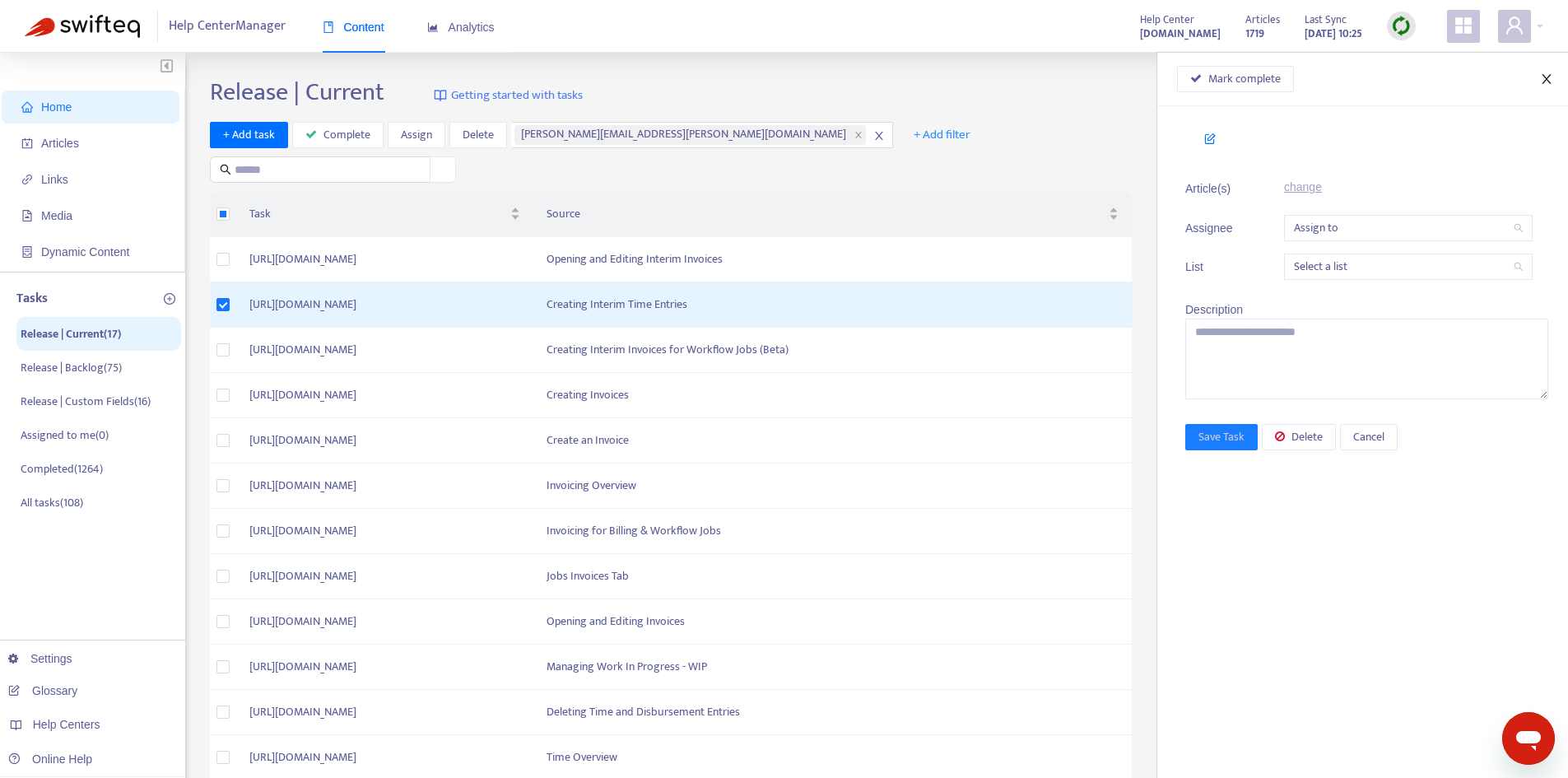
click at [1546, 78] on icon "close" at bounding box center [1546, 79] width 14 height 14
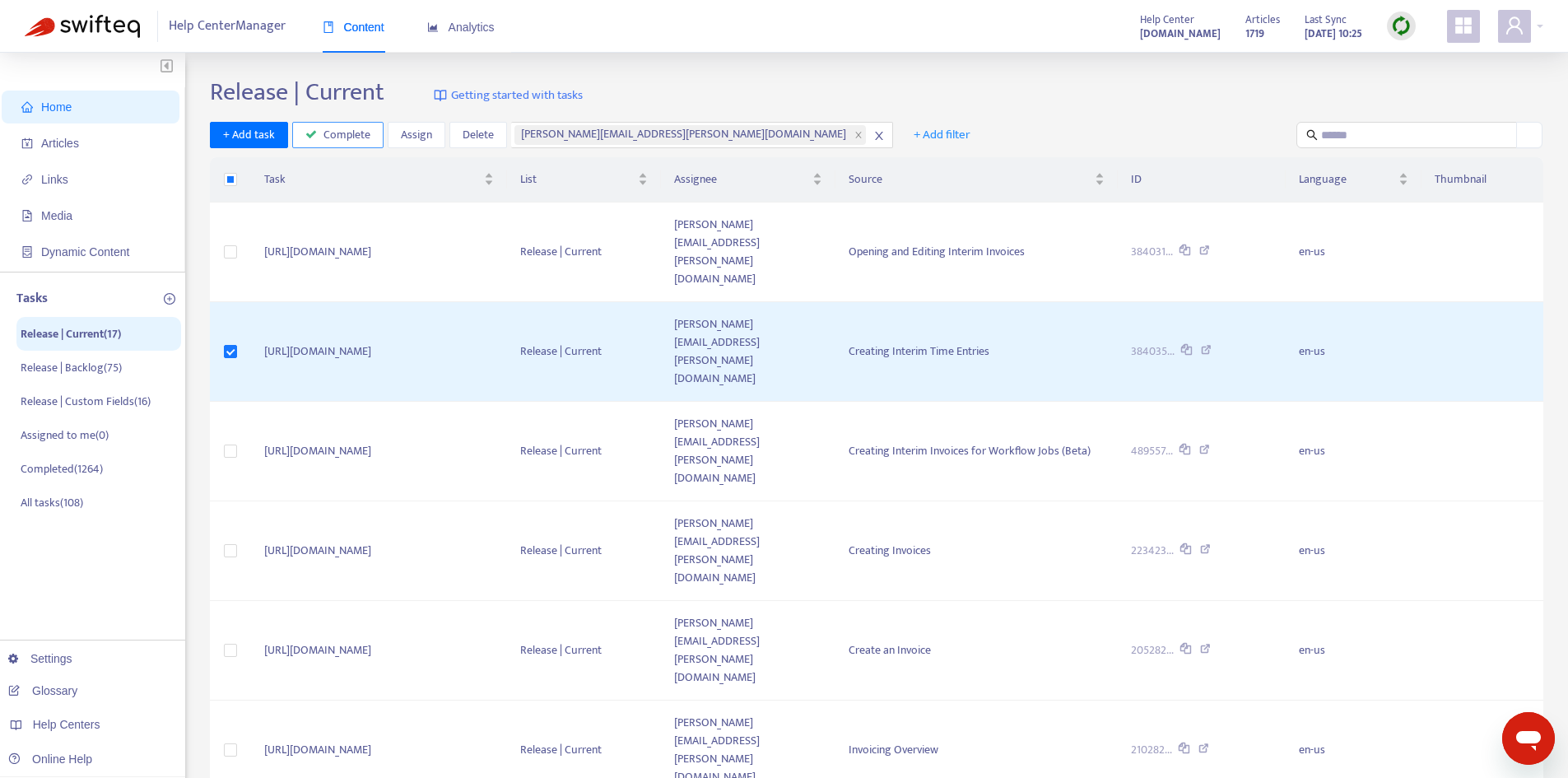
click at [329, 128] on span "Complete" at bounding box center [347, 135] width 47 height 18
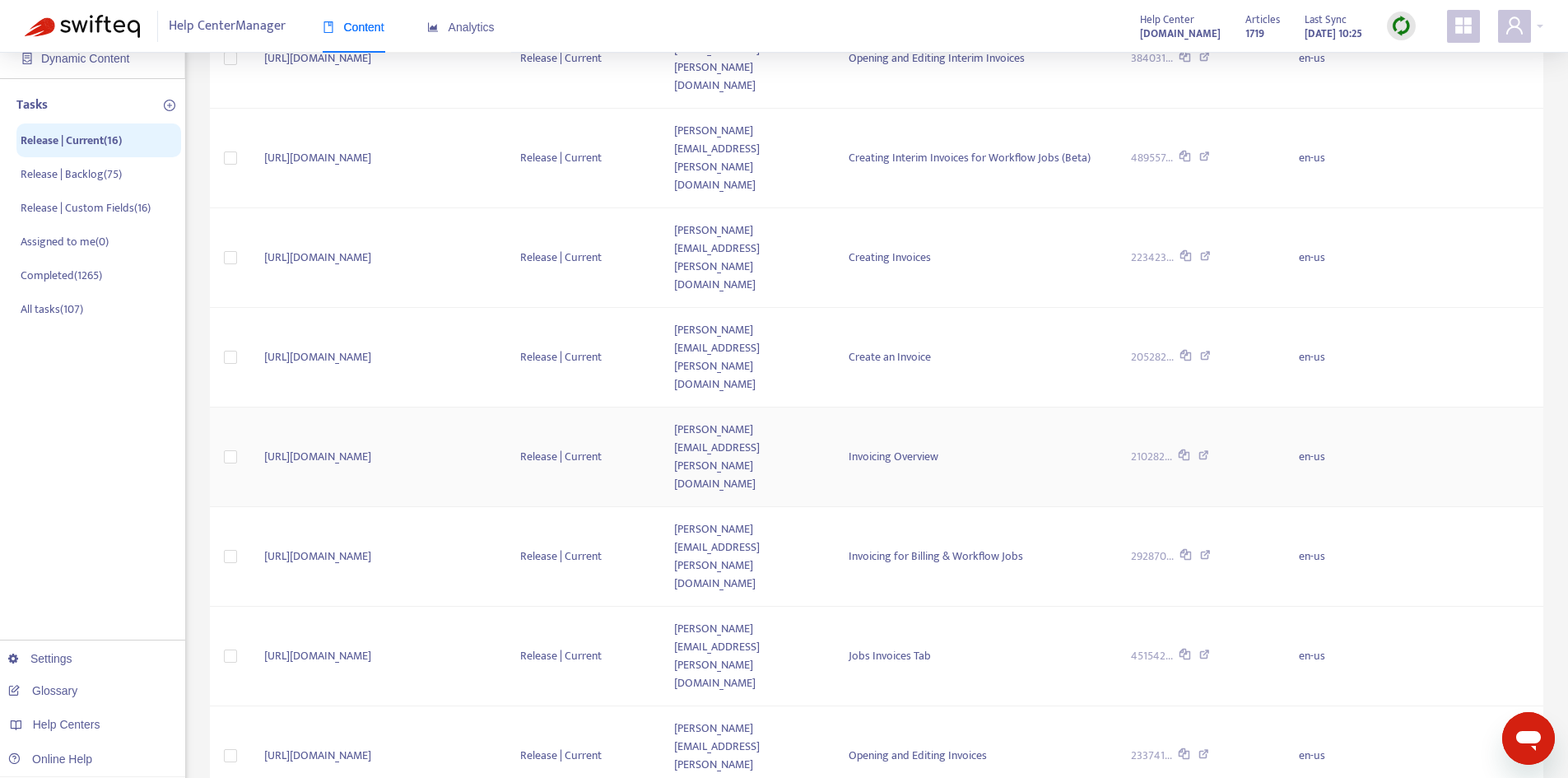
scroll to position [98, 0]
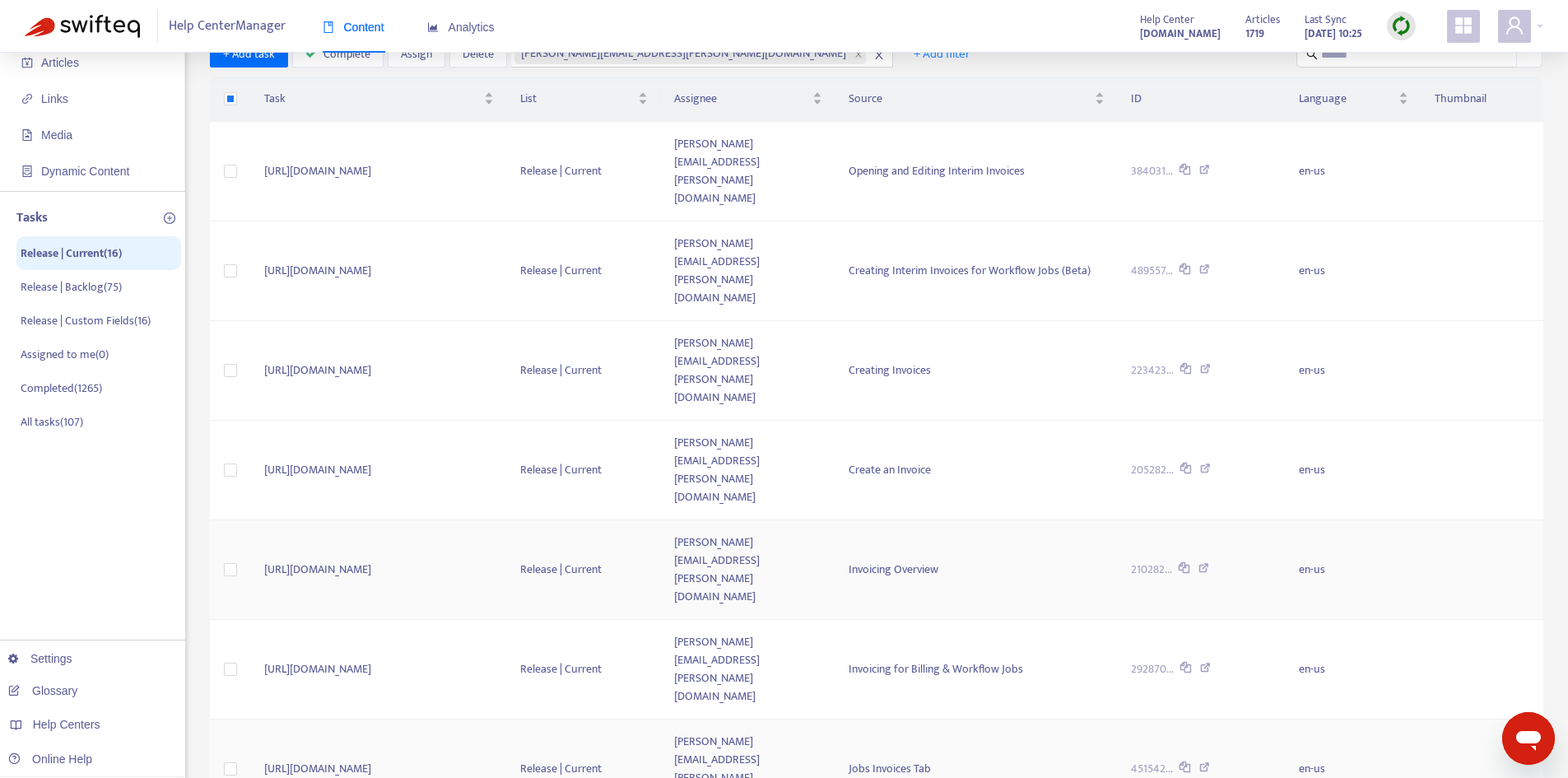
scroll to position [0, 0]
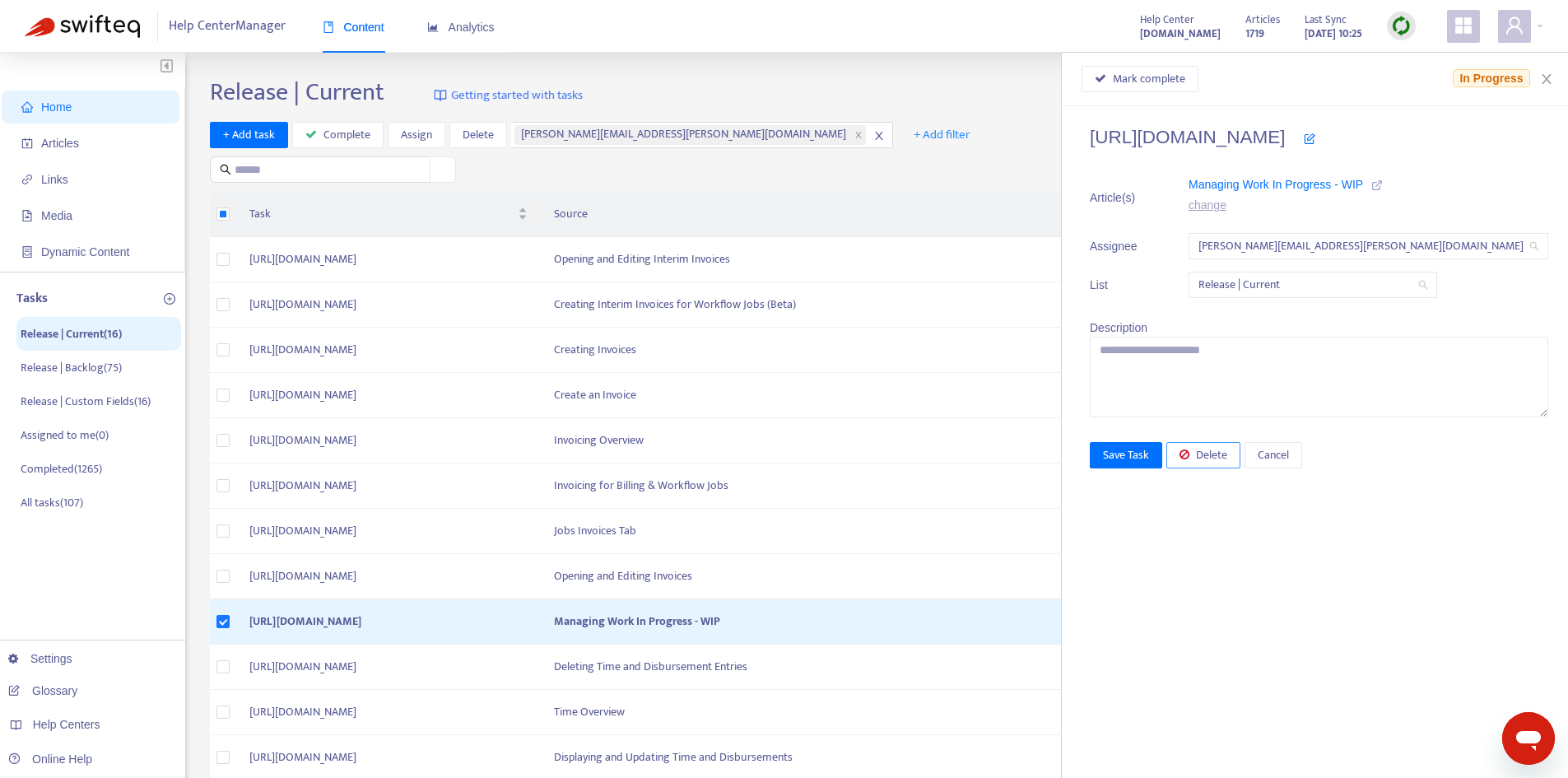
click at [1240, 453] on button "Delete" at bounding box center [1203, 455] width 74 height 26
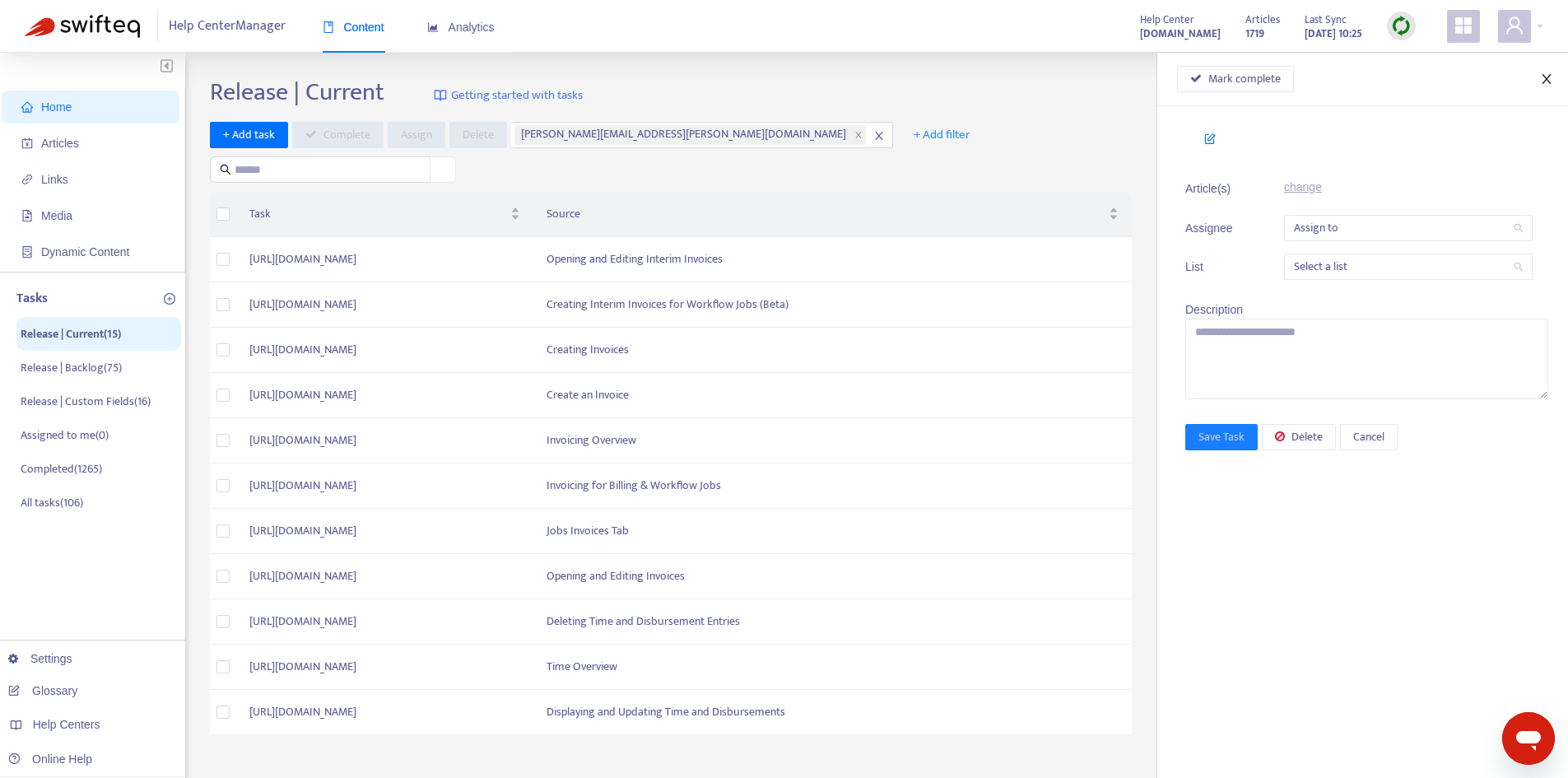
click at [1550, 80] on icon "close" at bounding box center [1546, 79] width 14 height 14
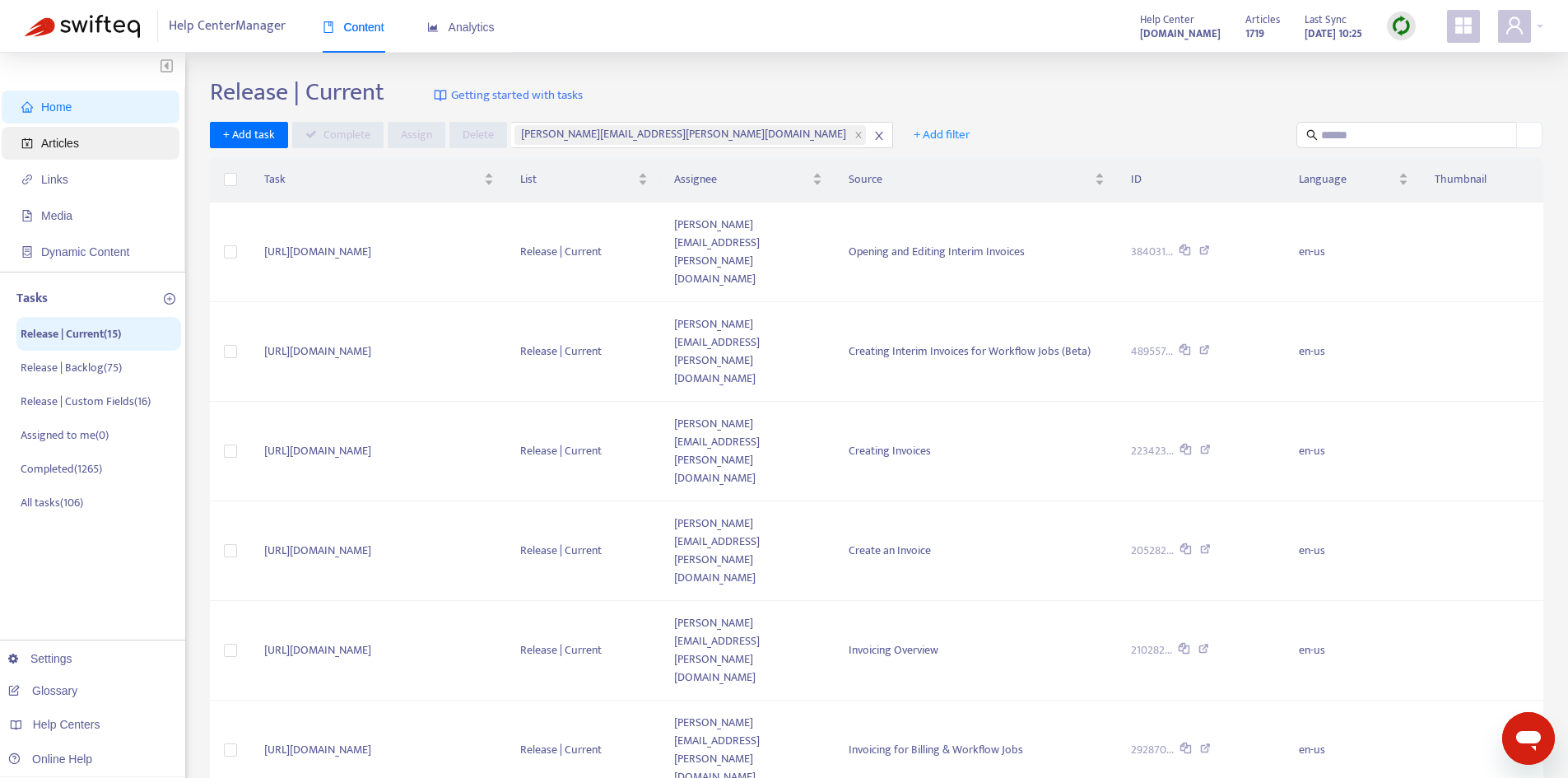
click at [83, 145] on span "Articles" at bounding box center [94, 143] width 145 height 33
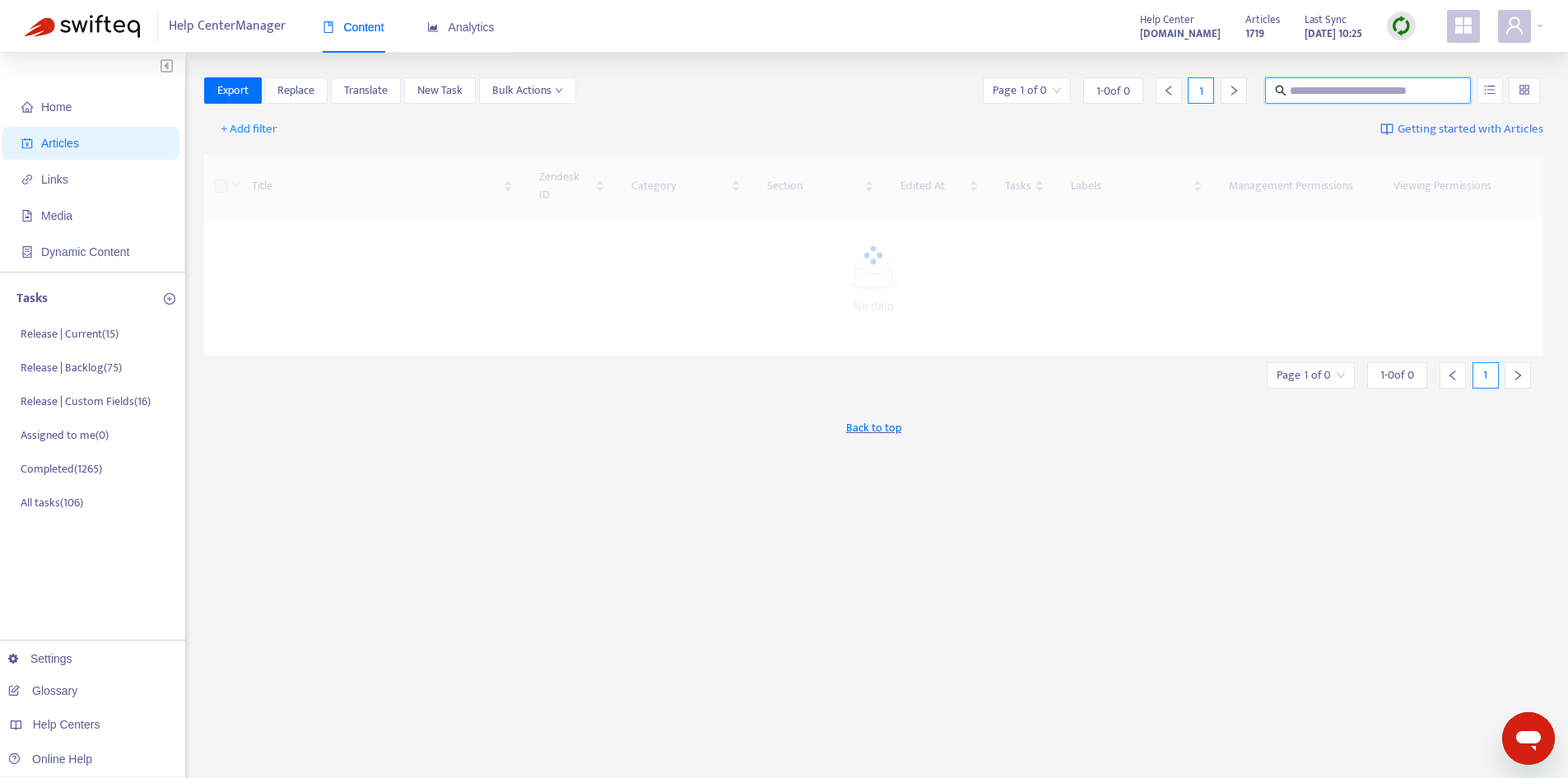
click at [1339, 90] on input "text" at bounding box center [1369, 90] width 158 height 18
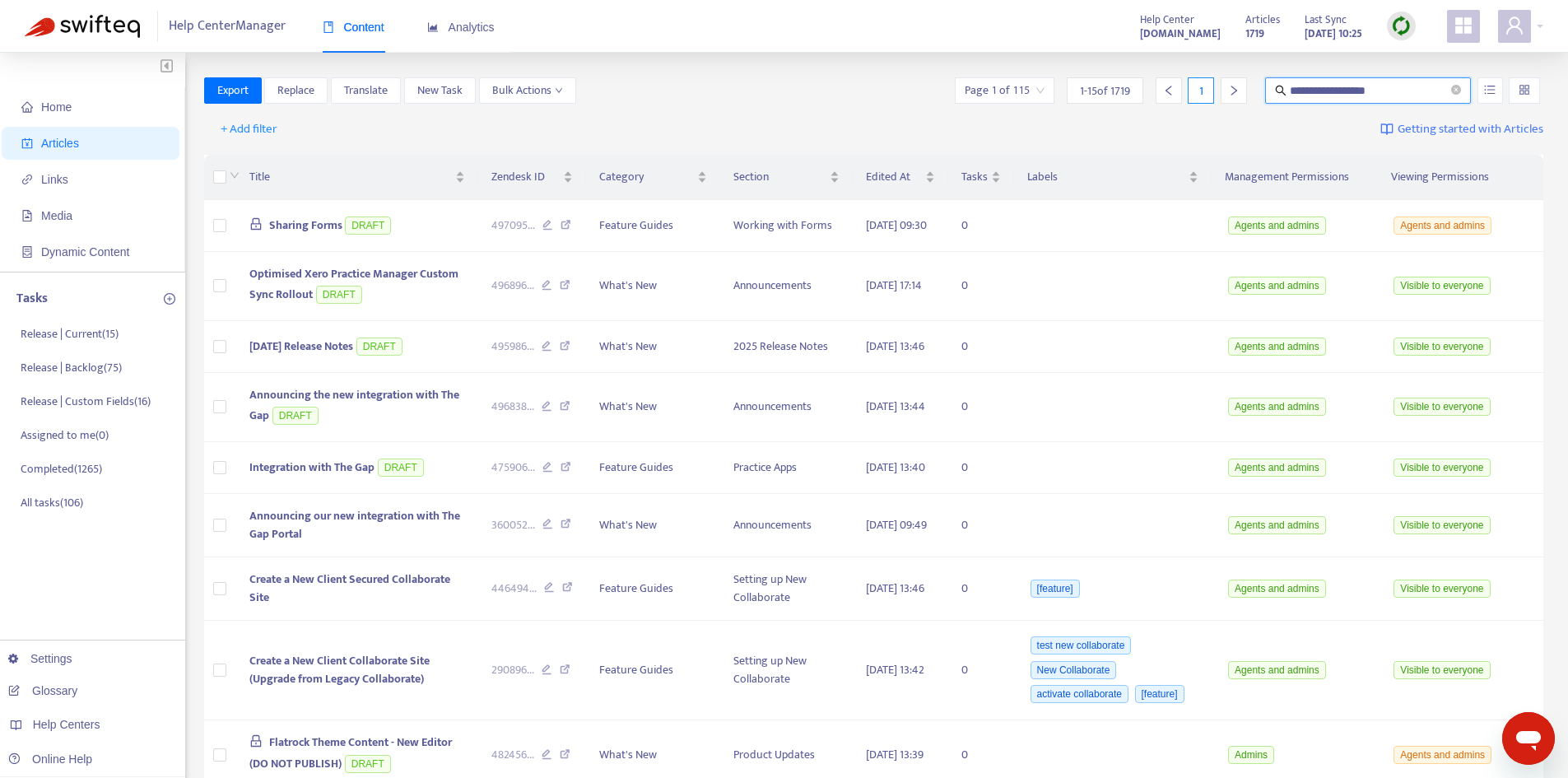
type input "**********"
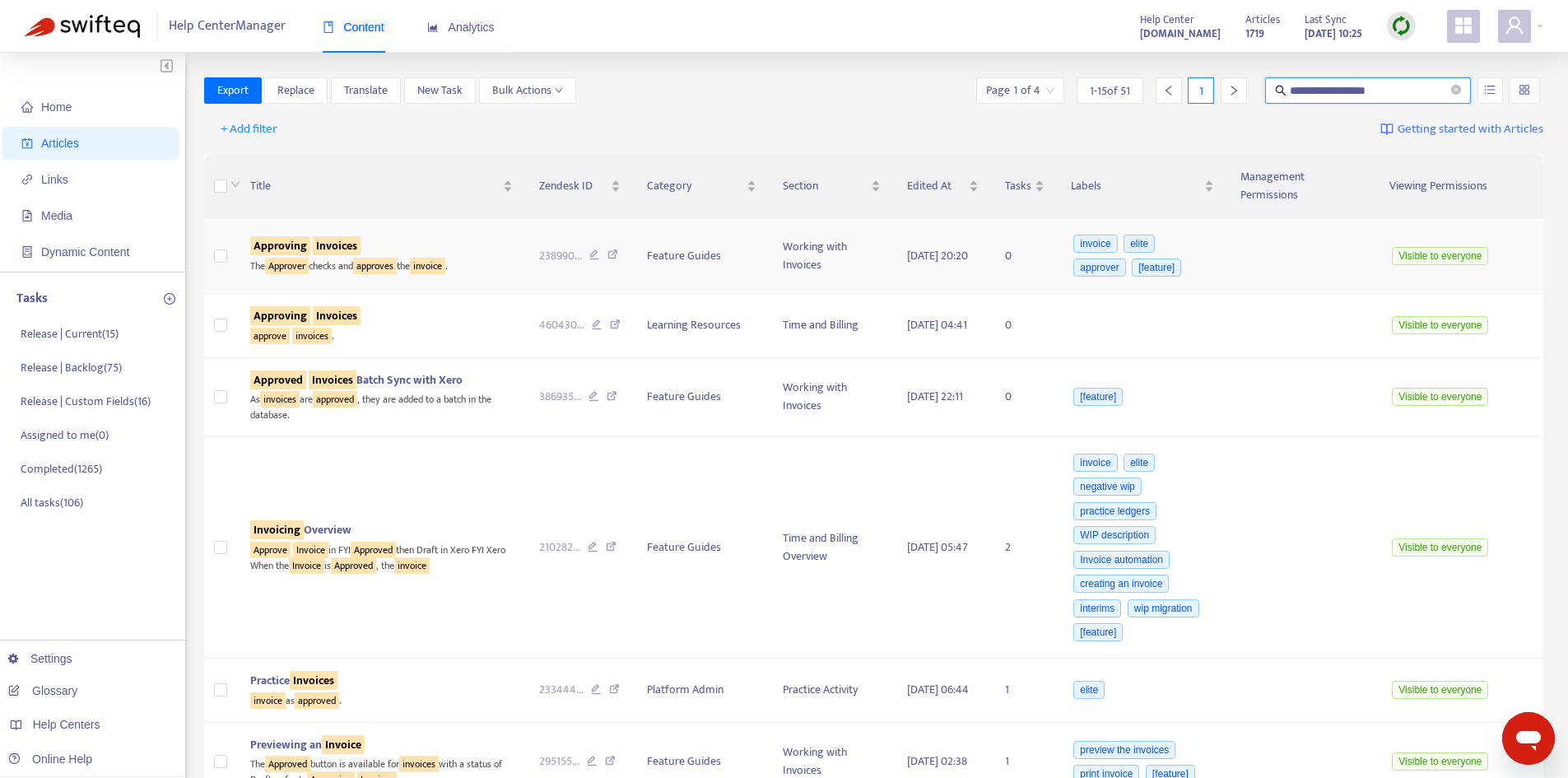
click at [327, 236] on sqkw "Invoices" at bounding box center [337, 245] width 48 height 19
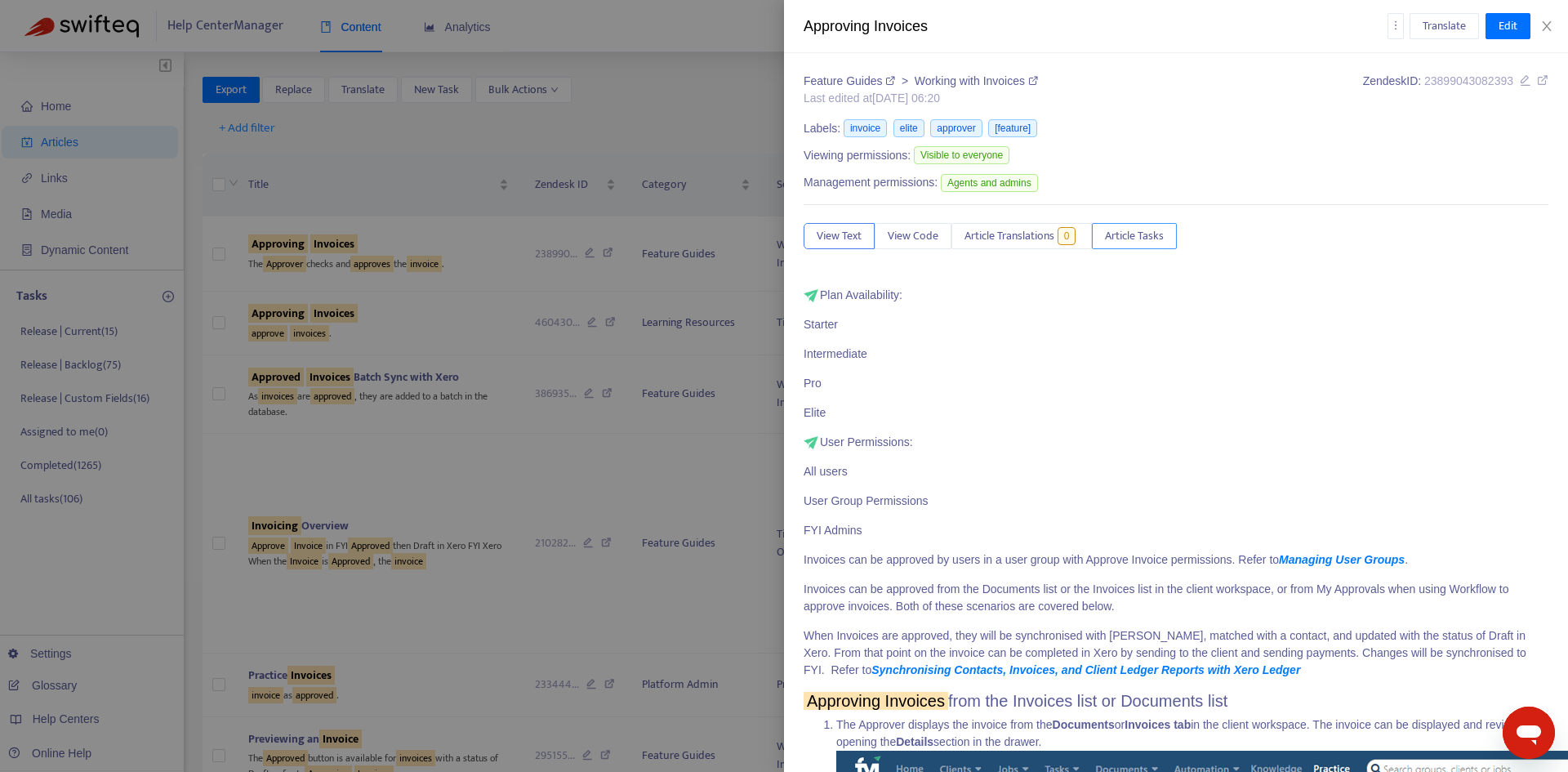
click at [1117, 232] on span "Article Tasks" at bounding box center [1134, 236] width 59 height 18
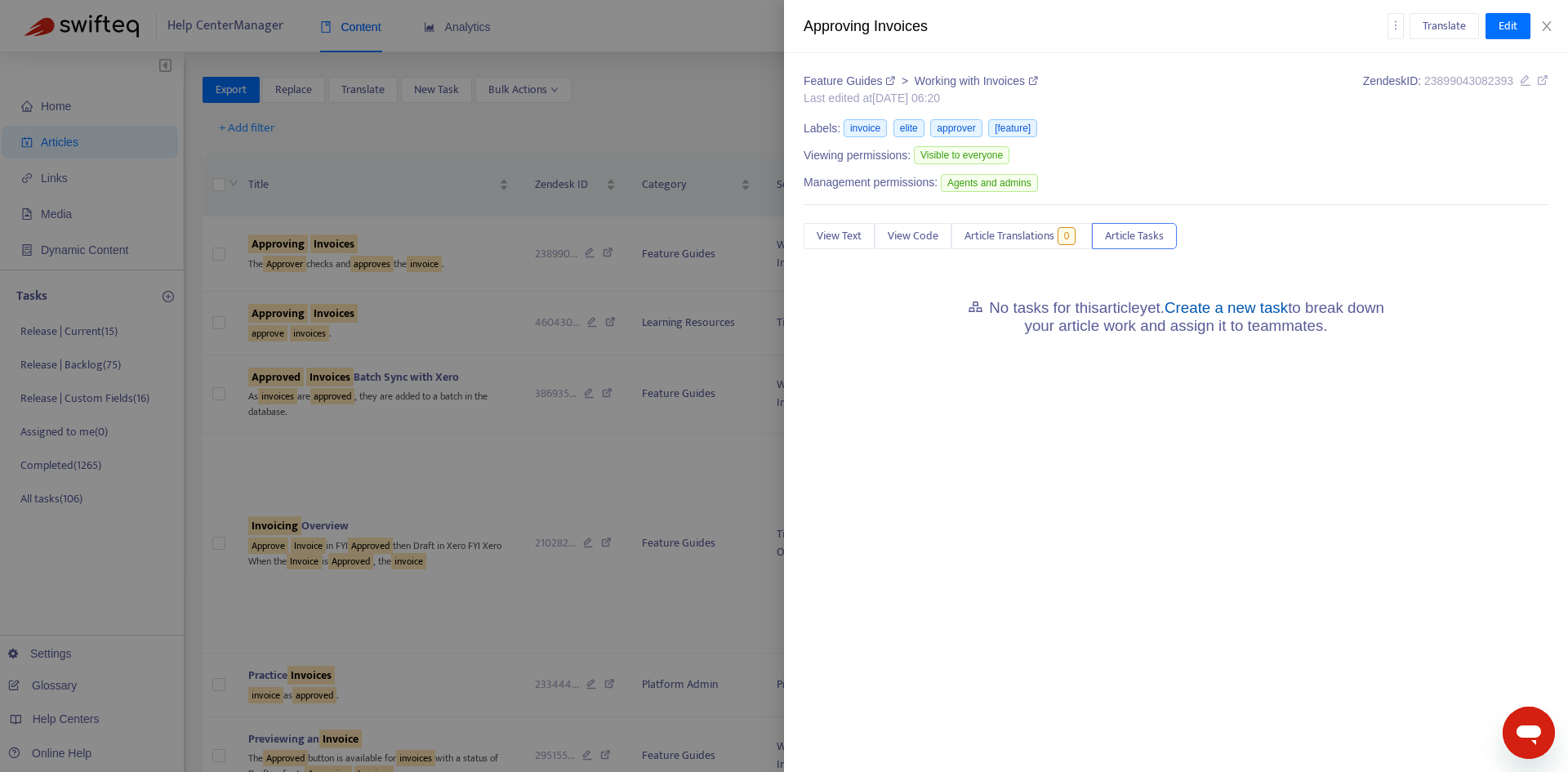
click at [1224, 309] on link "Create a new task" at bounding box center [1225, 307] width 123 height 17
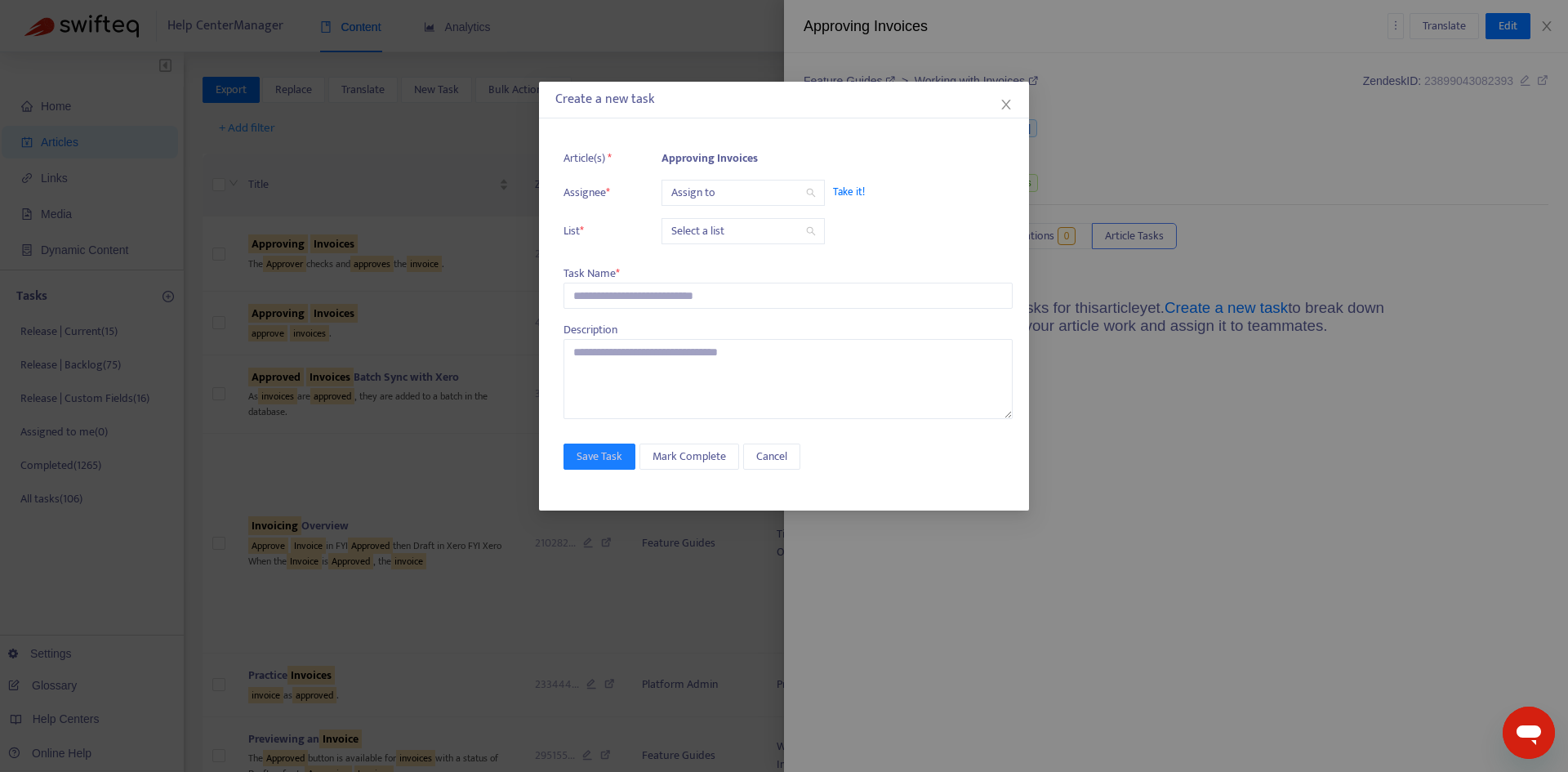
click at [731, 189] on input "search" at bounding box center [743, 192] width 144 height 24
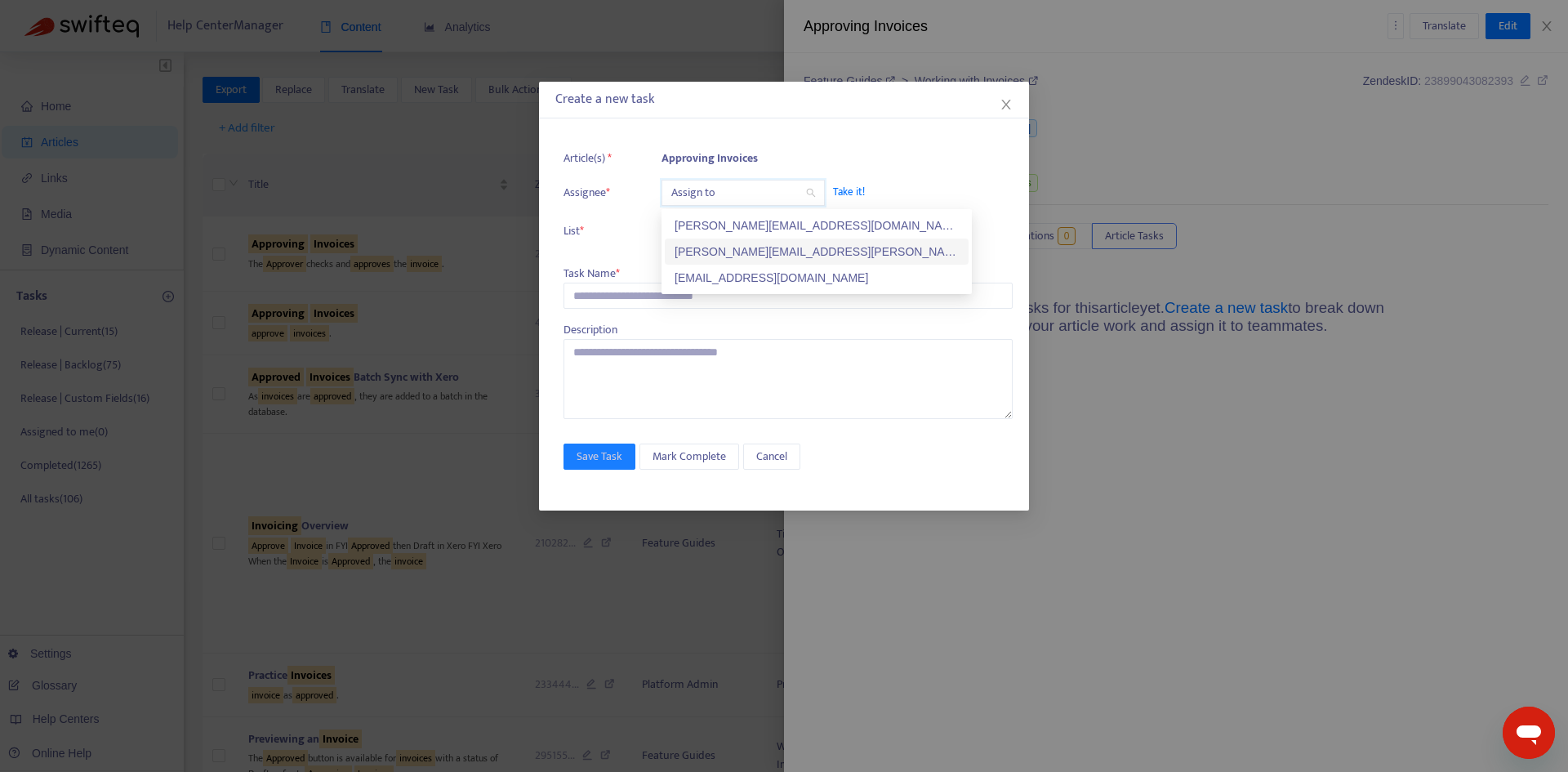
click at [723, 249] on div "[PERSON_NAME][EMAIL_ADDRESS][PERSON_NAME][DOMAIN_NAME]" at bounding box center [816, 251] width 285 height 18
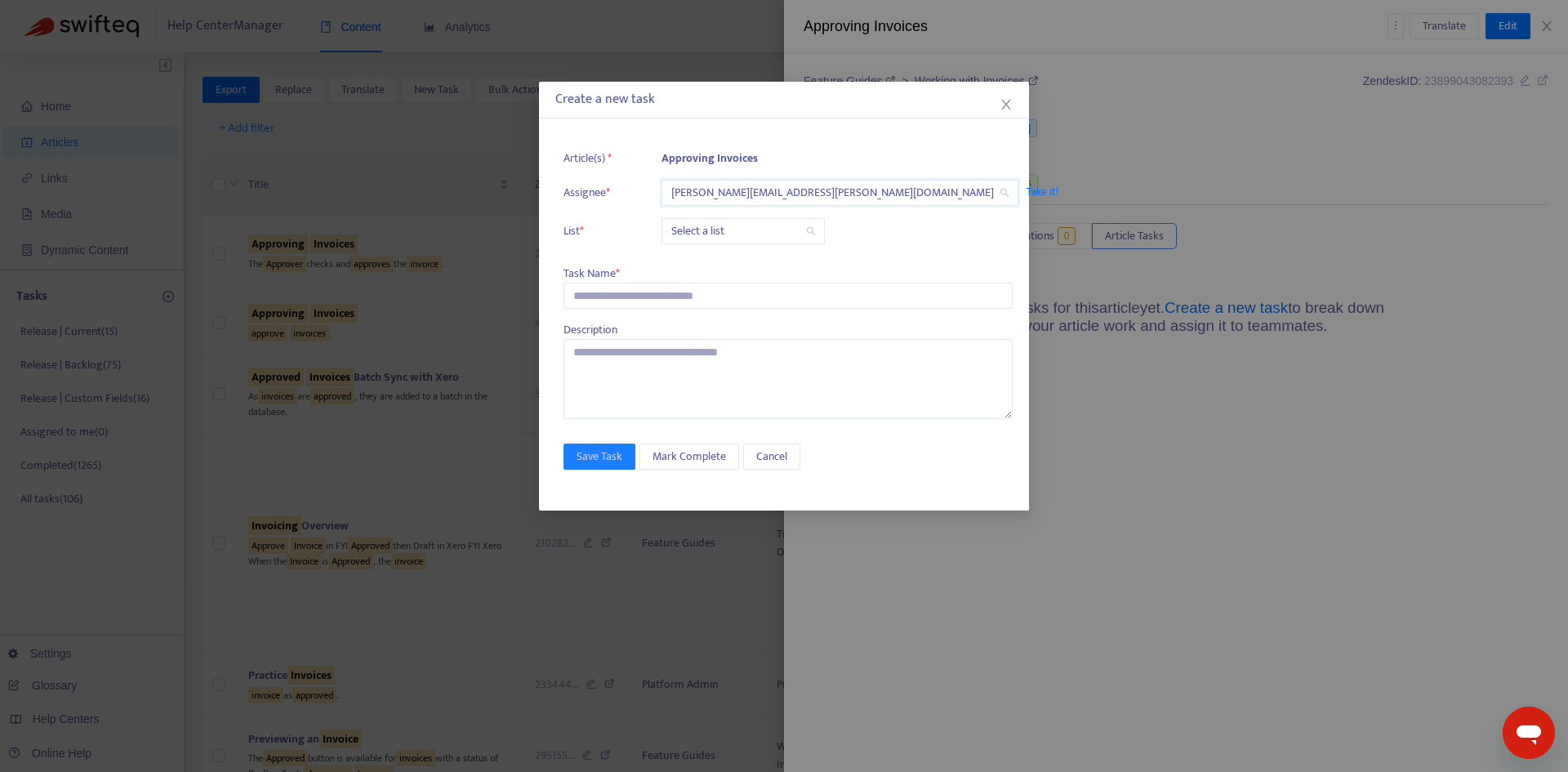
click at [714, 227] on input "search" at bounding box center [743, 231] width 144 height 24
click at [714, 268] on div "Release | Current" at bounding box center [816, 264] width 285 height 18
click at [714, 292] on input "text" at bounding box center [788, 295] width 449 height 26
paste input "**********"
type input "**********"
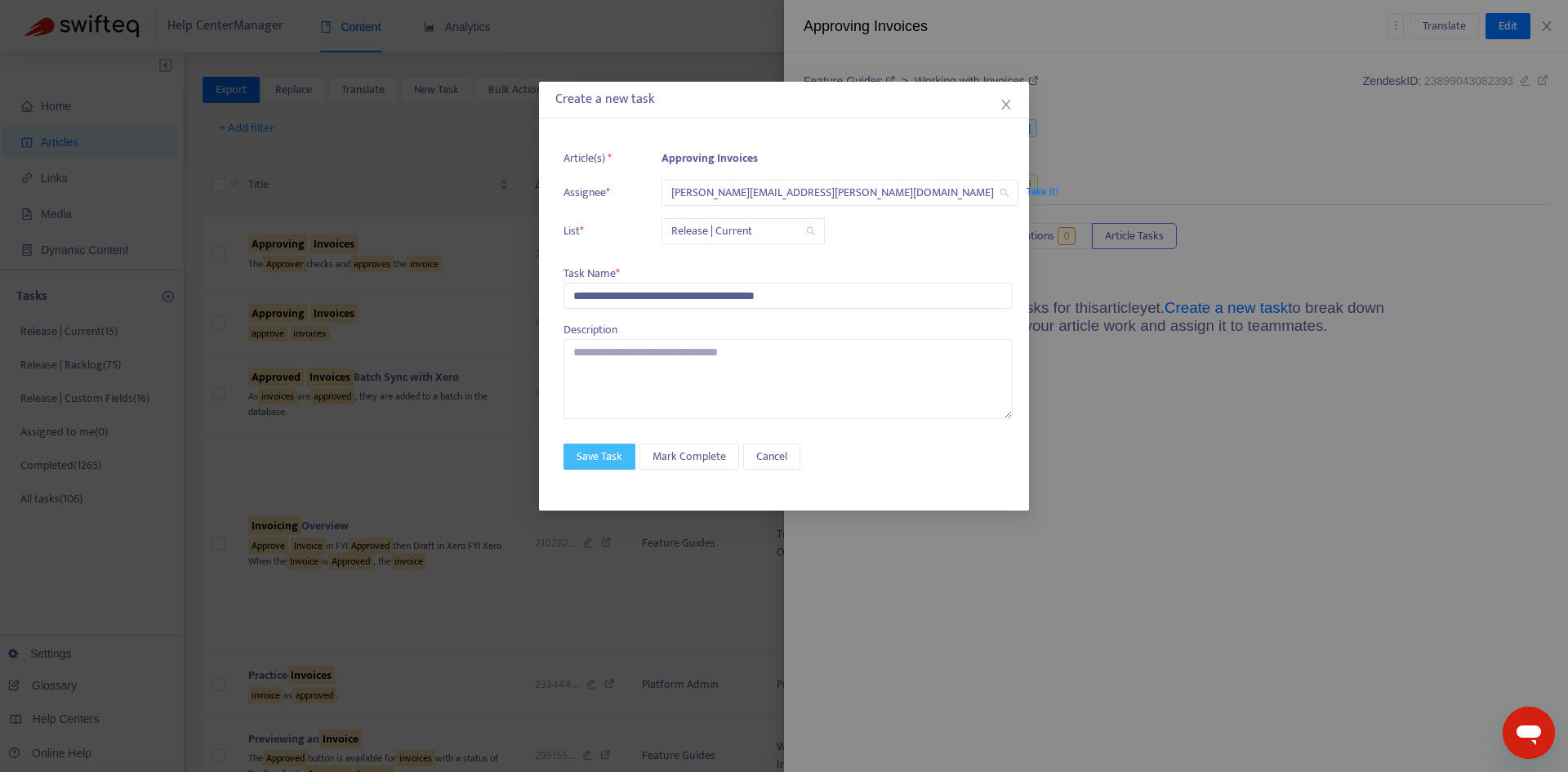
click at [618, 457] on span "Save Task" at bounding box center [599, 457] width 46 height 18
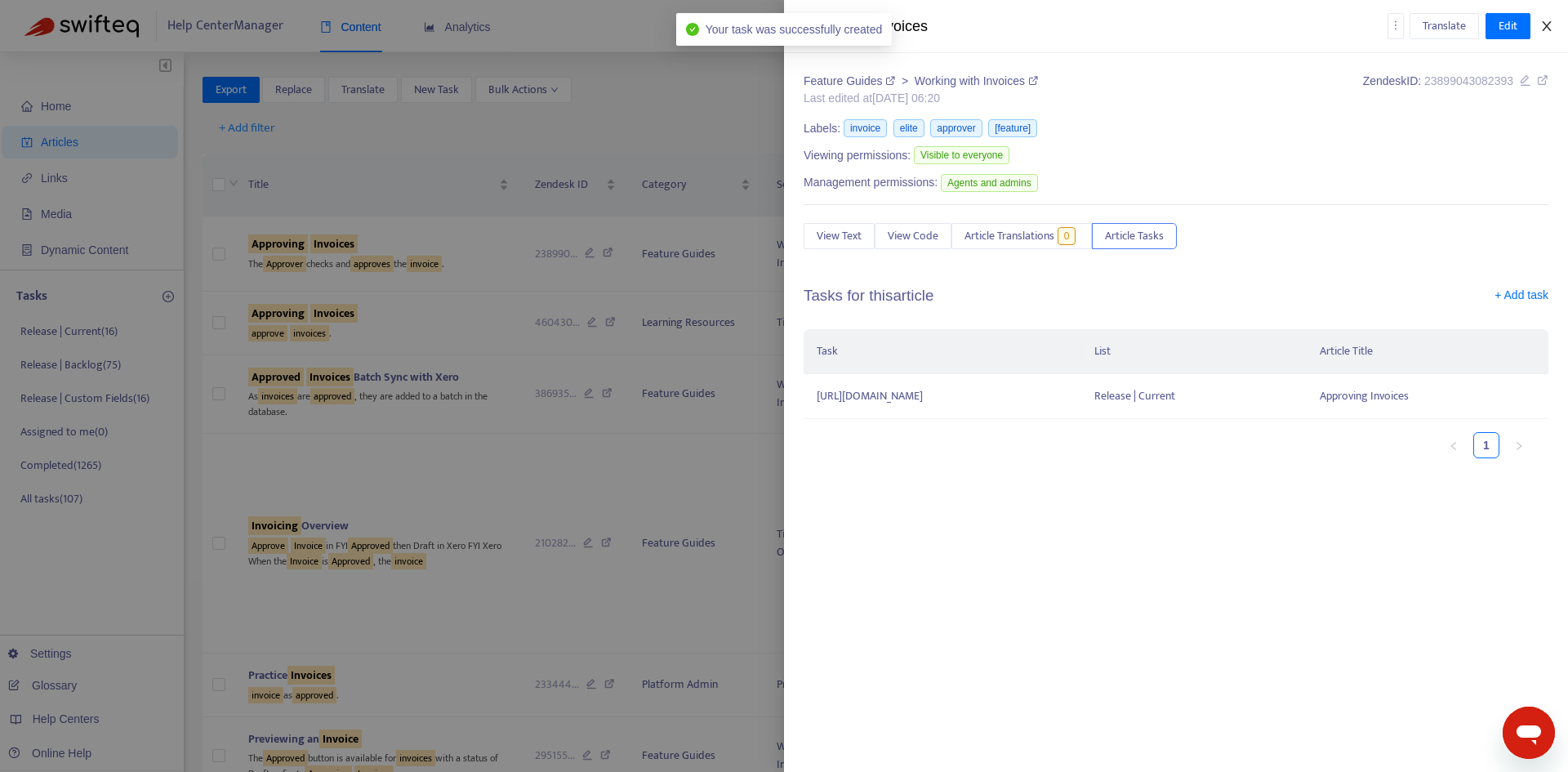
click at [1545, 31] on icon "close" at bounding box center [1546, 26] width 13 height 13
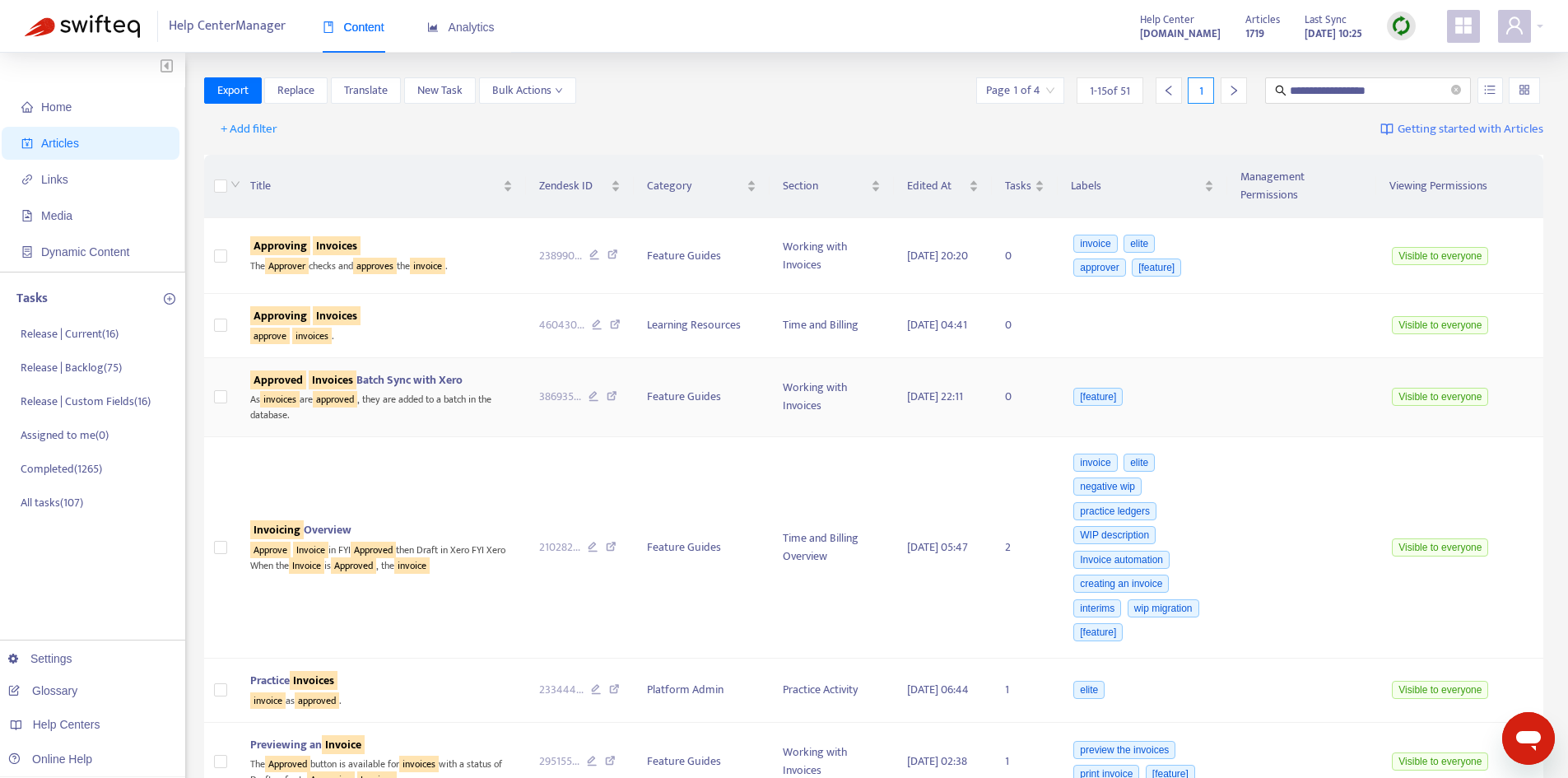
click at [385, 370] on span "Approved Invoices Batch Sync with Xero" at bounding box center [356, 379] width 213 height 19
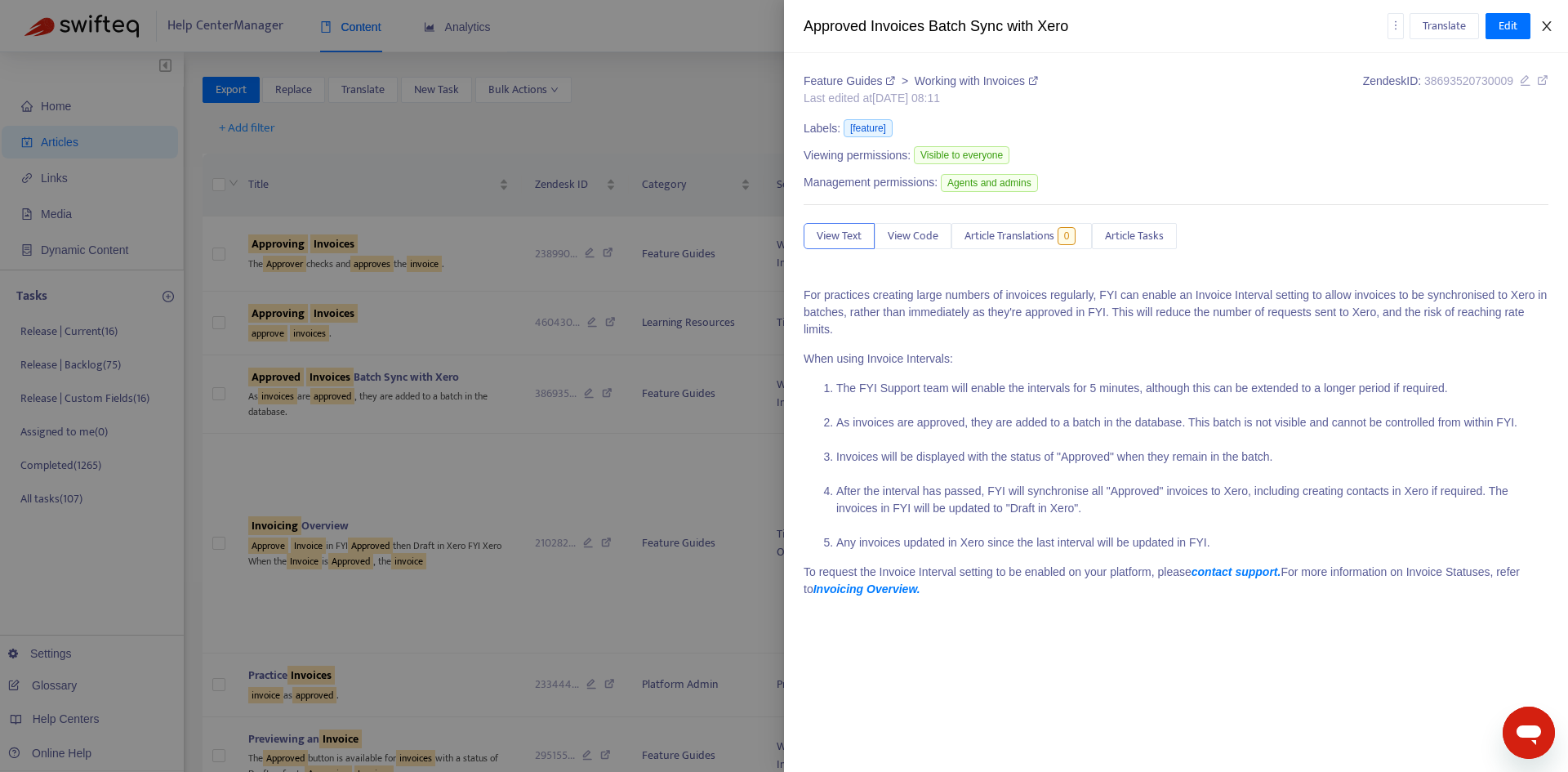
click at [1550, 21] on icon "close" at bounding box center [1546, 26] width 13 height 13
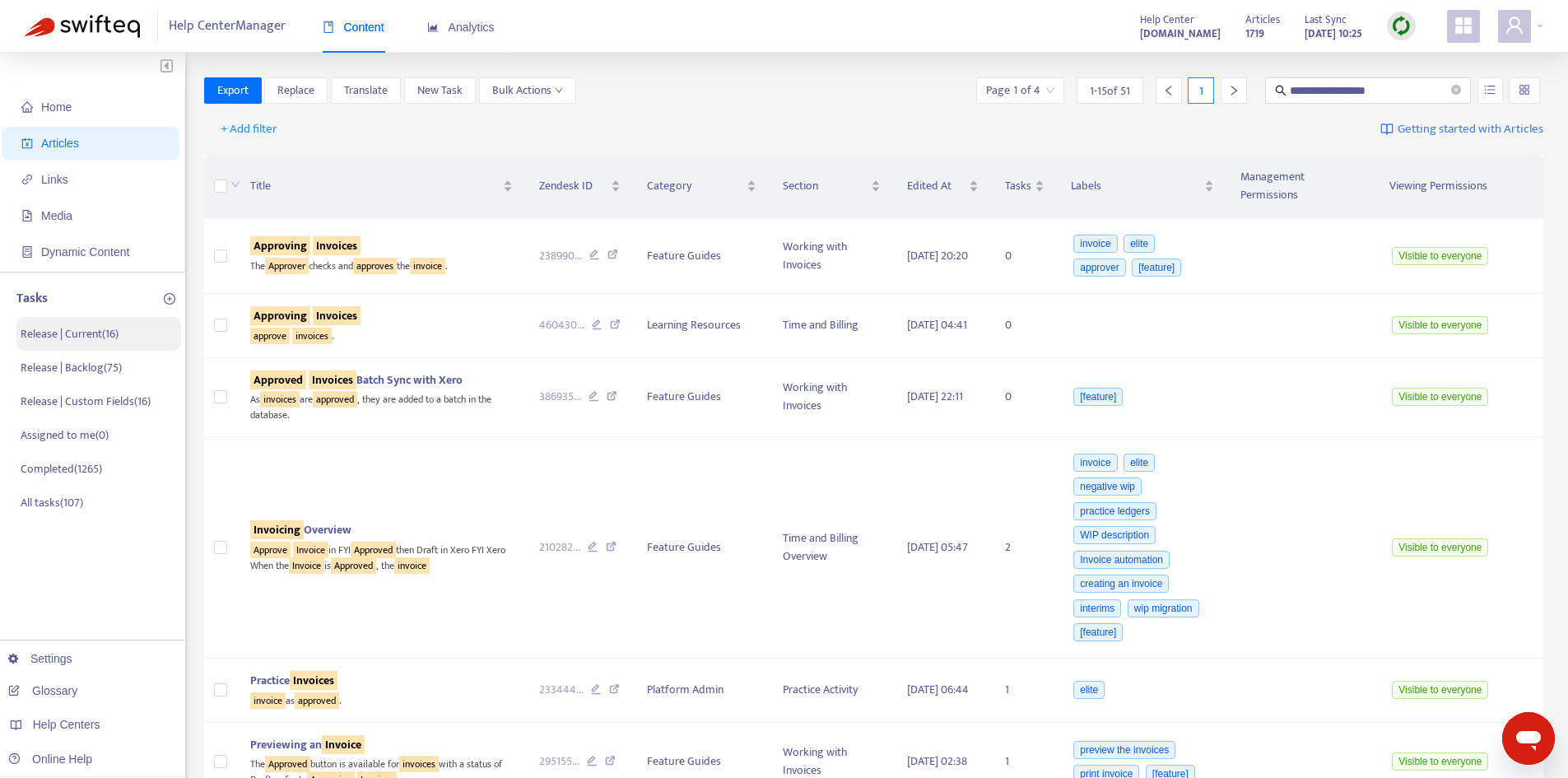
click at [49, 347] on li "Release | Current ( 16 )" at bounding box center [99, 333] width 165 height 33
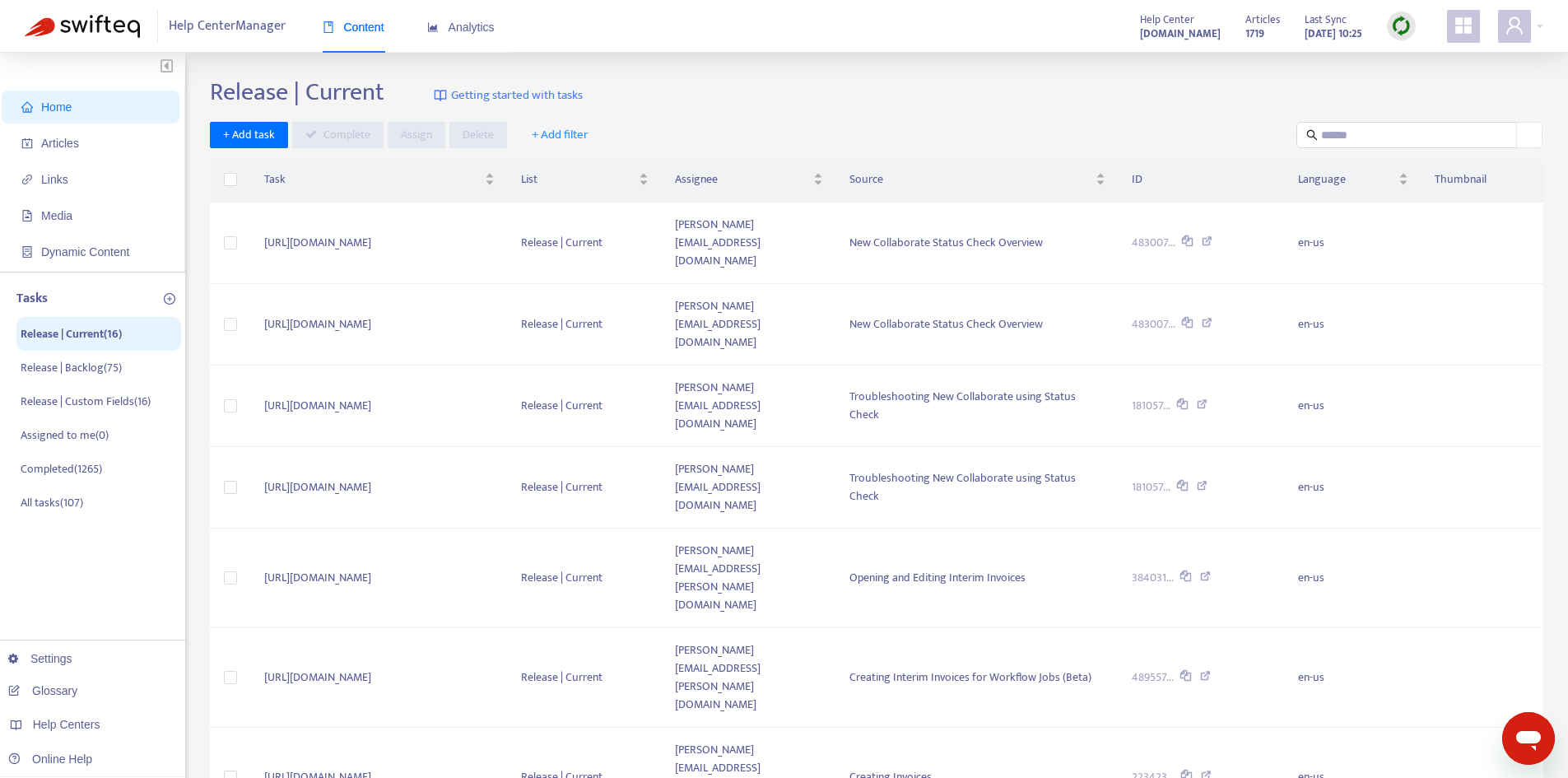
click at [560, 132] on span "+ Add filter" at bounding box center [560, 135] width 57 height 20
click at [574, 217] on span "Assignee" at bounding box center [571, 221] width 81 height 18
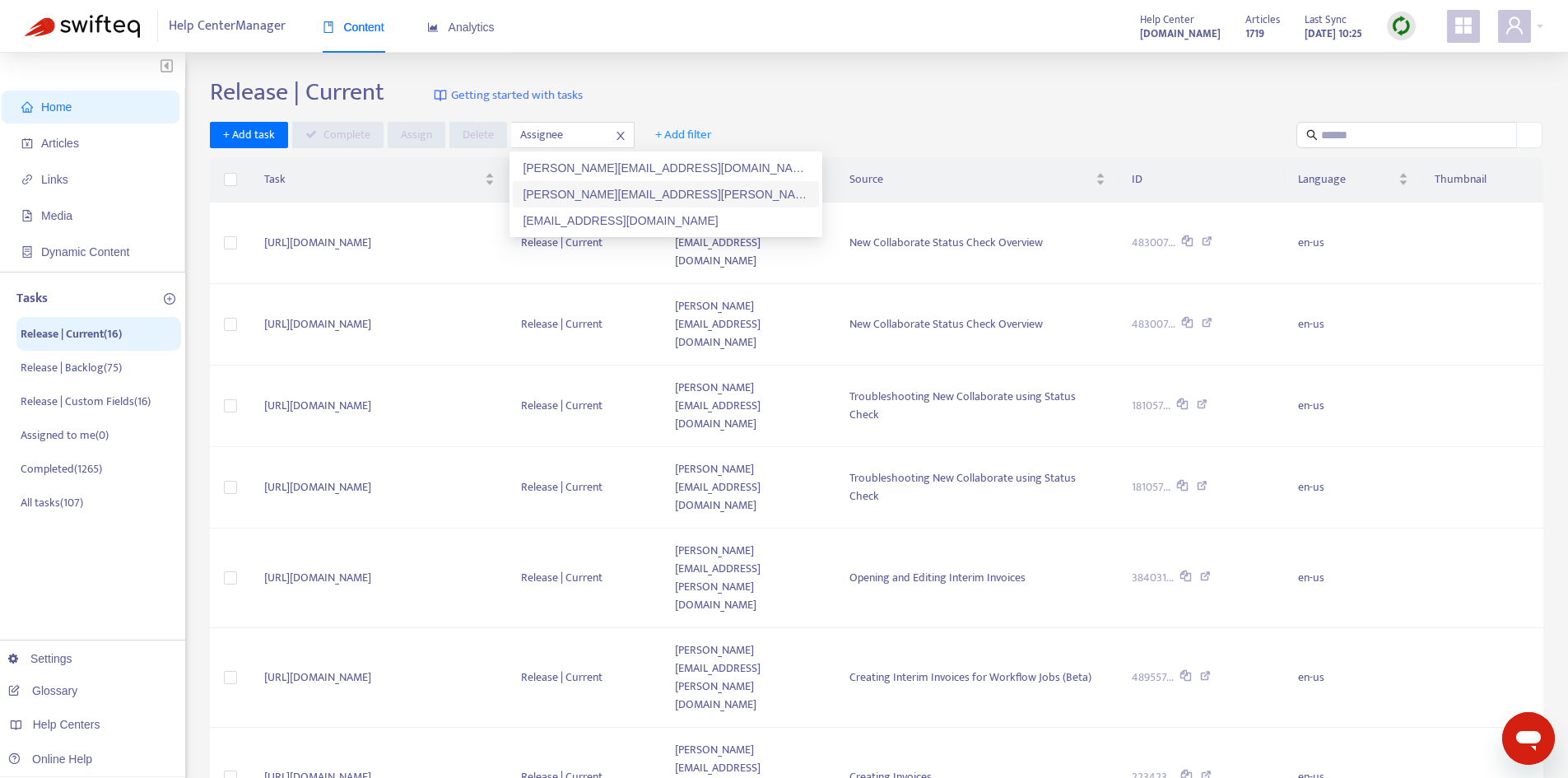
click at [583, 192] on div "[PERSON_NAME][EMAIL_ADDRESS][PERSON_NAME][DOMAIN_NAME]" at bounding box center [666, 194] width 287 height 18
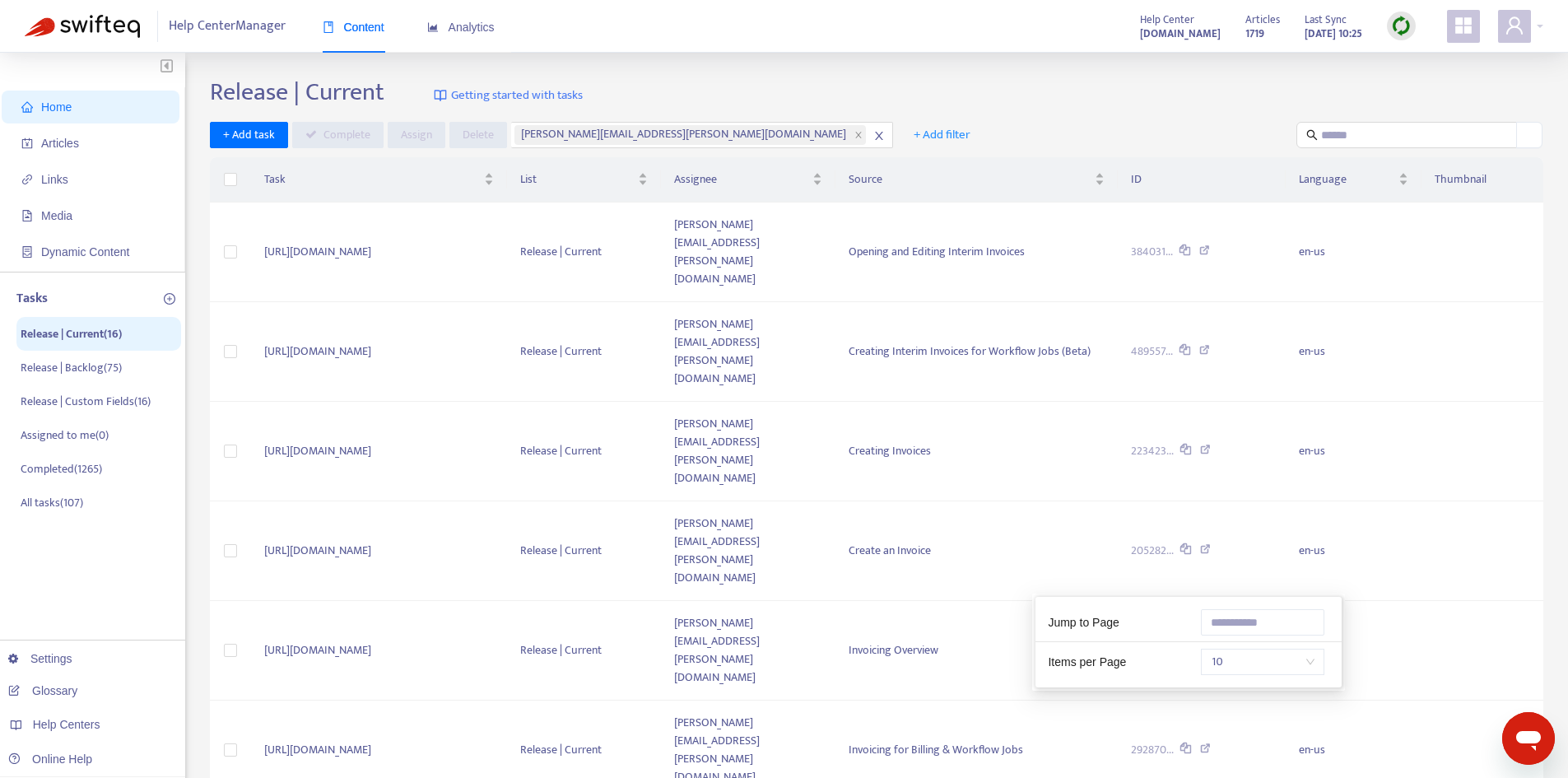
click at [1254, 664] on span "10" at bounding box center [1262, 661] width 104 height 24
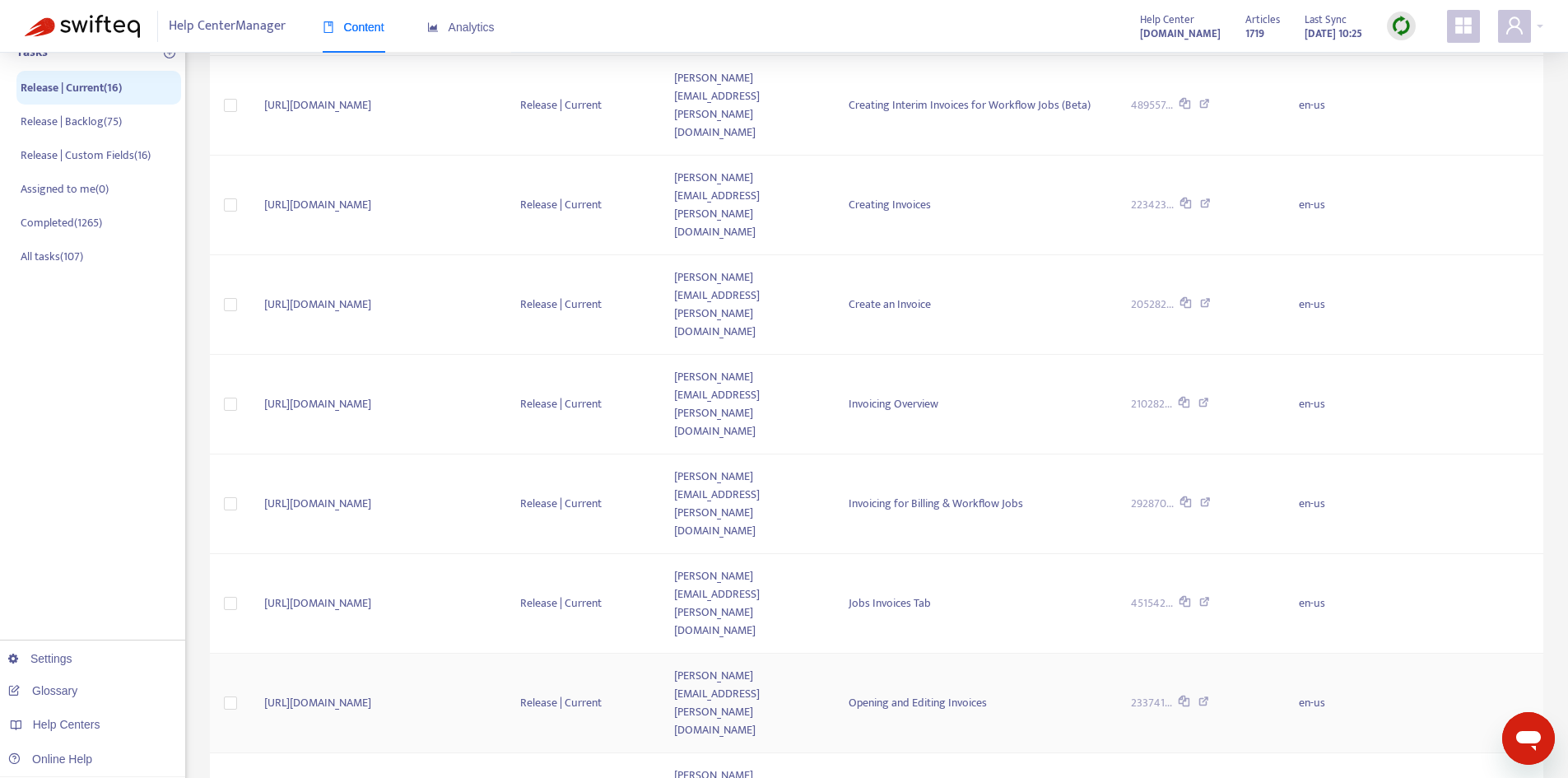
scroll to position [247, 0]
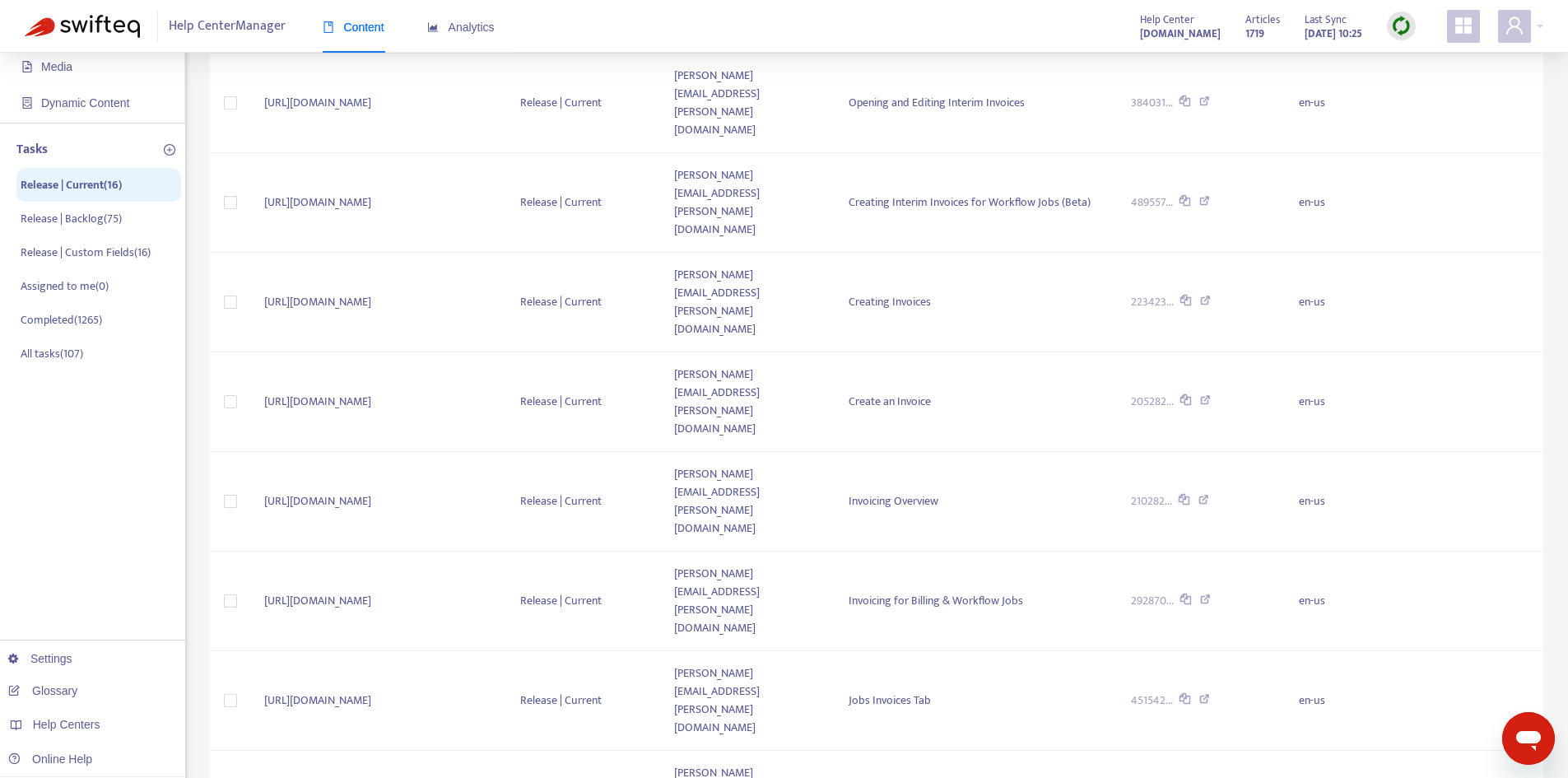
scroll to position [0, 0]
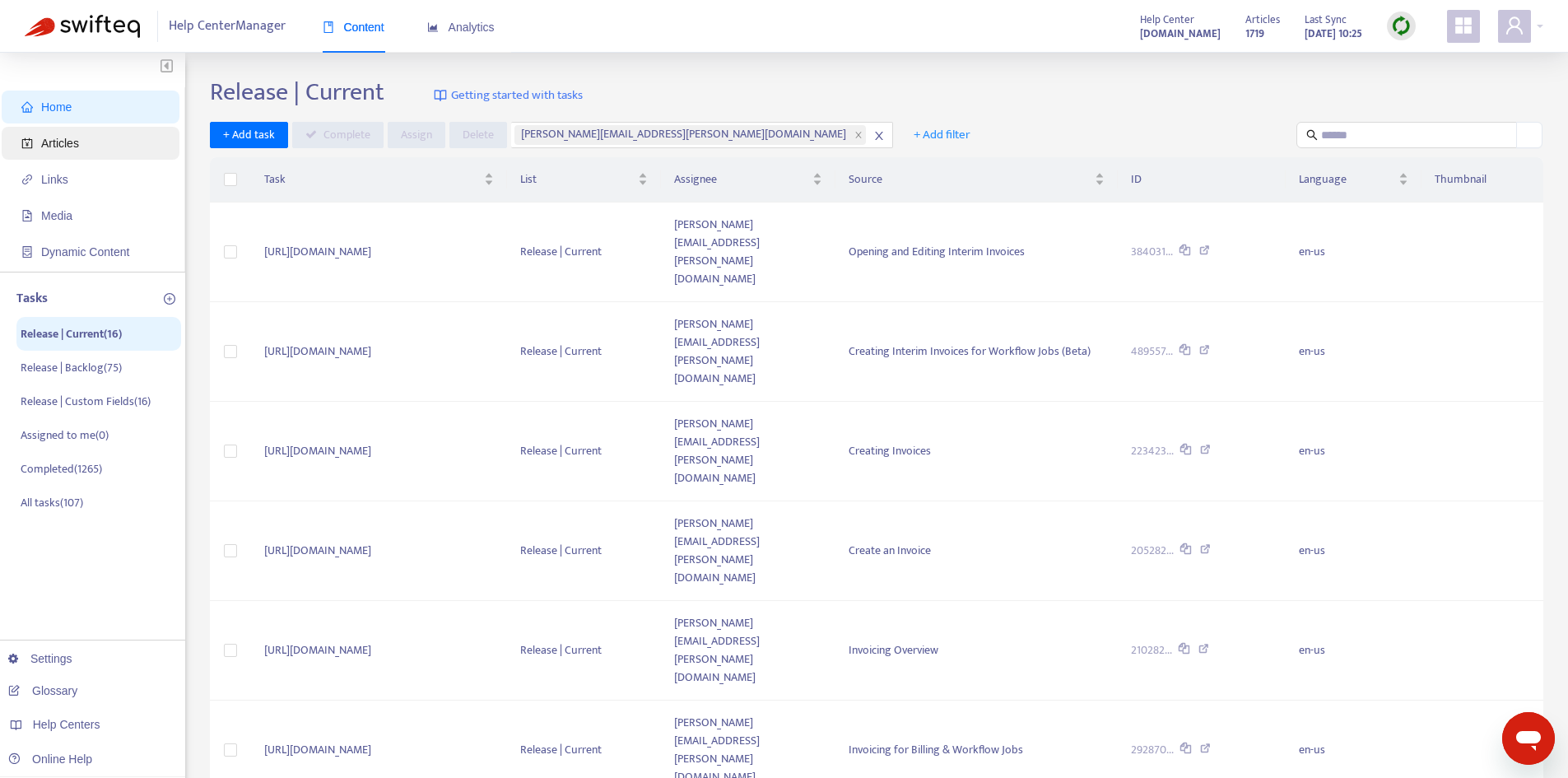
click at [120, 145] on span "Articles" at bounding box center [94, 143] width 145 height 33
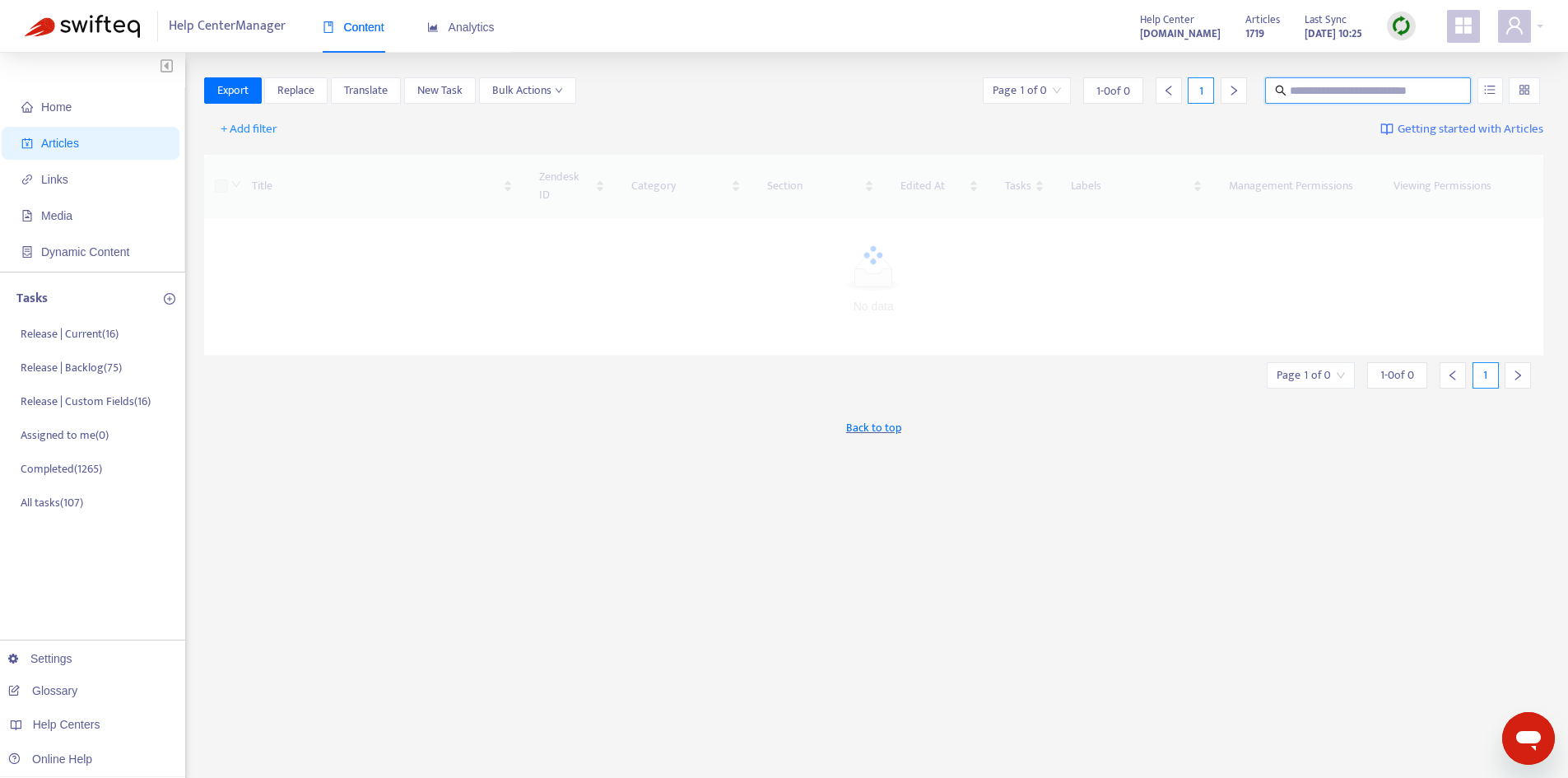
click at [1326, 94] on input "text" at bounding box center [1369, 90] width 158 height 18
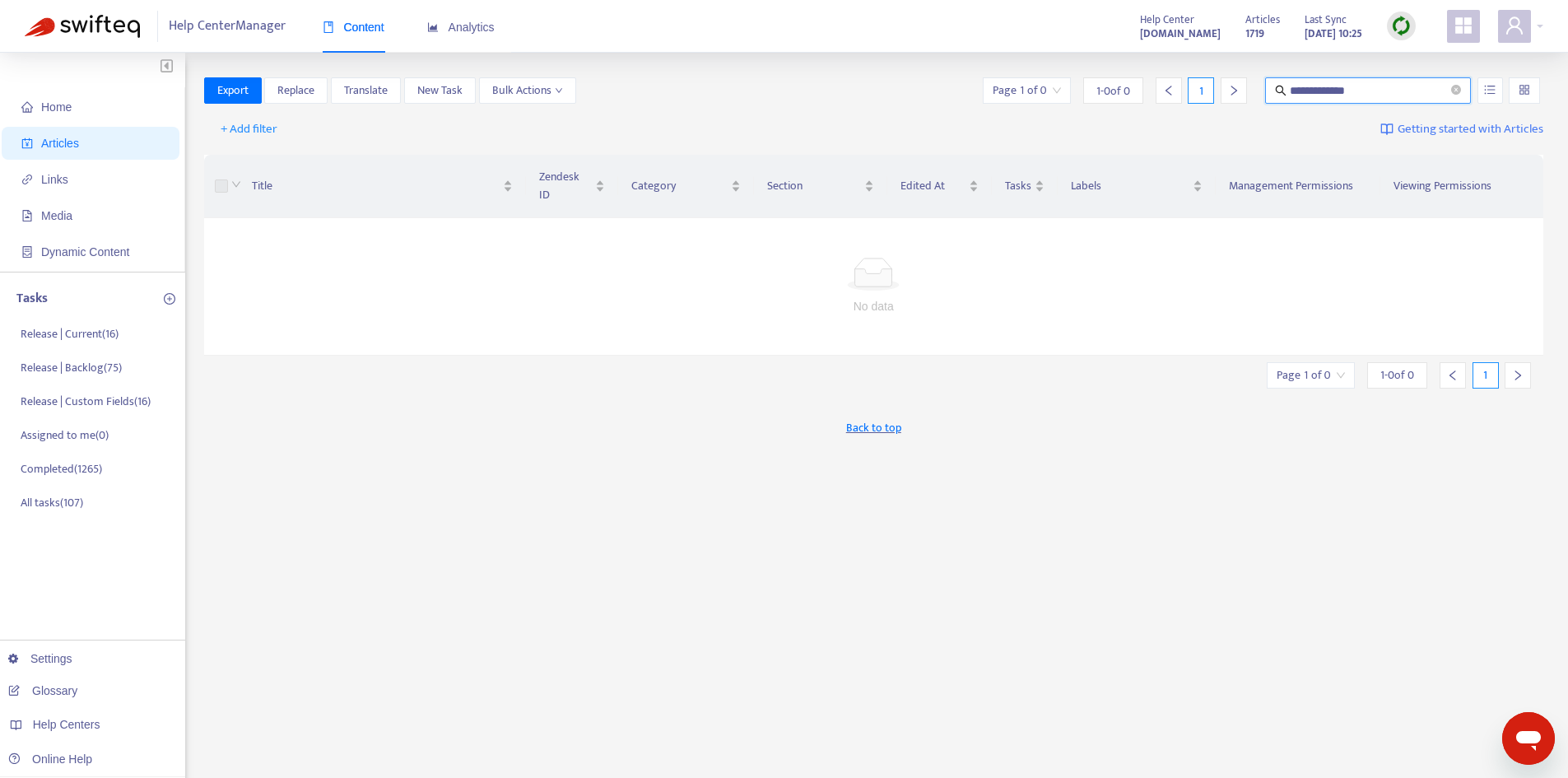
click at [1393, 92] on input "**********" at bounding box center [1369, 90] width 158 height 18
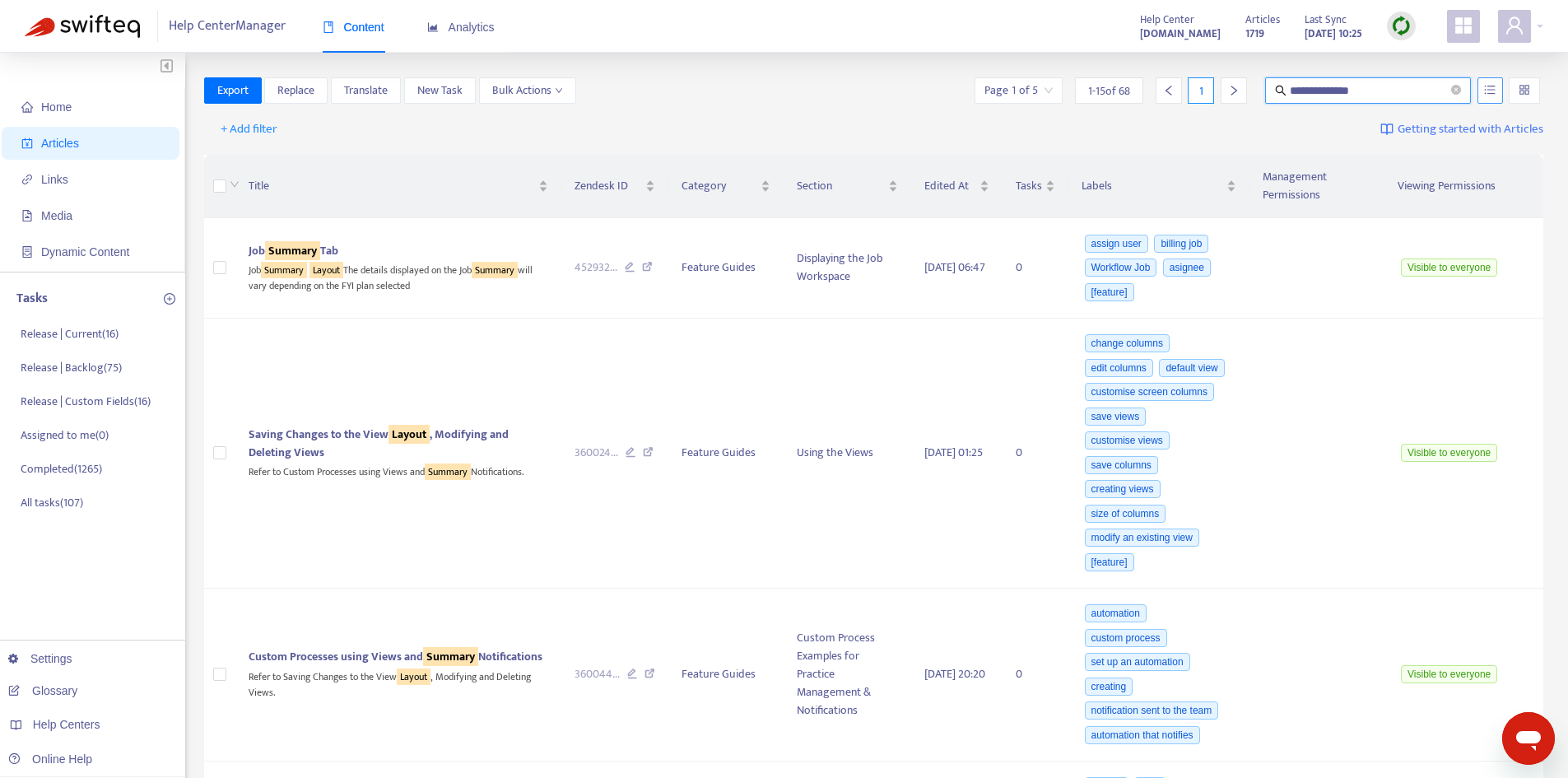
click at [1486, 87] on icon "unordered-list" at bounding box center [1489, 90] width 12 height 12
click at [1431, 146] on span "Match Exact Phrase" at bounding box center [1436, 147] width 107 height 18
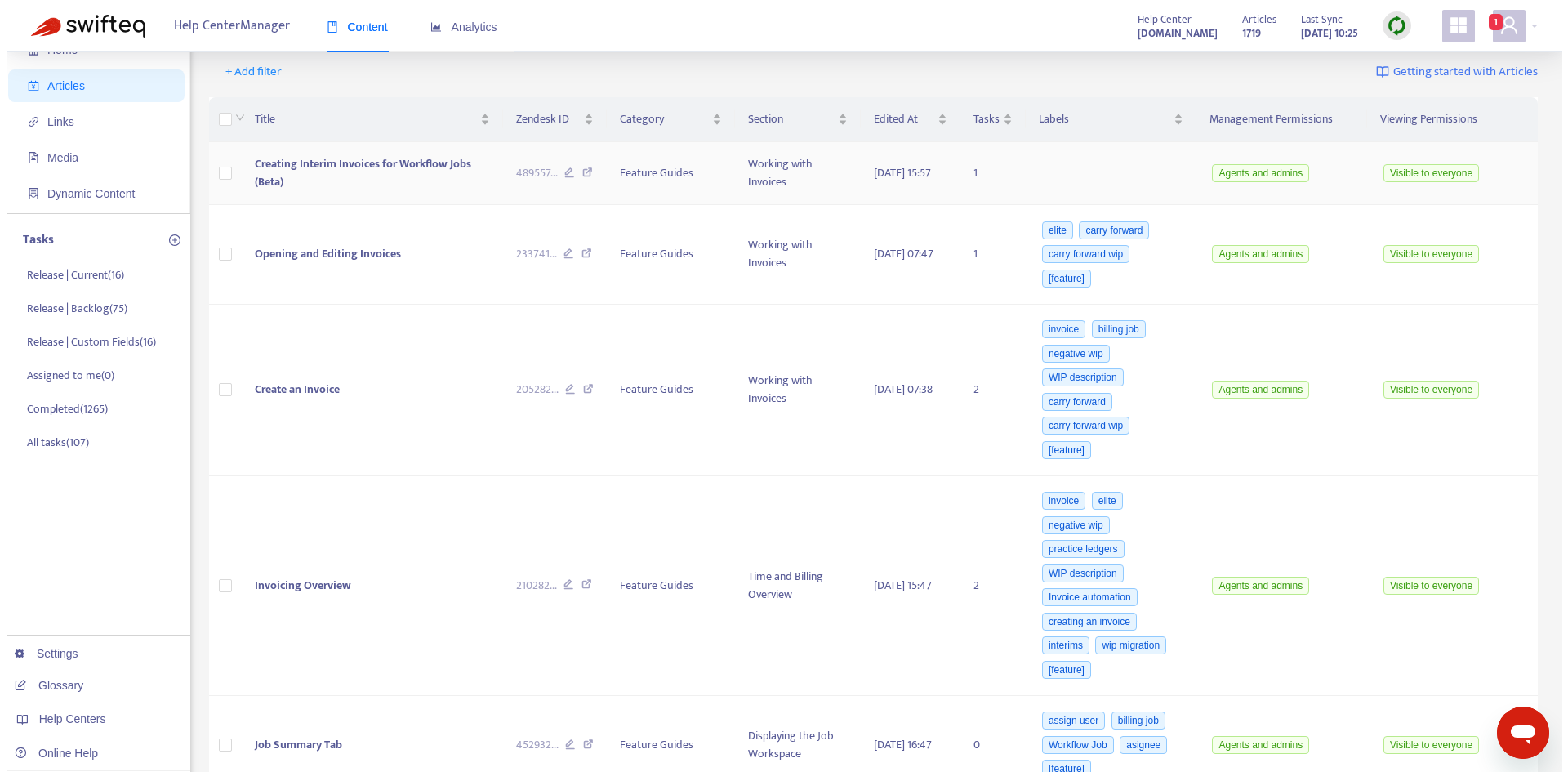
scroll to position [82, 0]
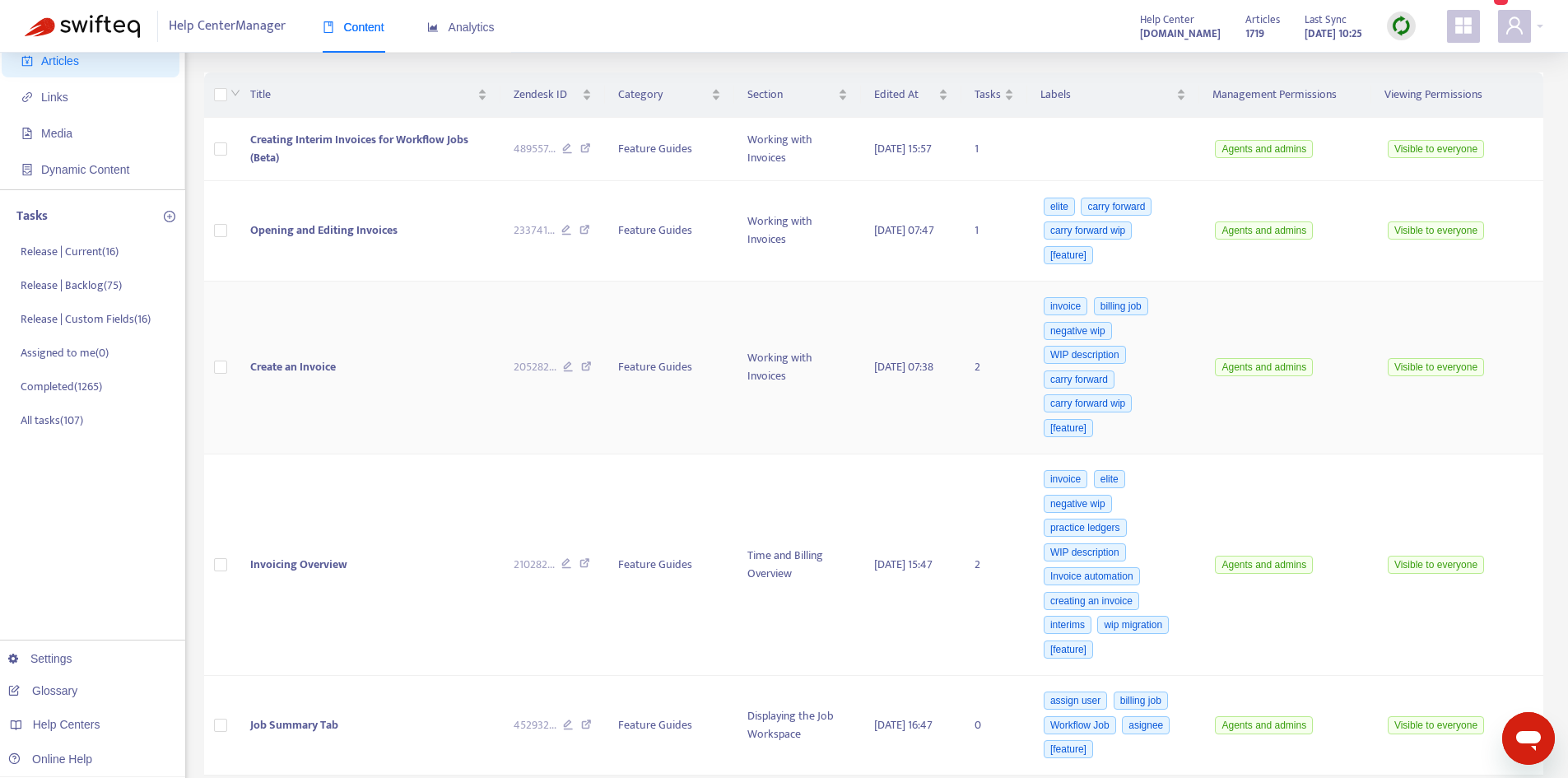
click at [375, 351] on td "Create an Invoice" at bounding box center [368, 367] width 262 height 173
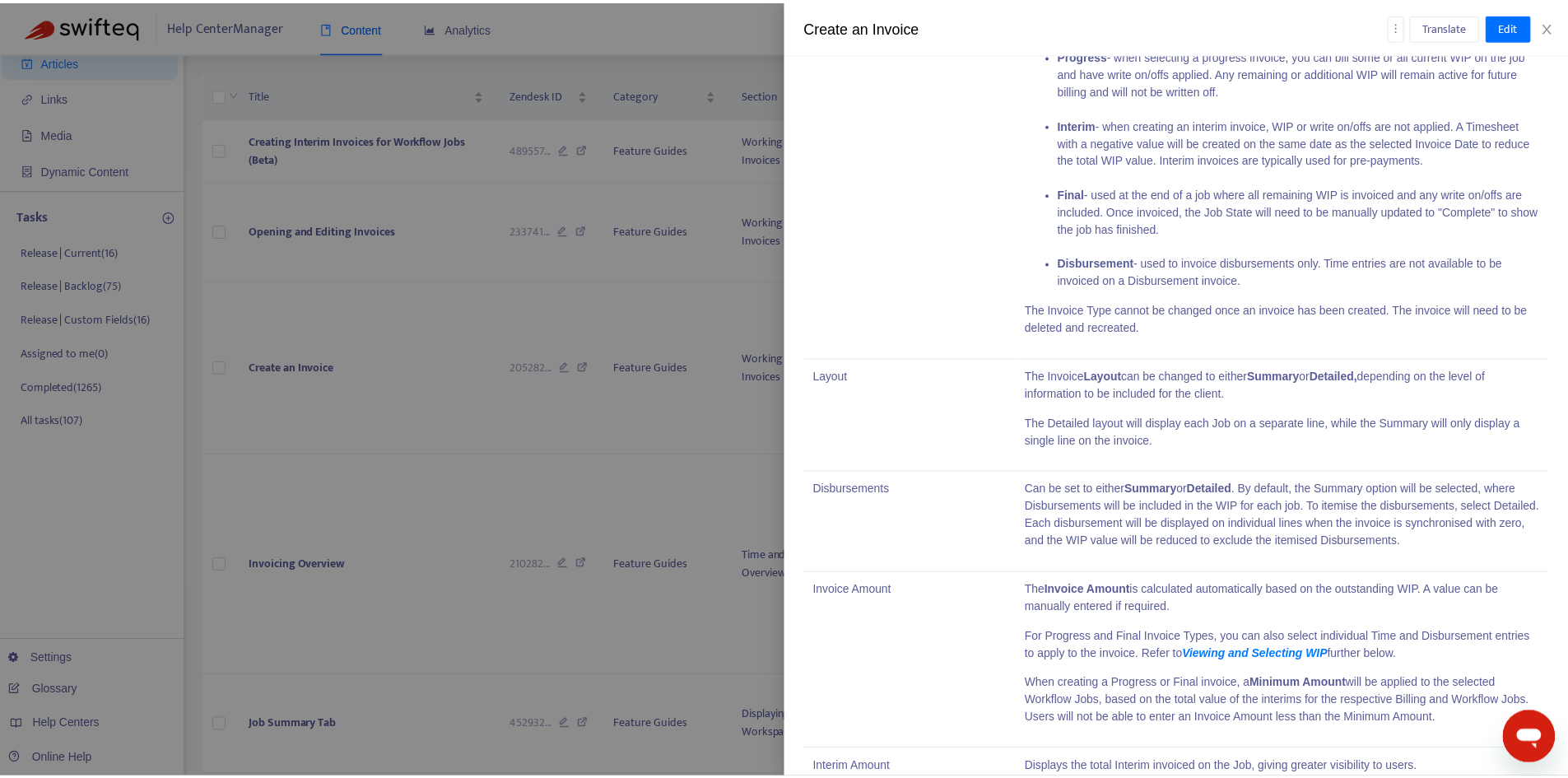
scroll to position [3457, 0]
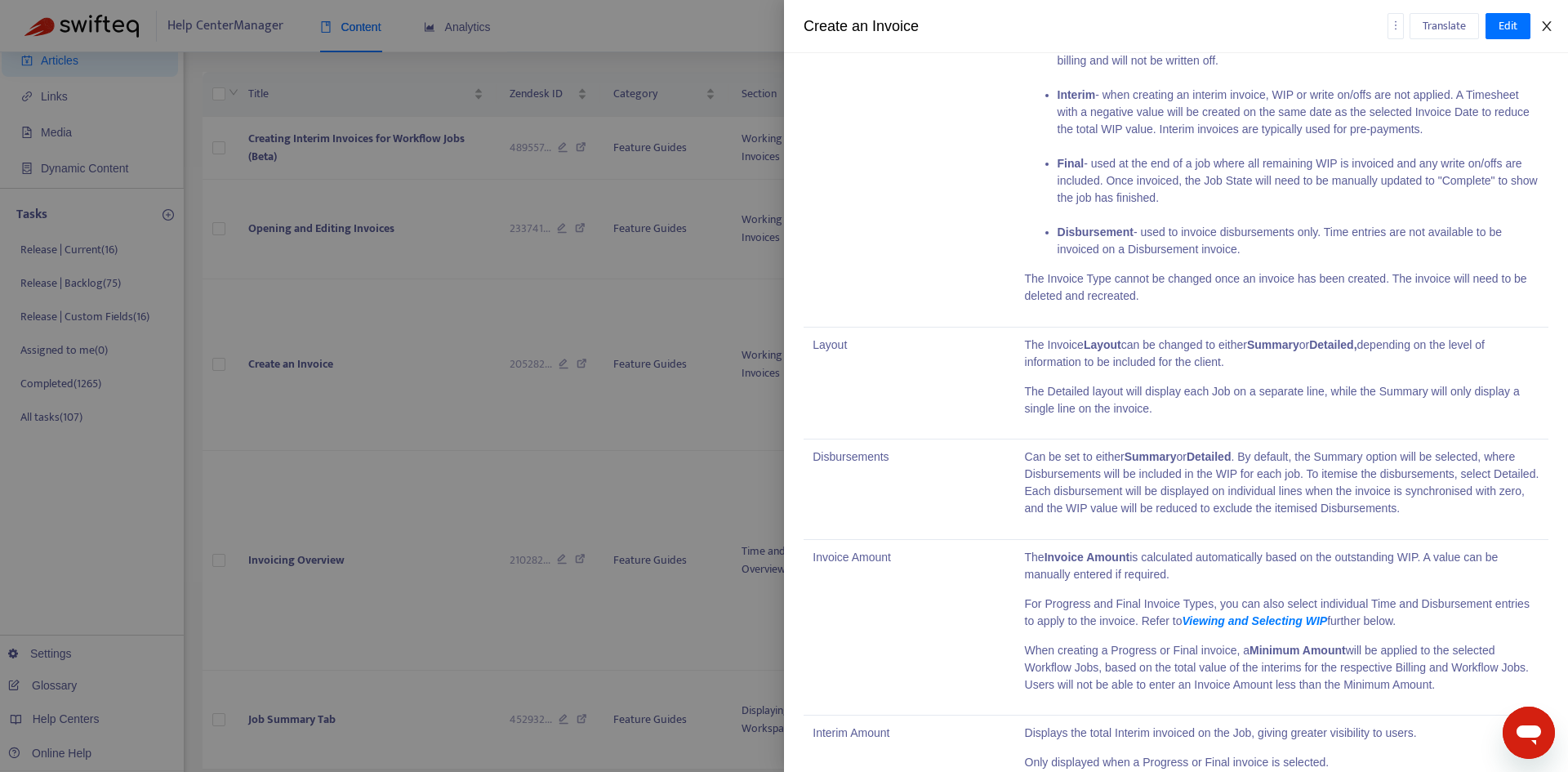
click at [1547, 31] on icon "close" at bounding box center [1546, 26] width 13 height 13
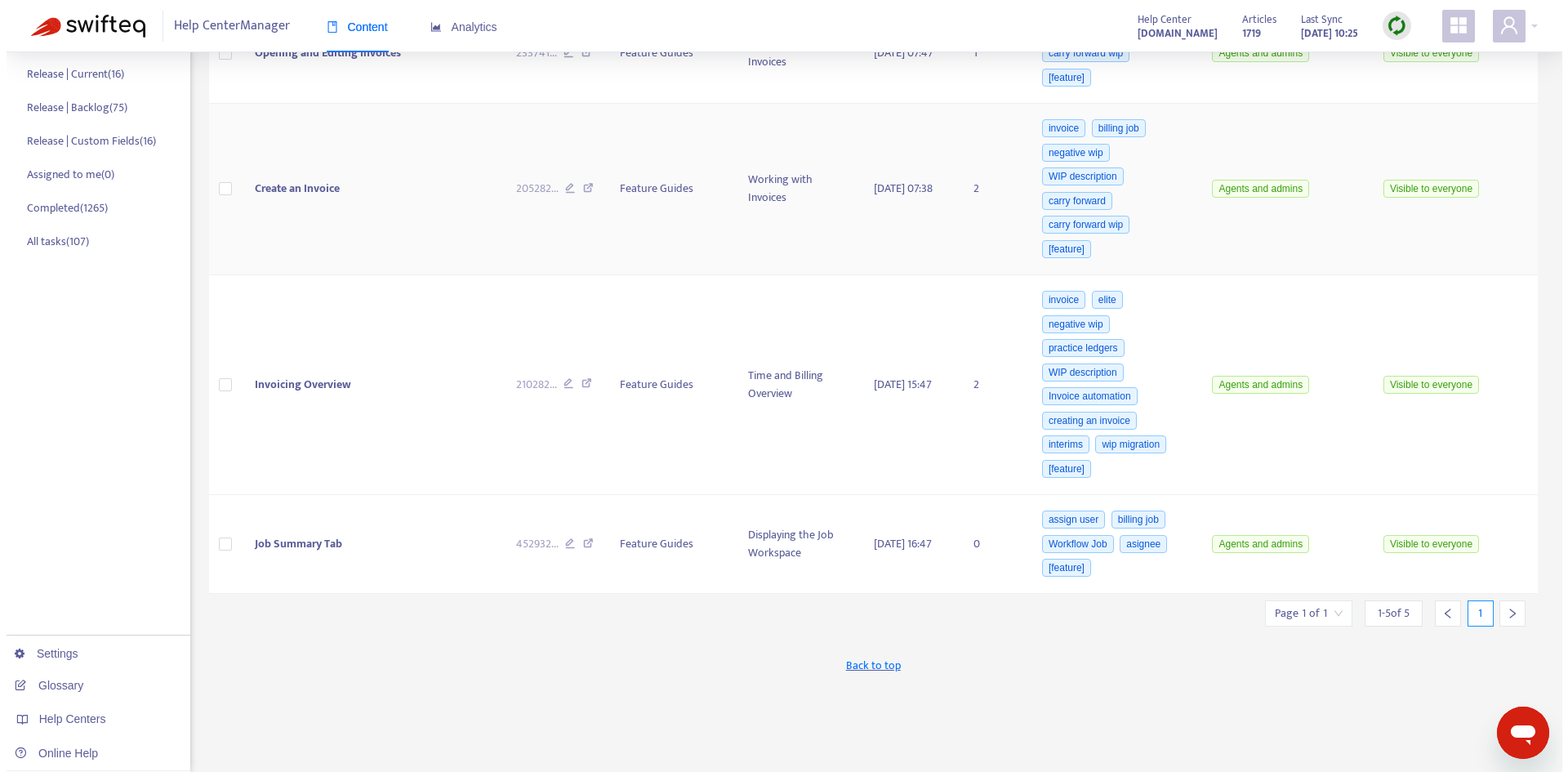
scroll to position [260, 0]
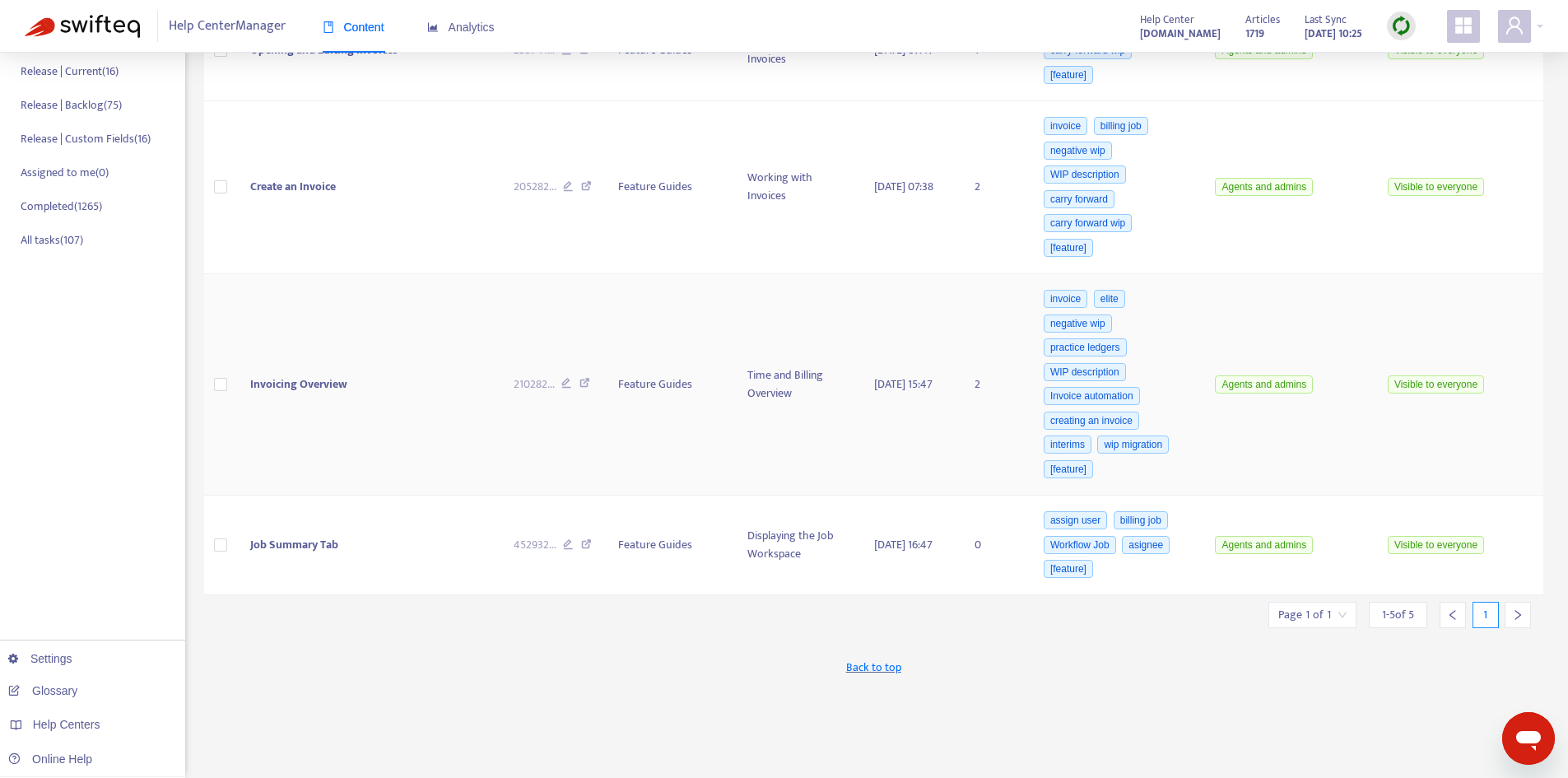
click at [354, 399] on td "Invoicing Overview" at bounding box center [368, 384] width 262 height 222
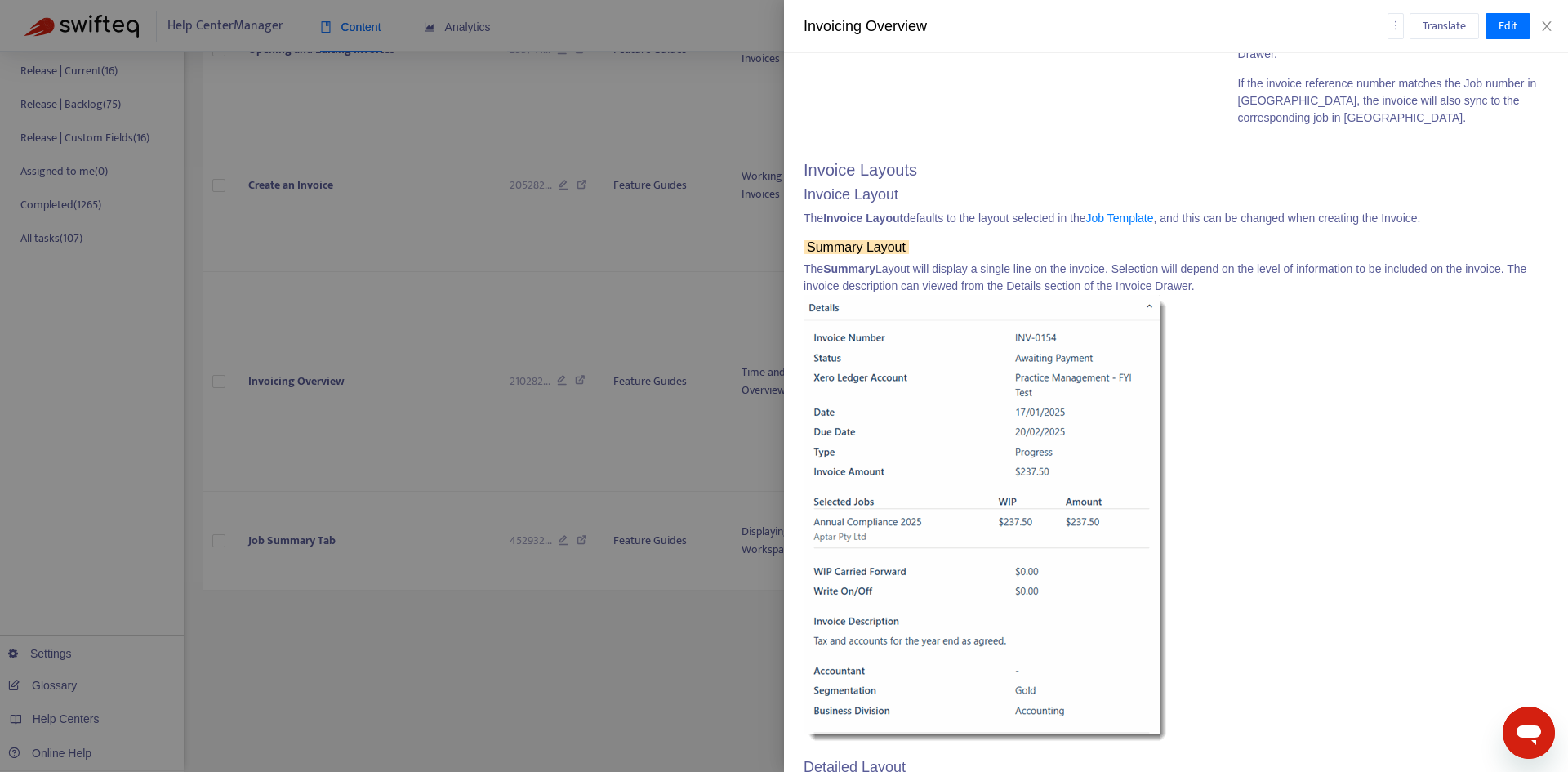
scroll to position [3757, 0]
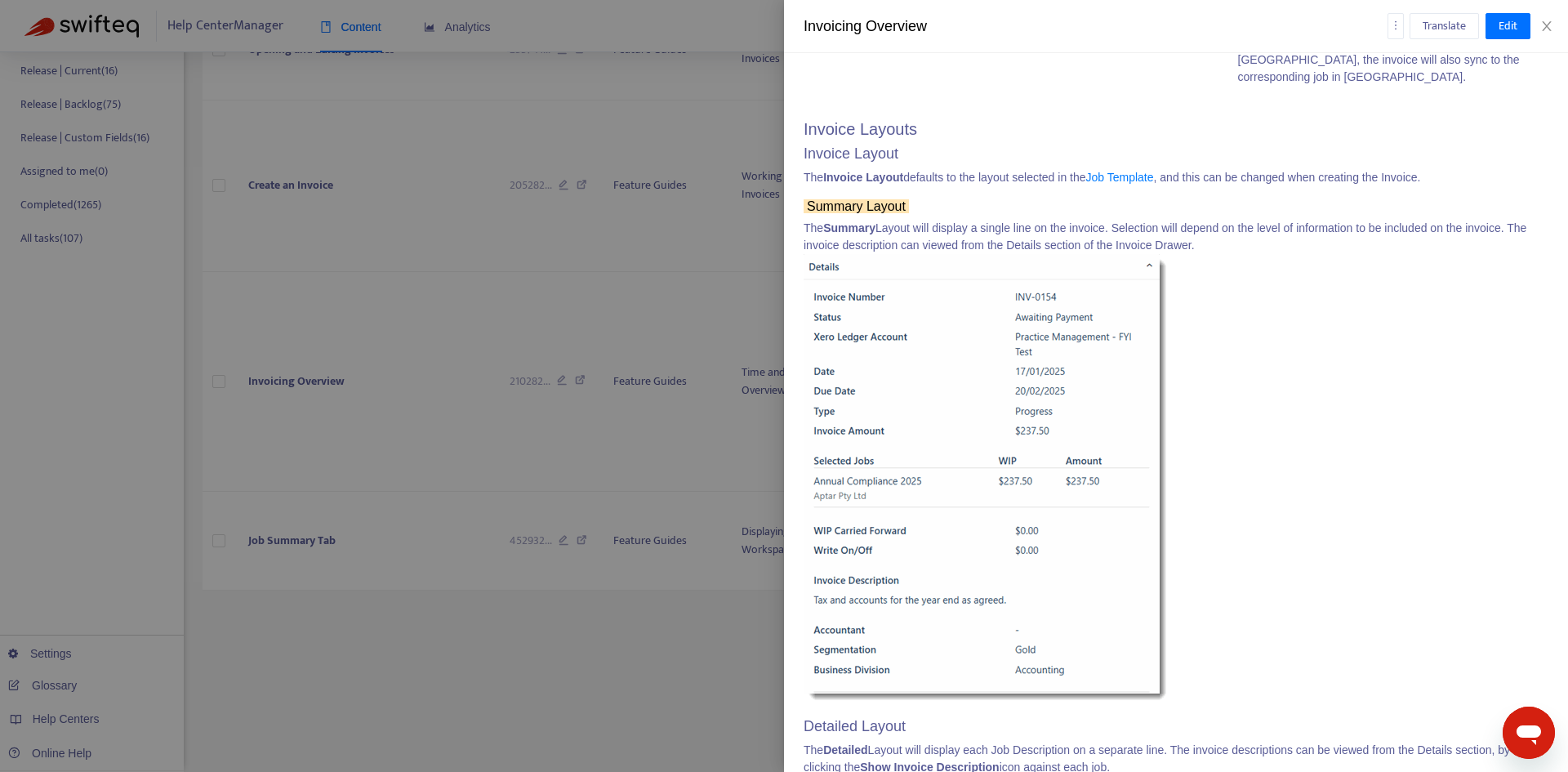
click at [944, 220] on p "The Summary Layout will display a single line on the invoice. Selection will de…" at bounding box center [1176, 462] width 745 height 486
drag, startPoint x: 1113, startPoint y: 212, endPoint x: 804, endPoint y: 214, distance: 309.0
click at [804, 220] on p "The Summary Layout will display a single line on the invoice. Selection will de…" at bounding box center [1176, 462] width 745 height 486
copy p "The Summary Layout will display a single line on the invoice."
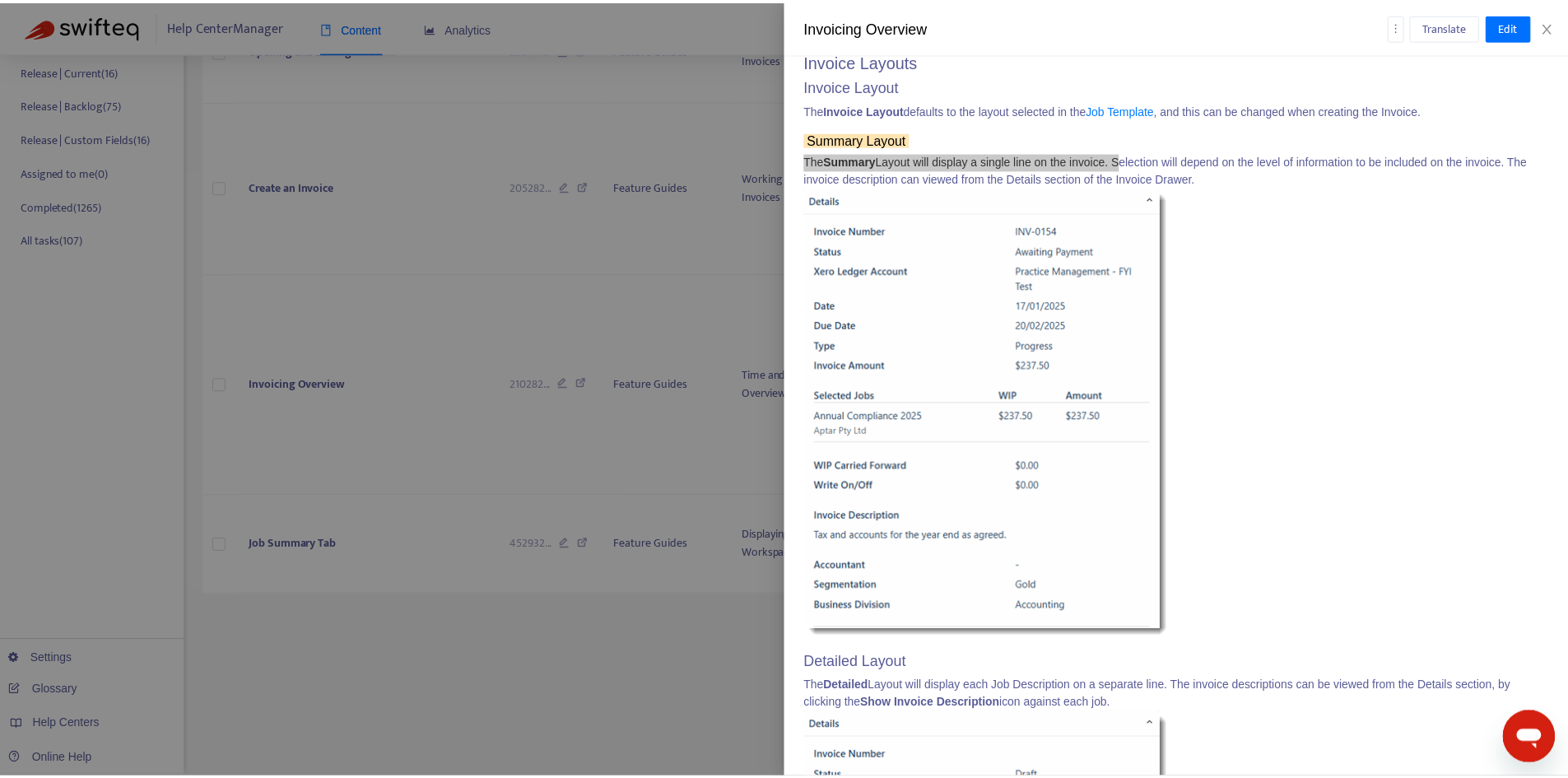
scroll to position [3951, 0]
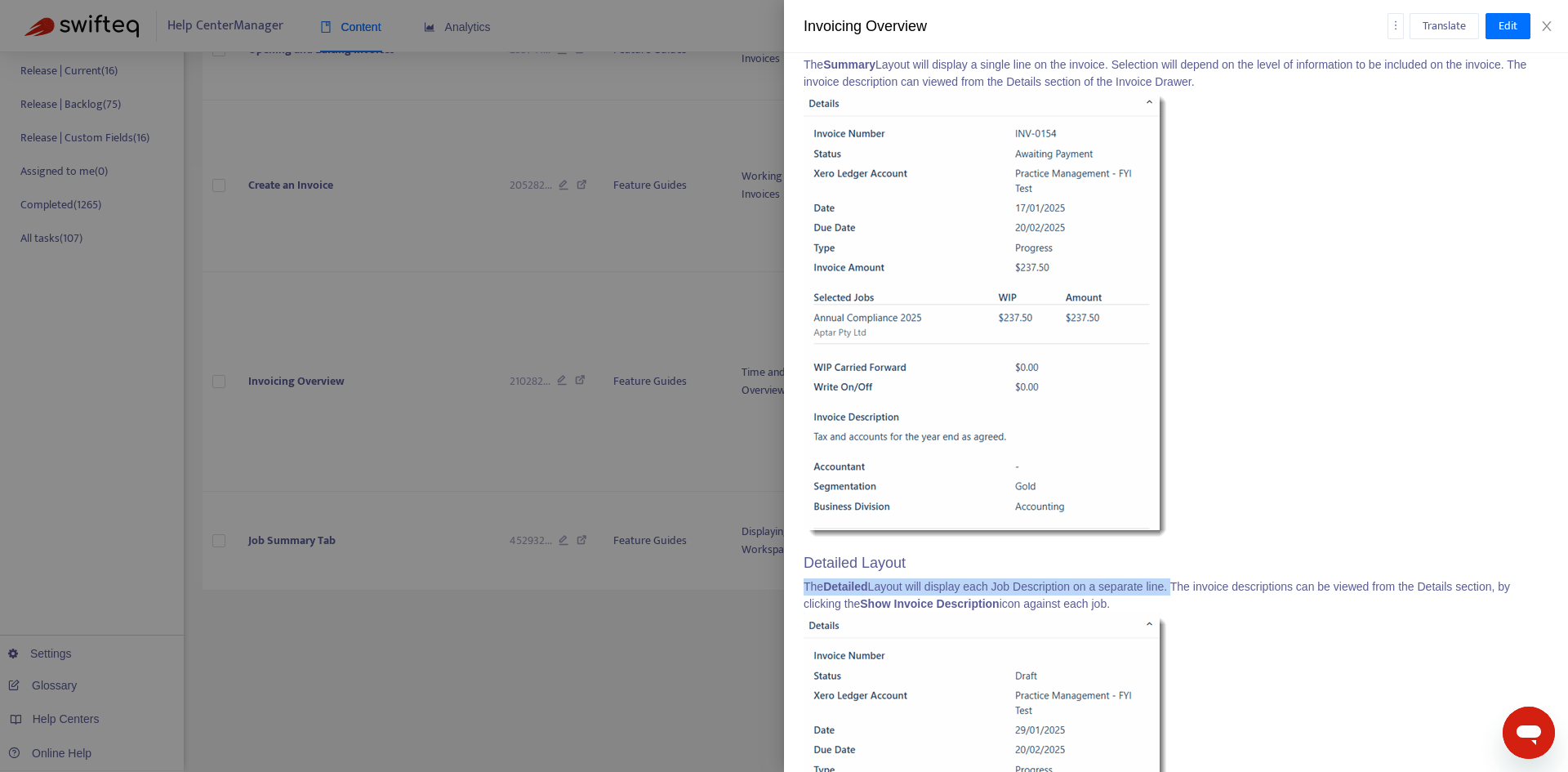
drag, startPoint x: 1169, startPoint y: 568, endPoint x: 801, endPoint y: 566, distance: 368.0
click at [801, 566] on div "Feature Guides > Time and Billing Overview Last edited at [DATE] 15:47 Zendesk …" at bounding box center [1175, 412] width 784 height 719
copy p "The Detailed Layout will display each Job Description on a separate line."
click at [1550, 34] on div "Invoicing Overview Translate Edit" at bounding box center [1175, 26] width 784 height 53
click at [1545, 28] on icon "close" at bounding box center [1546, 26] width 9 height 10
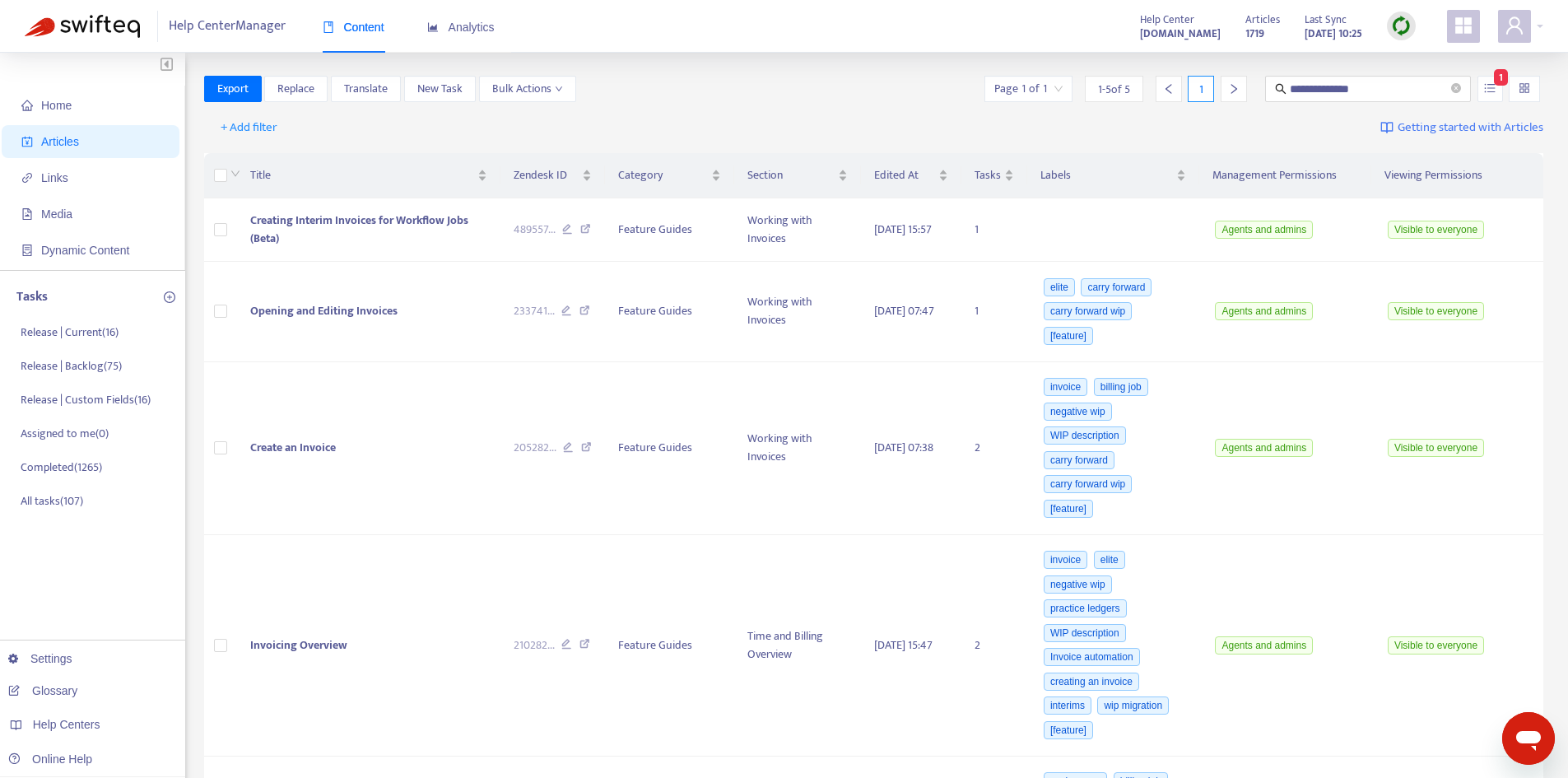
scroll to position [0, 0]
drag, startPoint x: 1379, startPoint y: 92, endPoint x: 1236, endPoint y: 93, distance: 143.0
click at [1236, 93] on div "**********" at bounding box center [1261, 90] width 562 height 26
type input "**********"
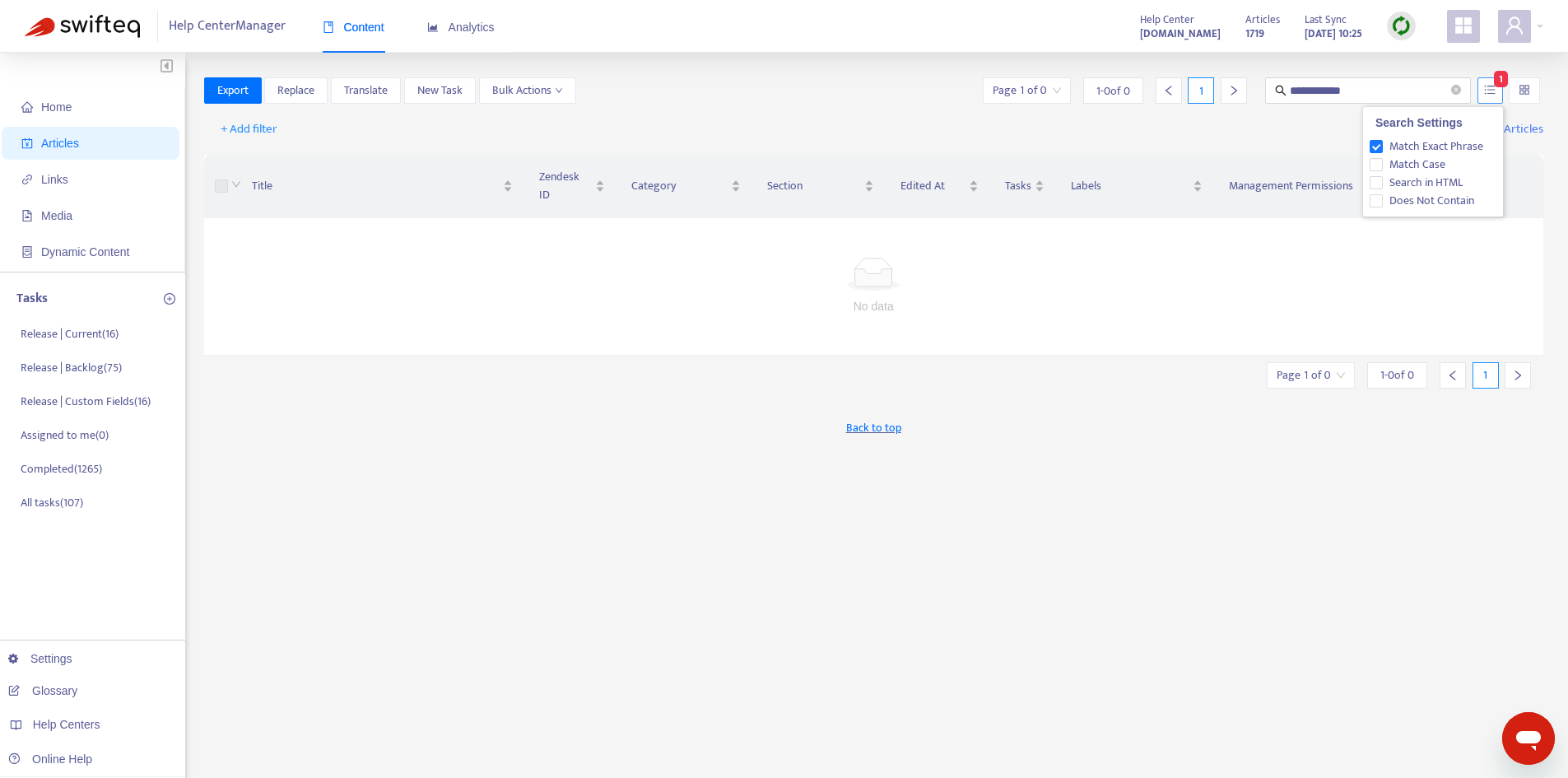
click at [1487, 87] on icon "unordered-list" at bounding box center [1489, 90] width 12 height 12
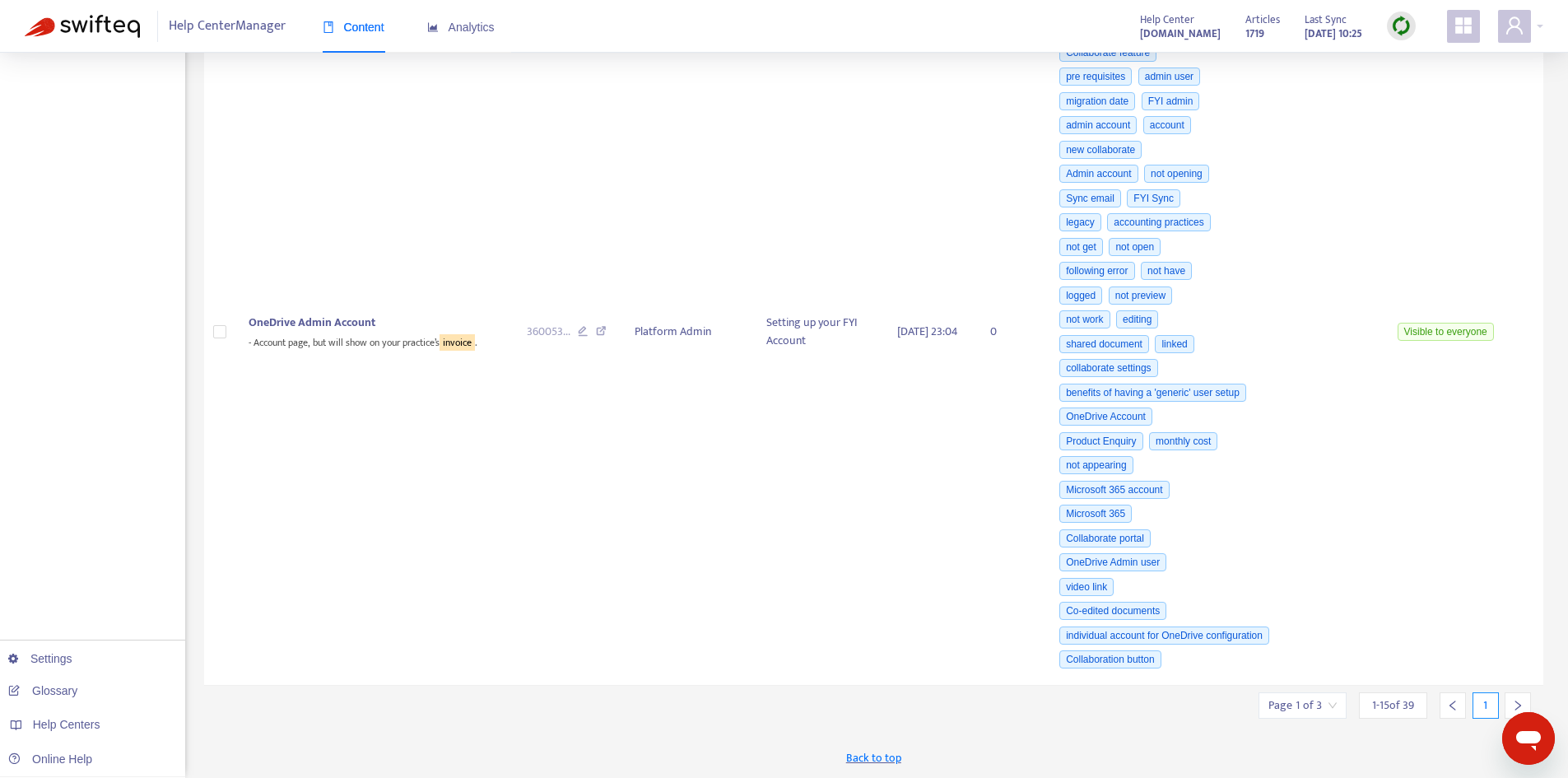
scroll to position [2102, 0]
click at [1338, 707] on div "Page 1 of 3" at bounding box center [1302, 705] width 88 height 26
click at [1258, 697] on span "15" at bounding box center [1262, 708] width 104 height 24
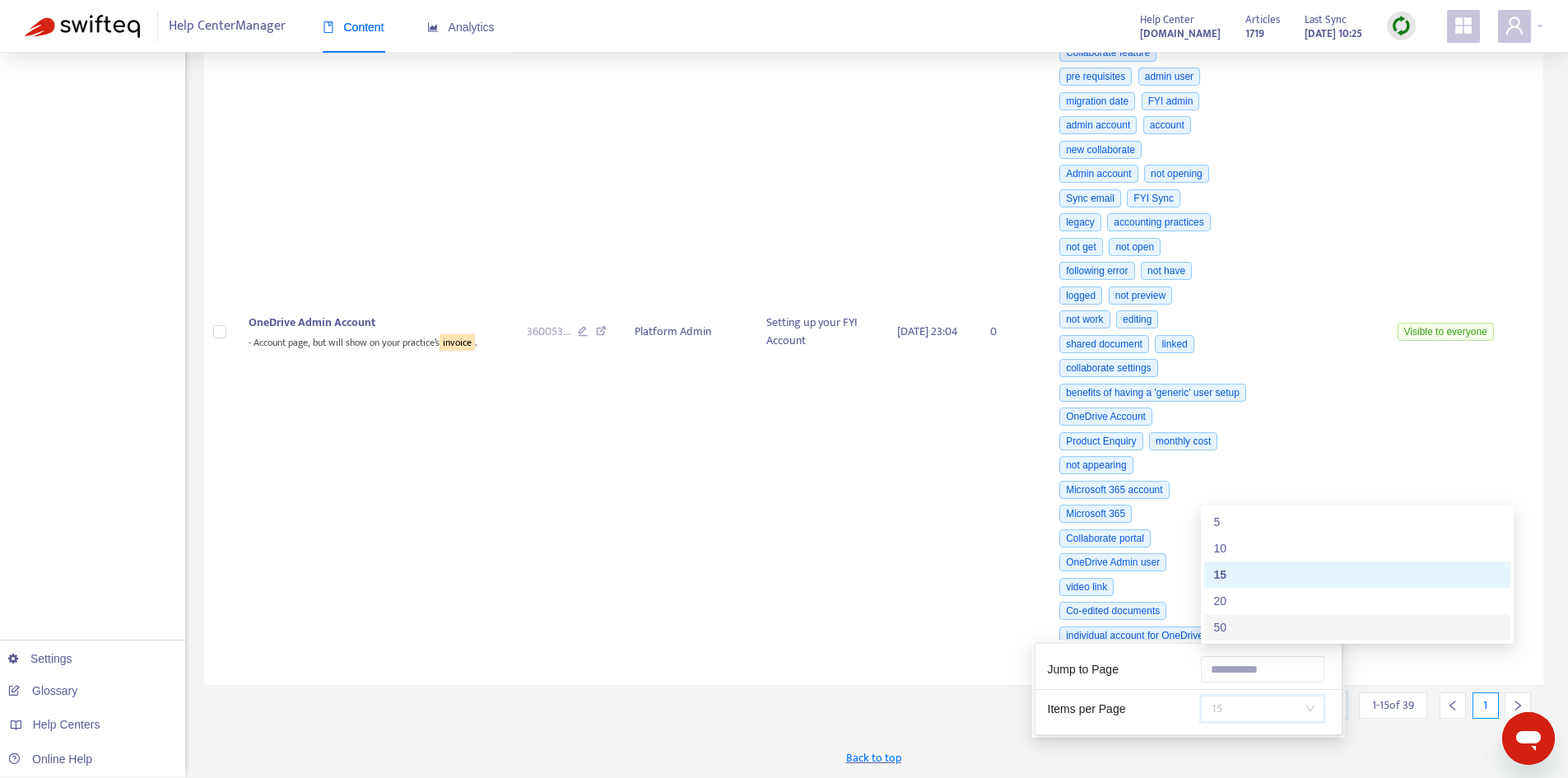
click at [1231, 623] on div "50" at bounding box center [1357, 627] width 287 height 18
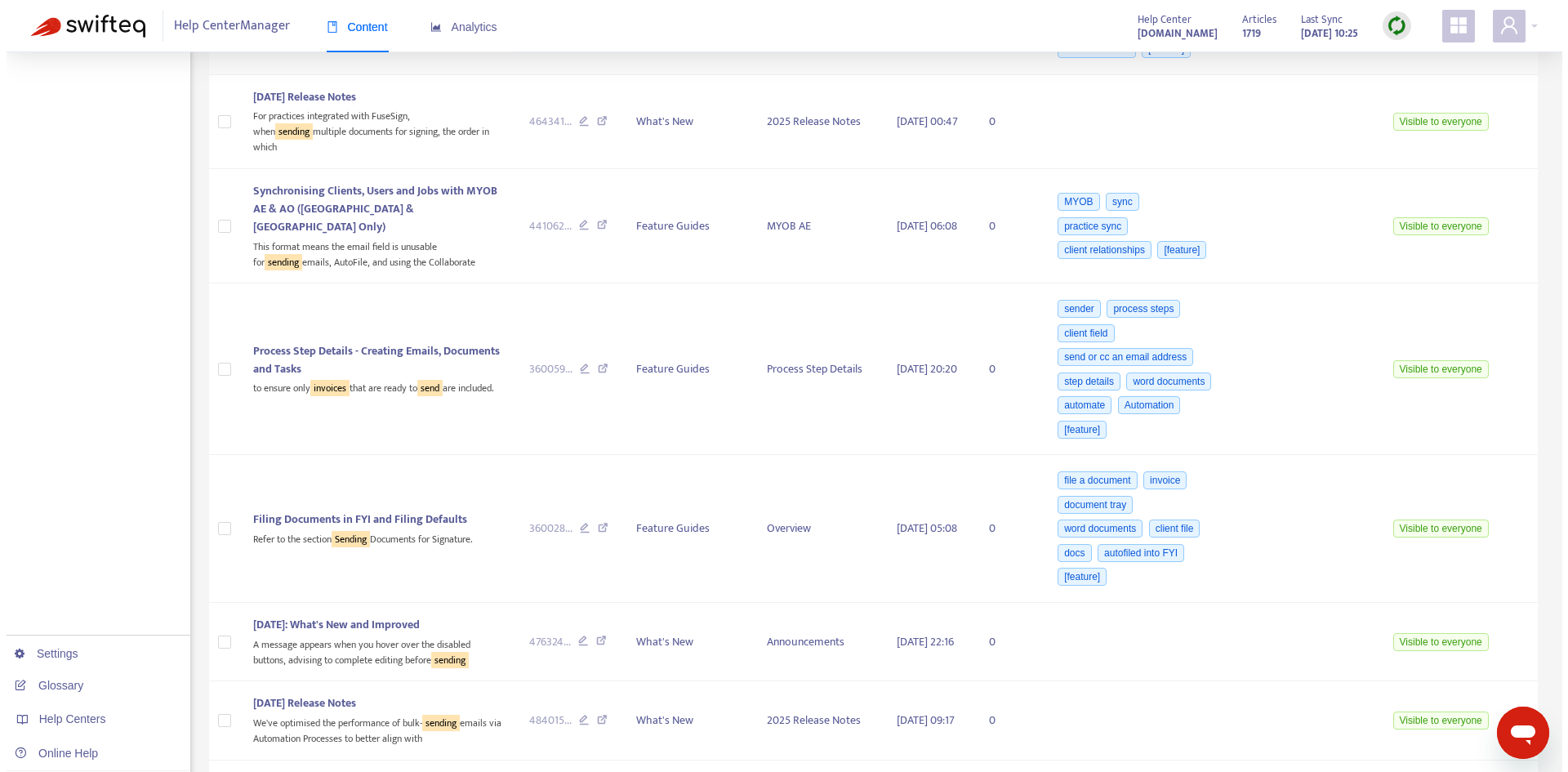
scroll to position [3392, 0]
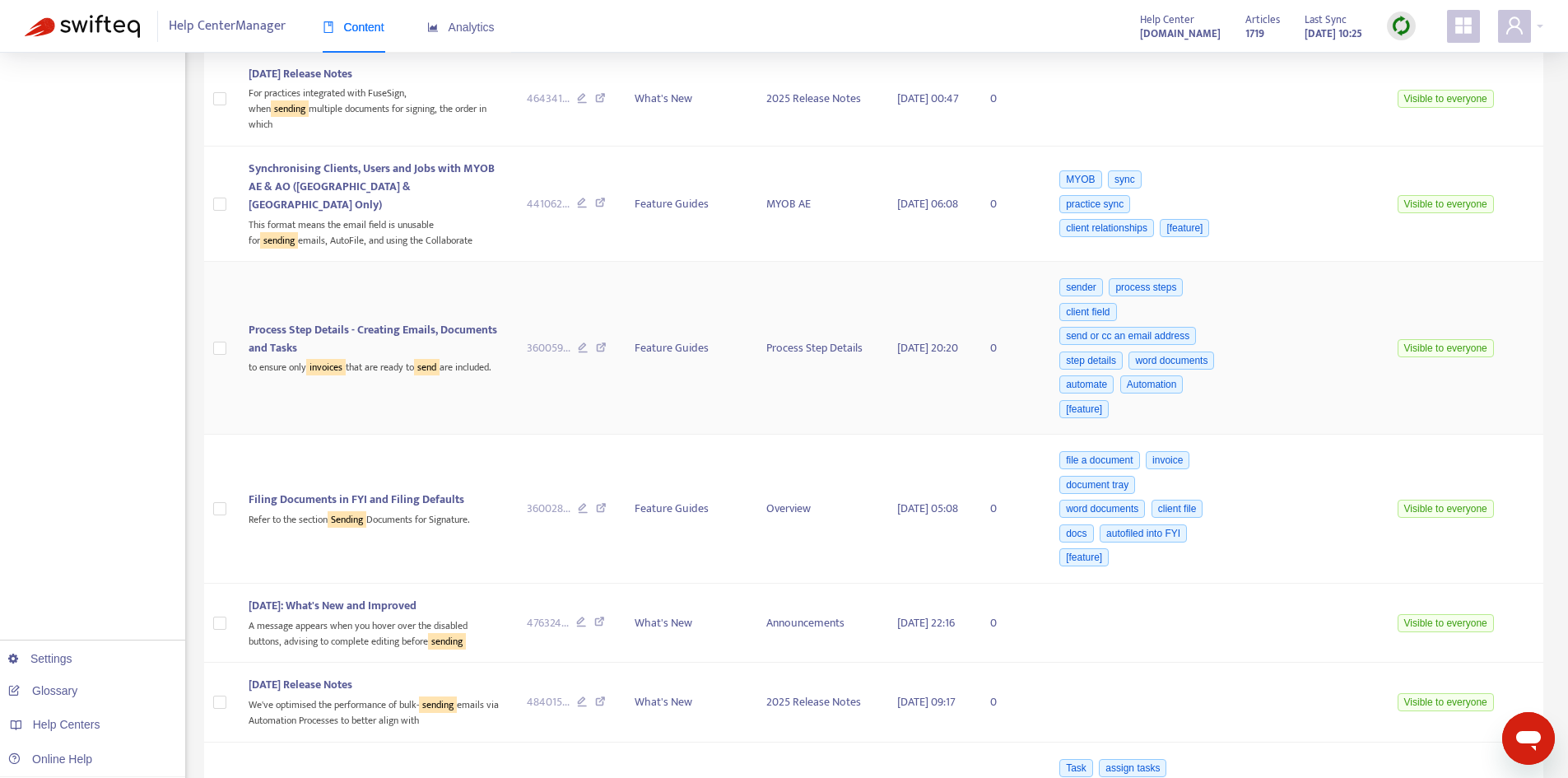
click at [356, 357] on span "Process Step Details - Creating Emails, Documents and Tasks" at bounding box center [373, 338] width 249 height 37
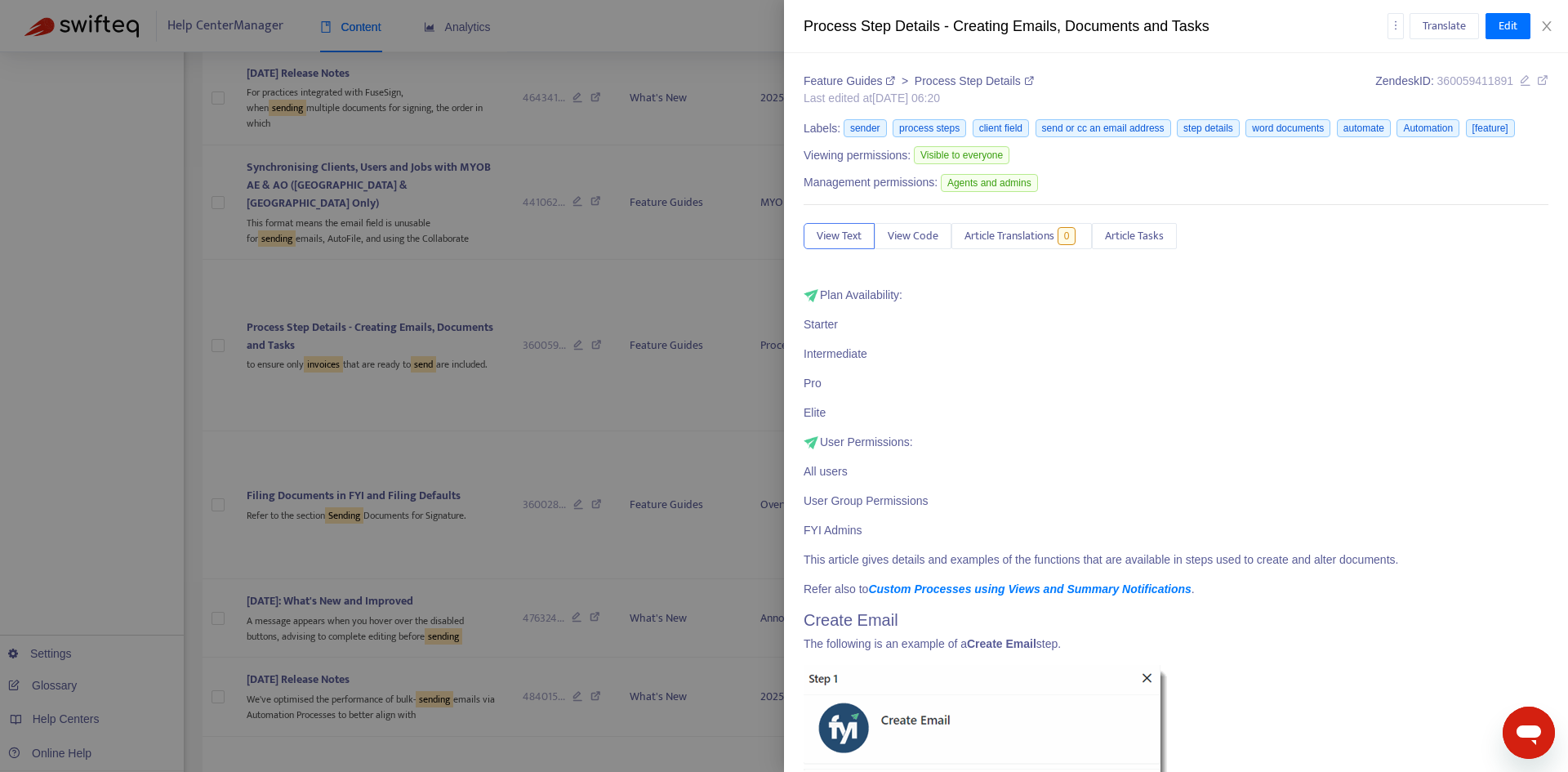
click at [1537, 80] on div "Feature Guides > Process Step Details Last edited at [DATE] 06:20 Zendesk ID: 3…" at bounding box center [1175, 412] width 784 height 719
click at [1537, 80] on icon at bounding box center [1542, 80] width 12 height 12
